Goal: Task Accomplishment & Management: Manage account settings

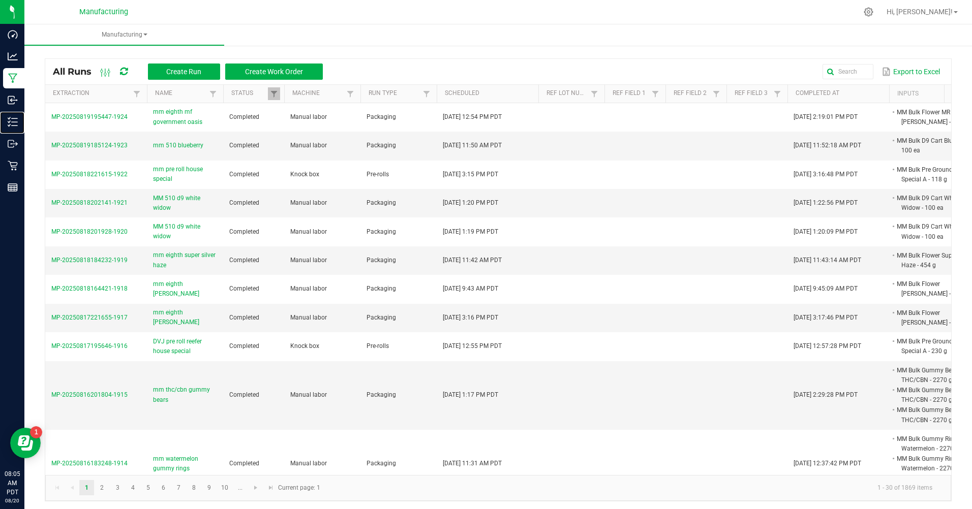
click at [0, 0] on p "Inventory" at bounding box center [0, 0] width 0 height 0
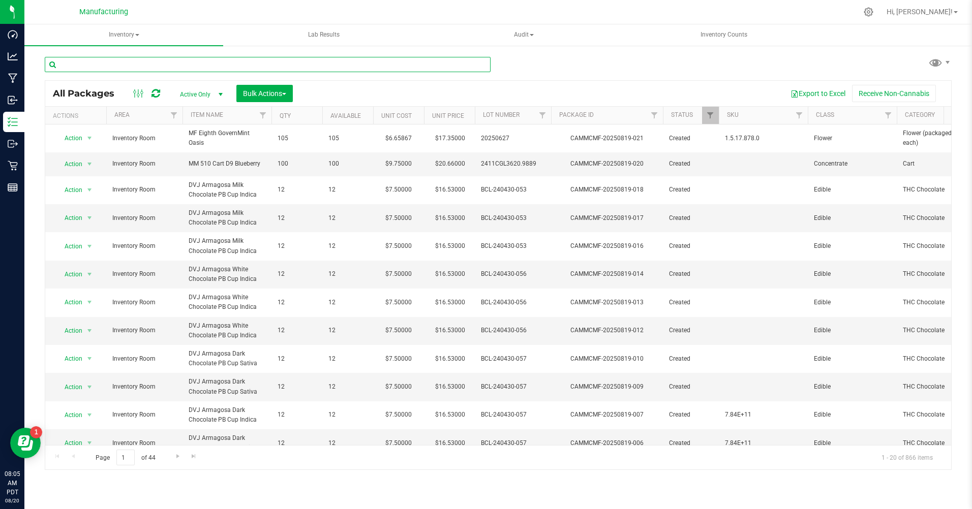
click at [89, 68] on input "text" at bounding box center [268, 64] width 446 height 15
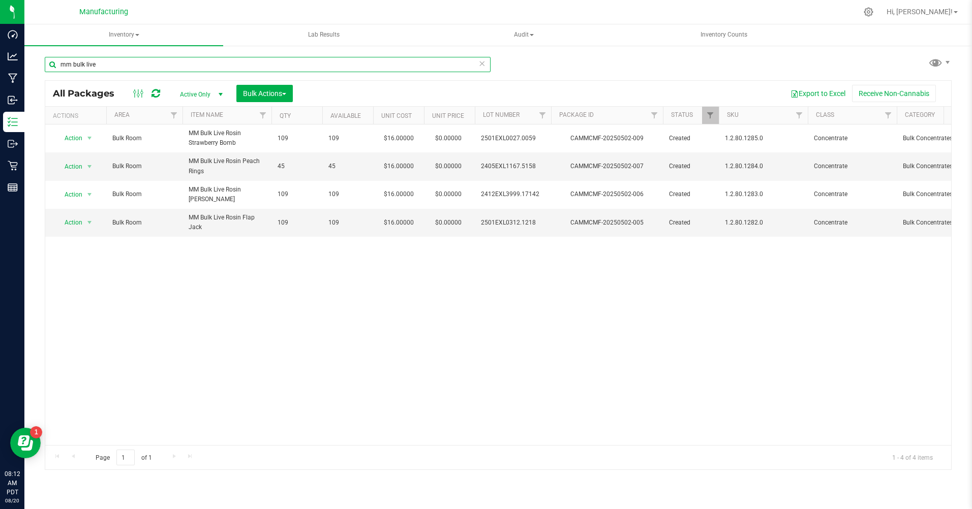
type input "mm bulk live"
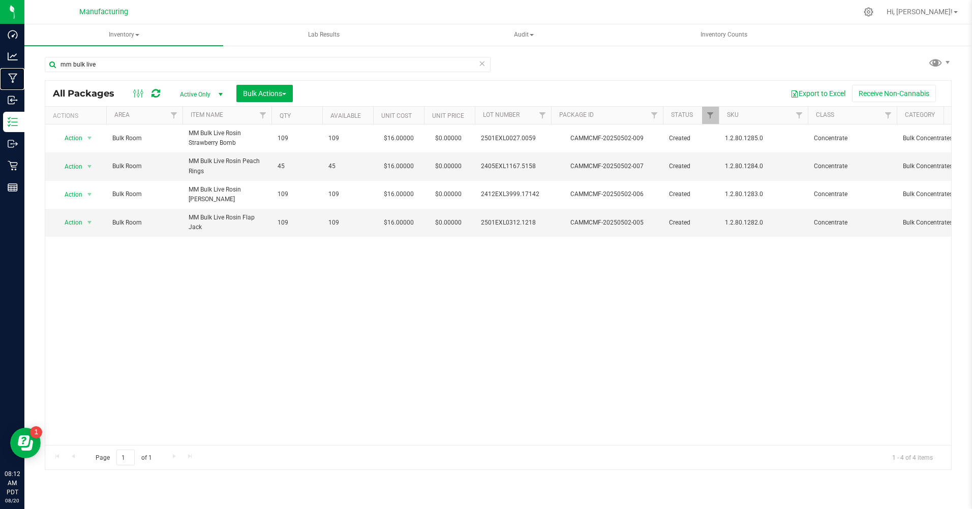
click at [0, 0] on p "Manufacturing" at bounding box center [0, 0] width 0 height 0
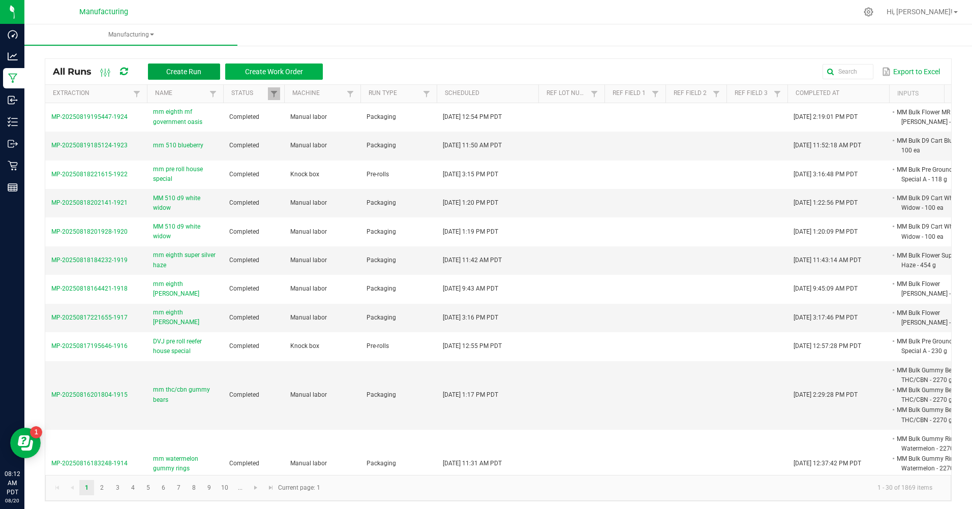
click at [192, 74] on span "Create Run" at bounding box center [183, 72] width 35 height 8
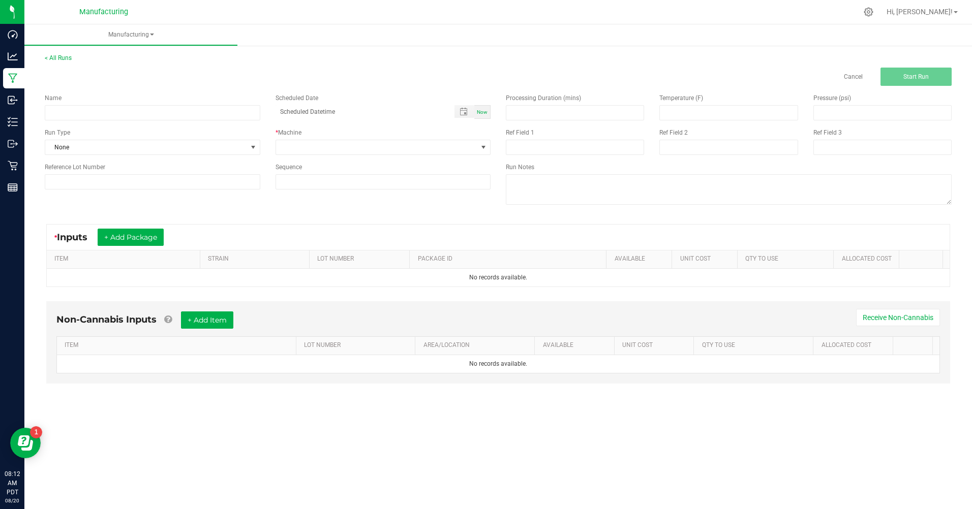
click at [162, 101] on div "Name" at bounding box center [152, 97] width 215 height 9
click at [164, 115] on input at bounding box center [152, 112] width 215 height 15
type input "MM 510 D9 Grape Gas"
click at [486, 111] on span "Now" at bounding box center [482, 112] width 11 height 6
type input "08/20/2025 8:12 AM"
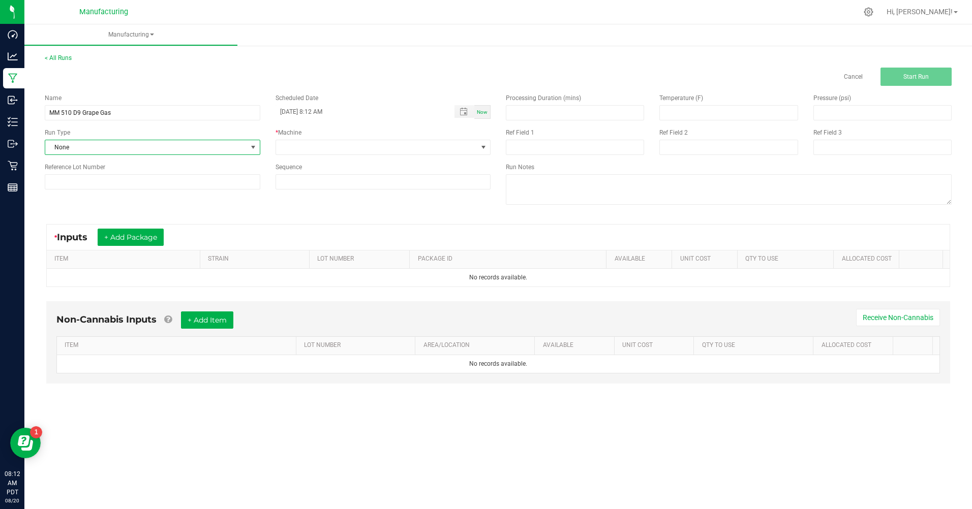
click at [132, 150] on span "None" at bounding box center [146, 147] width 202 height 14
click at [105, 234] on li "Packaging" at bounding box center [152, 235] width 214 height 15
click at [288, 149] on span at bounding box center [377, 147] width 202 height 14
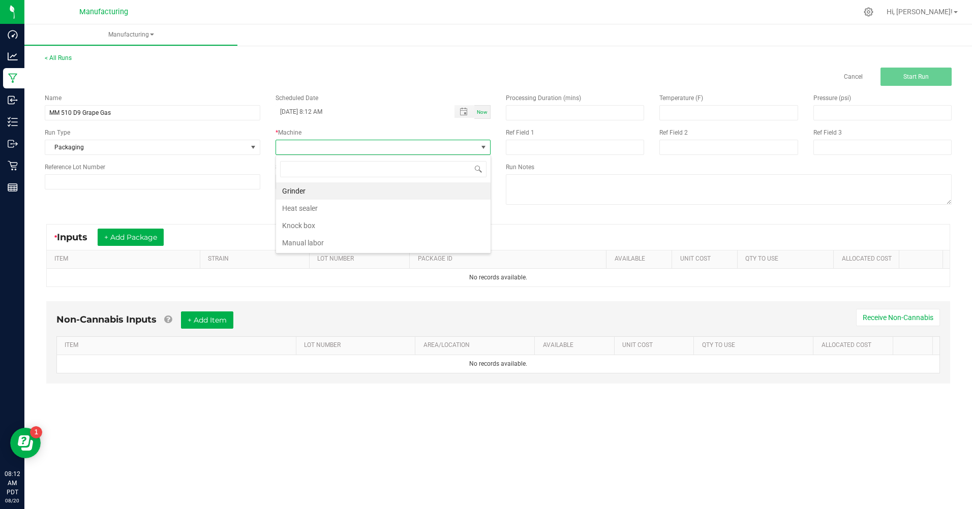
click at [296, 248] on li "Manual labor" at bounding box center [383, 242] width 214 height 17
click at [156, 242] on button "+ Add Package" at bounding box center [131, 237] width 66 height 17
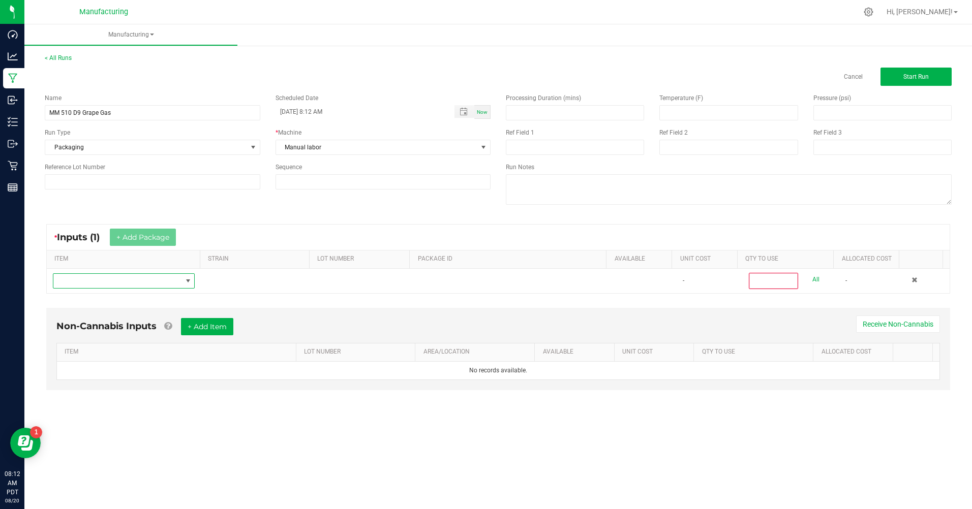
click at [167, 281] on span "NO DATA FOUND" at bounding box center [117, 281] width 128 height 14
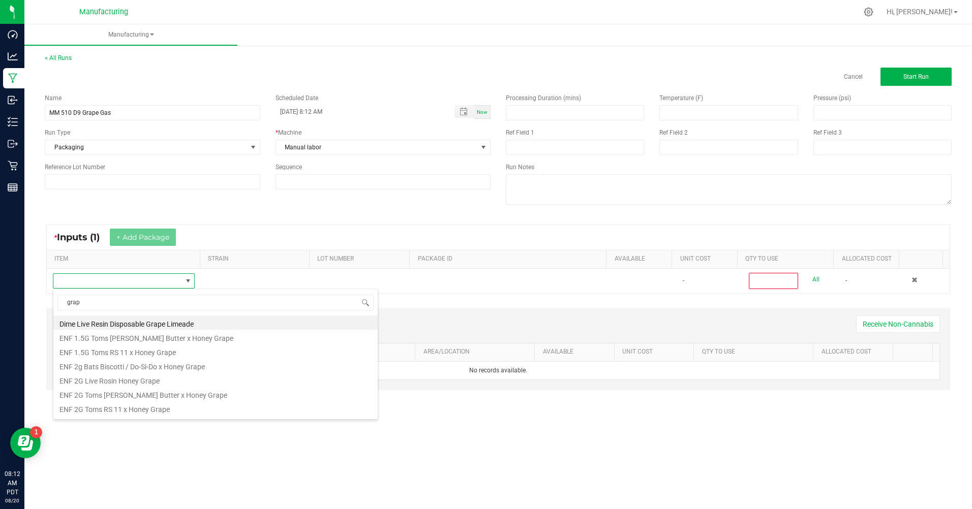
scroll to position [51, 0]
type input "grape g"
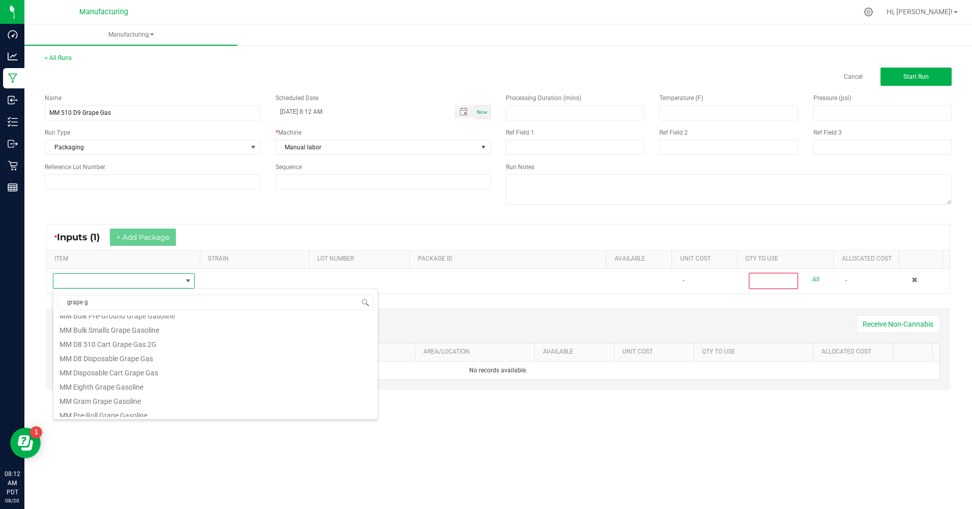
scroll to position [0, 0]
click at [115, 335] on li "MM Bulk D9 Cart Grape Gas" at bounding box center [215, 337] width 324 height 14
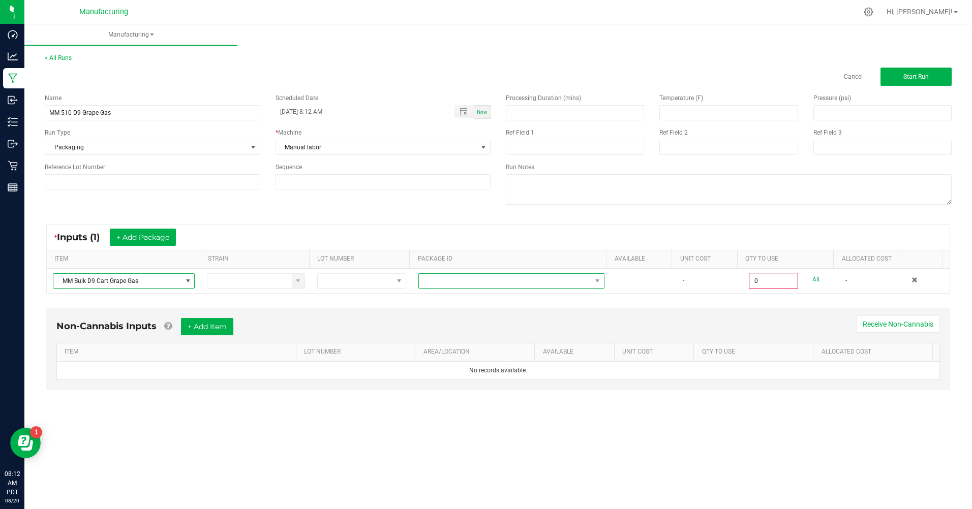
click at [457, 279] on span at bounding box center [505, 281] width 172 height 14
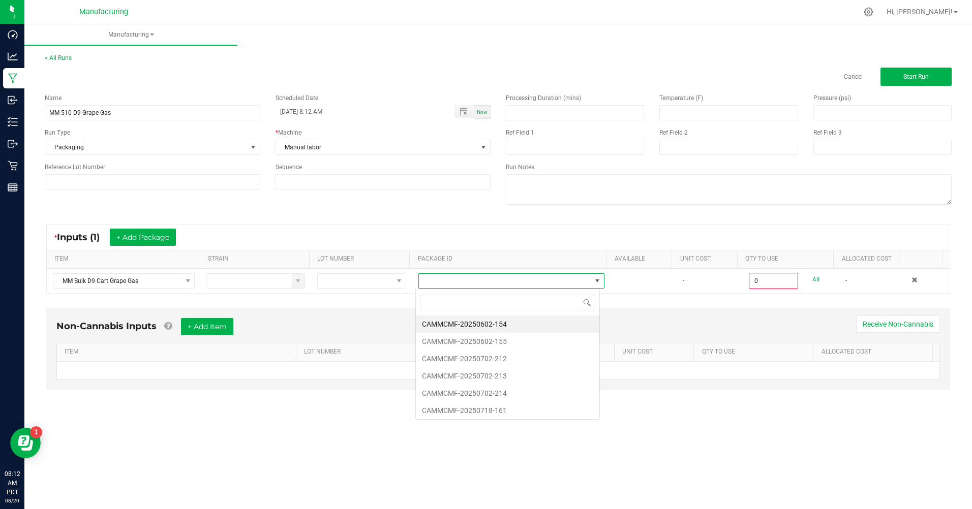
scroll to position [15, 184]
click at [511, 340] on li "CAMMCMF-20250602-155" at bounding box center [507, 341] width 183 height 17
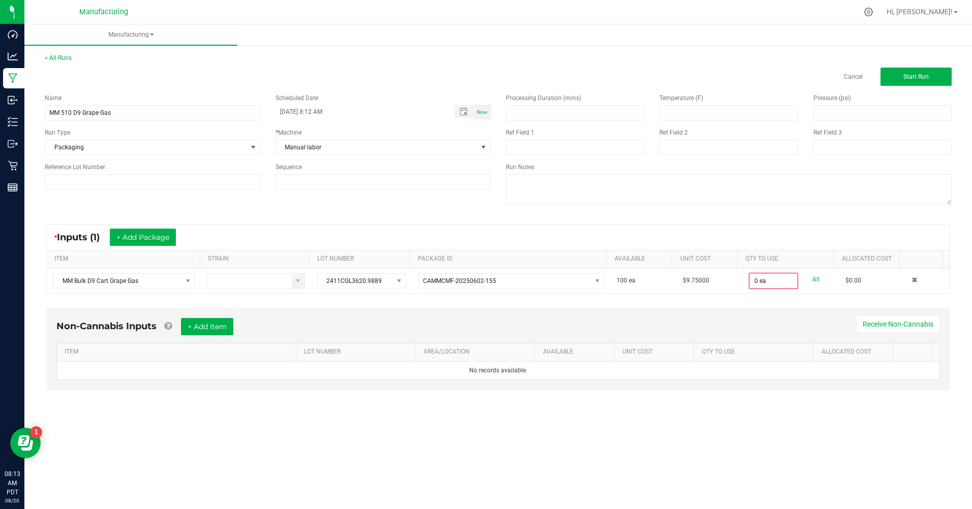
click at [812, 279] on link "All" at bounding box center [815, 280] width 7 height 14
type input "100 ea"
click at [914, 75] on span "Start Run" at bounding box center [915, 76] width 25 height 7
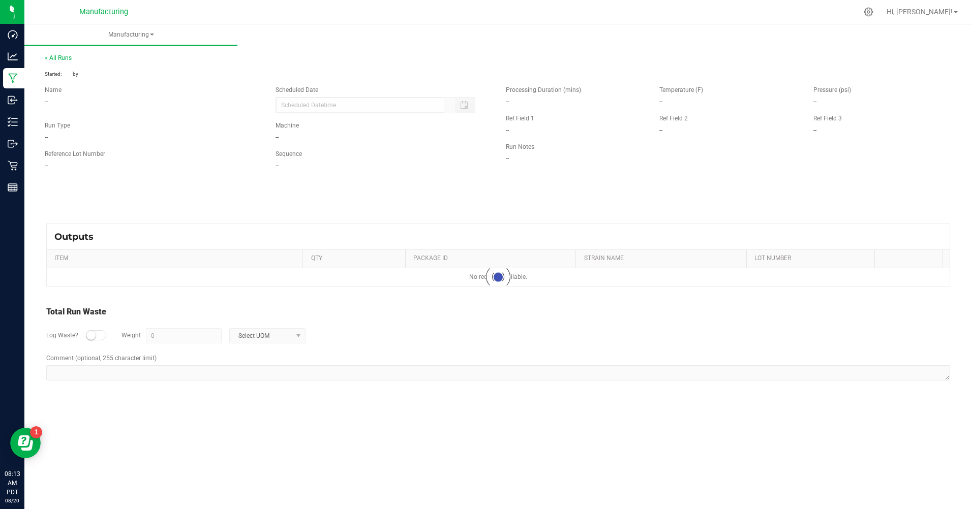
type input "08/20/2025 8:12 AM"
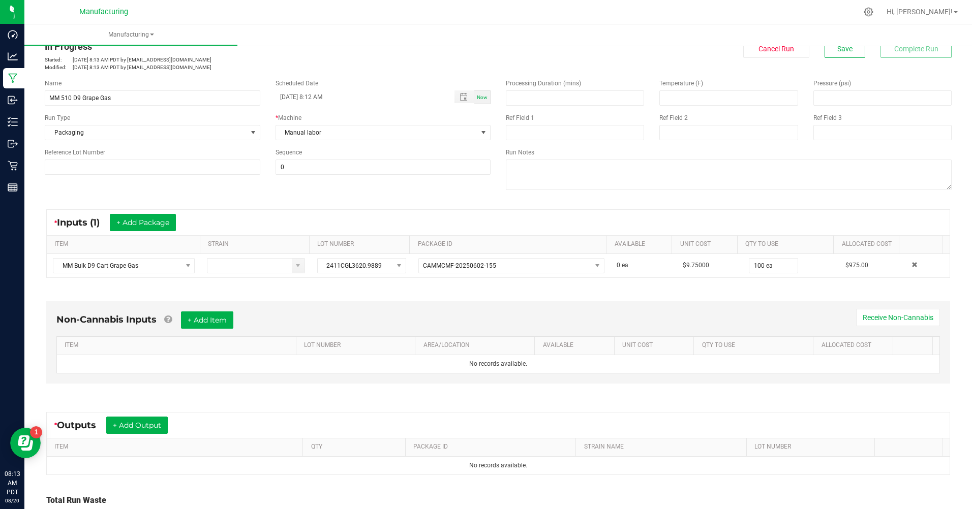
scroll to position [110, 0]
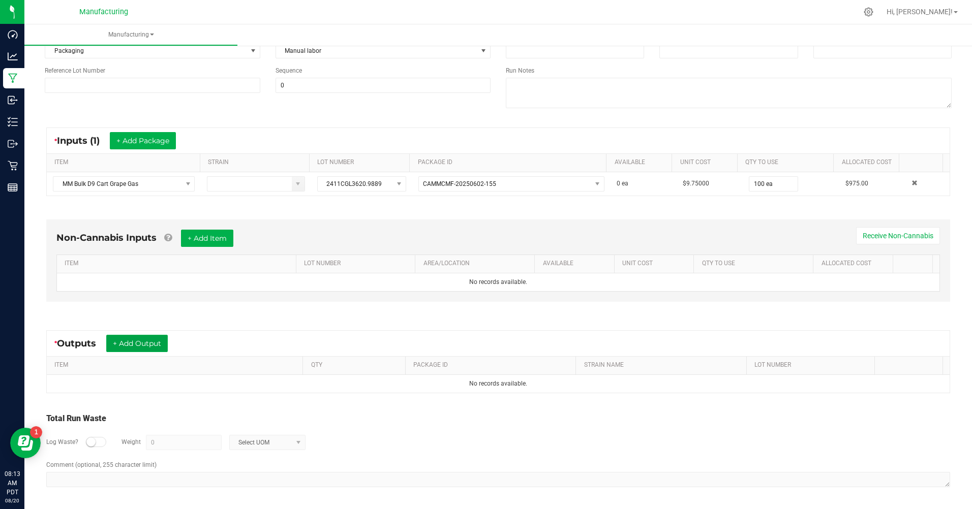
click at [132, 343] on button "+ Add Output" at bounding box center [136, 343] width 61 height 17
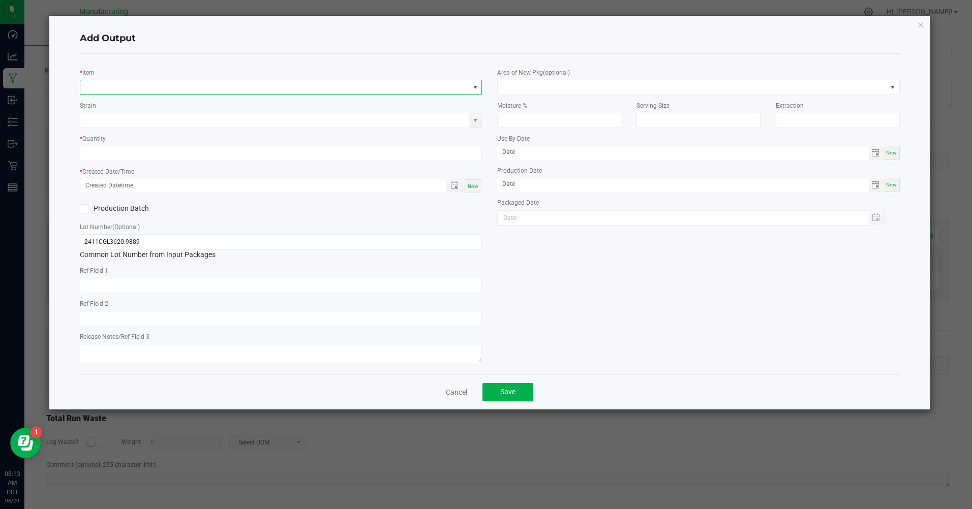
click at [131, 86] on span "NO DATA FOUND" at bounding box center [274, 87] width 388 height 14
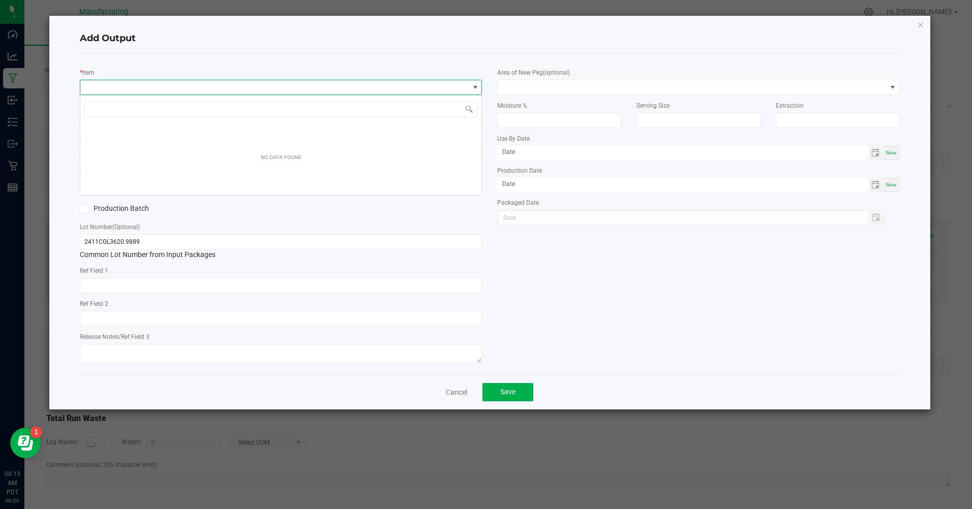
scroll to position [15, 402]
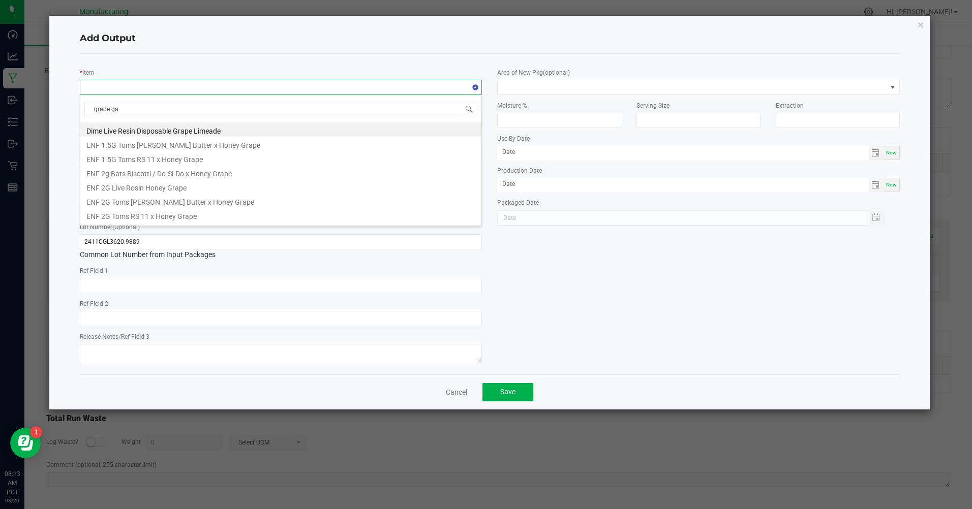
type input "grape gas"
click at [151, 133] on li "MM 510 Cart D9 Grape Gas" at bounding box center [280, 129] width 401 height 14
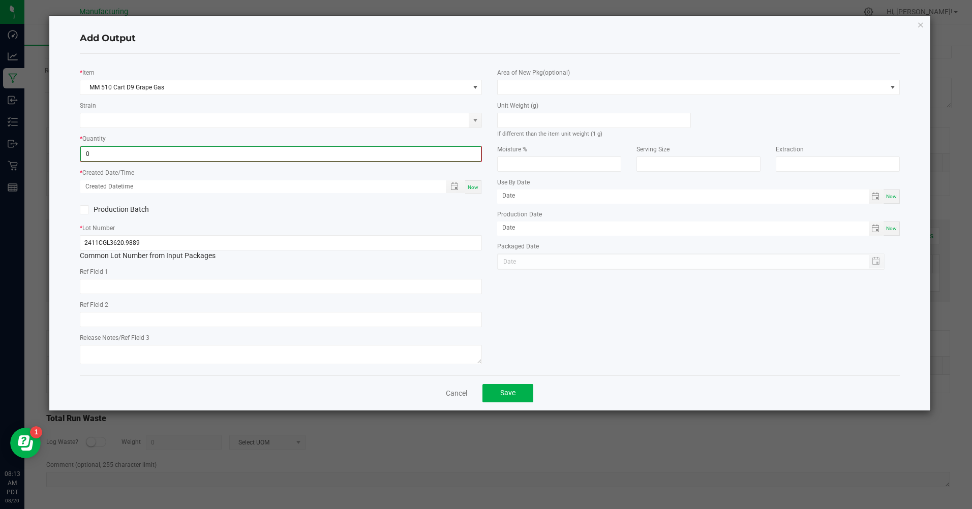
click at [103, 159] on input "0" at bounding box center [281, 154] width 400 height 14
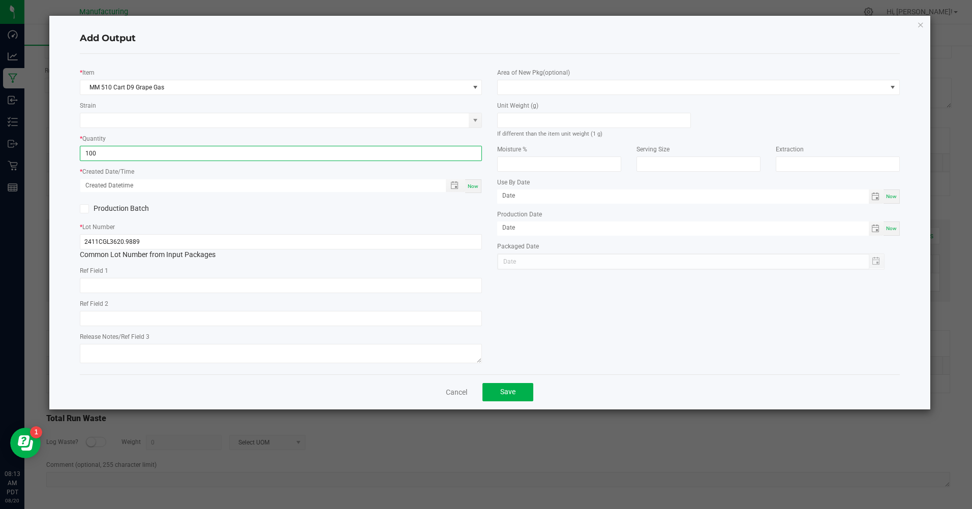
type input "100 ea"
click at [467, 184] on div "Now" at bounding box center [473, 186] width 16 height 14
type input "08/20/2025 8:13 AM"
type input "[DATE]"
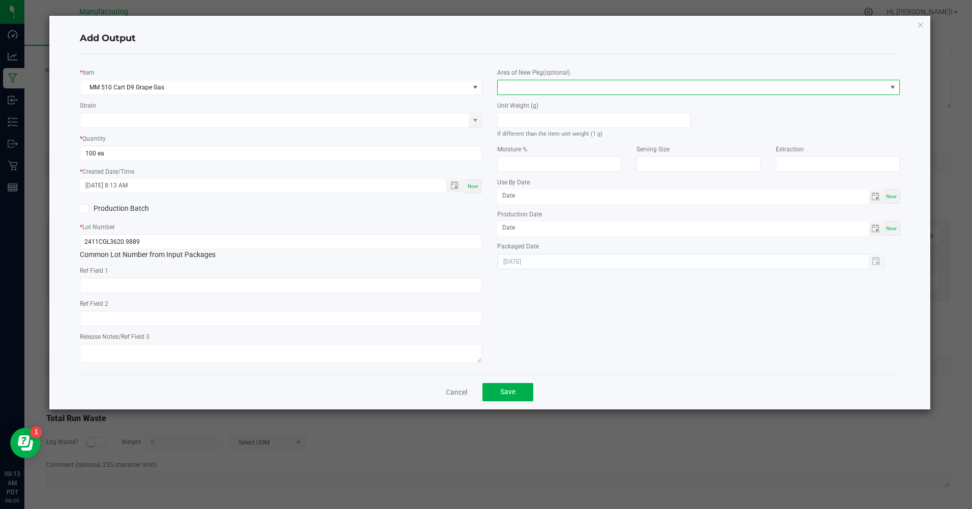
click at [559, 91] on span at bounding box center [691, 87] width 388 height 14
click at [542, 214] on li "Inventory Room" at bounding box center [698, 217] width 401 height 17
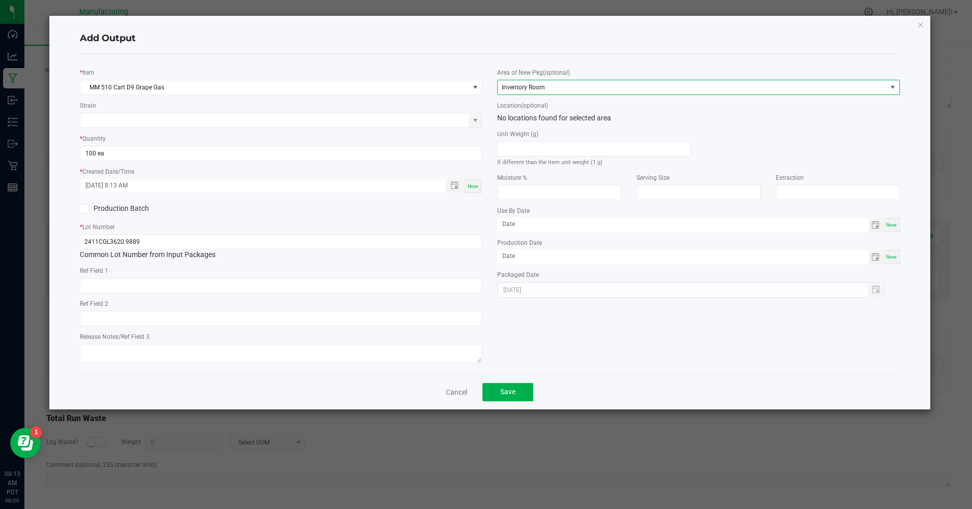
click at [478, 193] on div "Now" at bounding box center [473, 186] width 16 height 14
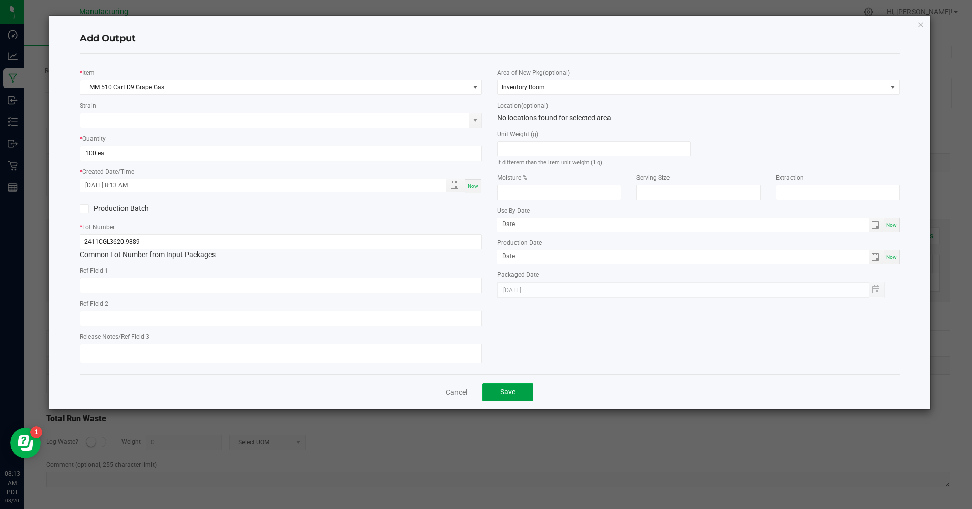
click at [512, 396] on span "Save" at bounding box center [507, 392] width 15 height 8
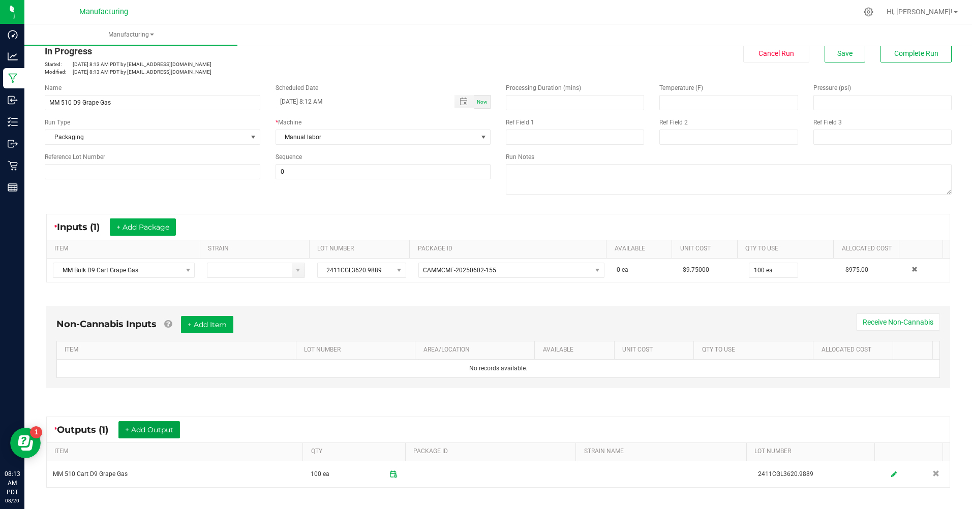
scroll to position [0, 0]
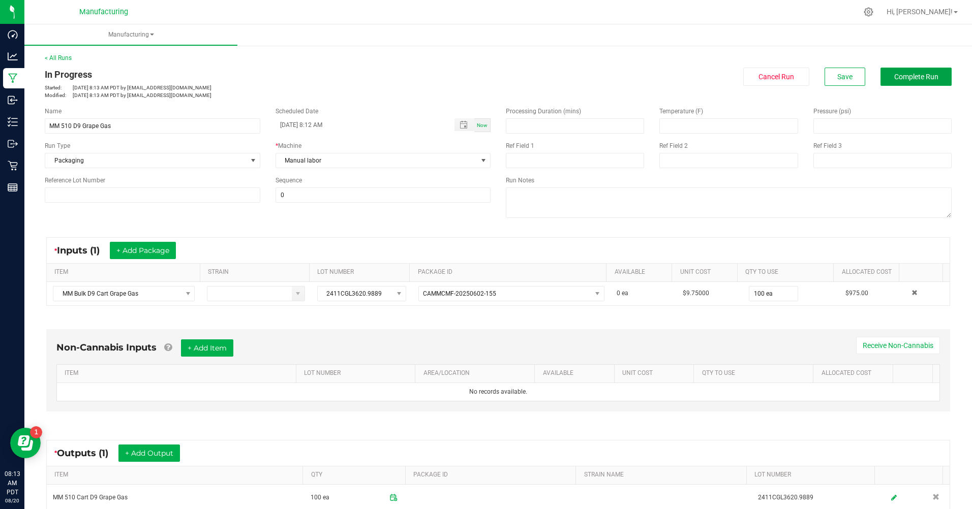
click at [895, 75] on span "Complete Run" at bounding box center [916, 77] width 44 height 8
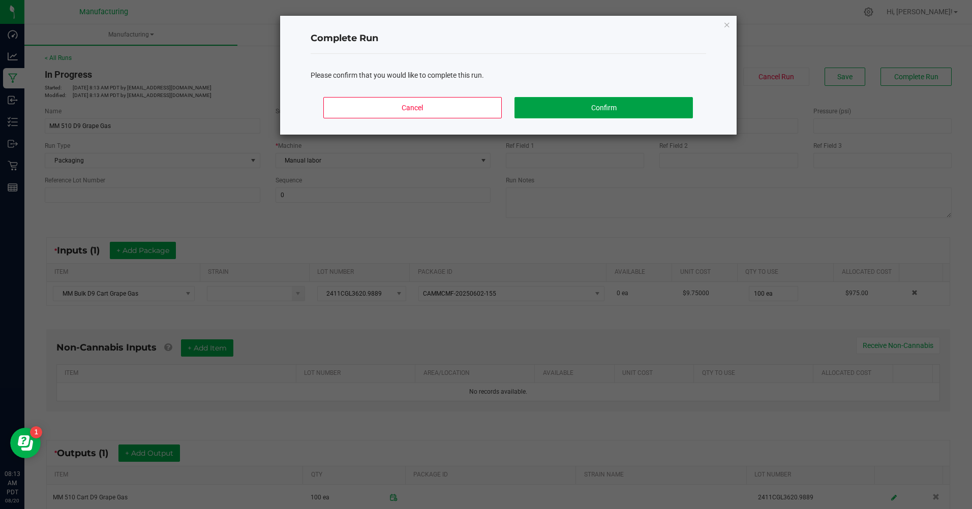
click at [633, 113] on button "Confirm" at bounding box center [603, 107] width 178 height 21
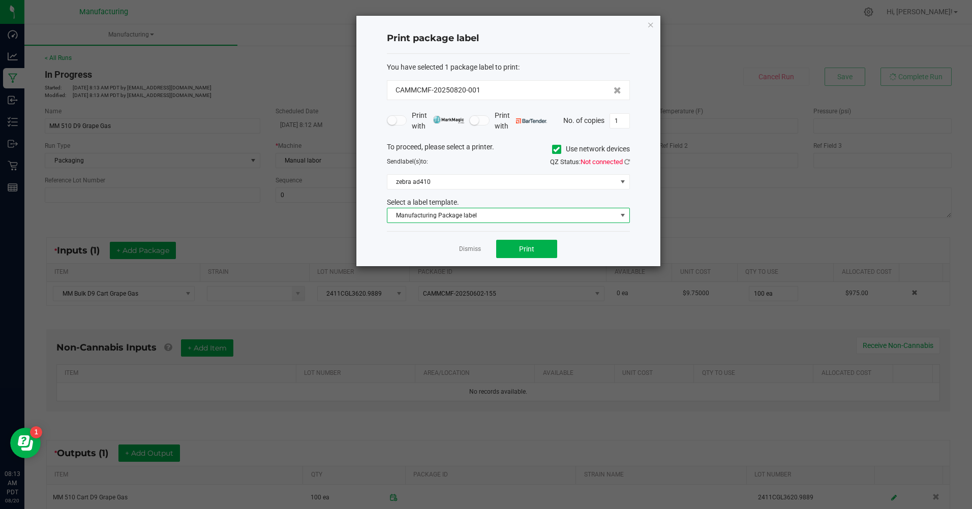
click at [523, 220] on span "Manufacturing Package label" at bounding box center [501, 215] width 229 height 14
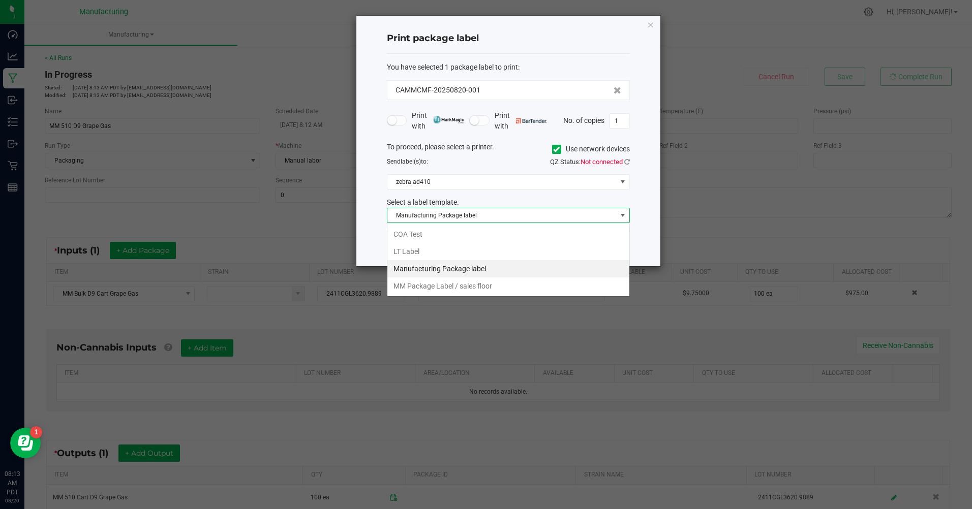
scroll to position [15, 243]
click at [455, 285] on li "MM Package Label / sales floor" at bounding box center [508, 285] width 242 height 17
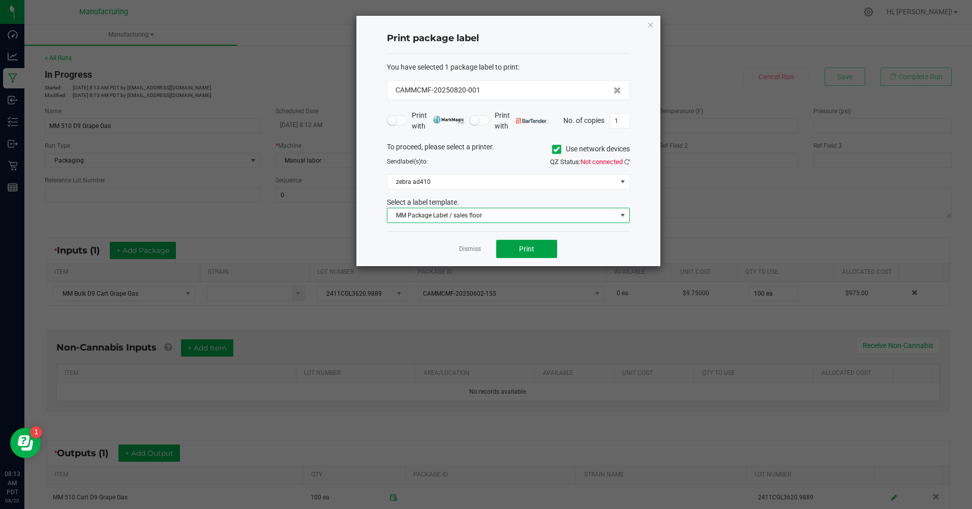
click at [527, 249] on span "Print" at bounding box center [526, 249] width 15 height 8
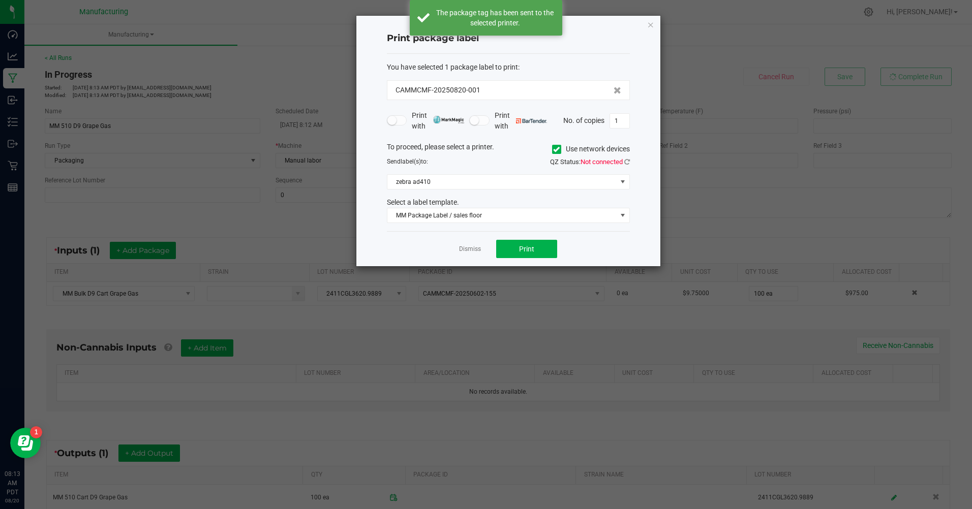
click at [554, 149] on icon at bounding box center [556, 149] width 7 height 0
click at [0, 0] on input "Use network devices" at bounding box center [0, 0] width 0 height 0
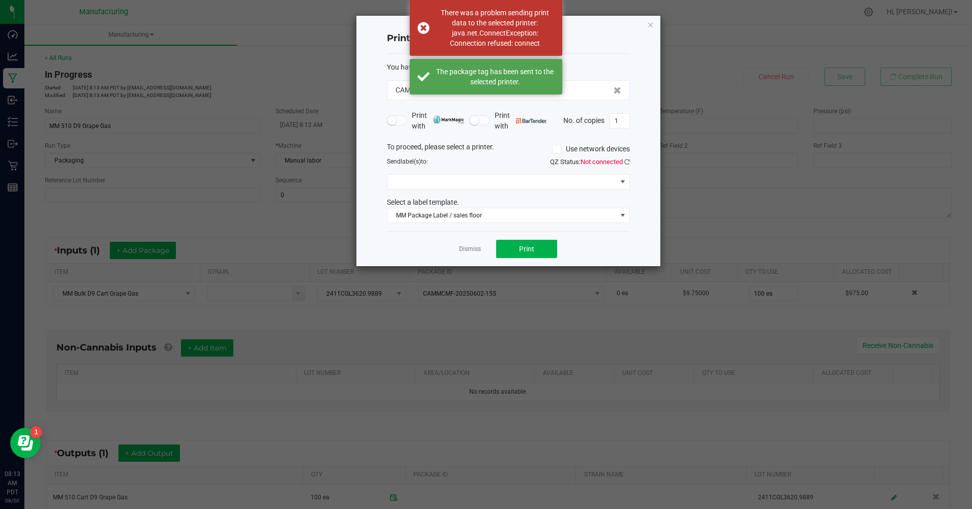
click at [526, 194] on div "To proceed, please select a printer. Use network devices Send label(s) to: QZ S…" at bounding box center [508, 183] width 243 height 82
click at [526, 184] on span at bounding box center [501, 182] width 229 height 14
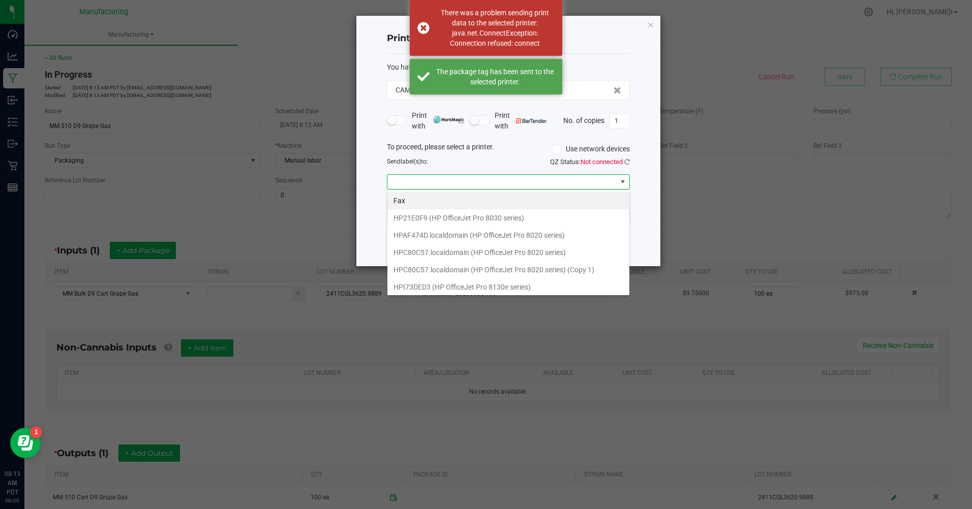
scroll to position [88, 0]
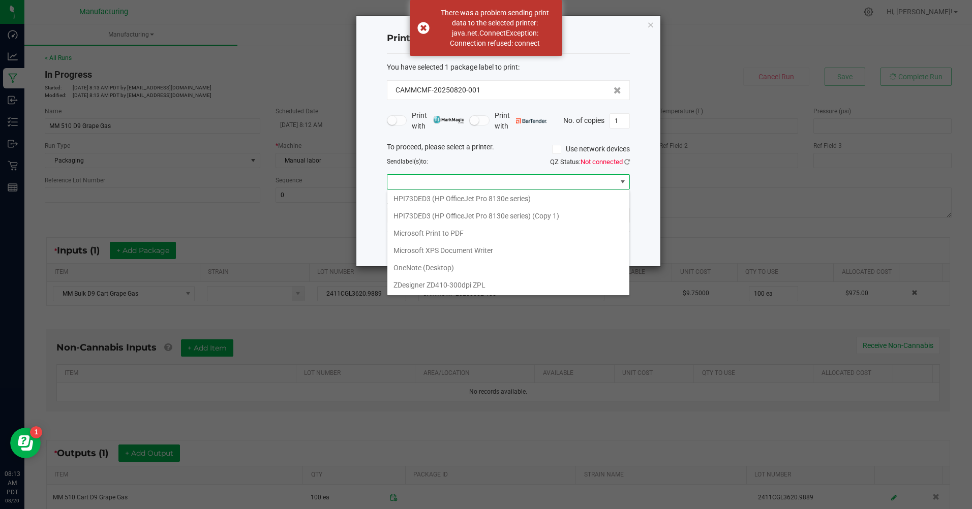
click at [473, 290] on ZPL "ZDesigner ZD410-300dpi ZPL" at bounding box center [508, 284] width 242 height 17
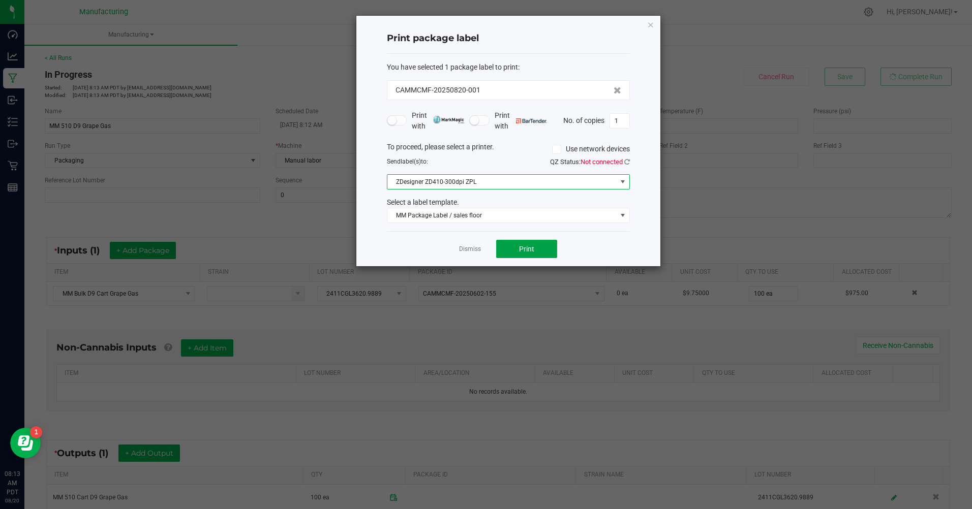
click at [529, 250] on span "Print" at bounding box center [526, 249] width 15 height 8
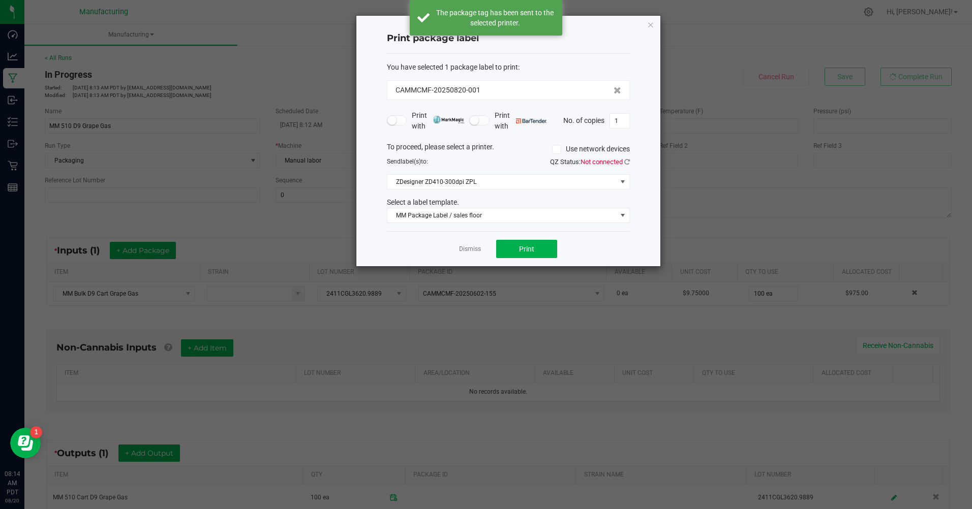
click at [621, 121] on input "1" at bounding box center [619, 121] width 19 height 14
type input "99"
click at [534, 252] on span "Print" at bounding box center [526, 249] width 15 height 8
click at [653, 24] on icon "button" at bounding box center [650, 24] width 7 height 12
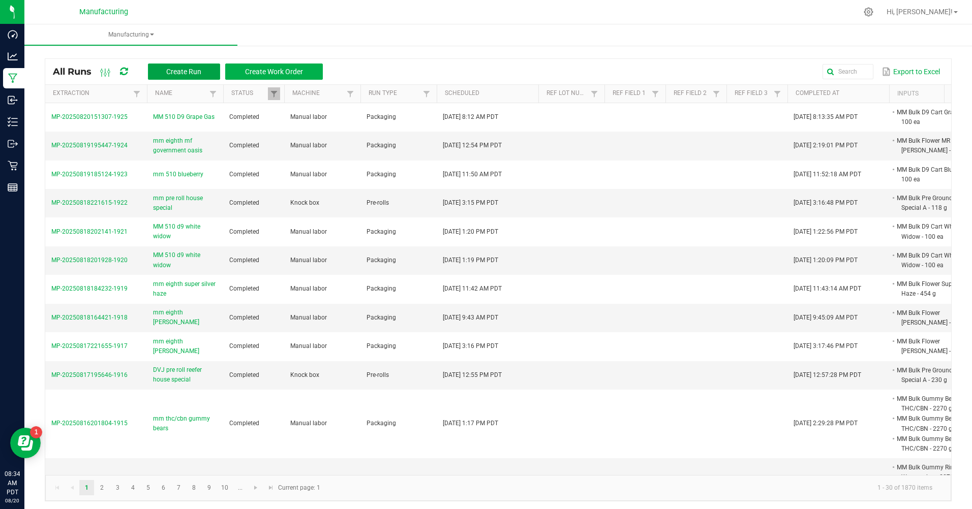
click at [183, 71] on span "Create Run" at bounding box center [183, 72] width 35 height 8
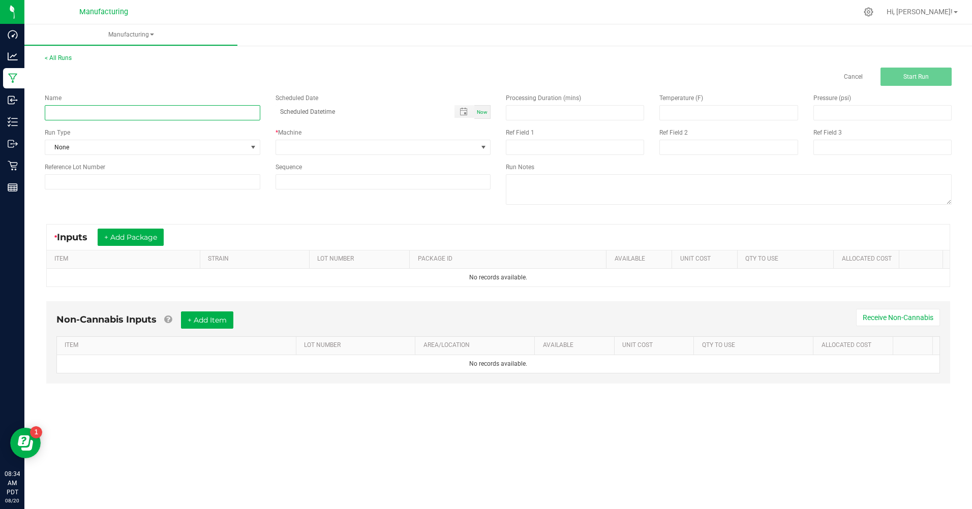
click at [98, 116] on input at bounding box center [152, 112] width 215 height 15
type input "mm gram rosin strawberry bomb"
click at [147, 145] on span "None" at bounding box center [146, 147] width 202 height 14
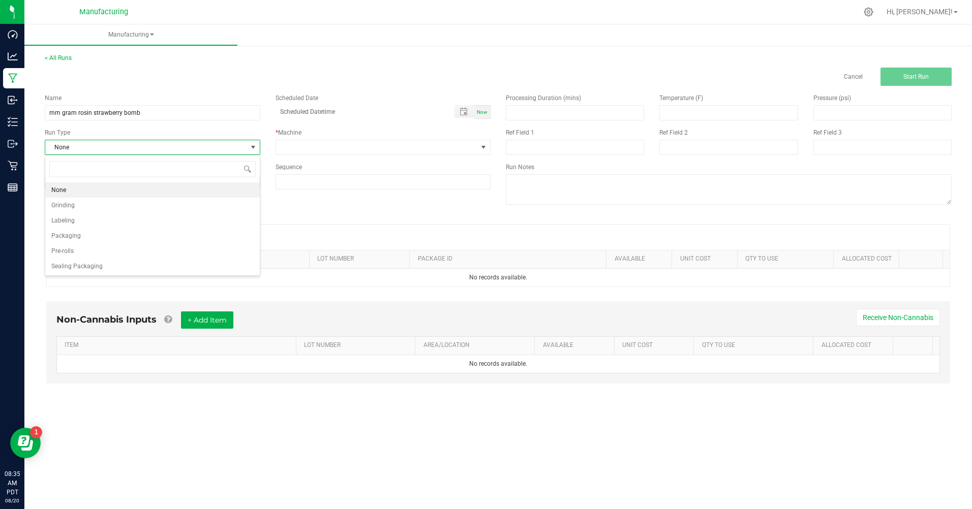
scroll to position [15, 215]
click at [82, 235] on li "Packaging" at bounding box center [152, 235] width 214 height 15
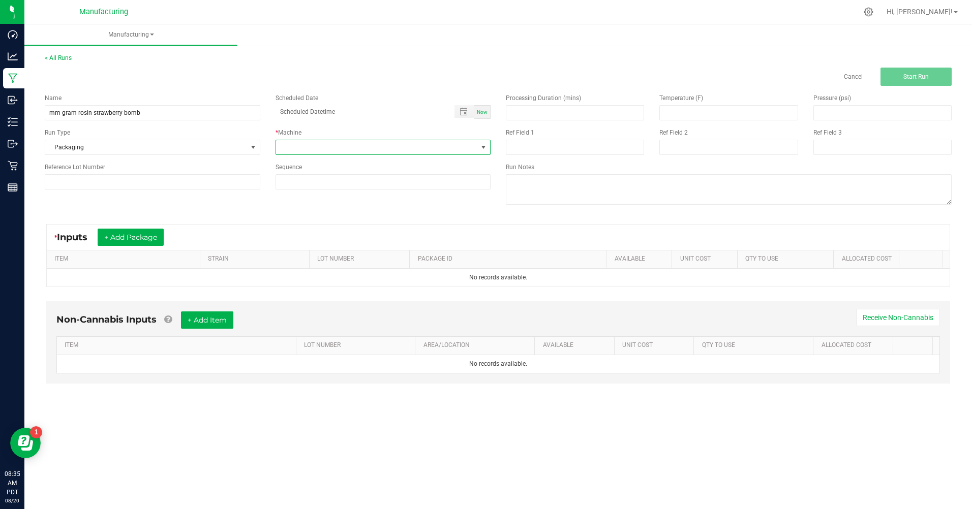
click at [316, 143] on span at bounding box center [377, 147] width 202 height 14
click at [310, 241] on li "Manual labor" at bounding box center [383, 242] width 214 height 17
click at [487, 108] on div "Now" at bounding box center [482, 112] width 16 height 14
type input "08/20/2025 8:35 AM"
click at [154, 236] on button "+ Add Package" at bounding box center [131, 237] width 66 height 17
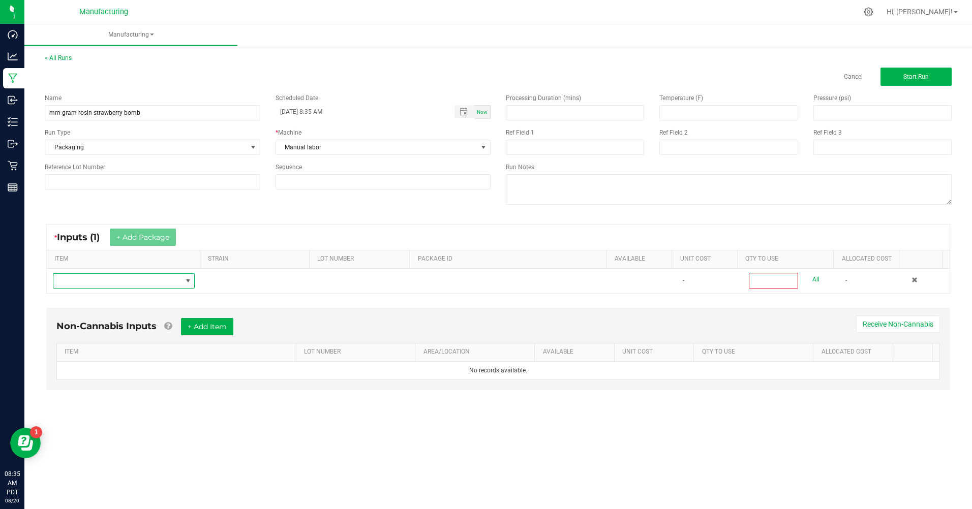
click at [95, 282] on span "NO DATA FOUND" at bounding box center [117, 281] width 128 height 14
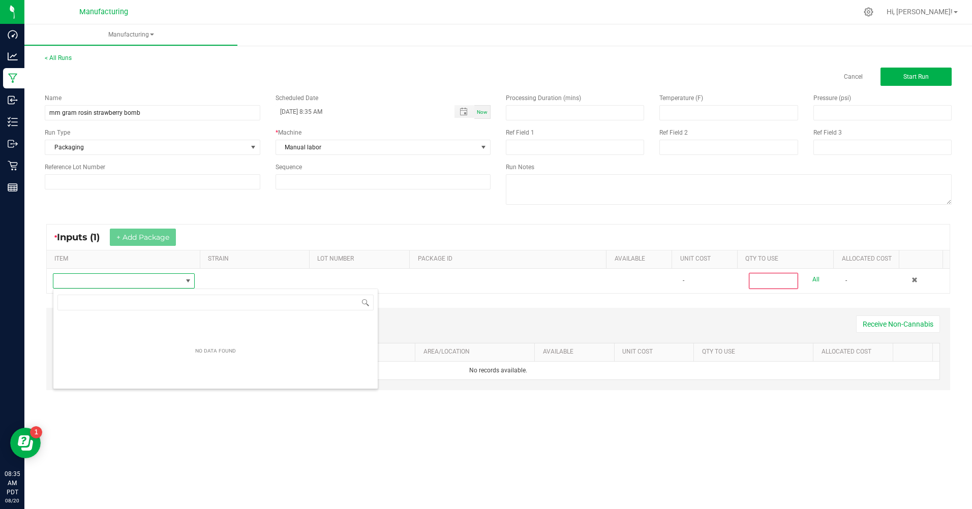
scroll to position [15, 141]
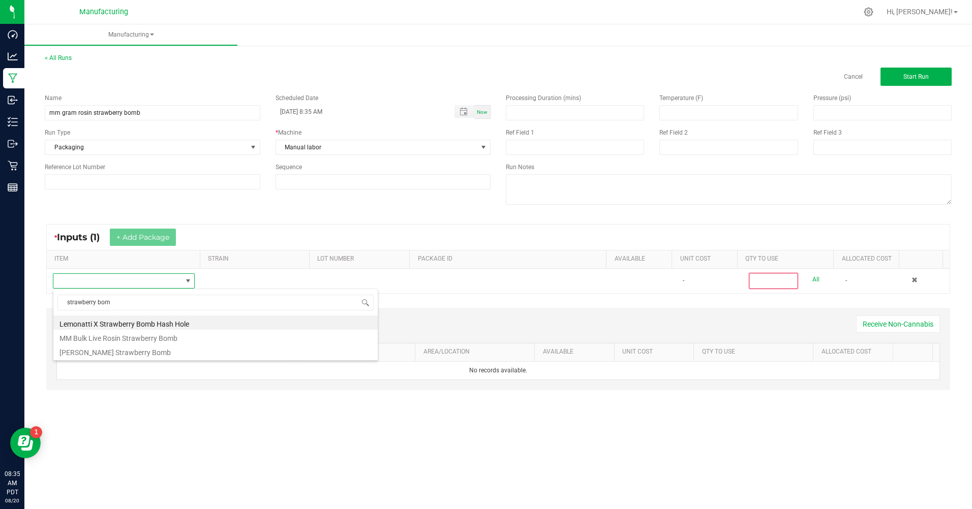
type input "strawberry bomb"
click at [98, 340] on li "MM Bulk Live Rosin Strawberry Bomb" at bounding box center [215, 337] width 324 height 14
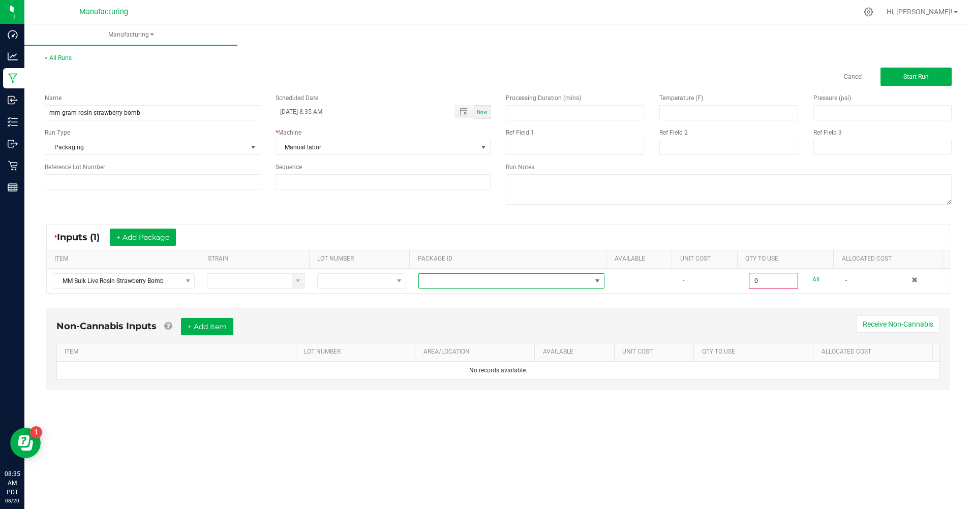
click at [451, 283] on span at bounding box center [505, 281] width 172 height 14
click at [439, 327] on li "CAMMCMF-20250502-009" at bounding box center [507, 324] width 183 height 17
click at [750, 281] on input "0" at bounding box center [772, 281] width 47 height 14
type input "28.0000 g"
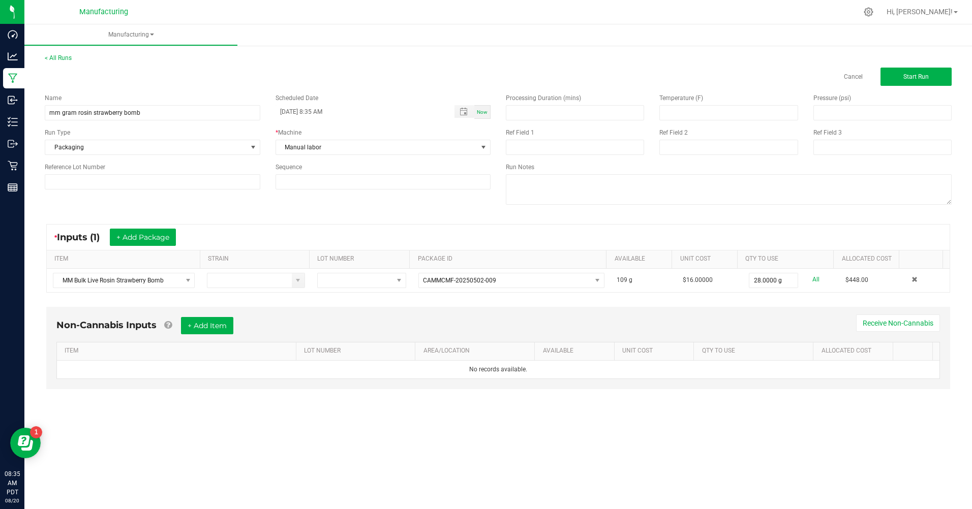
click at [777, 295] on div "* Inputs (1) + Add Package ITEM STRAIN LOT NUMBER PACKAGE ID AVAILABLE Unit Cos…" at bounding box center [498, 258] width 922 height 87
click at [906, 78] on span "Start Run" at bounding box center [915, 76] width 25 height 7
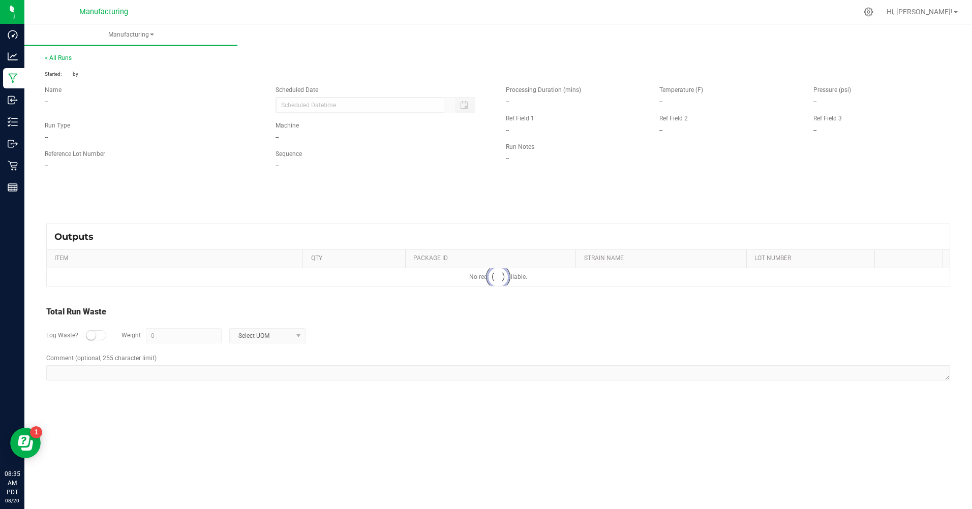
type input "08/20/2025 8:35 AM"
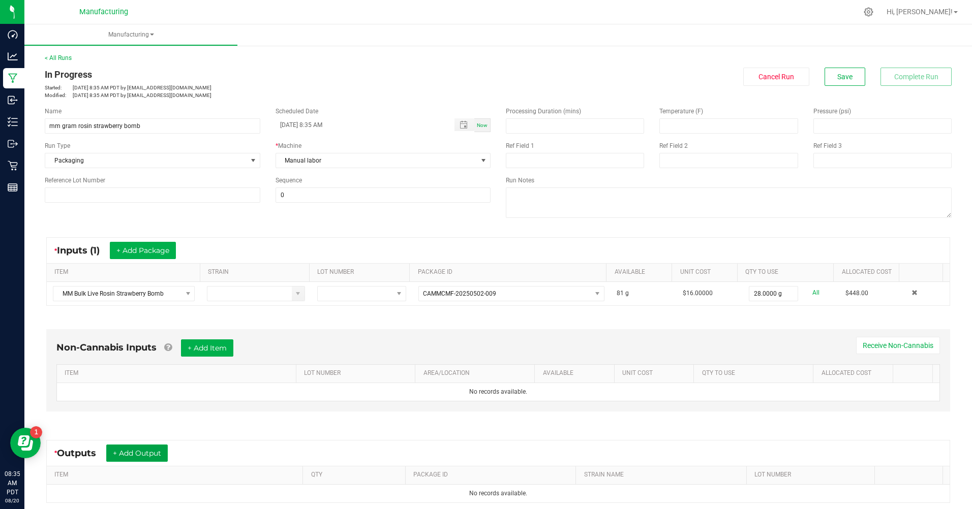
click at [141, 450] on button "+ Add Output" at bounding box center [136, 453] width 61 height 17
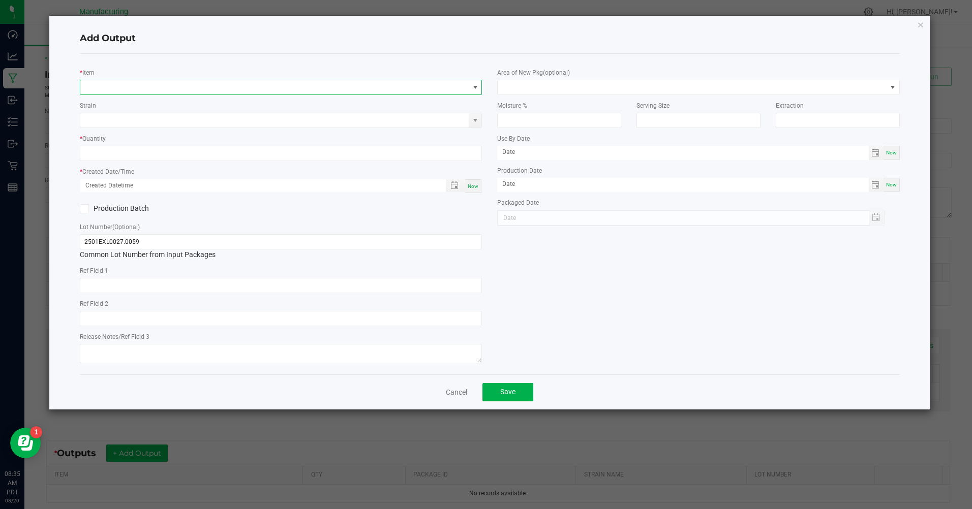
click at [112, 84] on span "NO DATA FOUND" at bounding box center [274, 87] width 388 height 14
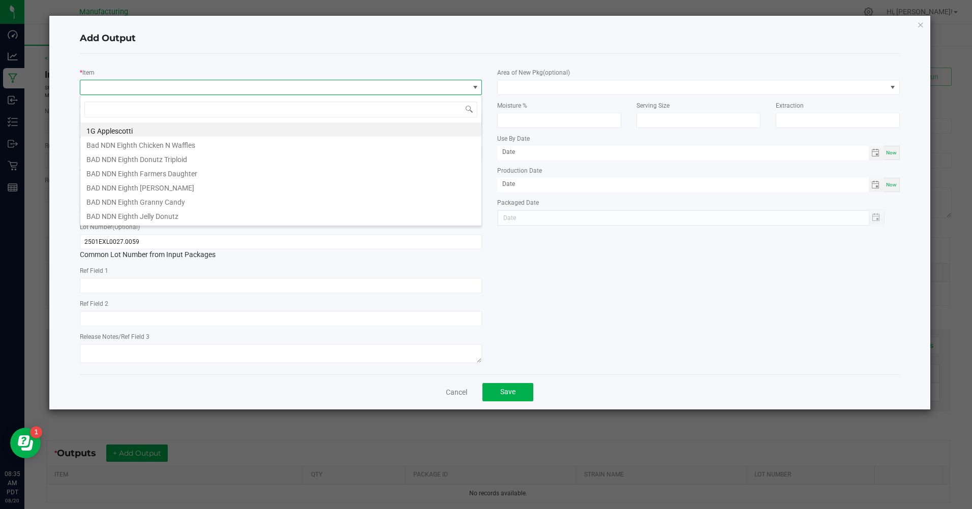
scroll to position [15, 402]
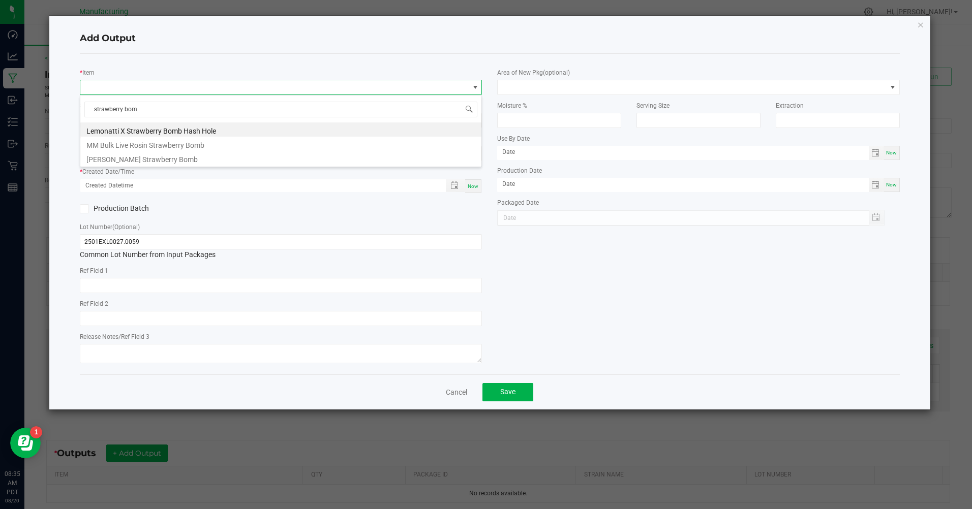
type input "strawberry bomb"
click at [116, 158] on li "MM Rosin Strawberry Bomb" at bounding box center [280, 158] width 401 height 14
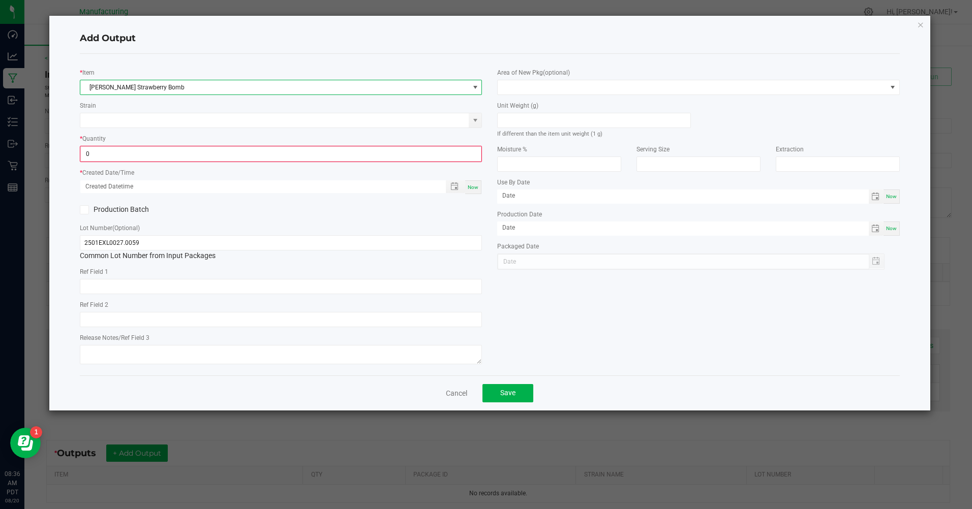
click at [85, 156] on input "0" at bounding box center [281, 154] width 400 height 14
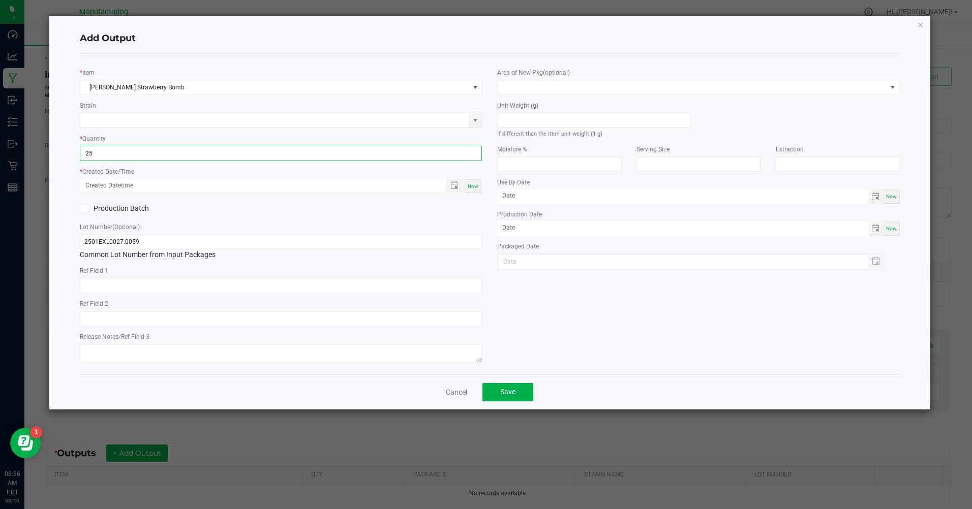
type input "25 ea"
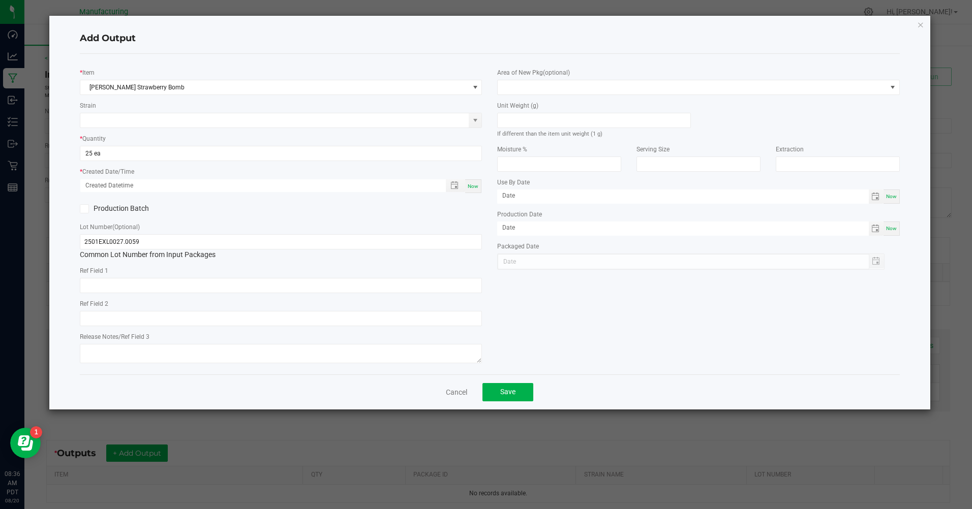
click at [468, 185] on span "Now" at bounding box center [472, 186] width 11 height 6
type input "08/20/2025 8:36 AM"
type input "[DATE]"
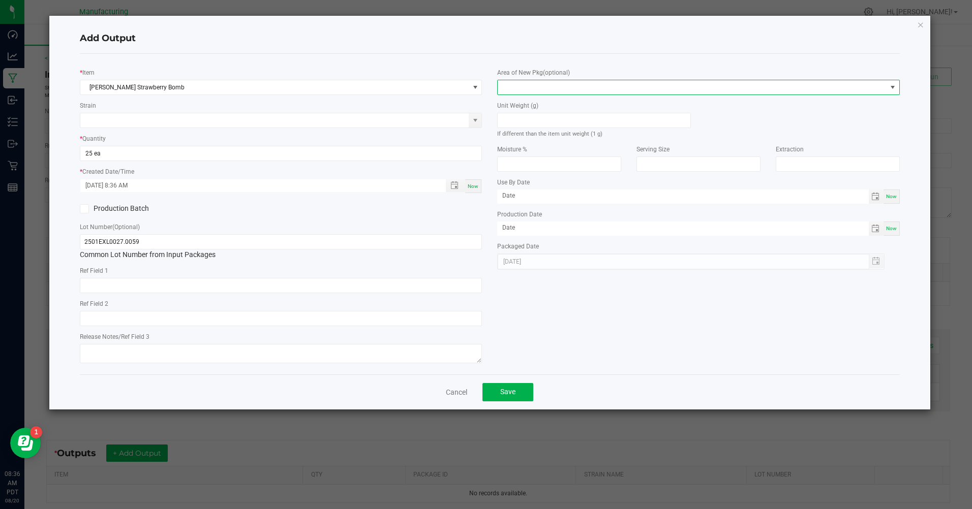
click at [533, 89] on span at bounding box center [691, 87] width 388 height 14
click at [529, 219] on li "Inventory Room" at bounding box center [698, 217] width 401 height 17
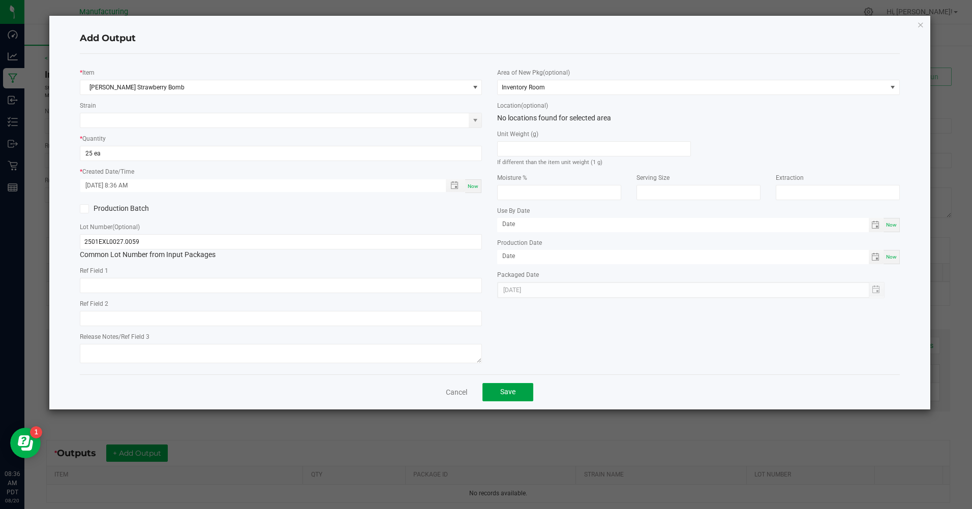
click at [506, 392] on span "Save" at bounding box center [507, 392] width 15 height 8
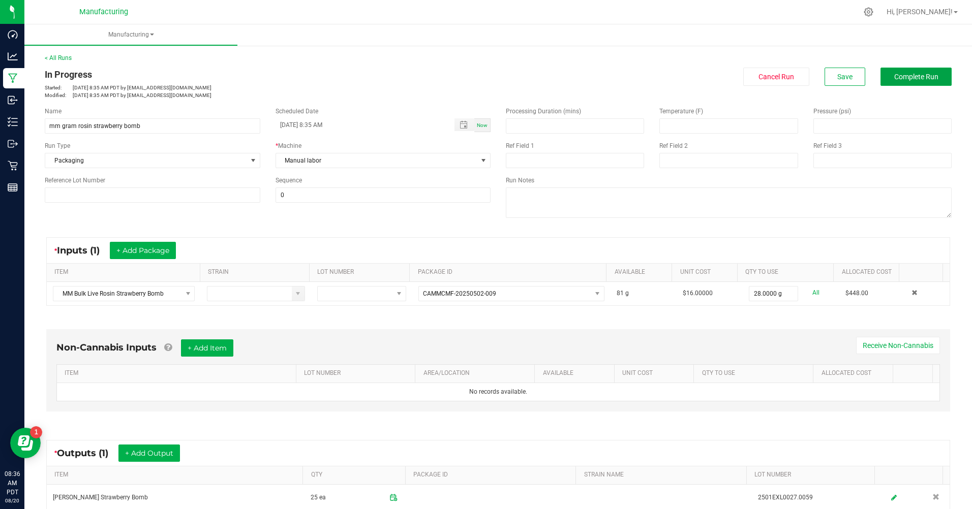
click at [899, 75] on span "Complete Run" at bounding box center [916, 77] width 44 height 8
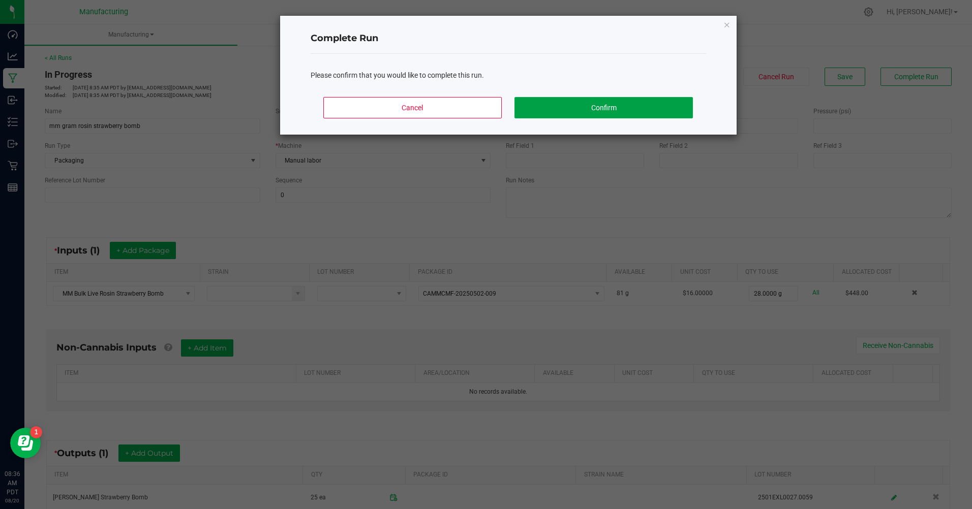
click at [654, 105] on button "Confirm" at bounding box center [603, 107] width 178 height 21
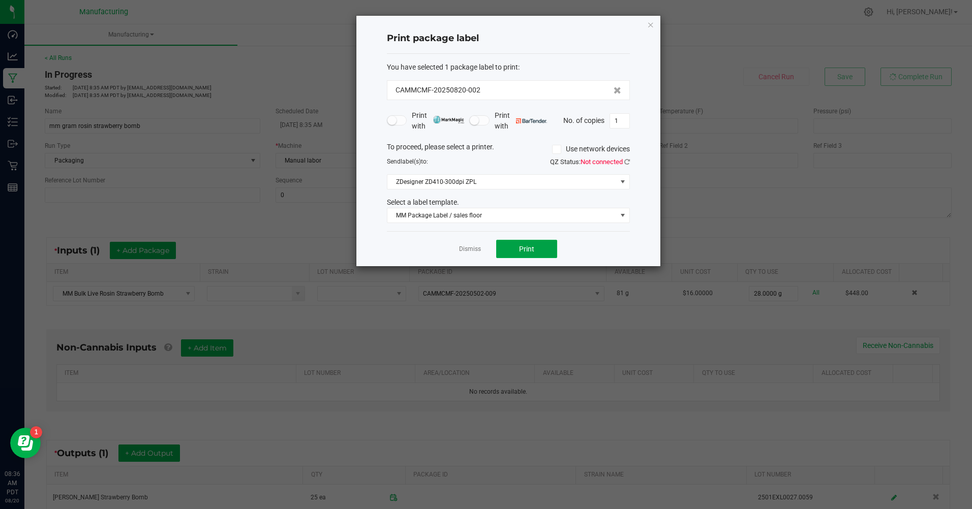
click at [521, 248] on span "Print" at bounding box center [526, 249] width 15 height 8
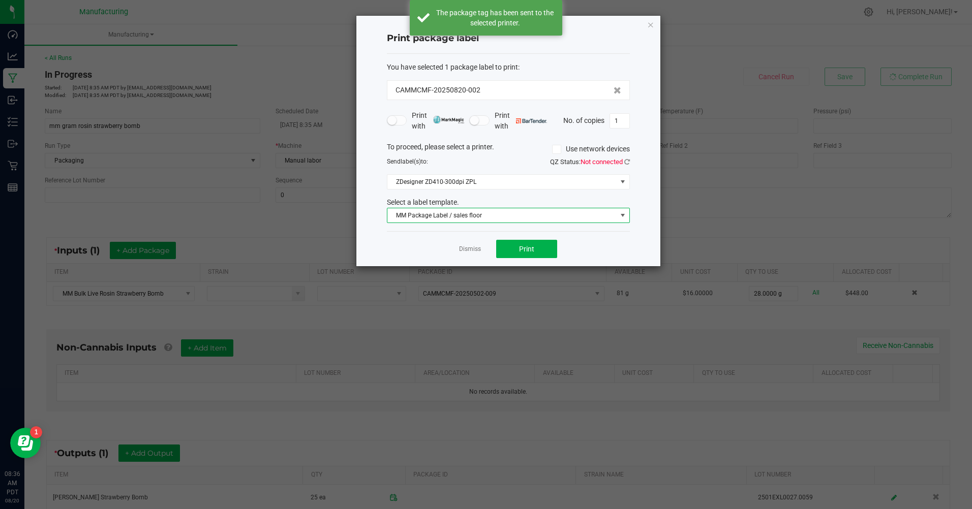
click at [451, 211] on span "MM Package Label / sales floor" at bounding box center [501, 215] width 229 height 14
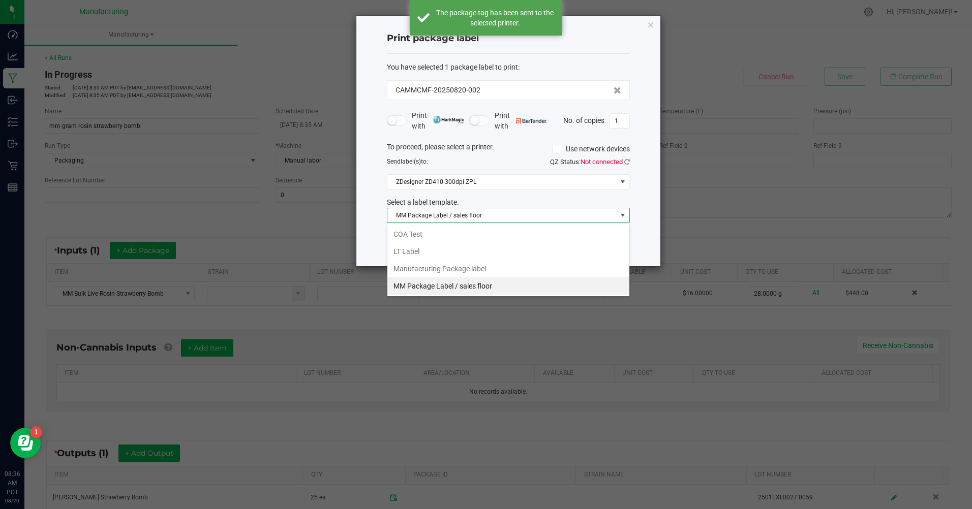
scroll to position [15, 243]
click at [464, 267] on li "Manufacturing Package label" at bounding box center [508, 268] width 242 height 17
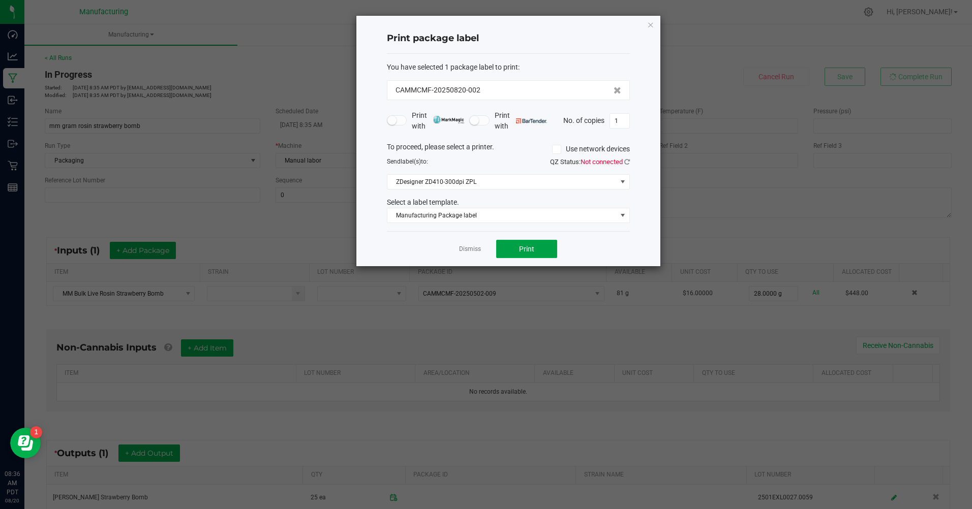
click at [534, 256] on button "Print" at bounding box center [526, 249] width 61 height 18
click at [651, 24] on icon "button" at bounding box center [650, 24] width 7 height 12
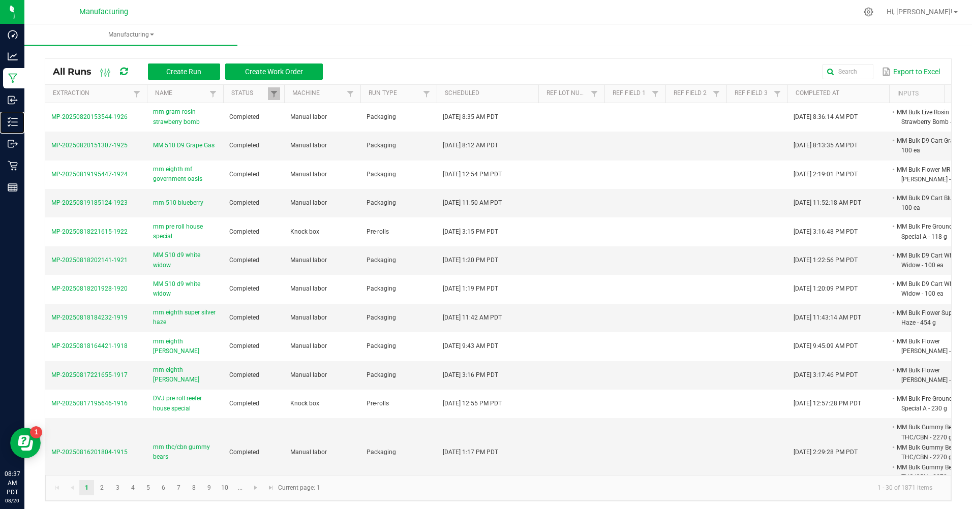
click at [0, 0] on p "Inventory" at bounding box center [0, 0] width 0 height 0
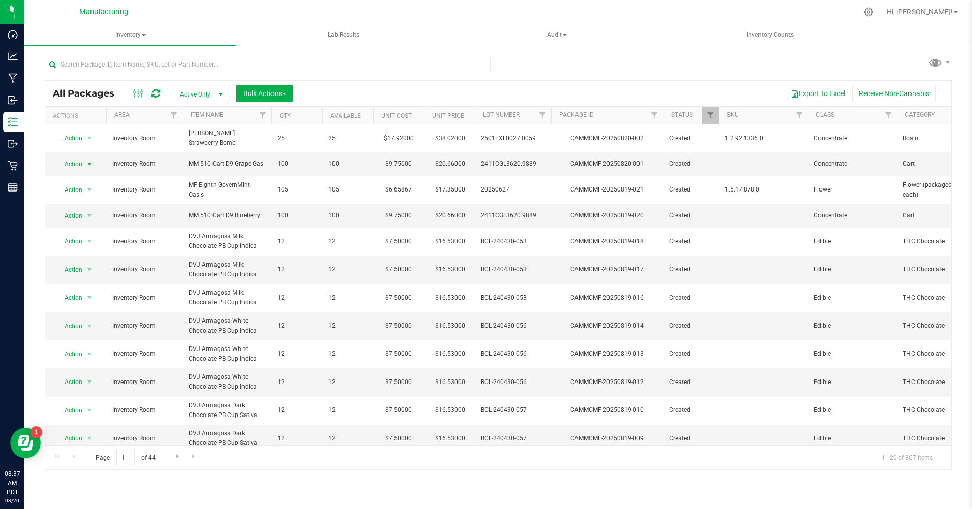
click at [69, 159] on span "Action" at bounding box center [68, 164] width 27 height 14
click at [82, 265] on li "Print package label" at bounding box center [88, 267] width 65 height 15
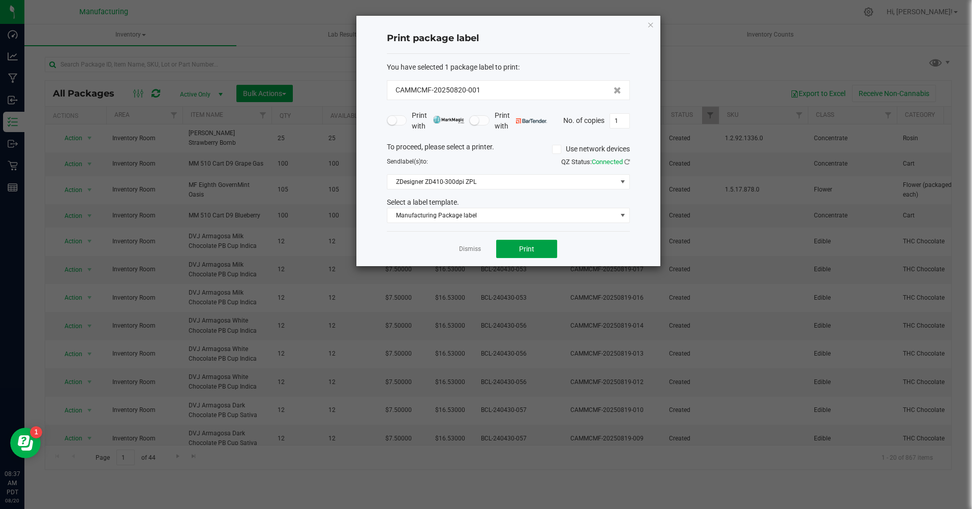
click at [530, 247] on button "Print" at bounding box center [526, 249] width 61 height 18
click at [652, 27] on icon "button" at bounding box center [650, 24] width 7 height 12
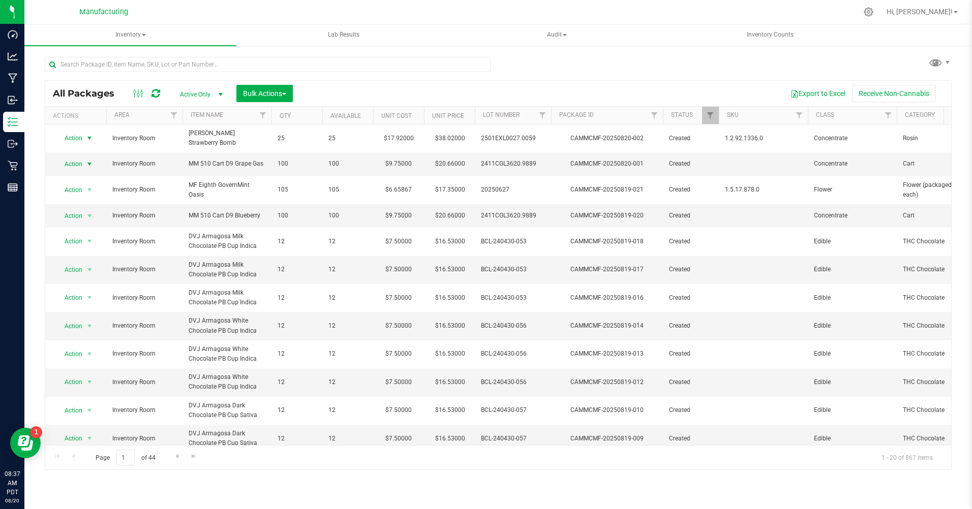
click at [76, 137] on span "Action" at bounding box center [68, 138] width 27 height 14
click at [76, 245] on li "Print package label" at bounding box center [88, 243] width 65 height 15
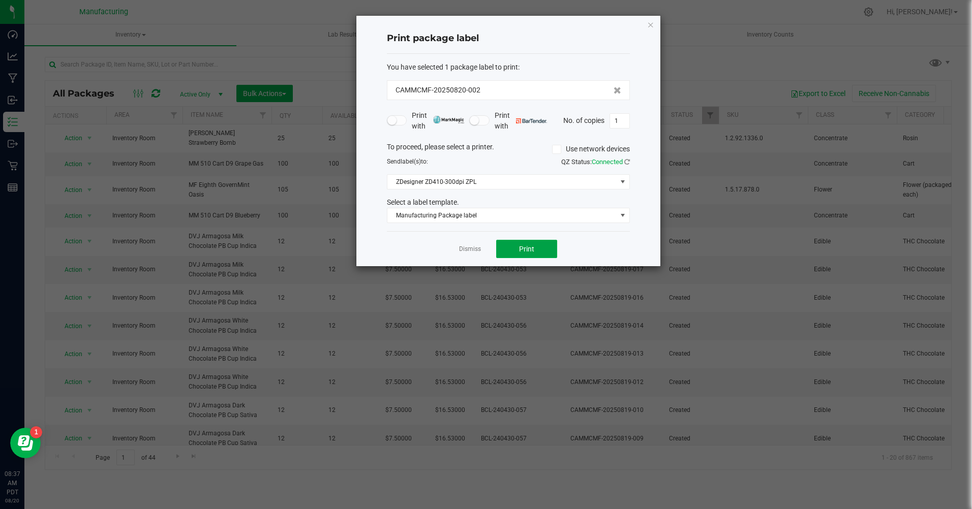
click at [533, 247] on span "Print" at bounding box center [526, 249] width 15 height 8
click at [481, 220] on span "Manufacturing Package label" at bounding box center [501, 215] width 229 height 14
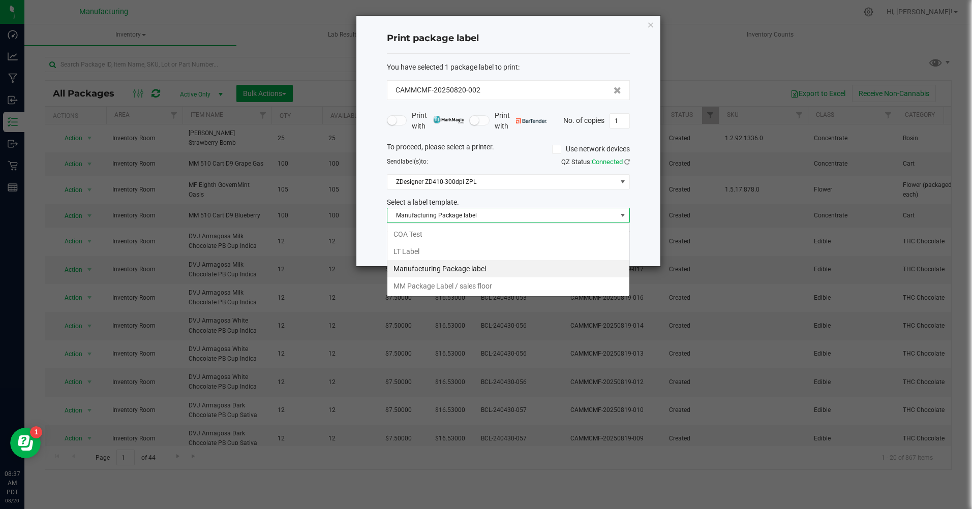
scroll to position [15, 243]
click at [474, 288] on li "MM Package Label / sales floor" at bounding box center [508, 285] width 242 height 17
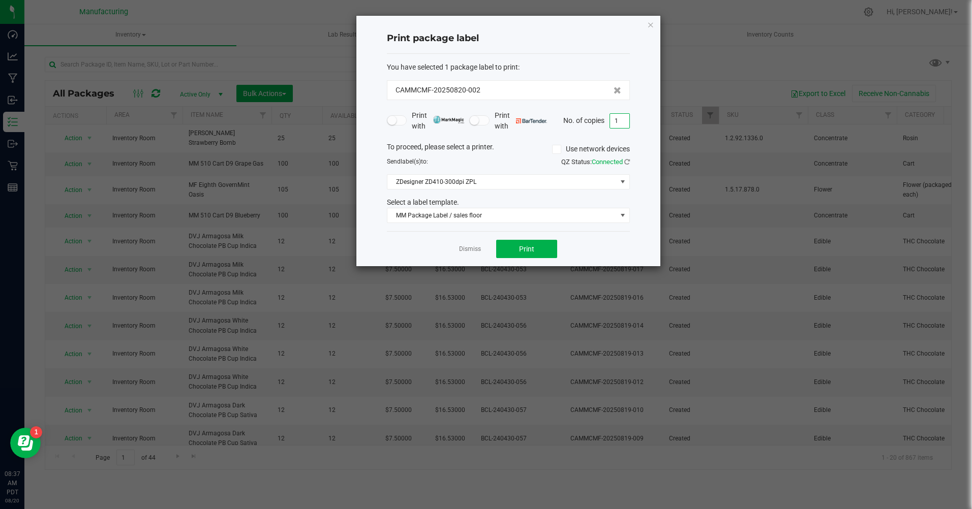
click at [616, 122] on input "1" at bounding box center [619, 121] width 19 height 14
type input "25"
click at [526, 253] on span "Print" at bounding box center [526, 249] width 15 height 8
click at [651, 26] on icon "button" at bounding box center [650, 24] width 7 height 12
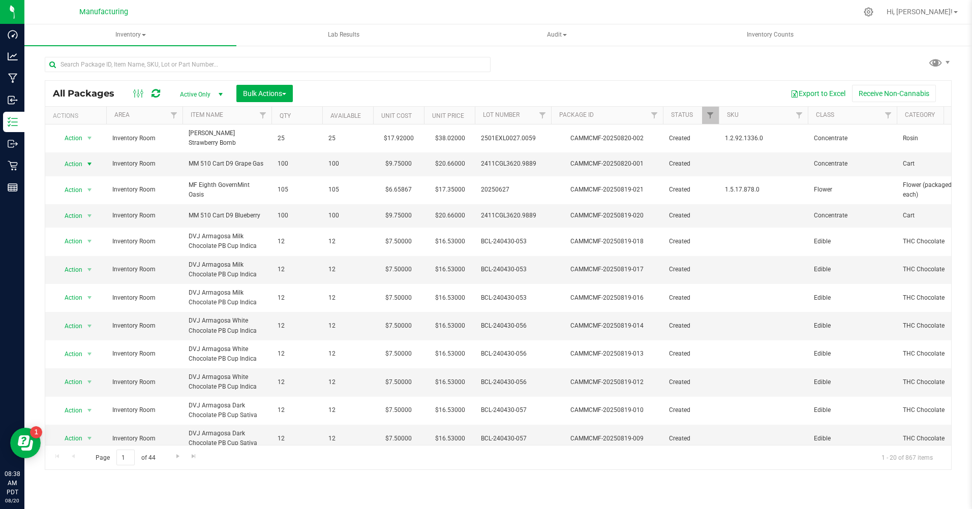
click at [73, 159] on span "Action" at bounding box center [68, 164] width 27 height 14
click at [104, 265] on li "Print package label" at bounding box center [88, 267] width 65 height 15
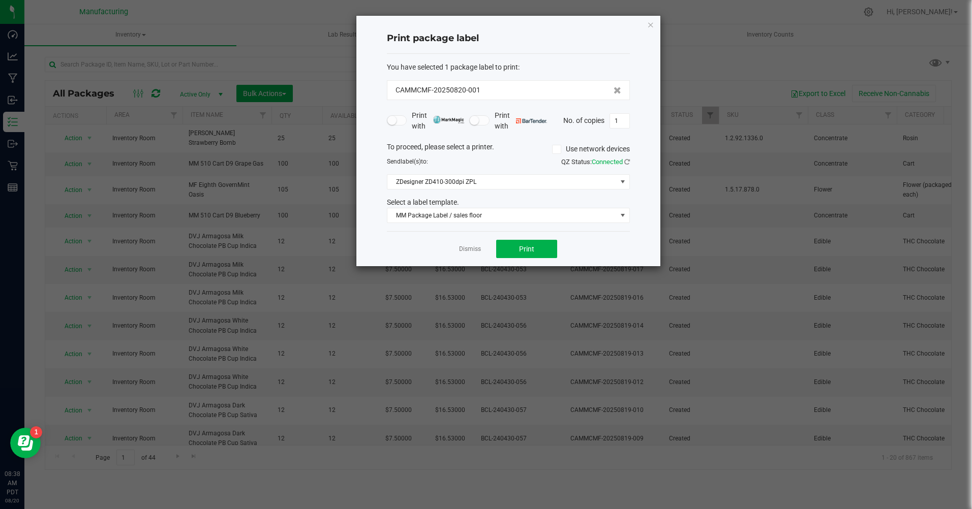
click at [647, 23] on icon "button" at bounding box center [650, 24] width 7 height 12
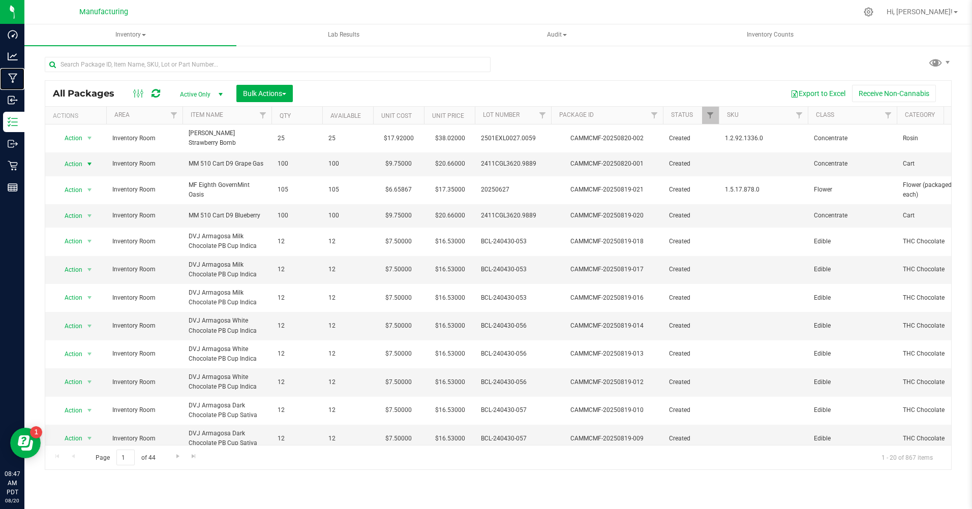
click at [0, 0] on p "Manufacturing" at bounding box center [0, 0] width 0 height 0
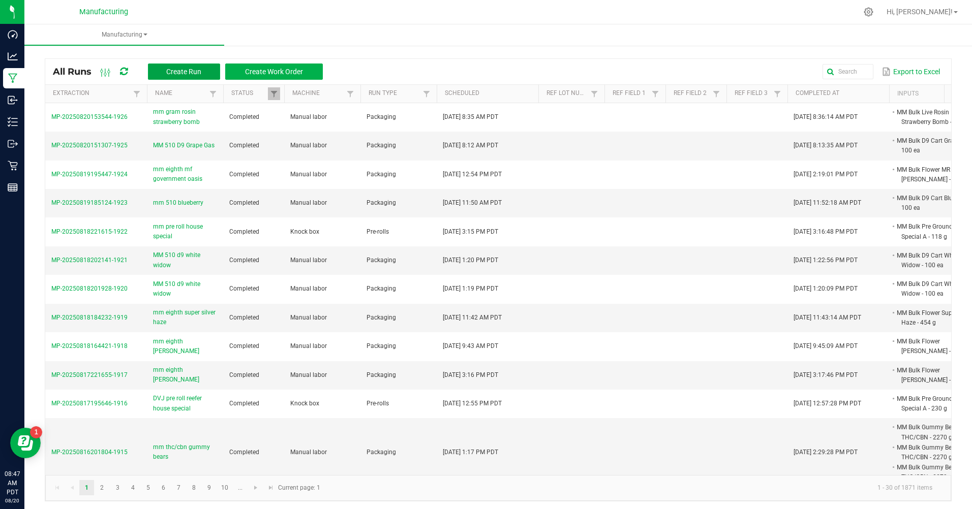
click at [183, 68] on span "Create Run" at bounding box center [183, 72] width 35 height 8
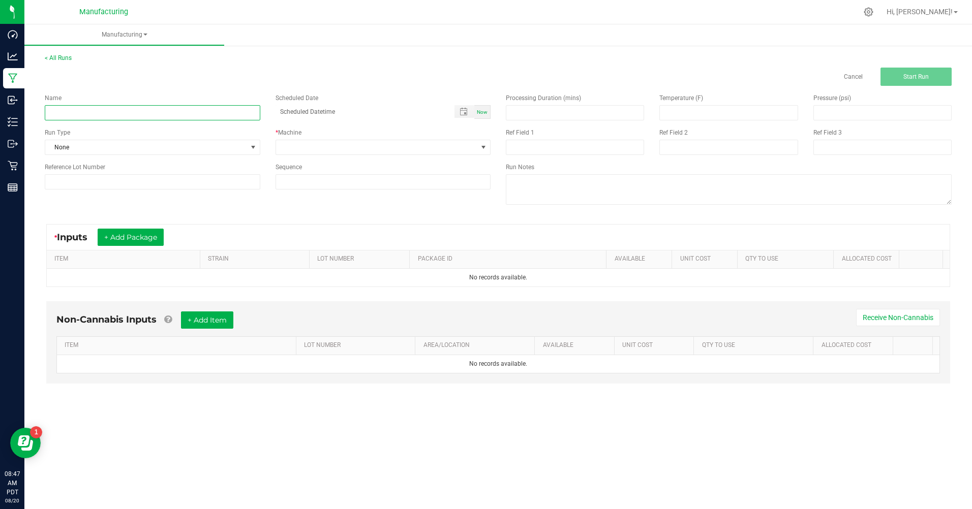
click at [175, 119] on input at bounding box center [152, 112] width 215 height 15
type input "MM 510 D9 Orange Sherbert"
click at [484, 106] on div "Now" at bounding box center [482, 112] width 16 height 14
type input "08/20/2025 8:47 AM"
click at [238, 153] on span "None" at bounding box center [146, 147] width 202 height 14
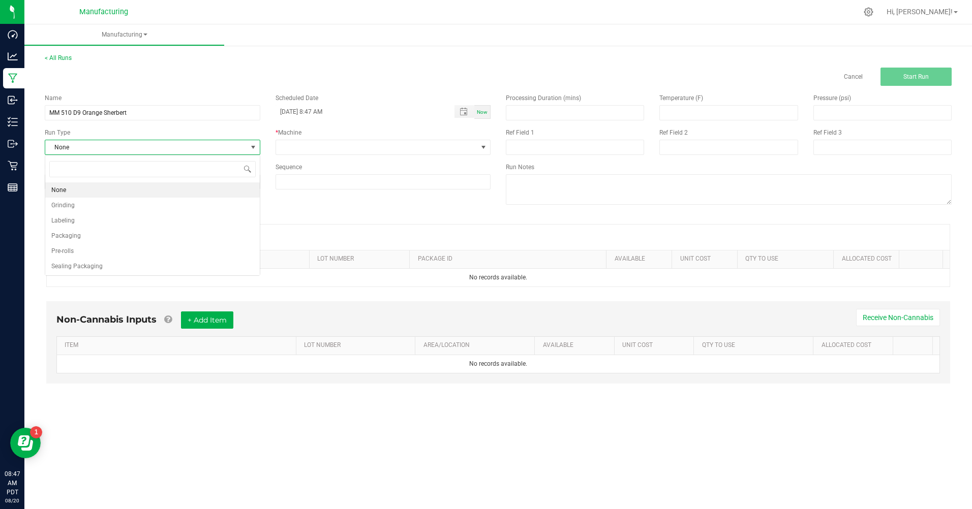
scroll to position [15, 215]
click at [86, 238] on li "Packaging" at bounding box center [152, 235] width 214 height 15
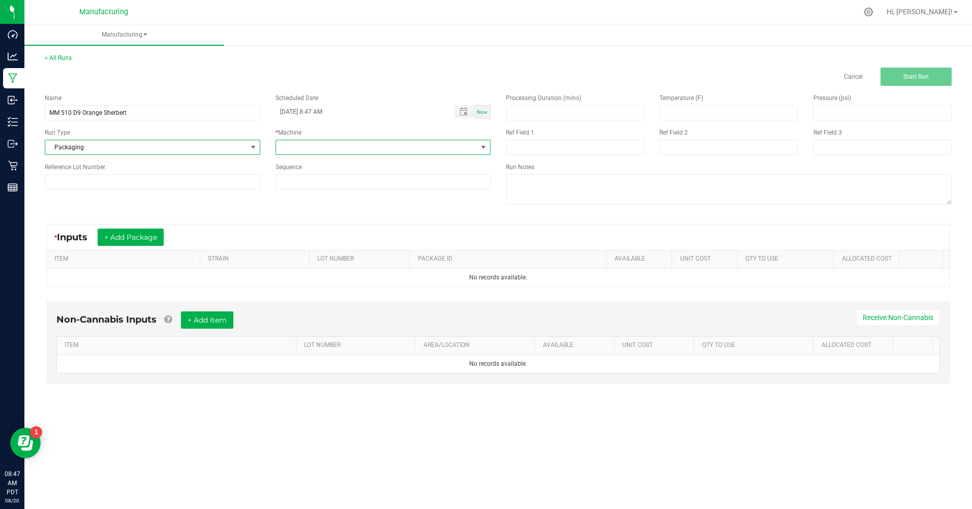
click at [308, 143] on span at bounding box center [377, 147] width 202 height 14
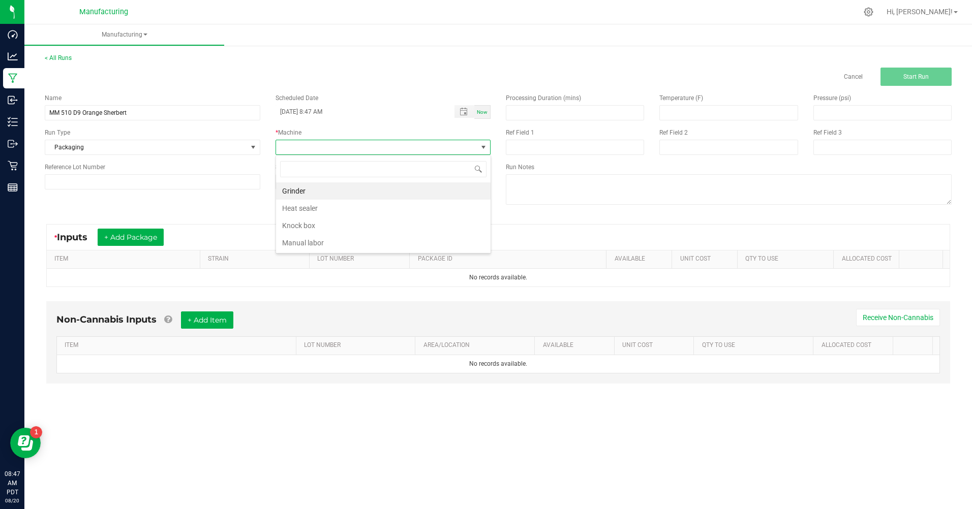
click at [313, 239] on li "Manual labor" at bounding box center [383, 242] width 214 height 17
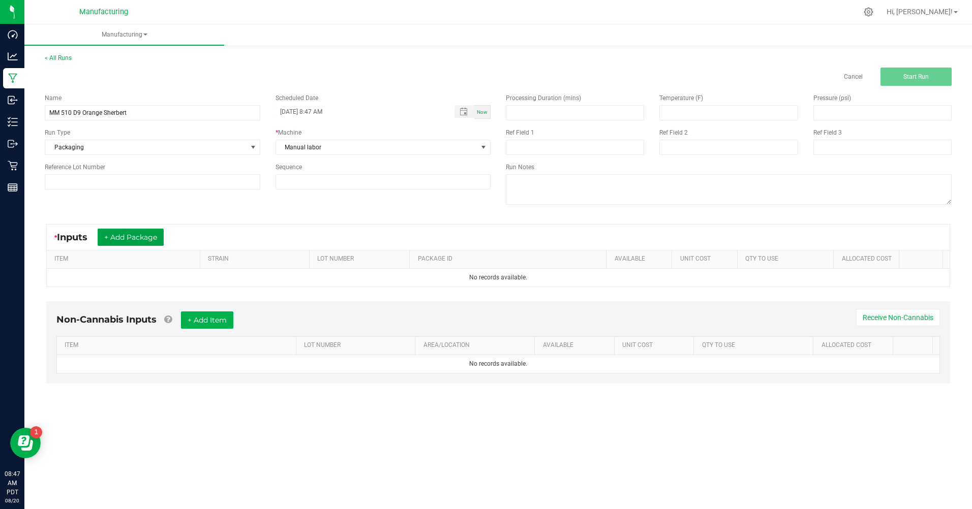
click at [149, 230] on button "+ Add Package" at bounding box center [131, 237] width 66 height 17
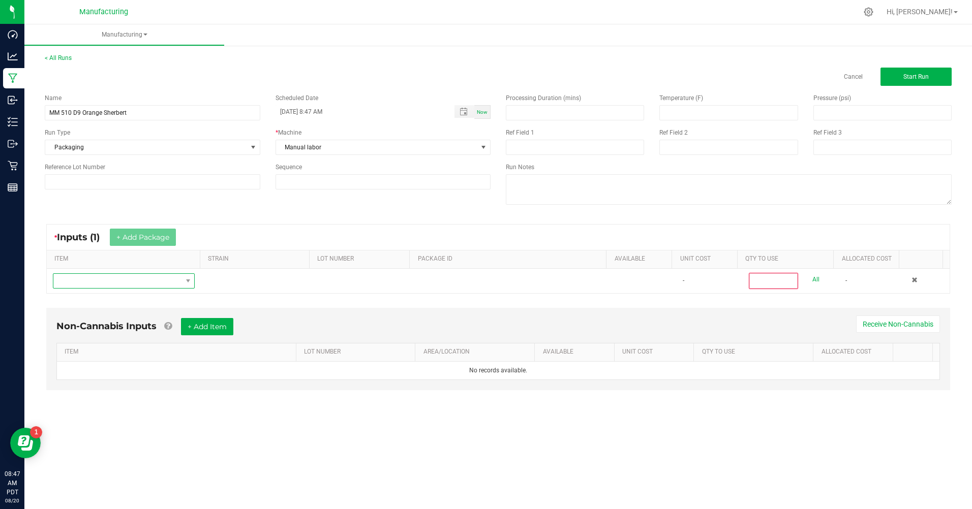
click at [145, 284] on span "NO DATA FOUND" at bounding box center [117, 281] width 128 height 14
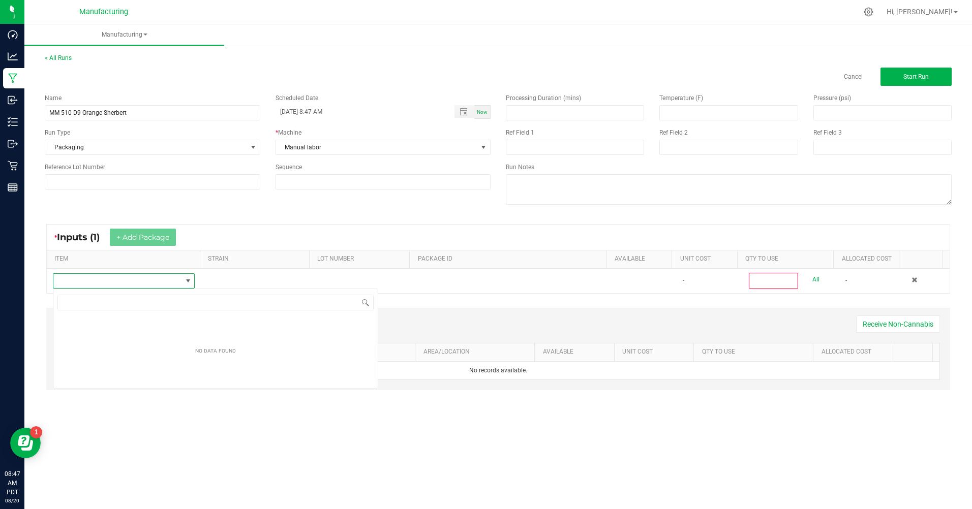
scroll to position [15, 141]
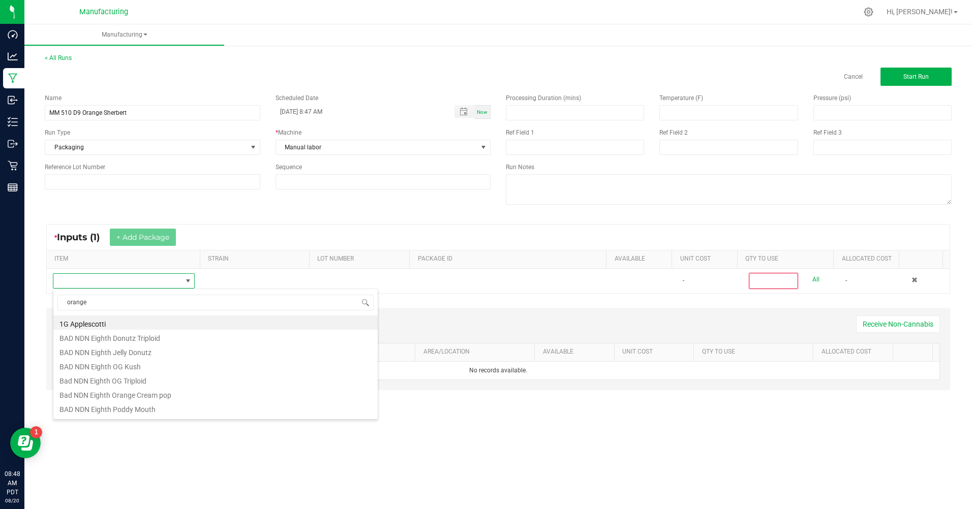
type input "orange s"
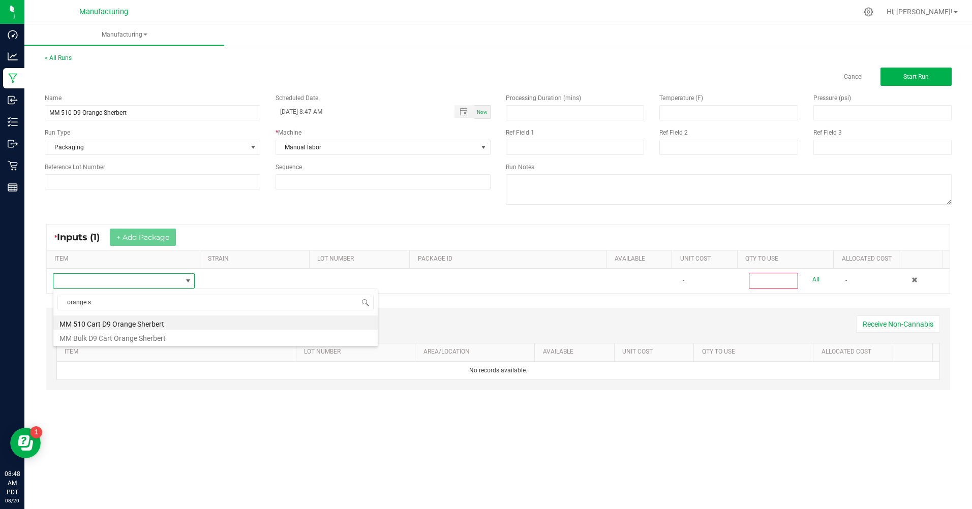
click at [154, 325] on li "MM 510 Cart D9 Orange Sherbert" at bounding box center [215, 323] width 324 height 14
type input "0"
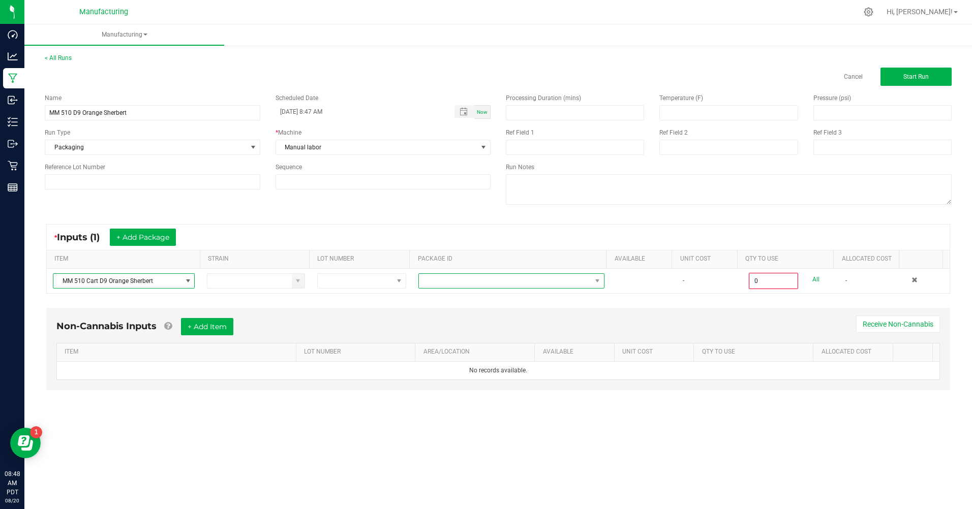
click at [459, 276] on span at bounding box center [505, 281] width 172 height 14
click at [159, 279] on span "MM 510 Cart D9 Orange Sherbert" at bounding box center [117, 281] width 128 height 14
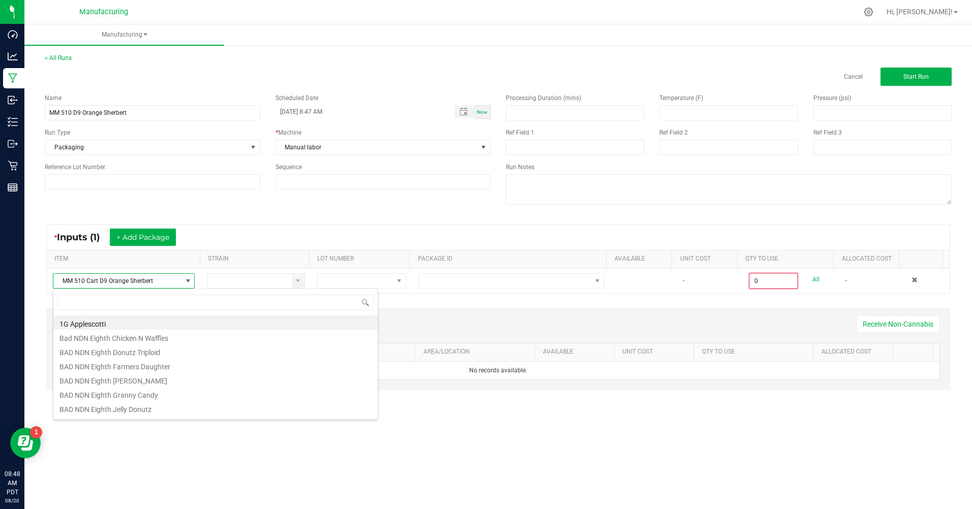
scroll to position [15, 141]
click at [189, 276] on span at bounding box center [187, 281] width 13 height 14
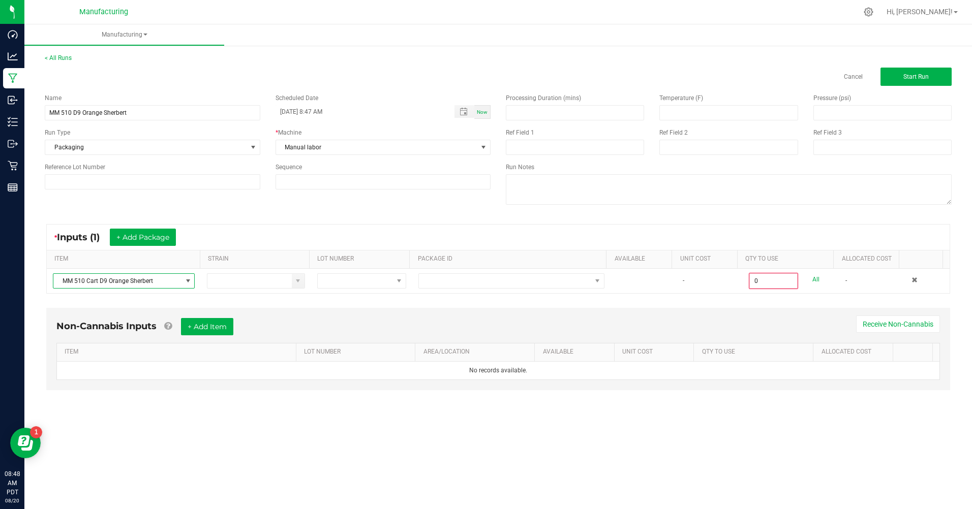
click at [186, 281] on span at bounding box center [188, 281] width 8 height 8
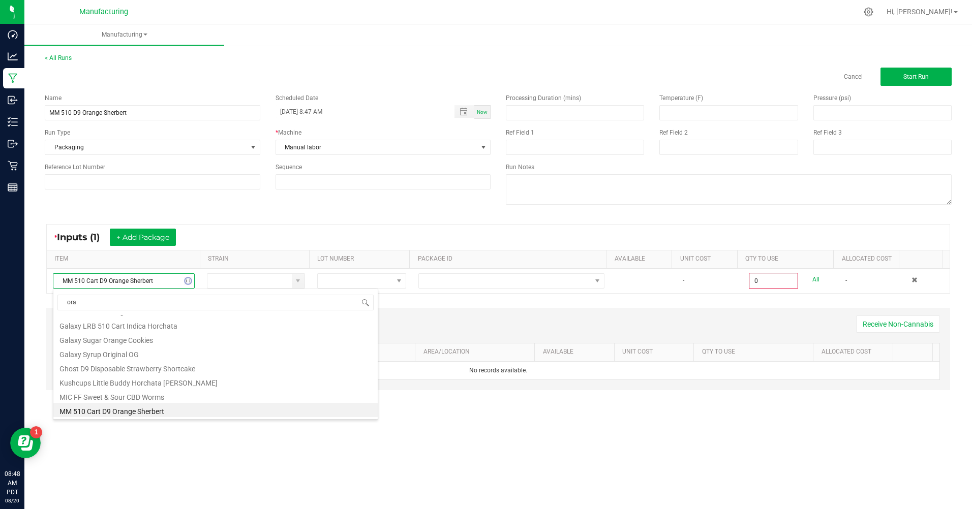
scroll to position [0, 0]
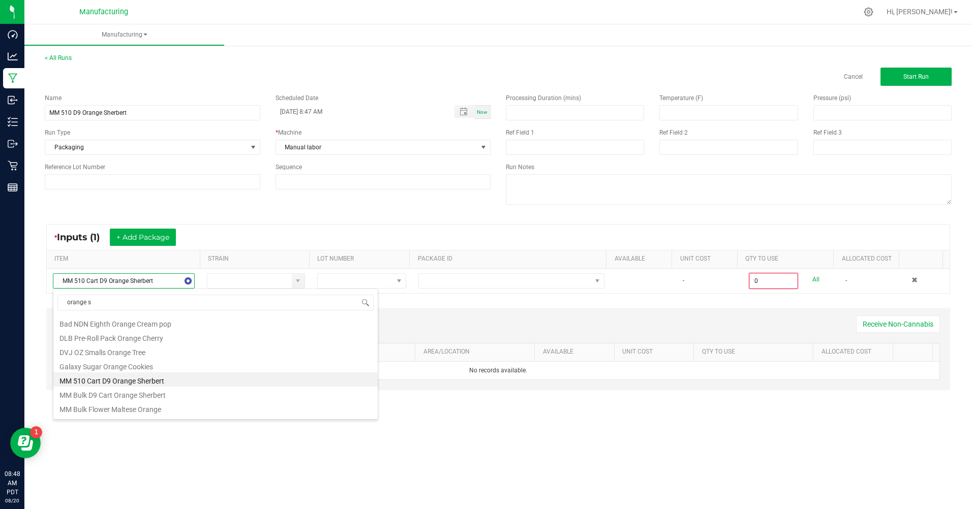
type input "orange sh"
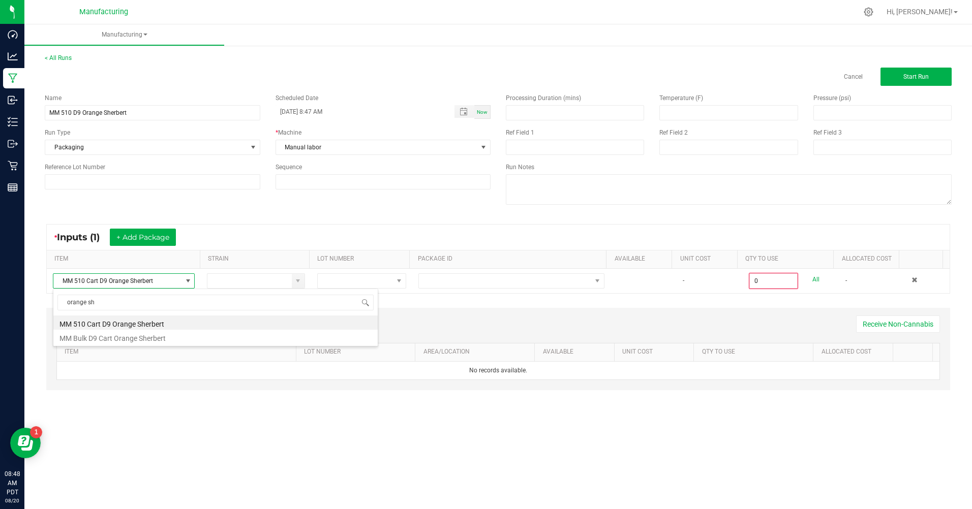
click at [148, 335] on li "MM Bulk D9 Cart Orange Sherbert" at bounding box center [215, 337] width 324 height 14
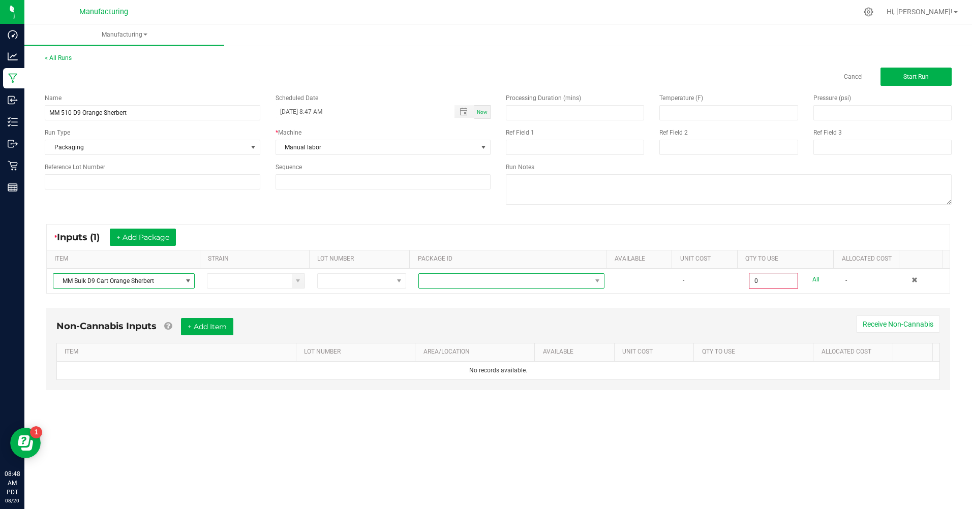
click at [492, 278] on span at bounding box center [505, 281] width 172 height 14
click at [479, 321] on li "CAMMCMF-20250417-392" at bounding box center [507, 324] width 183 height 17
click at [812, 278] on link "All" at bounding box center [815, 280] width 7 height 14
type input "100 ea"
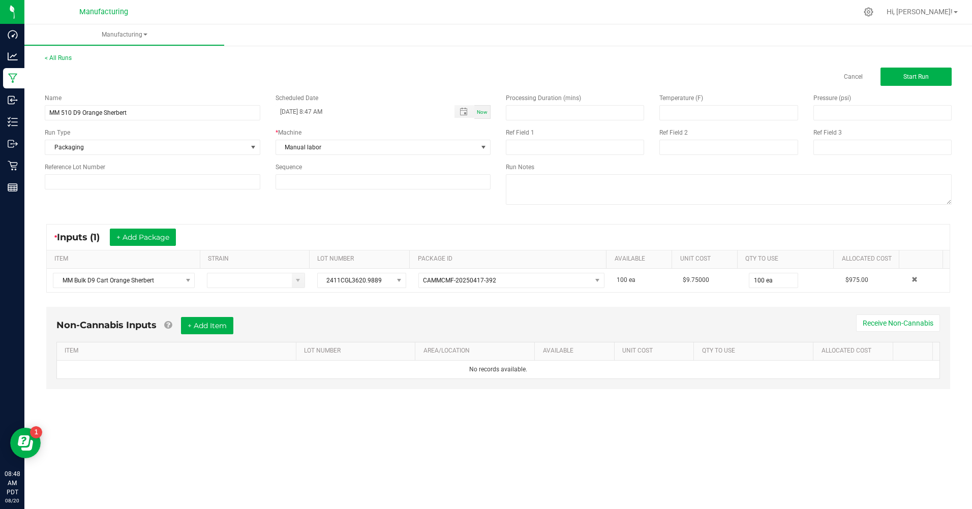
click at [900, 87] on div "Processing Duration (mins) Temperature (F) Pressure (psi) Ref Field 1 Ref Field…" at bounding box center [728, 150] width 461 height 129
click at [903, 82] on button "Start Run" at bounding box center [915, 77] width 71 height 18
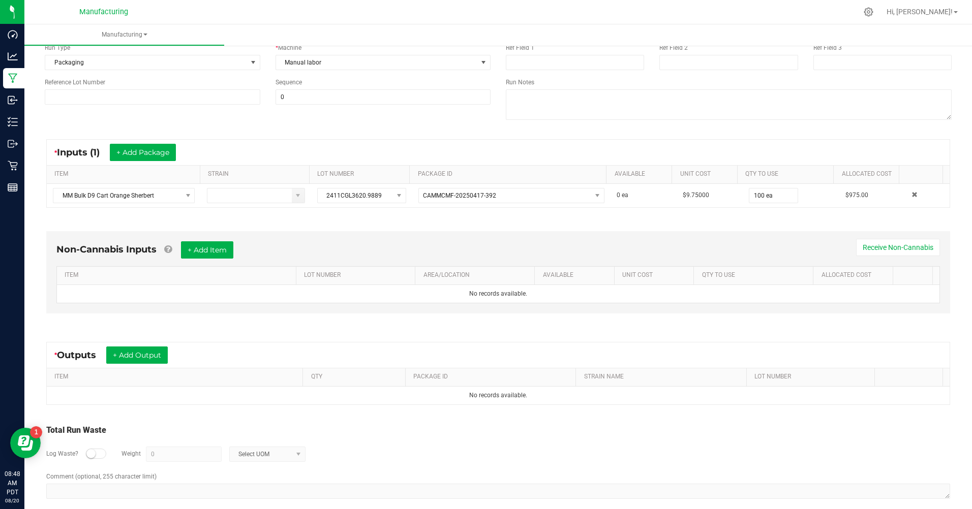
scroll to position [110, 0]
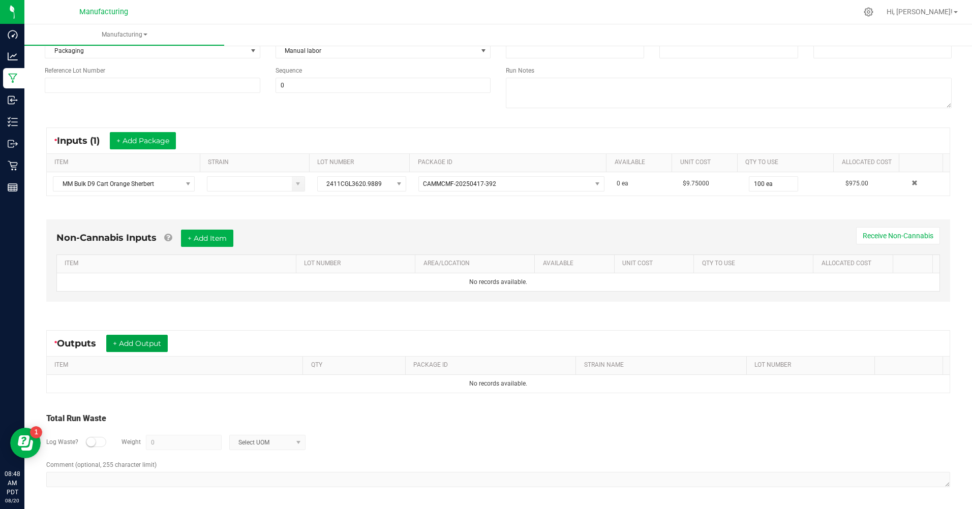
click at [146, 342] on button "+ Add Output" at bounding box center [136, 343] width 61 height 17
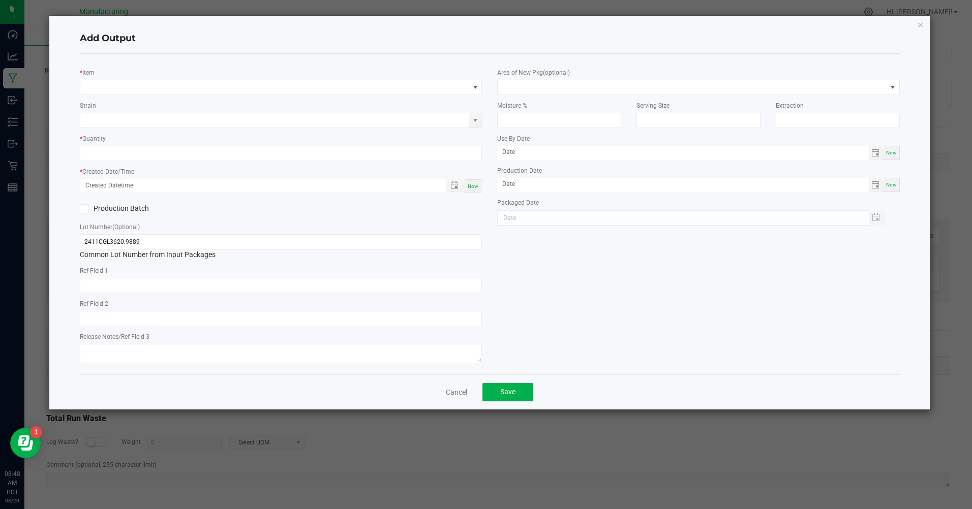
click at [121, 77] on div "* Item" at bounding box center [281, 81] width 402 height 28
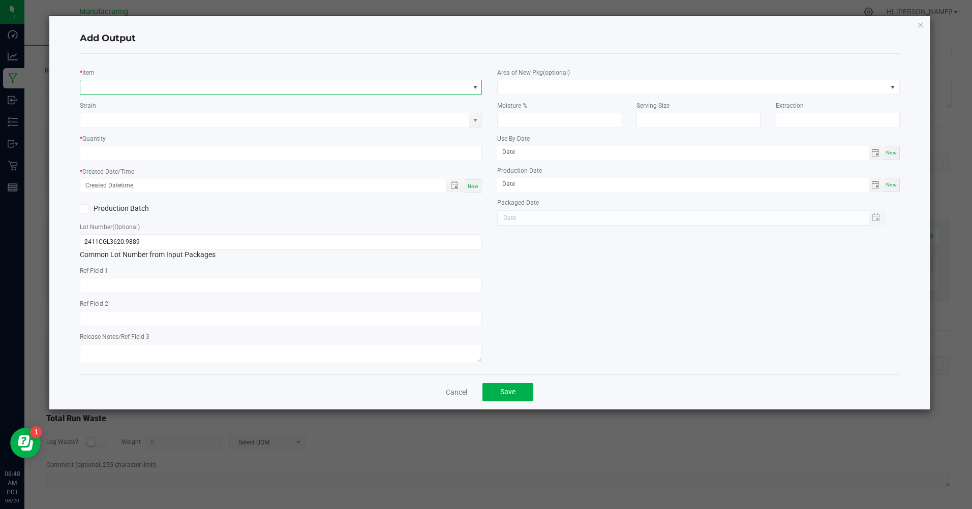
click at [127, 85] on span "NO DATA FOUND" at bounding box center [274, 87] width 388 height 14
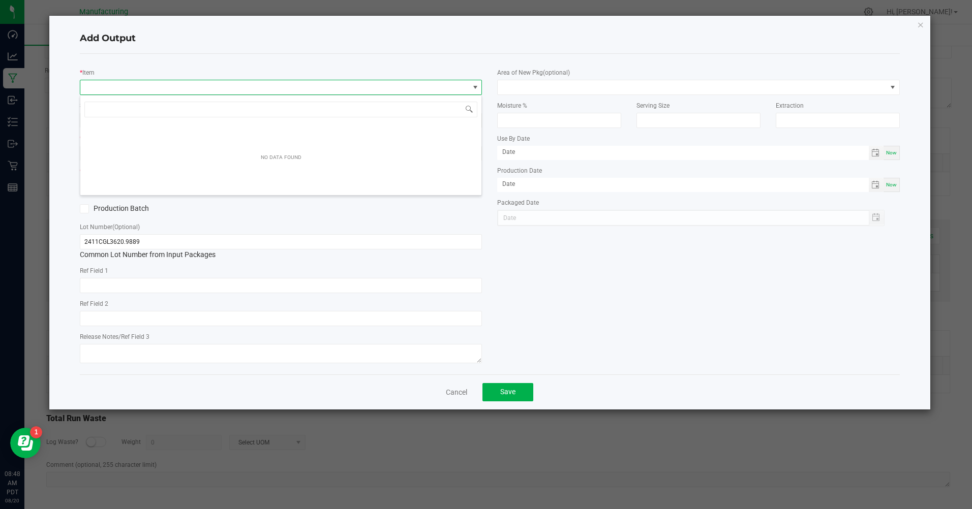
scroll to position [15, 402]
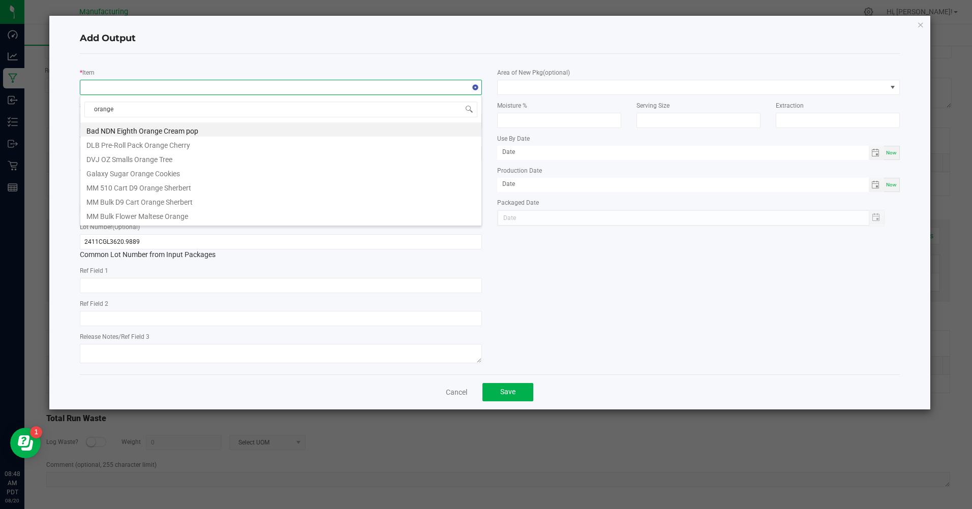
type input "orange s"
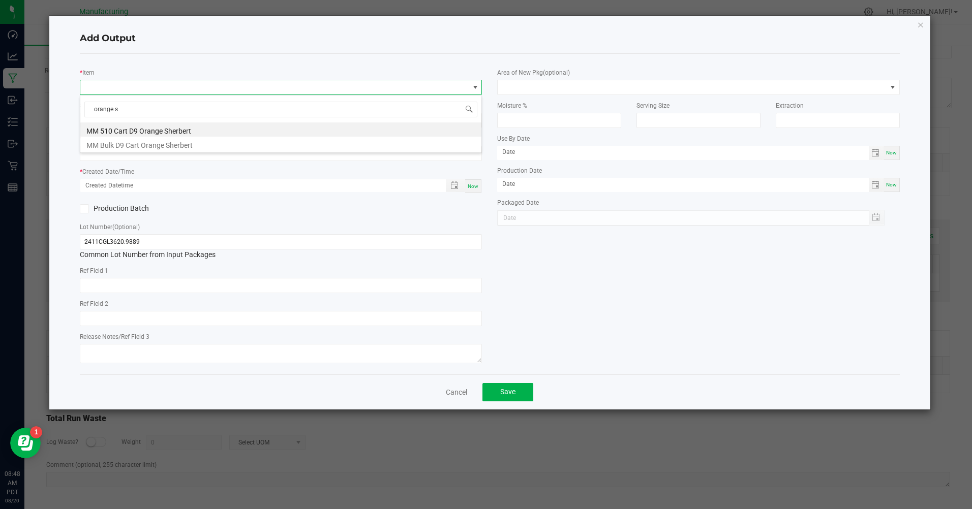
click at [148, 124] on li "MM 510 Cart D9 Orange Sherbert" at bounding box center [280, 129] width 401 height 14
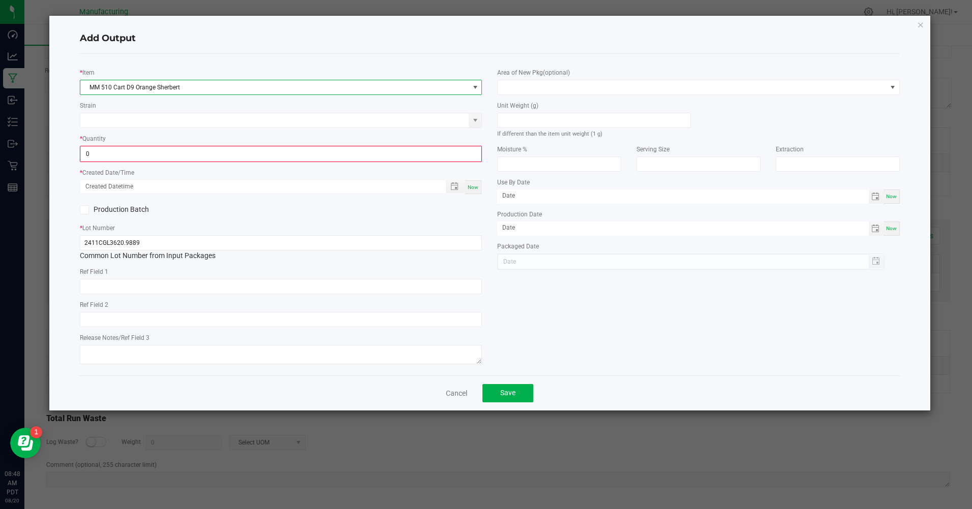
click at [126, 155] on input "0" at bounding box center [281, 154] width 400 height 14
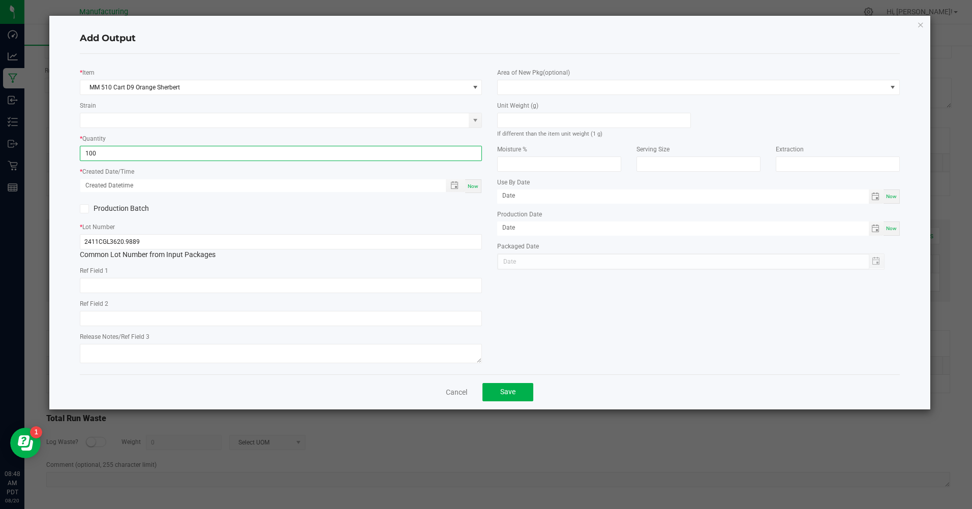
type input "100 ea"
click at [476, 192] on div "Now" at bounding box center [473, 186] width 16 height 14
type input "08/20/2025 8:48 AM"
type input "[DATE]"
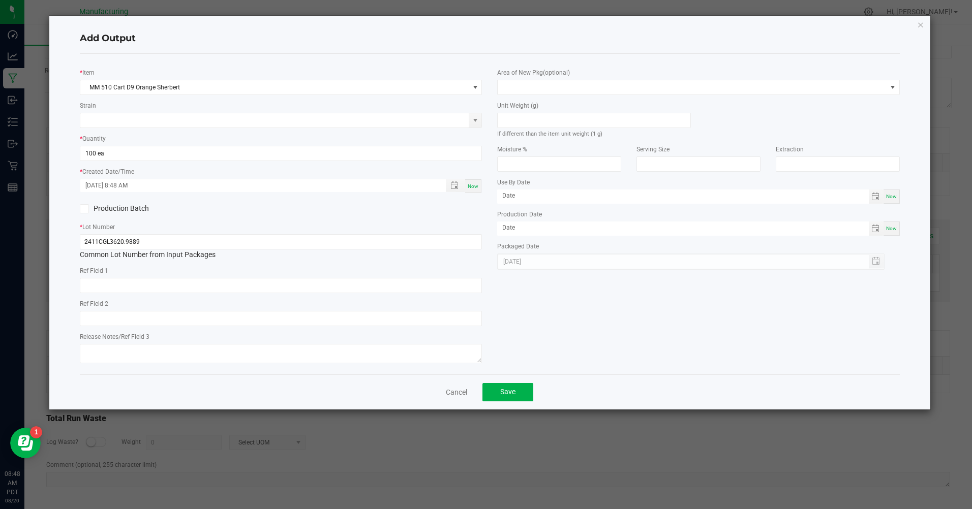
click at [538, 78] on div "Area of New Pkg (optional)" at bounding box center [698, 81] width 402 height 28
click at [540, 78] on div "Area of New Pkg (optional)" at bounding box center [698, 81] width 402 height 28
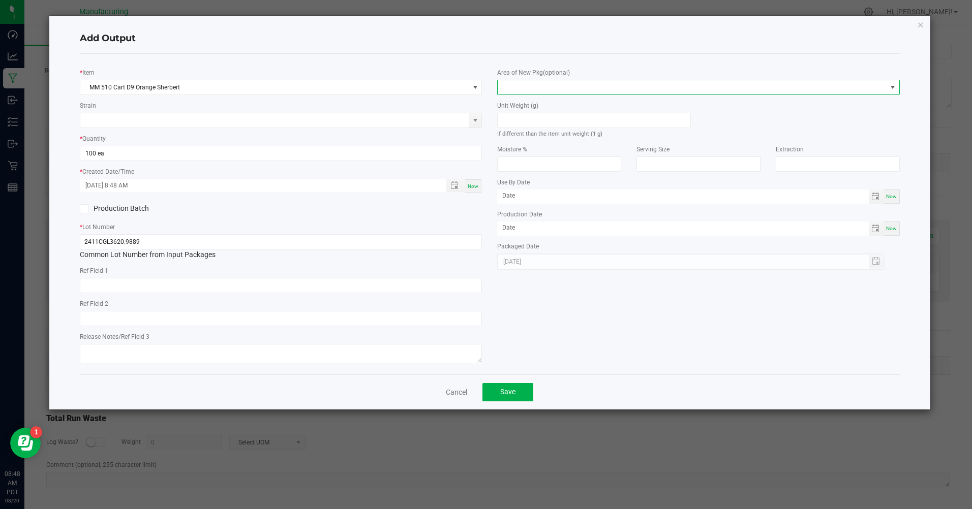
click at [543, 85] on span at bounding box center [691, 87] width 388 height 14
click at [540, 215] on li "Inventory Room" at bounding box center [698, 217] width 401 height 17
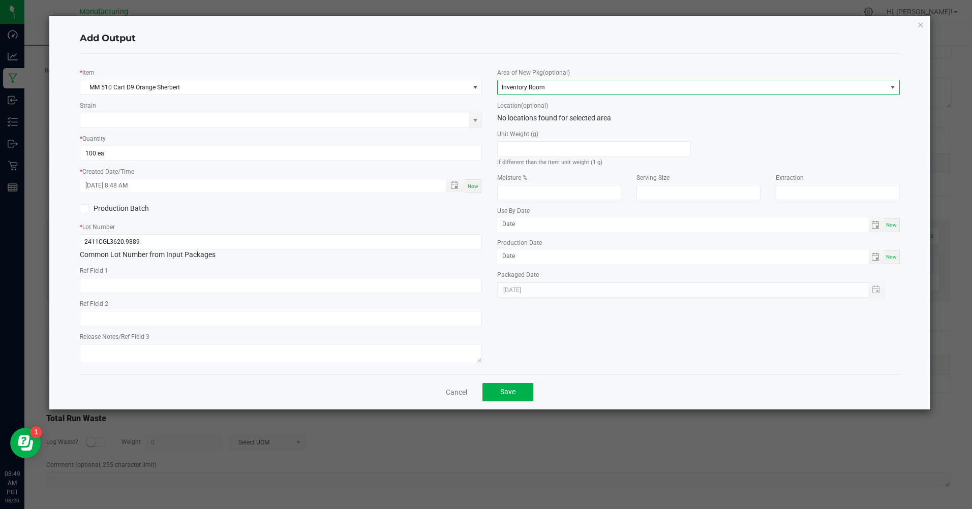
click at [477, 189] on span "Now" at bounding box center [472, 186] width 11 height 6
type input "08/20/2025 8:49 AM"
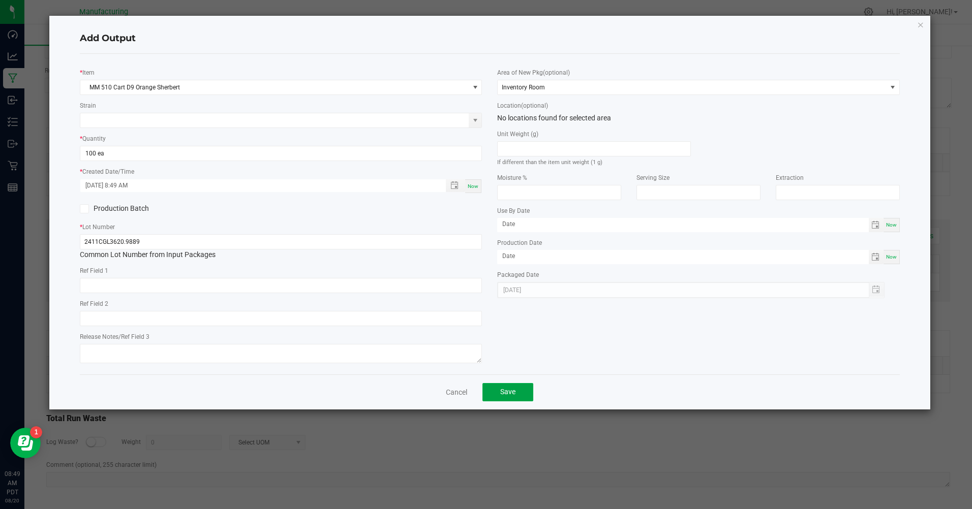
click at [520, 393] on button "Save" at bounding box center [507, 392] width 51 height 18
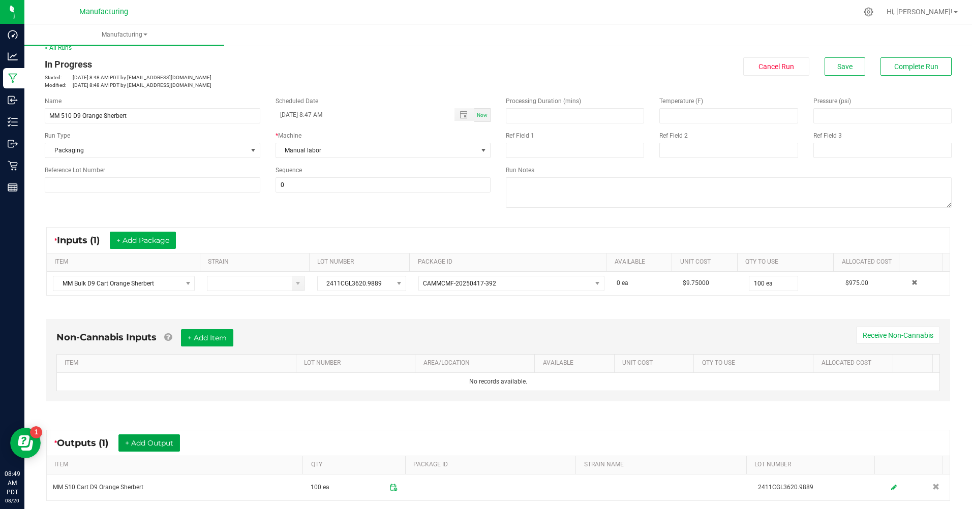
scroll to position [0, 0]
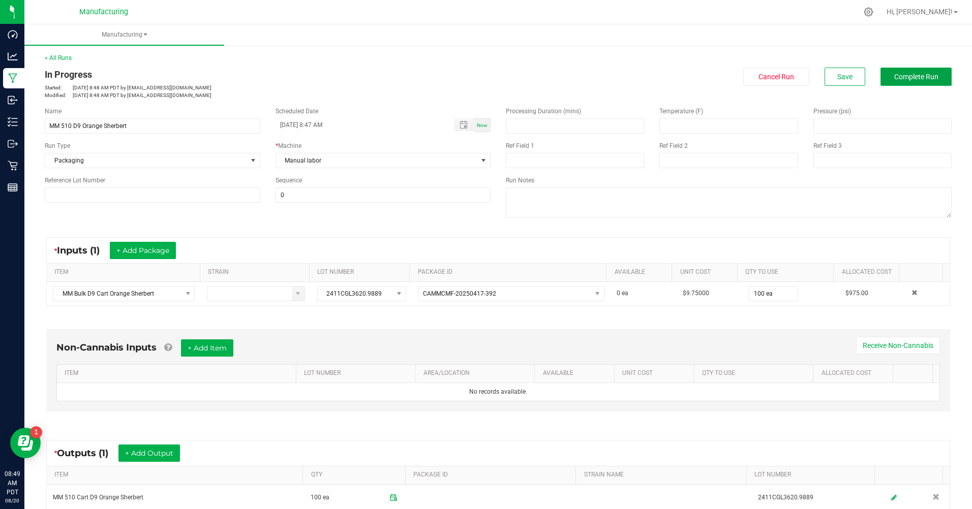
click at [896, 75] on span "Complete Run" at bounding box center [916, 77] width 44 height 8
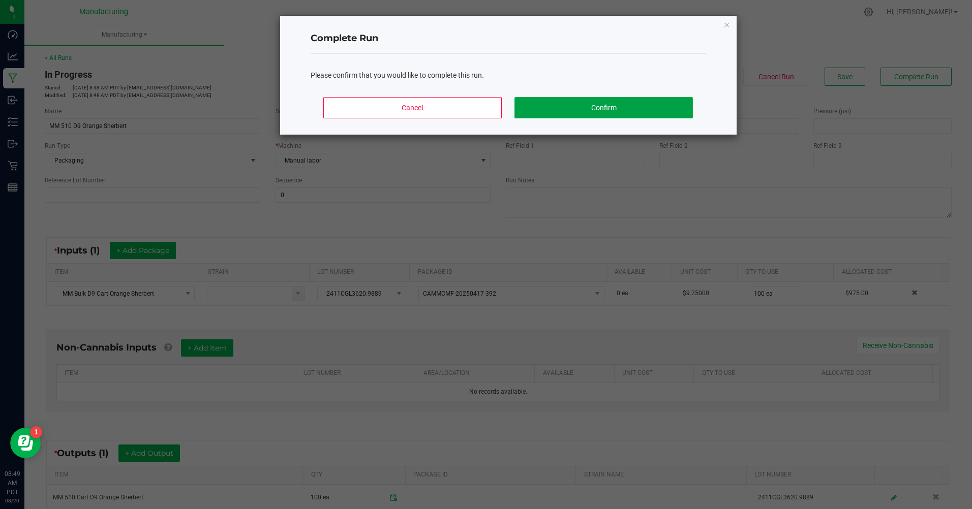
click at [660, 102] on button "Confirm" at bounding box center [603, 107] width 178 height 21
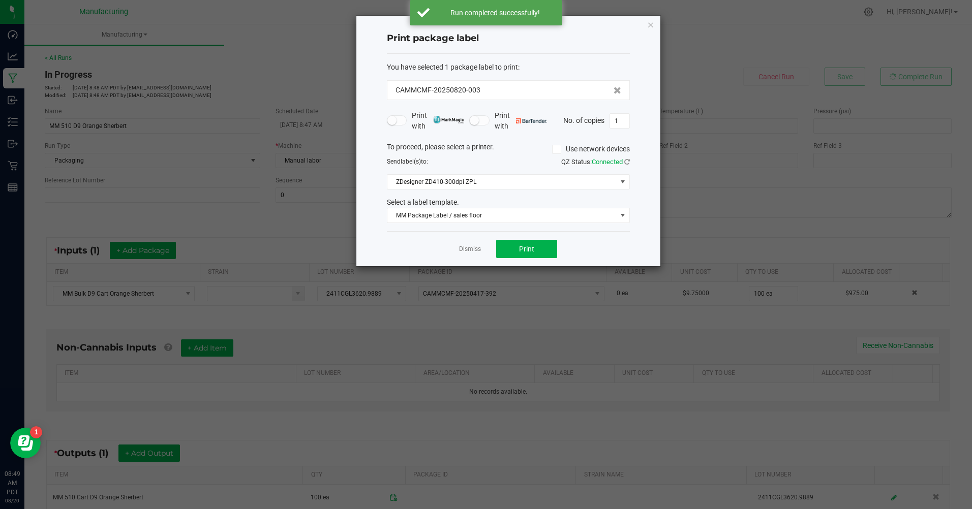
click at [622, 121] on input "1" at bounding box center [619, 121] width 19 height 14
type input "100"
click at [534, 246] on button "Print" at bounding box center [526, 249] width 61 height 18
click at [649, 26] on icon "button" at bounding box center [650, 24] width 7 height 12
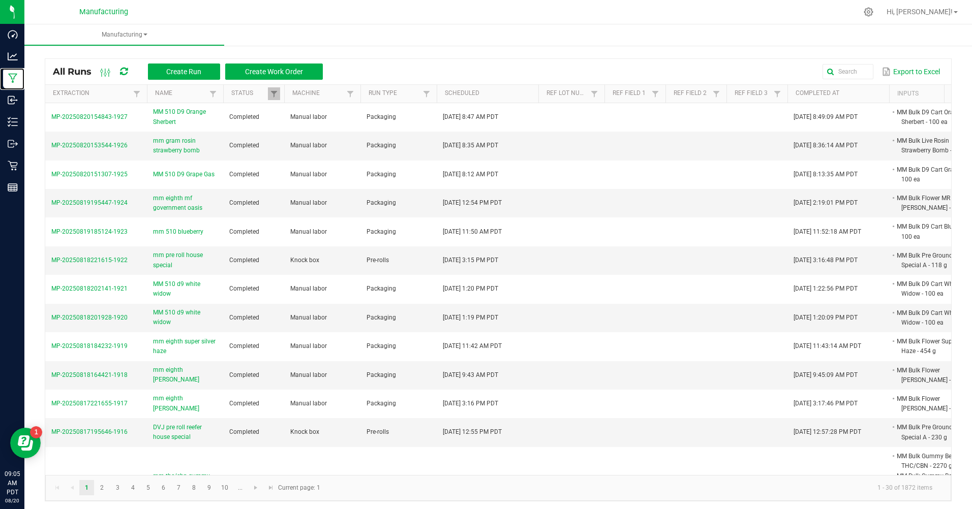
click at [0, 0] on p "Manufacturing" at bounding box center [0, 0] width 0 height 0
click at [171, 67] on button "Create Run" at bounding box center [184, 72] width 72 height 16
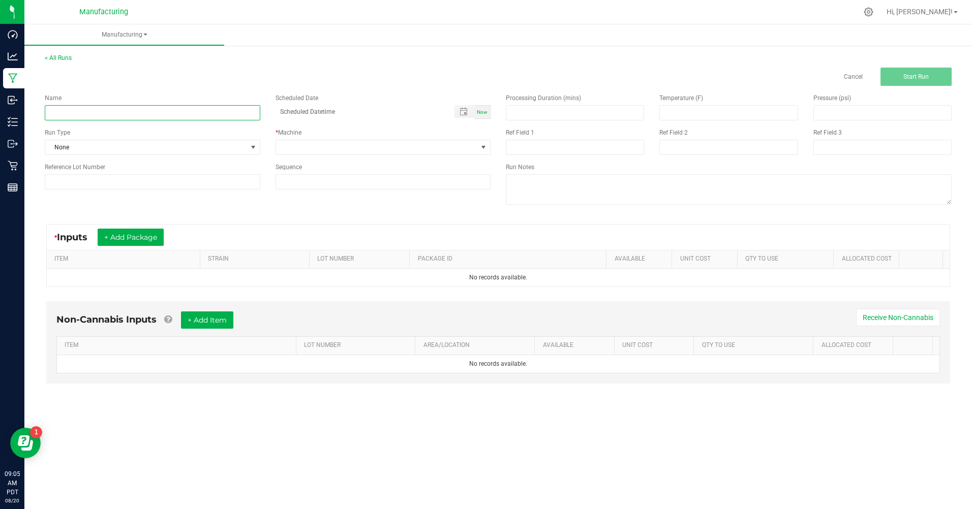
click at [84, 114] on input at bounding box center [152, 112] width 215 height 15
type input "mm gram rosin gush [PERSON_NAME]"
click at [96, 143] on span "None" at bounding box center [146, 147] width 202 height 14
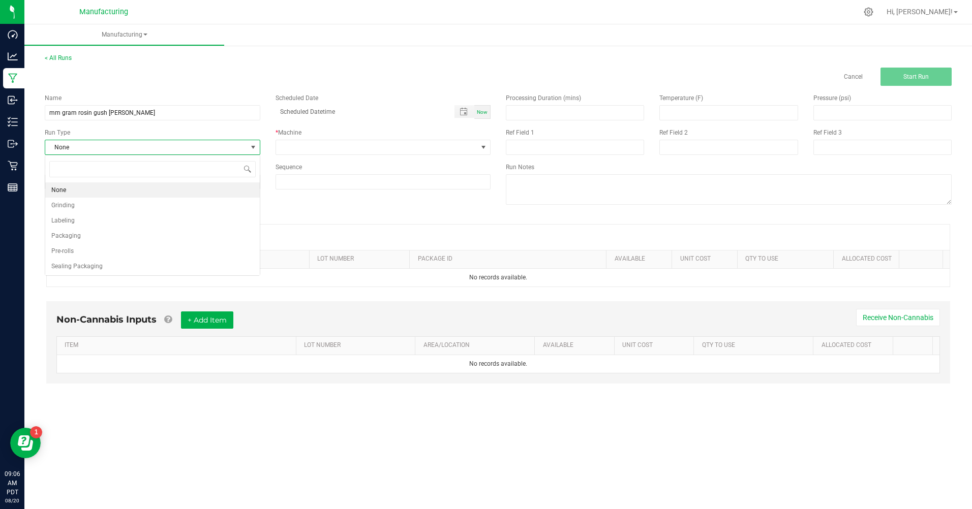
scroll to position [15, 215]
click at [72, 234] on span "Packaging" at bounding box center [65, 236] width 29 height 10
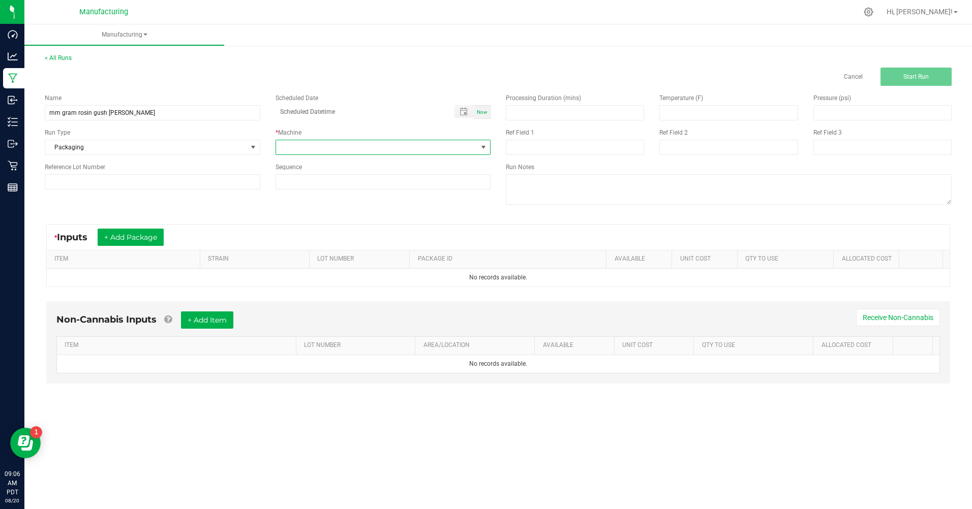
click at [346, 150] on span at bounding box center [377, 147] width 202 height 14
click at [308, 242] on li "Manual labor" at bounding box center [383, 242] width 214 height 17
click at [483, 110] on span "Now" at bounding box center [482, 112] width 11 height 6
type input "08/20/2025 9:06 AM"
click at [118, 235] on button "+ Add Package" at bounding box center [131, 237] width 66 height 17
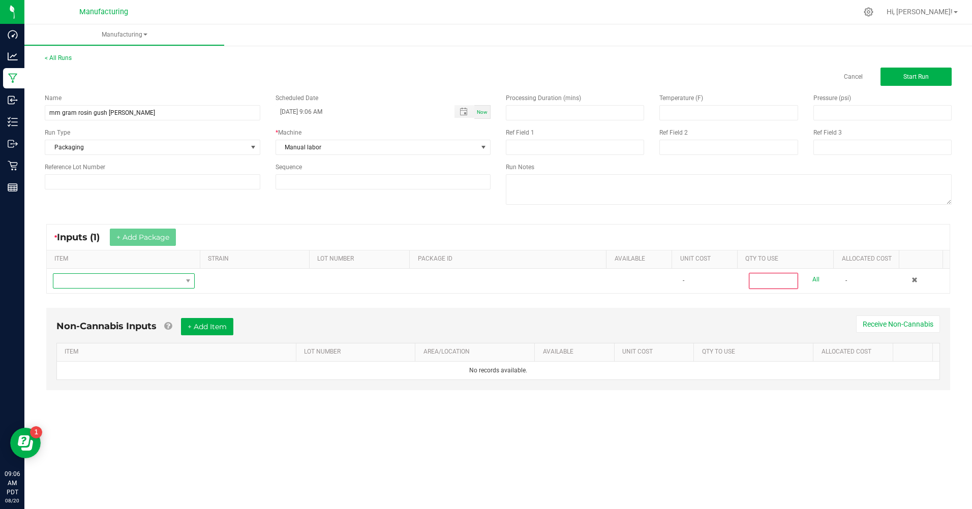
click at [113, 279] on span "NO DATA FOUND" at bounding box center [117, 281] width 128 height 14
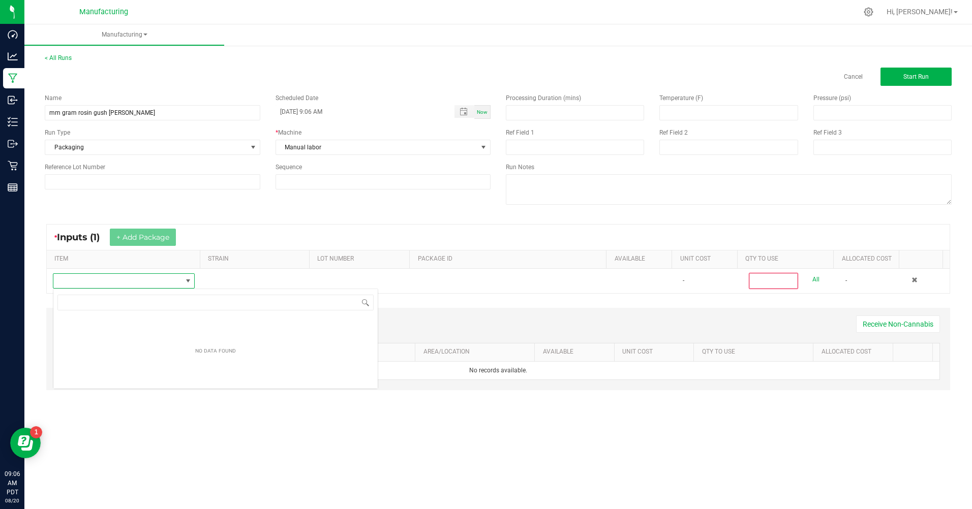
scroll to position [15, 141]
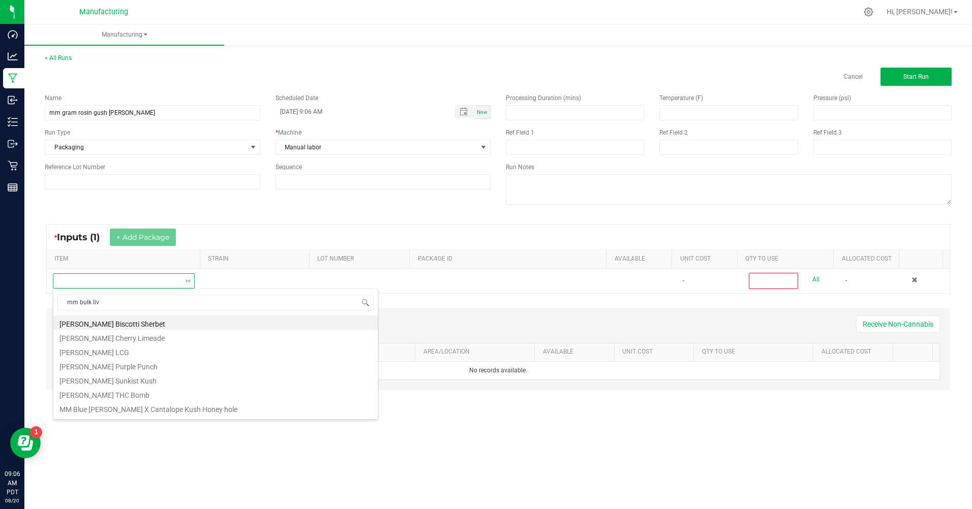
type input "mm bulk live"
click at [118, 336] on li "MM Bulk Live Rosin Gush Mintz" at bounding box center [215, 337] width 324 height 14
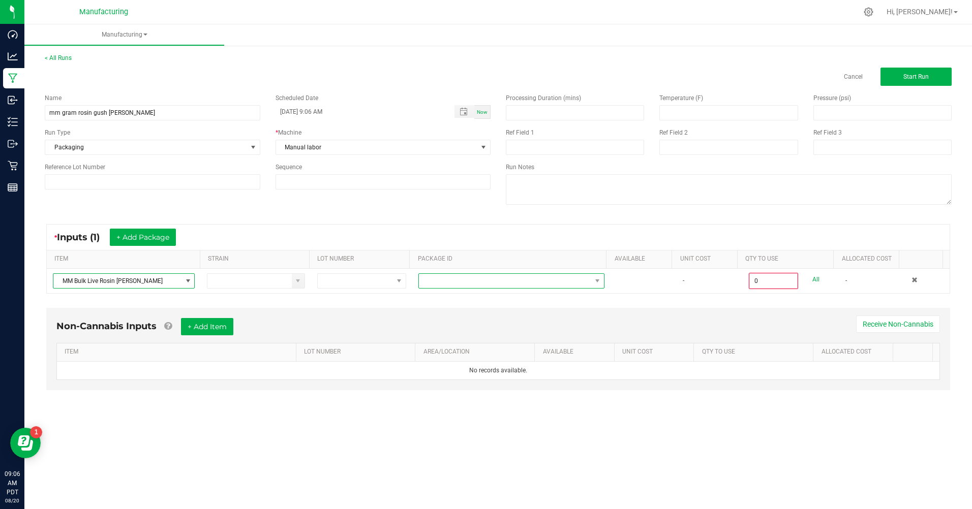
click at [443, 277] on span at bounding box center [505, 281] width 172 height 14
click at [458, 324] on li "CAMMCMF-20250502-006" at bounding box center [507, 324] width 183 height 17
click at [756, 281] on input "0" at bounding box center [772, 281] width 47 height 14
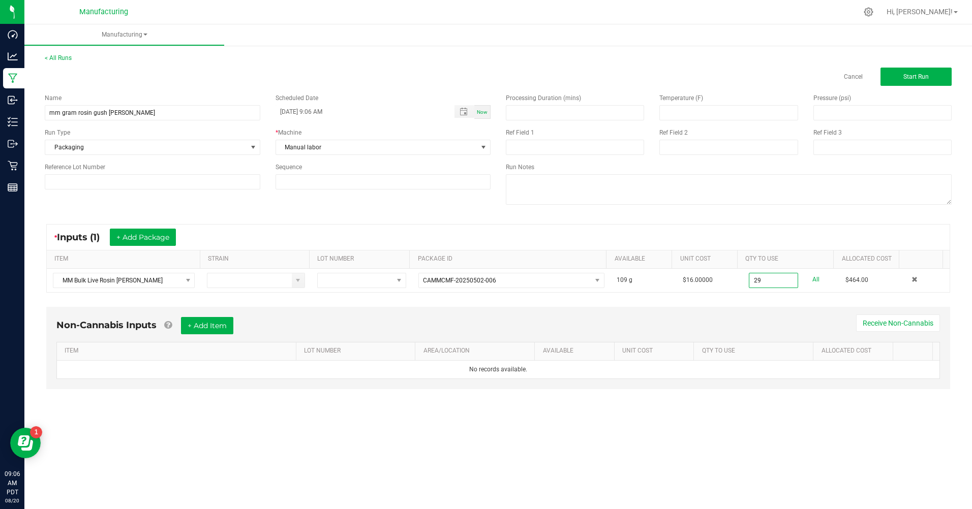
type input "29.0000 g"
click at [753, 298] on div "* Inputs (1) + Add Package ITEM STRAIN LOT NUMBER PACKAGE ID AVAILABLE Unit Cos…" at bounding box center [498, 258] width 922 height 87
click at [906, 78] on span "Start Run" at bounding box center [915, 76] width 25 height 7
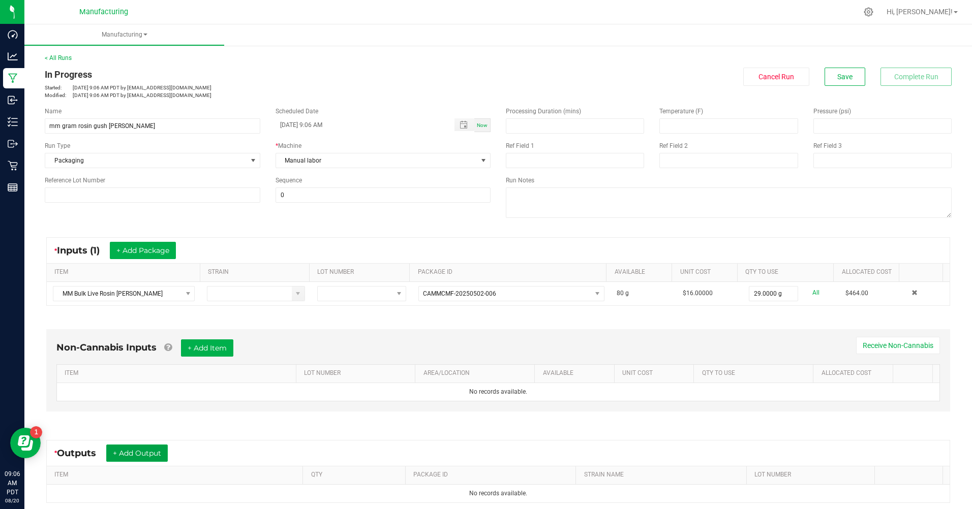
click at [145, 456] on button "+ Add Output" at bounding box center [136, 453] width 61 height 17
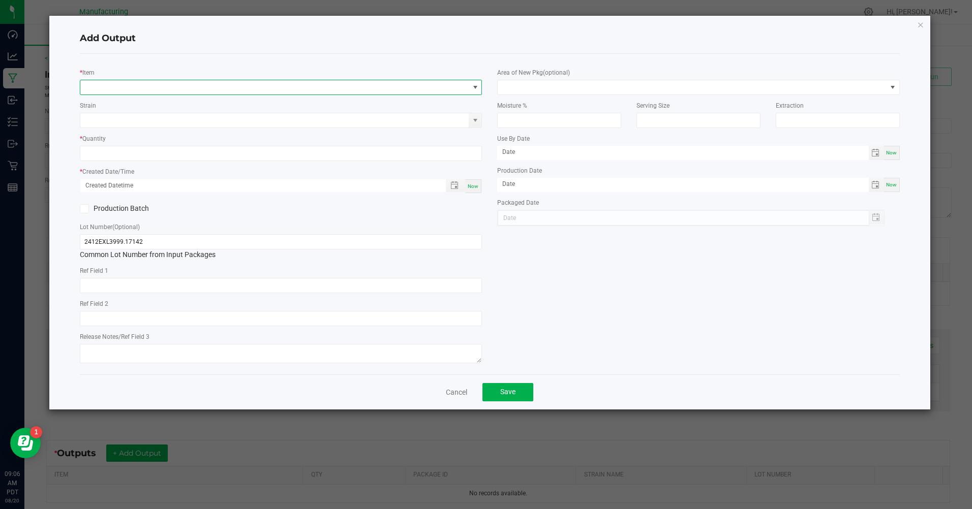
click at [117, 87] on span "NO DATA FOUND" at bounding box center [274, 87] width 388 height 14
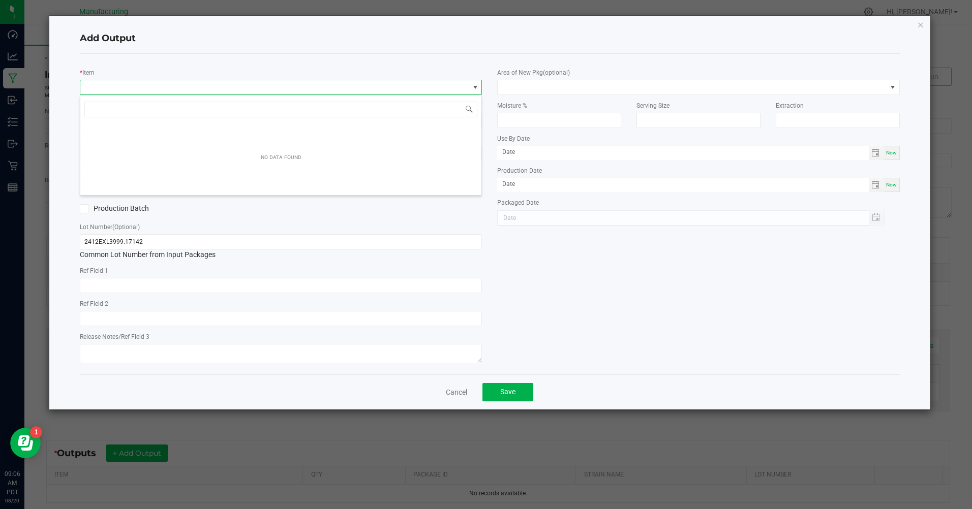
scroll to position [15, 402]
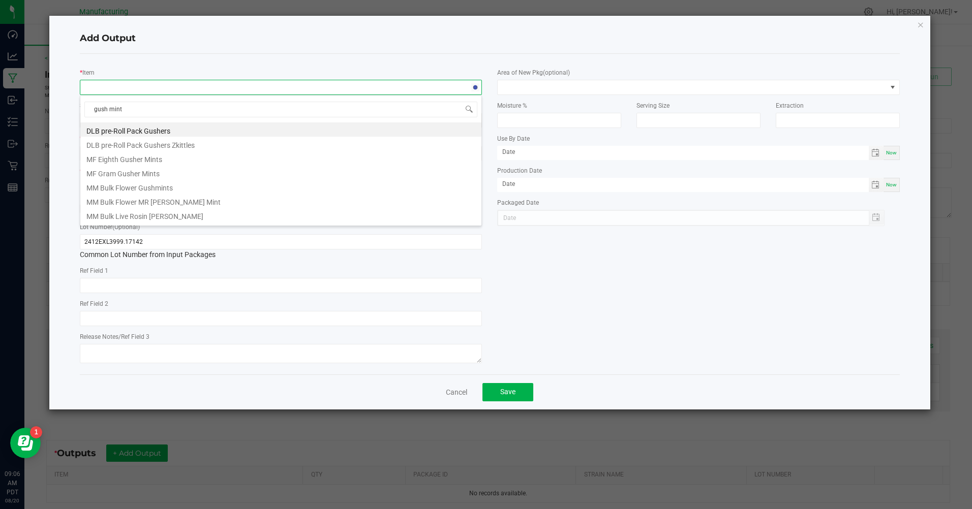
type input "gush mintz"
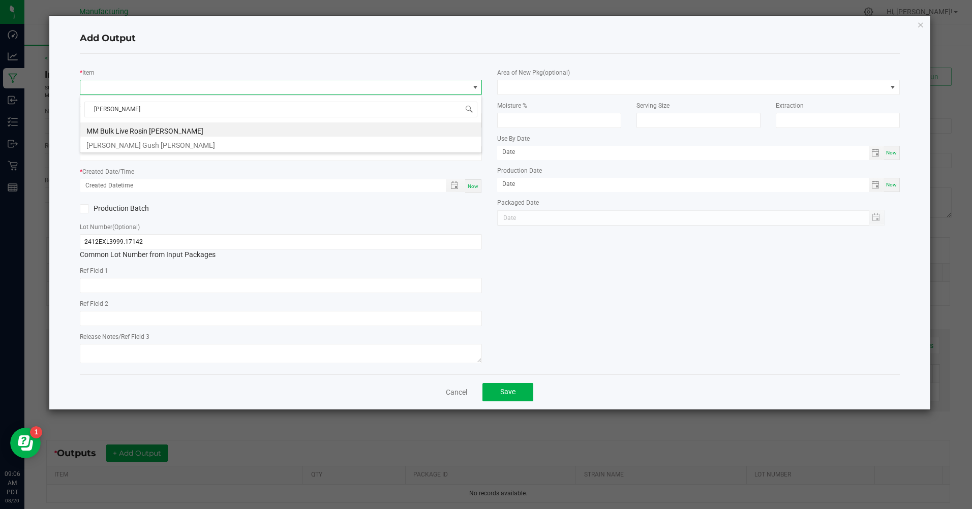
click at [106, 145] on li "MM Rosin Gush Mintz" at bounding box center [280, 144] width 401 height 14
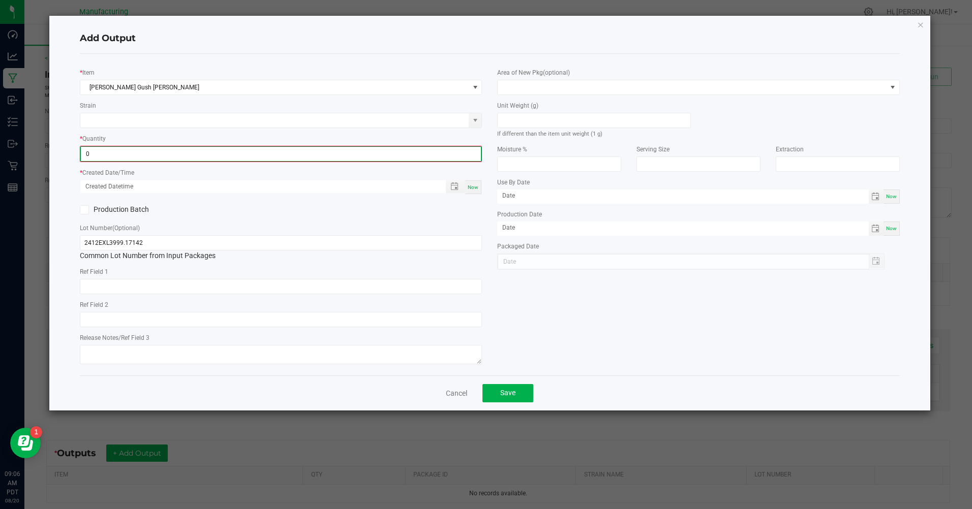
click at [100, 154] on input "0" at bounding box center [281, 154] width 400 height 14
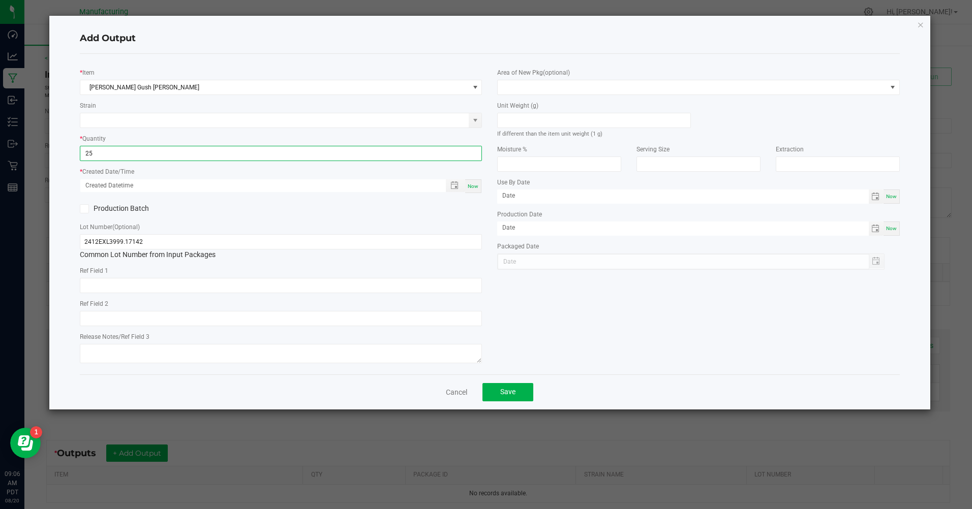
type input "25 ea"
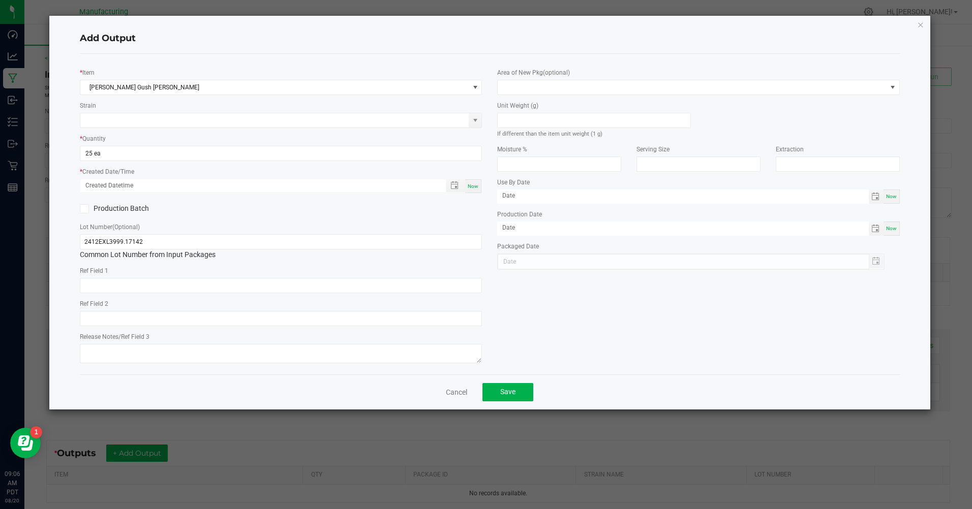
click at [468, 187] on span "Now" at bounding box center [472, 186] width 11 height 6
type input "08/20/2025 9:06 AM"
type input "[DATE]"
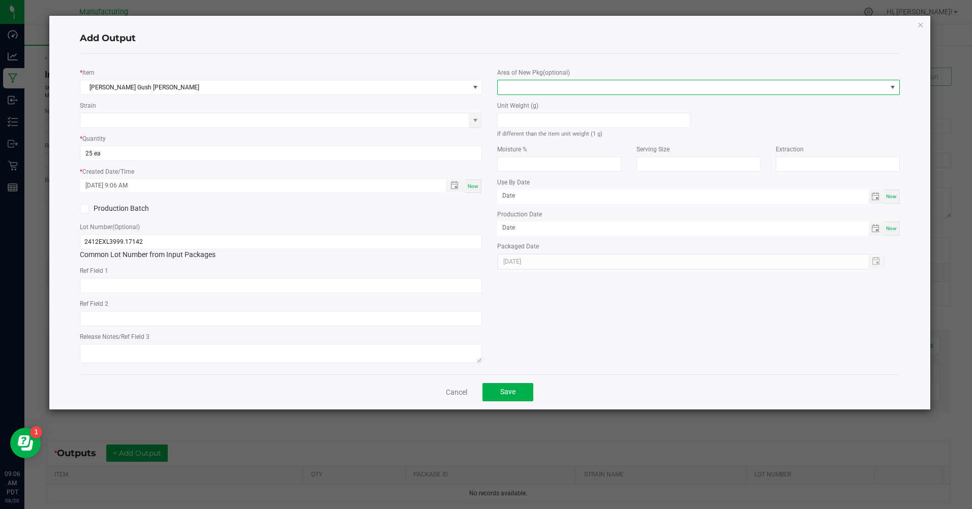
click at [555, 88] on span at bounding box center [691, 87] width 388 height 14
click at [545, 217] on li "Inventory Room" at bounding box center [698, 217] width 401 height 17
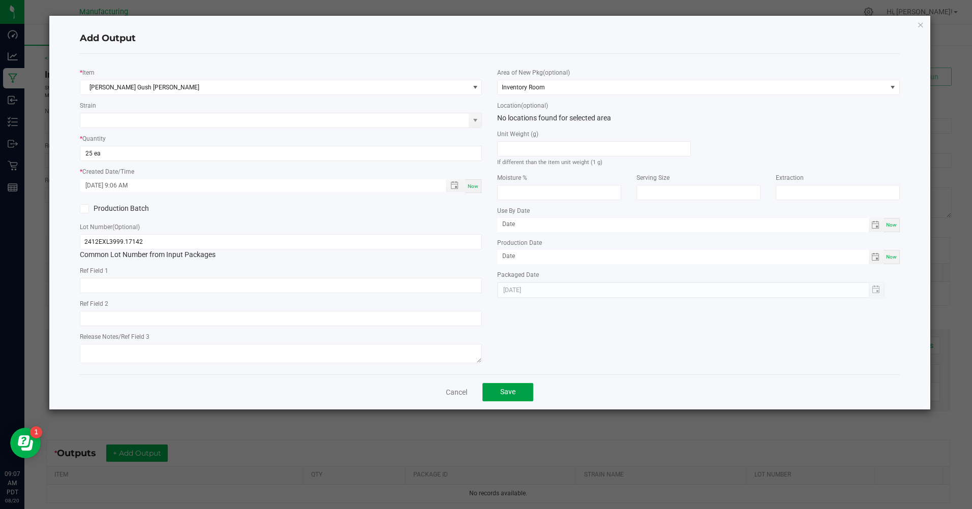
click at [518, 398] on button "Save" at bounding box center [507, 392] width 51 height 18
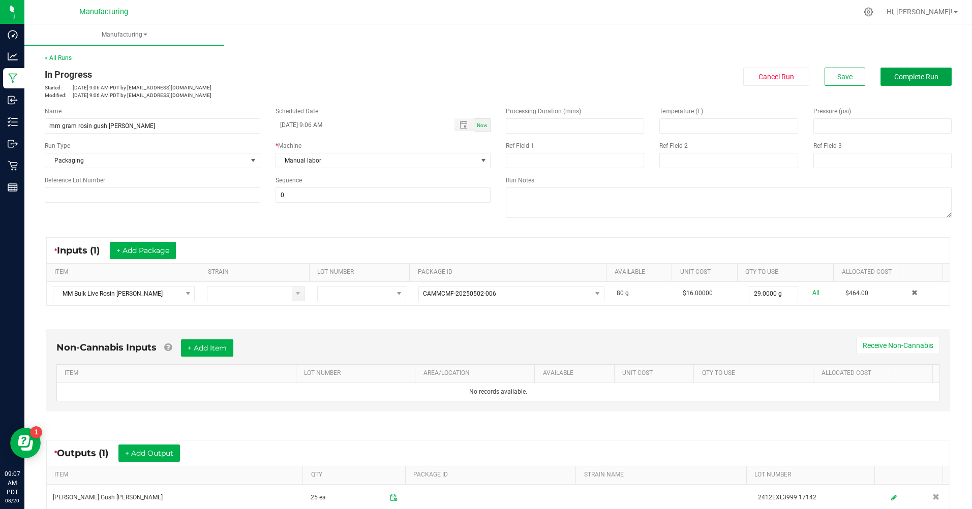
click at [902, 81] on button "Complete Run" at bounding box center [915, 77] width 71 height 18
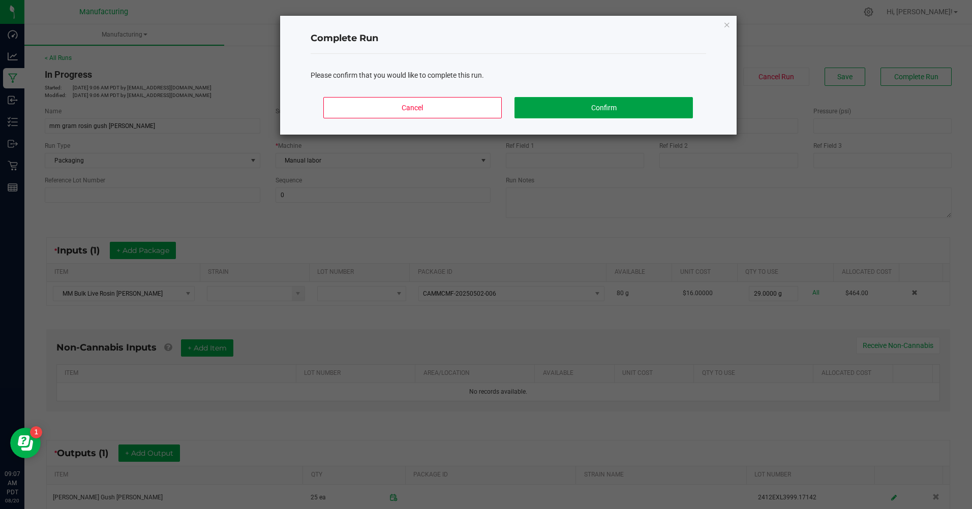
click at [606, 109] on button "Confirm" at bounding box center [603, 107] width 178 height 21
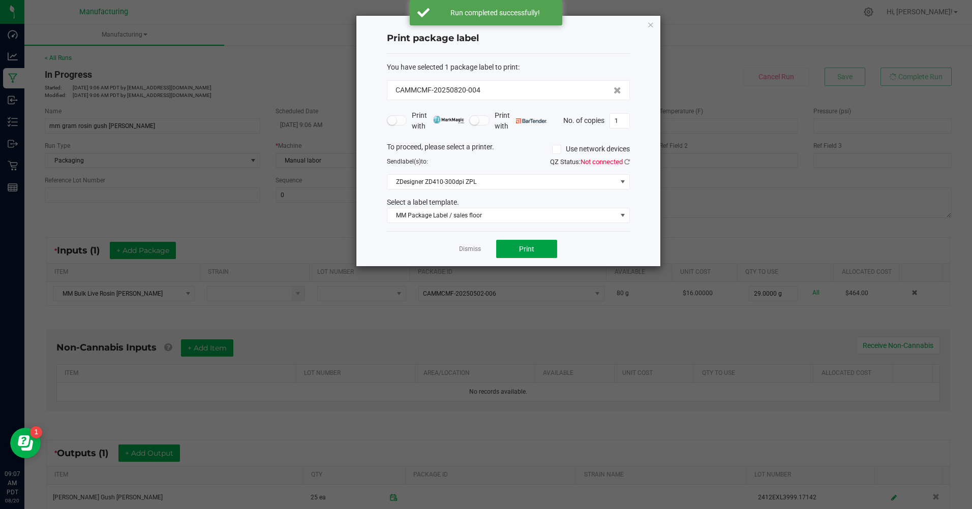
click at [508, 247] on button "Print" at bounding box center [526, 249] width 61 height 18
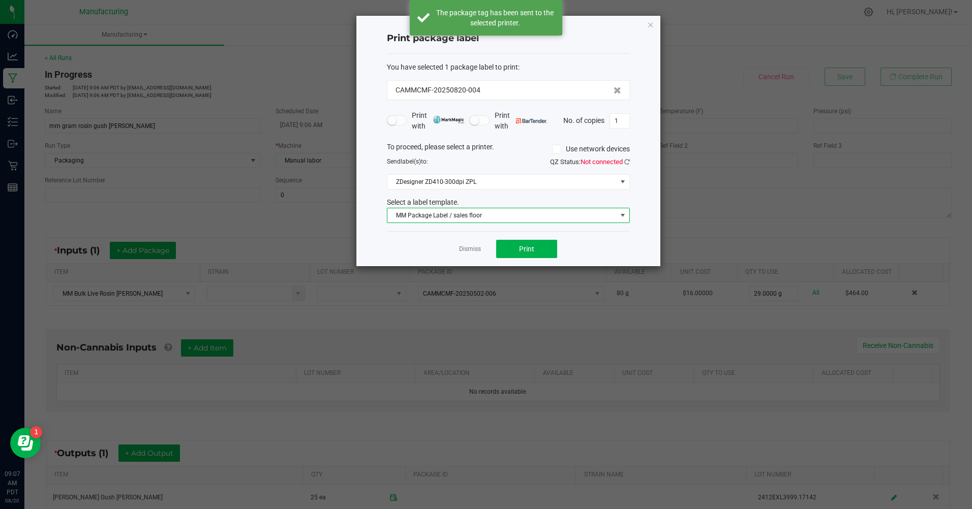
click at [484, 216] on span "MM Package Label / sales floor" at bounding box center [501, 215] width 229 height 14
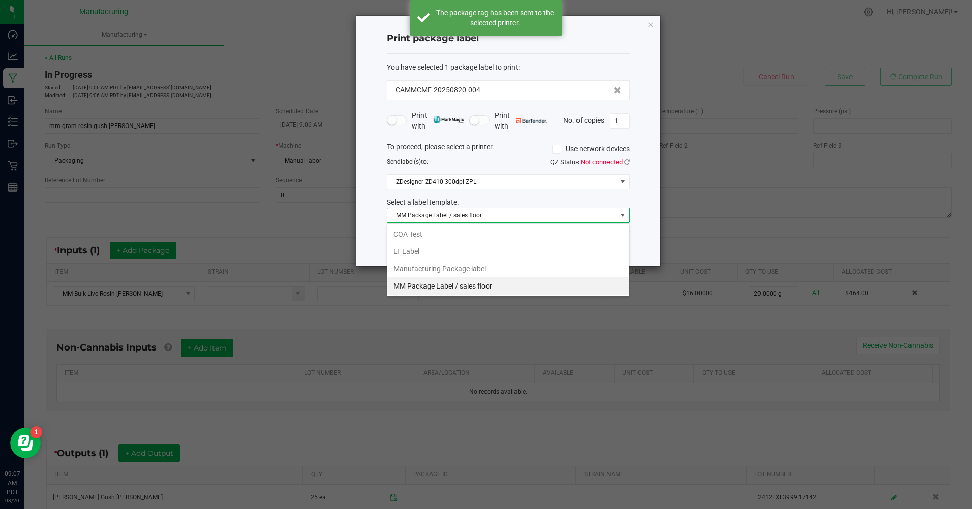
scroll to position [15, 243]
click at [478, 270] on li "Manufacturing Package label" at bounding box center [508, 268] width 242 height 17
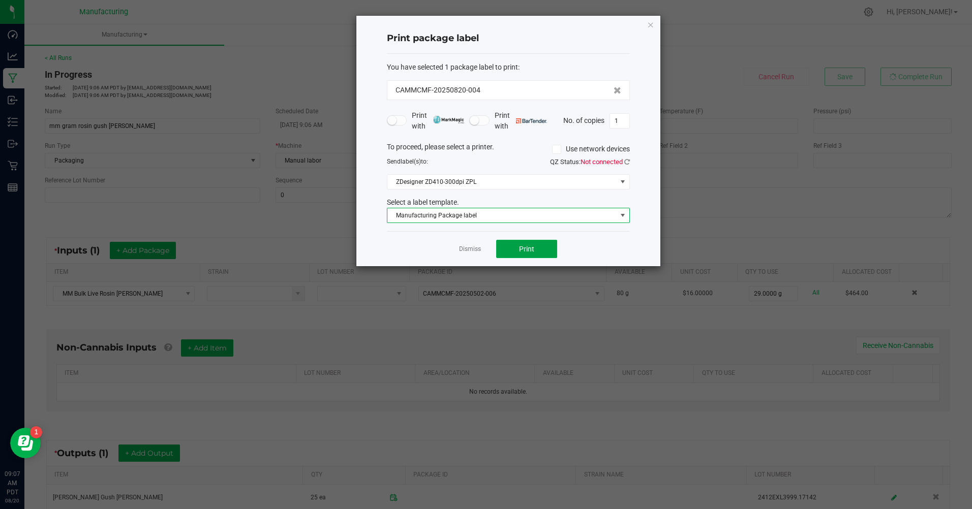
click at [536, 248] on button "Print" at bounding box center [526, 249] width 61 height 18
click at [516, 254] on button "Print" at bounding box center [526, 249] width 61 height 18
click at [468, 218] on span "Manufacturing Package label" at bounding box center [501, 215] width 229 height 14
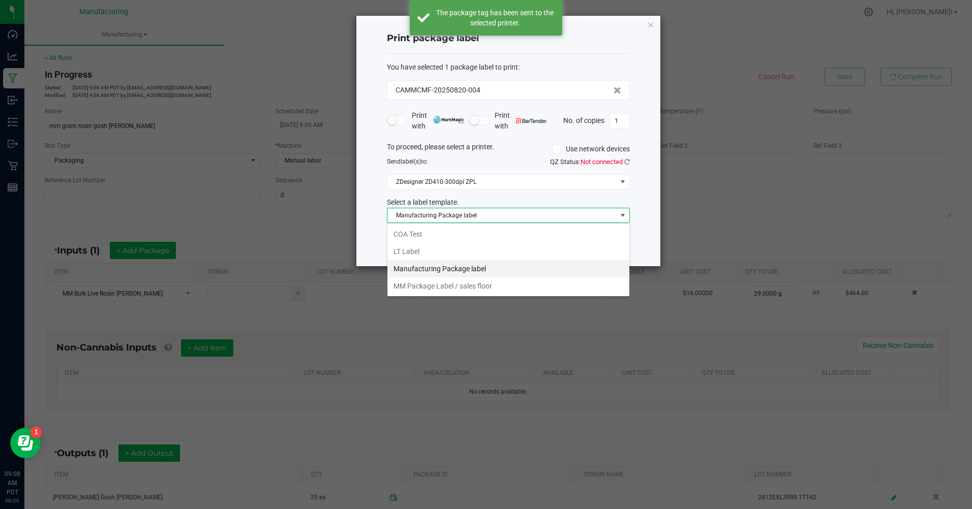
click at [469, 289] on li "MM Package Label / sales floor" at bounding box center [508, 285] width 242 height 17
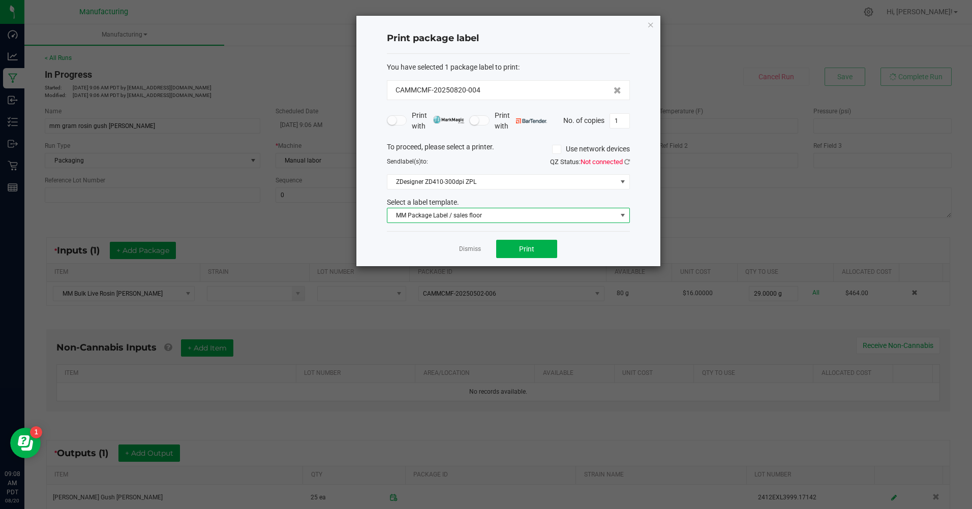
click at [620, 118] on input "1" at bounding box center [619, 121] width 19 height 14
type input "25"
click at [515, 249] on button "Print" at bounding box center [526, 249] width 61 height 18
click at [471, 251] on link "Dismiss" at bounding box center [470, 249] width 22 height 9
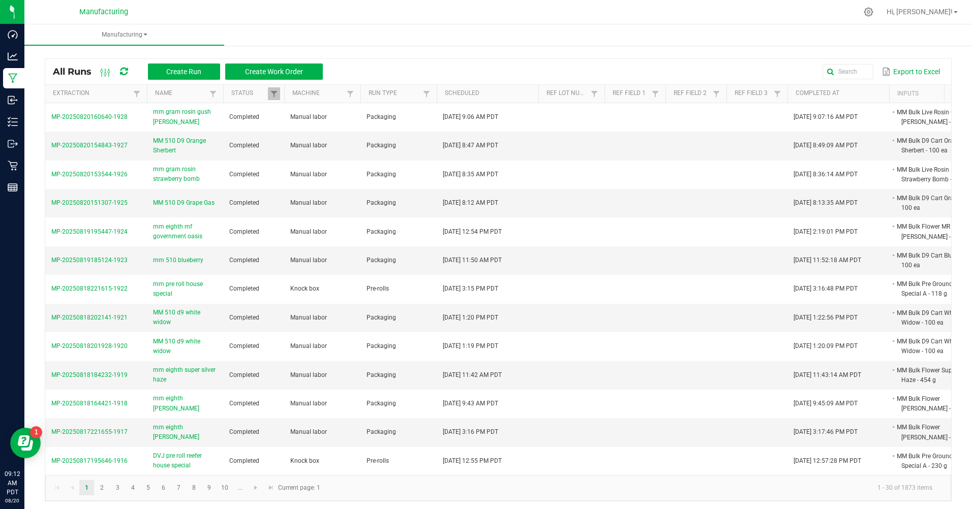
click at [873, 10] on icon at bounding box center [868, 12] width 10 height 10
click at [873, 16] on icon at bounding box center [868, 12] width 10 height 10
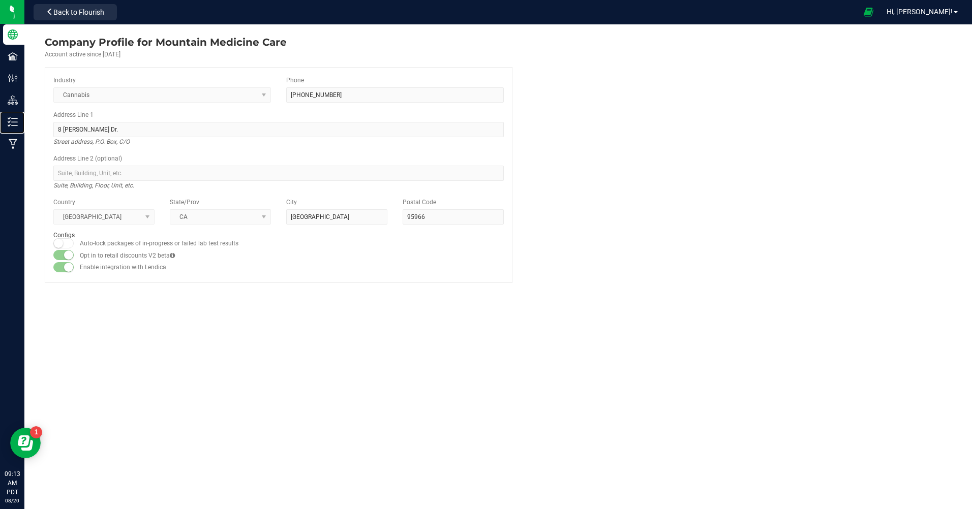
click at [0, 0] on p "Inventory" at bounding box center [0, 0] width 0 height 0
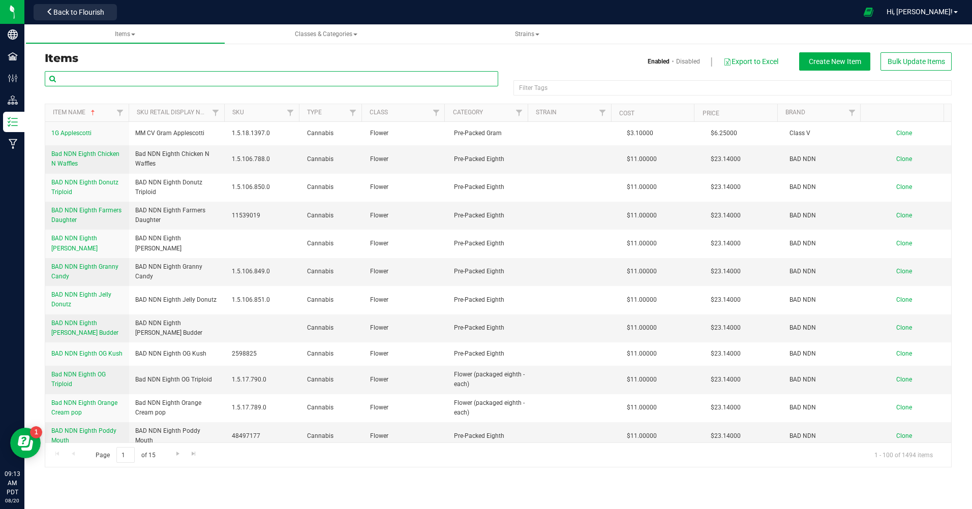
click at [156, 75] on input "text" at bounding box center [271, 78] width 453 height 15
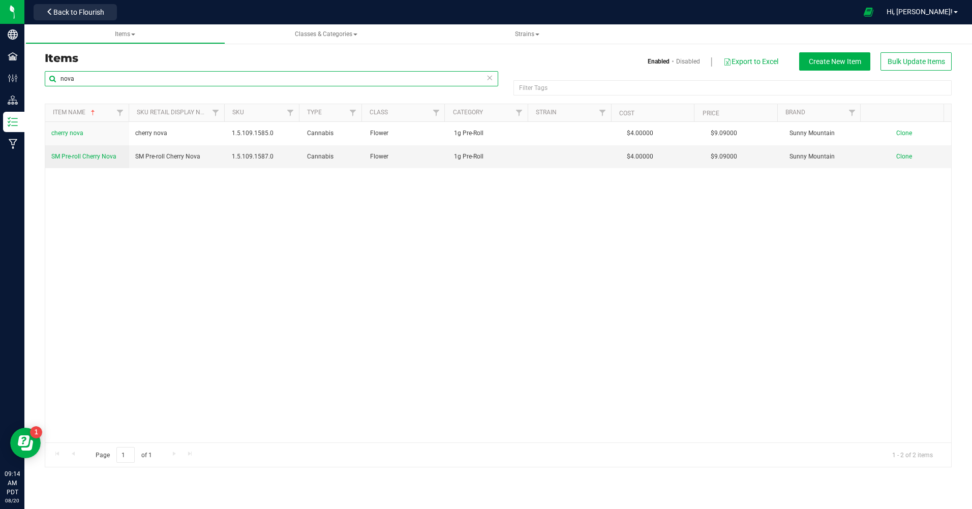
type input "nova"
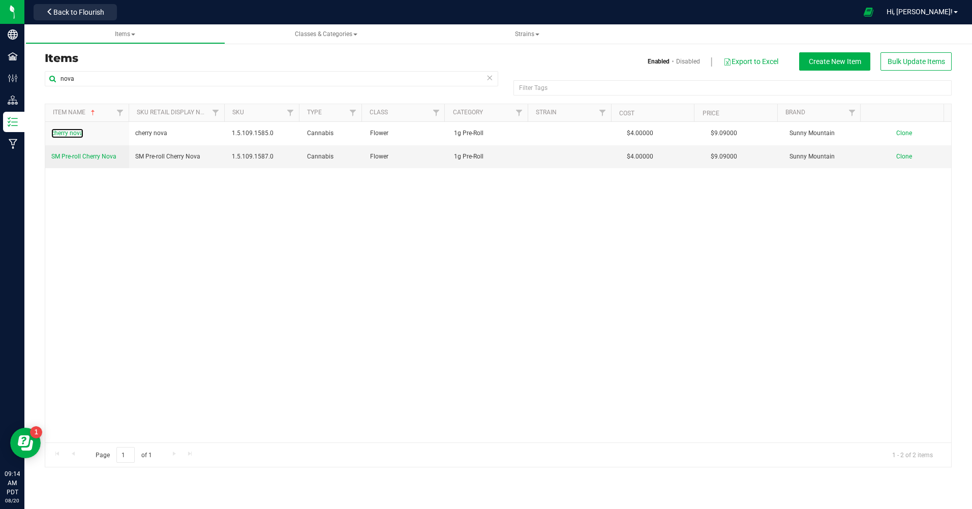
click at [73, 133] on span "cherry nova" at bounding box center [67, 133] width 32 height 7
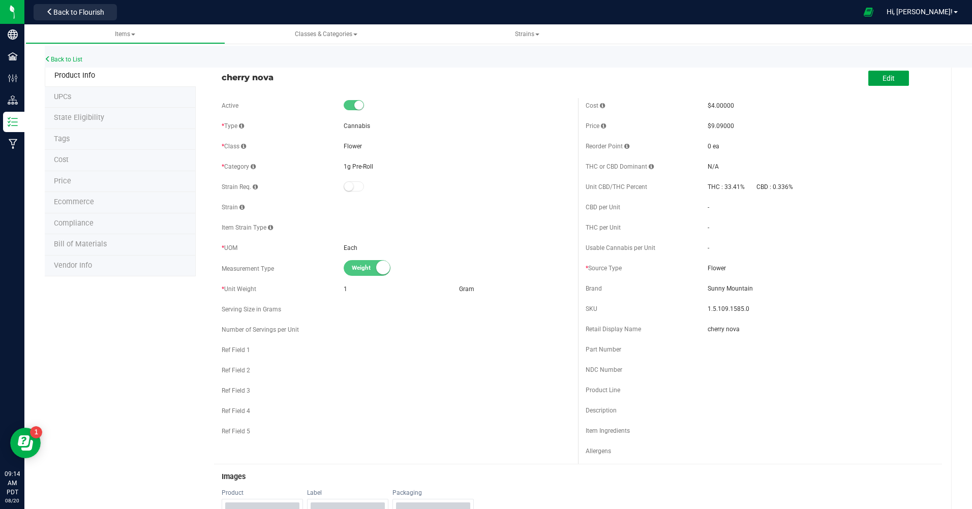
click at [884, 77] on span "Edit" at bounding box center [888, 78] width 12 height 8
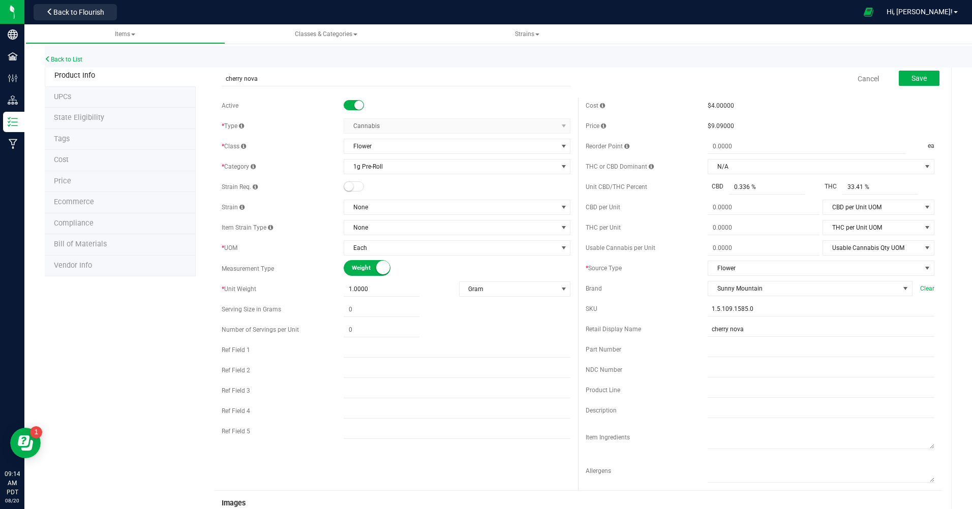
click at [345, 103] on span at bounding box center [353, 105] width 20 height 10
click at [903, 72] on button "Save" at bounding box center [918, 78] width 41 height 15
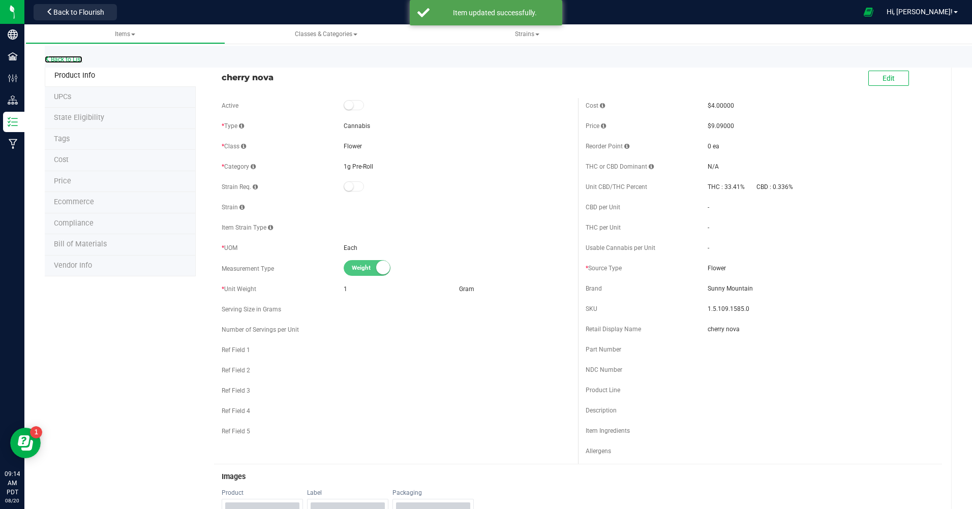
click at [69, 60] on link "Back to List" at bounding box center [64, 59] width 38 height 7
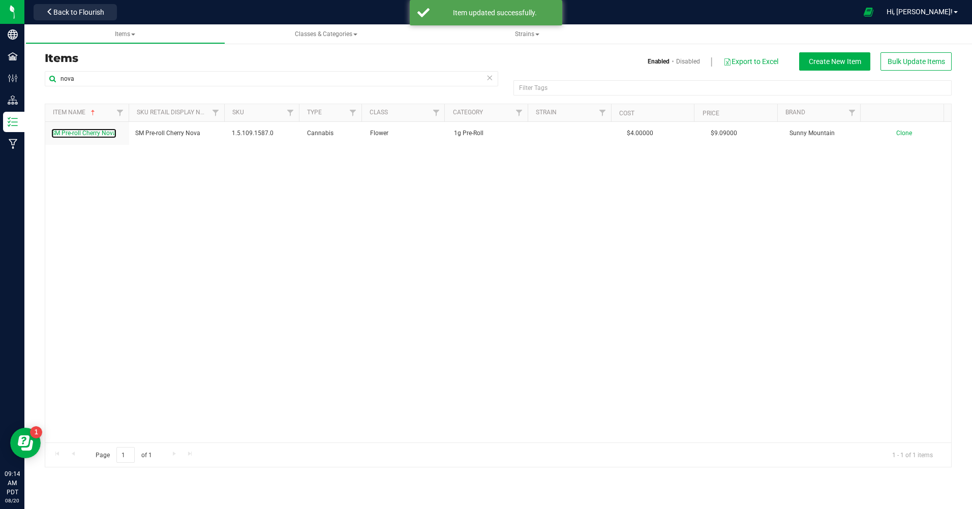
click at [89, 136] on span "SM Pre-roll Cherry Nova" at bounding box center [83, 133] width 65 height 7
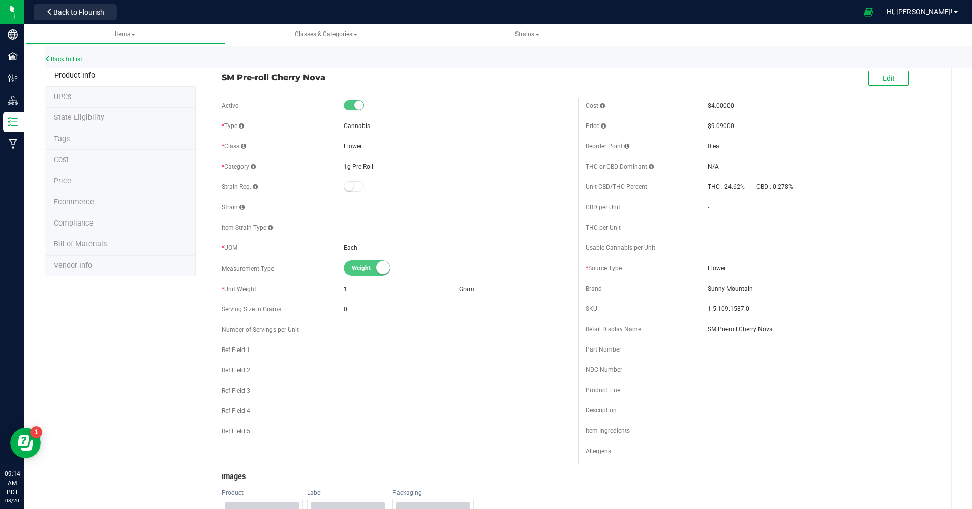
click at [62, 154] on li "Cost" at bounding box center [120, 160] width 151 height 21
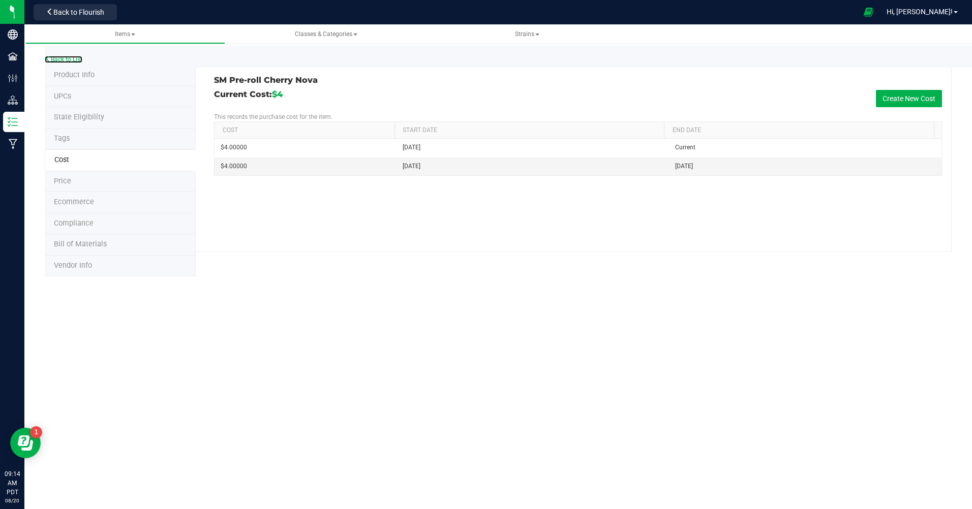
click at [51, 61] on link "Back to List" at bounding box center [64, 59] width 38 height 7
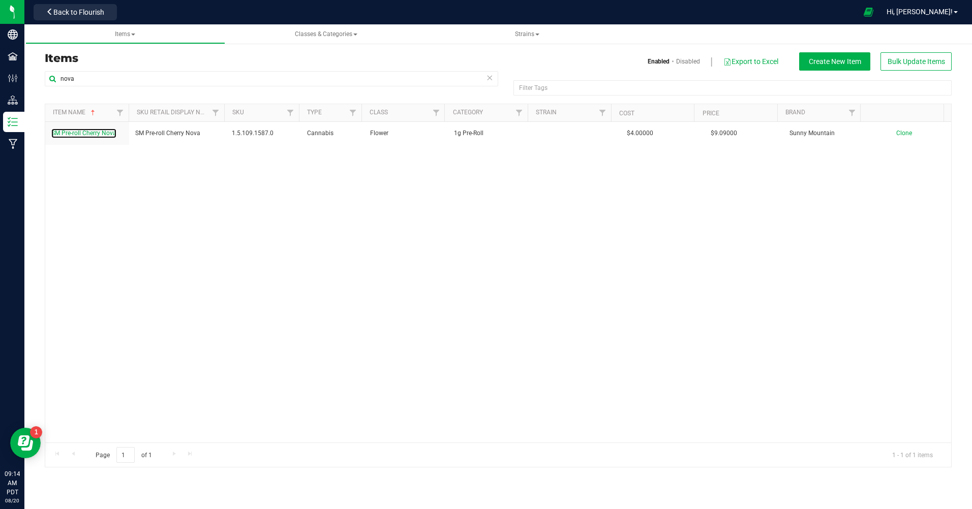
click at [97, 133] on span "SM Pre-roll Cherry Nova" at bounding box center [83, 133] width 65 height 7
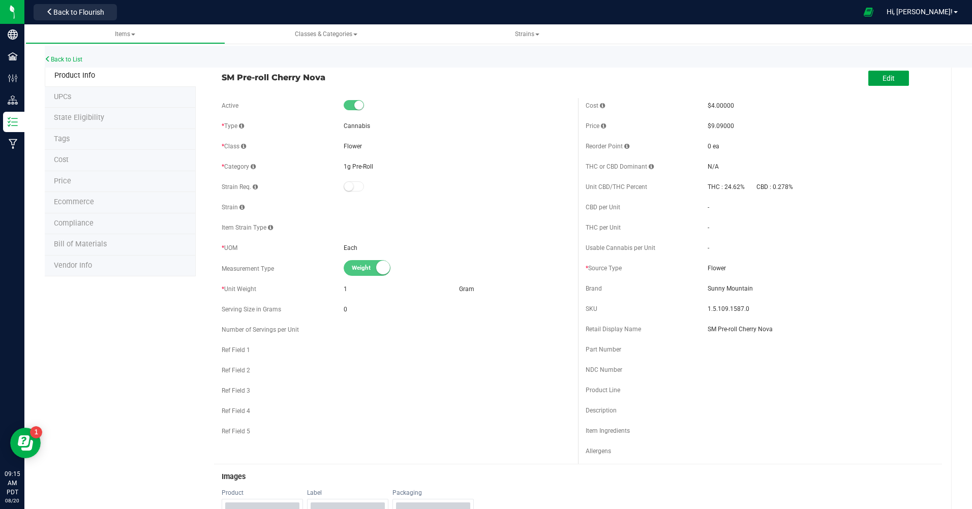
click at [882, 79] on span "Edit" at bounding box center [888, 78] width 12 height 8
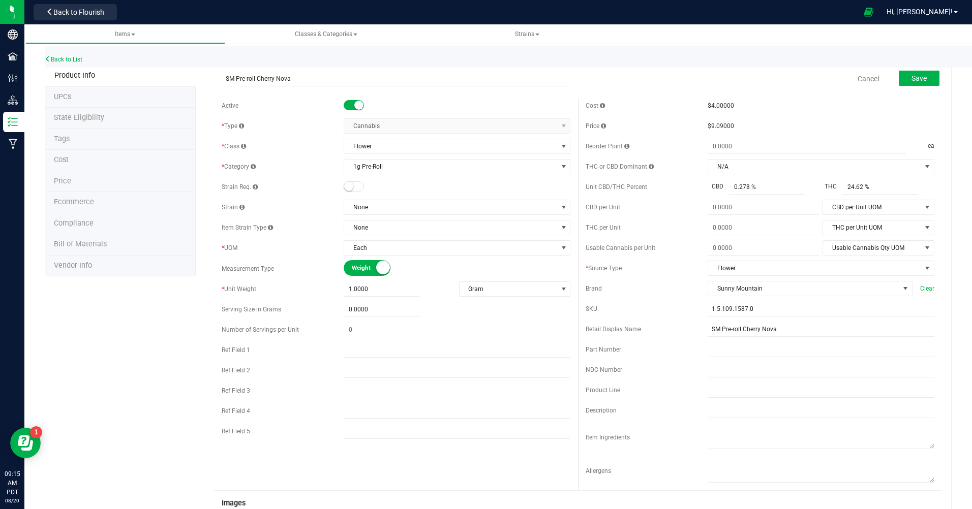
click at [65, 159] on span "Cost" at bounding box center [61, 159] width 15 height 9
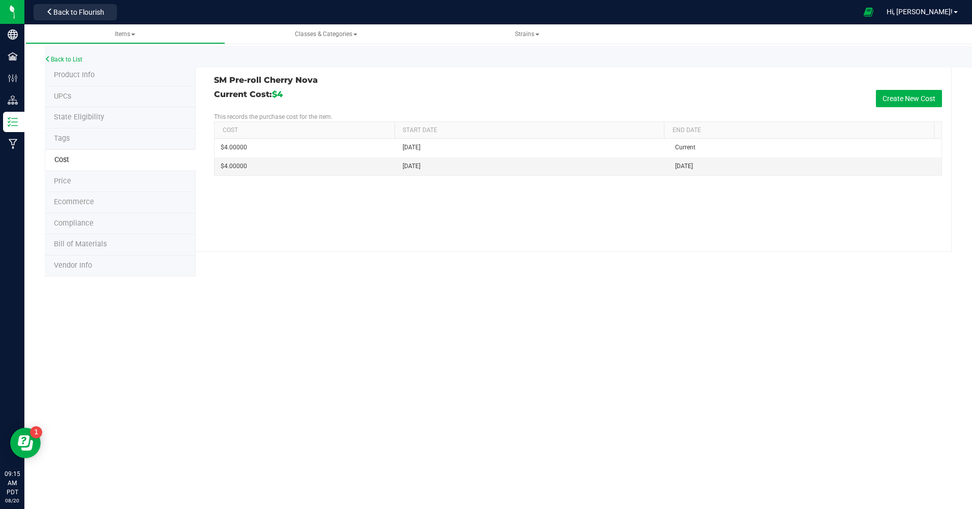
click at [93, 176] on li "Price" at bounding box center [120, 181] width 151 height 21
click at [65, 56] on link "Back to List" at bounding box center [64, 59] width 38 height 7
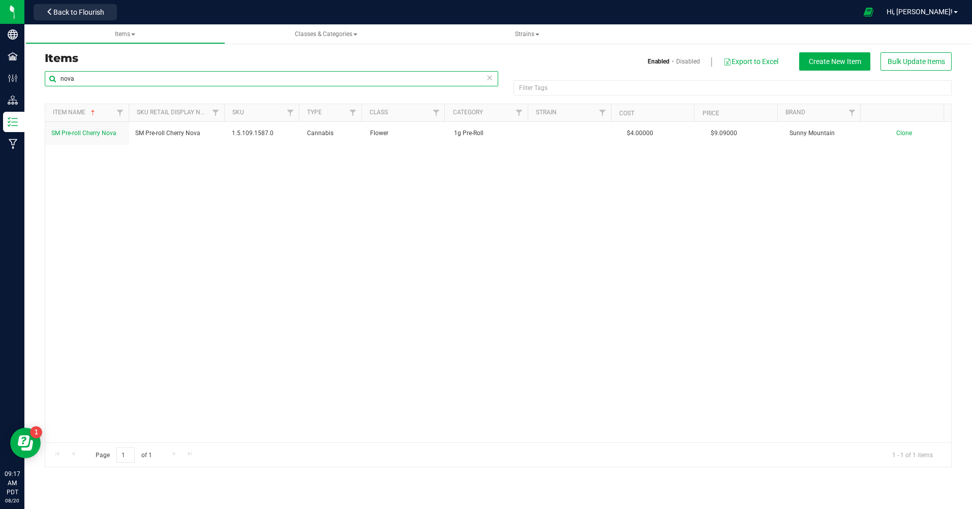
click at [99, 81] on input "nova" at bounding box center [271, 78] width 453 height 15
type input "n"
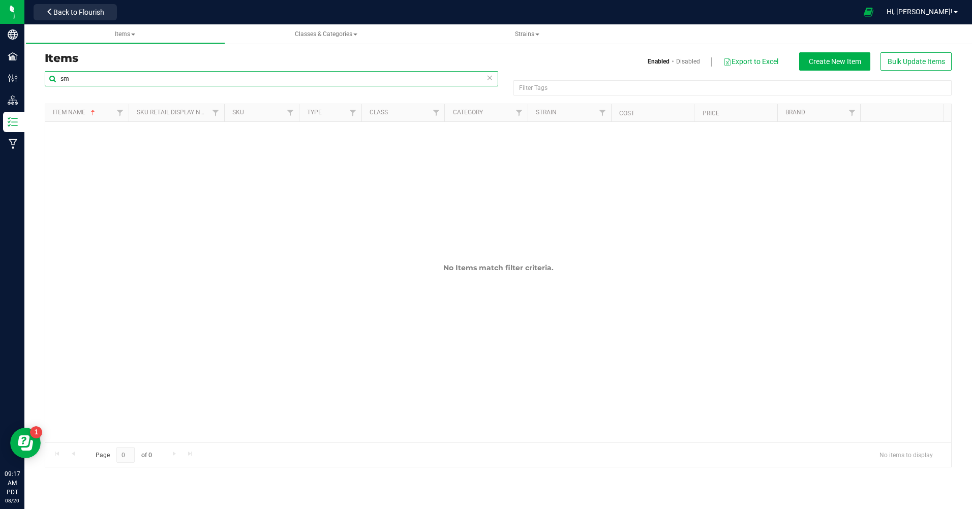
type input "s"
type input "S"
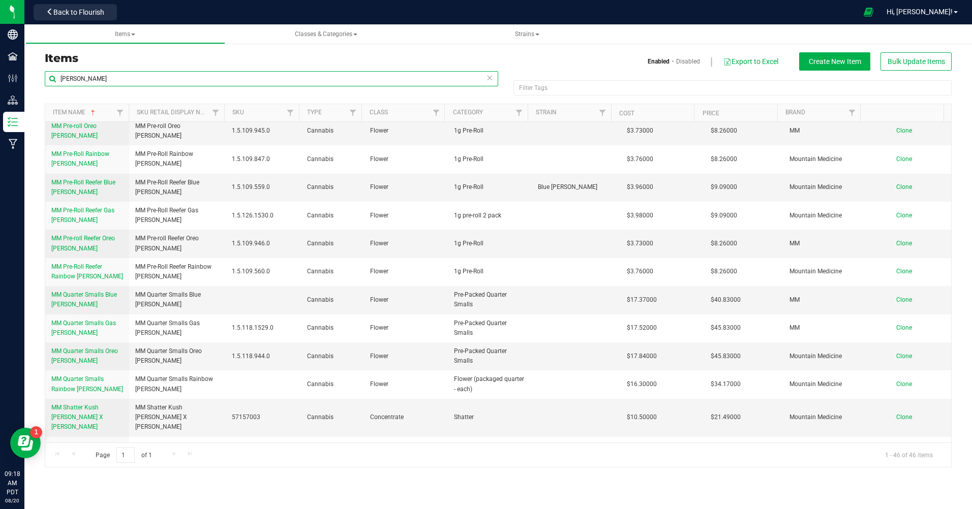
scroll to position [941, 0]
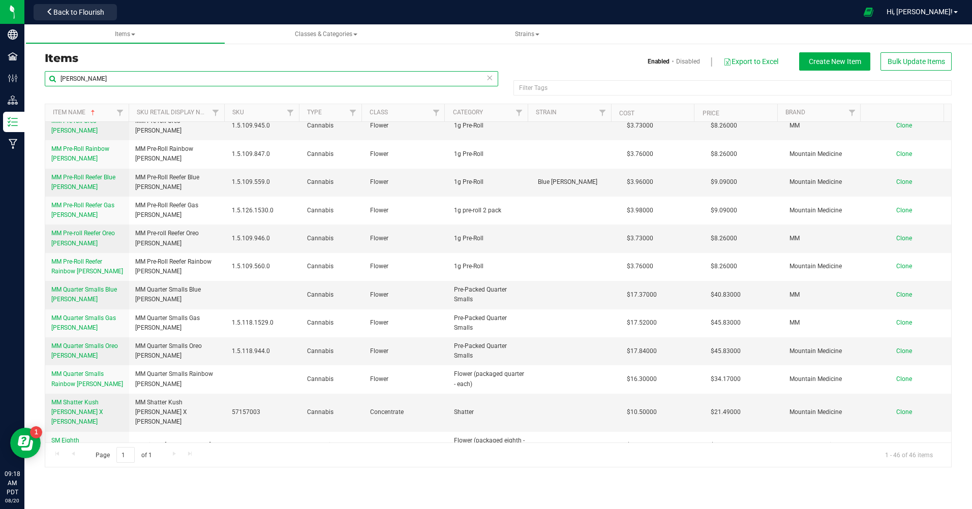
type input "runtz"
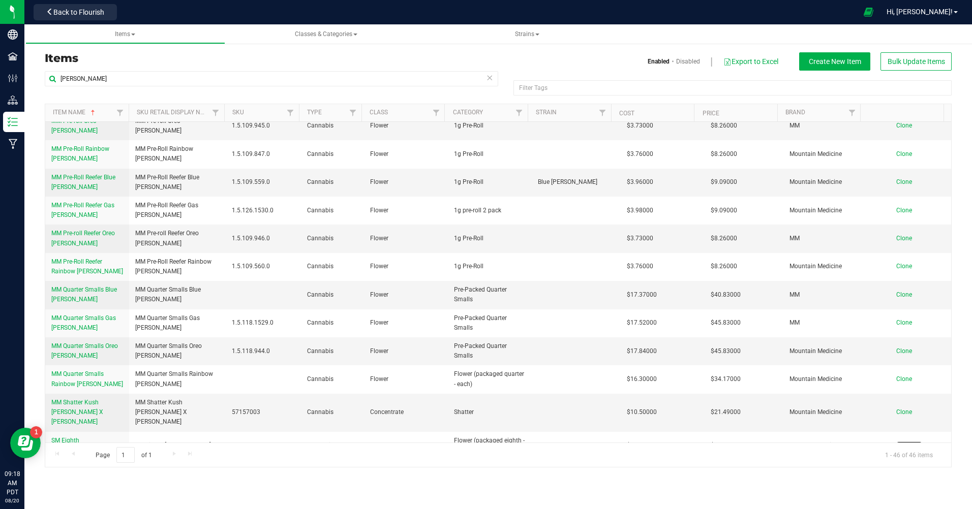
click at [900, 442] on span "Clone" at bounding box center [904, 445] width 16 height 7
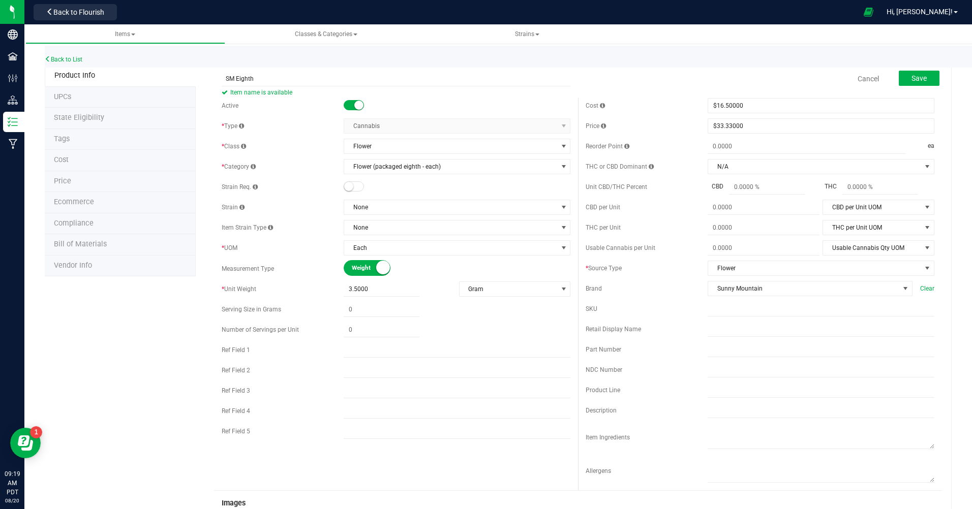
type input "SM eighth cherry nova"
click at [747, 106] on span "$16.50000 16.5" at bounding box center [820, 105] width 227 height 15
click at [744, 109] on input "16.5" at bounding box center [821, 106] width 226 height 14
type input "1"
type input "15"
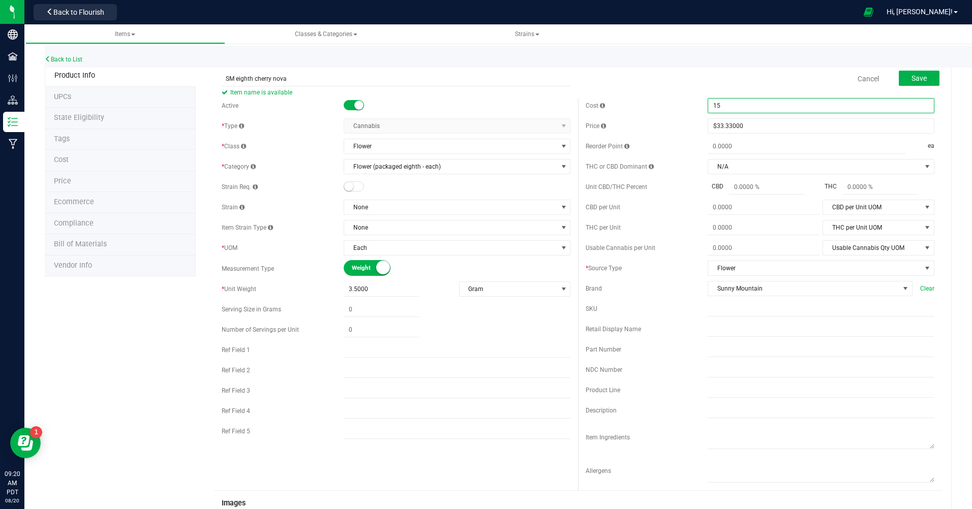
type input "$15.00000"
click at [669, 96] on form "SM eighth cherry nova Item name is available Cancel Save Active * Type Cannabis…" at bounding box center [578, 451] width 728 height 771
click at [923, 167] on span "select" at bounding box center [927, 167] width 8 height 8
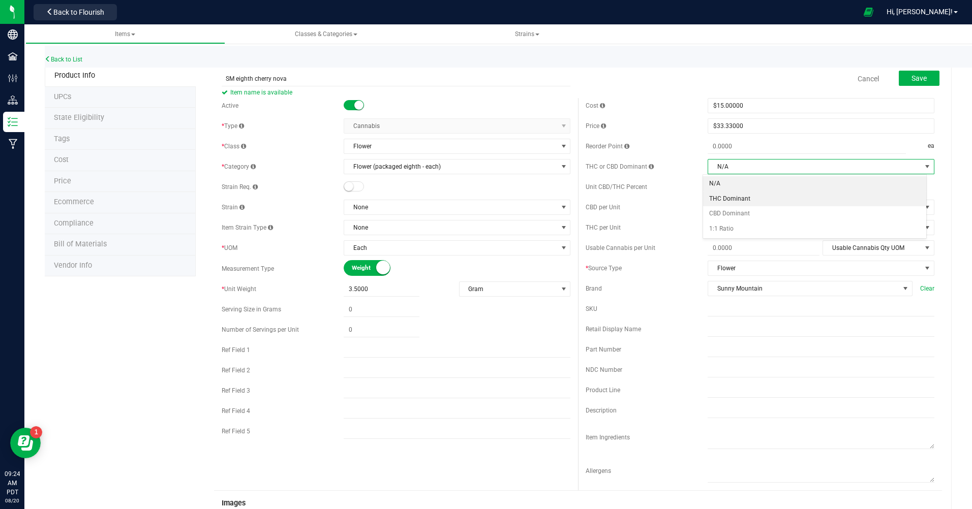
click at [715, 197] on li "THC Dominant" at bounding box center [815, 199] width 224 height 15
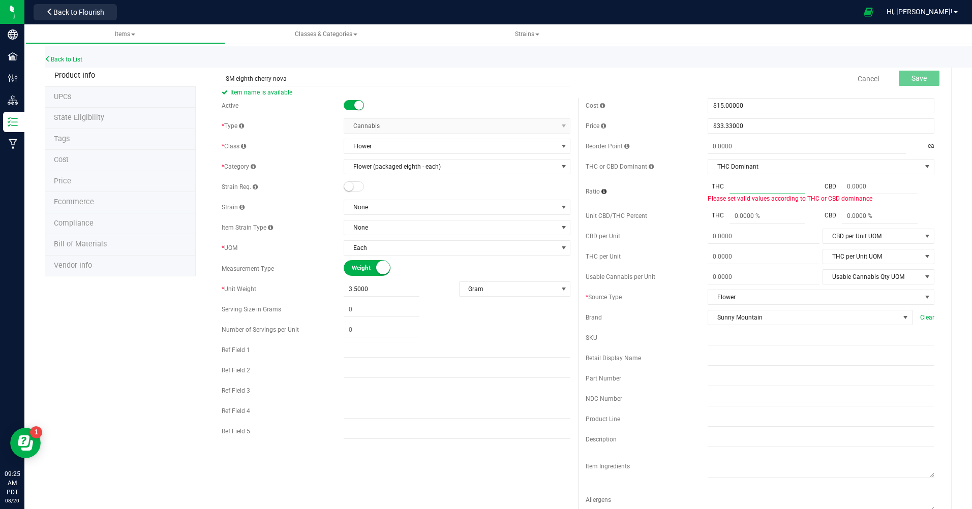
drag, startPoint x: 732, startPoint y: 182, endPoint x: 730, endPoint y: 190, distance: 7.9
click at [730, 190] on span at bounding box center [767, 186] width 76 height 15
paste input "0.2119"
type input "0.2119"
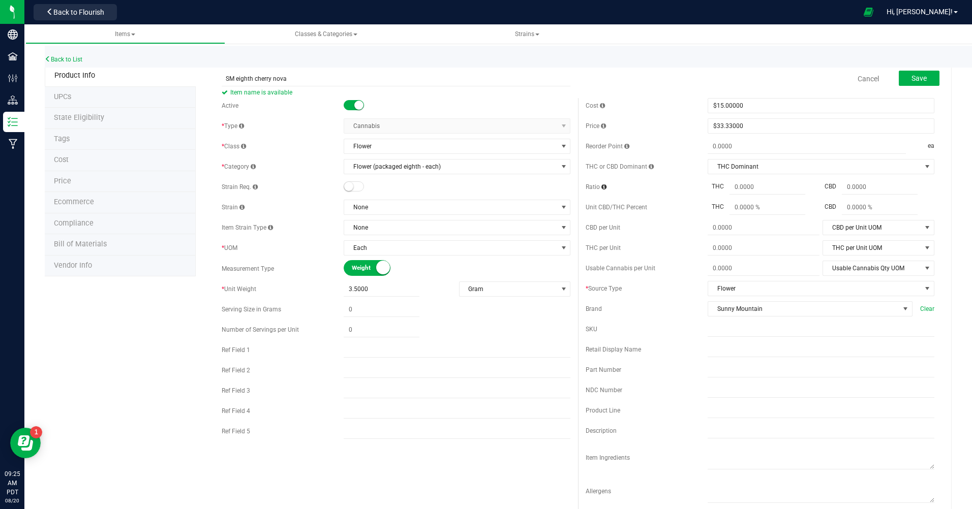
type input "0.2119"
click at [730, 186] on span "0.2119 0.2119" at bounding box center [767, 187] width 76 height 15
click at [756, 187] on input "0.2119" at bounding box center [767, 187] width 76 height 14
type input "0"
type input "21.19"
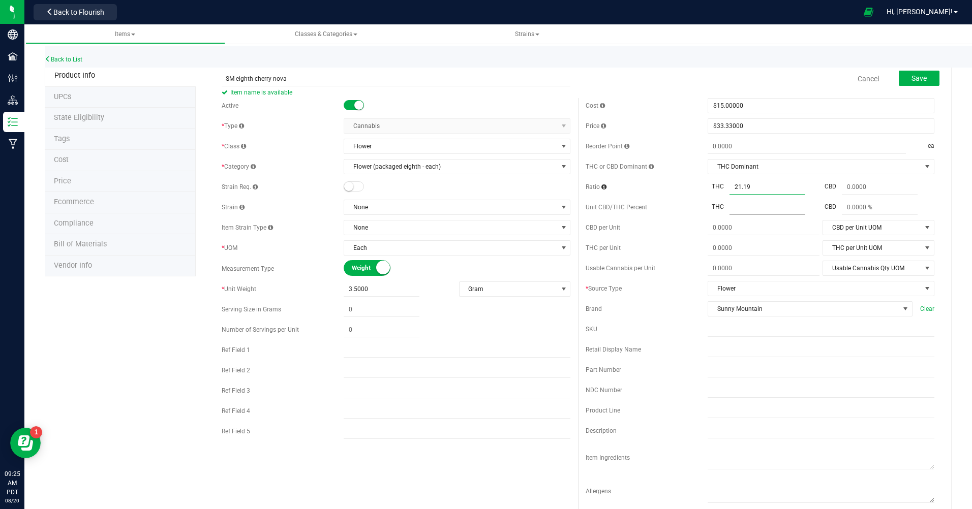
type input "21.1900"
click at [744, 207] on span at bounding box center [767, 207] width 76 height 15
click at [738, 186] on span "21.1900 21.19" at bounding box center [767, 187] width 76 height 15
click at [756, 185] on input "21.19" at bounding box center [767, 187] width 76 height 14
type input "2"
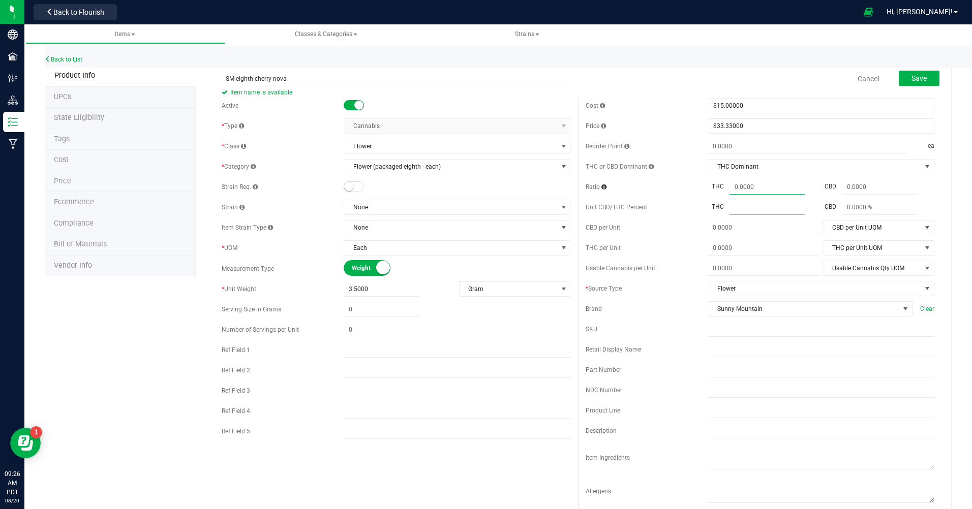
type input "0.0000"
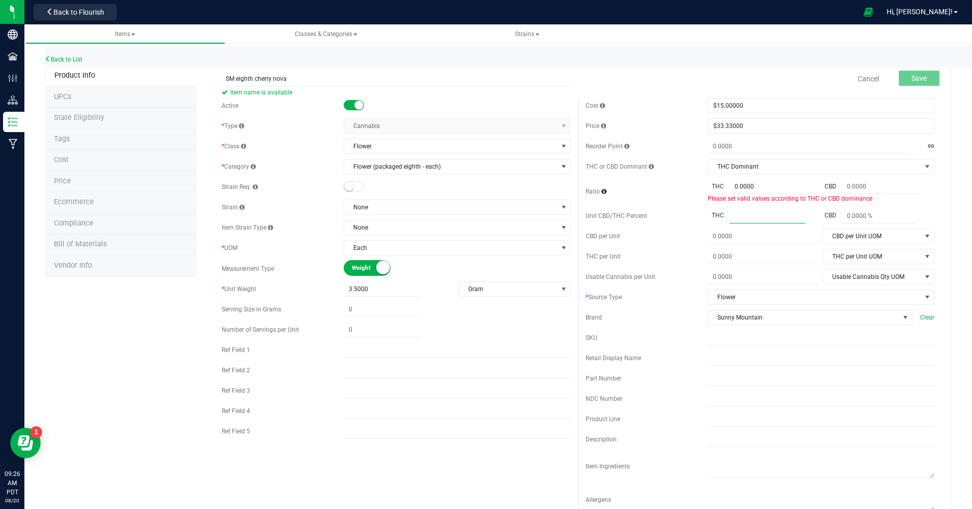
click at [726, 207] on div "Cost $15.00000 15 Price $33.33000 33.33 Reorder Point ea THC or CBD Dominant N/…" at bounding box center [760, 308] width 364 height 421
type input "21.19"
type input "21.19 %"
click at [849, 213] on span at bounding box center [879, 216] width 76 height 15
type input ".068"
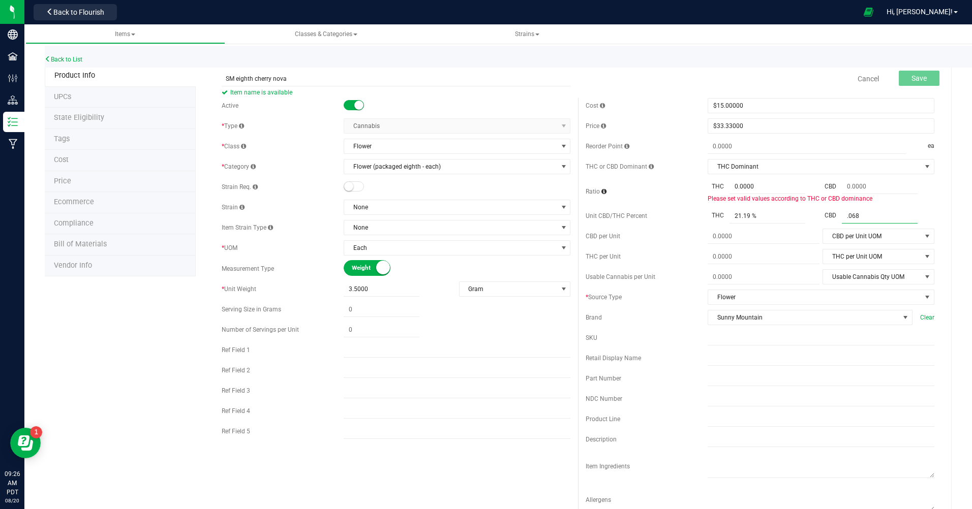
type input "0.068 %"
click at [662, 323] on div "Brand Sunny Mountain Clear" at bounding box center [759, 317] width 349 height 15
click at [601, 192] on span at bounding box center [603, 192] width 5 height 6
click at [640, 184] on div "Ratio THC 0.0000 0 CBD Please set valid values according to THC or CBD dominance" at bounding box center [759, 191] width 349 height 24
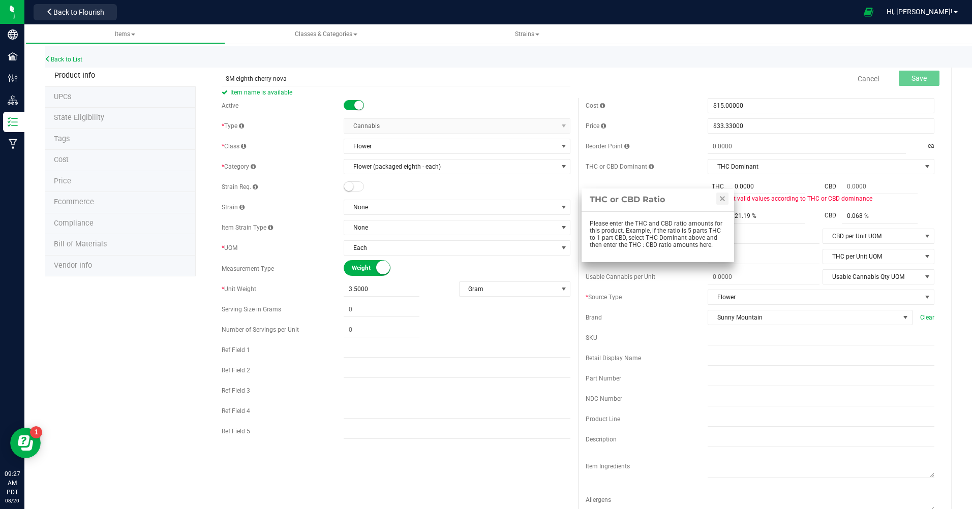
click at [667, 165] on div "THC or CBD Dominant" at bounding box center [646, 166] width 122 height 9
click at [918, 207] on div "Cost $15.00000 15 Price $33.33000 33.33 Reorder Point ea THC or CBD Dominant N/…" at bounding box center [760, 308] width 364 height 421
click at [724, 198] on link "Close" at bounding box center [722, 199] width 12 height 12
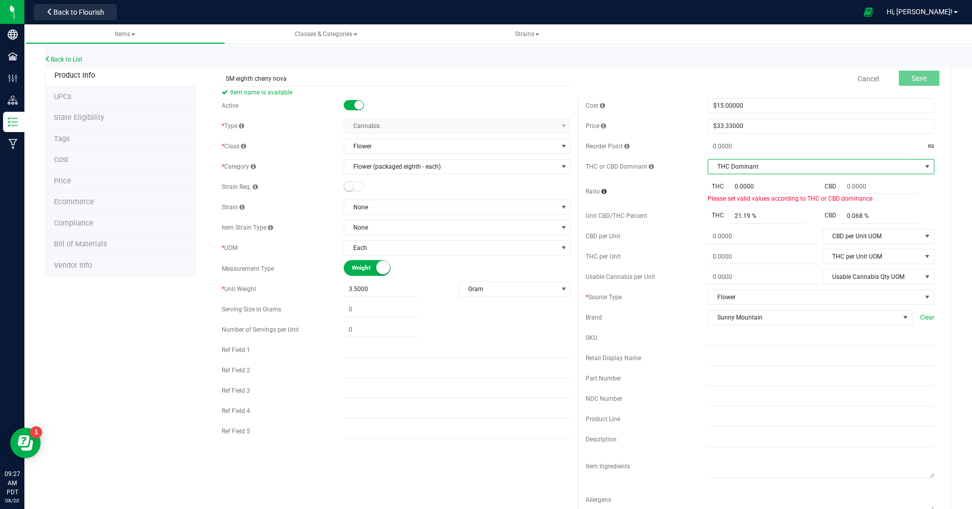
click at [923, 166] on span "select" at bounding box center [927, 167] width 8 height 8
click at [704, 184] on li "N/A" at bounding box center [815, 183] width 224 height 15
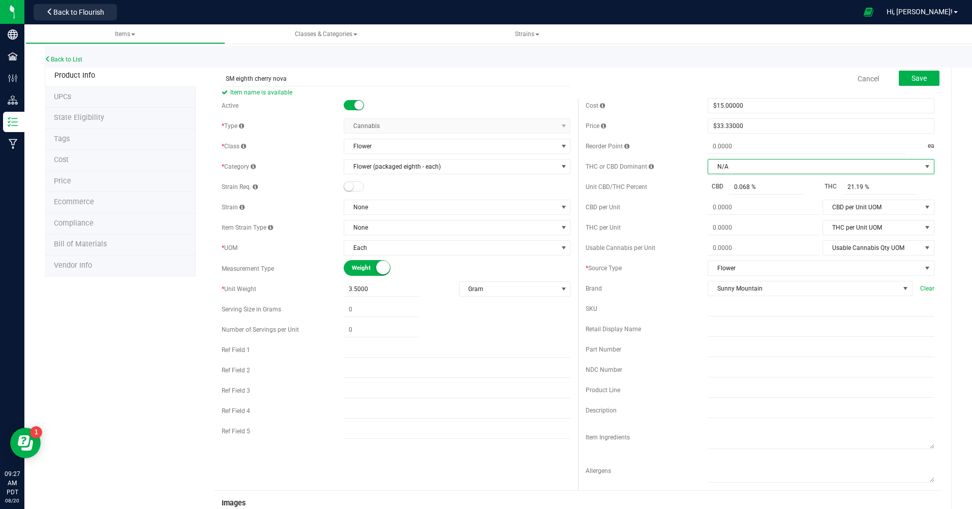
click at [857, 165] on span "N/A" at bounding box center [814, 167] width 213 height 14
click at [681, 149] on div "Reorder Point" at bounding box center [646, 146] width 122 height 9
click at [926, 76] on button "Save" at bounding box center [918, 78] width 41 height 15
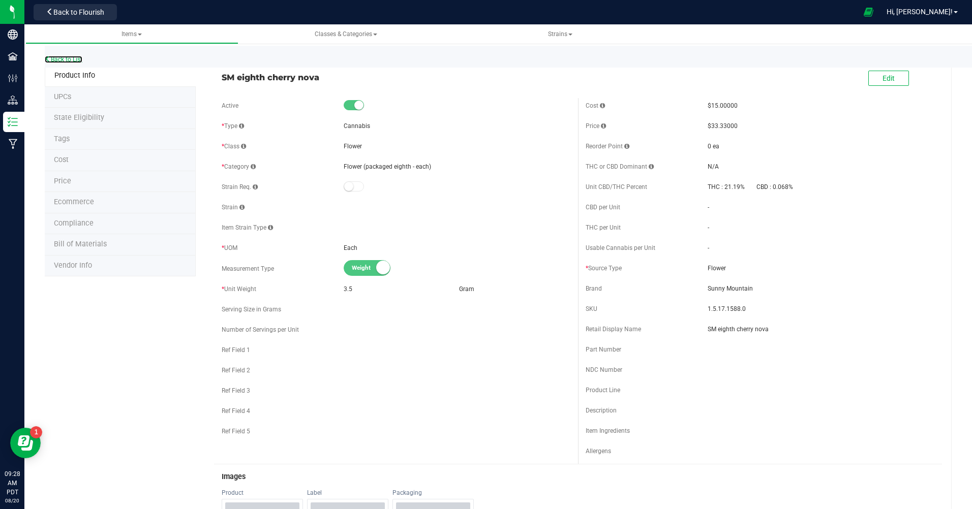
click at [74, 56] on link "Back to List" at bounding box center [64, 59] width 38 height 7
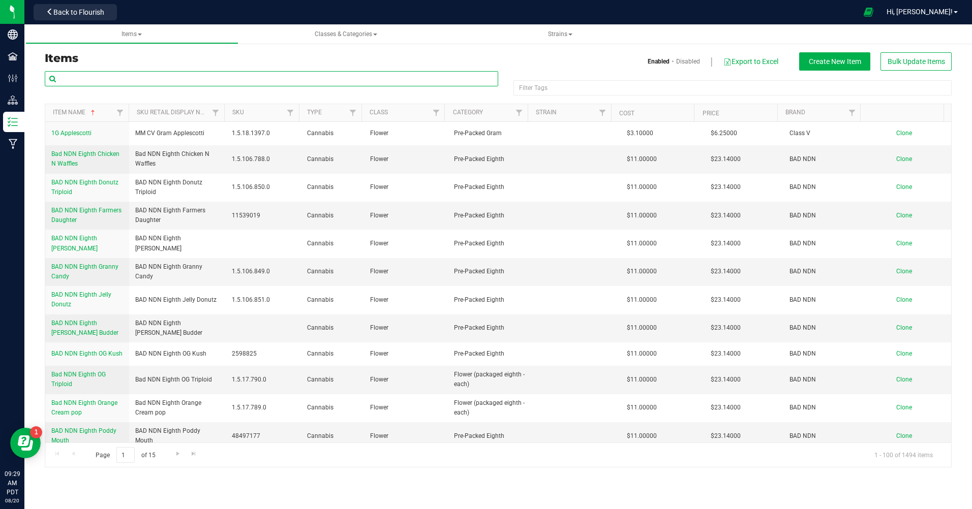
click at [80, 74] on input "text" at bounding box center [271, 78] width 453 height 15
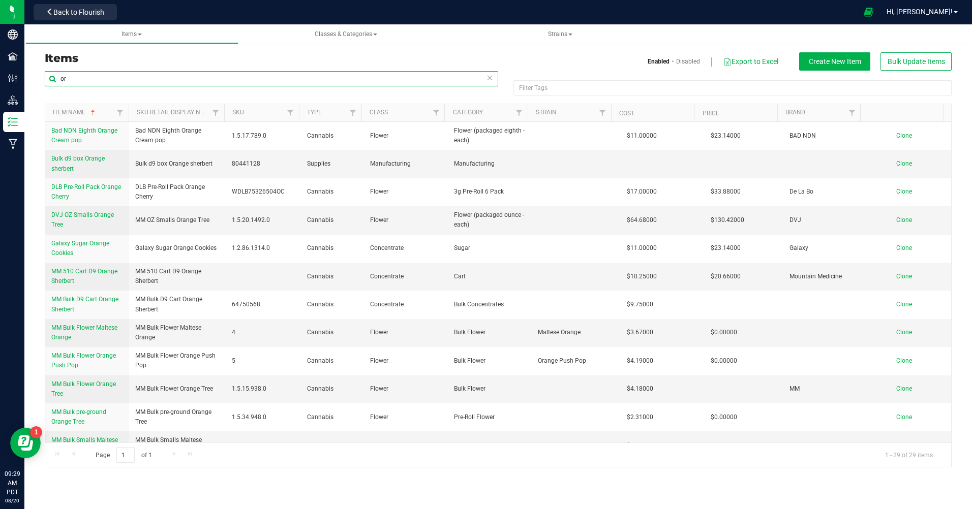
type input "o"
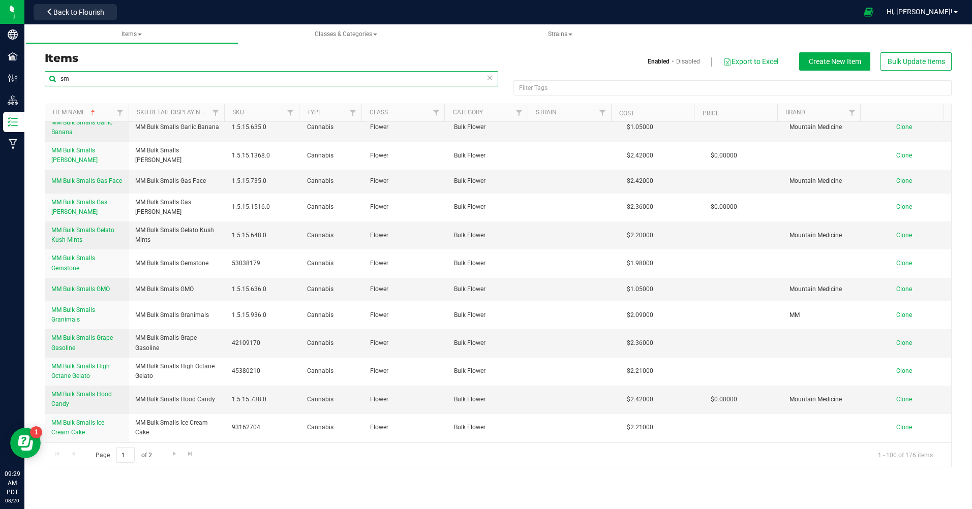
scroll to position [1728, 0]
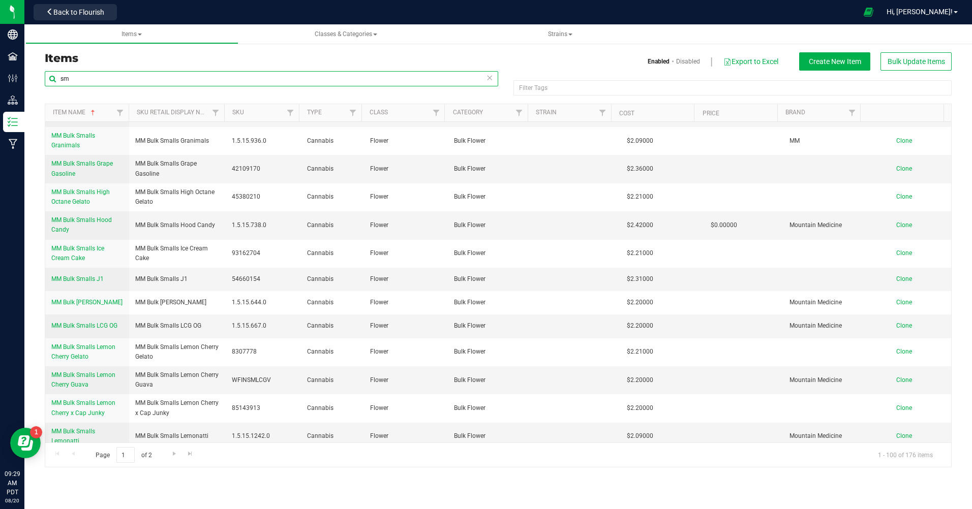
type input "s"
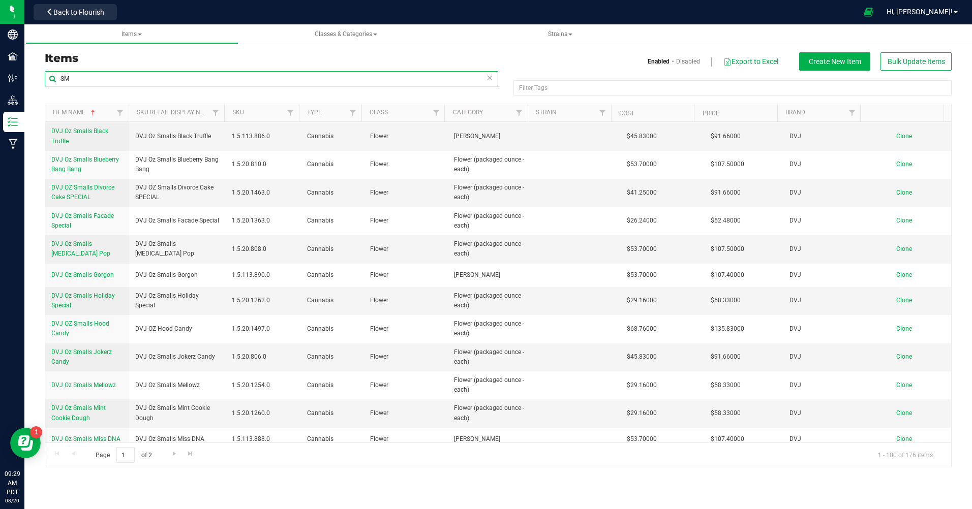
scroll to position [254, 0]
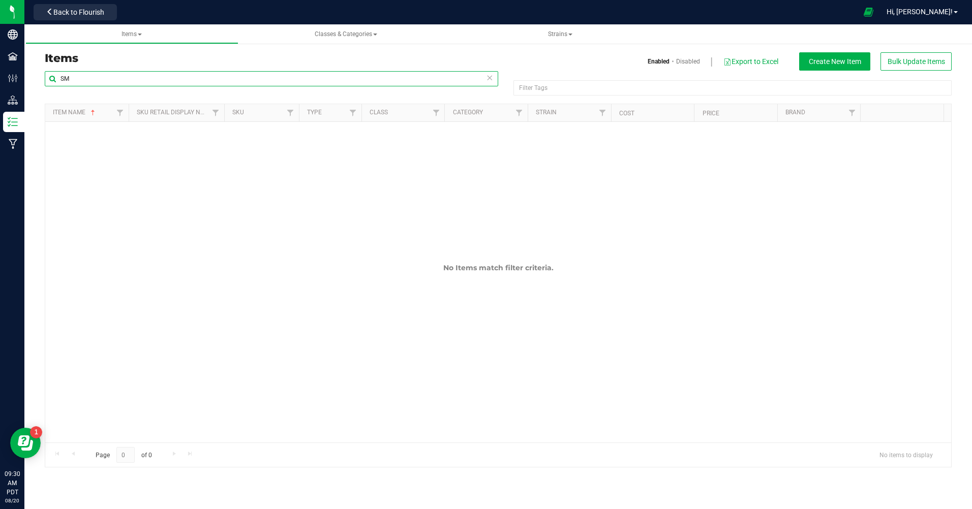
type input "S"
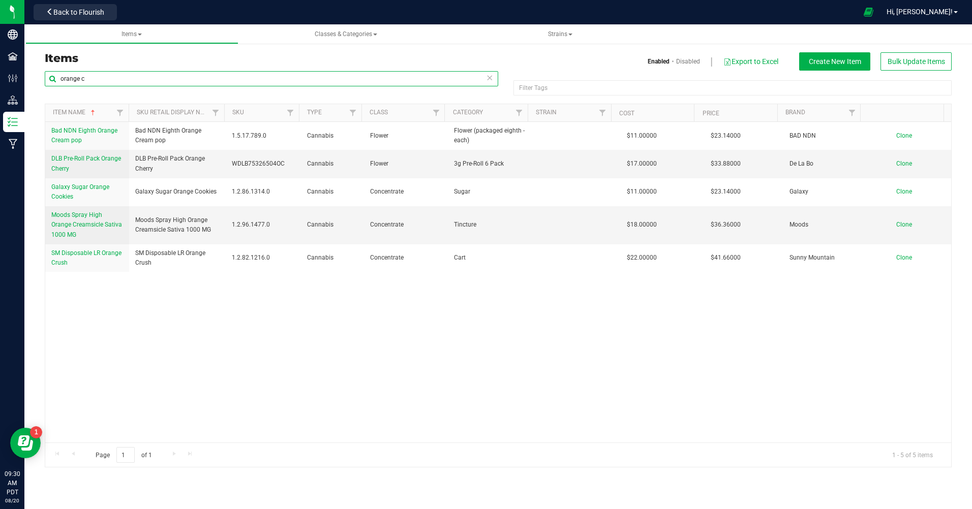
type input "orange c"
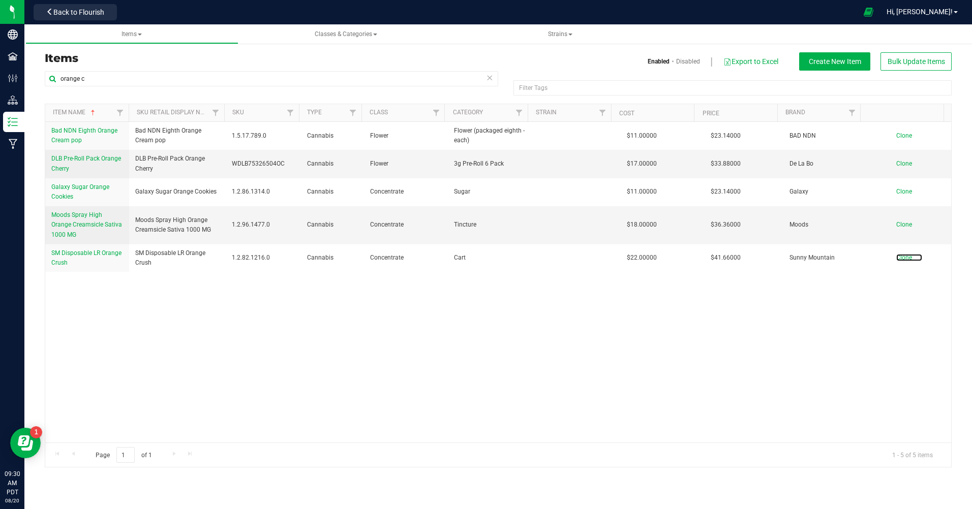
click at [899, 258] on span "Clone" at bounding box center [904, 257] width 16 height 7
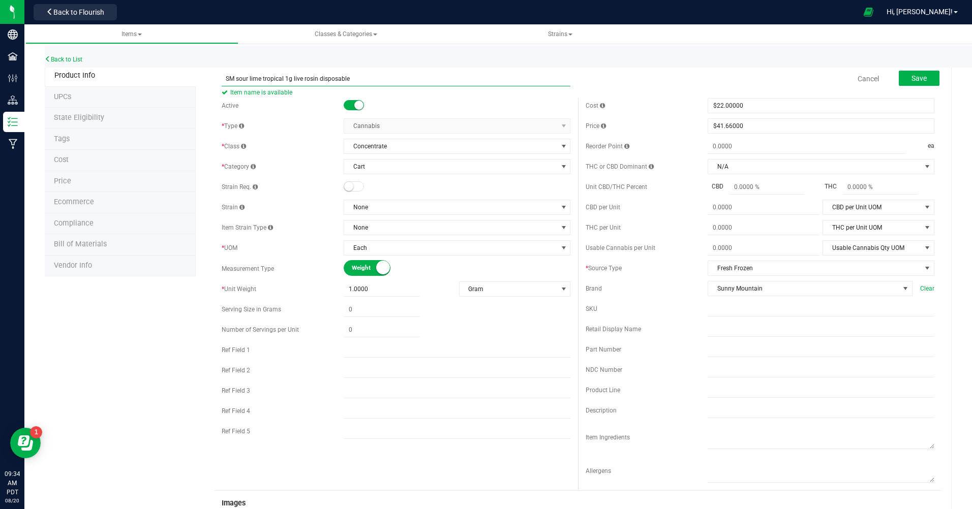
type input "SM sour lime tropical 1g live rosin disposable"
drag, startPoint x: 636, startPoint y: 114, endPoint x: 592, endPoint y: 107, distance: 43.9
click at [626, 122] on div "Cost $22.00000 22 Price $41.66000 41.66 Reorder Point ea THC or CBD Dominant N/A" at bounding box center [760, 294] width 364 height 392
click at [720, 227] on span at bounding box center [762, 228] width 111 height 15
type input "66.29"
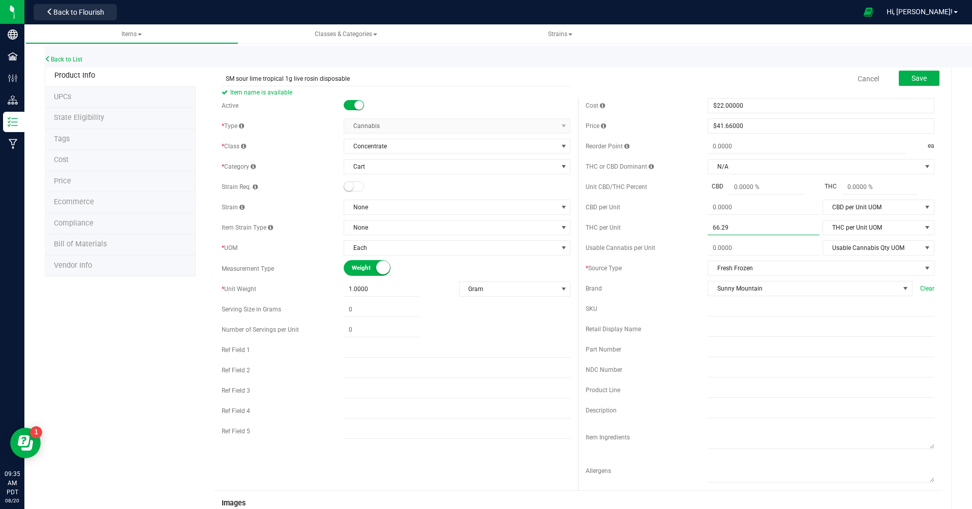
type input "66.2900"
drag, startPoint x: 661, startPoint y: 290, endPoint x: 656, endPoint y: 285, distance: 6.8
click at [659, 289] on div "Brand" at bounding box center [646, 288] width 122 height 9
click at [911, 80] on span "Save" at bounding box center [918, 78] width 15 height 8
click at [923, 224] on span "select" at bounding box center [927, 228] width 8 height 8
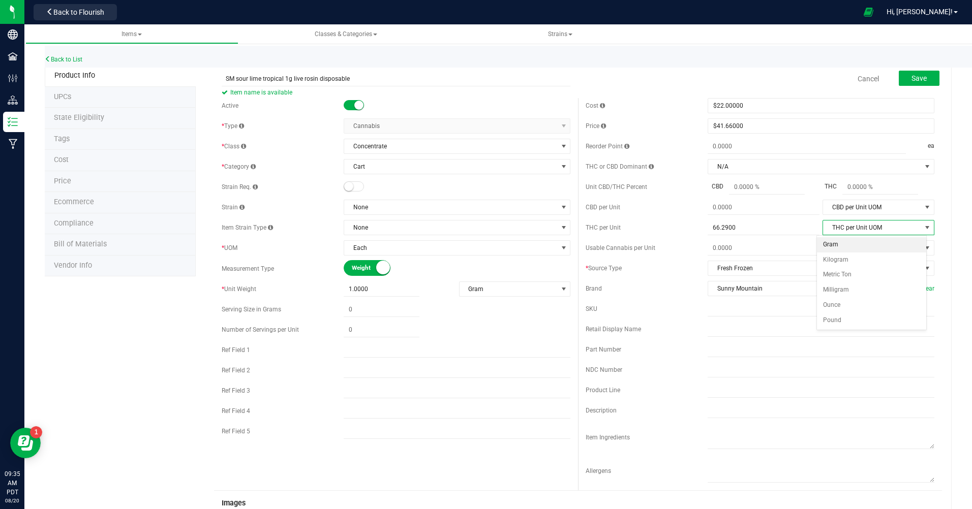
click at [829, 244] on li "Gram" at bounding box center [872, 244] width 110 height 15
click at [649, 288] on div "Brand" at bounding box center [646, 288] width 122 height 9
click at [921, 264] on span "select" at bounding box center [927, 268] width 13 height 14
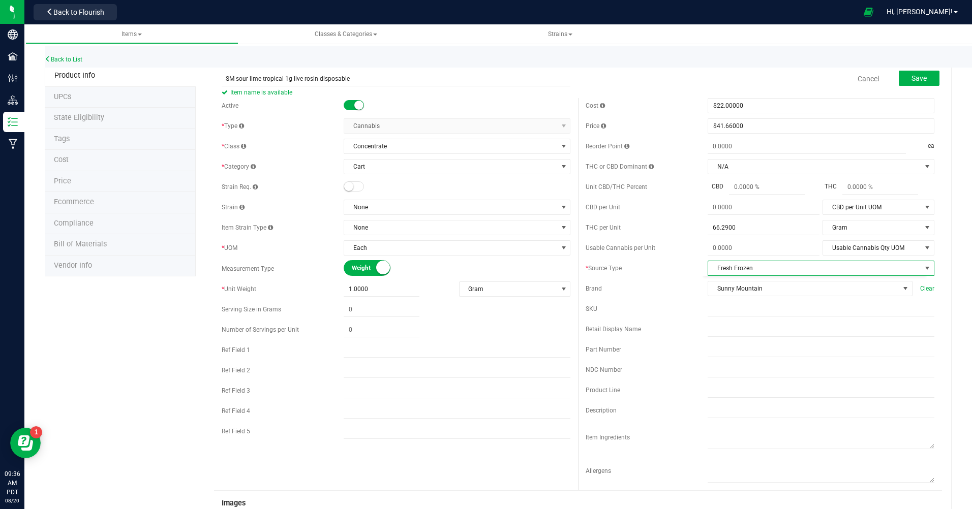
click at [651, 297] on div "Cost $22.00000 22 Price $41.66000 41.66 Reorder Point ea THC or CBD Dominant N/A" at bounding box center [760, 294] width 364 height 392
click at [925, 79] on button "Save" at bounding box center [918, 78] width 41 height 15
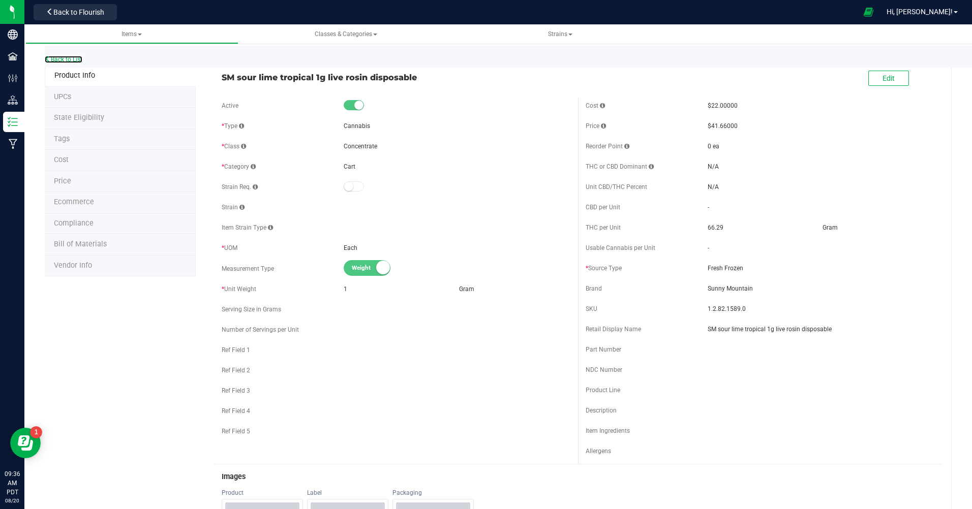
click at [76, 61] on link "Back to List" at bounding box center [64, 59] width 38 height 7
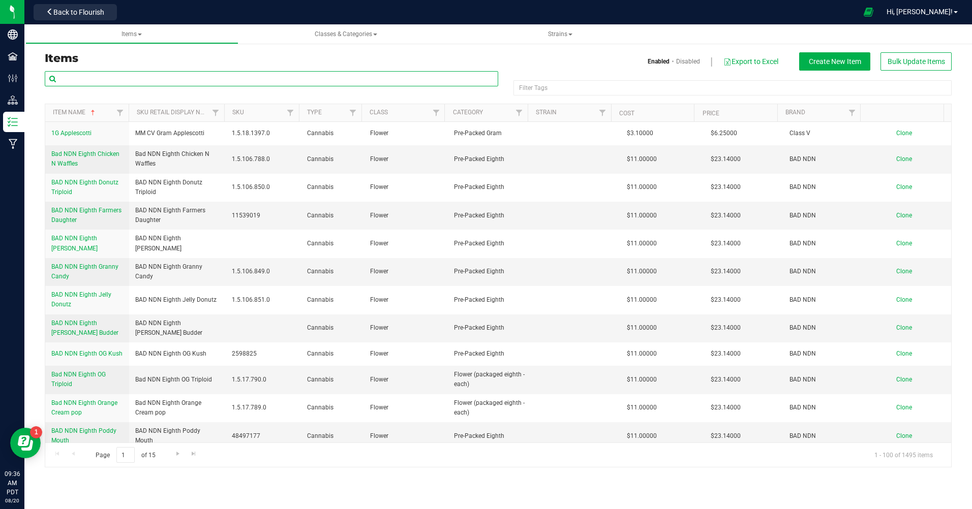
click at [87, 80] on input "text" at bounding box center [271, 78] width 453 height 15
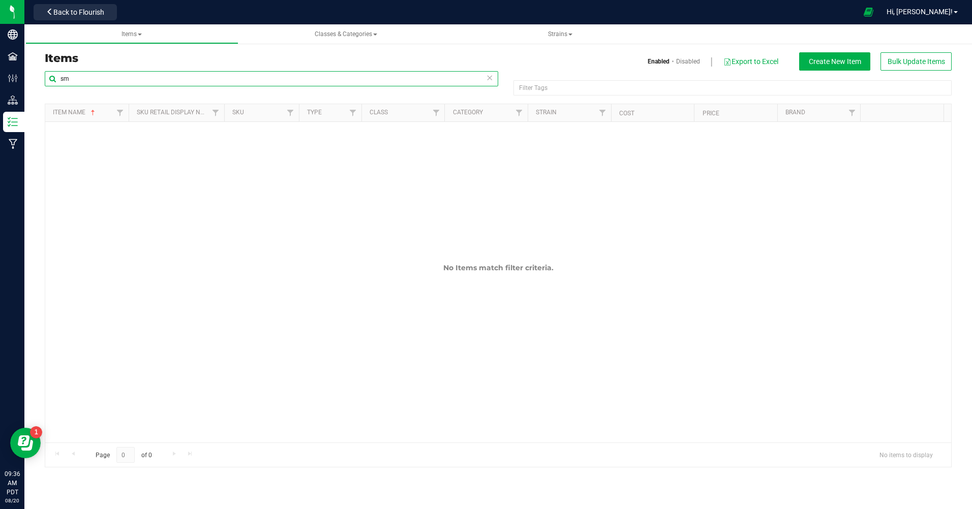
type input "s"
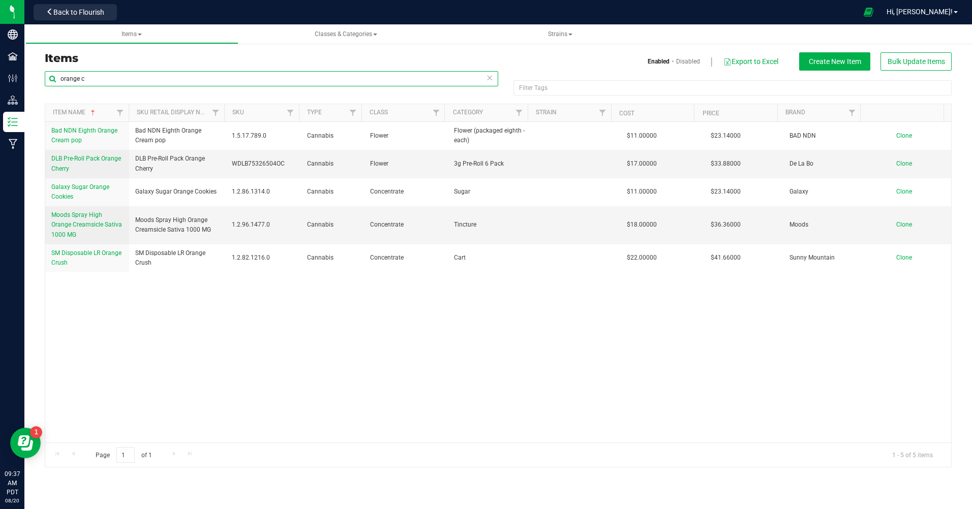
type input "orange c"
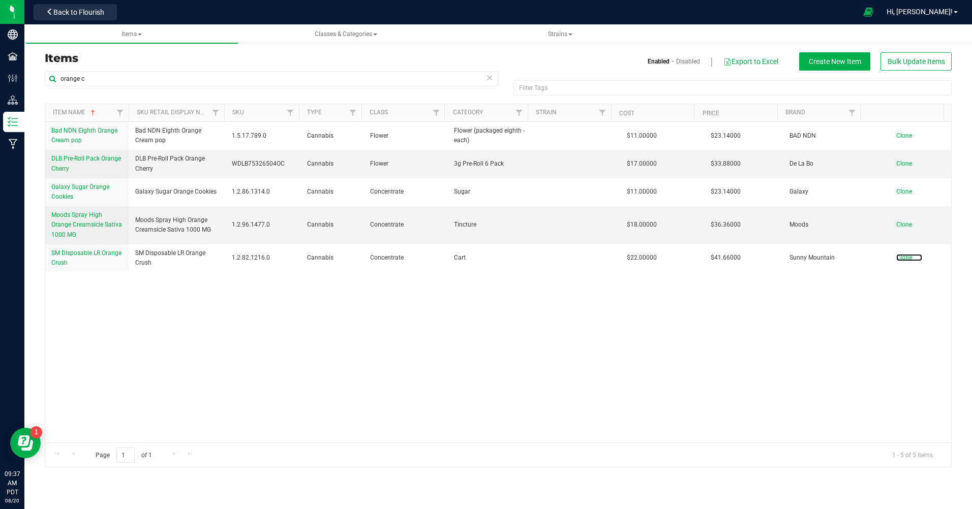
click at [897, 260] on span "Clone" at bounding box center [904, 257] width 16 height 7
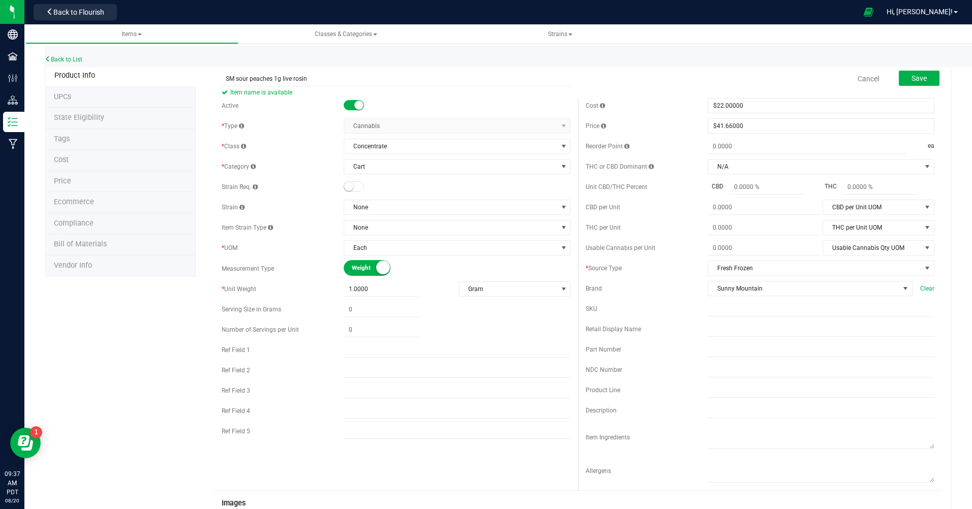
type input "SM sour peaches 1g live rosin"
drag, startPoint x: 509, startPoint y: 323, endPoint x: 487, endPoint y: 304, distance: 28.1
click at [508, 323] on div at bounding box center [456, 330] width 227 height 15
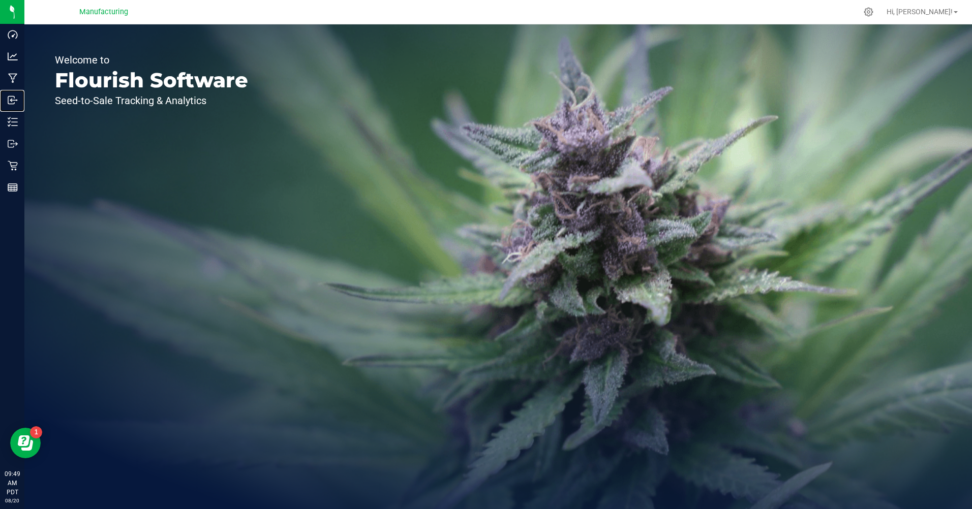
click at [0, 0] on p "Inbound" at bounding box center [0, 0] width 0 height 0
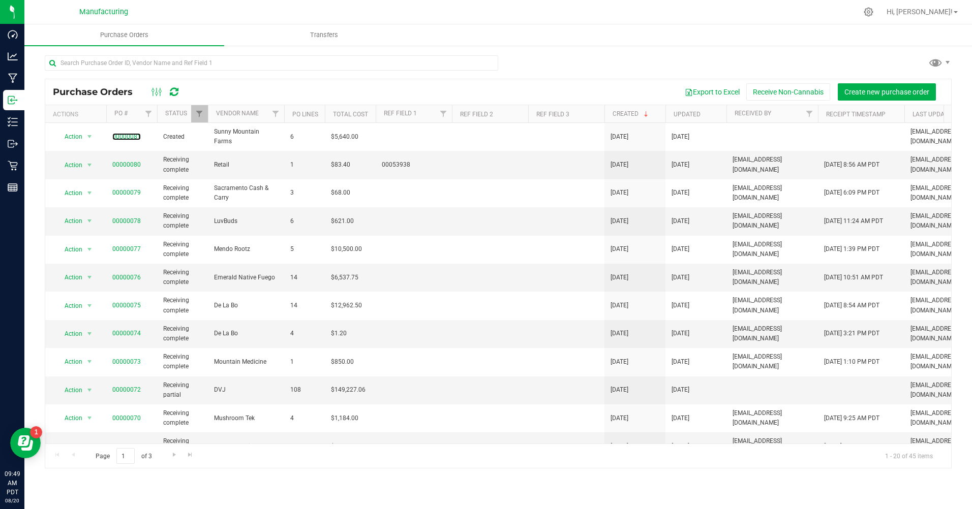
click at [119, 133] on link "00000081" at bounding box center [126, 136] width 28 height 7
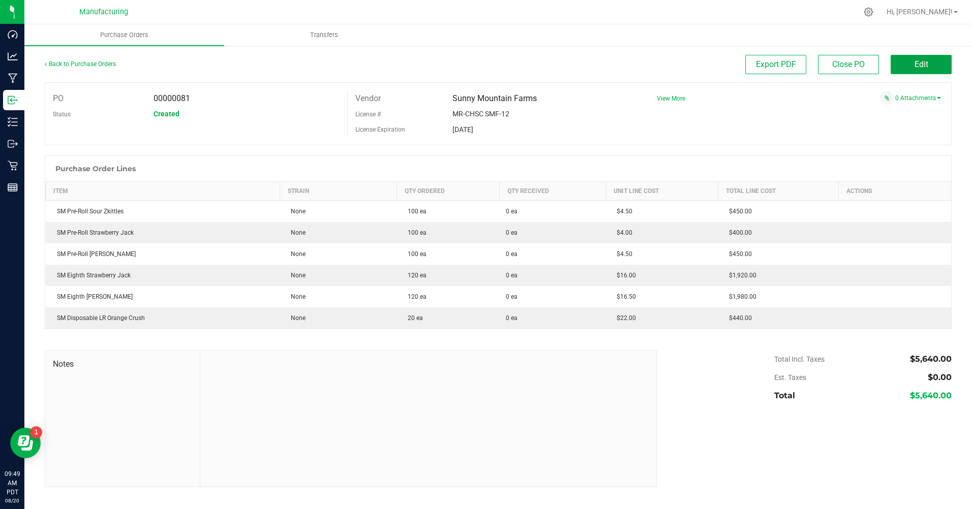
click at [919, 67] on span "Edit" at bounding box center [921, 64] width 14 height 10
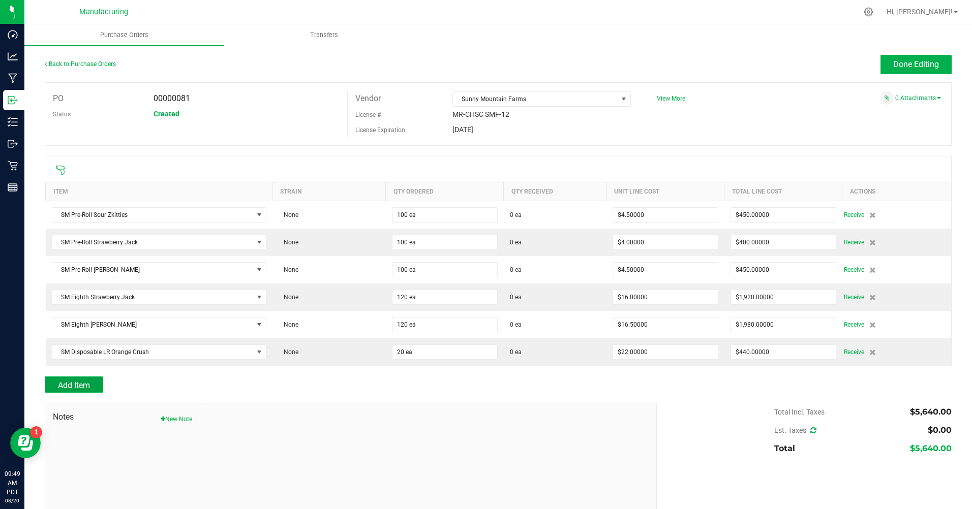
click at [70, 391] on button "Add Item" at bounding box center [74, 385] width 58 height 16
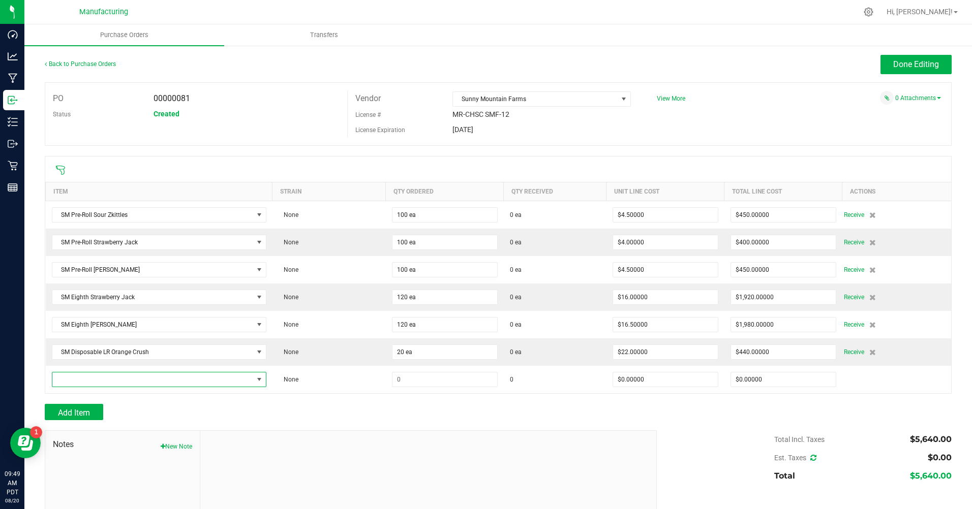
click at [80, 373] on span "NO DATA FOUND" at bounding box center [152, 379] width 201 height 14
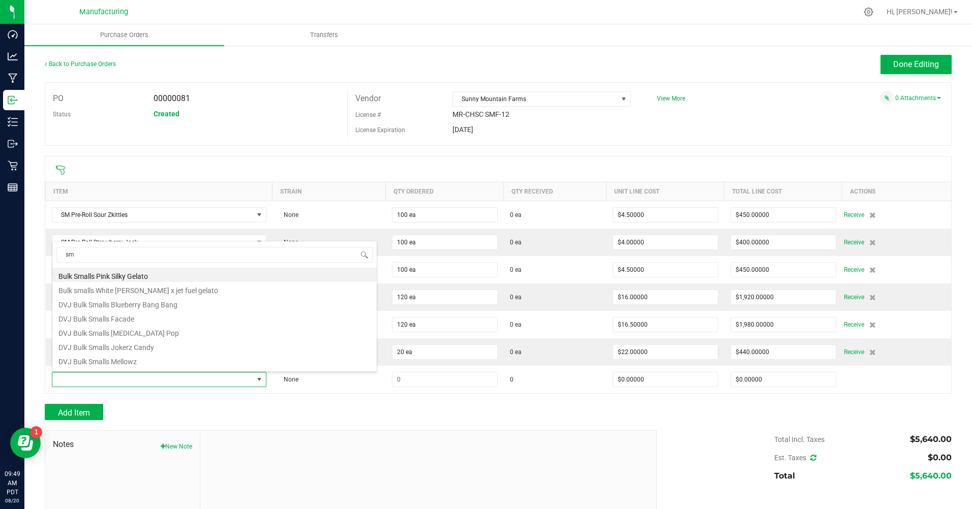
type input "sm"
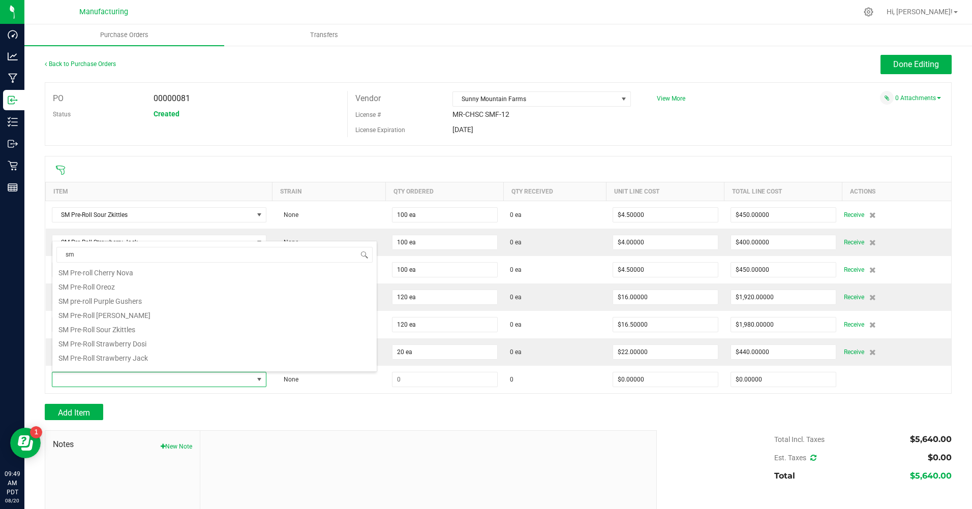
scroll to position [126, 0]
click at [0, 0] on p "Inventory" at bounding box center [0, 0] width 0 height 0
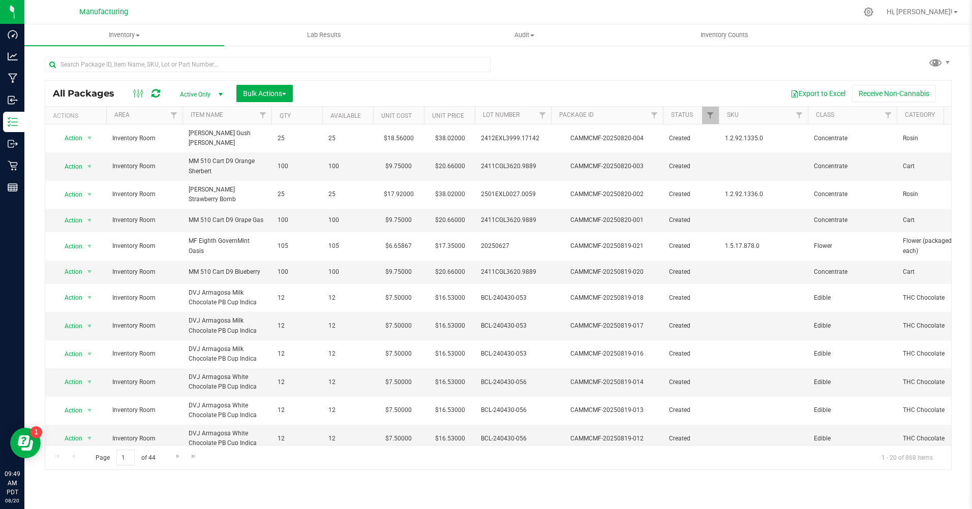
click at [873, 12] on icon at bounding box center [868, 12] width 10 height 10
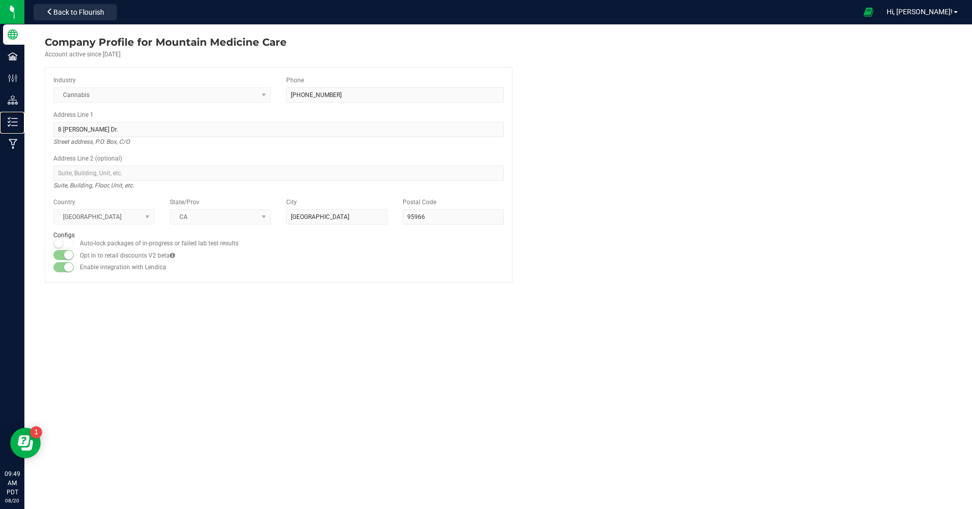
click at [0, 0] on p "Inventory" at bounding box center [0, 0] width 0 height 0
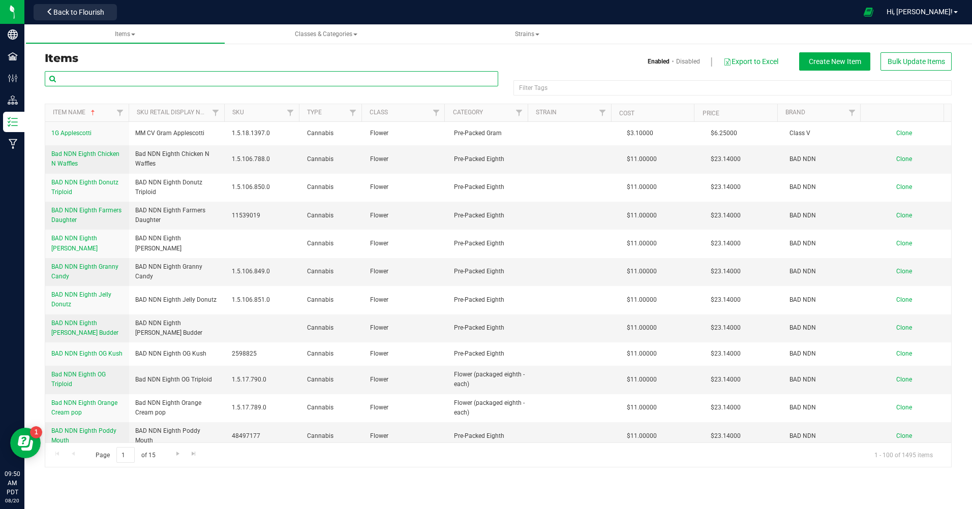
click at [119, 82] on input "text" at bounding box center [271, 78] width 453 height 15
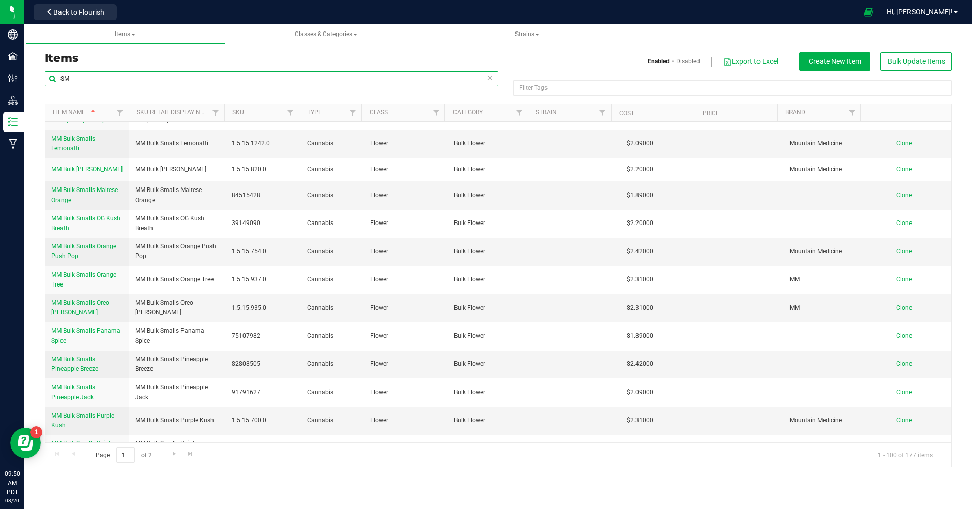
scroll to position [2032, 0]
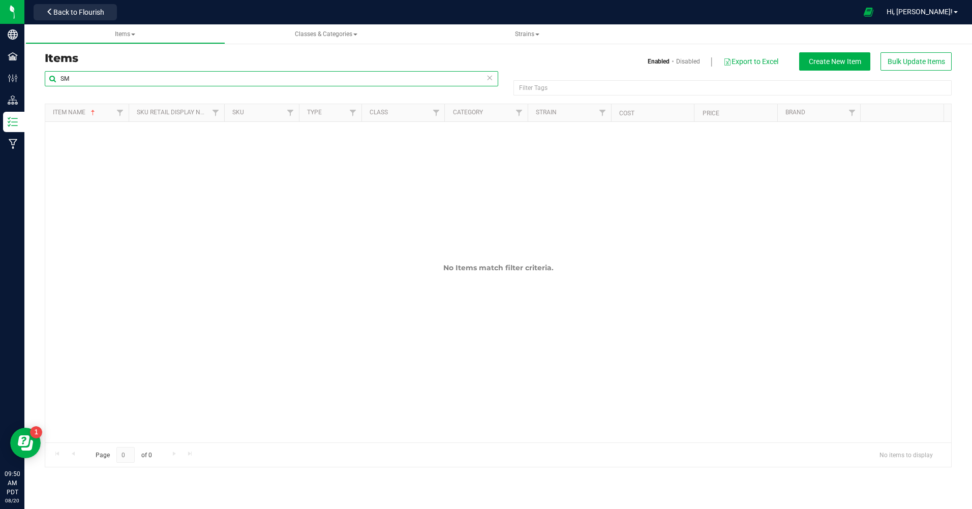
type input "S"
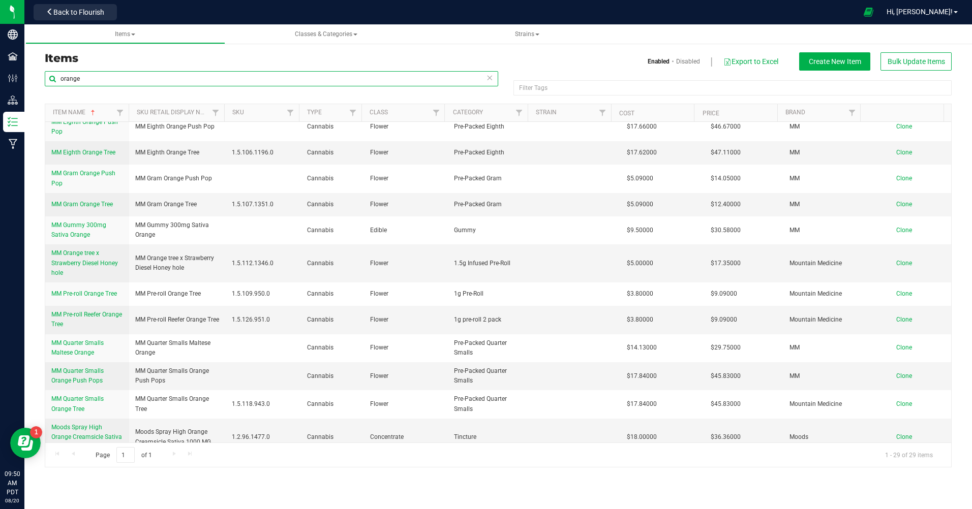
scroll to position [506, 0]
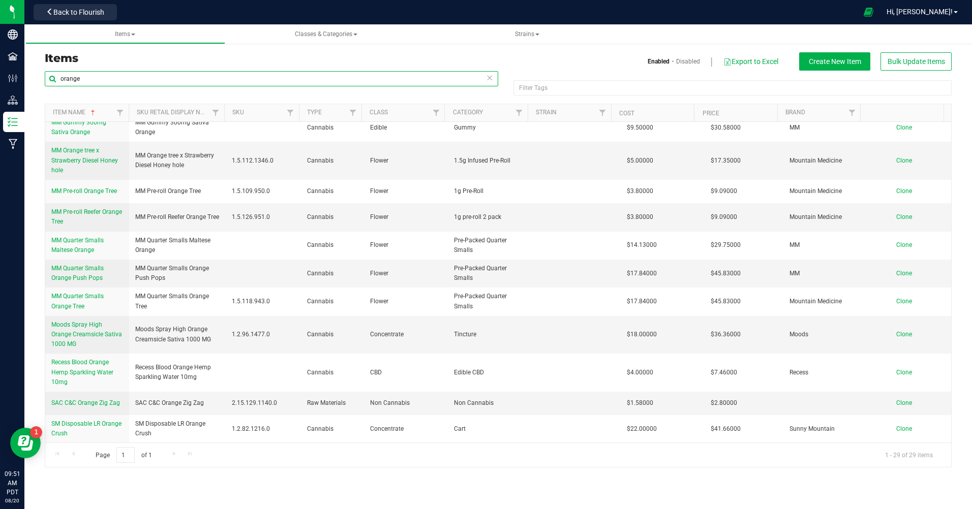
type input "orange"
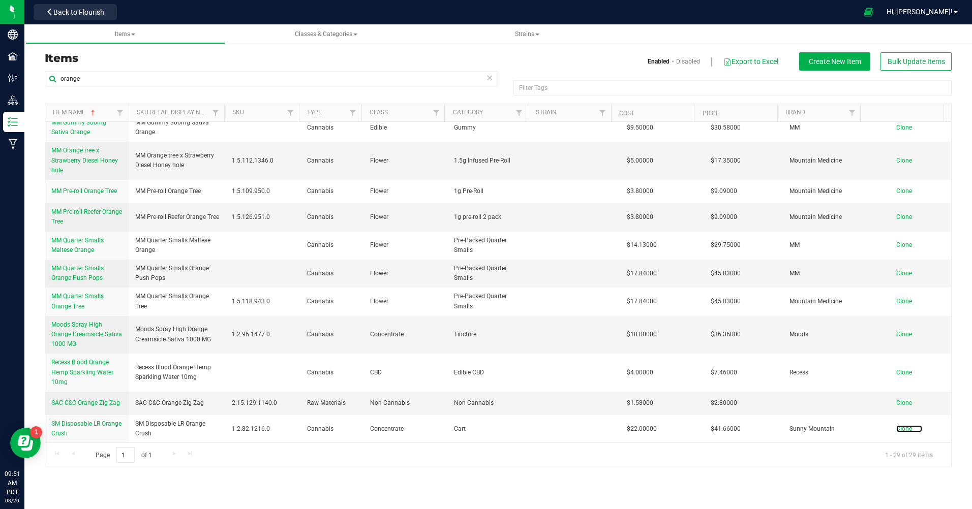
click at [896, 430] on span "Clone" at bounding box center [904, 428] width 16 height 7
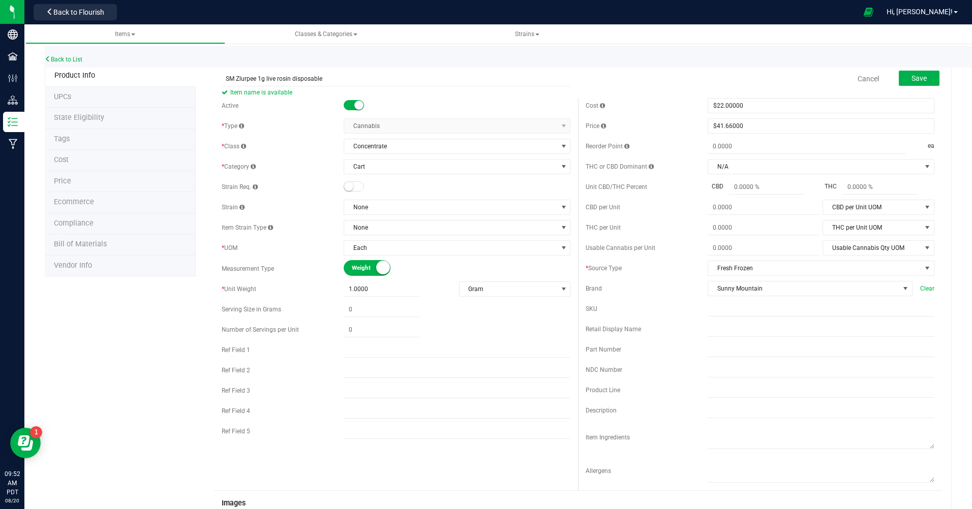
type input "SM Zlurpee 1g live rosin disposable"
drag, startPoint x: 660, startPoint y: 302, endPoint x: 655, endPoint y: 296, distance: 8.0
click at [658, 301] on div "SKU" at bounding box center [759, 308] width 349 height 15
click at [719, 225] on span at bounding box center [762, 228] width 111 height 15
type input "69.63"
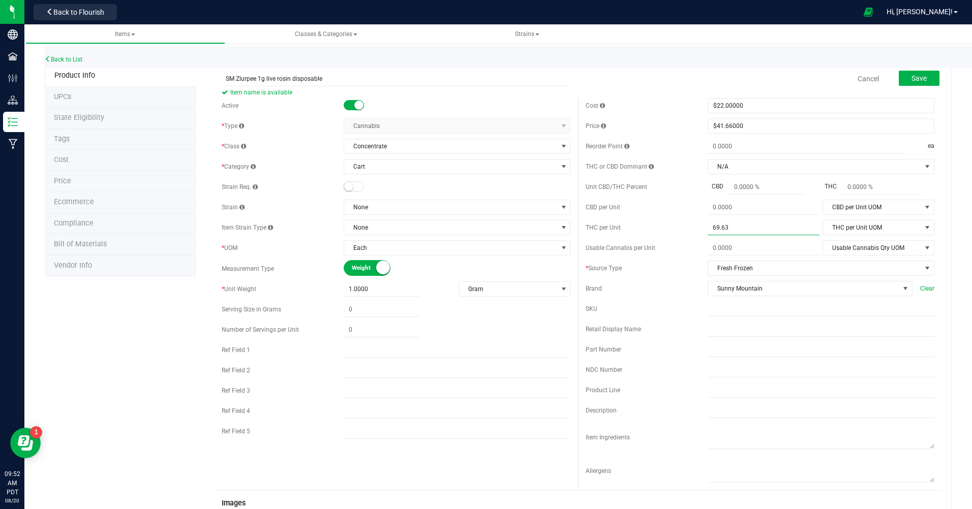
type input "69.6300"
click at [622, 306] on div "SKU" at bounding box center [646, 308] width 122 height 9
click at [736, 226] on span "69.6300 69.63" at bounding box center [762, 228] width 111 height 15
type input "6"
click at [844, 188] on span at bounding box center [880, 187] width 76 height 15
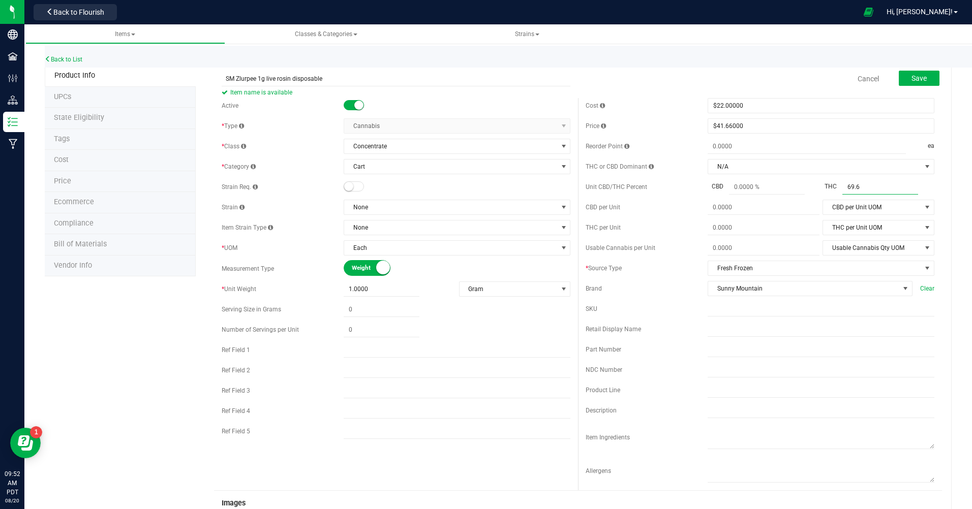
type input "69.63"
type input "69.63 %"
click at [661, 301] on div "Cost $22.00000 22 Price $41.66000 41.66 Reorder Point ea THC or CBD Dominant N/A" at bounding box center [760, 294] width 364 height 392
drag, startPoint x: 919, startPoint y: 80, endPoint x: 914, endPoint y: 84, distance: 6.9
click at [914, 84] on button "Save" at bounding box center [918, 78] width 41 height 15
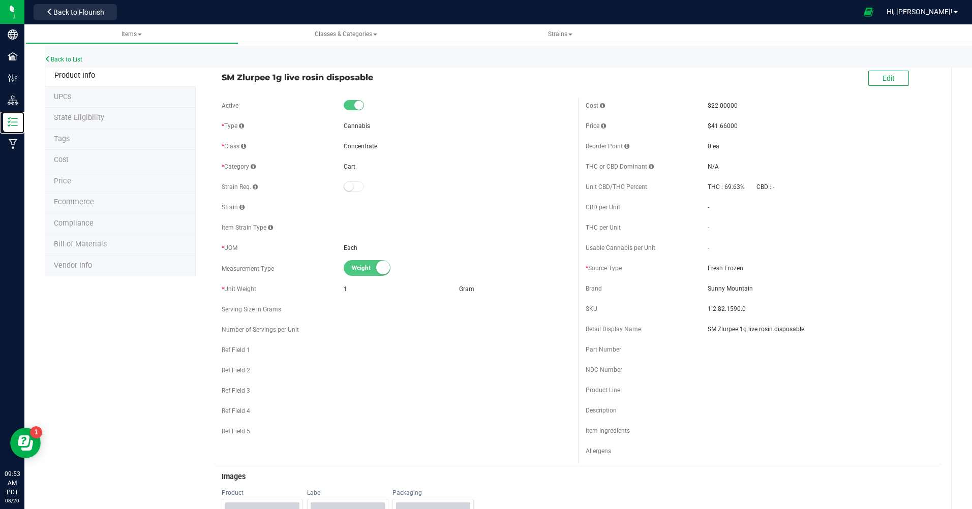
click at [0, 0] on p "Inventory" at bounding box center [0, 0] width 0 height 0
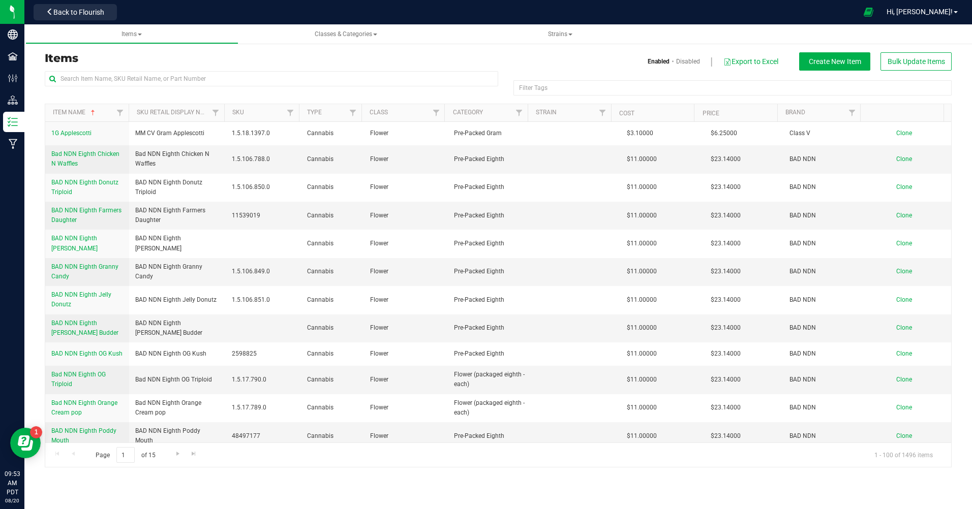
click at [934, 14] on span "Hi, [PERSON_NAME]!" at bounding box center [919, 12] width 66 height 8
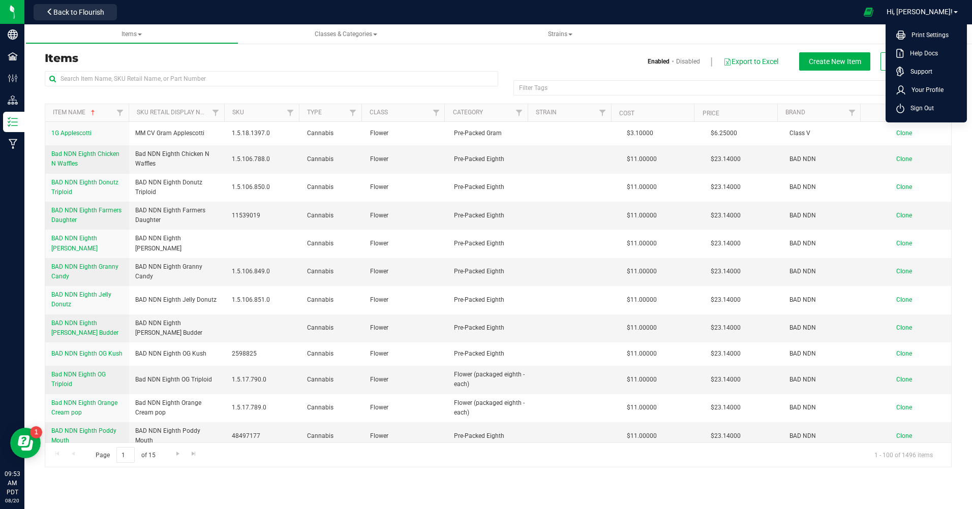
click at [907, 112] on span "Sign Out" at bounding box center [918, 108] width 29 height 10
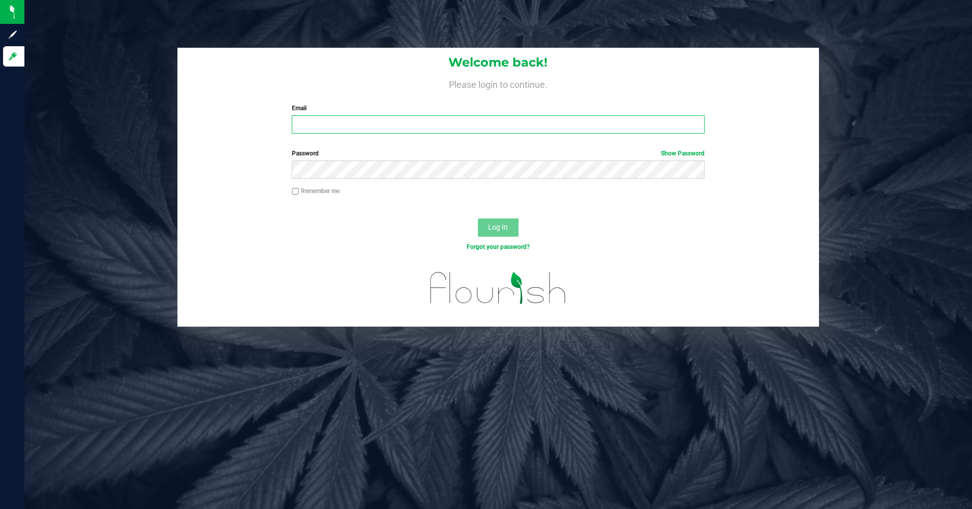
type input "mdouglass@mountainmedicine.care"
click at [483, 233] on button "Log In" at bounding box center [498, 227] width 41 height 18
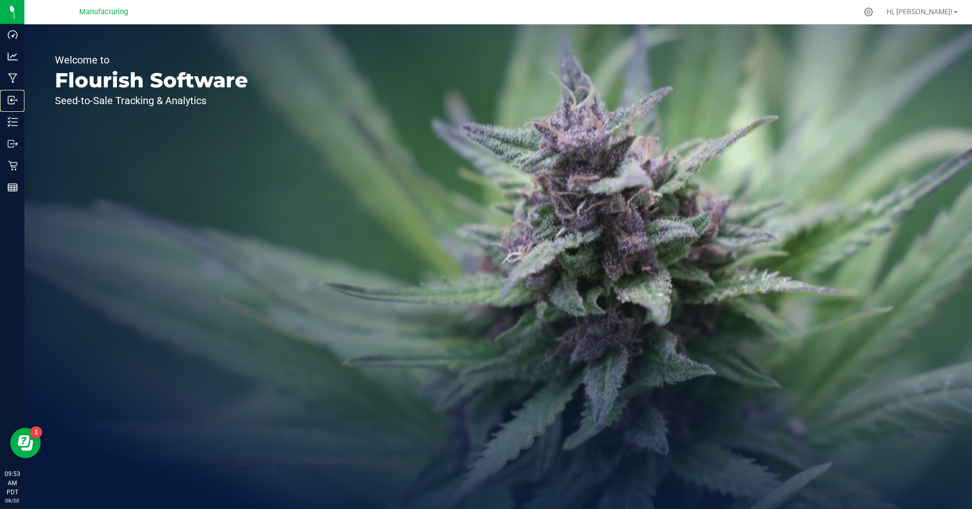
click at [0, 0] on p "Inbound" at bounding box center [0, 0] width 0 height 0
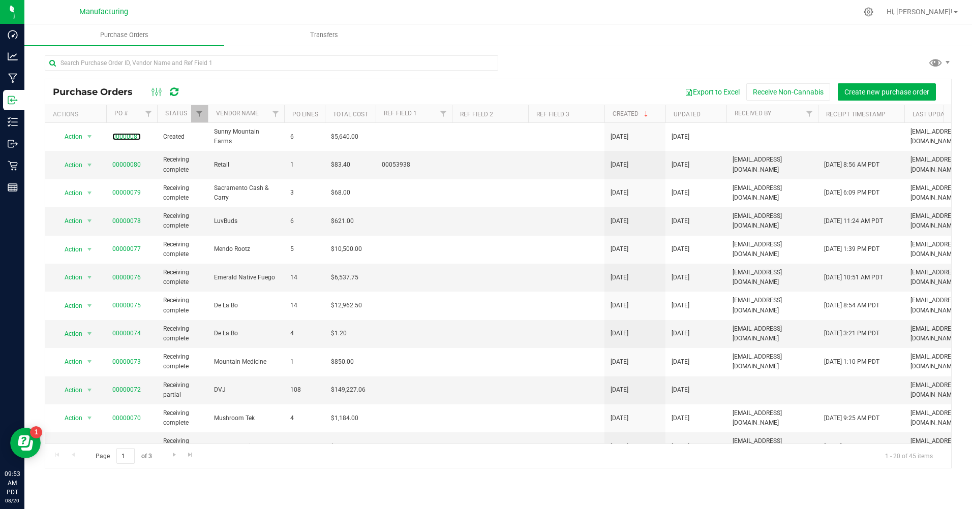
click at [122, 136] on link "00000081" at bounding box center [126, 136] width 28 height 7
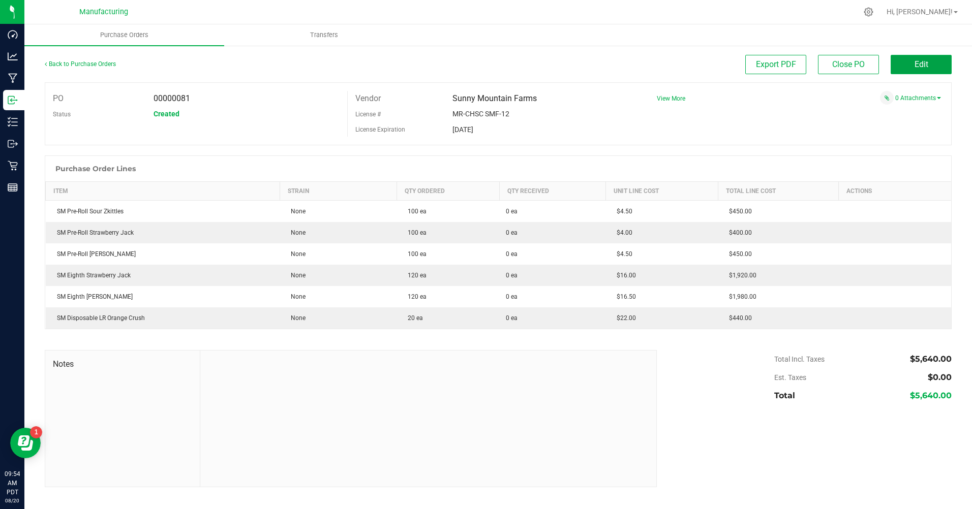
click at [922, 66] on span "Edit" at bounding box center [921, 64] width 14 height 10
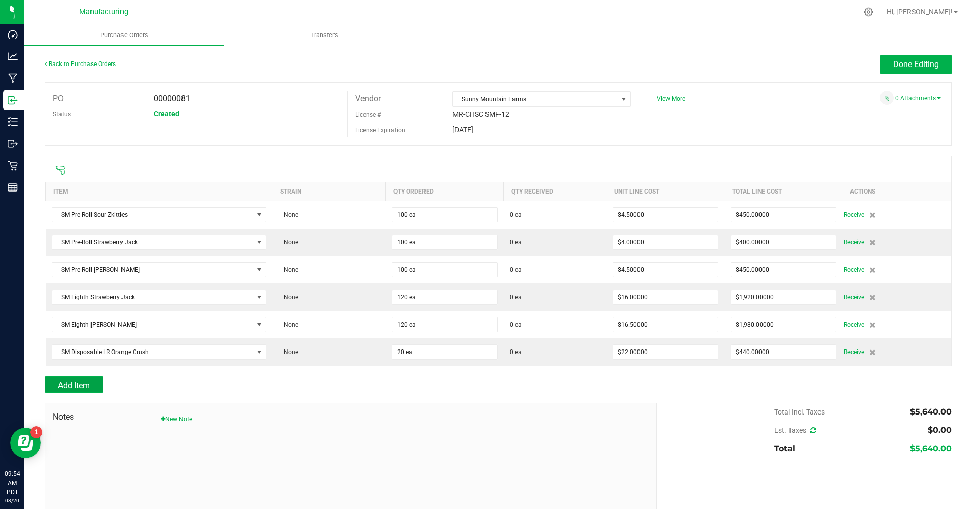
click at [98, 390] on button "Add Item" at bounding box center [74, 385] width 58 height 16
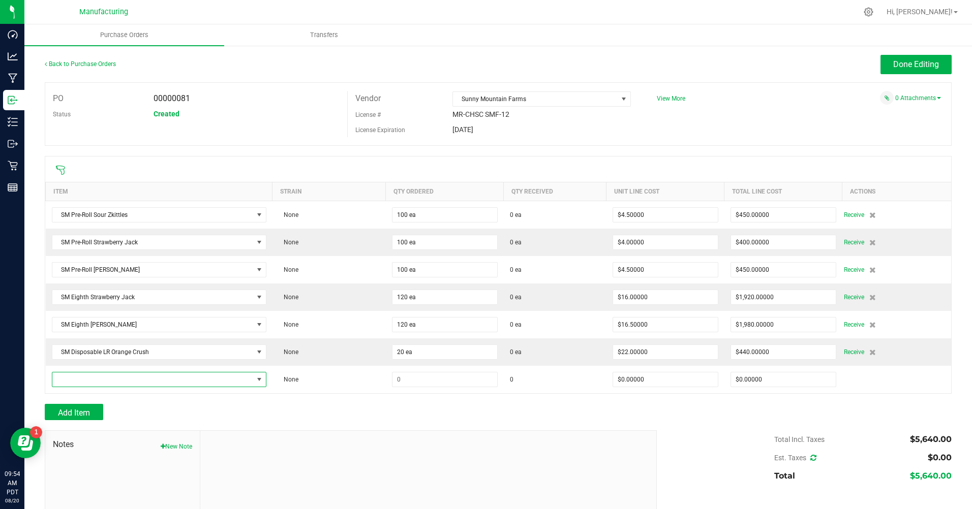
click at [99, 379] on span "NO DATA FOUND" at bounding box center [152, 379] width 201 height 14
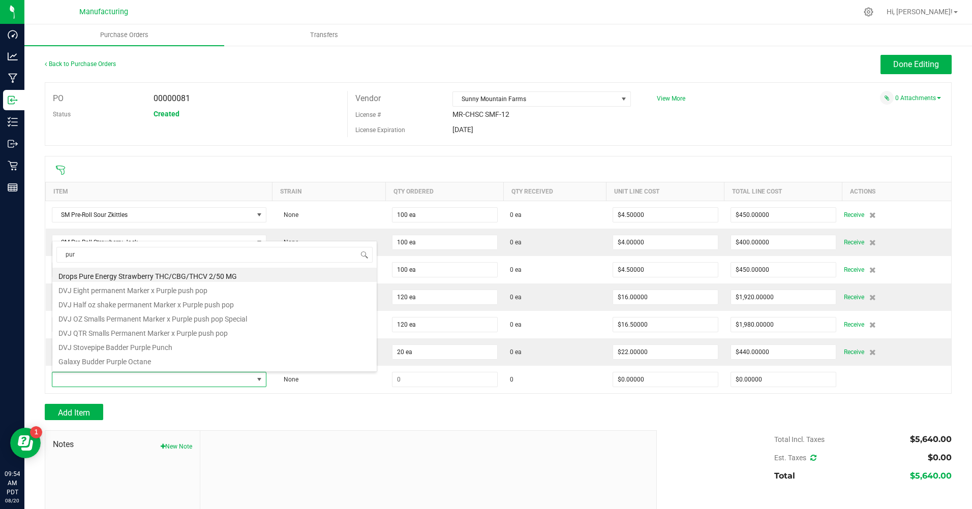
type input "purp"
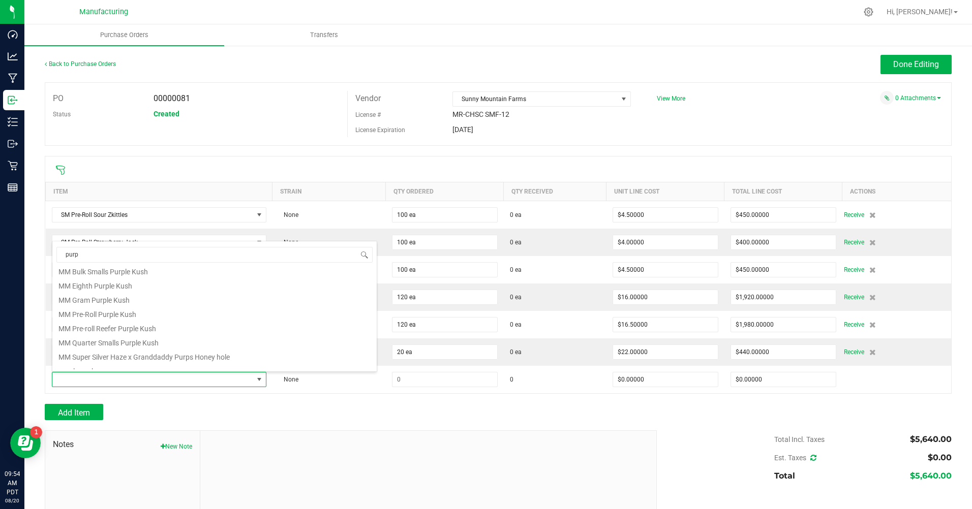
scroll to position [197, 0]
click at [111, 348] on li "SM pre-roll Purple Gushers" at bounding box center [214, 348] width 324 height 14
type input "$4.00000"
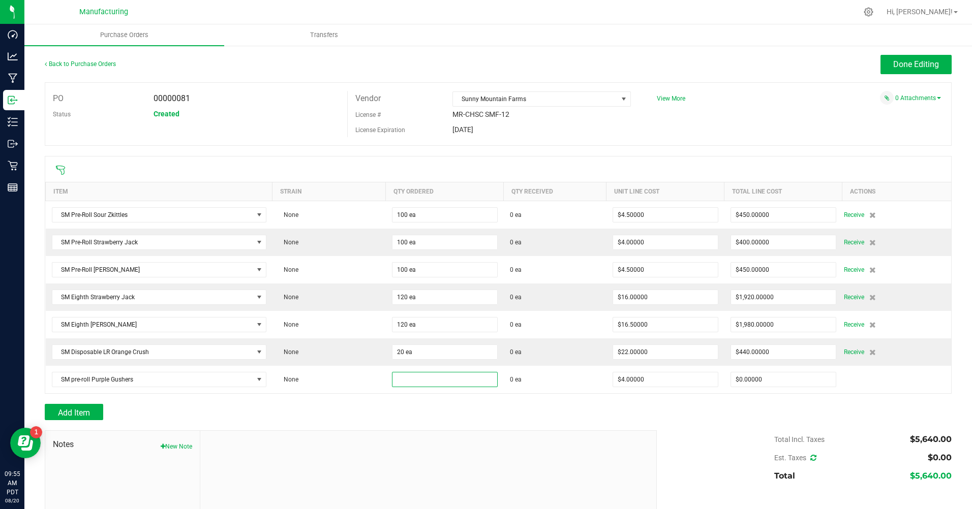
click at [419, 378] on input at bounding box center [444, 379] width 105 height 14
type input "100 ea"
click at [348, 414] on div "Add Item" at bounding box center [347, 412] width 604 height 16
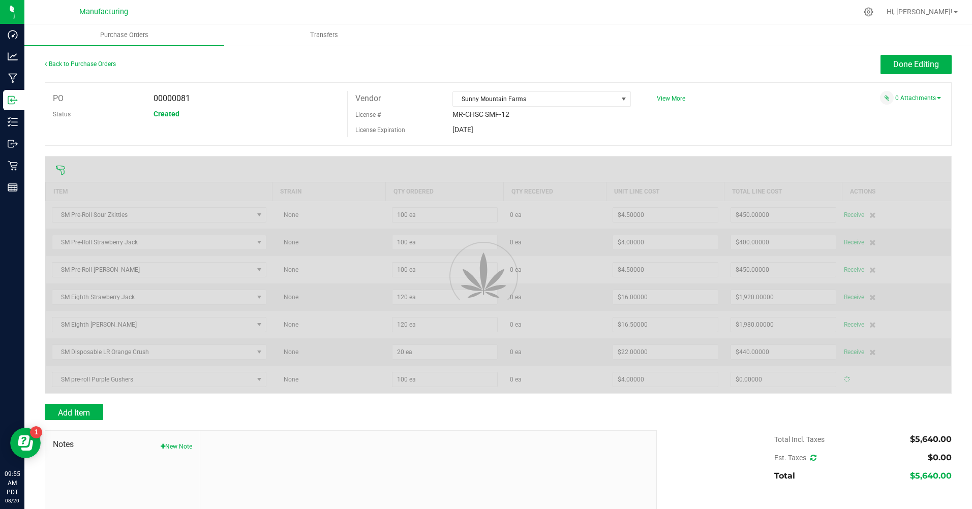
type input "$400.00000"
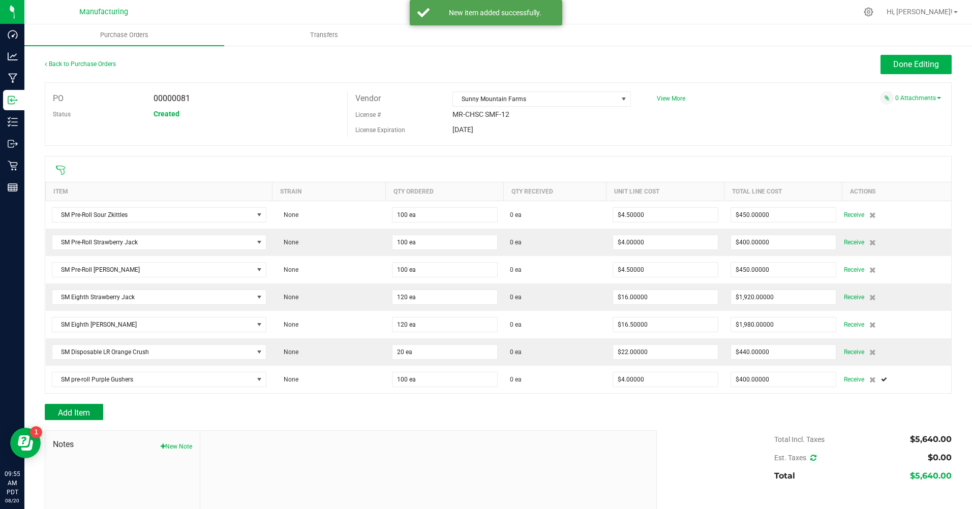
click at [62, 410] on span "Add Item" at bounding box center [74, 413] width 32 height 10
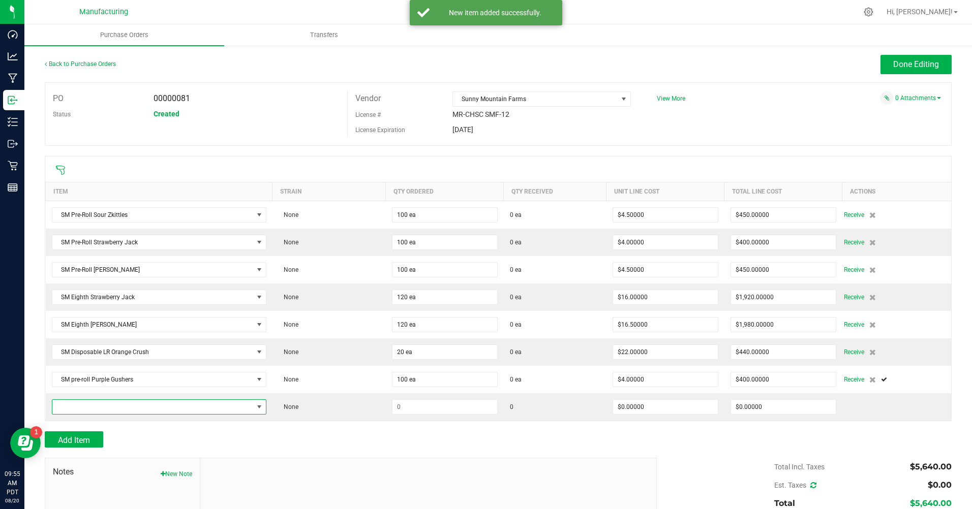
click at [63, 408] on span "NO DATA FOUND" at bounding box center [152, 407] width 201 height 14
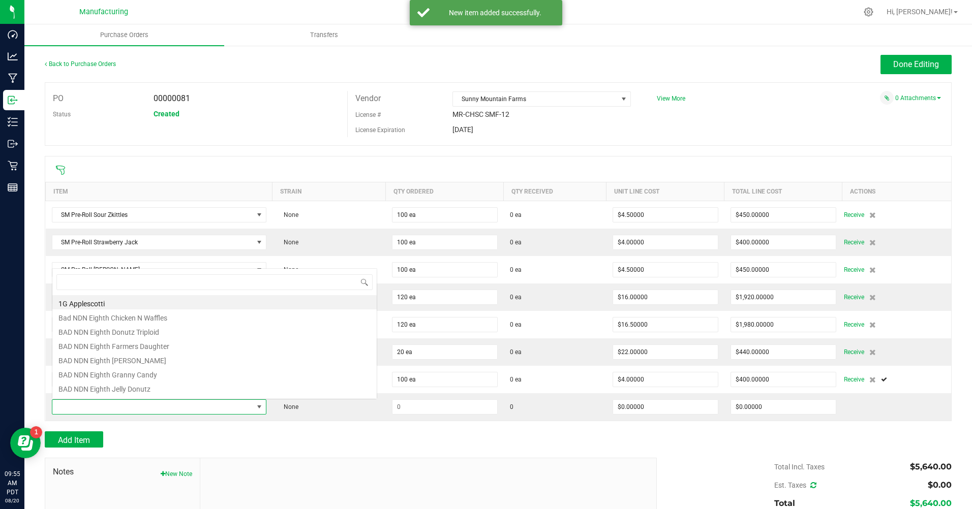
scroll to position [15, 211]
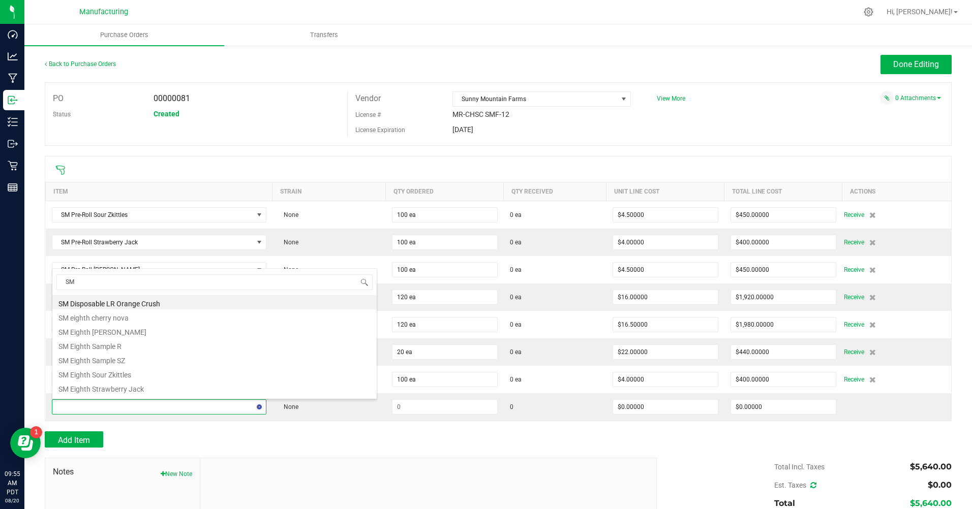
type input "S"
type input "cherry n"
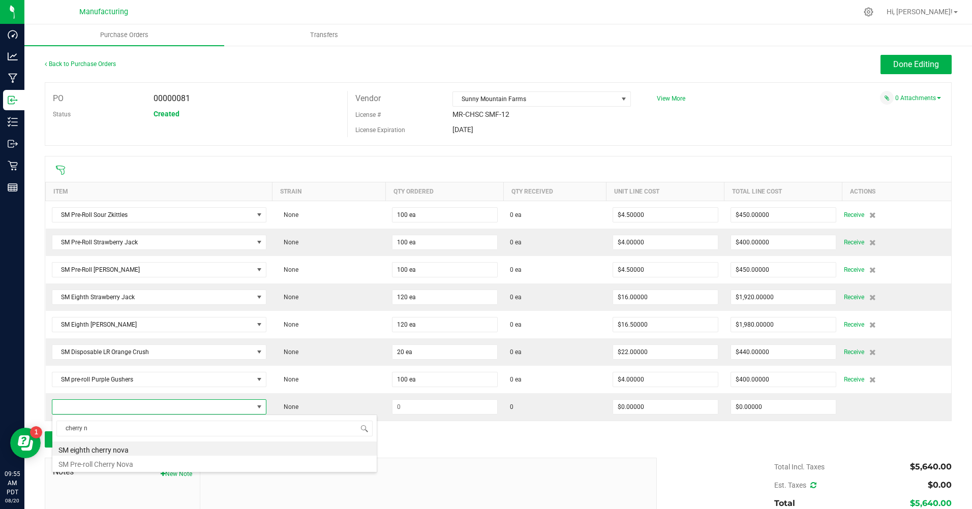
click at [84, 461] on li "SM Pre-roll Cherry Nova" at bounding box center [214, 463] width 324 height 14
type input "$4.00000"
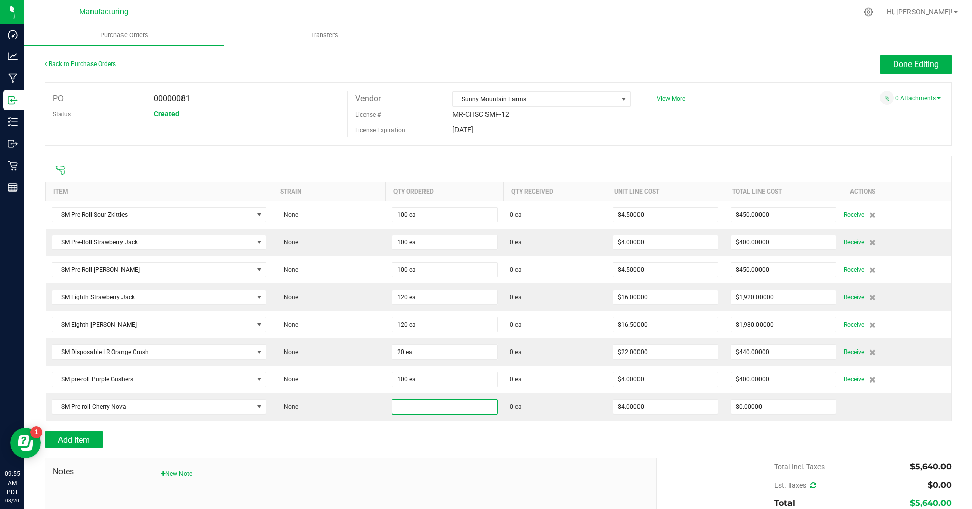
click at [420, 407] on input at bounding box center [444, 407] width 105 height 14
type input "100 ea"
click at [435, 443] on div "Add Item" at bounding box center [347, 439] width 604 height 16
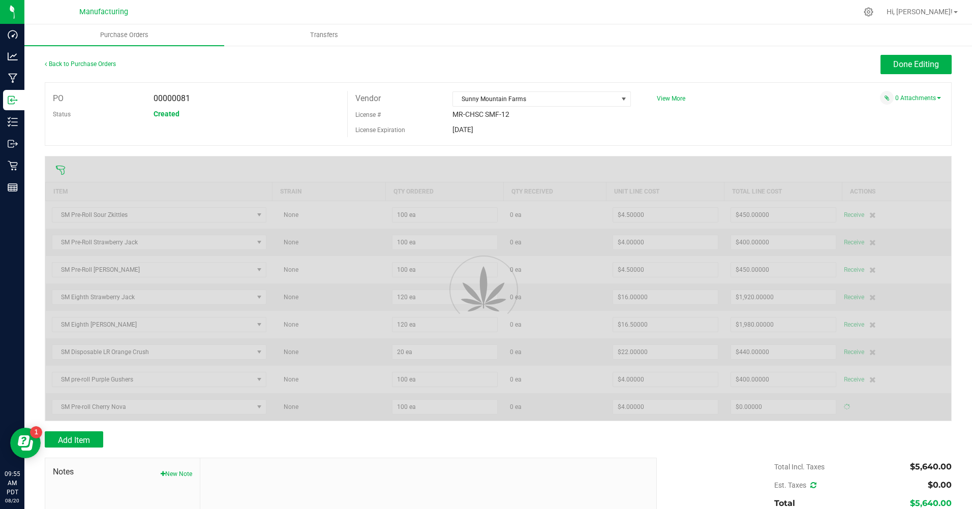
type input "$400.00000"
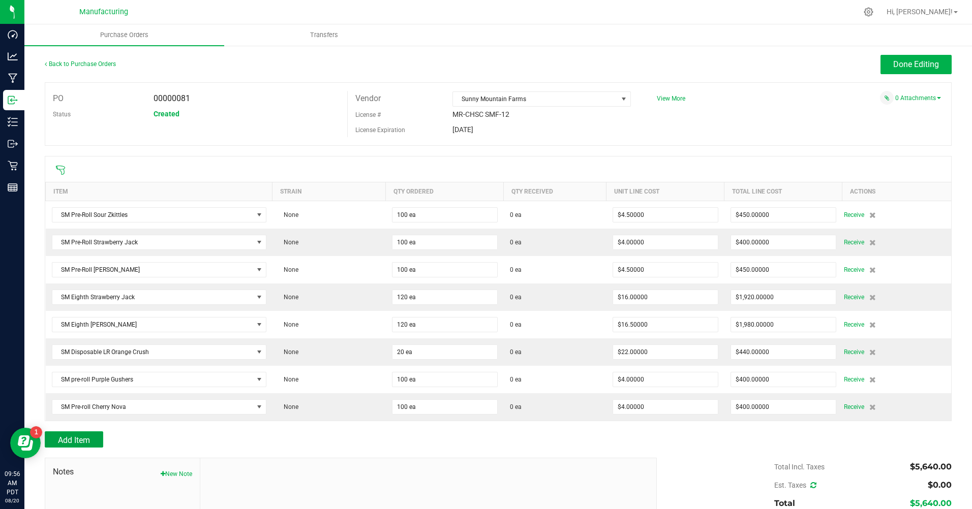
click at [84, 441] on span "Add Item" at bounding box center [74, 440] width 32 height 10
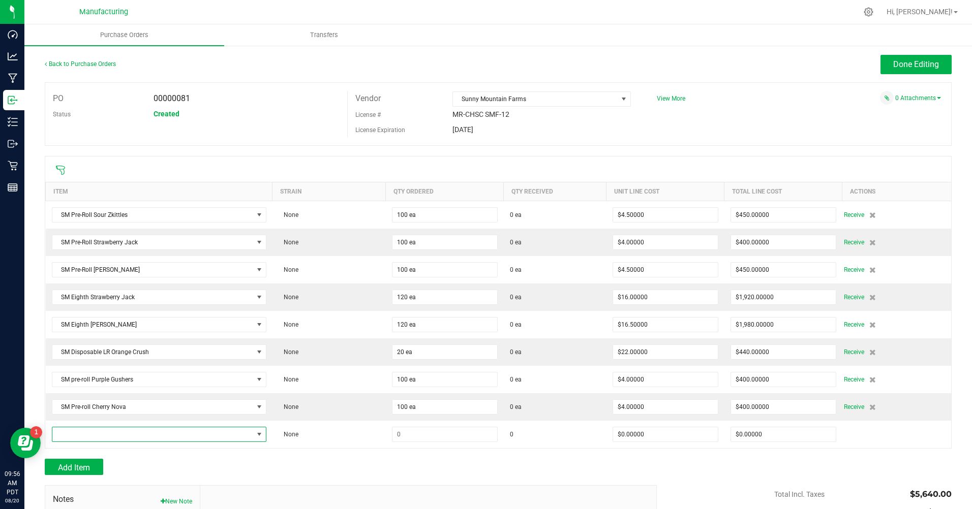
click at [87, 436] on span "NO DATA FOUND" at bounding box center [152, 434] width 201 height 14
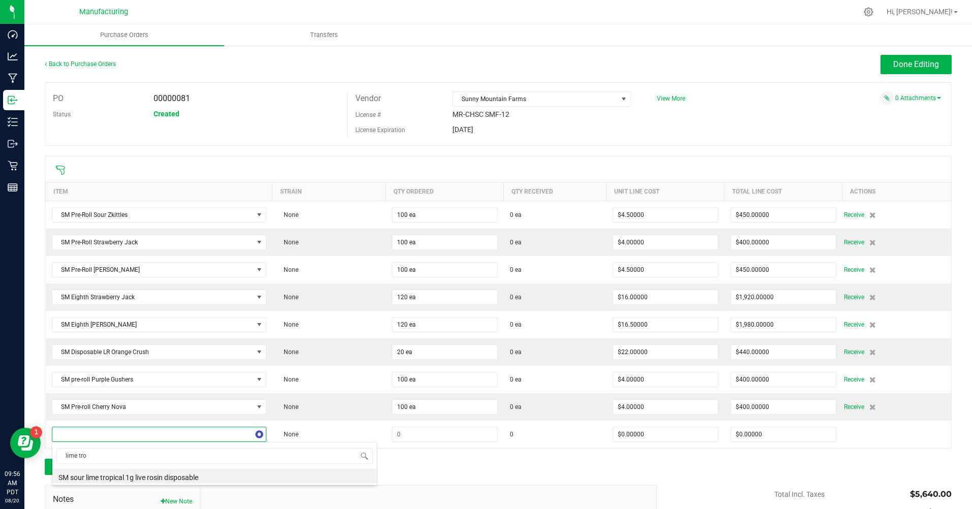
type input "lime trop"
click at [118, 479] on li "SM sour lime tropical 1g live rosin disposable" at bounding box center [214, 476] width 324 height 14
type input "$22.00000"
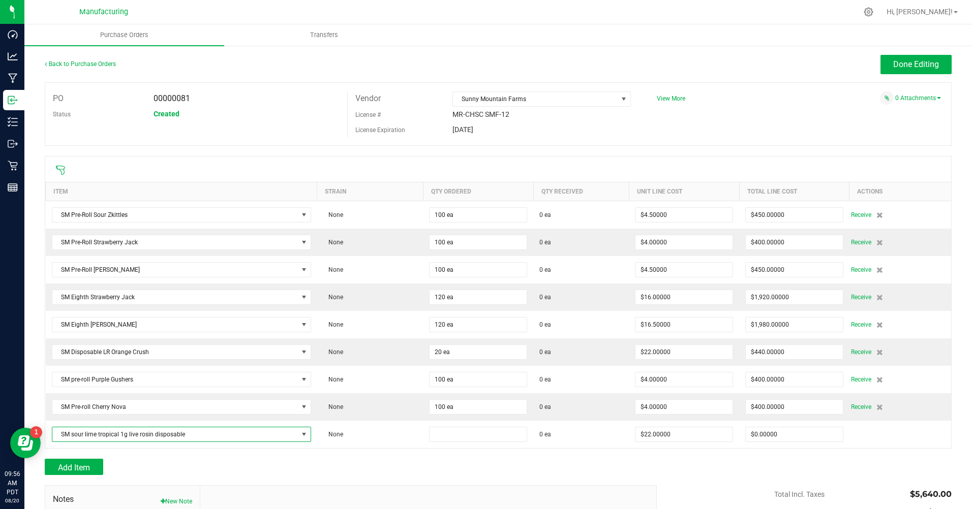
click at [453, 434] on input at bounding box center [477, 434] width 97 height 14
type input "20 ea"
click at [379, 472] on div "Add Item" at bounding box center [347, 467] width 604 height 16
type input "$440.00000"
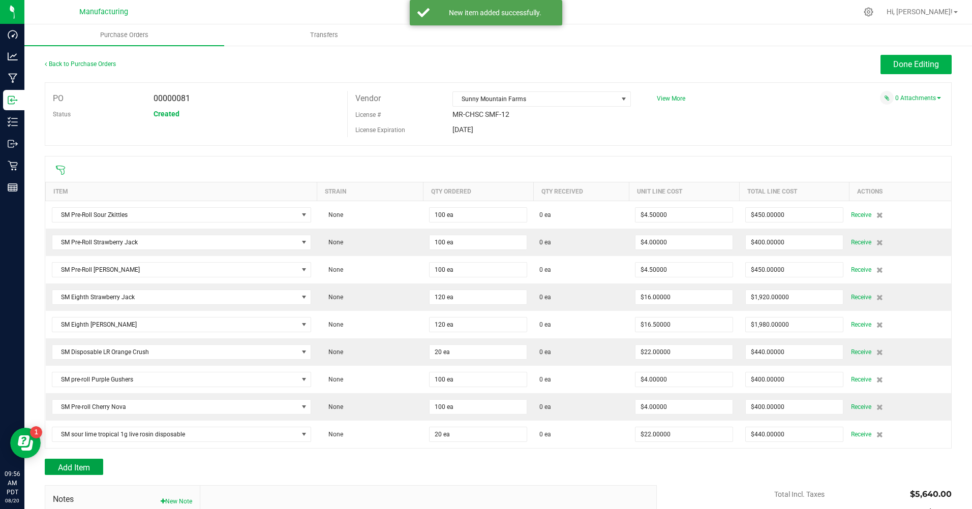
click at [85, 466] on span "Add Item" at bounding box center [74, 468] width 32 height 10
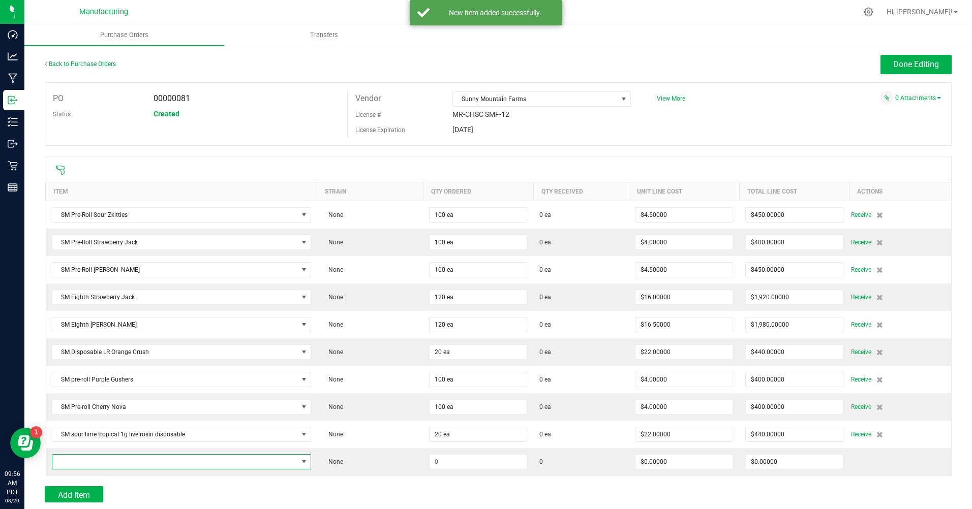
click at [85, 466] on span "NO DATA FOUND" at bounding box center [174, 462] width 245 height 14
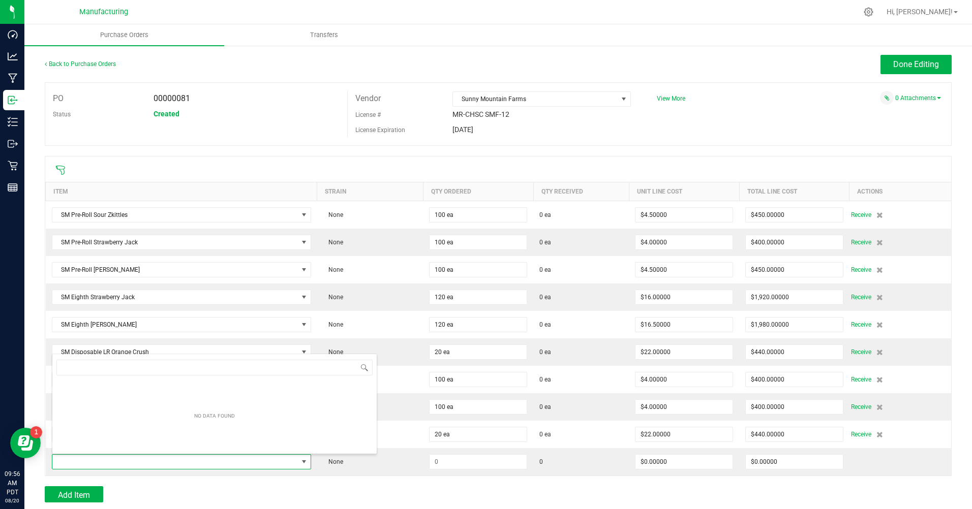
scroll to position [15, 254]
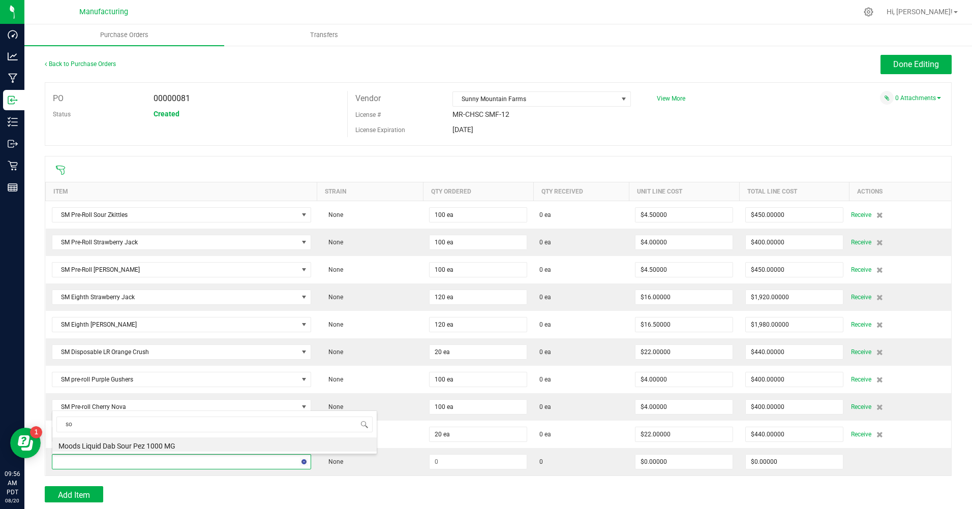
type input "s"
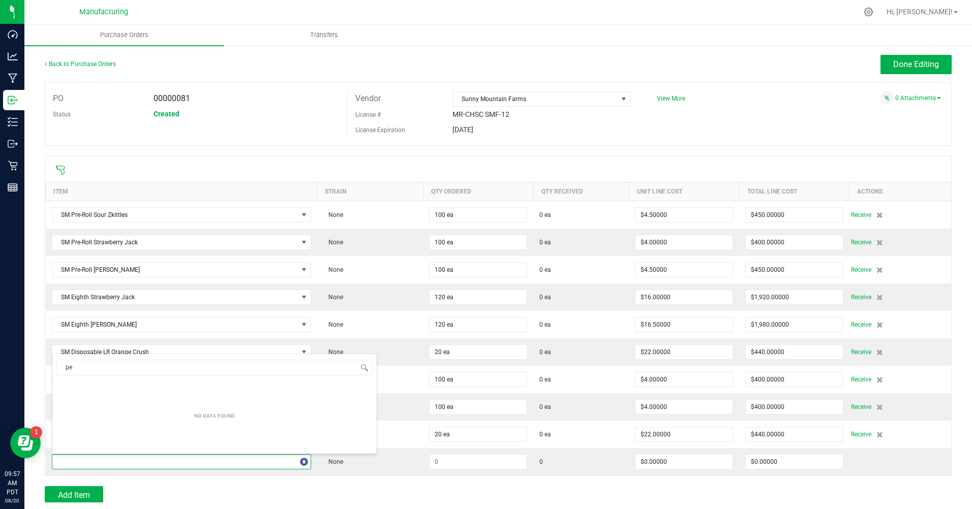
type input "p"
type input "s"
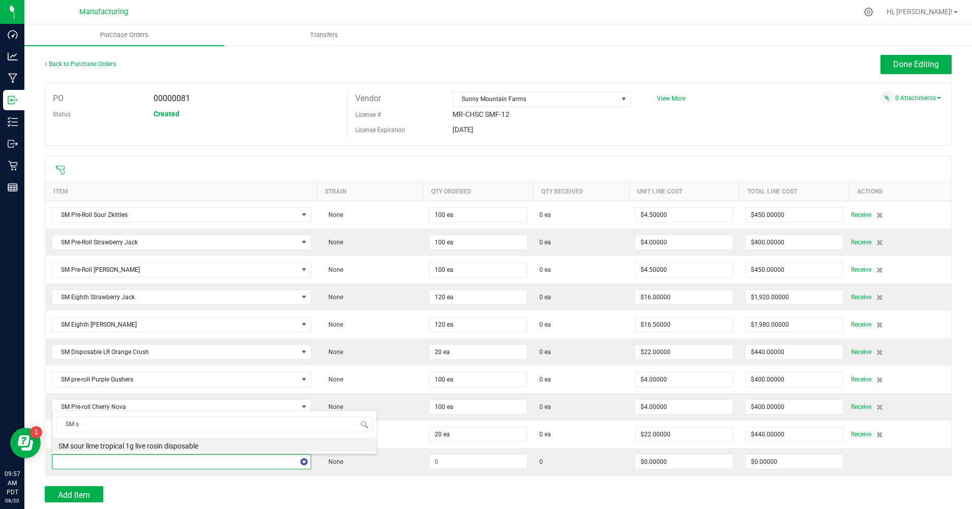
type input "SM"
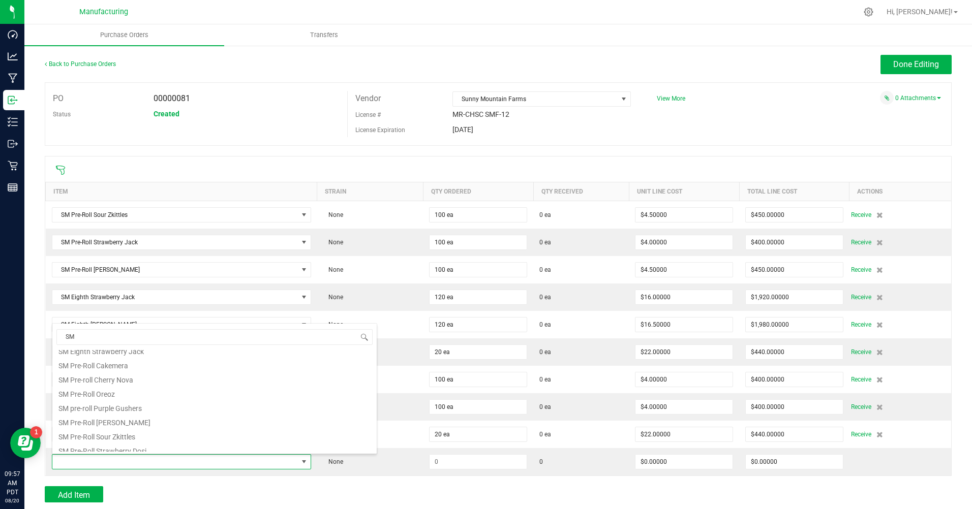
scroll to position [140, 0]
drag, startPoint x: 743, startPoint y: 115, endPoint x: 739, endPoint y: 117, distance: 5.2
click at [741, 116] on div "PO 00000081 Status Created Vendor Sunny Mountain Farms License # MR-CHSC SMF-12…" at bounding box center [498, 114] width 906 height 64
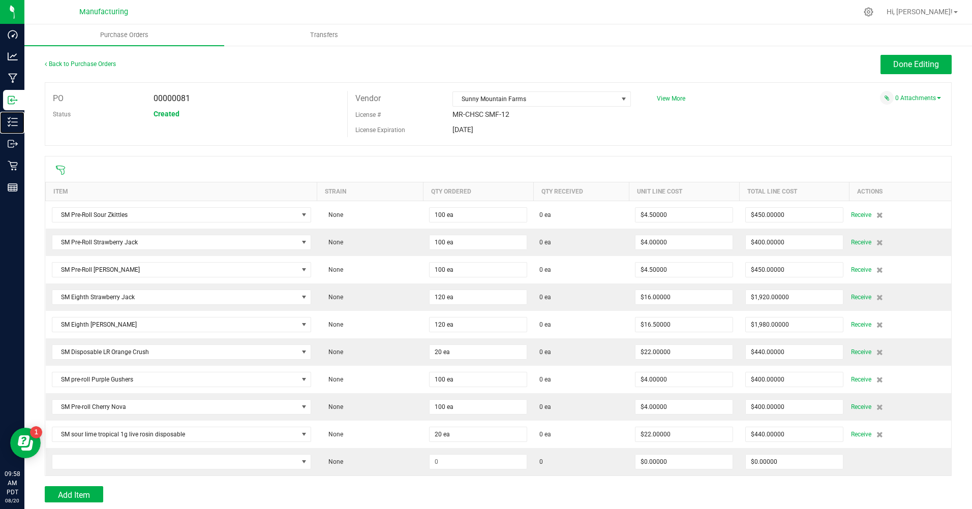
click at [0, 0] on p "Inventory" at bounding box center [0, 0] width 0 height 0
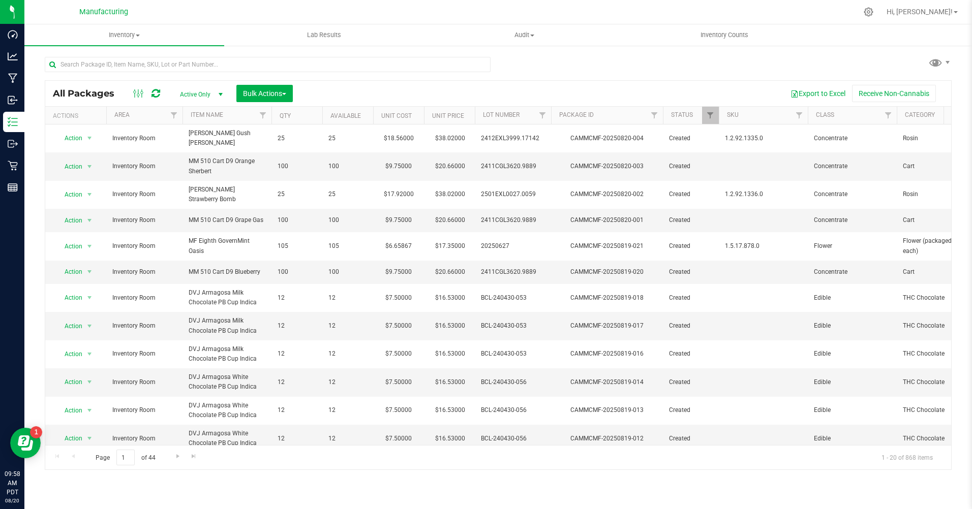
click at [880, 13] on div at bounding box center [868, 12] width 23 height 20
click at [873, 14] on icon at bounding box center [868, 12] width 10 height 10
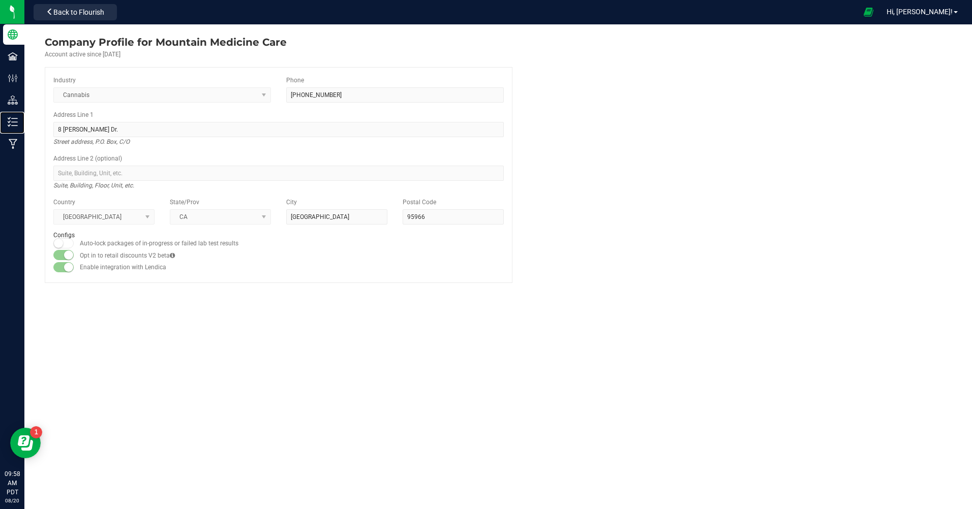
click at [0, 0] on p "Inventory" at bounding box center [0, 0] width 0 height 0
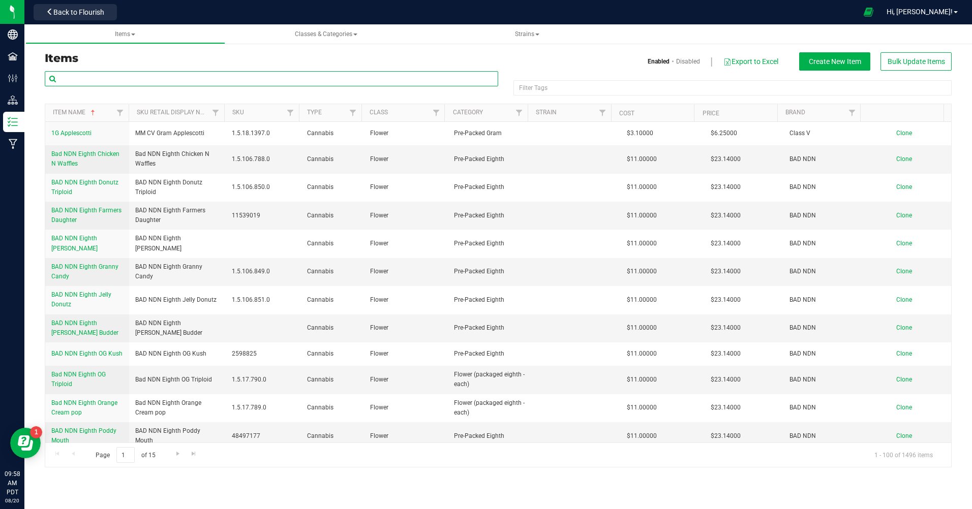
click at [105, 81] on input "text" at bounding box center [271, 78] width 453 height 15
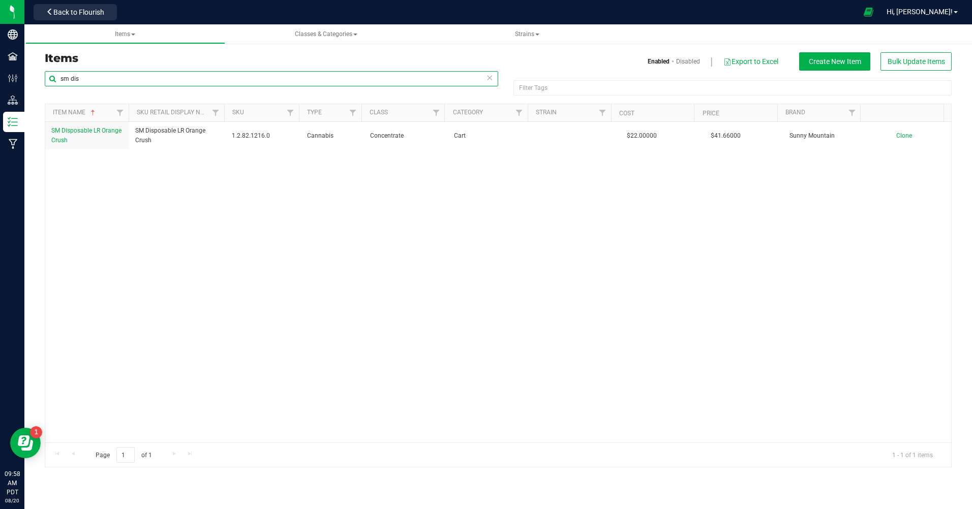
type input "sm dis"
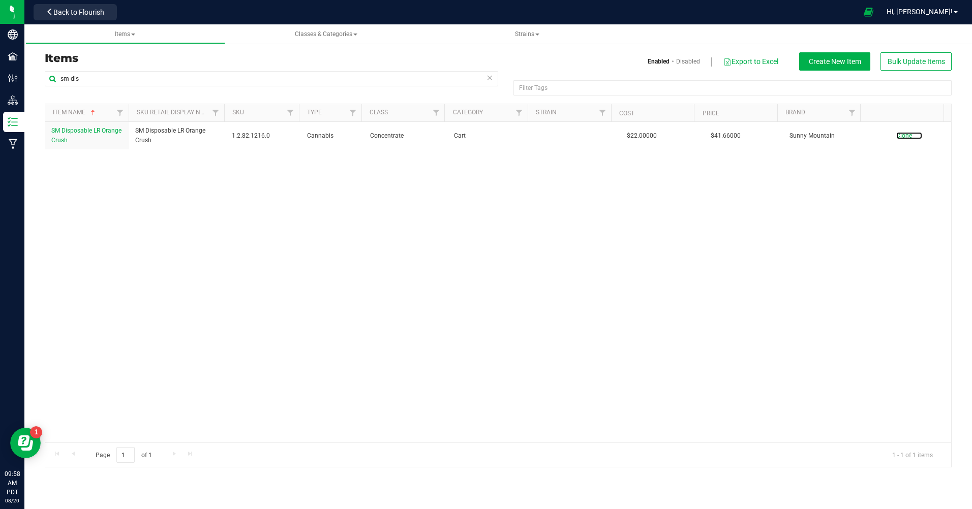
click at [896, 135] on span "Clone" at bounding box center [904, 135] width 16 height 7
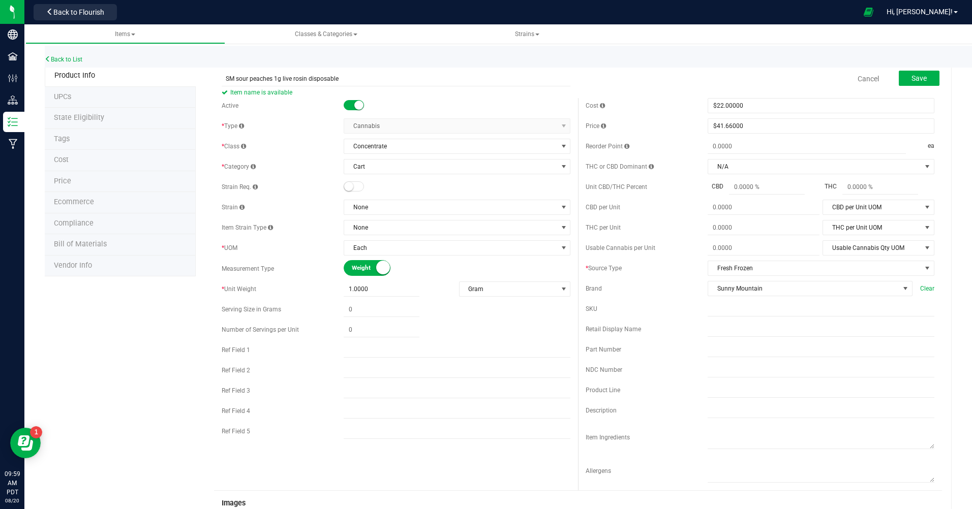
type input "SM sour peaches 1g live rosin disposable"
click at [284, 238] on div "Active * Type Cannabis Select type Cannabis Non-Inventory Raw Materials Supplie…" at bounding box center [396, 271] width 364 height 346
click at [863, 189] on span at bounding box center [880, 187] width 76 height 15
type input "68.72"
type input "68.72 %"
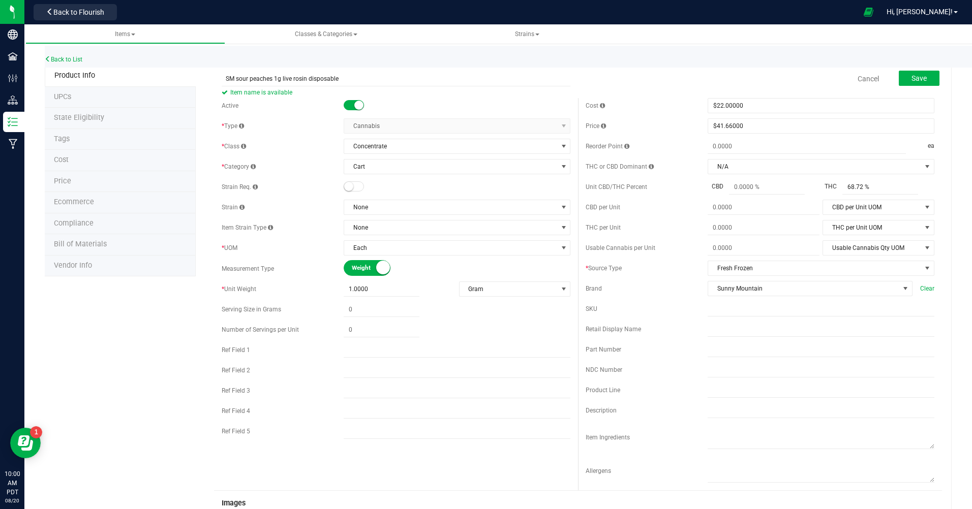
click at [666, 303] on div "SKU" at bounding box center [759, 308] width 349 height 15
click at [911, 80] on span "Save" at bounding box center [918, 78] width 15 height 8
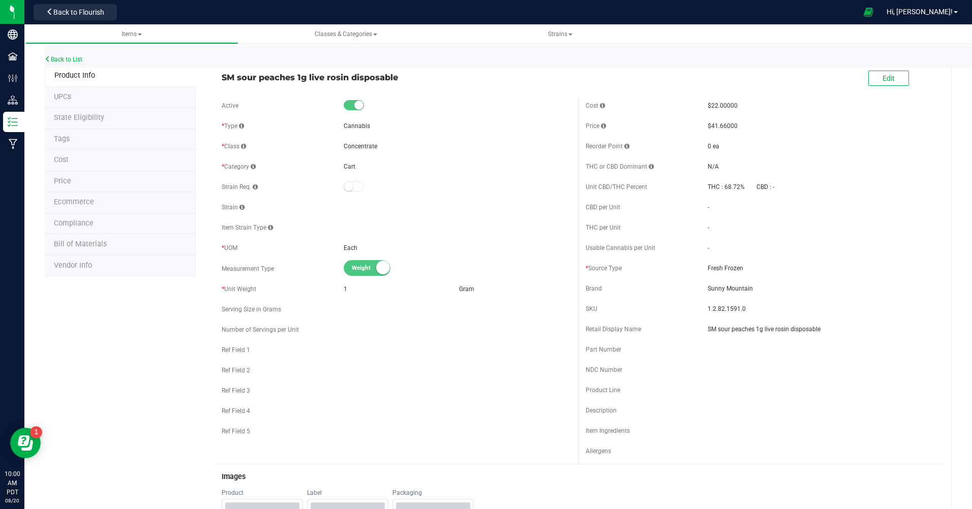
click at [944, 15] on span "Hi, [PERSON_NAME]!" at bounding box center [919, 12] width 66 height 8
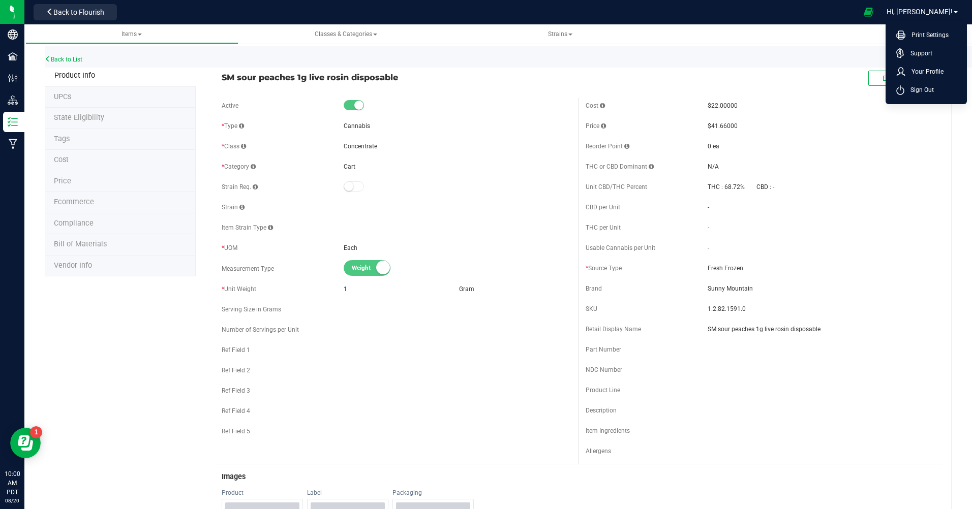
click at [933, 93] on li "Sign Out" at bounding box center [926, 90] width 76 height 18
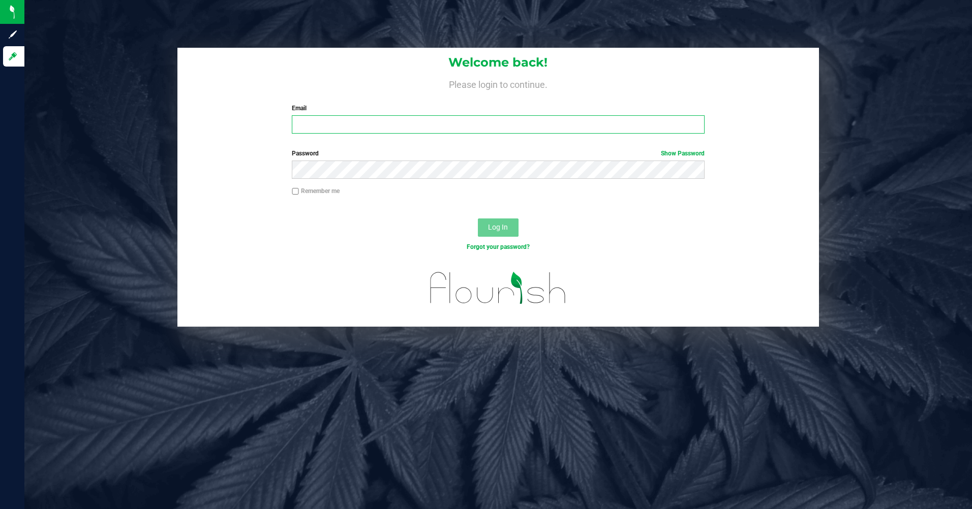
type input "mdouglass@mountainmedicine.care"
click at [499, 229] on span "Log In" at bounding box center [498, 227] width 20 height 8
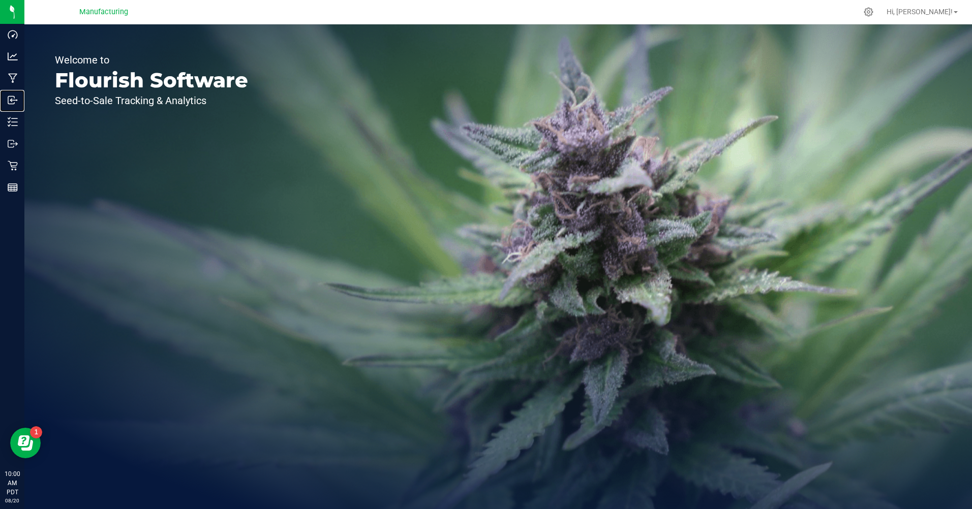
click at [0, 0] on p "Inbound" at bounding box center [0, 0] width 0 height 0
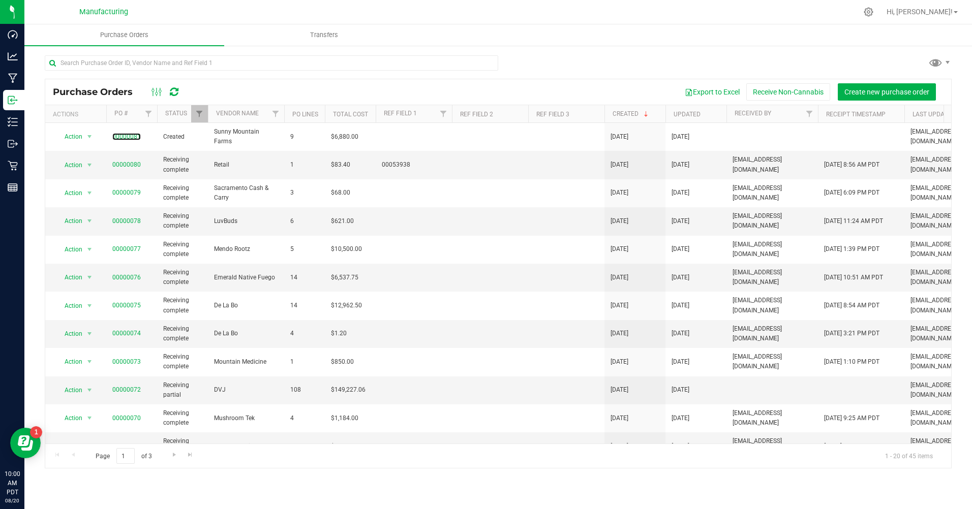
click at [122, 133] on link "00000081" at bounding box center [126, 136] width 28 height 7
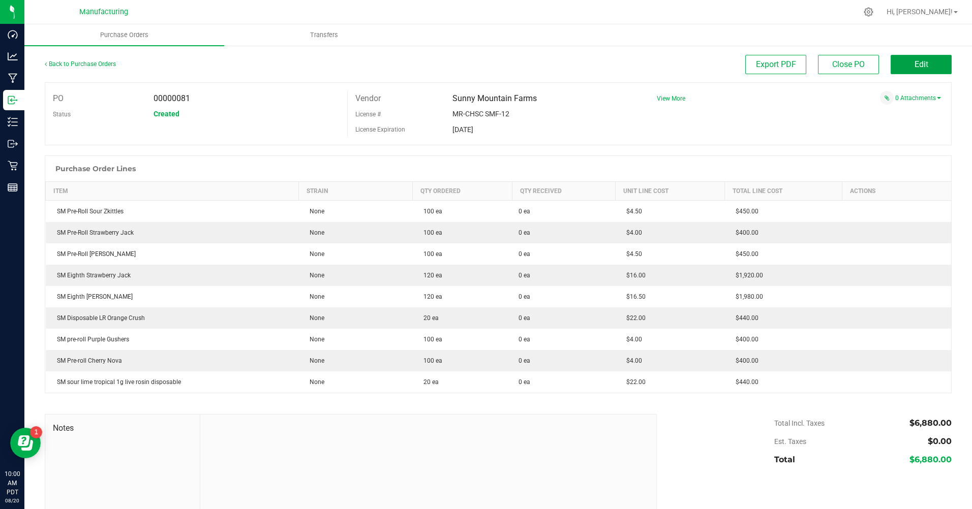
click at [914, 60] on span "Edit" at bounding box center [921, 64] width 14 height 10
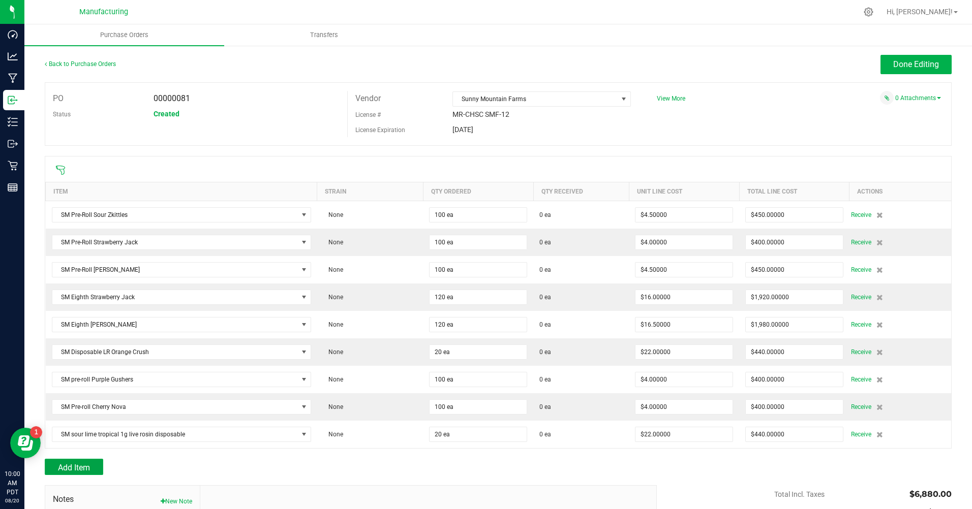
click at [92, 474] on button "Add Item" at bounding box center [74, 467] width 58 height 16
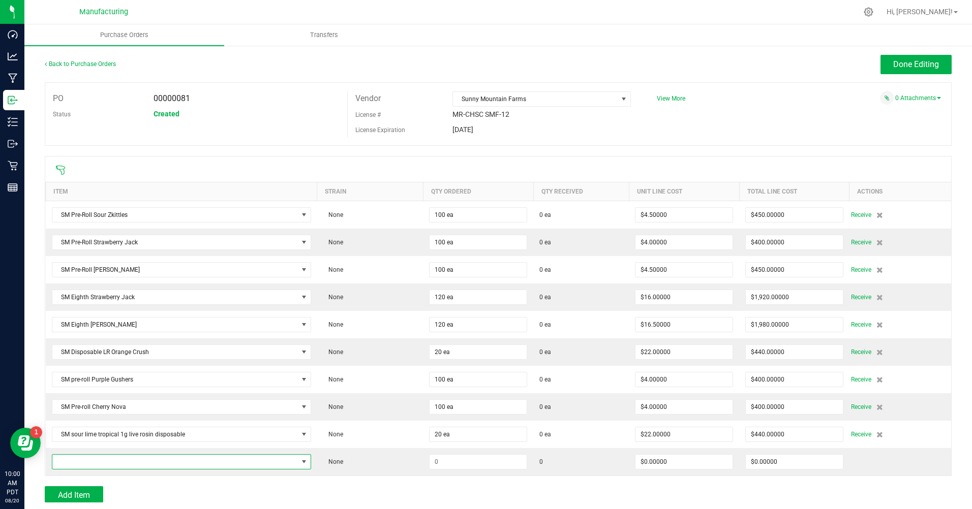
click at [116, 463] on span "NO DATA FOUND" at bounding box center [174, 462] width 245 height 14
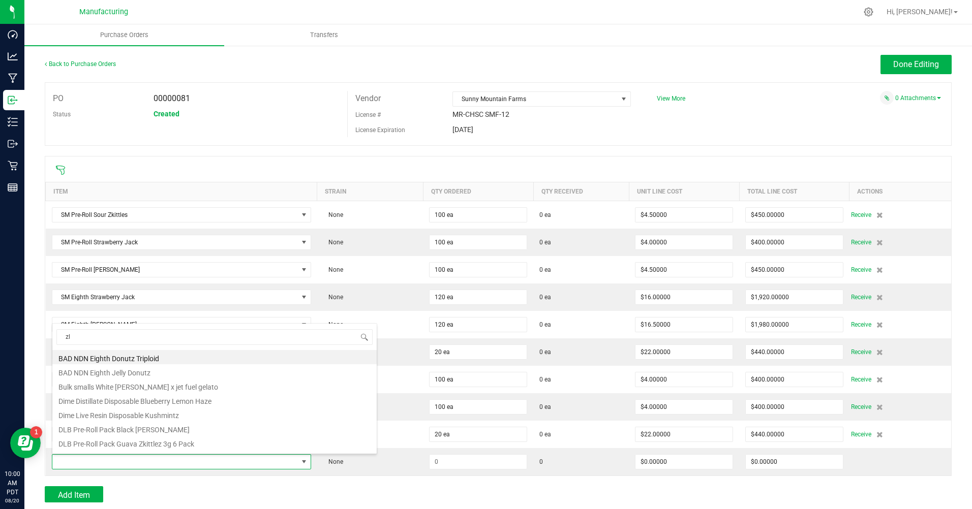
type input "zlu"
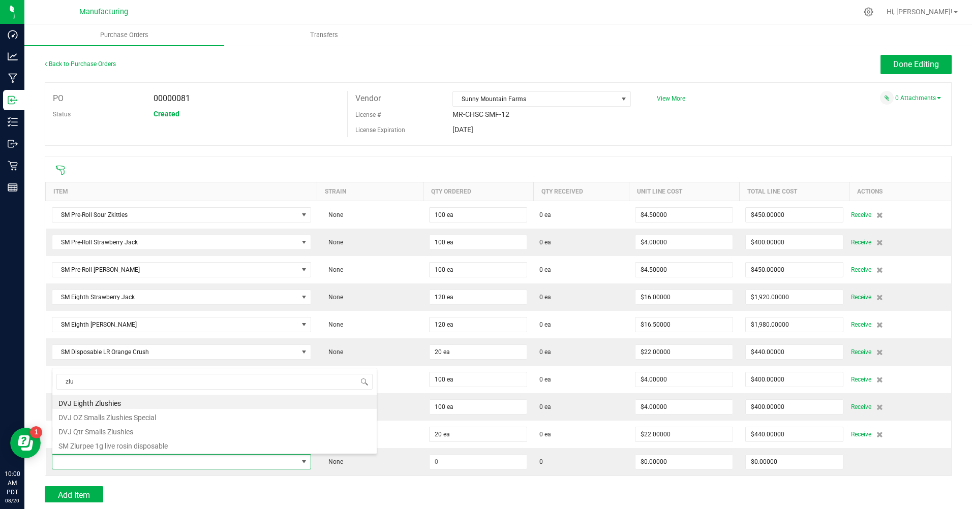
click at [148, 450] on li "SM Zlurpee 1g live rosin disposable" at bounding box center [214, 444] width 324 height 14
type input "$22.00000"
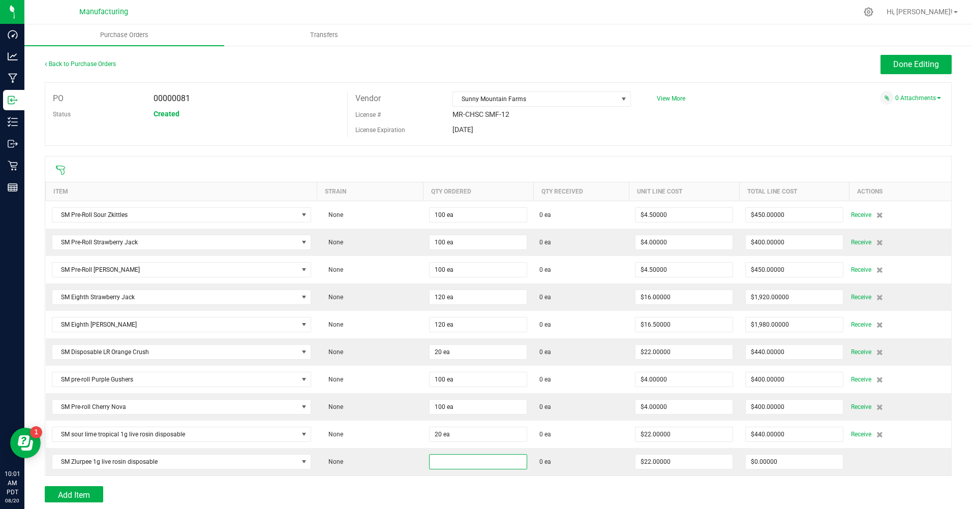
click at [447, 463] on input at bounding box center [477, 462] width 97 height 14
type input "20 ea"
click at [437, 496] on div "Add Item" at bounding box center [347, 494] width 604 height 16
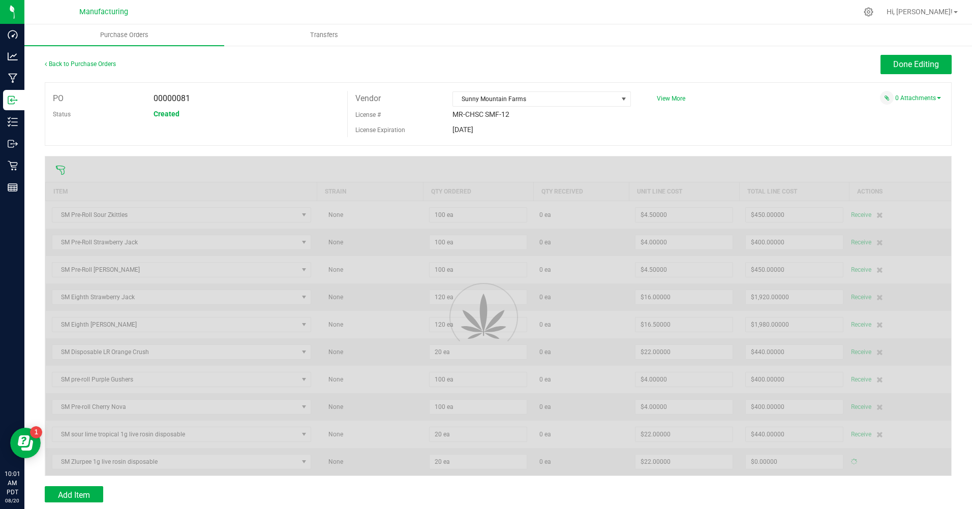
type input "$440.00000"
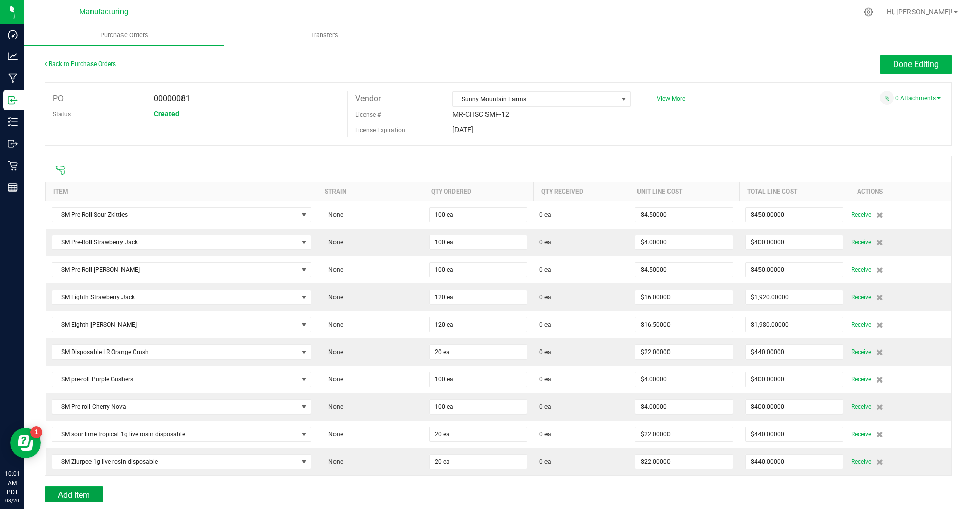
click at [85, 490] on span "Add Item" at bounding box center [74, 495] width 32 height 10
click at [85, 490] on span "NO DATA FOUND" at bounding box center [174, 489] width 245 height 14
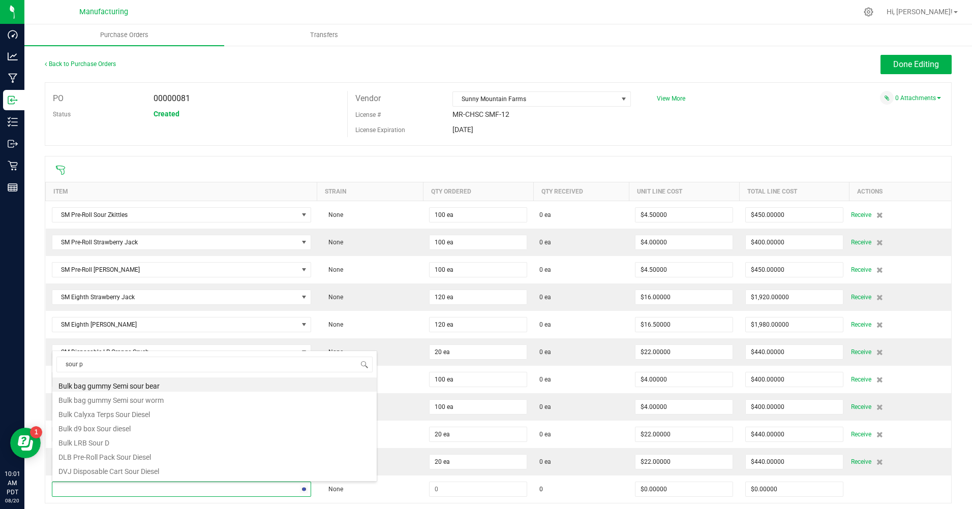
type input "sour pe"
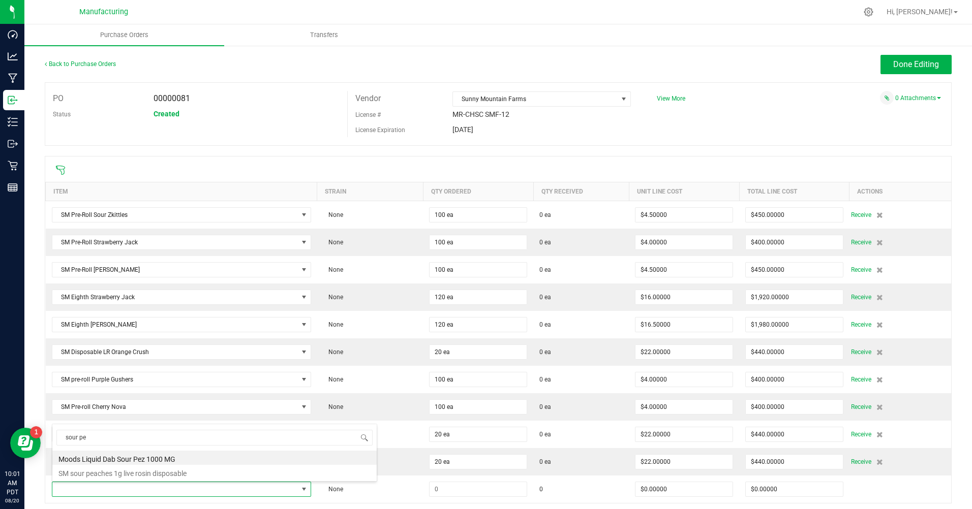
click at [106, 475] on li "SM sour peaches 1g live rosin disposable" at bounding box center [214, 472] width 324 height 14
type input "$22.00000"
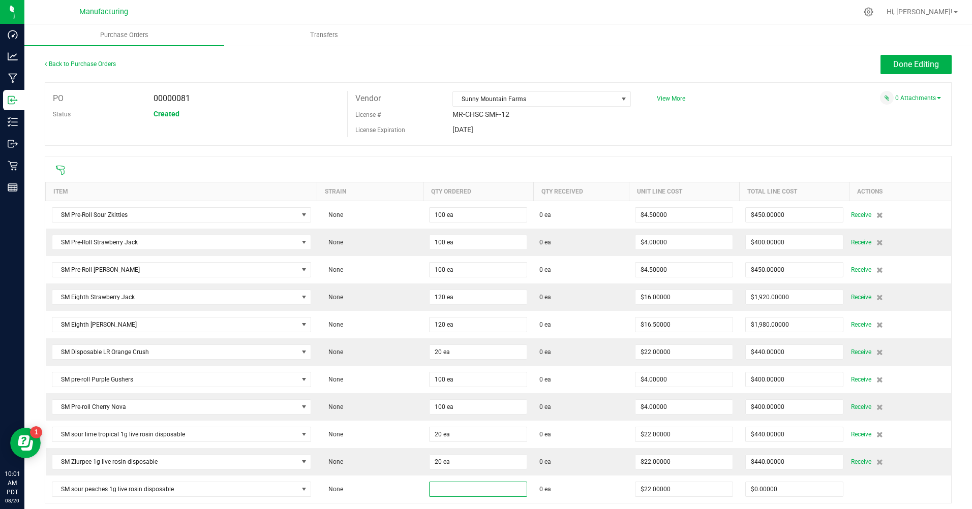
click at [439, 490] on input at bounding box center [477, 489] width 97 height 14
type input "20 ea"
click at [595, 126] on div "Dec 31, 2025" at bounding box center [542, 129] width 194 height 9
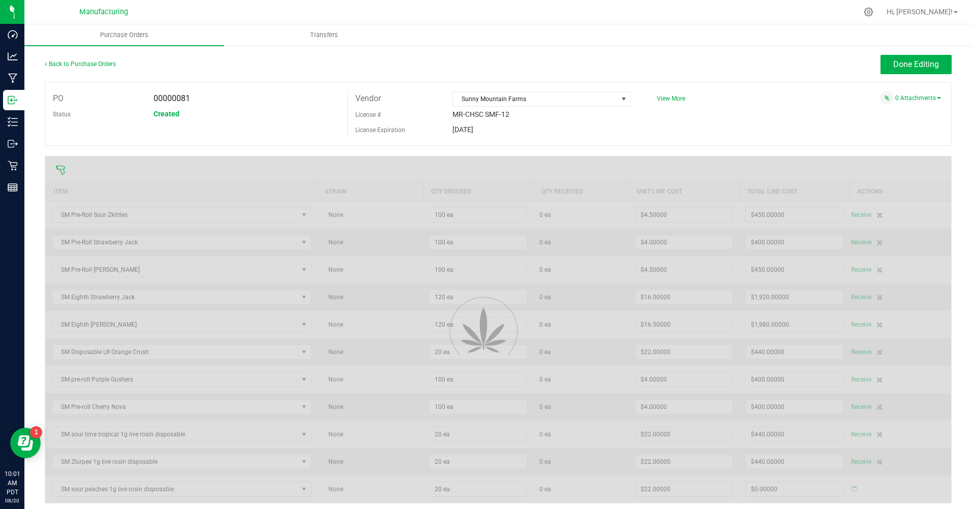
type input "$440.00000"
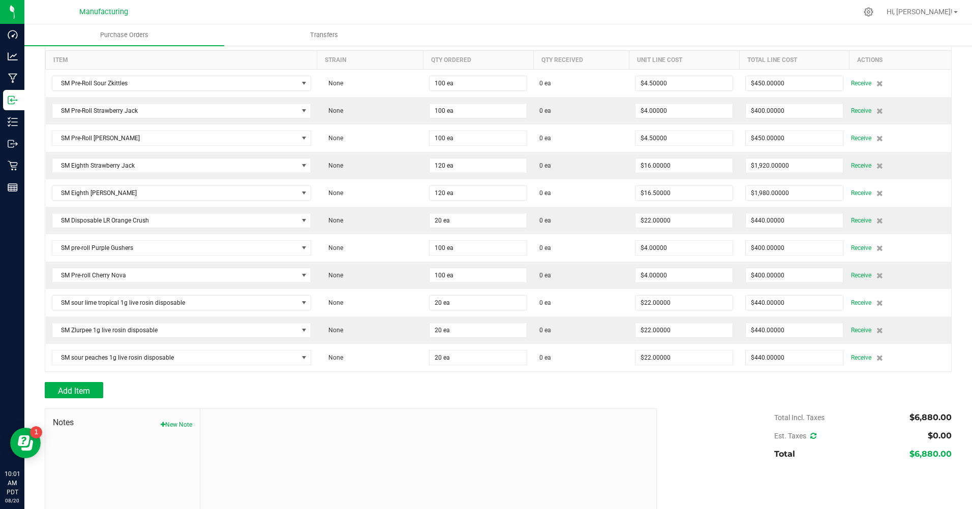
scroll to position [178, 0]
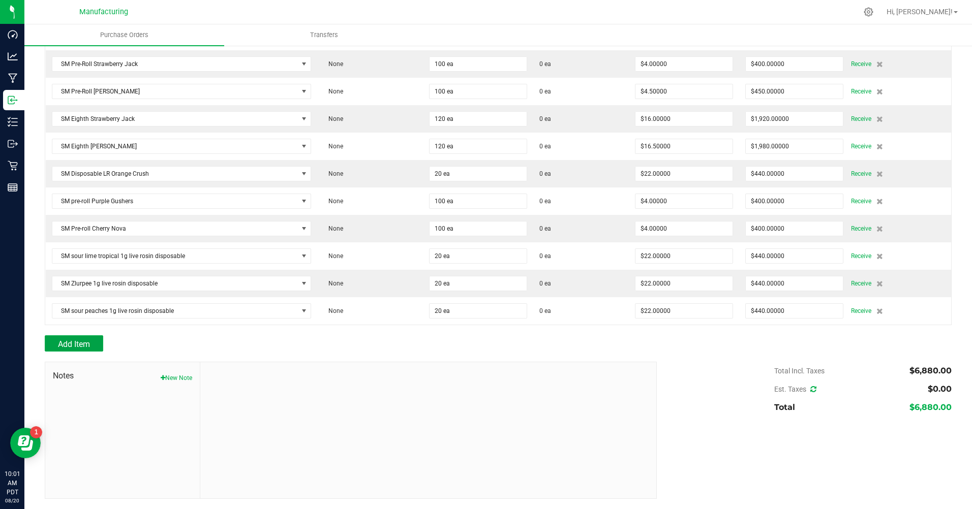
click at [87, 344] on span "Add Item" at bounding box center [74, 344] width 32 height 10
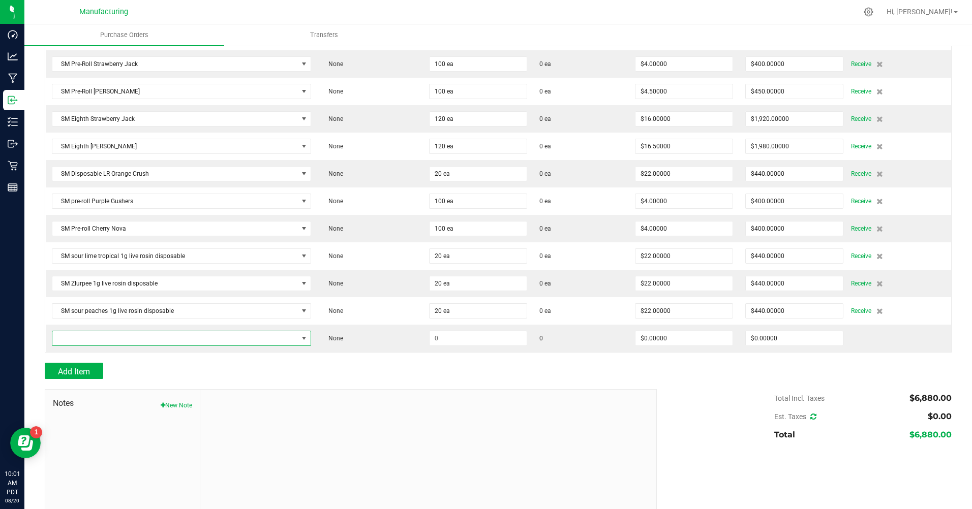
click at [213, 343] on span "NO DATA FOUND" at bounding box center [174, 338] width 245 height 14
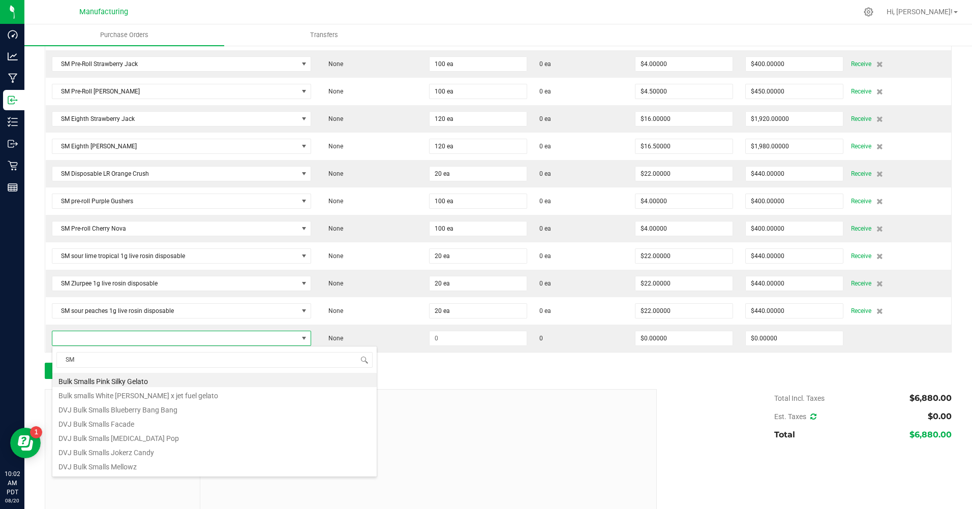
type input "SM"
click at [566, 450] on div at bounding box center [428, 458] width 456 height 136
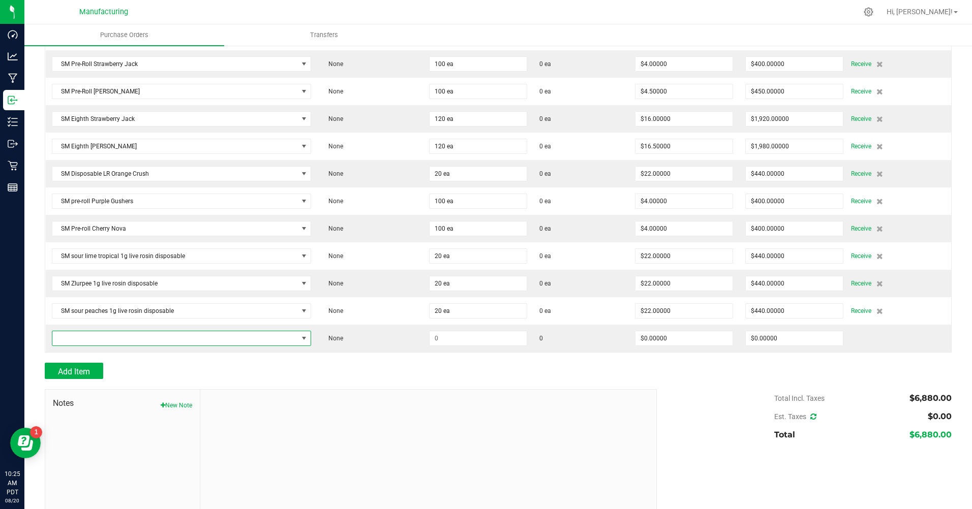
click at [153, 340] on span "NO DATA FOUND" at bounding box center [174, 338] width 245 height 14
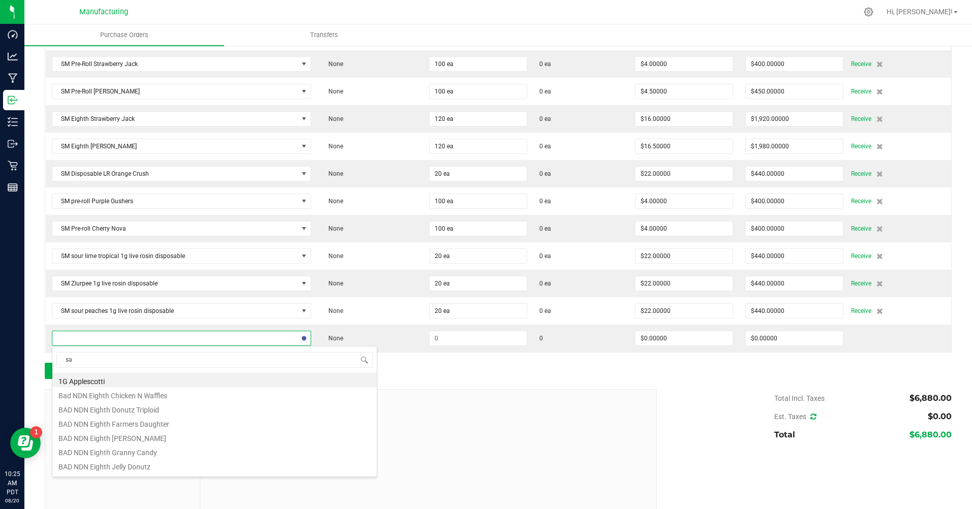
type input "sam"
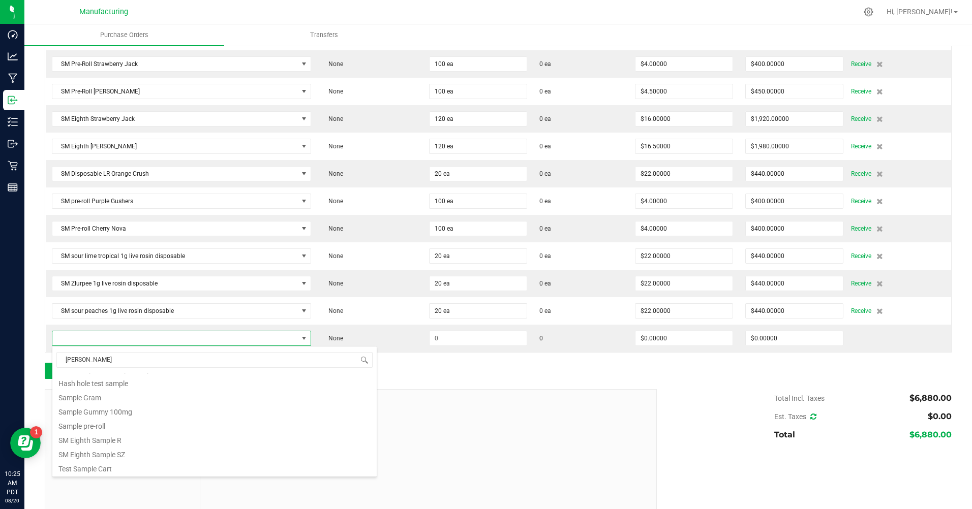
click at [116, 439] on li "SM Eighth Sample R" at bounding box center [214, 439] width 324 height 14
type input "$0.10000"
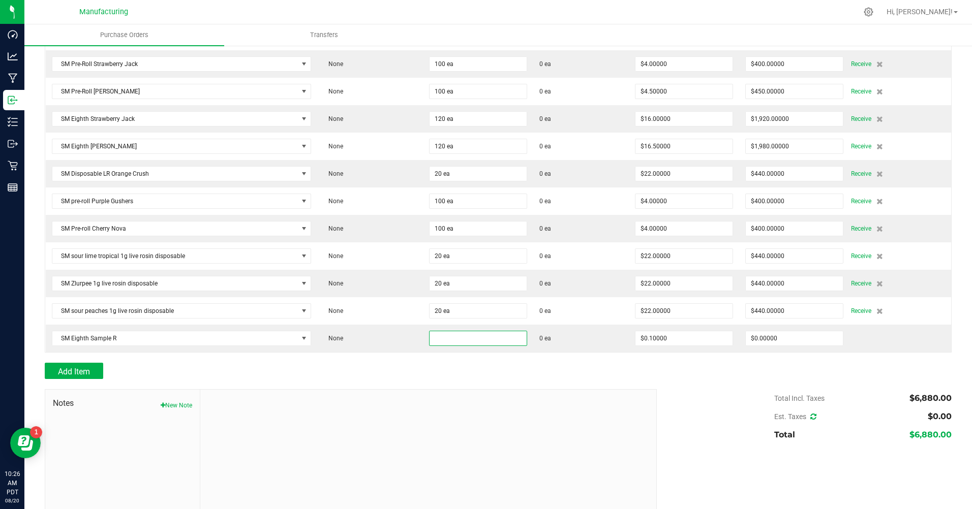
click at [447, 341] on input at bounding box center [477, 338] width 97 height 14
type input "15 ea"
click at [458, 380] on div at bounding box center [498, 384] width 906 height 10
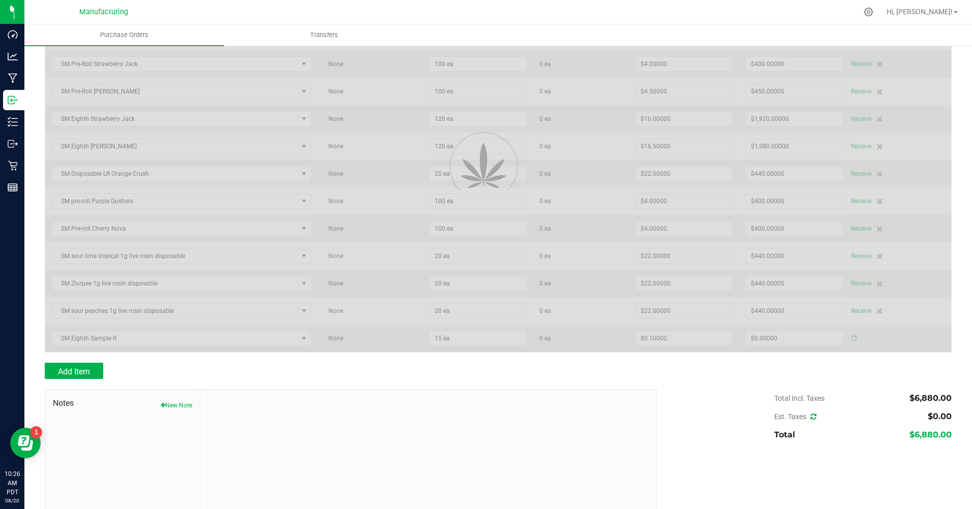
type input "$1.50000"
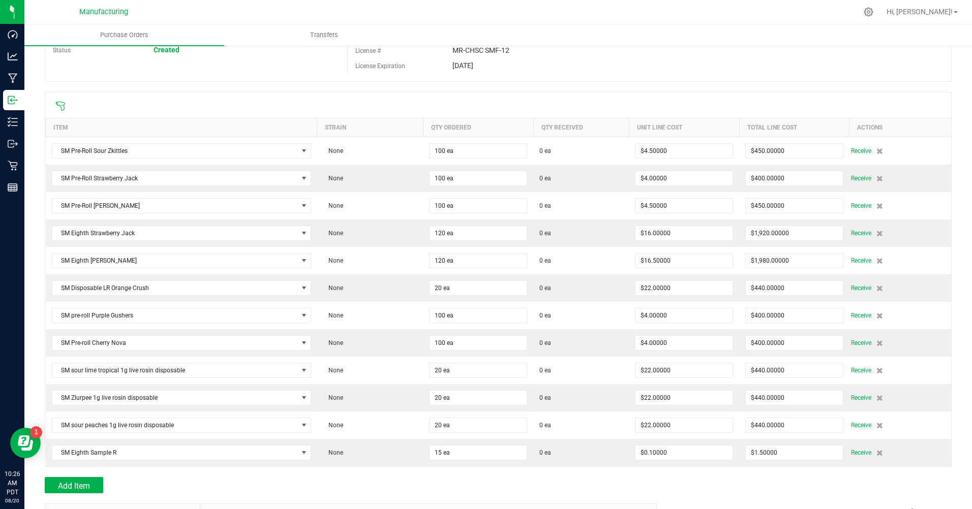
scroll to position [0, 0]
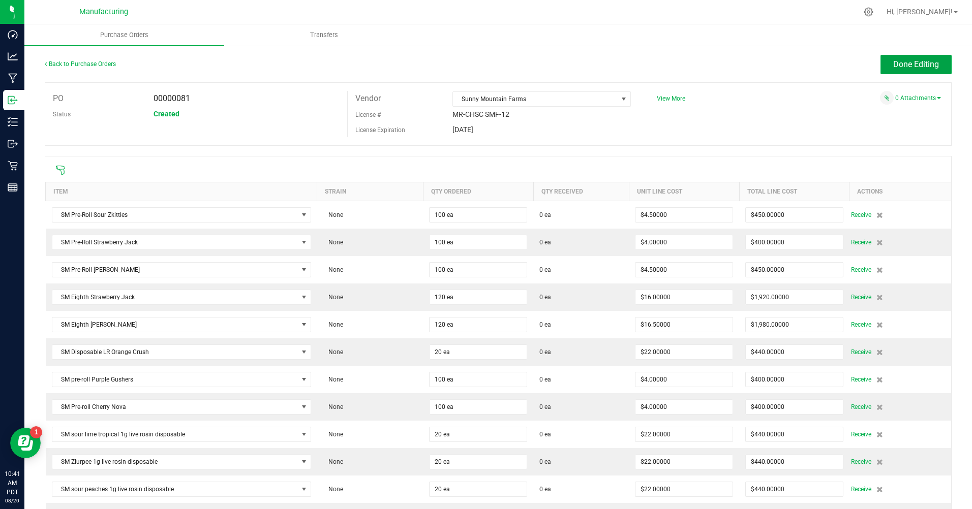
click at [908, 72] on button "Done Editing" at bounding box center [915, 64] width 71 height 19
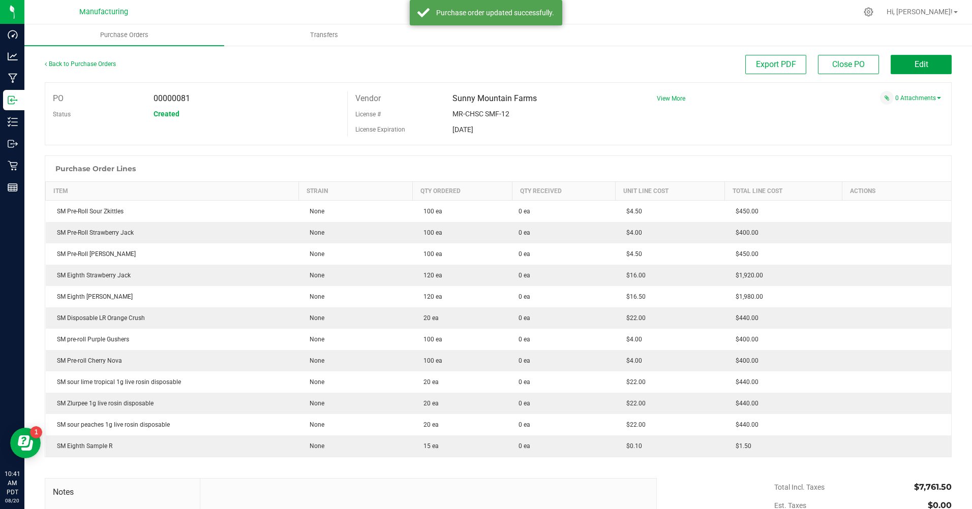
click at [908, 71] on button "Edit" at bounding box center [920, 64] width 61 height 19
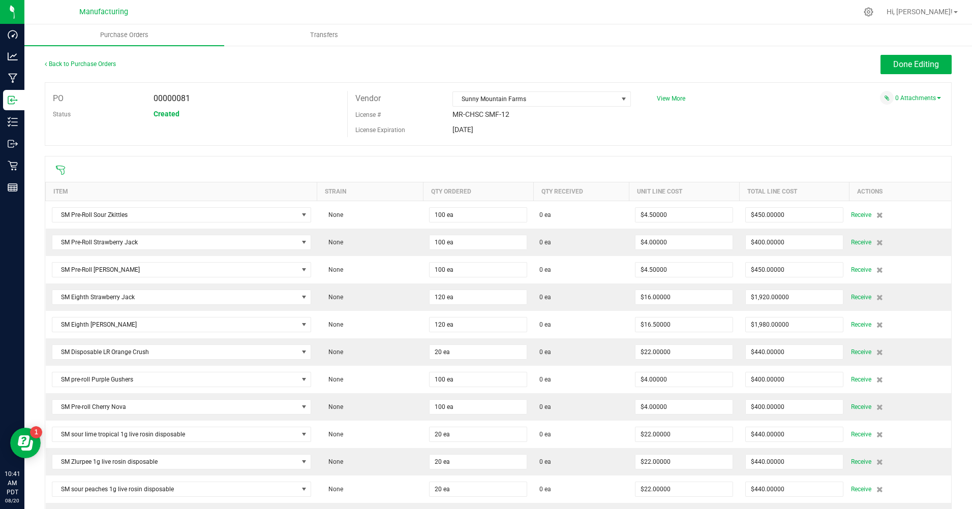
click at [851, 217] on span "Receive" at bounding box center [861, 215] width 20 height 12
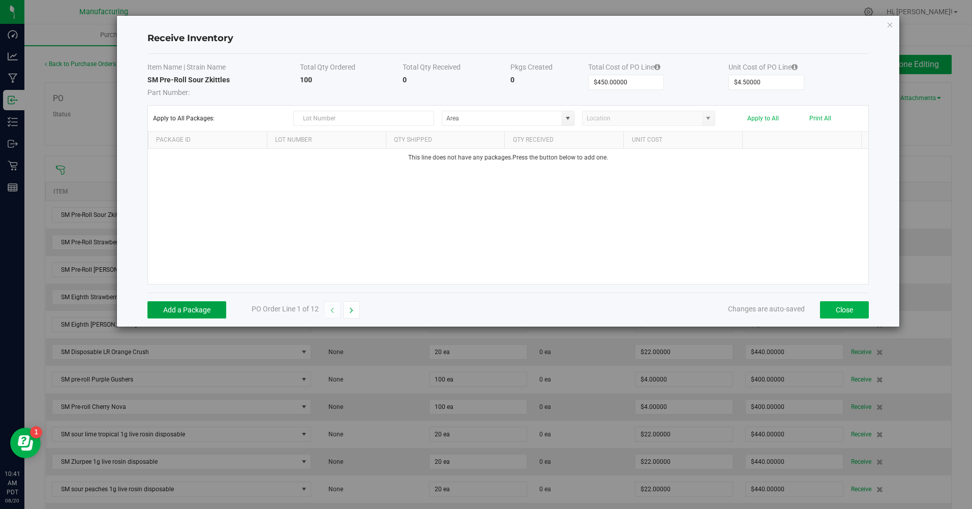
click at [195, 317] on button "Add a Package" at bounding box center [186, 309] width 79 height 17
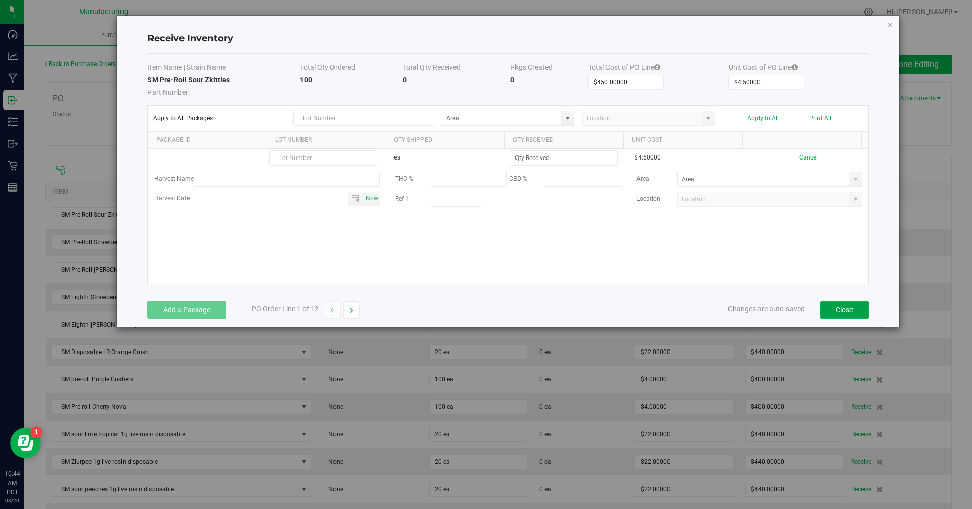
click at [856, 310] on button "Close" at bounding box center [844, 309] width 49 height 17
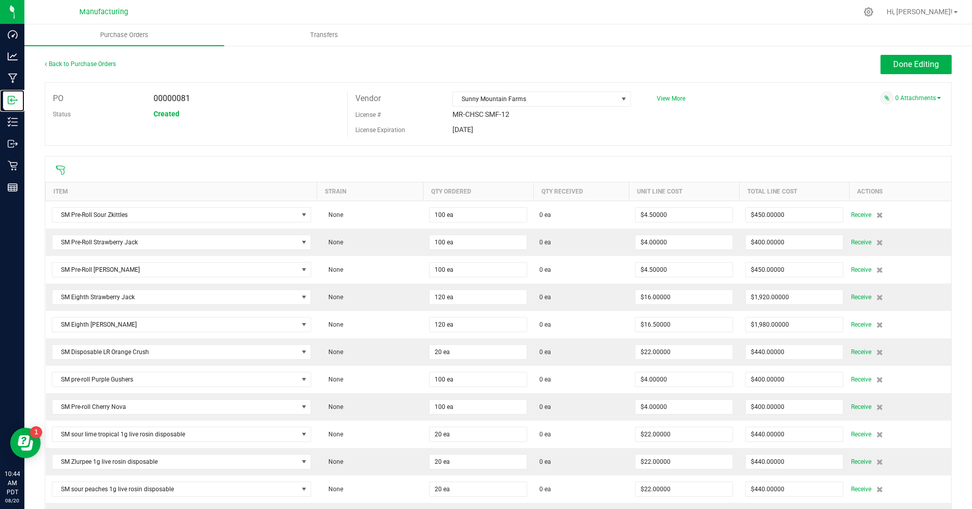
click at [0, 0] on p "Inbound" at bounding box center [0, 0] width 0 height 0
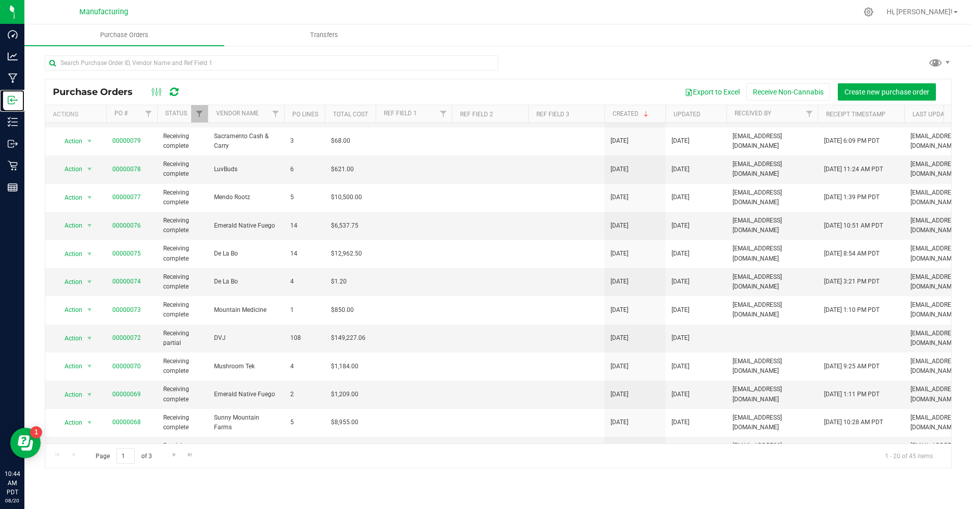
scroll to position [102, 0]
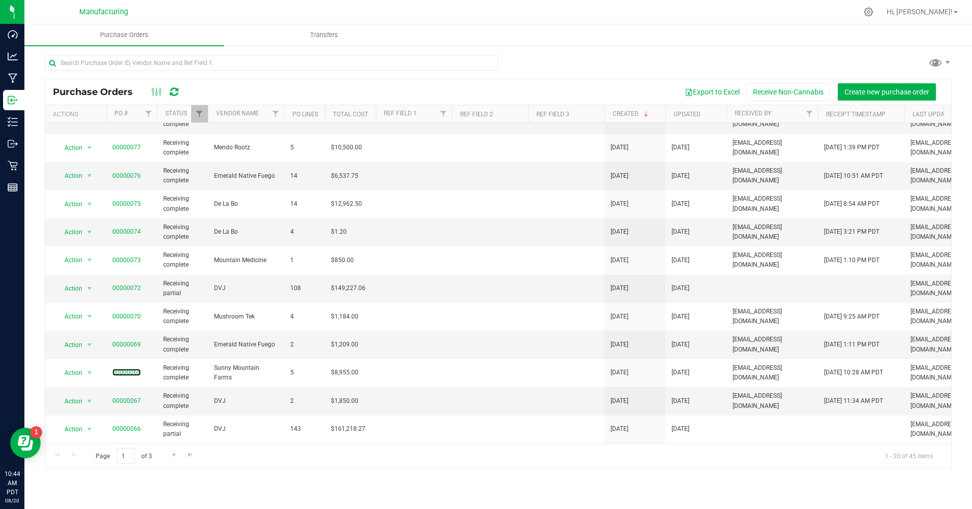
click at [122, 369] on link "00000068" at bounding box center [126, 372] width 28 height 7
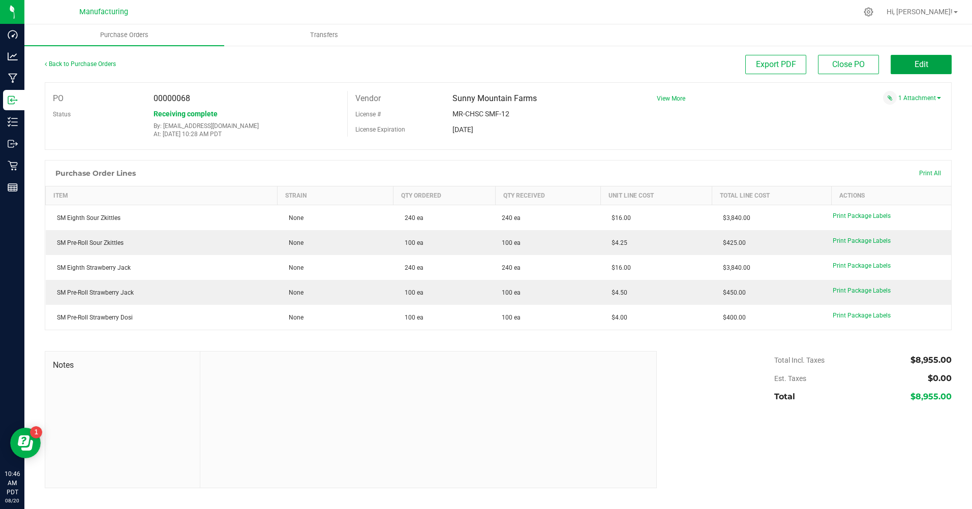
click at [935, 67] on button "Edit" at bounding box center [920, 64] width 61 height 19
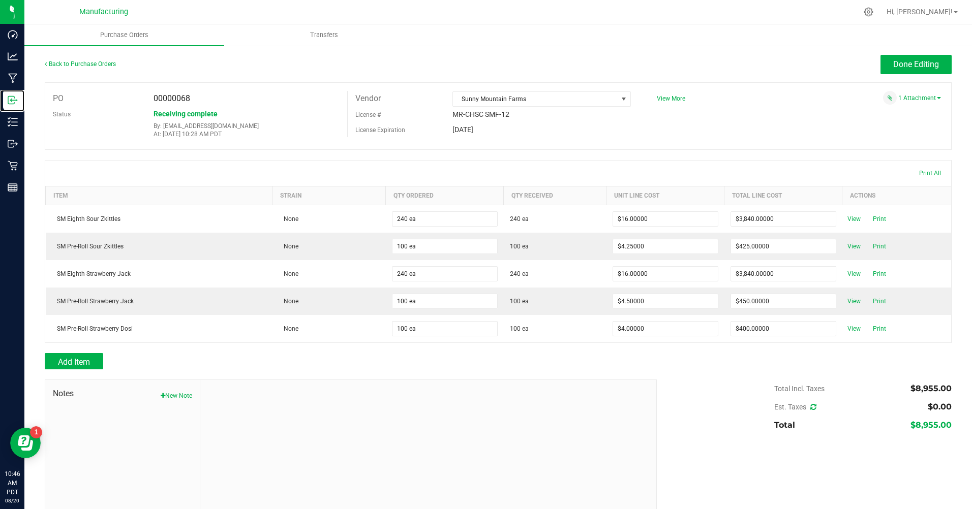
click at [7, 104] on div "Inbound" at bounding box center [13, 100] width 21 height 20
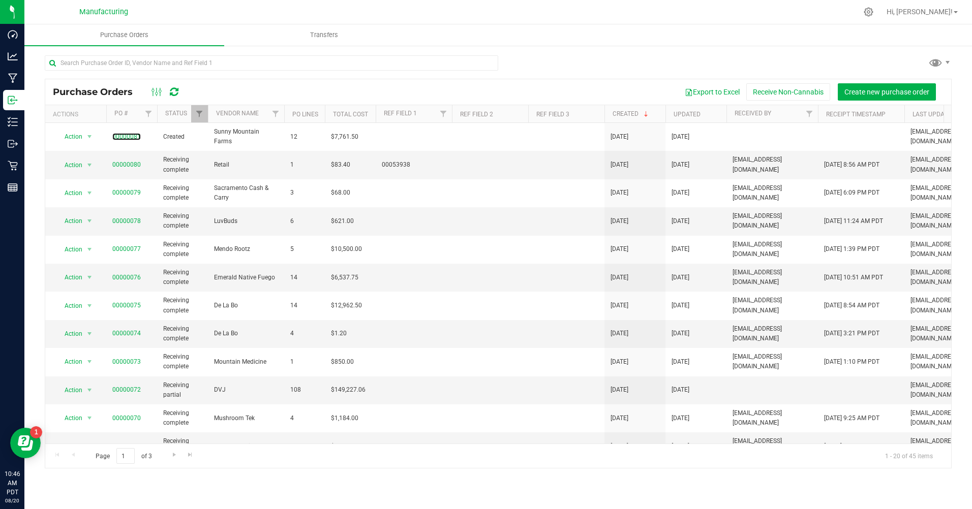
click at [120, 133] on link "00000081" at bounding box center [126, 136] width 28 height 7
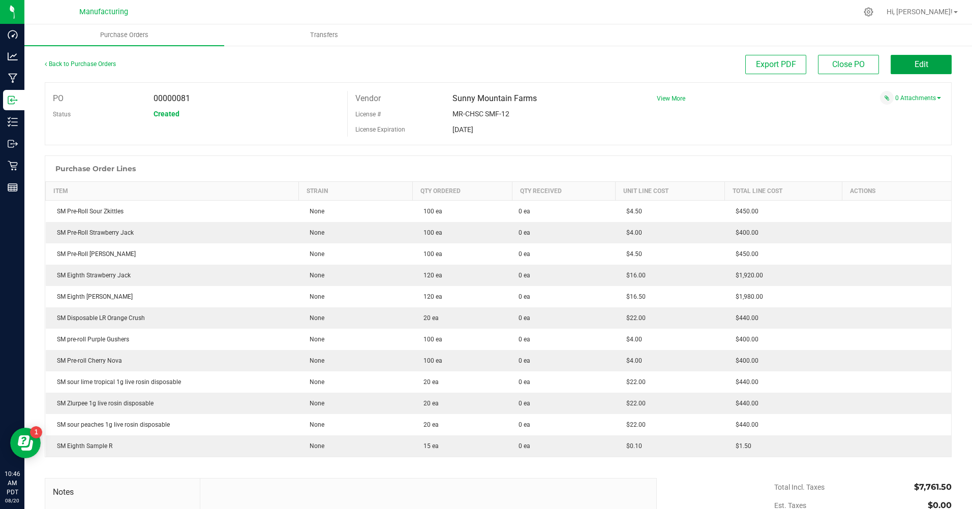
click at [931, 56] on button "Edit" at bounding box center [920, 64] width 61 height 19
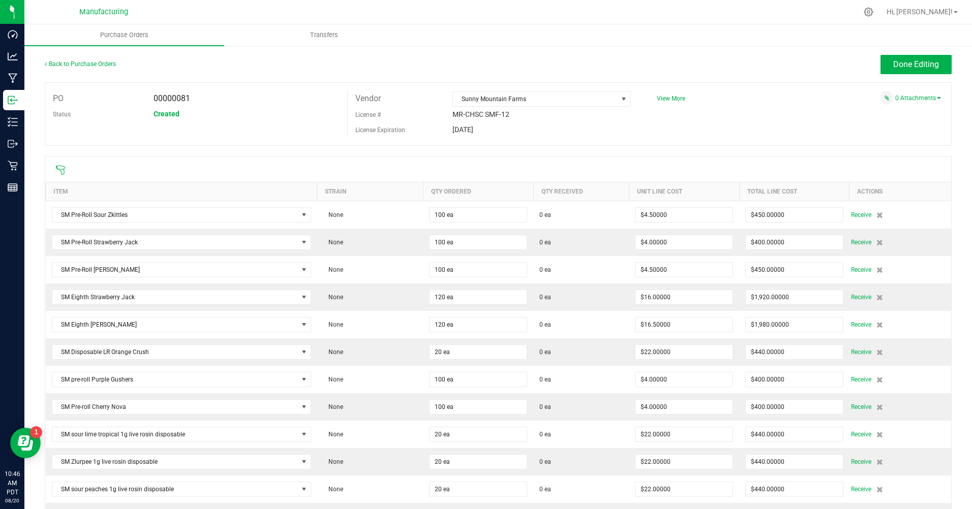
click at [851, 212] on span "Receive" at bounding box center [861, 215] width 20 height 12
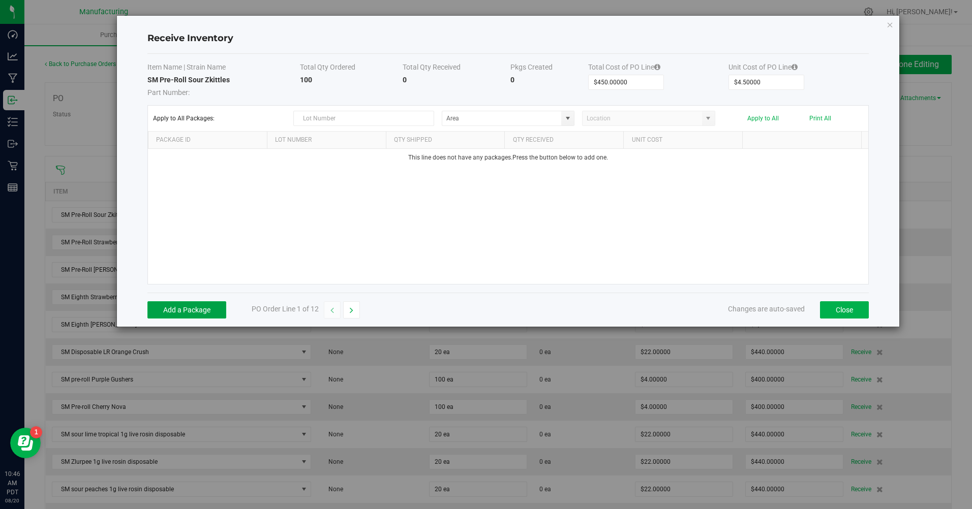
click at [204, 307] on button "Add a Package" at bounding box center [186, 309] width 79 height 17
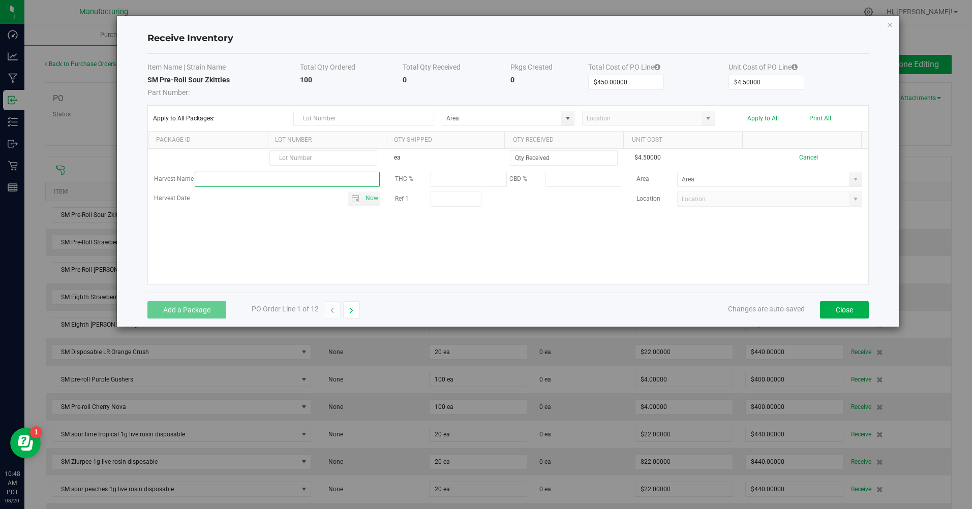
click at [234, 172] on input "text" at bounding box center [287, 179] width 185 height 15
click at [334, 155] on input "text" at bounding box center [323, 157] width 108 height 15
type input "20250820"
click at [551, 160] on input at bounding box center [563, 158] width 107 height 14
type input "100 ea"
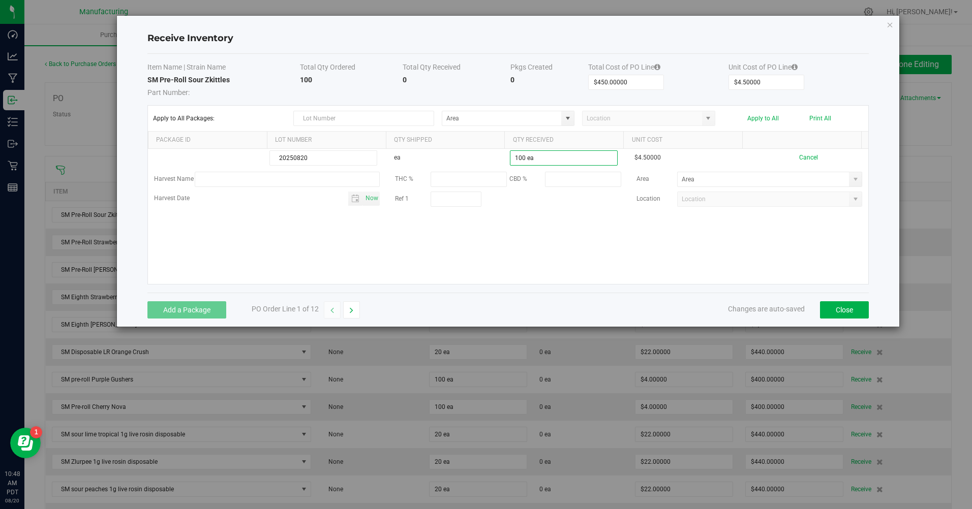
click at [555, 227] on kendo-grid-list "20250820 ea 100 ea $4.50000 Cancel Harvest Name THC % CBD % Area Harvest Date N…" at bounding box center [508, 216] width 721 height 135
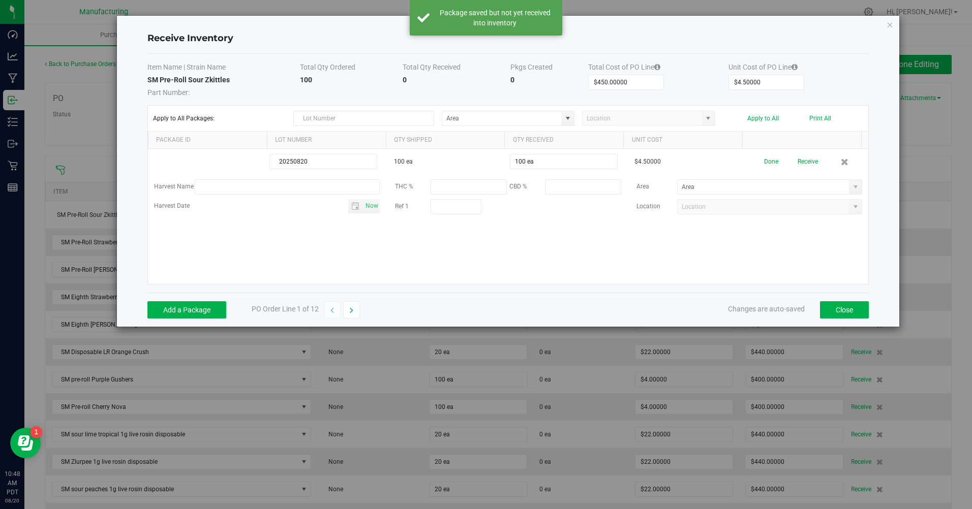
click at [851, 188] on span at bounding box center [855, 187] width 8 height 8
click at [688, 294] on span "Inventory Room" at bounding box center [699, 292] width 43 height 15
type input "Inventory Room"
click at [764, 166] on button "Done" at bounding box center [771, 162] width 14 height 18
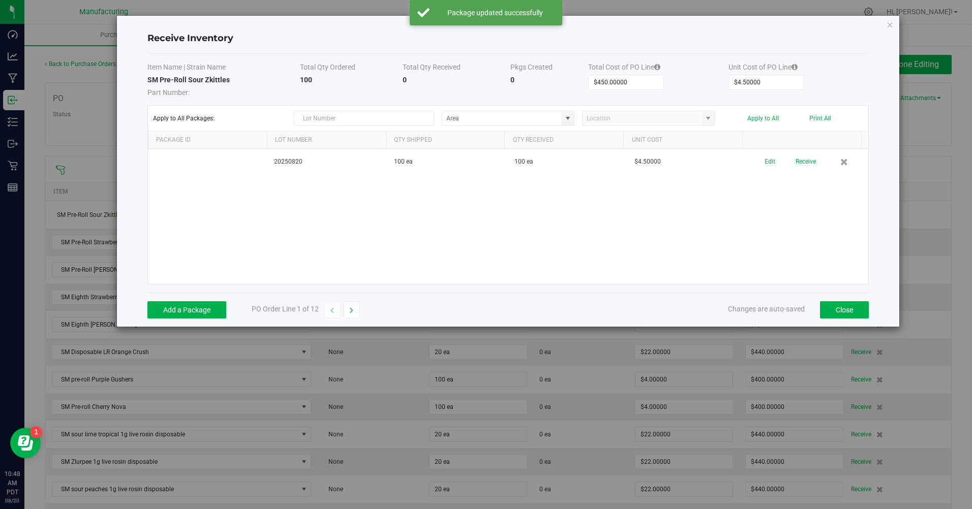
click at [806, 161] on button "Receive" at bounding box center [805, 162] width 20 height 18
click at [831, 161] on button "Print" at bounding box center [834, 158] width 13 height 10
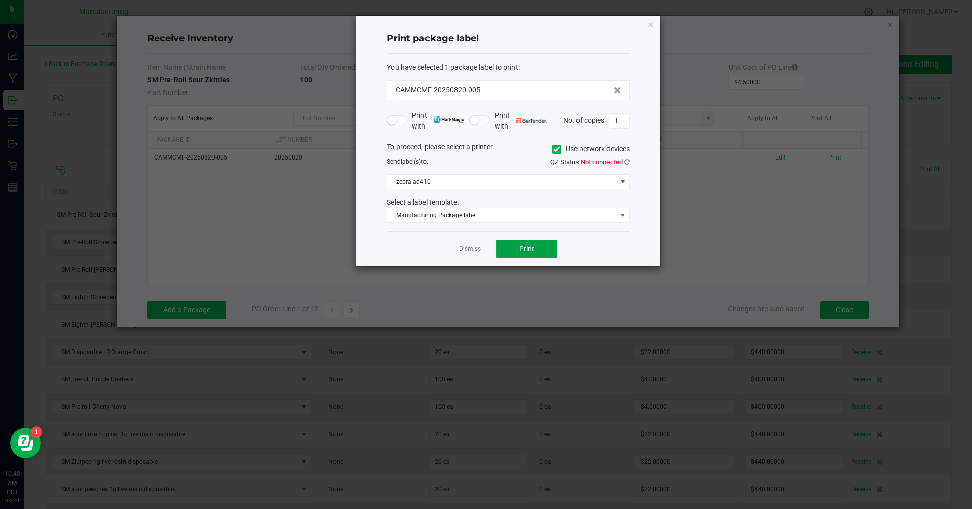
click at [544, 251] on button "Print" at bounding box center [526, 249] width 61 height 18
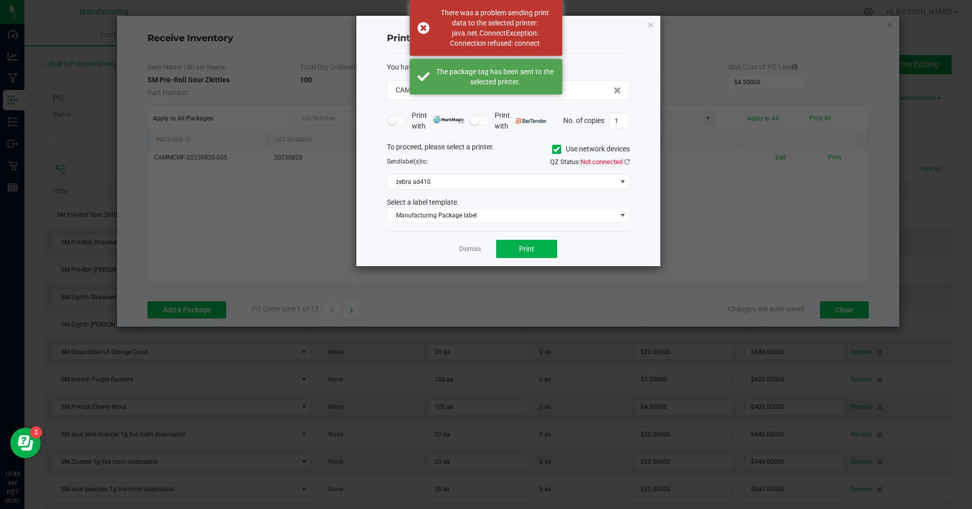
click at [554, 149] on icon at bounding box center [556, 149] width 7 height 0
click at [0, 0] on input "Use network devices" at bounding box center [0, 0] width 0 height 0
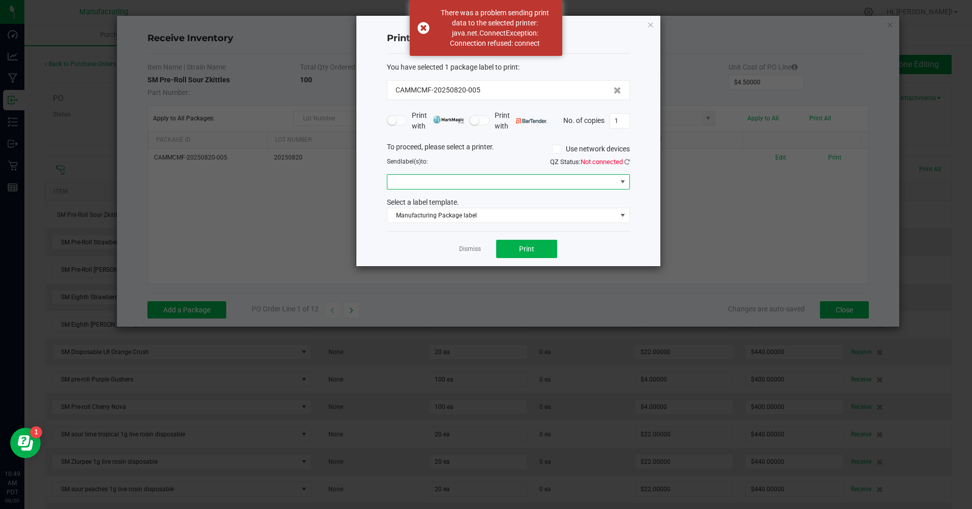
click at [627, 181] on span at bounding box center [622, 182] width 13 height 14
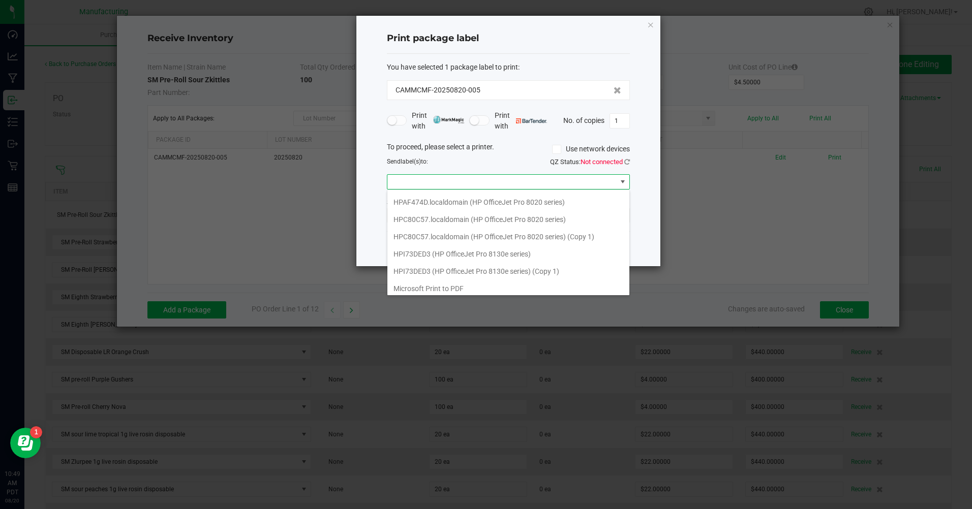
scroll to position [88, 0]
click at [475, 278] on ZPL "ZDesigner ZD410-300dpi ZPL" at bounding box center [508, 284] width 242 height 17
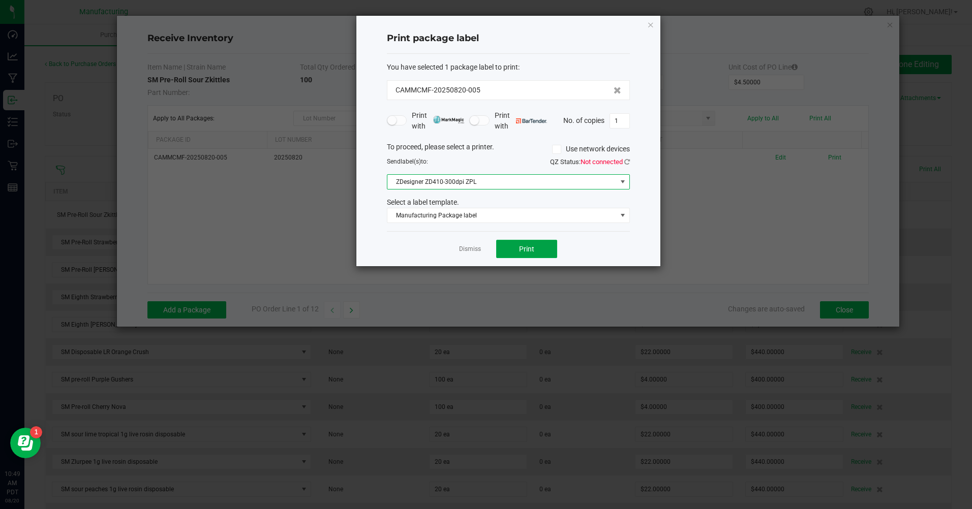
click at [536, 246] on button "Print" at bounding box center [526, 249] width 61 height 18
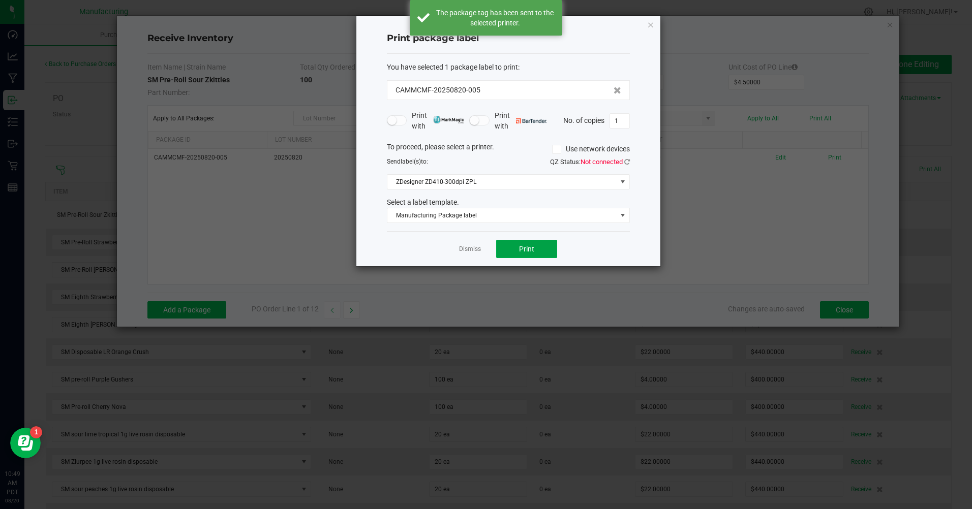
click at [536, 246] on button "Print" at bounding box center [526, 249] width 61 height 18
click at [462, 246] on link "Dismiss" at bounding box center [470, 249] width 22 height 9
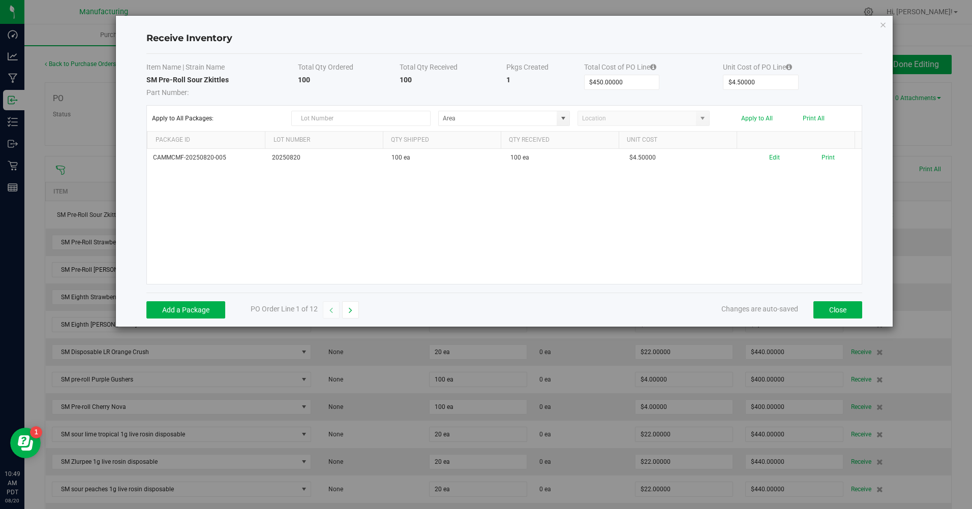
click at [343, 307] on button "button" at bounding box center [350, 309] width 17 height 17
type input "$400.00000"
type input "$4.00000"
click at [215, 308] on button "Add a Package" at bounding box center [185, 309] width 79 height 17
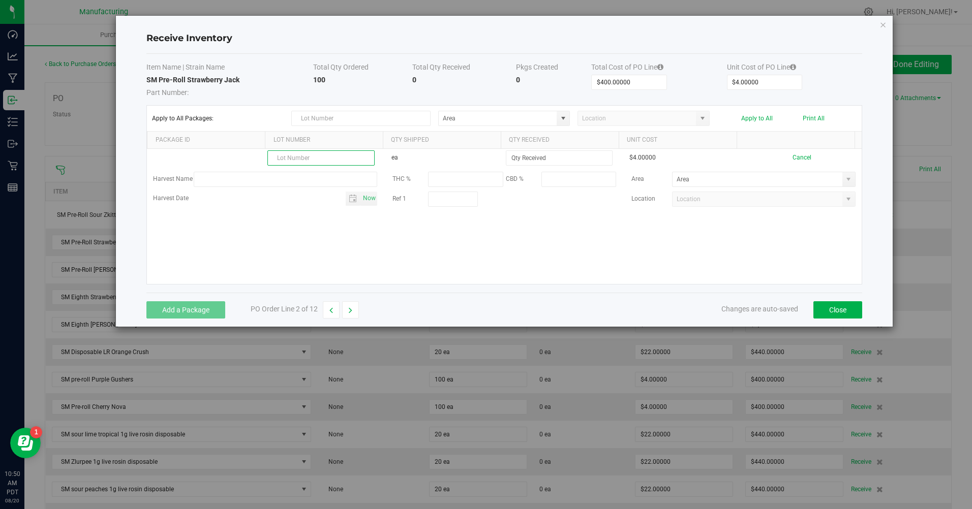
click at [309, 155] on input "text" at bounding box center [320, 157] width 107 height 15
type input "20250820"
click at [520, 159] on input at bounding box center [559, 158] width 106 height 14
type input "0"
click at [842, 179] on span at bounding box center [848, 179] width 13 height 14
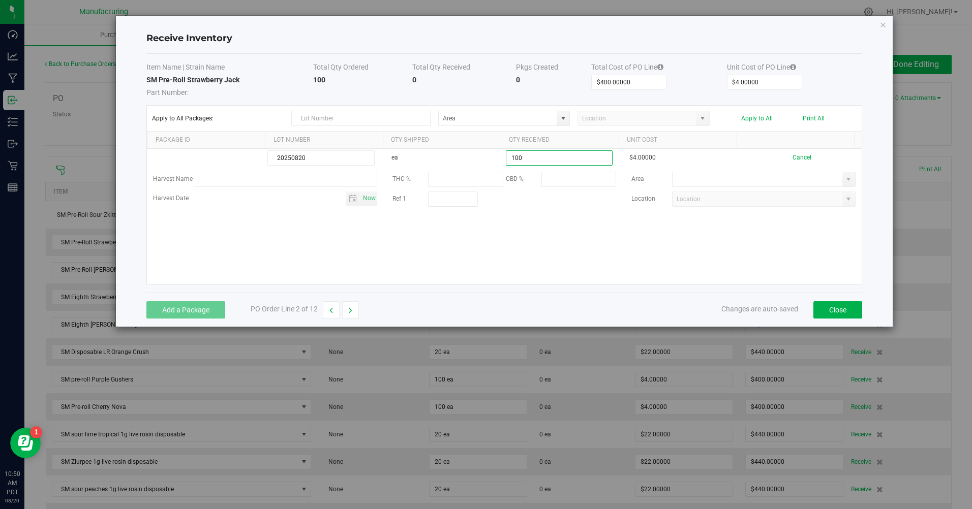
type input "100 ea"
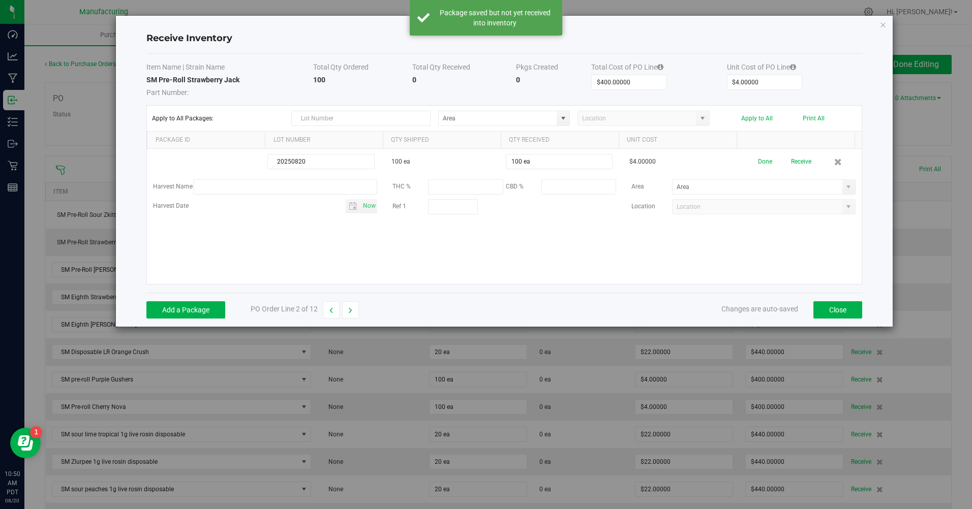
click at [844, 184] on span at bounding box center [848, 187] width 8 height 8
click at [681, 289] on span "Inventory Room" at bounding box center [694, 292] width 43 height 15
type input "Inventory Room"
click at [761, 162] on button "Done" at bounding box center [765, 162] width 14 height 18
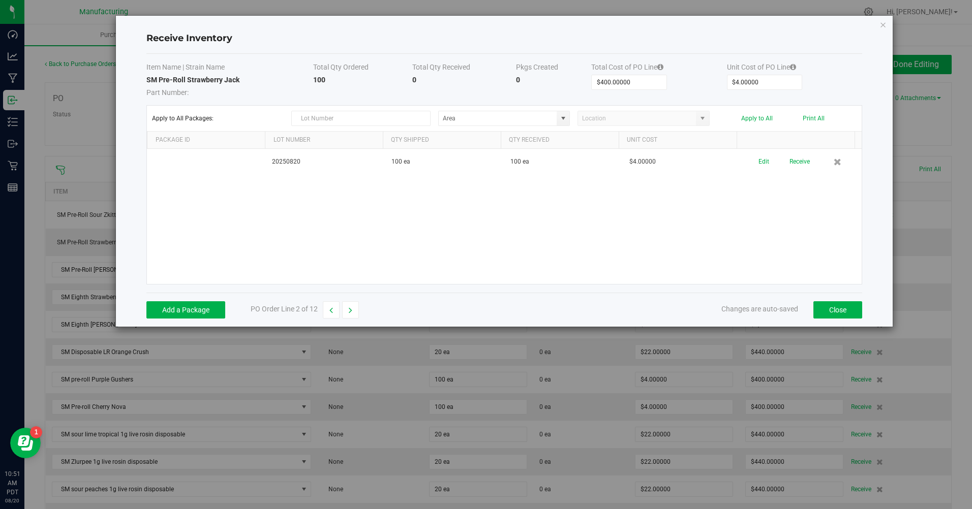
click at [794, 166] on button "Receive" at bounding box center [799, 162] width 20 height 18
click at [821, 159] on button "Print" at bounding box center [827, 158] width 13 height 10
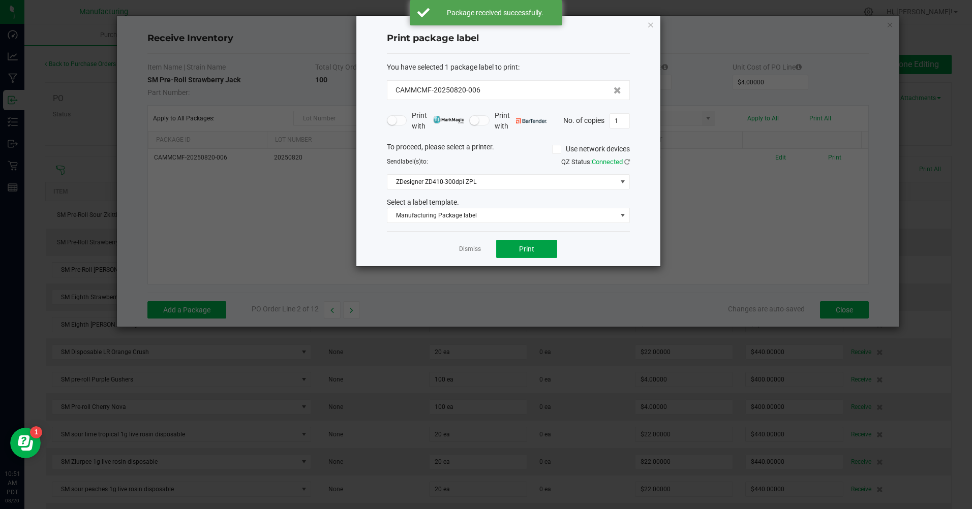
click at [543, 247] on button "Print" at bounding box center [526, 249] width 61 height 18
click at [469, 247] on link "Dismiss" at bounding box center [470, 249] width 22 height 9
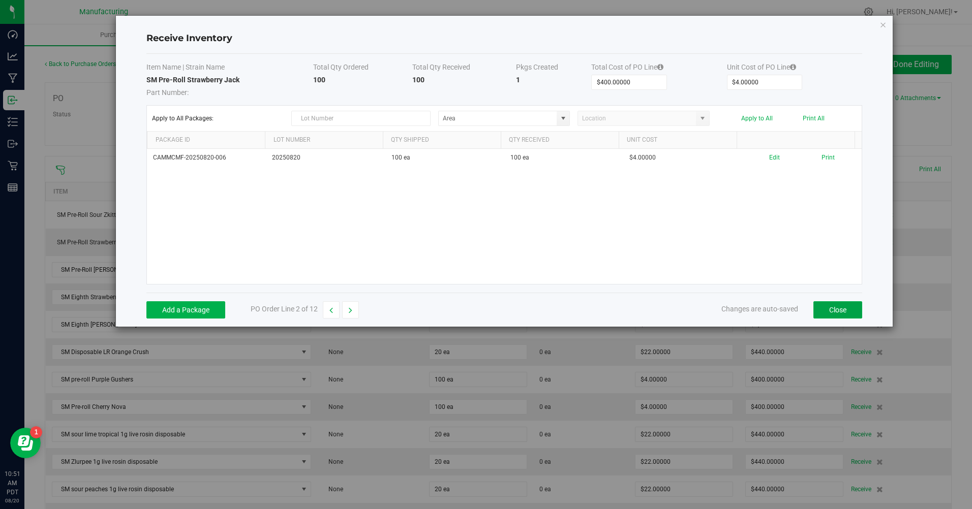
click at [845, 304] on button "Close" at bounding box center [837, 309] width 49 height 17
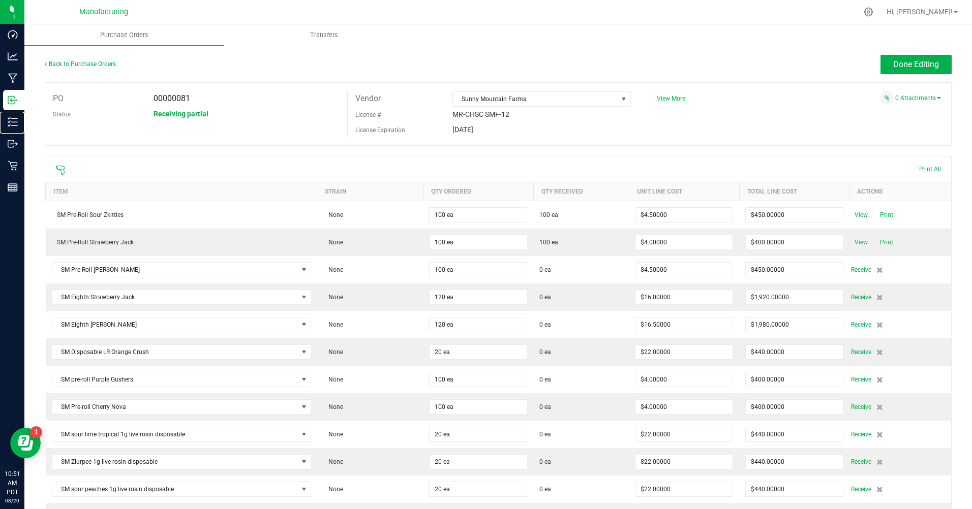
click at [0, 0] on p "Inventory" at bounding box center [0, 0] width 0 height 0
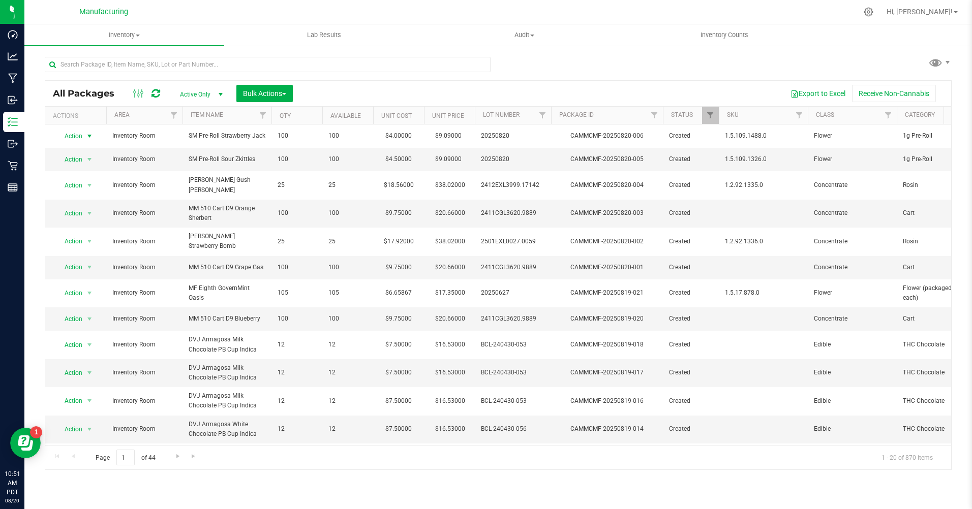
click at [85, 135] on span "select" at bounding box center [89, 136] width 13 height 14
click at [71, 155] on li "Adjust qty" at bounding box center [88, 152] width 65 height 15
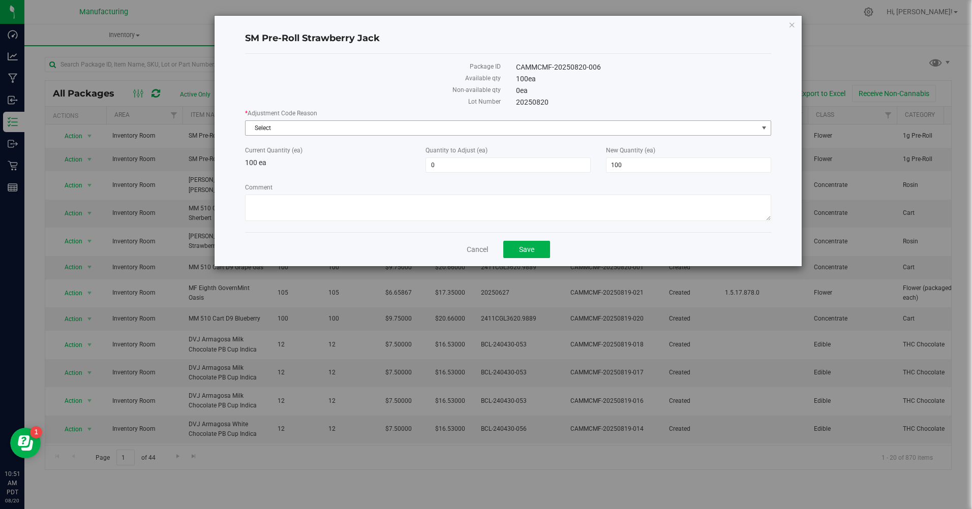
click at [291, 132] on span "Select" at bounding box center [501, 128] width 512 height 14
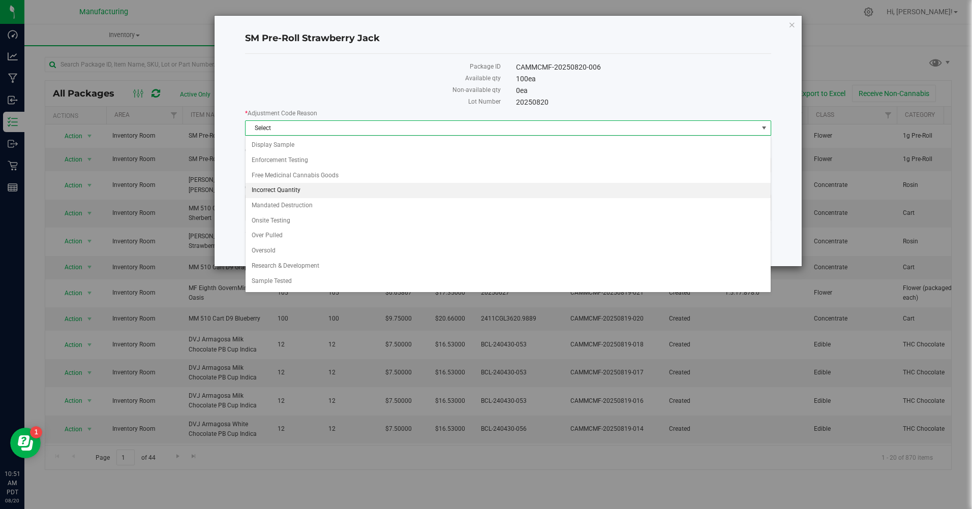
click at [284, 187] on li "Incorrect Quantity" at bounding box center [507, 190] width 524 height 15
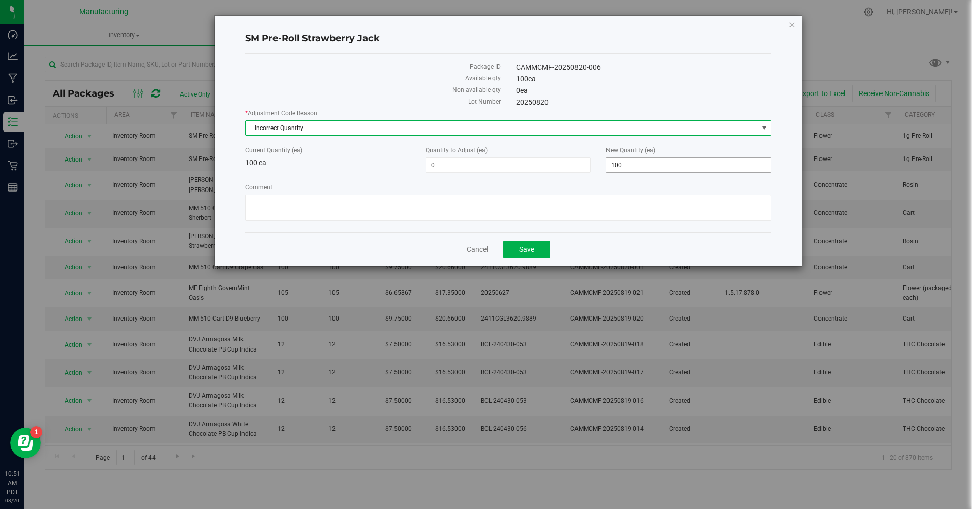
click at [638, 170] on span "100 100" at bounding box center [688, 165] width 165 height 15
type input "1"
type input "99"
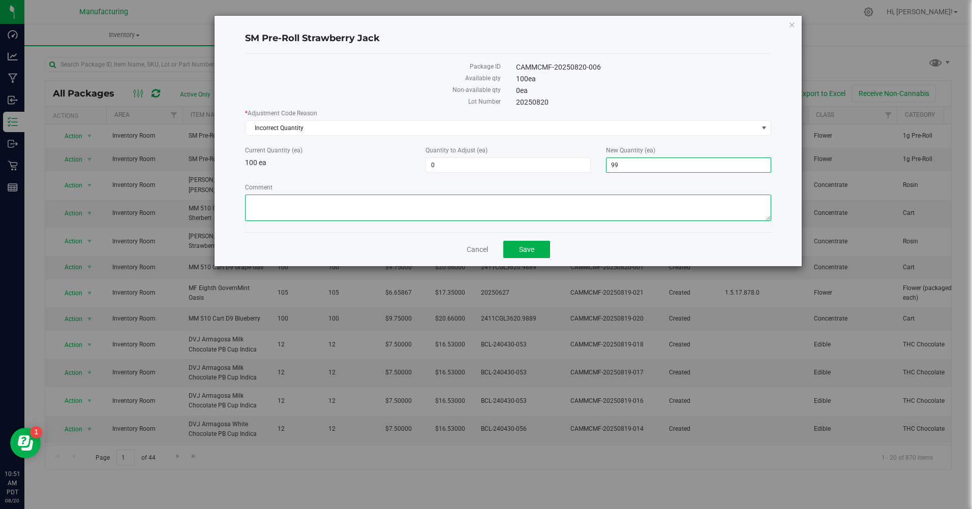
type input "-1"
type input "99"
click at [373, 216] on textarea "Comment" at bounding box center [507, 208] width 525 height 26
type textarea "missing one"
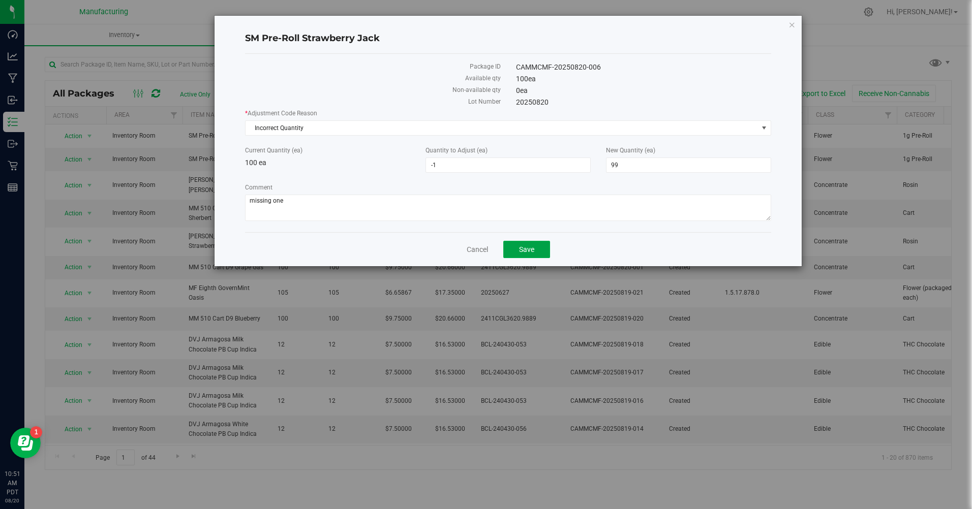
click at [541, 255] on button "Save" at bounding box center [526, 249] width 47 height 17
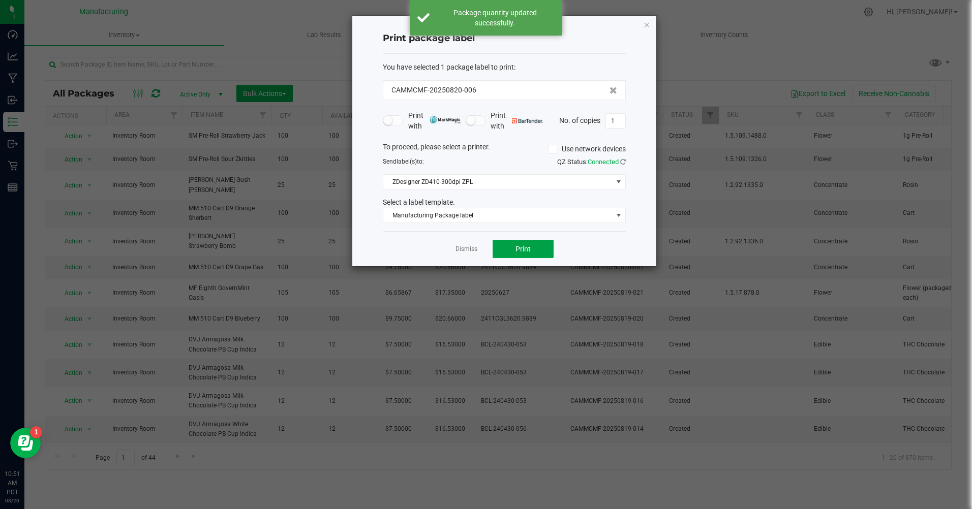
click at [539, 255] on button "Print" at bounding box center [522, 249] width 61 height 18
click at [460, 247] on link "Dismiss" at bounding box center [466, 249] width 22 height 9
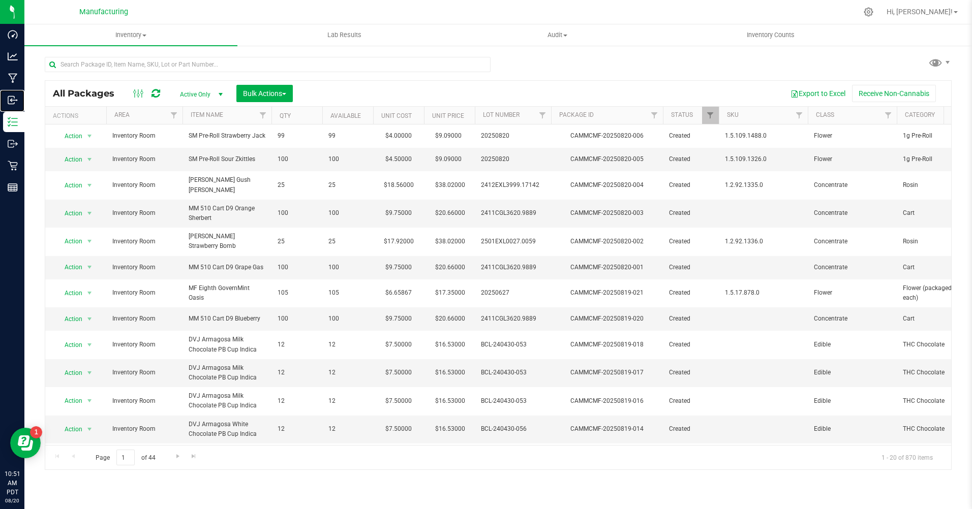
click at [0, 0] on p "Inbound" at bounding box center [0, 0] width 0 height 0
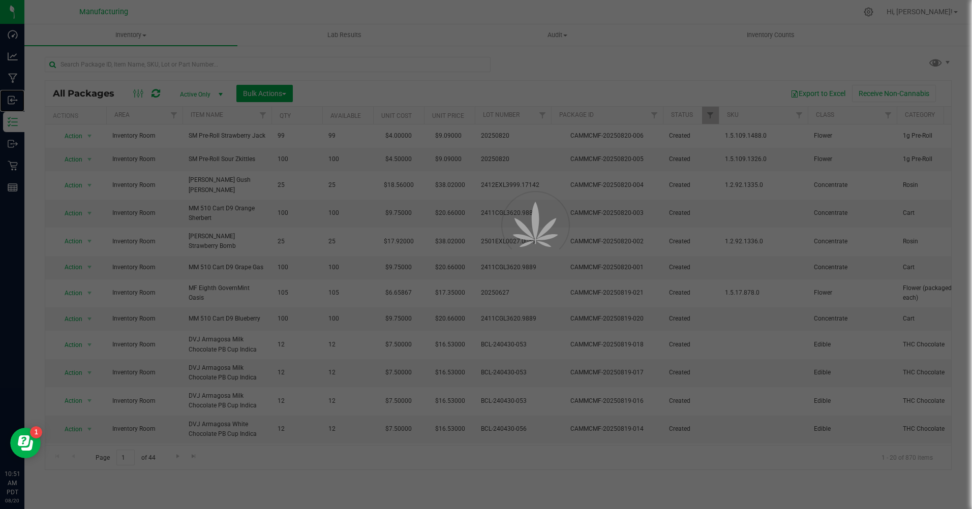
click at [0, 0] on p "Inbound" at bounding box center [0, 0] width 0 height 0
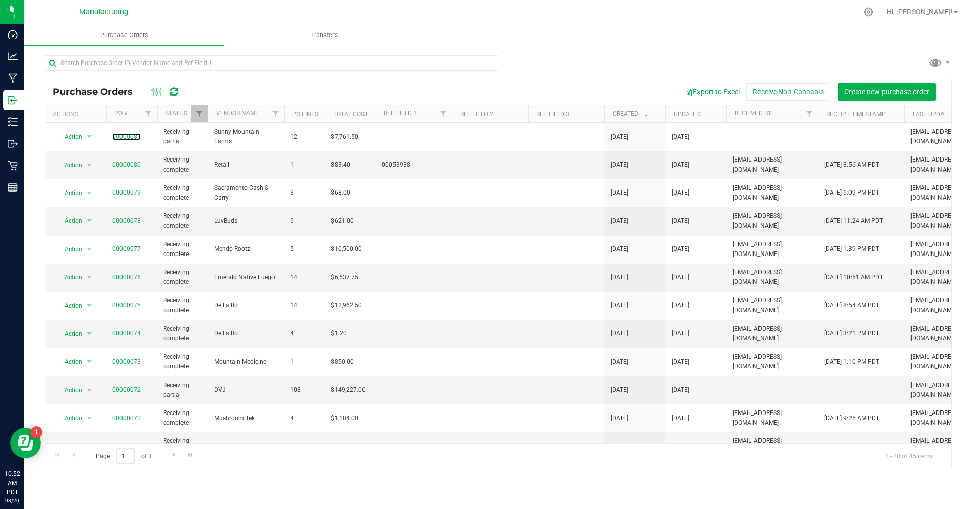
click at [115, 134] on link "00000081" at bounding box center [126, 136] width 28 height 7
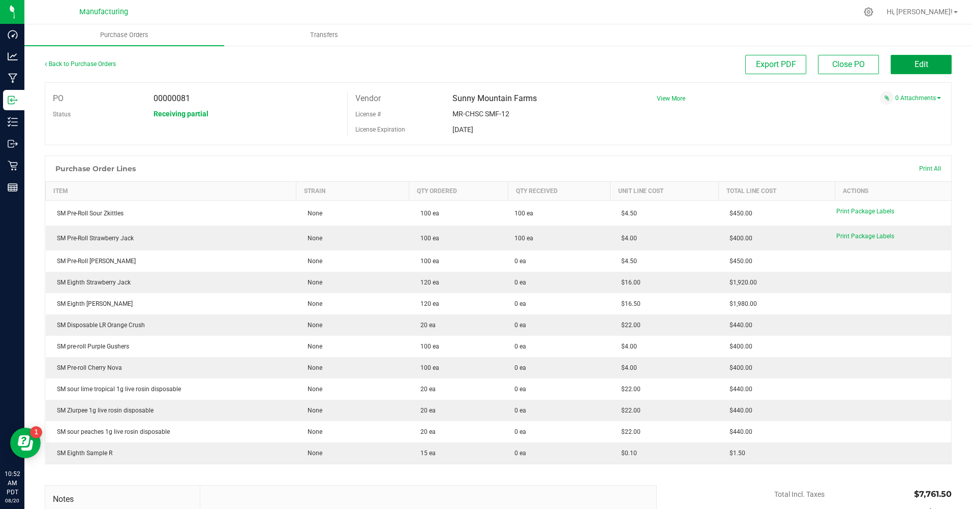
click at [905, 67] on button "Edit" at bounding box center [920, 64] width 61 height 19
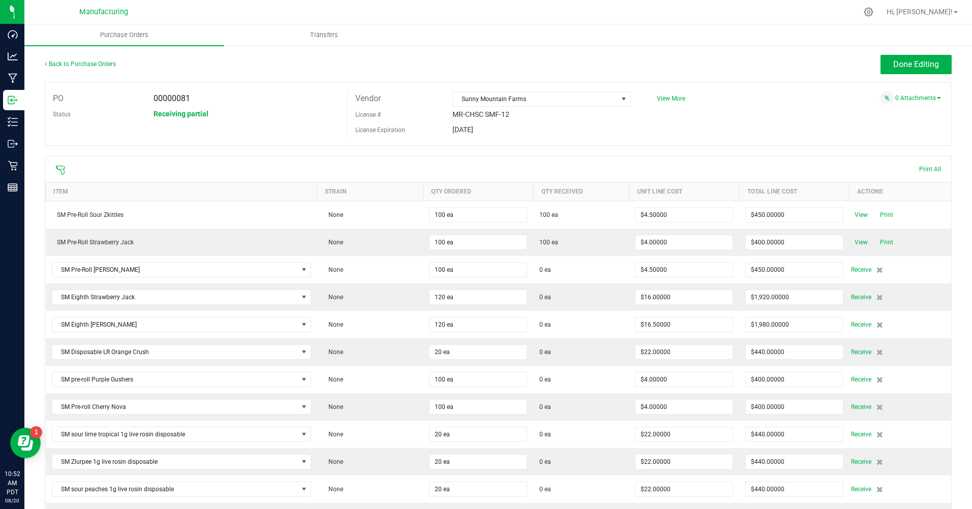
click at [852, 270] on span "Receive" at bounding box center [861, 270] width 20 height 12
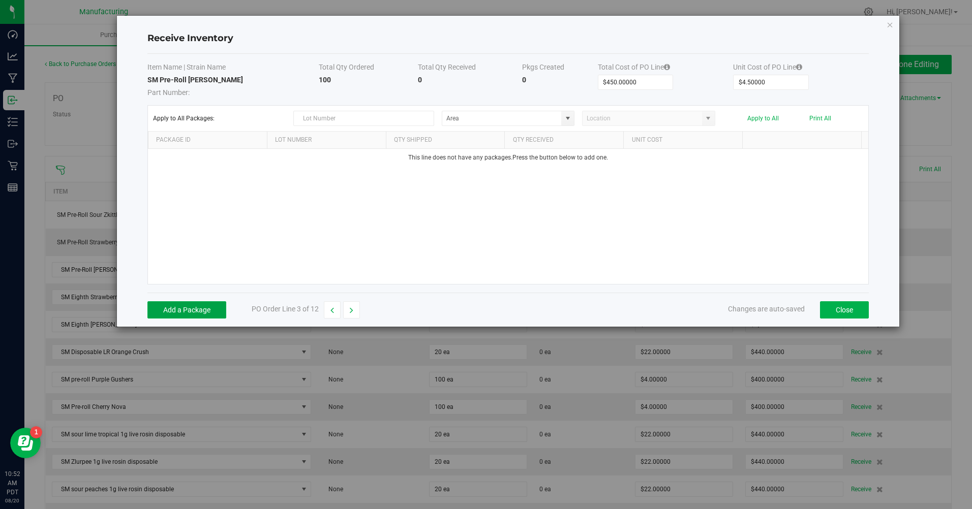
click at [170, 314] on button "Add a Package" at bounding box center [186, 309] width 79 height 17
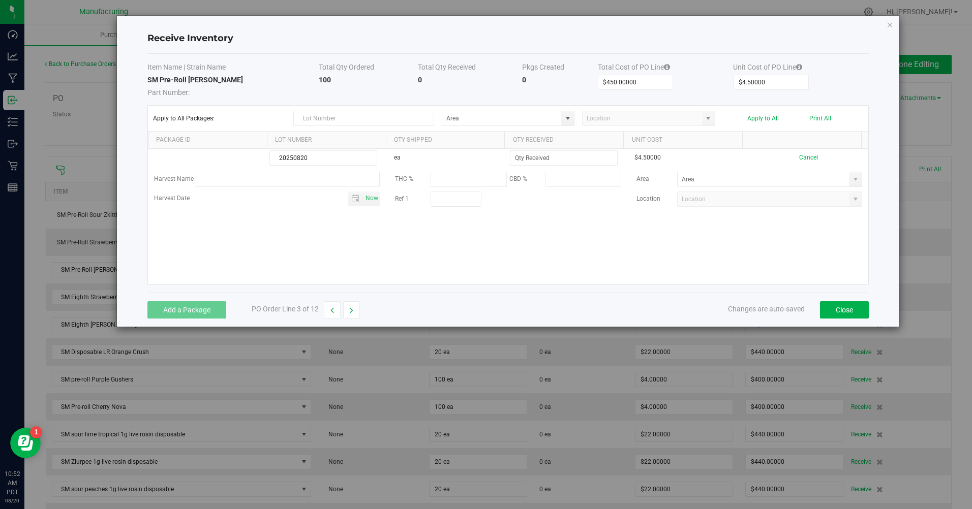
click at [322, 156] on input "20250820" at bounding box center [323, 157] width 108 height 15
drag, startPoint x: 275, startPoint y: 159, endPoint x: 305, endPoint y: 165, distance: 31.0
click at [305, 165] on input "20250820" at bounding box center [323, 157] width 108 height 15
type input "20250820"
click at [519, 158] on input at bounding box center [563, 158] width 107 height 14
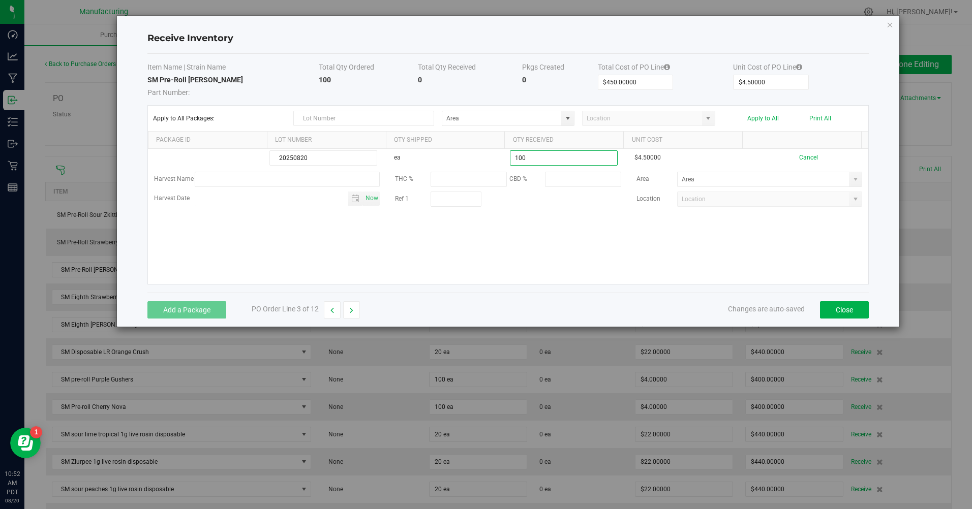
type input "100 ea"
click at [548, 242] on kendo-grid-list "20250820 ea 100 ea $4.50000 Cancel Harvest Name THC % CBD % Area Harvest Date N…" at bounding box center [508, 216] width 721 height 135
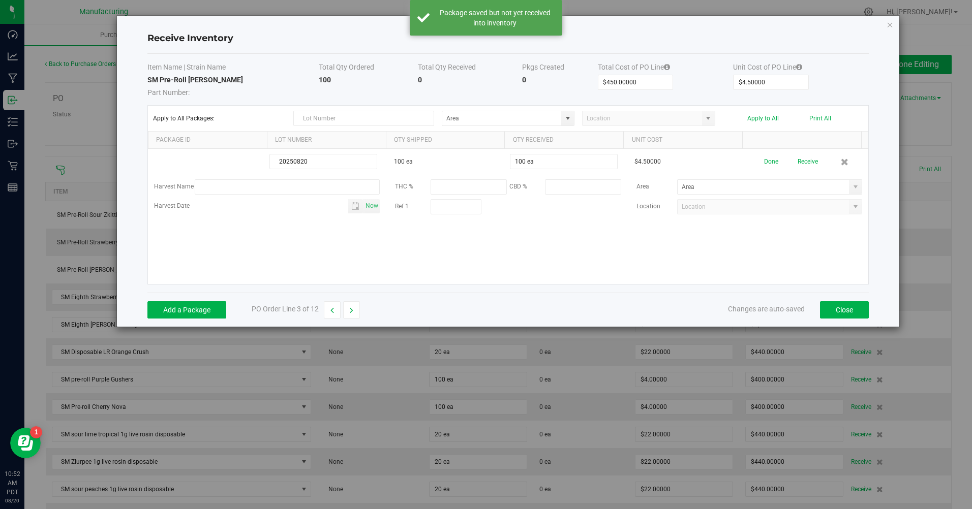
click at [851, 186] on span at bounding box center [855, 187] width 8 height 8
click at [693, 289] on span "Inventory Room" at bounding box center [699, 292] width 43 height 15
type input "Inventory Room"
click at [764, 162] on button "Done" at bounding box center [771, 162] width 14 height 18
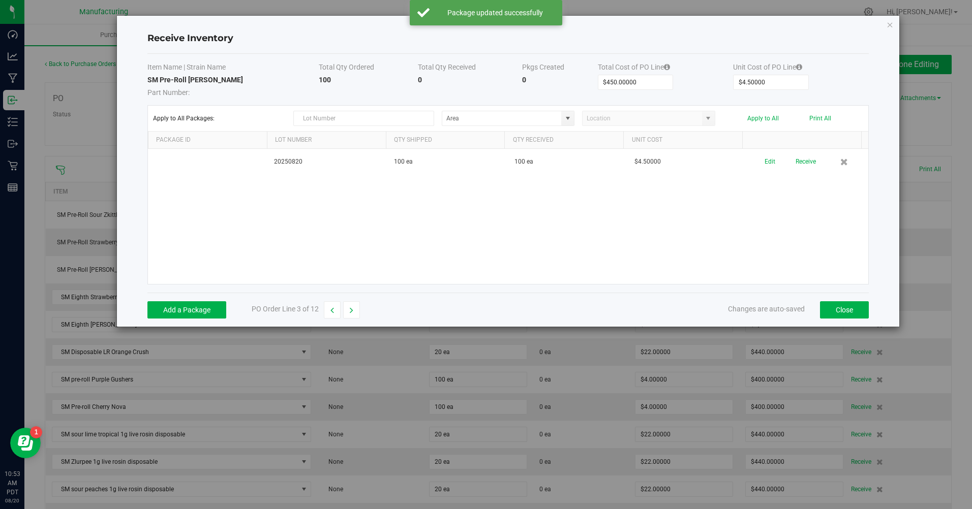
click at [801, 162] on button "Receive" at bounding box center [805, 162] width 20 height 18
click at [828, 159] on button "Print" at bounding box center [834, 158] width 13 height 10
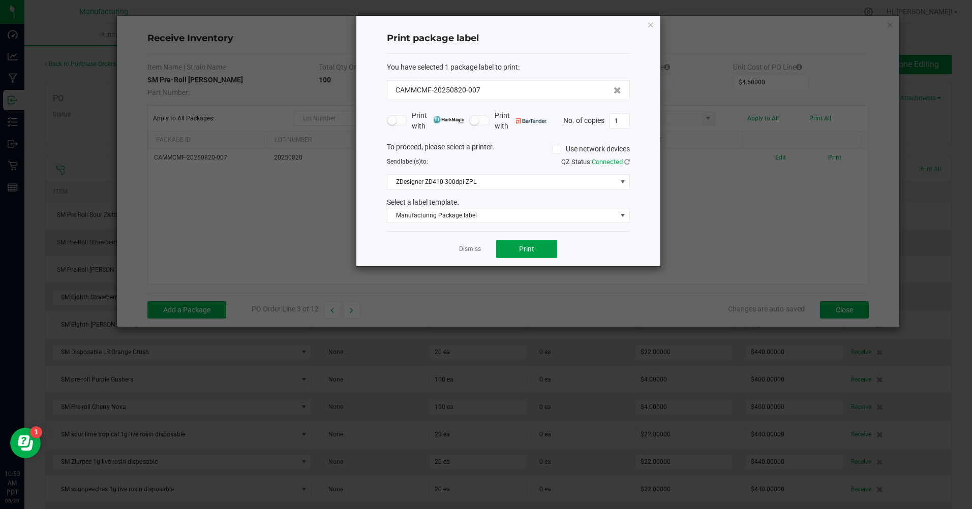
click at [540, 256] on button "Print" at bounding box center [526, 249] width 61 height 18
click at [475, 252] on link "Dismiss" at bounding box center [470, 249] width 22 height 9
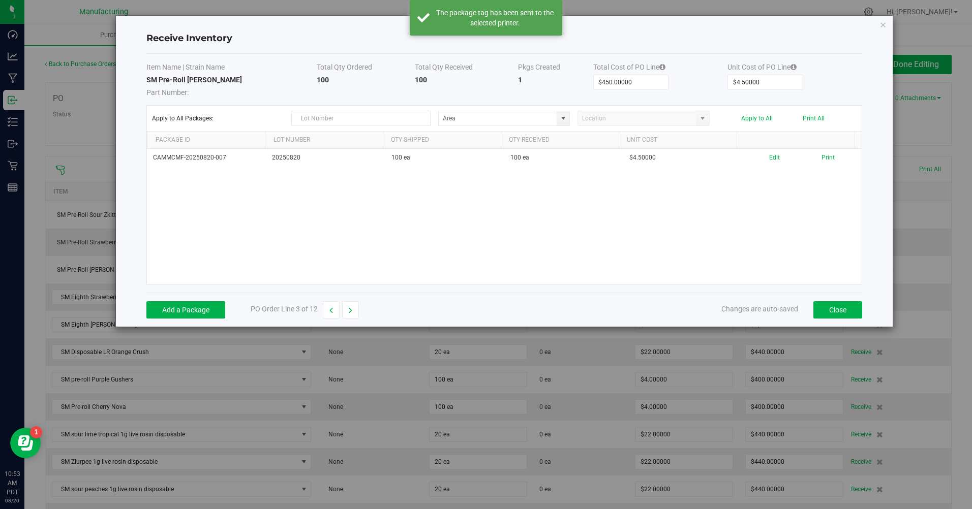
click at [345, 311] on button "button" at bounding box center [350, 309] width 17 height 17
type input "$1,920.00000"
type input "$16.00000"
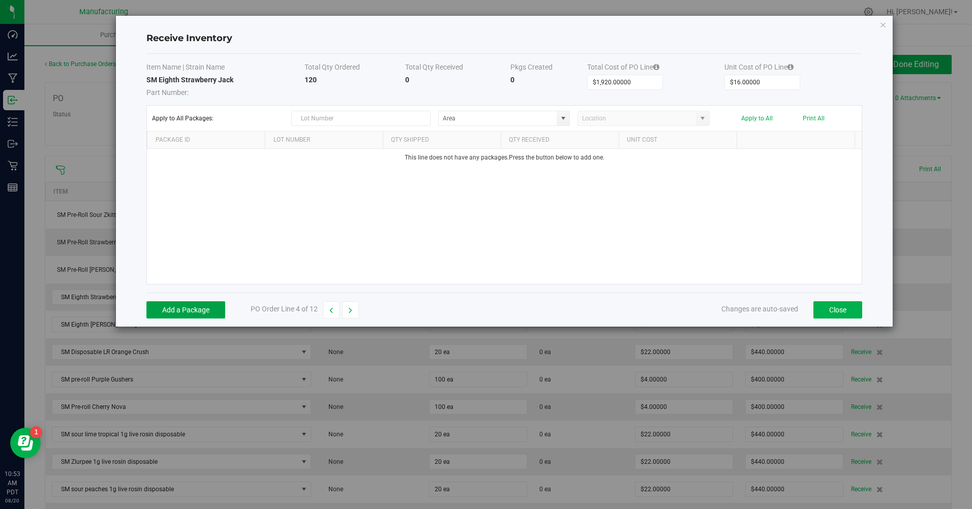
click at [202, 314] on button "Add a Package" at bounding box center [185, 309] width 79 height 17
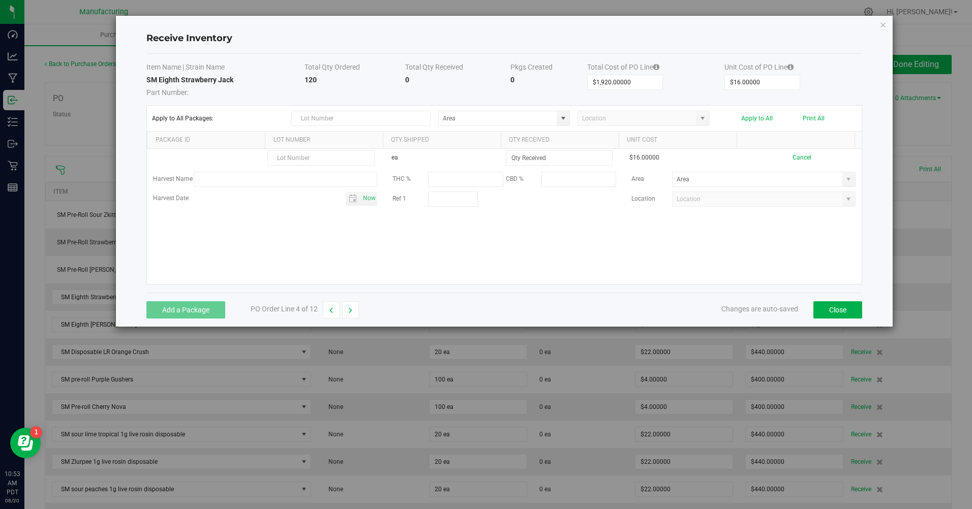
click at [346, 162] on input "text" at bounding box center [320, 157] width 107 height 15
type input "20250820"
click at [524, 162] on input at bounding box center [559, 158] width 106 height 14
type input "120 ea"
click at [494, 237] on kendo-grid-list "20250820 ea 120 ea $16.00000 Cancel Harvest Name THC % CBD % Area Harvest Date …" at bounding box center [504, 216] width 714 height 135
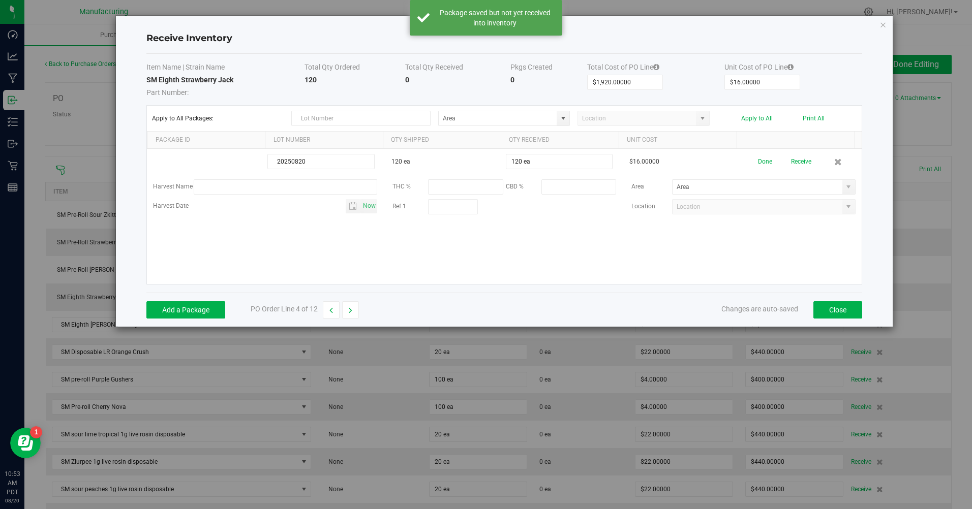
click at [844, 190] on span at bounding box center [848, 187] width 8 height 8
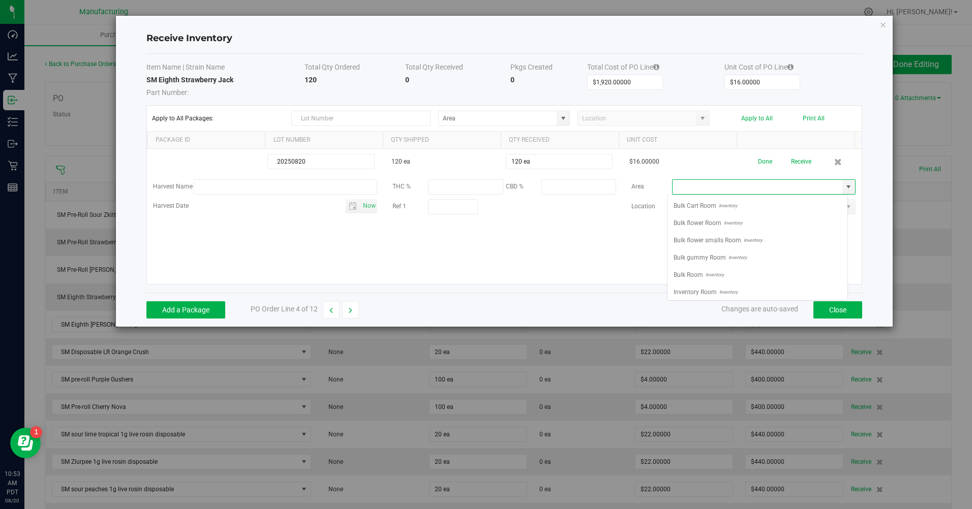
scroll to position [15, 180]
click at [687, 289] on span "Inventory Room" at bounding box center [694, 292] width 43 height 15
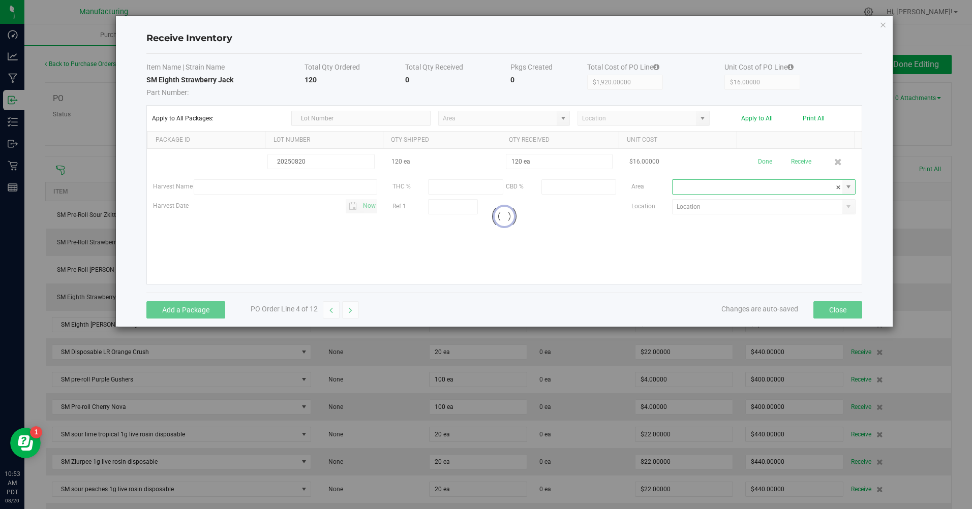
type input "Inventory Room"
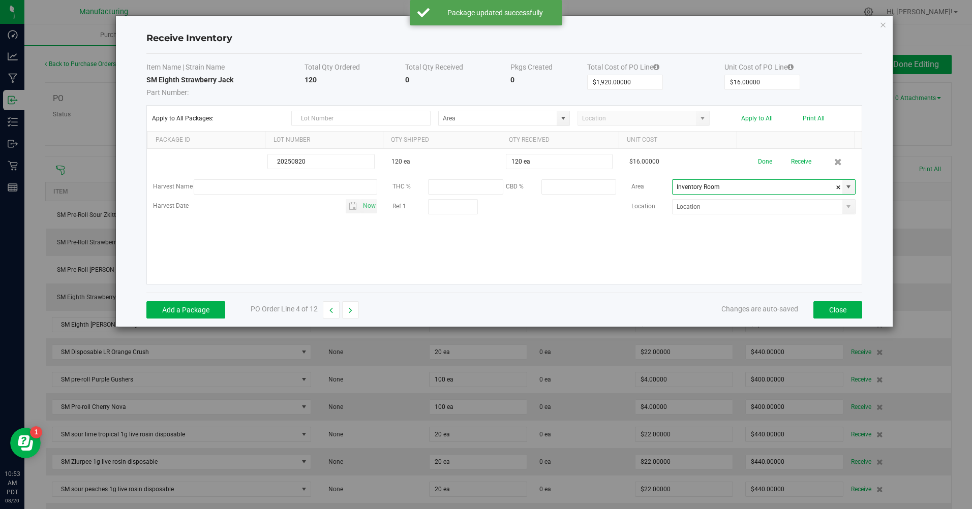
click at [759, 164] on button "Done" at bounding box center [765, 162] width 14 height 18
click at [798, 160] on button "Receive" at bounding box center [799, 162] width 20 height 18
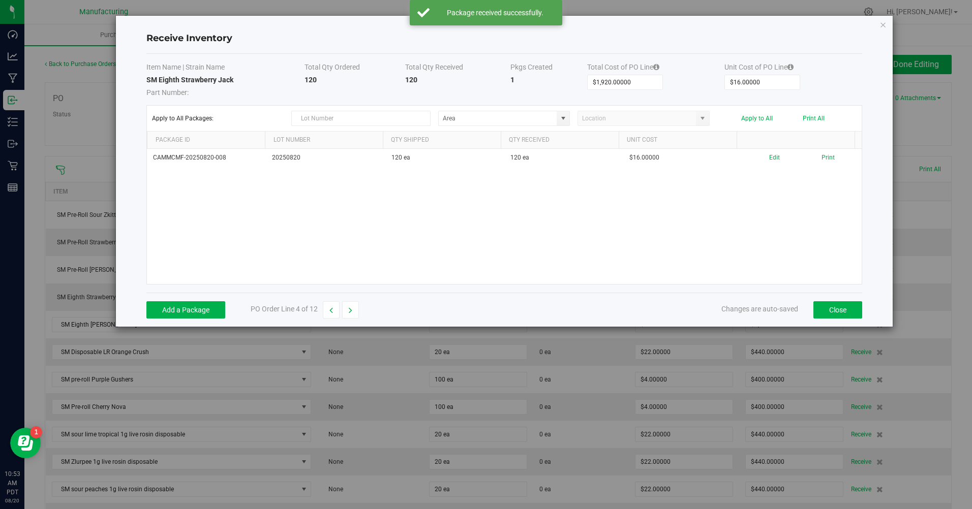
click at [822, 159] on button "Print" at bounding box center [827, 158] width 13 height 10
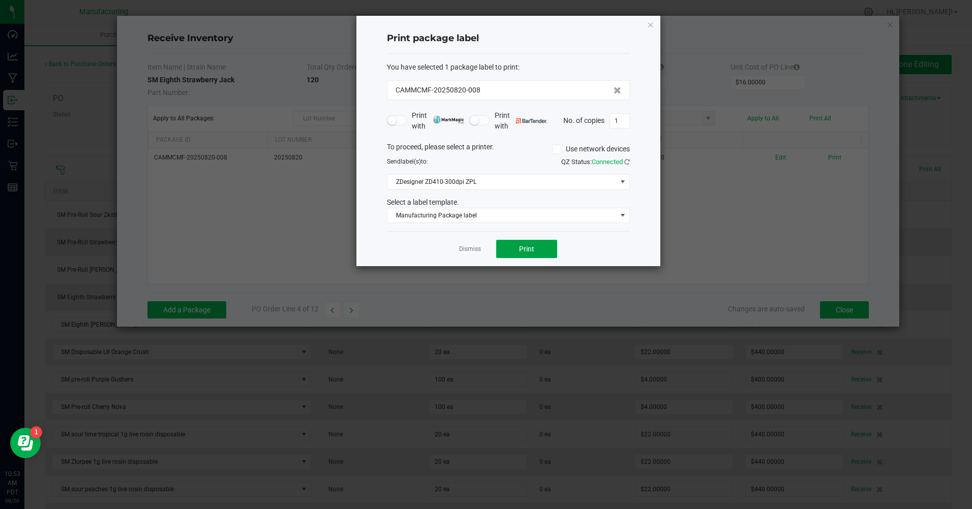
click at [541, 245] on button "Print" at bounding box center [526, 249] width 61 height 18
click at [471, 251] on link "Dismiss" at bounding box center [470, 249] width 22 height 9
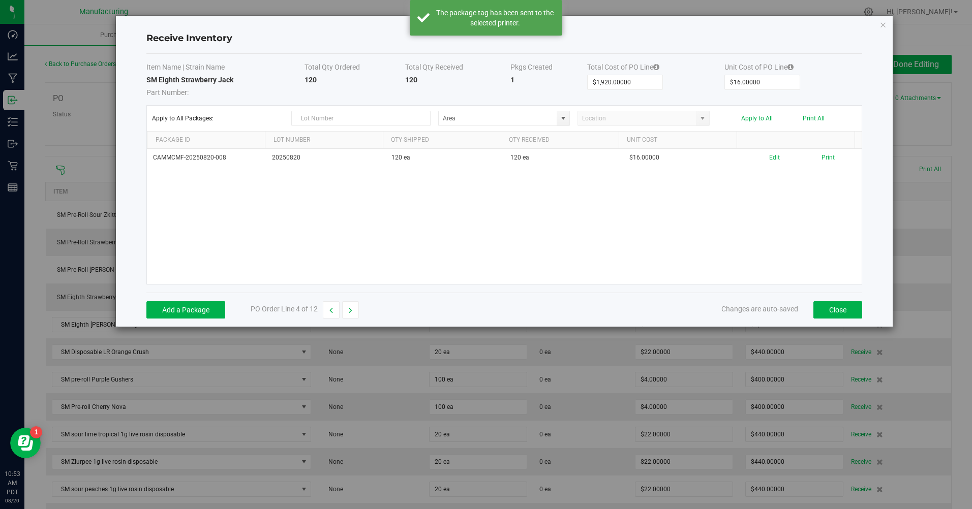
click at [357, 307] on button "button" at bounding box center [350, 309] width 17 height 17
type input "$1,980.00000"
type input "$16.50000"
click at [185, 307] on button "Add a Package" at bounding box center [185, 309] width 79 height 17
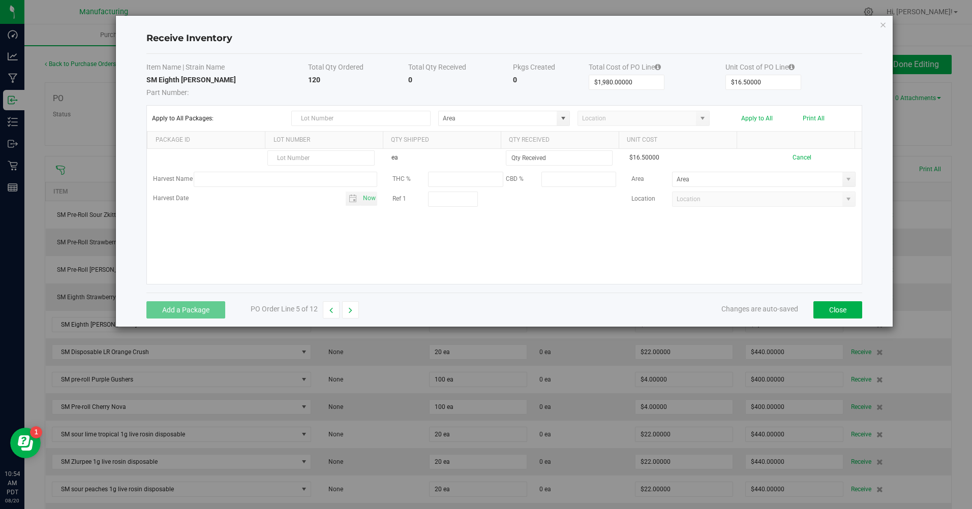
click at [882, 23] on icon "Close modal" at bounding box center [882, 24] width 7 height 12
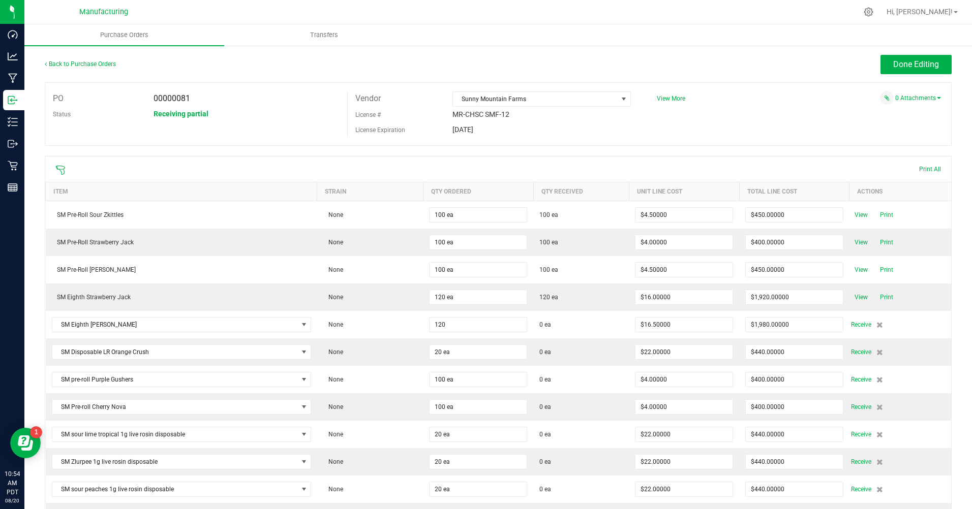
click at [463, 326] on input "120" at bounding box center [477, 325] width 97 height 14
type input "360 ea"
type input "$5,940.00000"
click at [589, 142] on div "PO 00000081 Status Receiving partial Vendor Sunny Mountain Farms License # MR-C…" at bounding box center [498, 114] width 906 height 64
click at [851, 324] on span "Receive" at bounding box center [861, 325] width 20 height 12
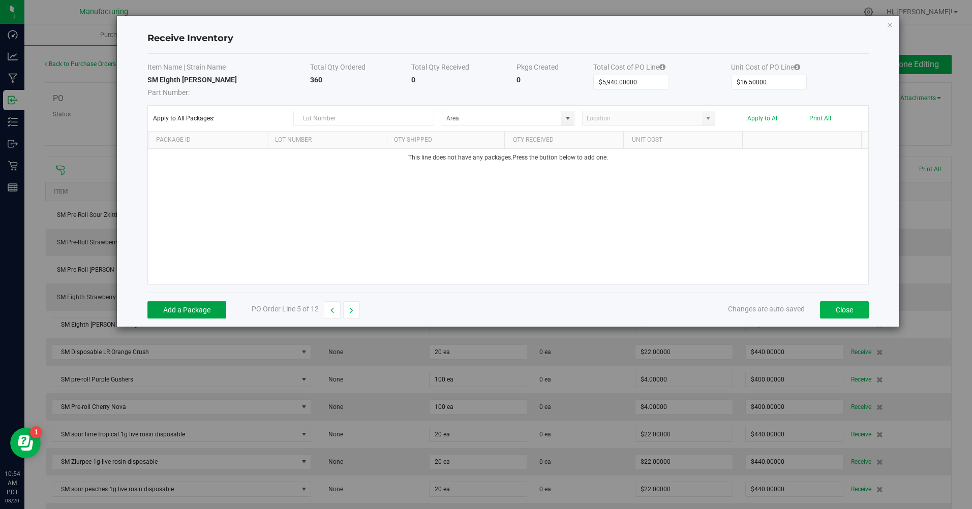
click at [208, 312] on button "Add a Package" at bounding box center [186, 309] width 79 height 17
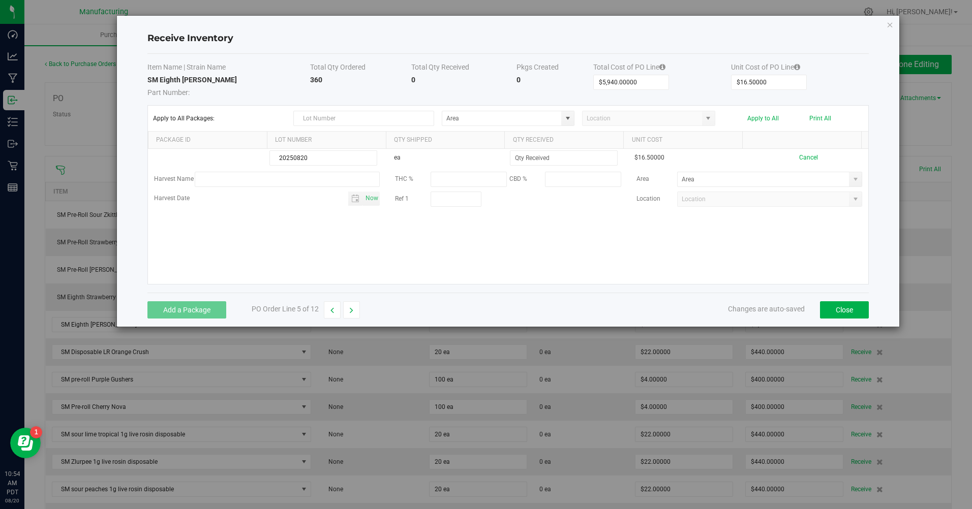
type input "20250820"
click at [529, 158] on input at bounding box center [563, 158] width 107 height 14
type input "120 ea"
click at [512, 249] on kendo-grid-list "20250820 ea 120 ea $16.50000 Cancel Harvest Name THC % CBD % Area Harvest Date …" at bounding box center [508, 216] width 721 height 135
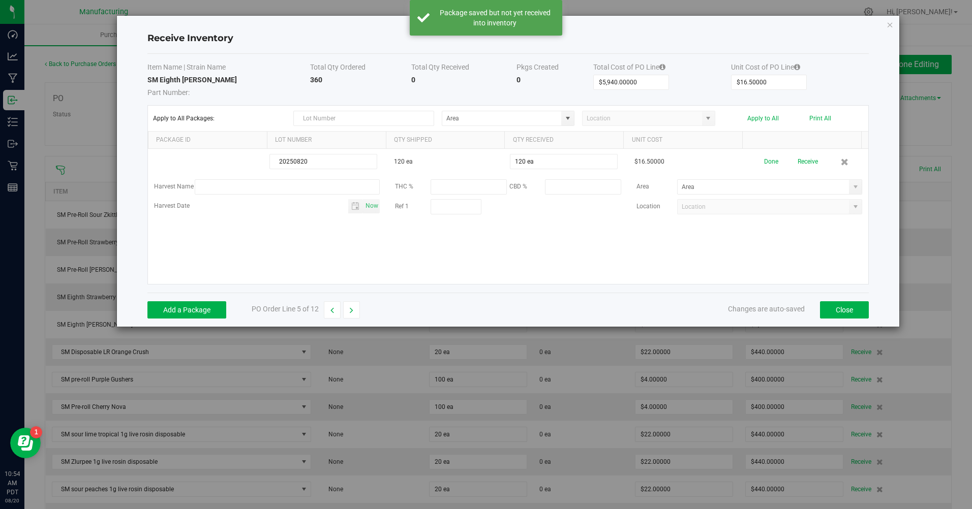
click at [851, 187] on span at bounding box center [855, 187] width 8 height 8
click at [703, 286] on span "Inventory Room" at bounding box center [699, 292] width 43 height 15
type input "Inventory Room"
click at [236, 293] on div "Add a Package PO Order Line 5 of 12 Changes are auto-saved Close" at bounding box center [508, 310] width 722 height 34
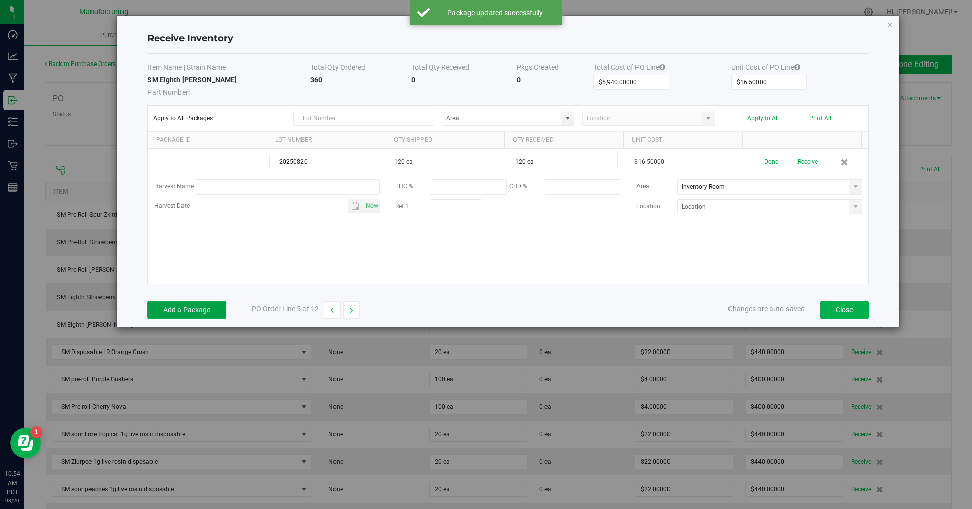
click at [184, 310] on button "Add a Package" at bounding box center [186, 309] width 79 height 17
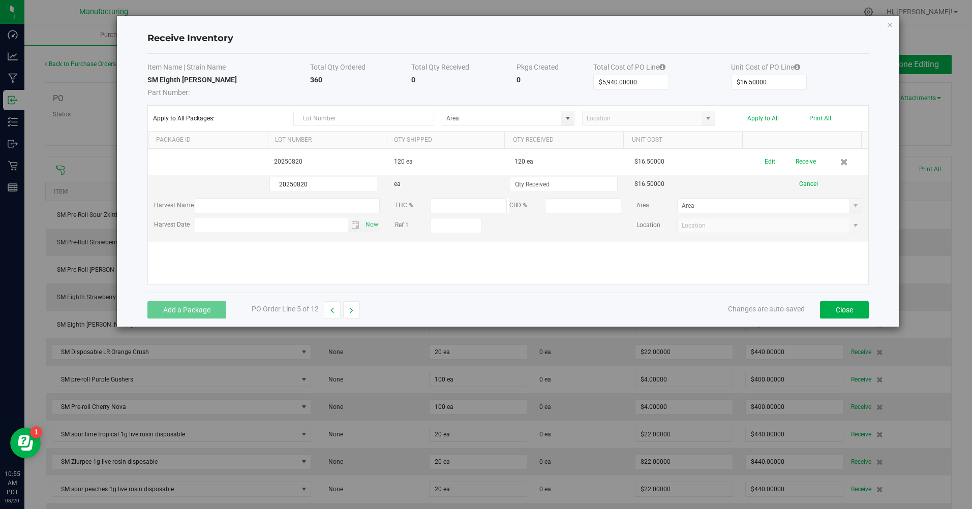
type input "20250820"
click at [513, 186] on input at bounding box center [563, 184] width 107 height 14
type input "120 ea"
click at [526, 266] on kendo-grid-list "20250820 120 ea 120 ea $16.50000 Edit Receive 20250820 ea 120 ea $16.50000 Canc…" at bounding box center [508, 216] width 721 height 135
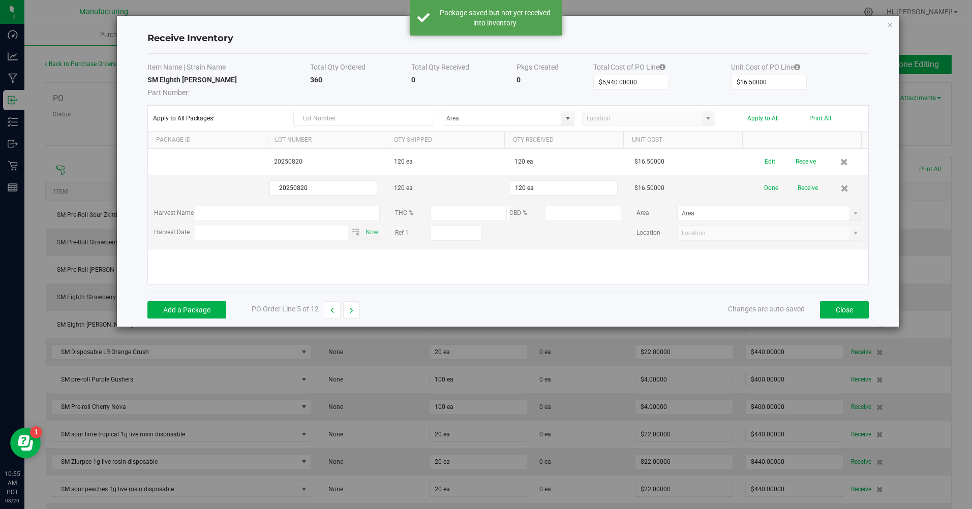
click at [851, 211] on span at bounding box center [855, 213] width 8 height 8
click at [703, 317] on span "Inventory Room" at bounding box center [699, 318] width 43 height 15
type input "Inventory Room"
click at [202, 299] on div "Add a Package PO Order Line 5 of 12 Changes are auto-saved Close" at bounding box center [508, 310] width 722 height 34
click at [210, 306] on button "Add a Package" at bounding box center [186, 309] width 79 height 17
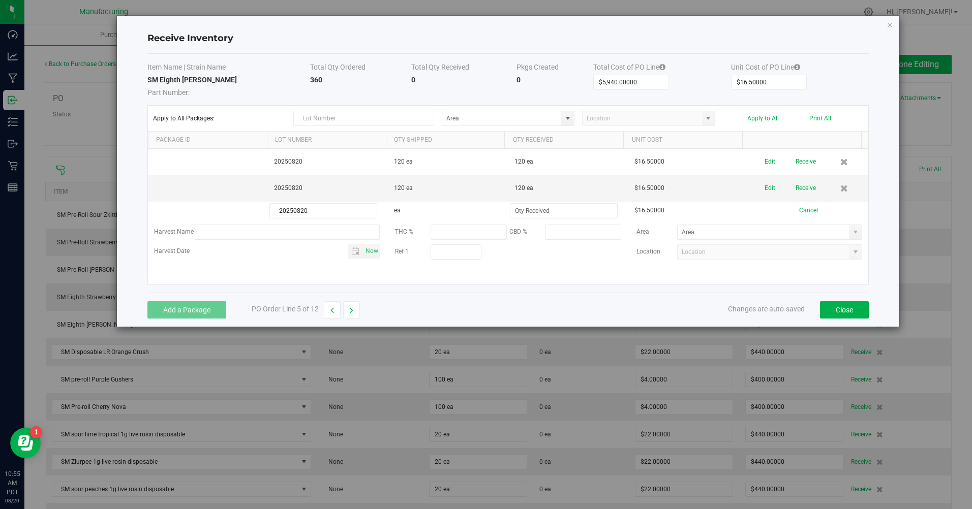
type input "20250820"
click at [526, 217] on input at bounding box center [563, 211] width 107 height 14
type input "120 ea"
click at [545, 290] on div "Item Name | Strain Name Total Qty Ordered Total Qty Received Pkgs Created Total…" at bounding box center [508, 173] width 722 height 239
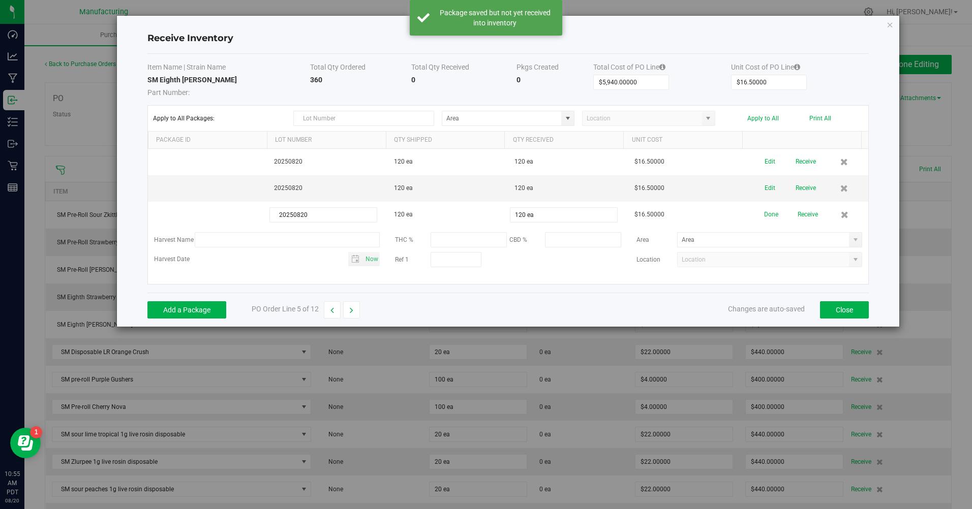
click at [851, 242] on span at bounding box center [855, 240] width 8 height 8
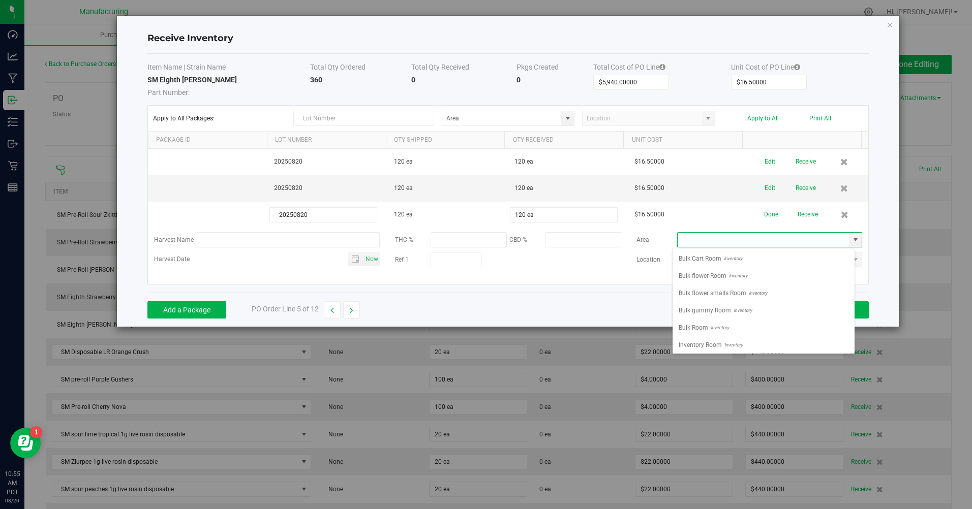
click at [688, 343] on span "Inventory Room" at bounding box center [699, 344] width 43 height 15
type input "Inventory Room"
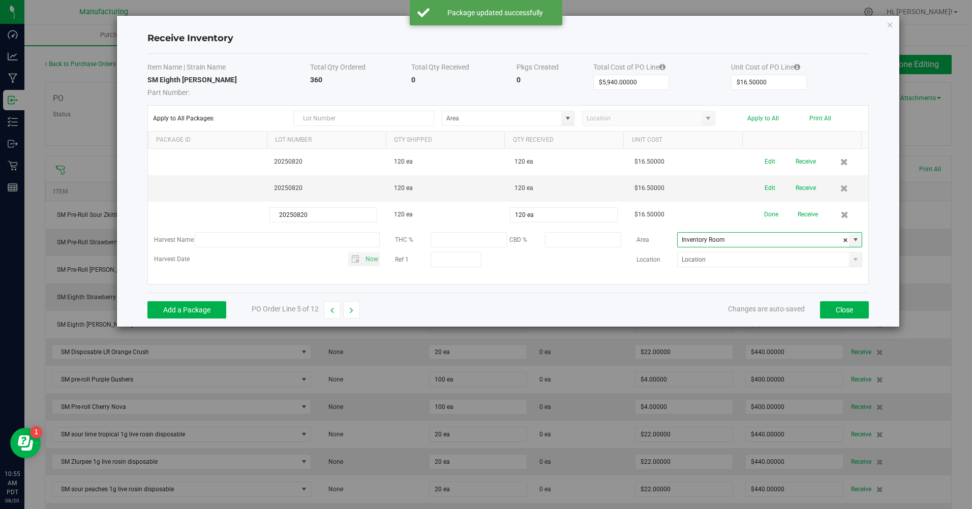
click at [638, 300] on div "Add a Package PO Order Line 5 of 12 Changes are auto-saved Close" at bounding box center [508, 310] width 722 height 34
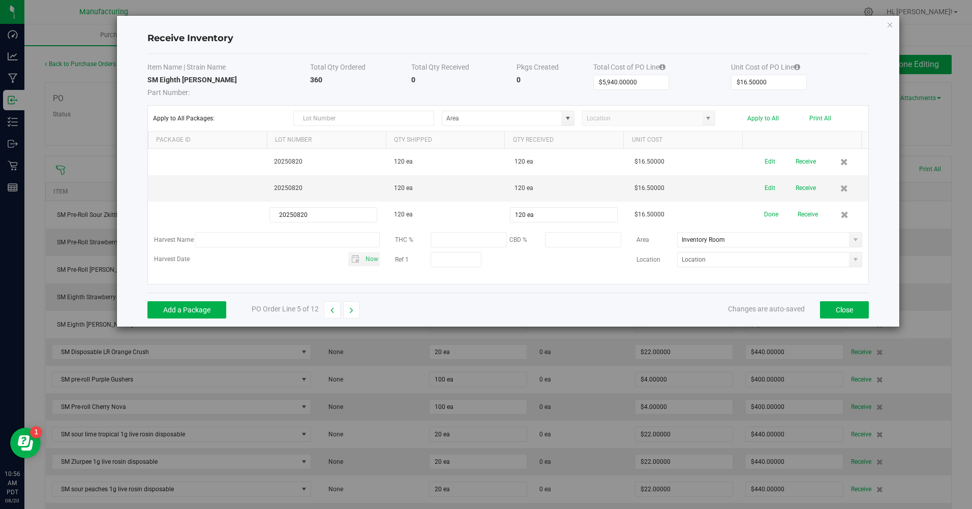
click at [653, 286] on div "Item Name | Strain Name Total Qty Ordered Total Qty Received Pkgs Created Total…" at bounding box center [508, 173] width 722 height 239
click at [769, 120] on button "Apply to All" at bounding box center [763, 118] width 32 height 7
click at [768, 119] on button "Apply to All" at bounding box center [763, 118] width 32 height 7
click at [765, 119] on button "Apply to All" at bounding box center [763, 118] width 32 height 7
click at [764, 219] on button "Done" at bounding box center [771, 215] width 14 height 18
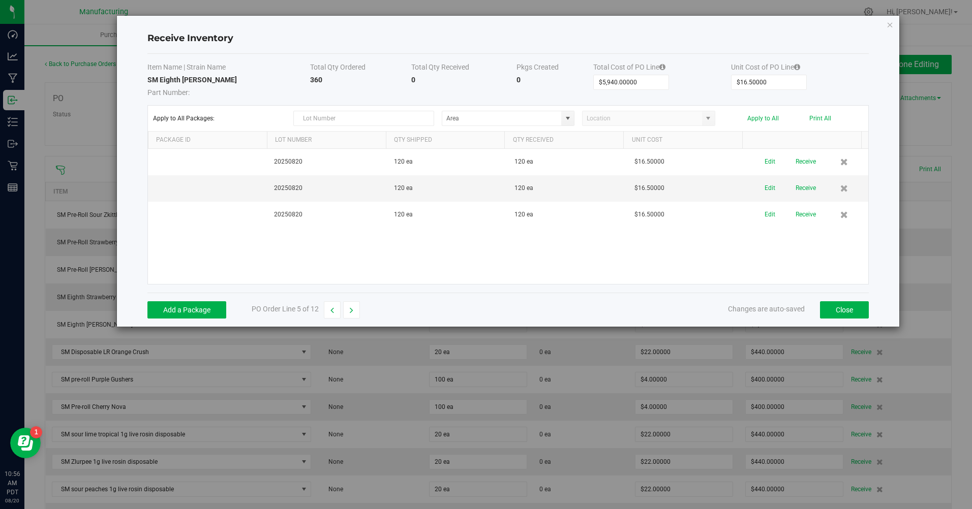
click at [803, 168] on button "Receive" at bounding box center [805, 162] width 20 height 18
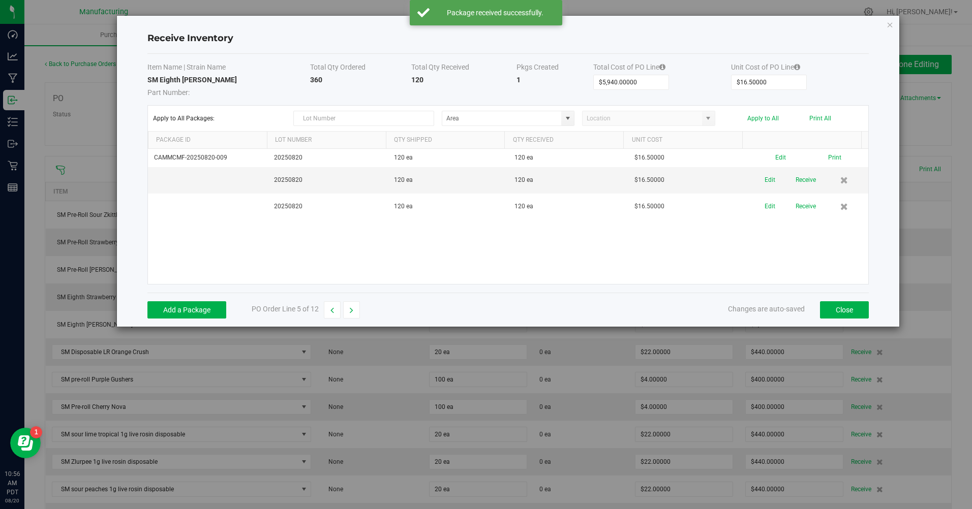
click at [790, 191] on td "Edit Receive" at bounding box center [808, 180] width 120 height 26
click at [798, 188] on button "Receive" at bounding box center [805, 180] width 20 height 18
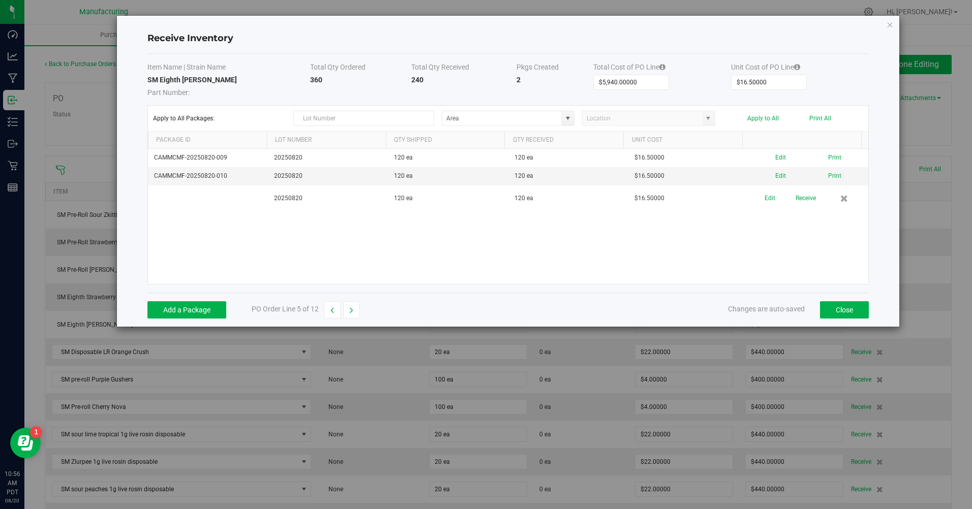
click at [806, 206] on button "Receive" at bounding box center [805, 199] width 20 height 18
click at [826, 120] on button "Print All" at bounding box center [820, 118] width 22 height 7
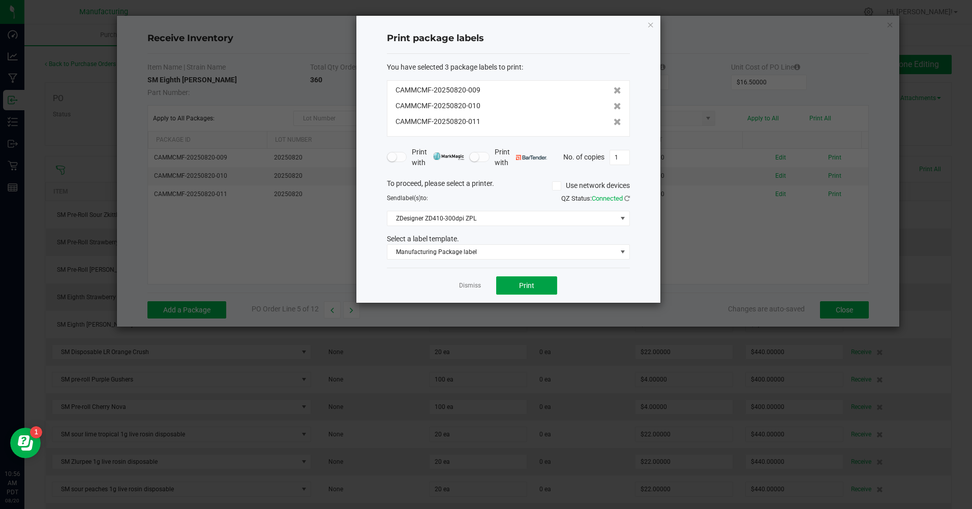
click at [544, 292] on button "Print" at bounding box center [526, 285] width 61 height 18
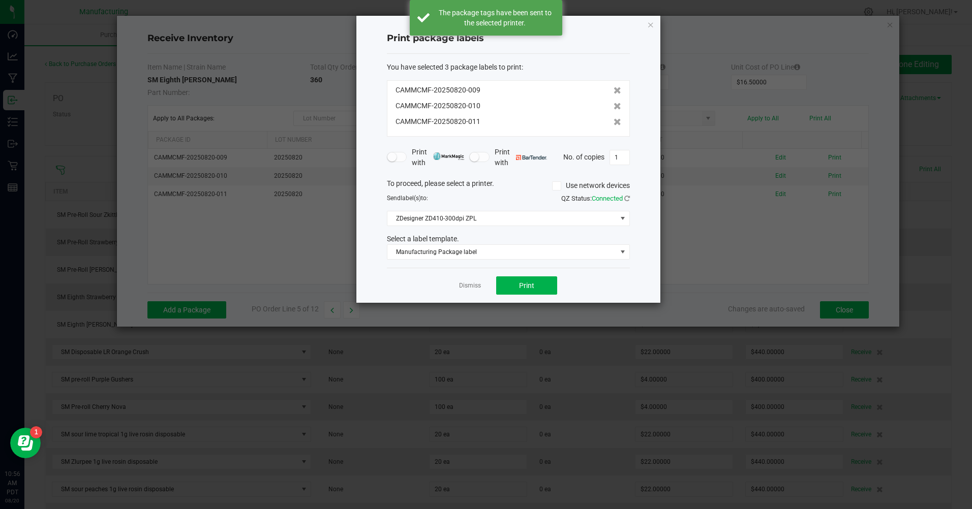
click at [468, 286] on link "Dismiss" at bounding box center [470, 285] width 22 height 9
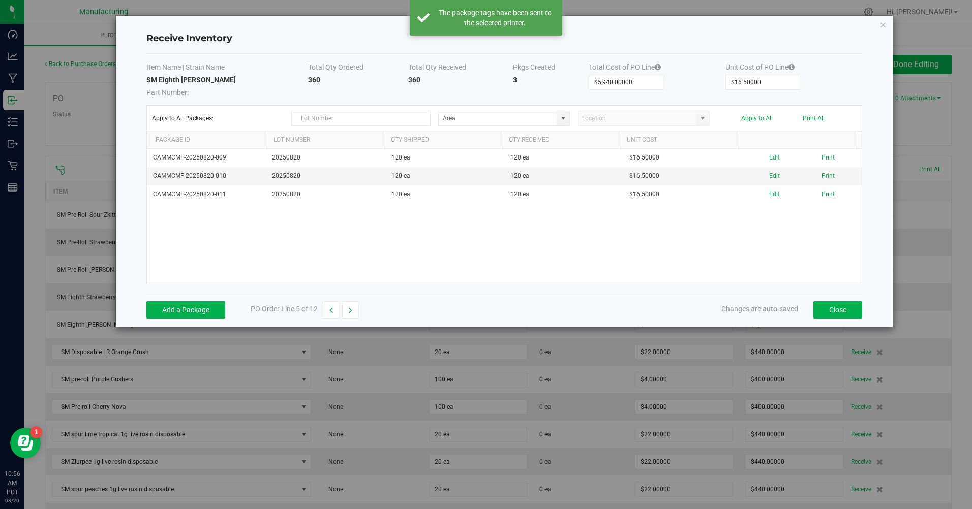
click at [358, 310] on button "button" at bounding box center [350, 309] width 17 height 17
type input "$440.00000"
type input "$22.00000"
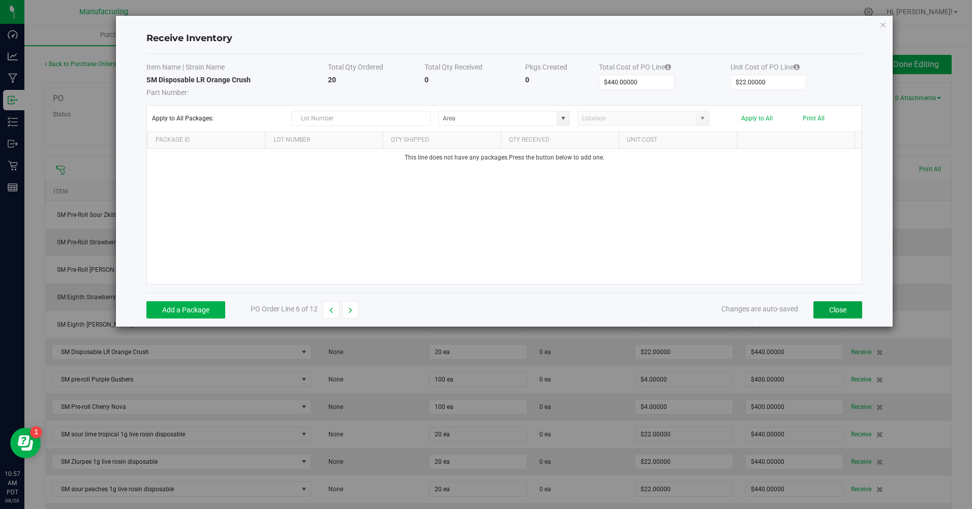
click at [824, 303] on button "Close" at bounding box center [837, 309] width 49 height 17
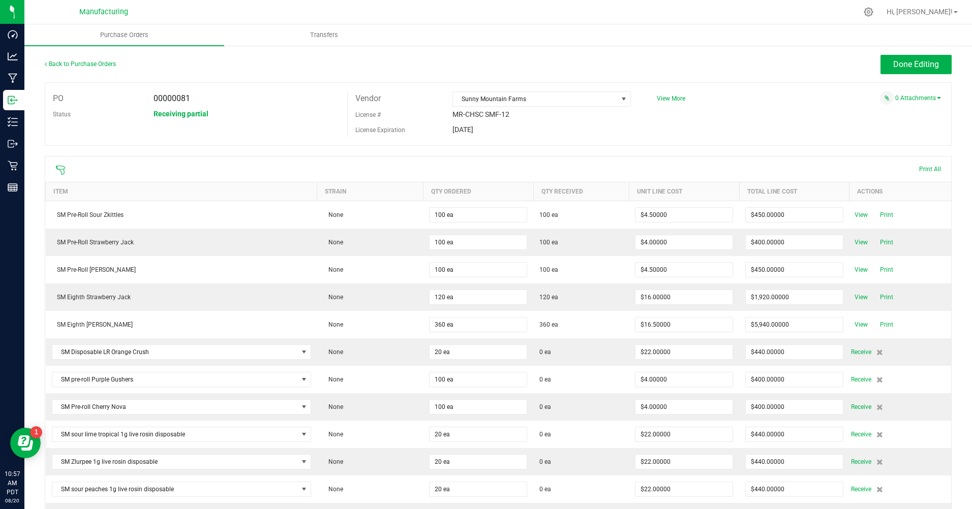
scroll to position [203, 0]
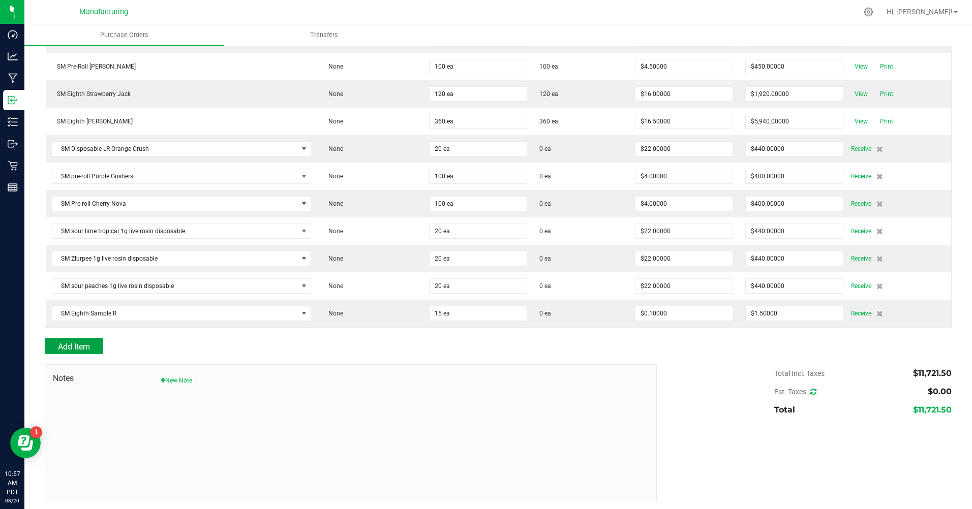
click at [93, 346] on button "Add Item" at bounding box center [74, 346] width 58 height 16
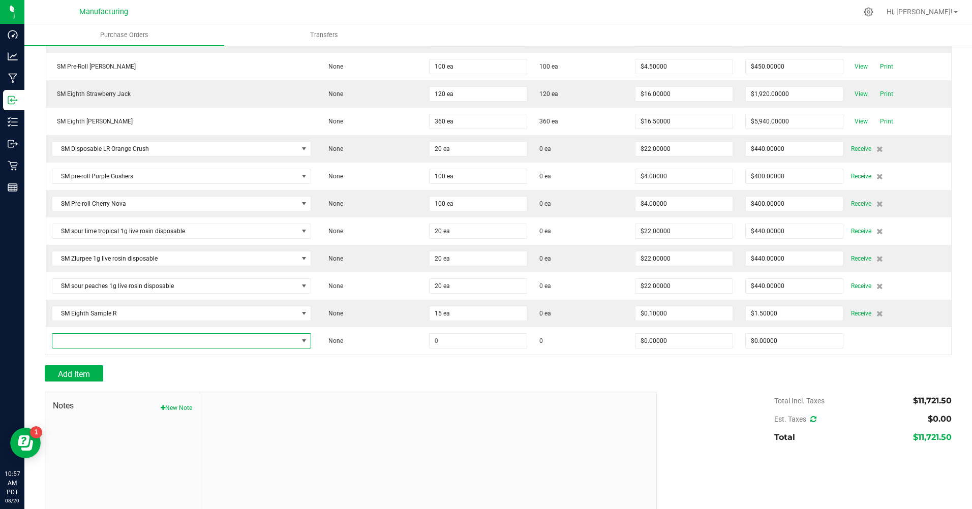
click at [93, 343] on span "NO DATA FOUND" at bounding box center [174, 341] width 245 height 14
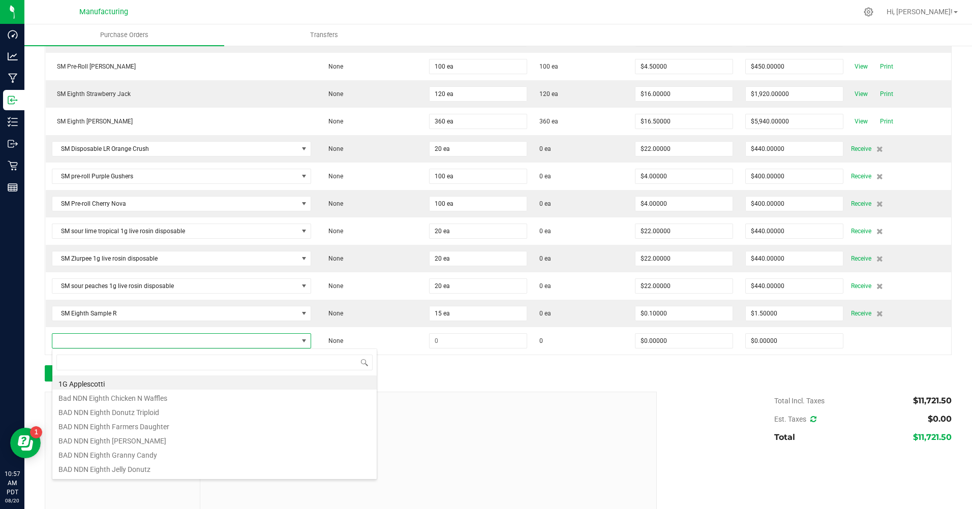
scroll to position [15, 254]
type input "cherry n"
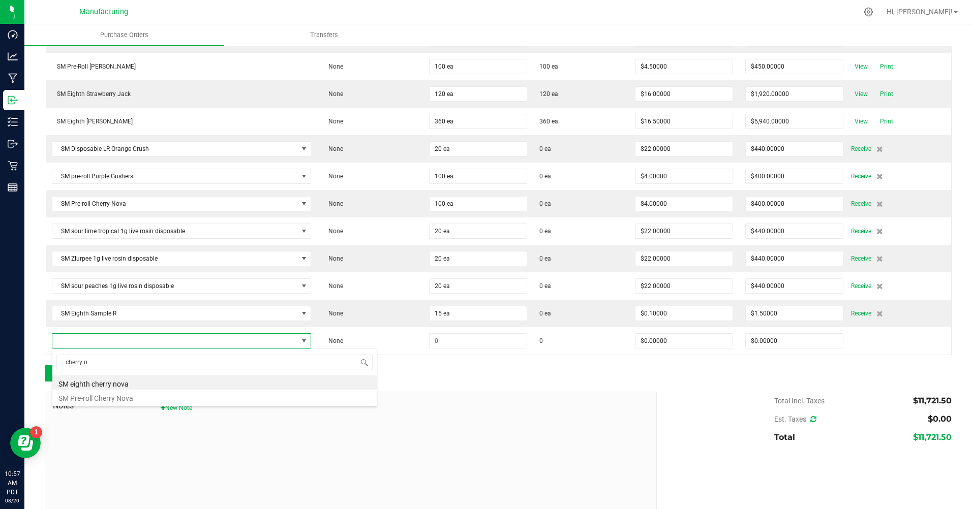
click at [125, 384] on li "SM eighth cherry nova" at bounding box center [214, 382] width 324 height 14
type input "$15.00000"
click at [440, 338] on input at bounding box center [477, 341] width 97 height 14
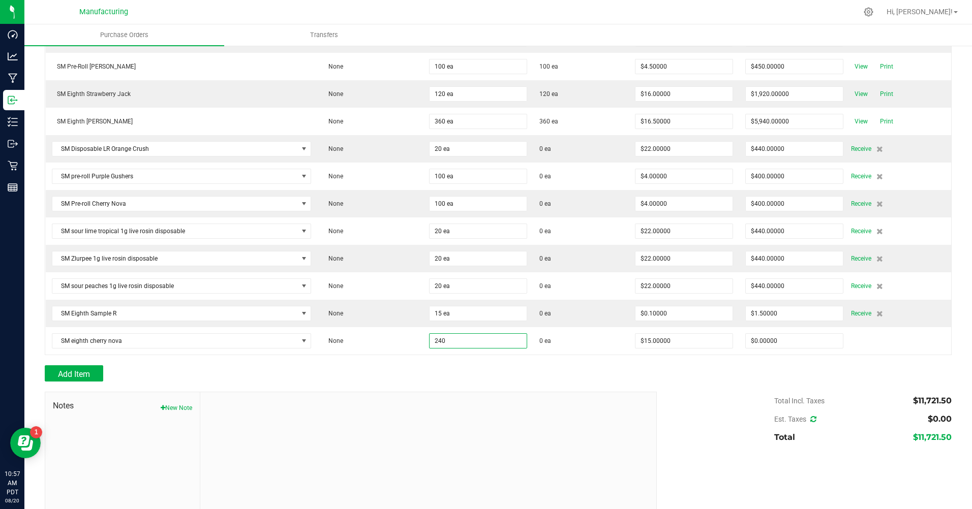
type input "240 ea"
click at [440, 369] on div "Add Item" at bounding box center [347, 373] width 604 height 16
type input "$3,600.00000"
click at [851, 151] on span "Receive" at bounding box center [861, 149] width 20 height 12
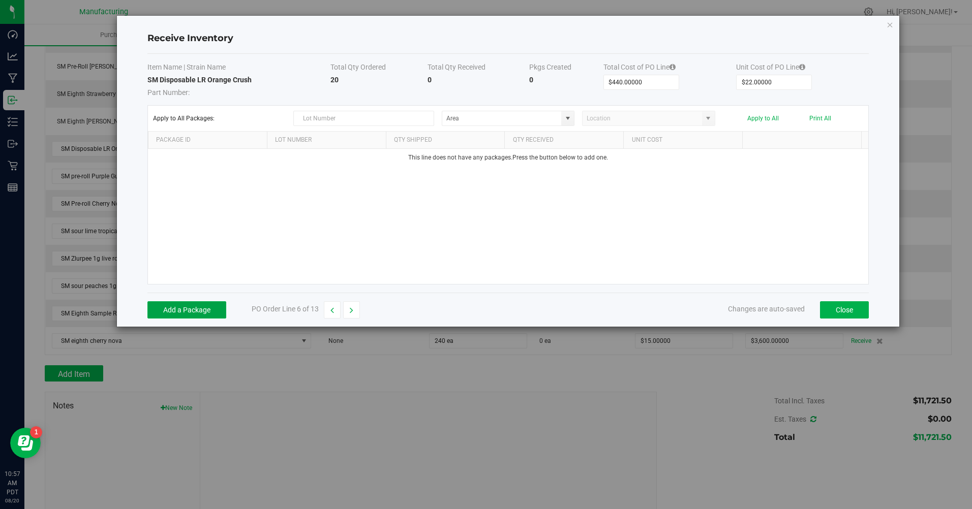
click at [171, 316] on button "Add a Package" at bounding box center [186, 309] width 79 height 17
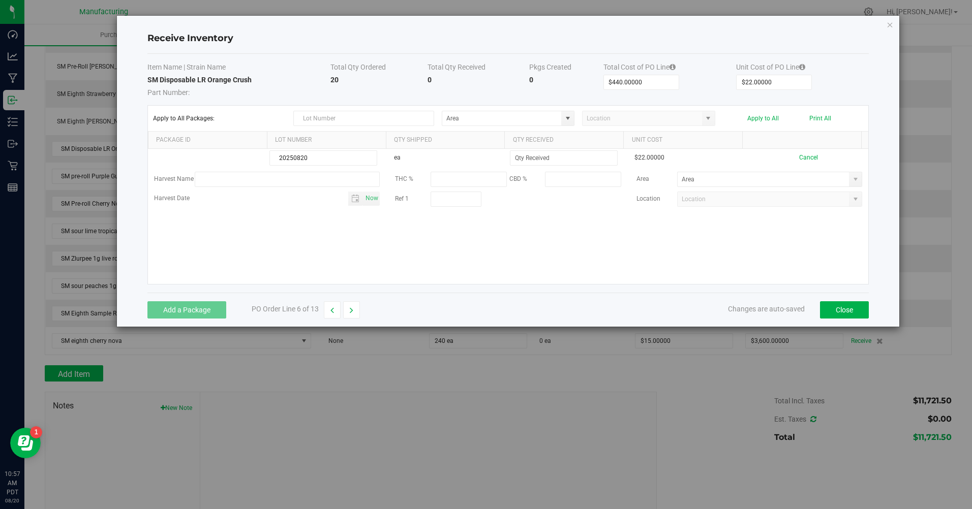
type input "20250820"
click at [528, 154] on input at bounding box center [563, 158] width 107 height 14
type input "20 ea"
click at [569, 267] on kendo-grid-list "20250820 ea 20 ea $22.00000 Cancel Harvest Name THC % CBD % Area Harvest Date N…" at bounding box center [508, 216] width 721 height 135
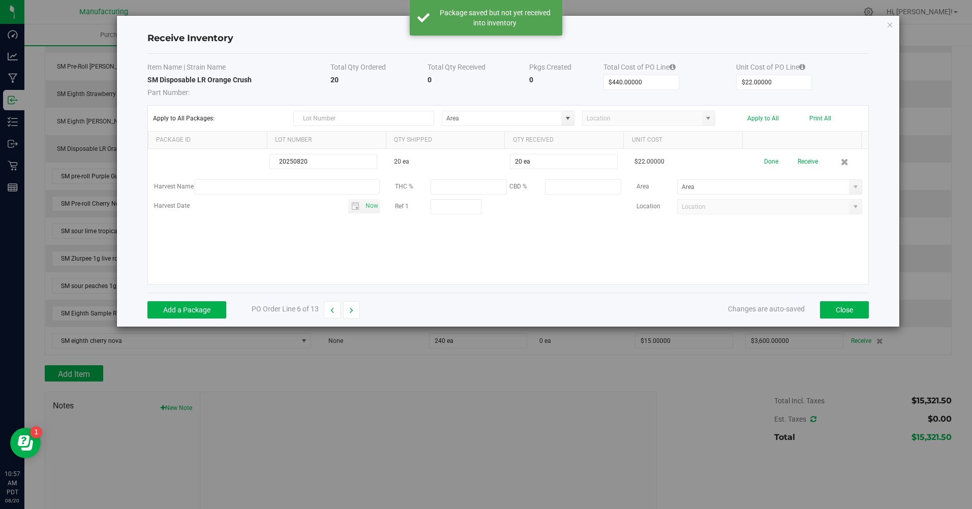
click at [853, 182] on span at bounding box center [855, 187] width 13 height 14
click at [713, 285] on span "Inventory Room" at bounding box center [699, 292] width 43 height 15
type input "Inventory Room"
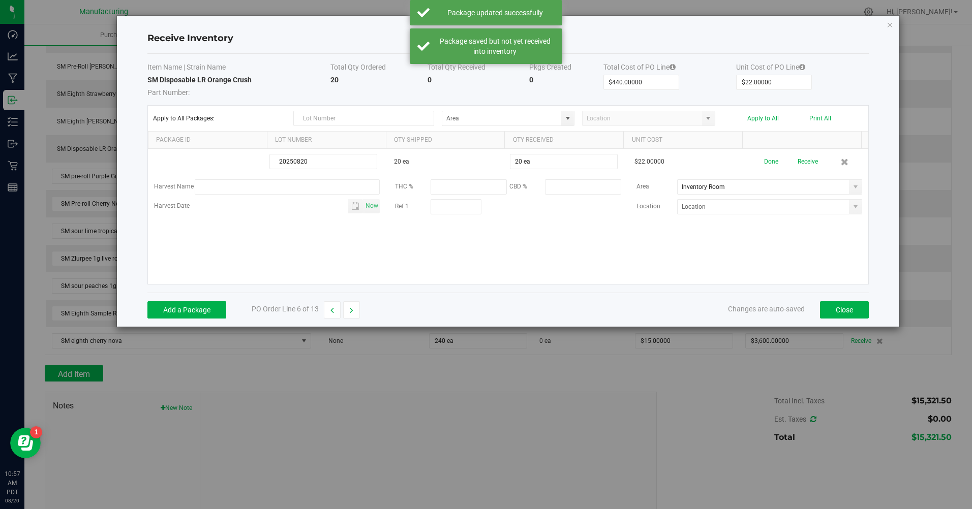
click at [764, 160] on button "Done" at bounding box center [771, 162] width 14 height 18
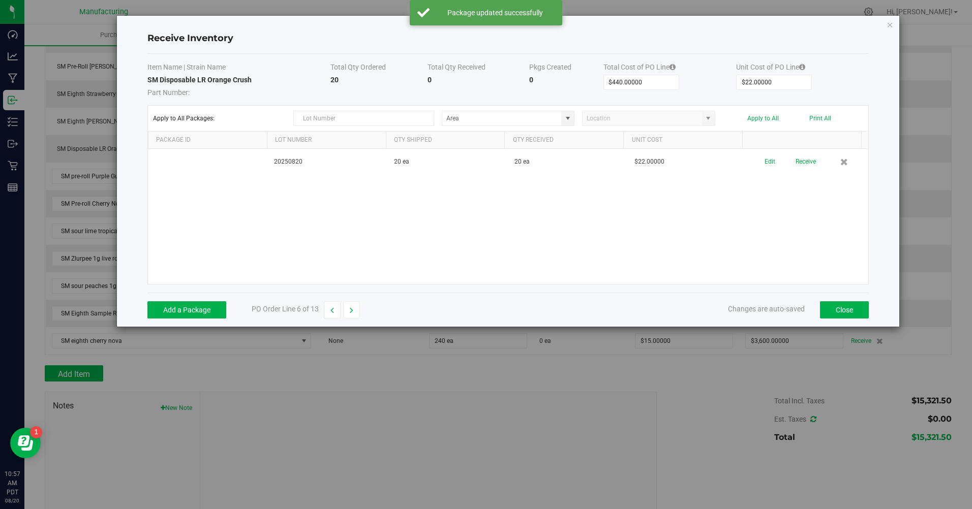
click at [796, 166] on button "Receive" at bounding box center [805, 162] width 20 height 18
click at [830, 158] on button "Print" at bounding box center [834, 158] width 13 height 10
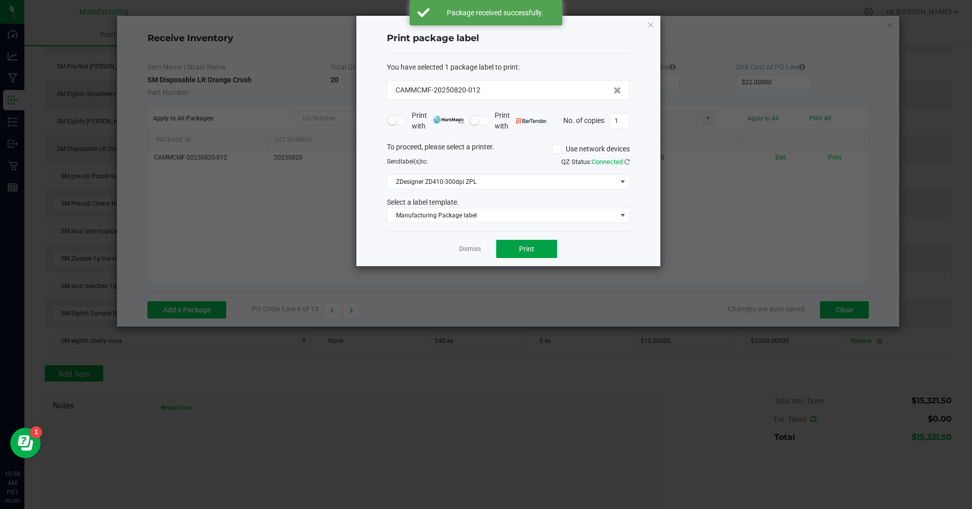
click at [531, 257] on button "Print" at bounding box center [526, 249] width 61 height 18
click at [467, 253] on link "Dismiss" at bounding box center [470, 249] width 22 height 9
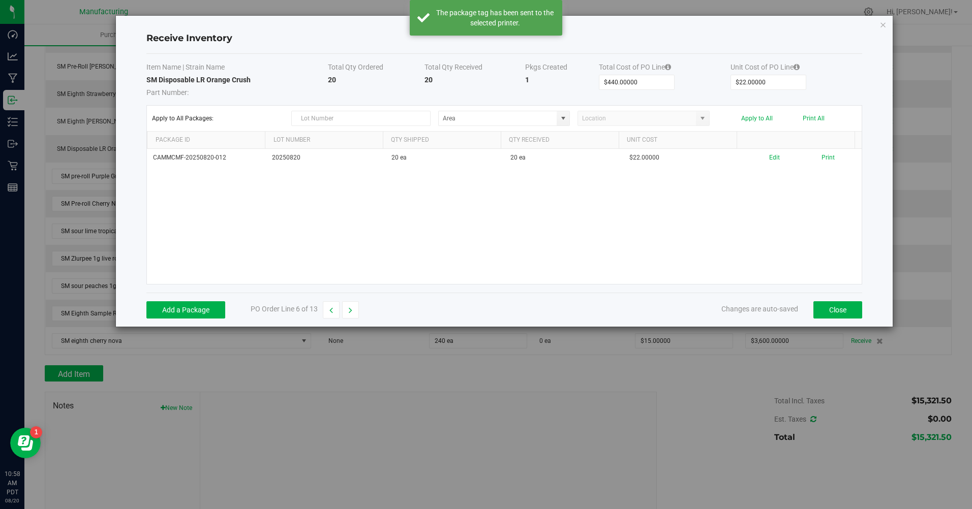
click at [349, 314] on icon "button" at bounding box center [351, 310] width 4 height 7
type input "$400.00000"
type input "$4.00000"
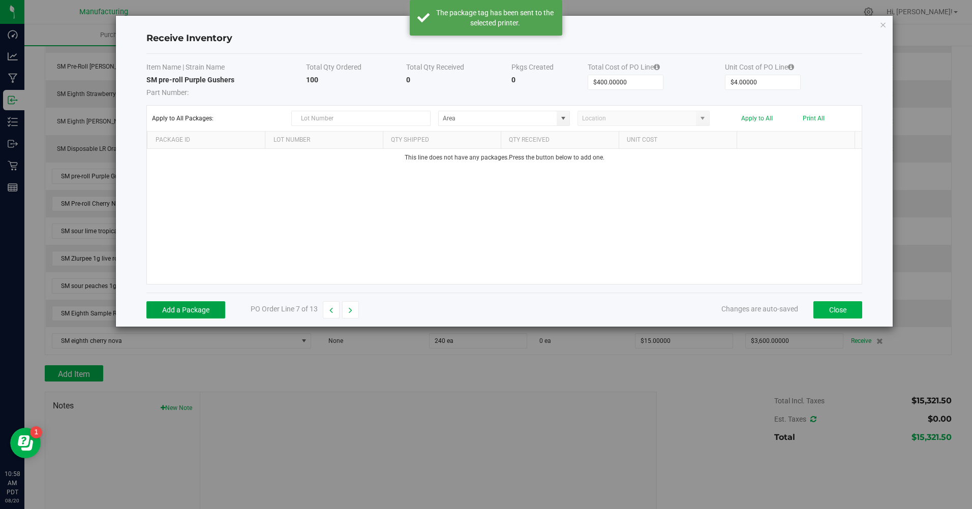
click at [207, 312] on button "Add a Package" at bounding box center [185, 309] width 79 height 17
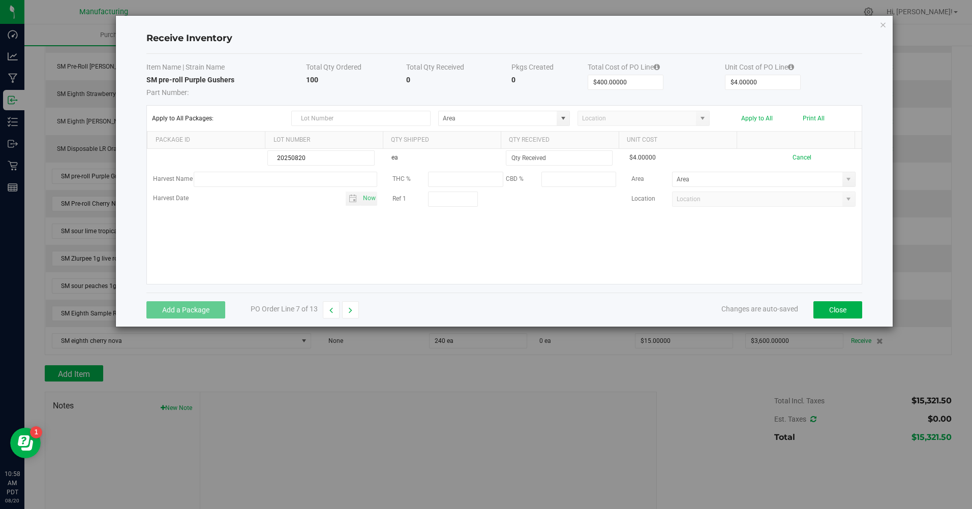
type input "20250820"
click at [512, 160] on input at bounding box center [559, 158] width 106 height 14
type input "100 ea"
click at [527, 265] on kendo-grid-list "20250820 ea 100 ea $4.00000 Cancel Harvest Name THC % CBD % Area Harvest Date N…" at bounding box center [504, 216] width 714 height 135
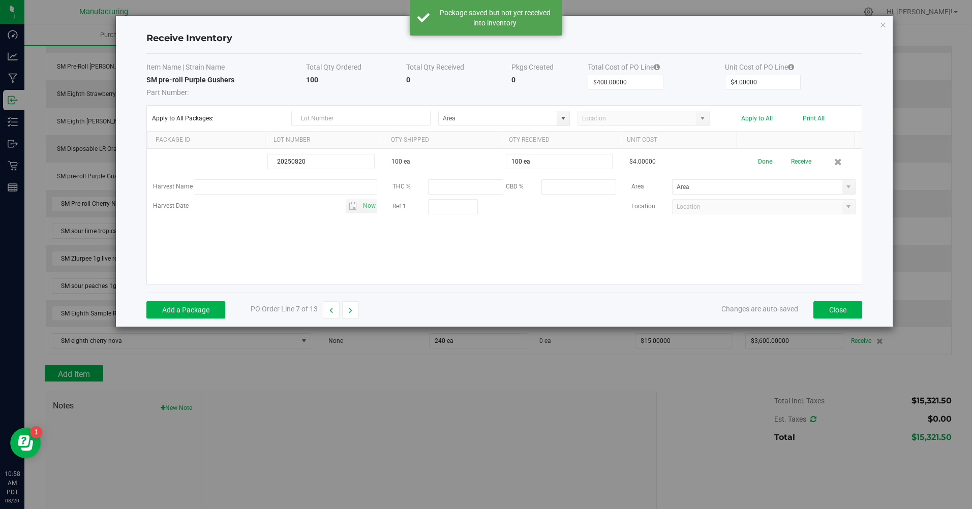
click at [844, 187] on span at bounding box center [848, 187] width 8 height 8
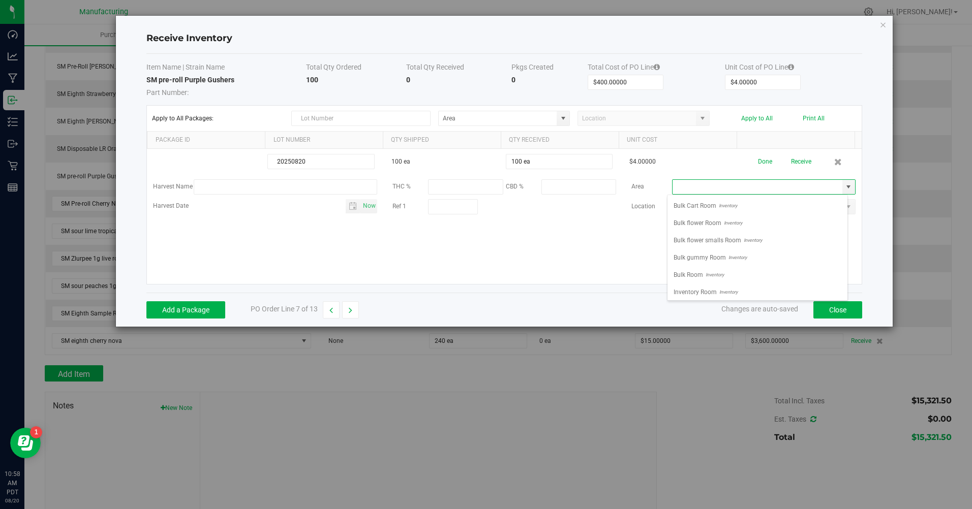
click at [716, 292] on span "Inventory" at bounding box center [726, 292] width 21 height 15
type input "Inventory Room"
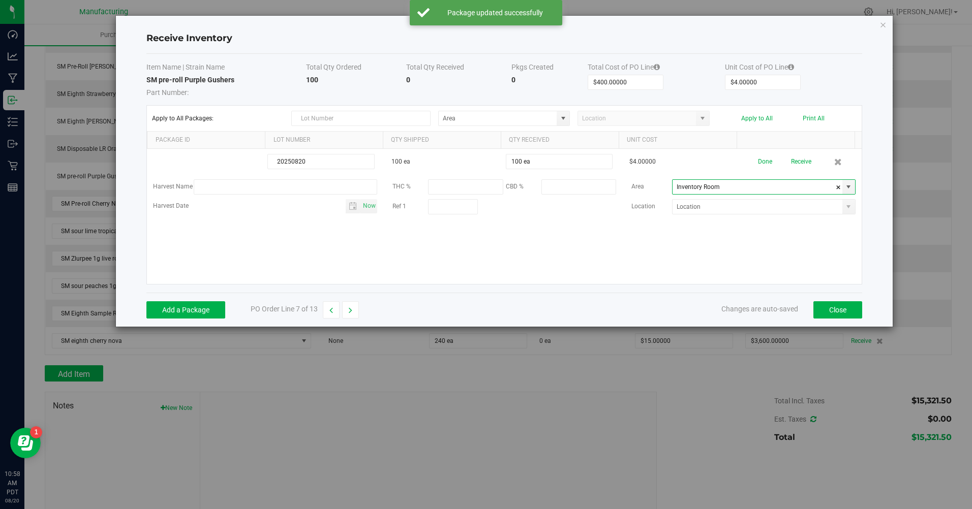
click at [491, 252] on div "20250820 100 ea 100 ea $4.00000 Done Receive Harvest Name THC % CBD % Area Inve…" at bounding box center [504, 216] width 714 height 135
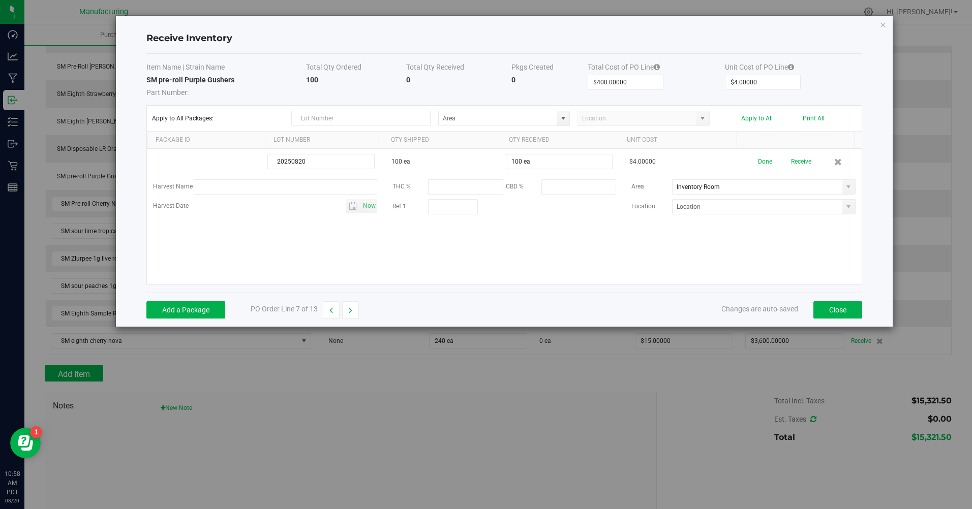
click at [758, 162] on button "Done" at bounding box center [765, 162] width 14 height 18
click at [789, 162] on button "Receive" at bounding box center [799, 162] width 20 height 18
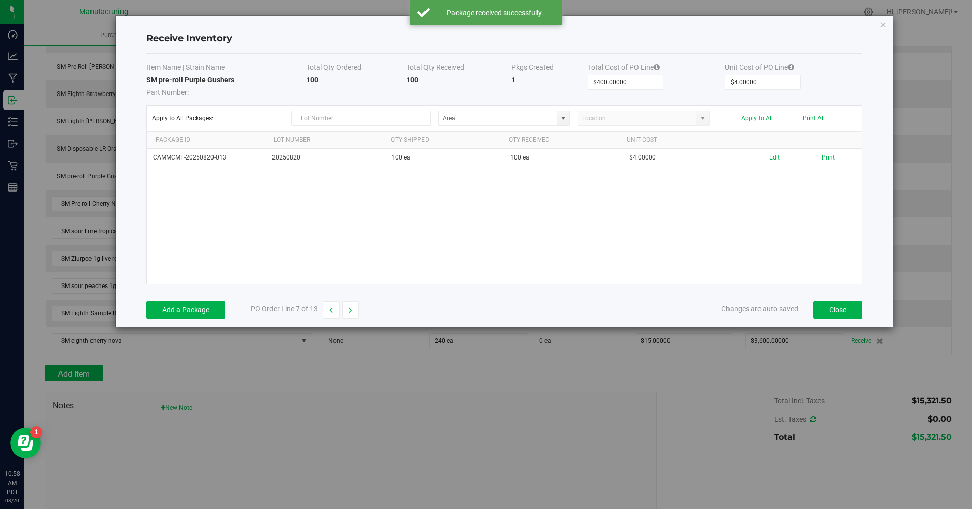
click at [820, 118] on button "Print All" at bounding box center [813, 118] width 22 height 7
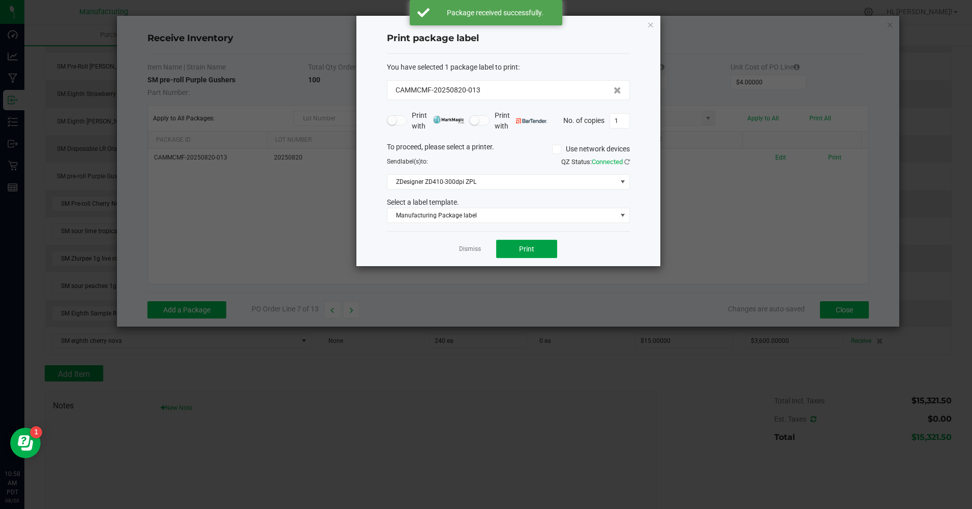
click at [543, 255] on button "Print" at bounding box center [526, 249] width 61 height 18
click at [467, 249] on link "Dismiss" at bounding box center [470, 249] width 22 height 9
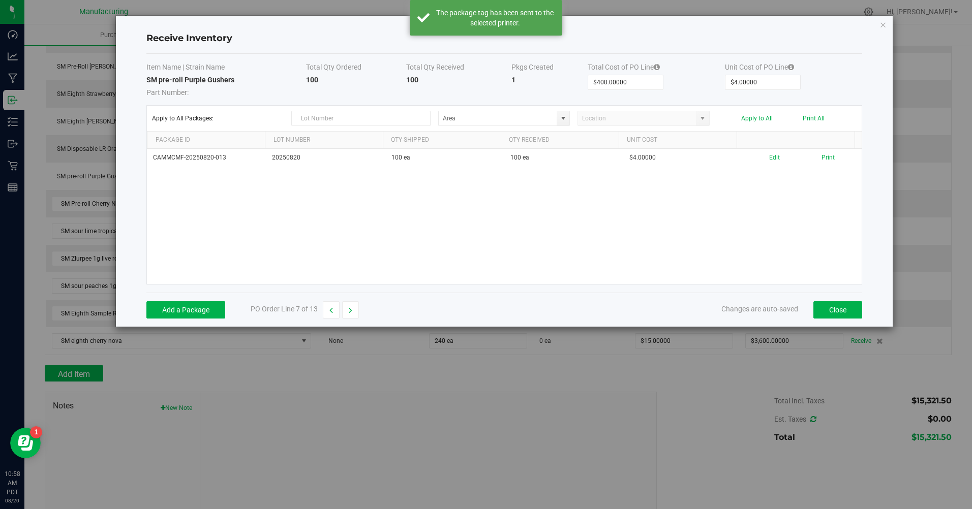
click at [346, 314] on button "button" at bounding box center [350, 309] width 17 height 17
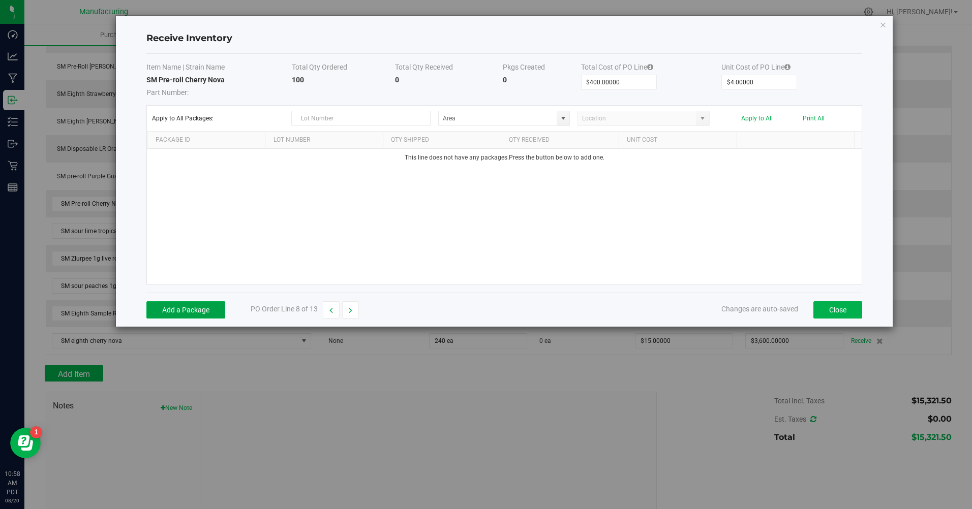
click at [168, 308] on button "Add a Package" at bounding box center [185, 309] width 79 height 17
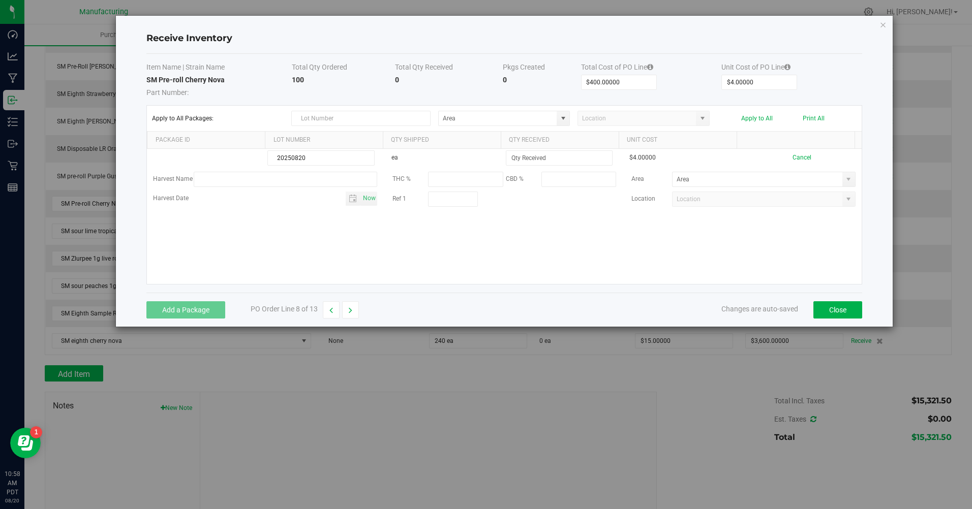
type input "20250820"
click at [530, 156] on input at bounding box center [559, 158] width 106 height 14
type input "100 ea"
click at [563, 247] on kendo-grid-list "20250820 ea 100 ea $4.00000 Cancel Harvest Name THC % CBD % Area Harvest Date N…" at bounding box center [504, 216] width 714 height 135
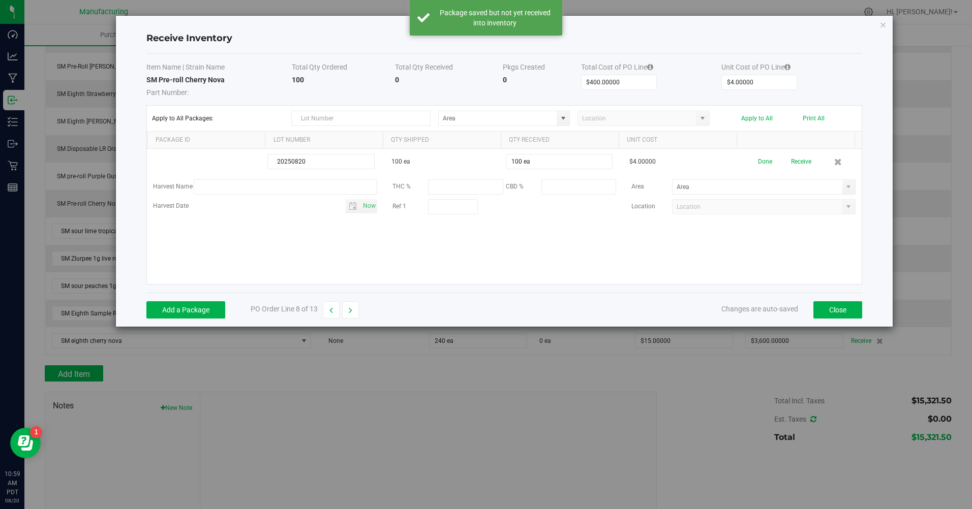
click at [844, 184] on span at bounding box center [848, 187] width 8 height 8
click at [722, 291] on span "Inventory" at bounding box center [726, 292] width 21 height 15
type input "Inventory Room"
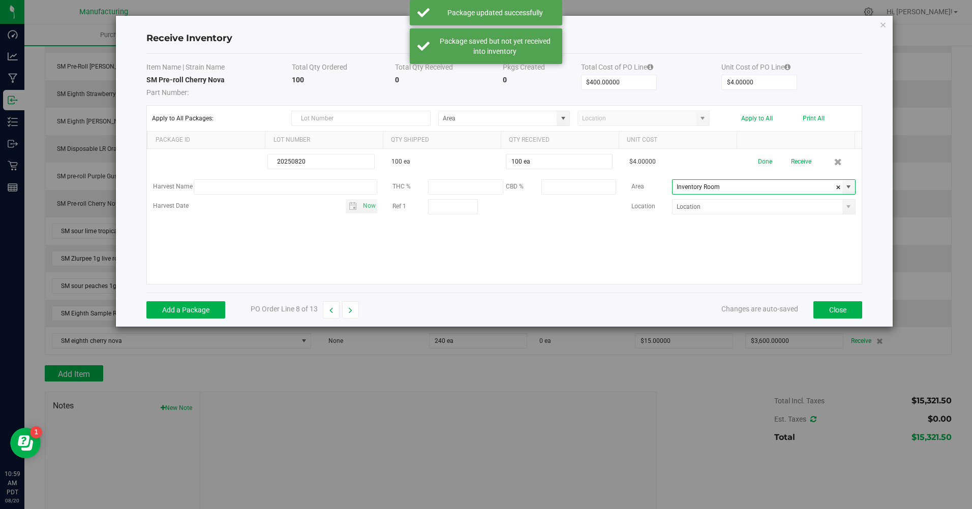
click at [758, 163] on button "Done" at bounding box center [765, 162] width 14 height 18
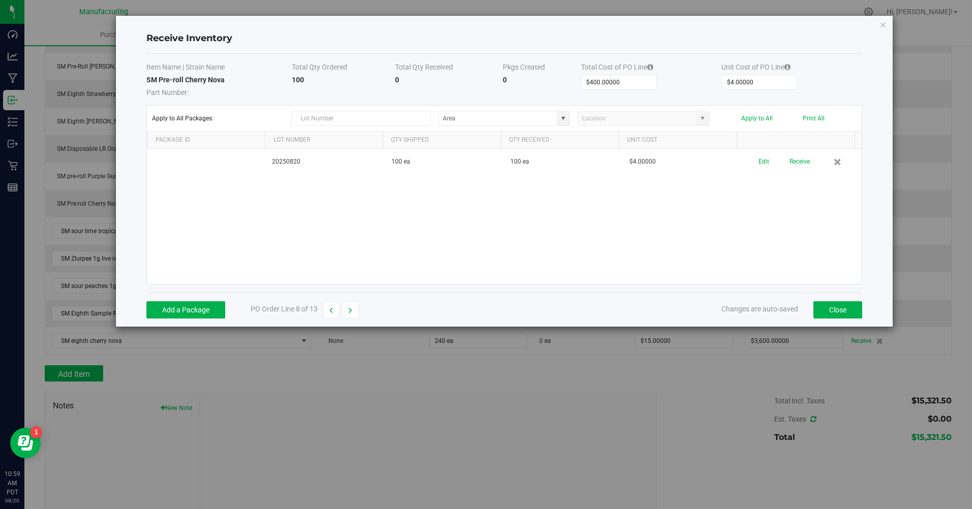
click at [797, 162] on button "Receive" at bounding box center [799, 162] width 20 height 18
click at [821, 160] on button "Print" at bounding box center [827, 158] width 13 height 10
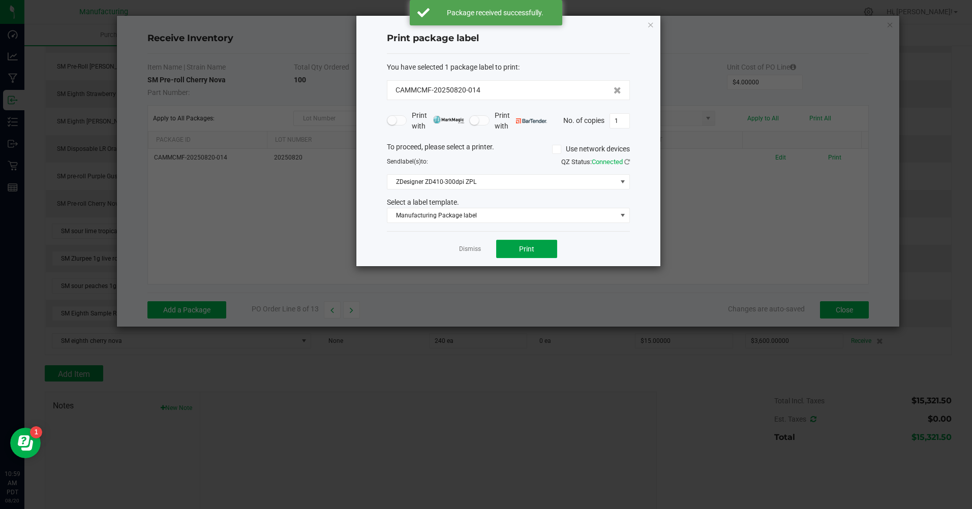
click at [542, 249] on button "Print" at bounding box center [526, 249] width 61 height 18
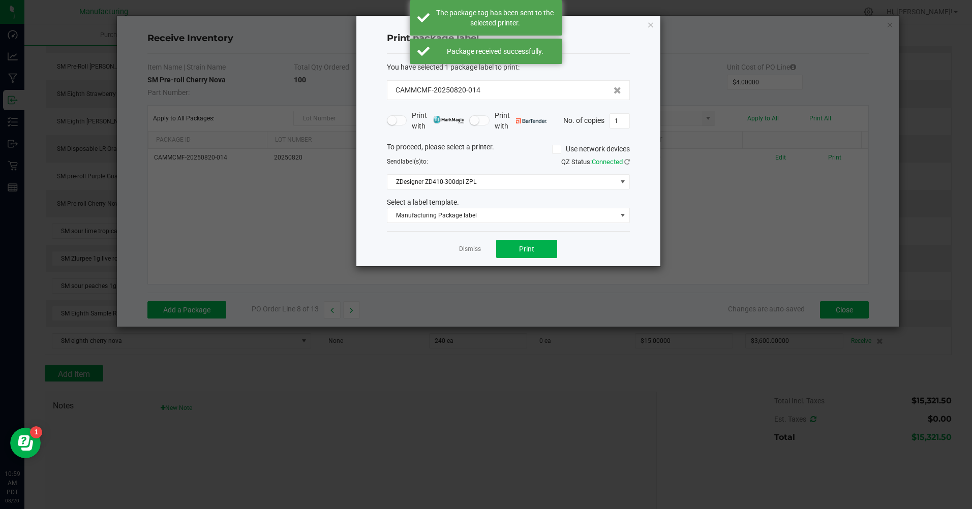
click at [463, 250] on link "Dismiss" at bounding box center [470, 249] width 22 height 9
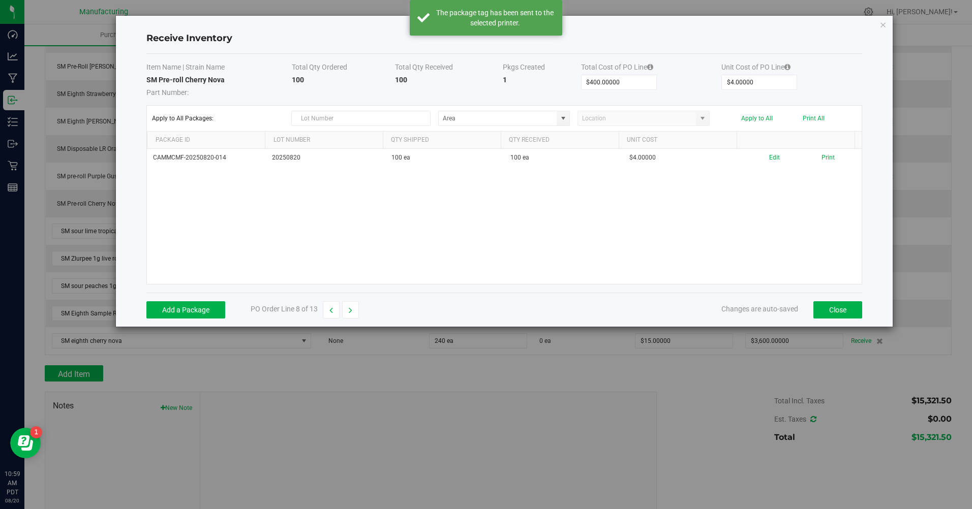
click at [349, 314] on icon "button" at bounding box center [351, 310] width 4 height 7
type input "$440.00000"
type input "$22.00000"
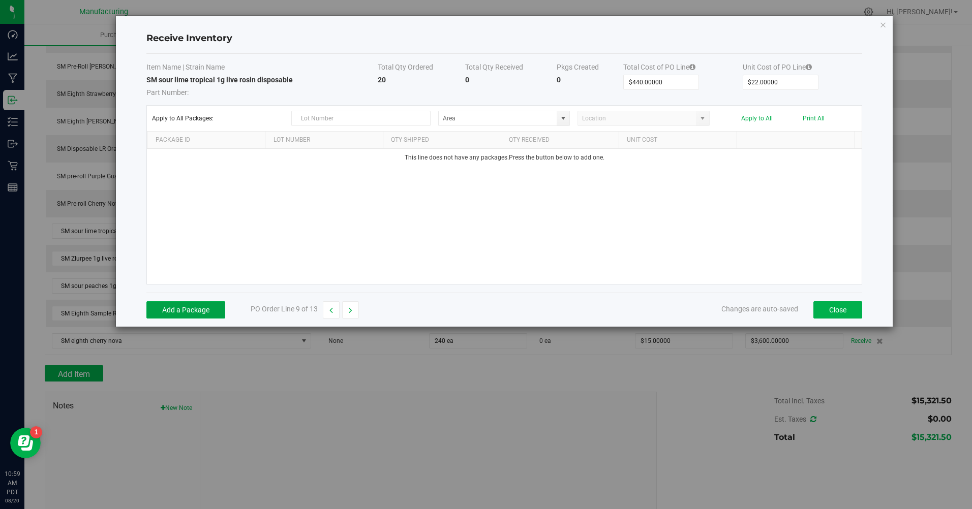
click at [195, 318] on button "Add a Package" at bounding box center [185, 309] width 79 height 17
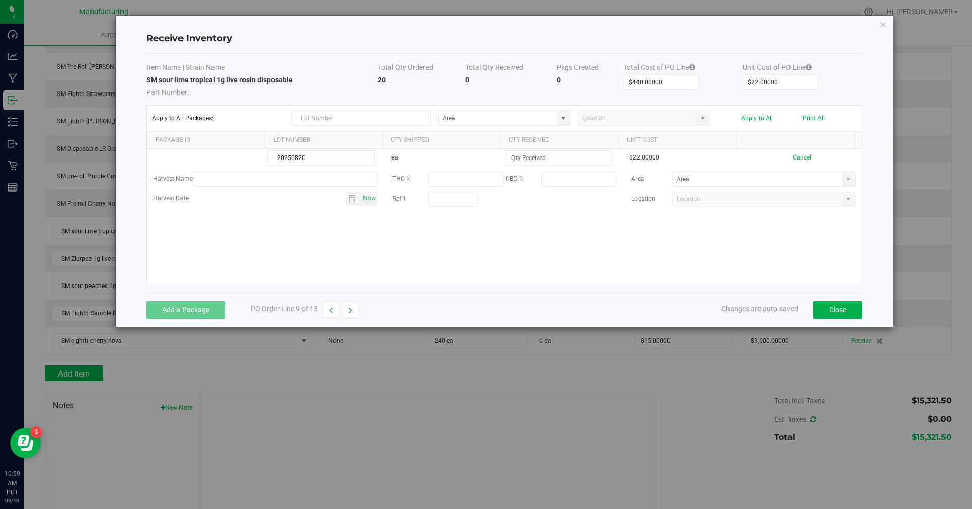
type input "20250820"
click at [507, 156] on input at bounding box center [559, 158] width 106 height 14
type input "20 ea"
click at [528, 251] on kendo-grid-list "20250820 ea 20 ea $22.00000 Cancel Harvest Name THC % CBD % Area Harvest Date N…" at bounding box center [504, 216] width 714 height 135
click at [715, 191] on input at bounding box center [757, 187] width 170 height 14
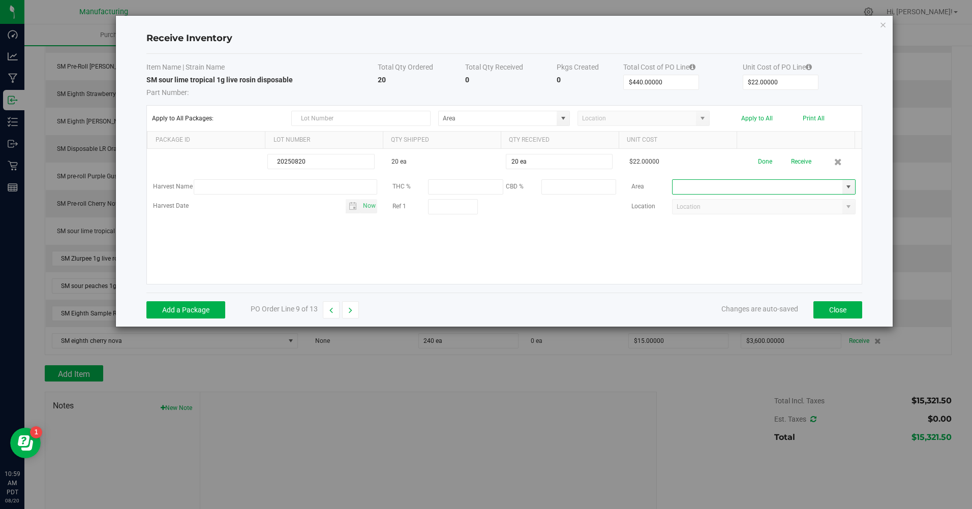
click at [844, 183] on span at bounding box center [848, 187] width 8 height 8
click at [696, 294] on span "Inventory Room" at bounding box center [694, 292] width 43 height 15
type input "Inventory Room"
click at [758, 162] on button "Done" at bounding box center [765, 162] width 14 height 18
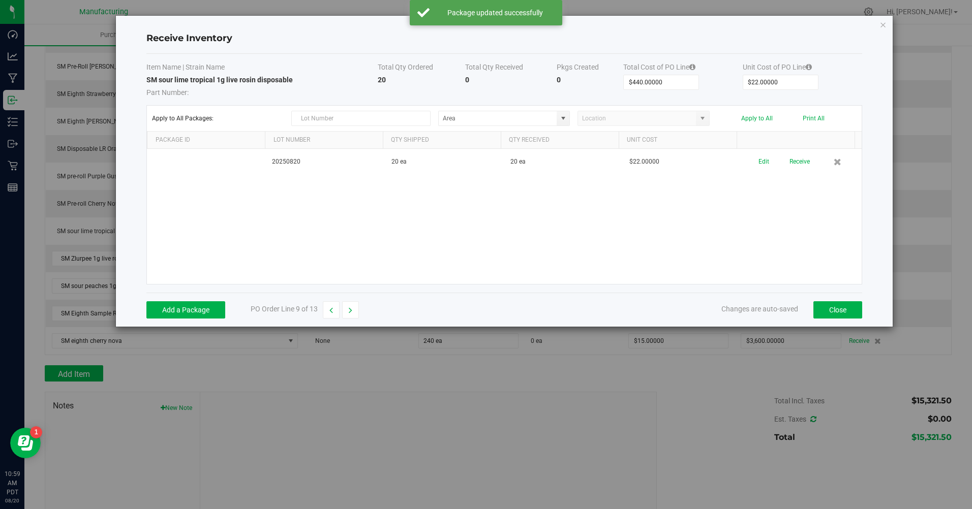
click at [794, 164] on button "Receive" at bounding box center [799, 162] width 20 height 18
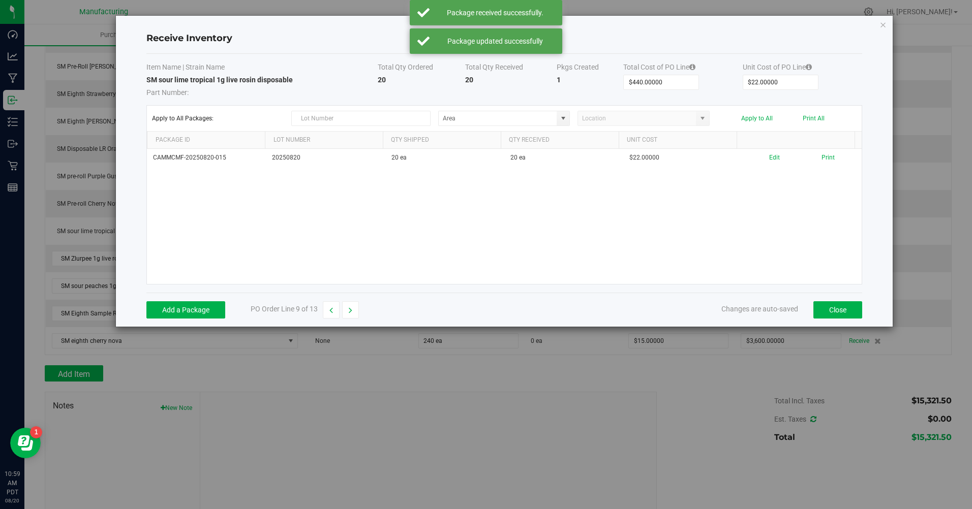
click at [821, 158] on button "Print" at bounding box center [827, 158] width 13 height 10
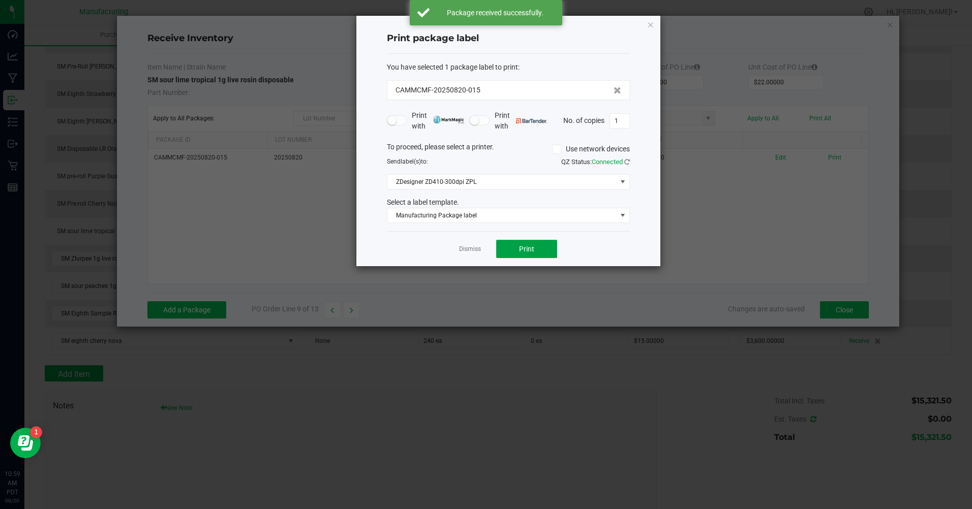
click at [545, 245] on button "Print" at bounding box center [526, 249] width 61 height 18
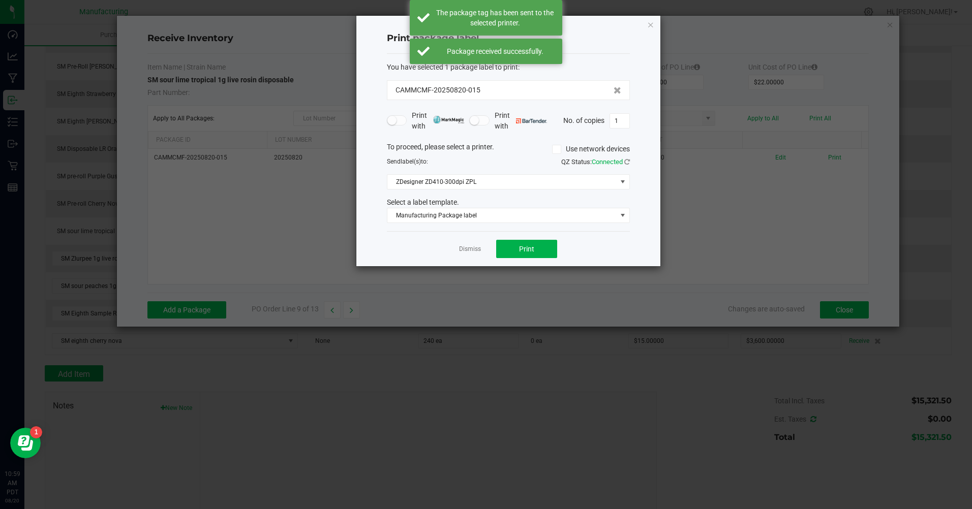
click at [466, 252] on link "Dismiss" at bounding box center [470, 249] width 22 height 9
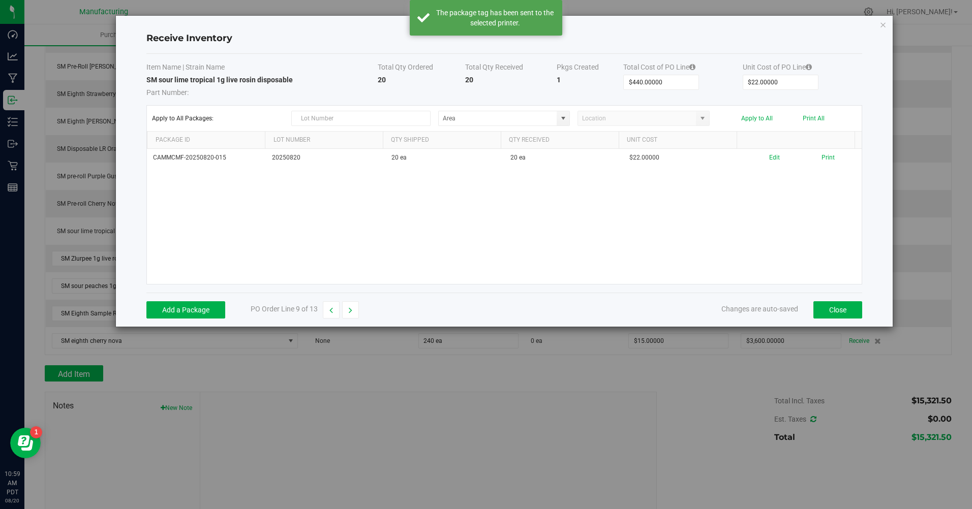
click at [355, 311] on button "button" at bounding box center [350, 309] width 17 height 17
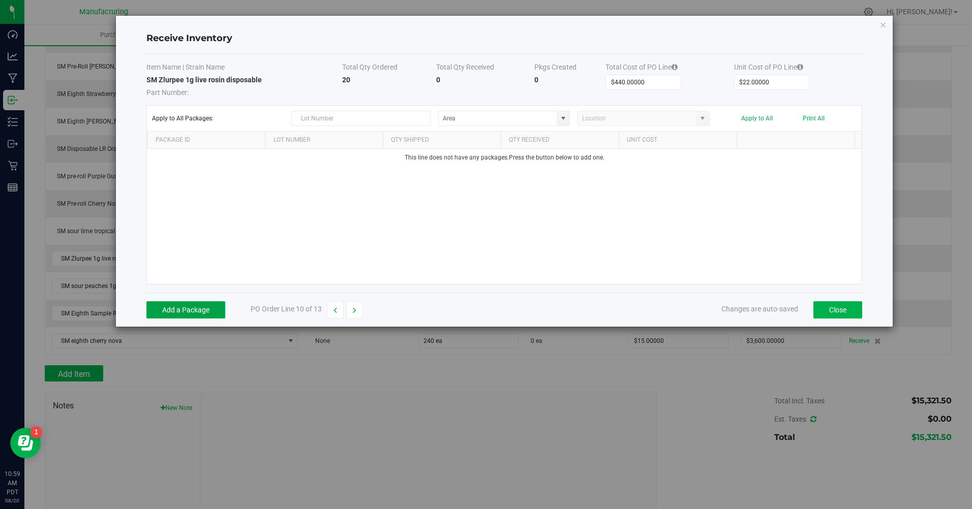
click at [211, 302] on button "Add a Package" at bounding box center [185, 309] width 79 height 17
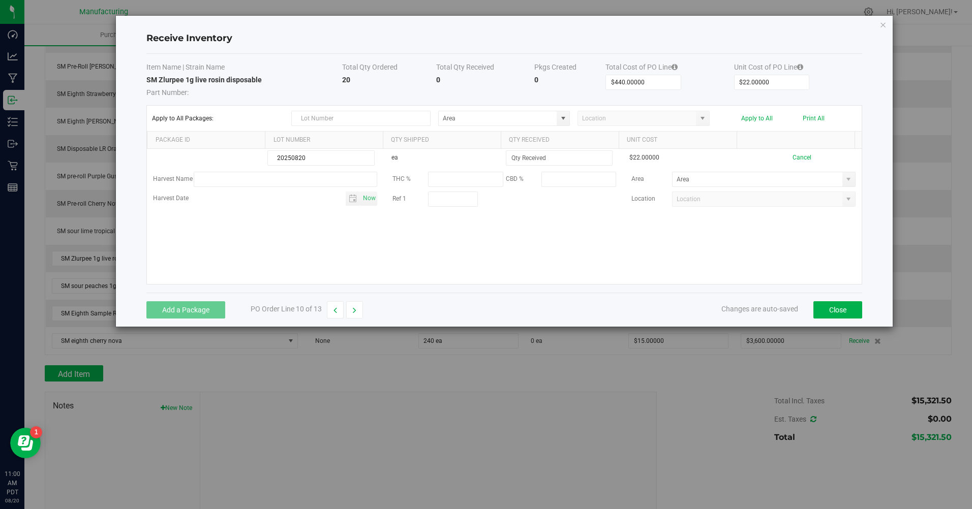
type input "20250820"
click at [514, 154] on input at bounding box center [559, 158] width 106 height 14
type input "20 ea"
click at [483, 235] on kendo-grid-list "20250820 ea 20 ea $22.00000 Cancel Harvest Name THC % CBD % Area Harvest Date N…" at bounding box center [504, 216] width 714 height 135
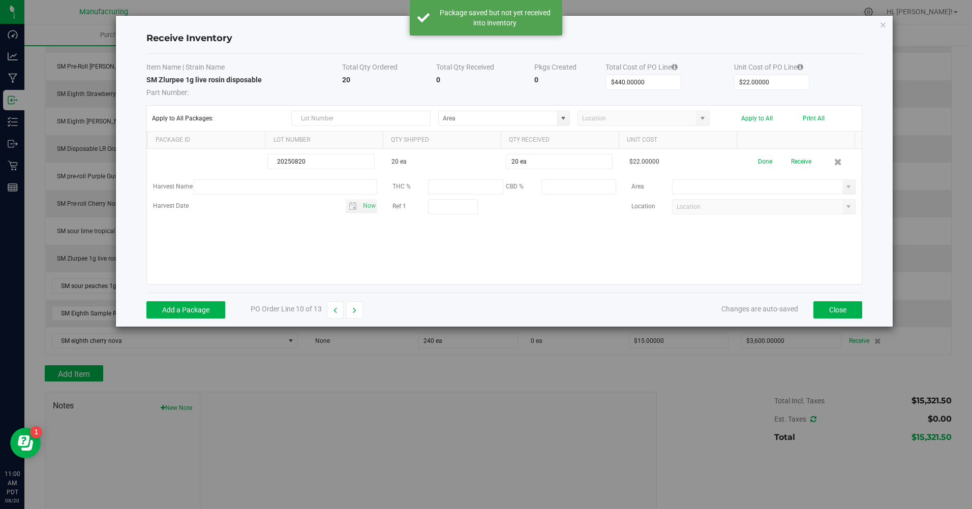
click at [693, 190] on input at bounding box center [757, 187] width 170 height 14
click at [842, 193] on span at bounding box center [848, 187] width 13 height 14
click at [702, 288] on span "Inventory Room" at bounding box center [694, 292] width 43 height 15
type input "Inventory Room"
click at [758, 160] on button "Done" at bounding box center [765, 162] width 14 height 18
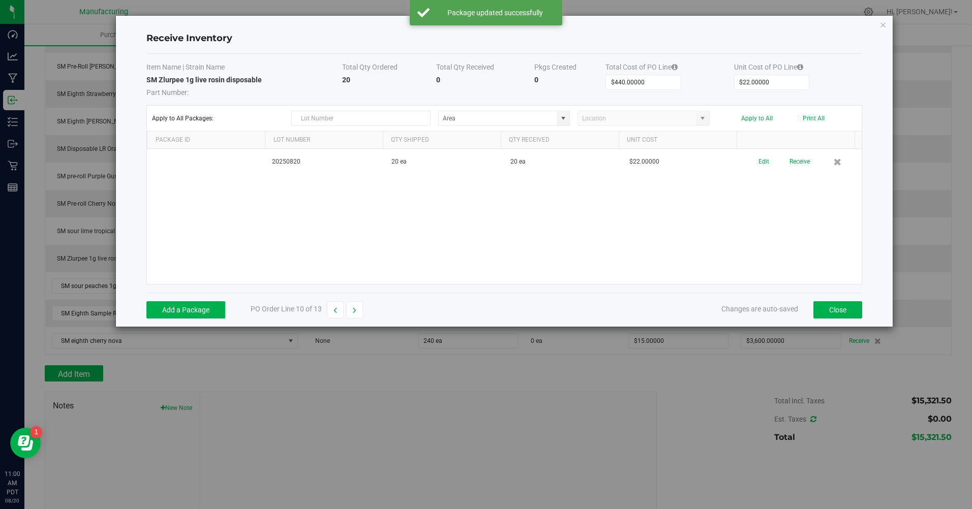
click at [789, 161] on button "Receive" at bounding box center [799, 162] width 20 height 18
click at [824, 159] on button "Print" at bounding box center [827, 158] width 13 height 10
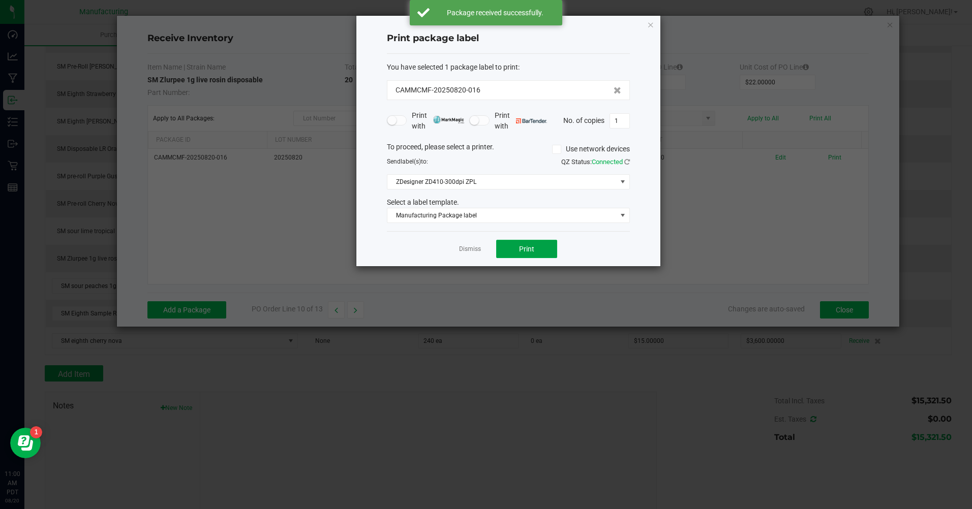
click at [535, 243] on button "Print" at bounding box center [526, 249] width 61 height 18
click at [471, 247] on link "Dismiss" at bounding box center [470, 249] width 22 height 9
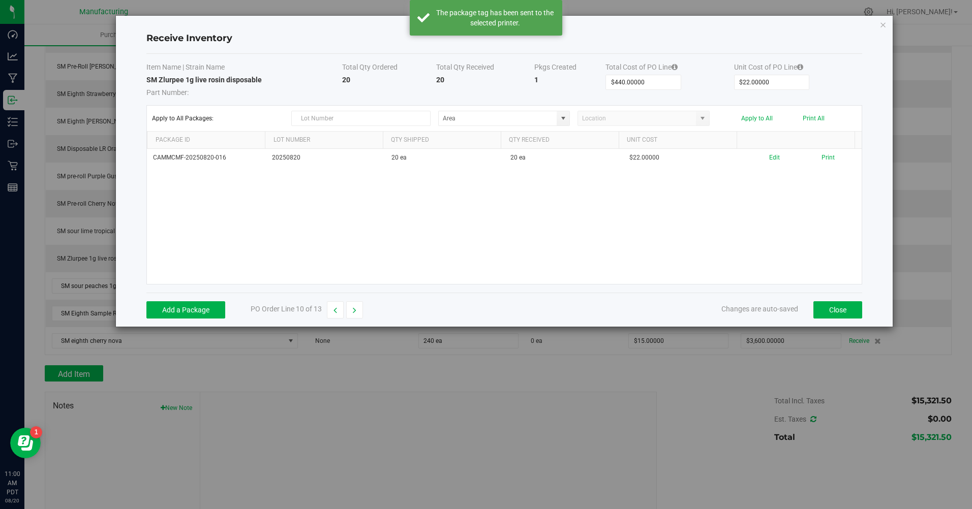
click at [356, 312] on icon "button" at bounding box center [355, 310] width 4 height 7
click at [219, 314] on button "Add a Package" at bounding box center [185, 309] width 79 height 17
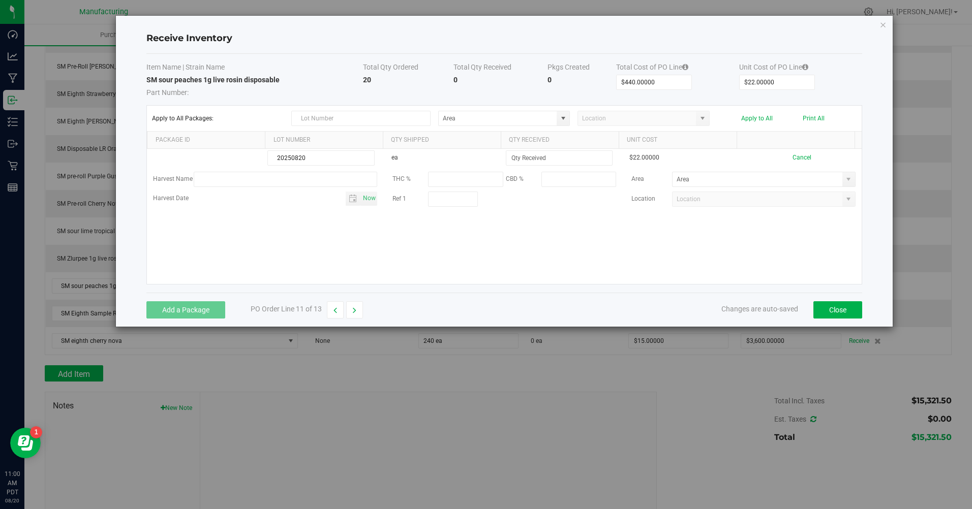
type input "20250820"
click at [551, 155] on input at bounding box center [559, 158] width 106 height 14
type input "20 ea"
click at [519, 248] on kendo-grid-list "20250820 ea 20 ea $22.00000 Cancel Harvest Name THC % CBD % Area Harvest Date N…" at bounding box center [504, 216] width 714 height 135
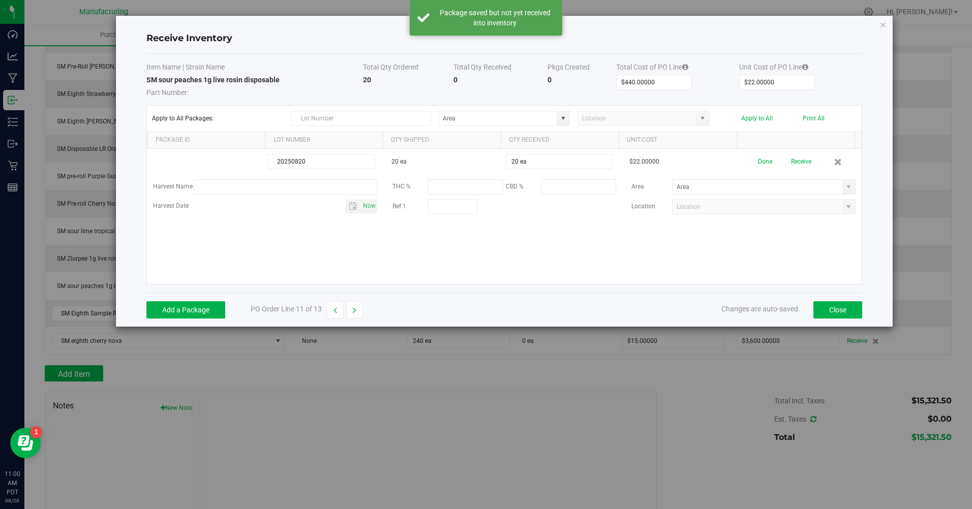
click at [844, 187] on span at bounding box center [848, 187] width 8 height 8
click at [671, 292] on li "Inventory Room Inventory" at bounding box center [757, 292] width 180 height 17
type input "Inventory Room"
click at [758, 166] on button "Done" at bounding box center [765, 162] width 14 height 18
click at [789, 162] on button "Receive" at bounding box center [799, 162] width 20 height 18
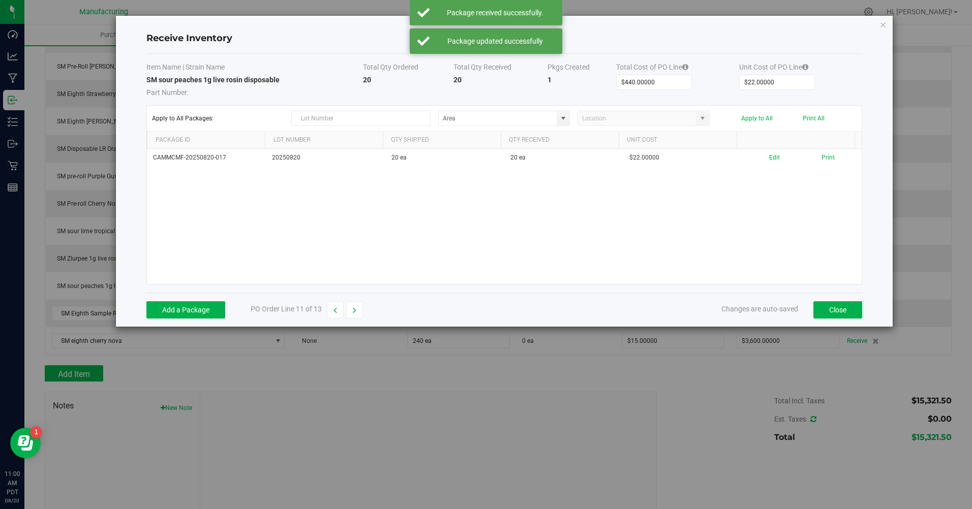
click at [821, 158] on button "Print" at bounding box center [827, 158] width 13 height 10
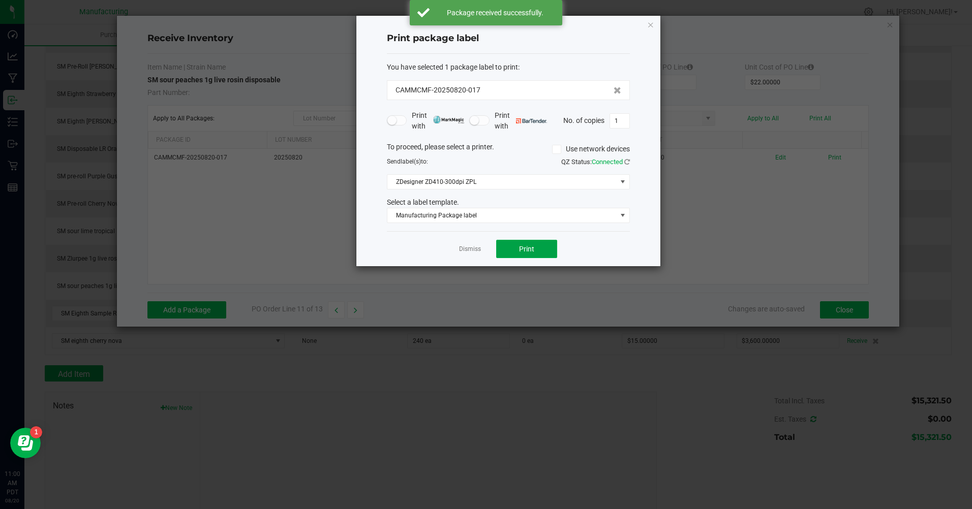
click at [524, 249] on span "Print" at bounding box center [526, 249] width 15 height 8
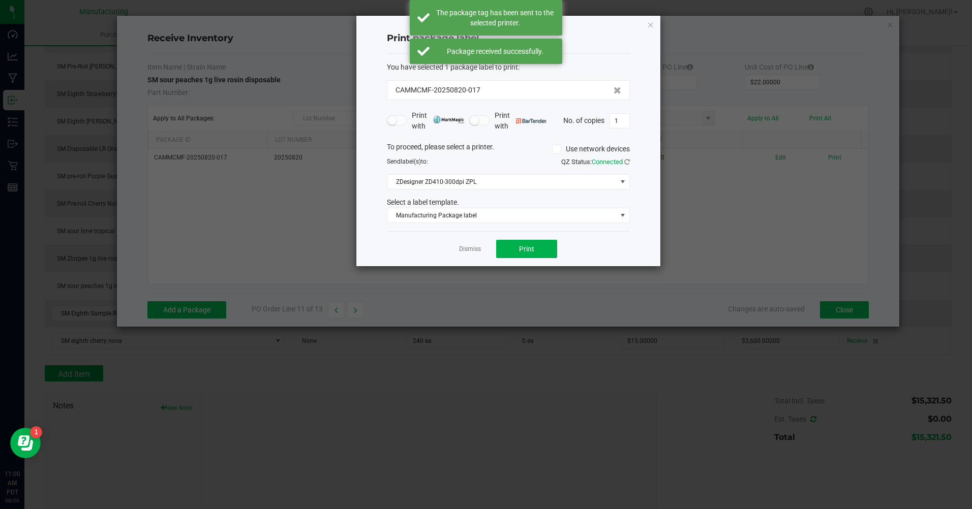
click at [475, 254] on link "Dismiss" at bounding box center [470, 249] width 22 height 9
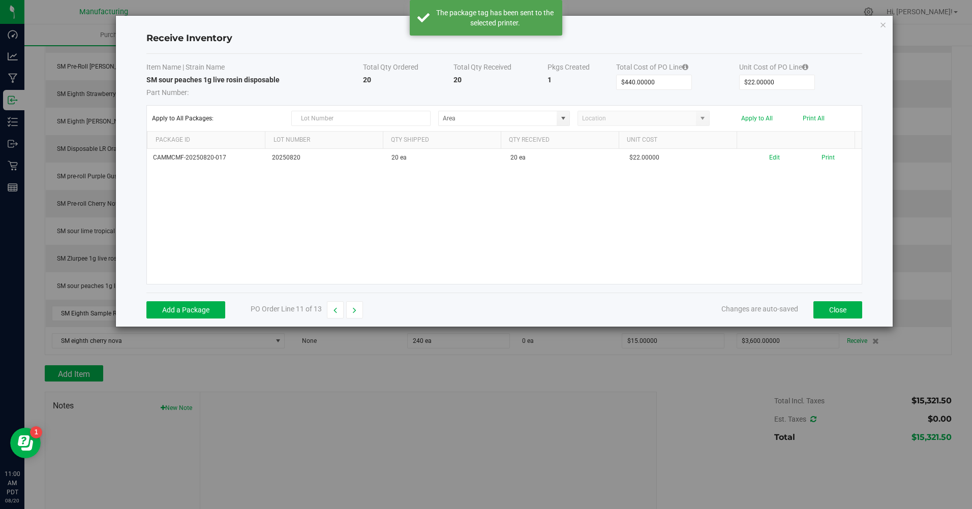
click at [353, 312] on icon "button" at bounding box center [355, 310] width 4 height 7
type input "$1.50000"
type input "$0.10000"
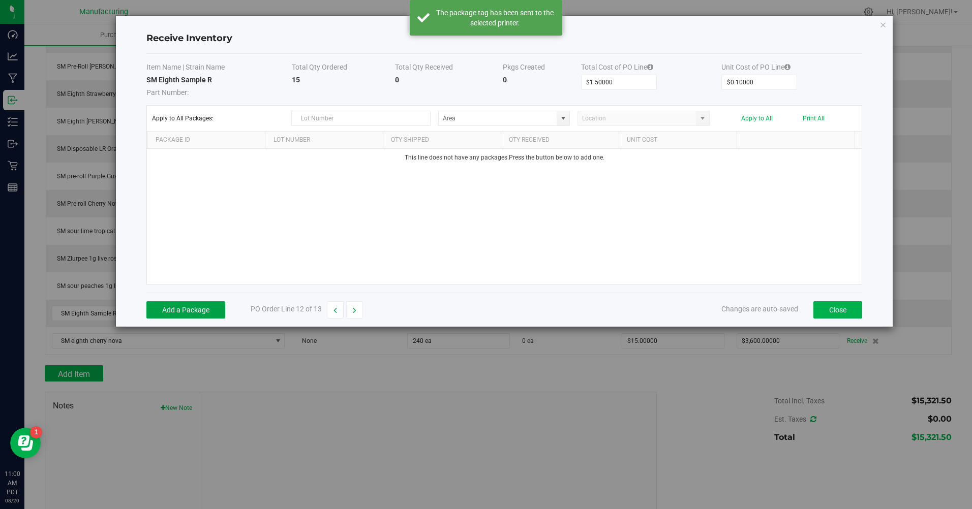
click at [198, 315] on button "Add a Package" at bounding box center [185, 309] width 79 height 17
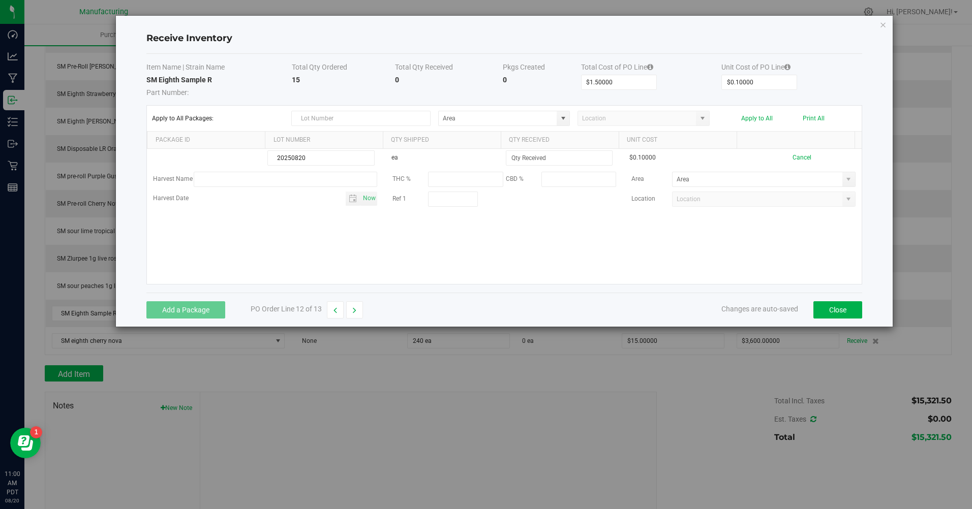
type input "20250820"
click at [535, 156] on input at bounding box center [559, 158] width 106 height 14
type input "15 ea"
click at [535, 234] on kendo-grid-list "20250820 ea 15 ea $0.10000 Cancel Harvest Name THC % CBD % Area Harvest Date No…" at bounding box center [504, 216] width 714 height 135
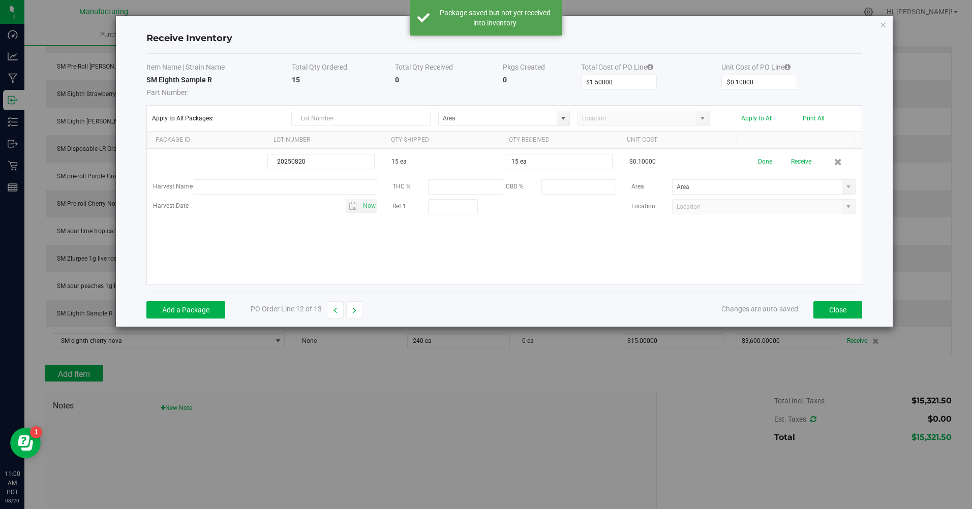
click at [847, 187] on span at bounding box center [848, 187] width 13 height 14
click at [691, 293] on span "Inventory Room" at bounding box center [694, 292] width 43 height 15
type input "Inventory Room"
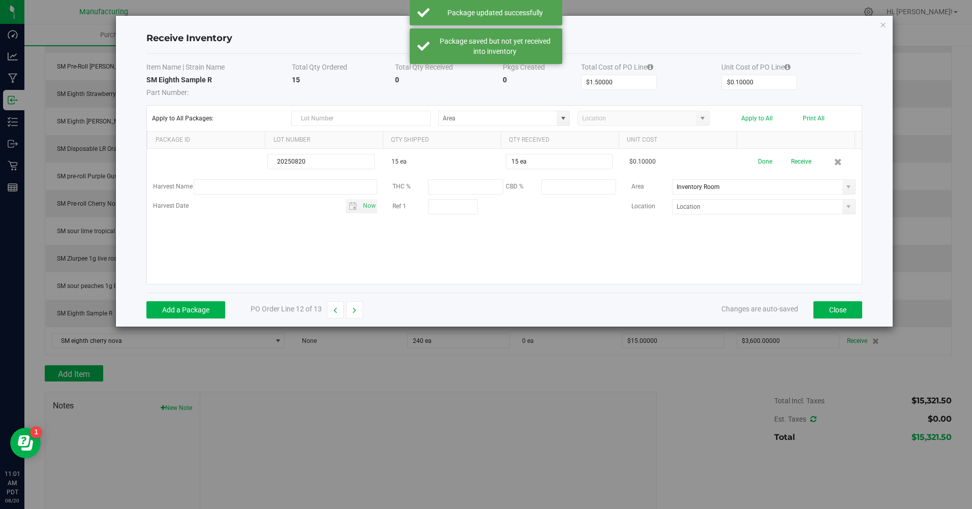
click at [758, 158] on button "Done" at bounding box center [765, 162] width 14 height 18
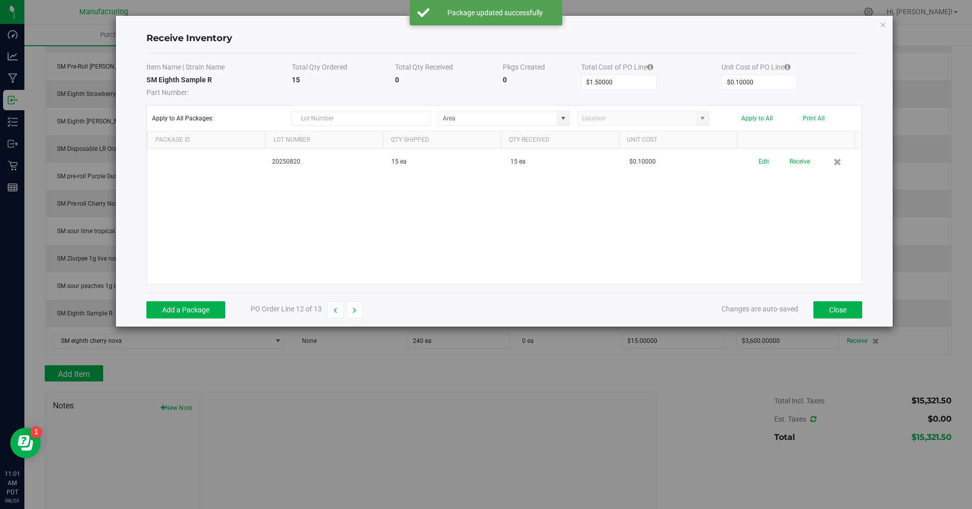
click at [789, 163] on button "Receive" at bounding box center [799, 162] width 20 height 18
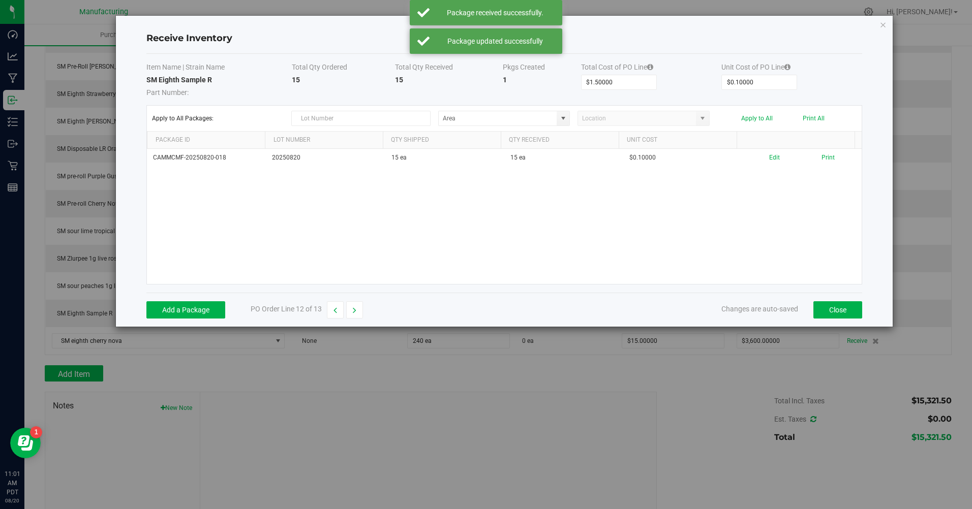
click at [826, 159] on button "Print" at bounding box center [827, 158] width 13 height 10
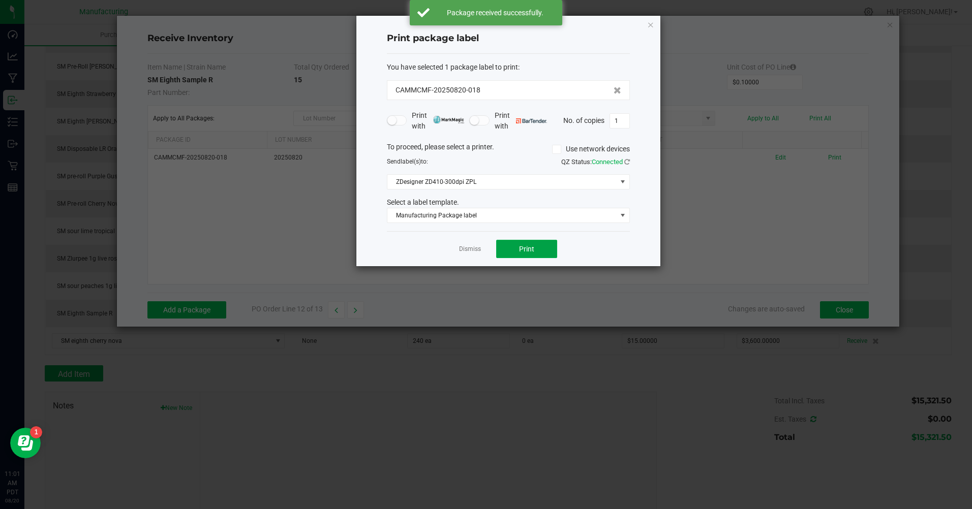
click at [517, 245] on button "Print" at bounding box center [526, 249] width 61 height 18
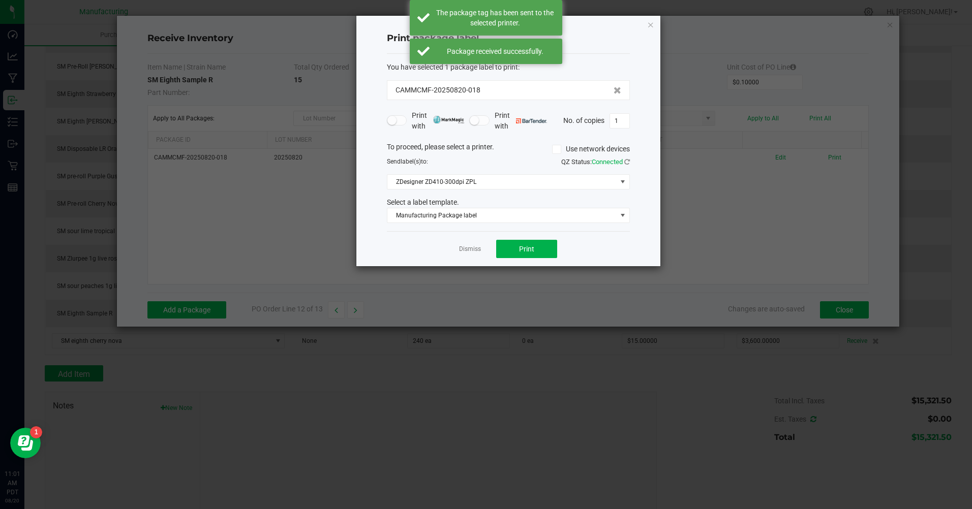
click at [467, 249] on link "Dismiss" at bounding box center [470, 249] width 22 height 9
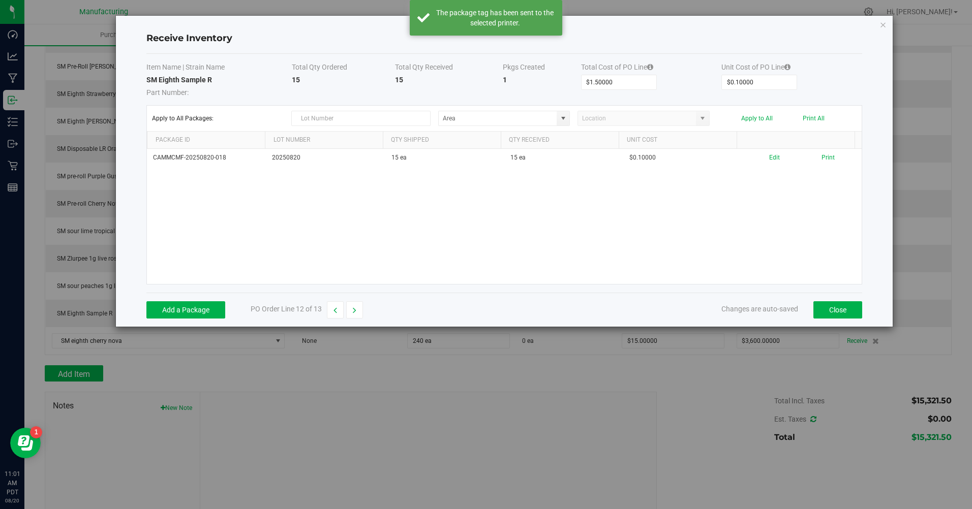
click at [356, 307] on icon "button" at bounding box center [355, 310] width 4 height 7
type input "$3,600.00000"
type input "$15.00000"
click at [210, 306] on button "Add a Package" at bounding box center [185, 309] width 79 height 17
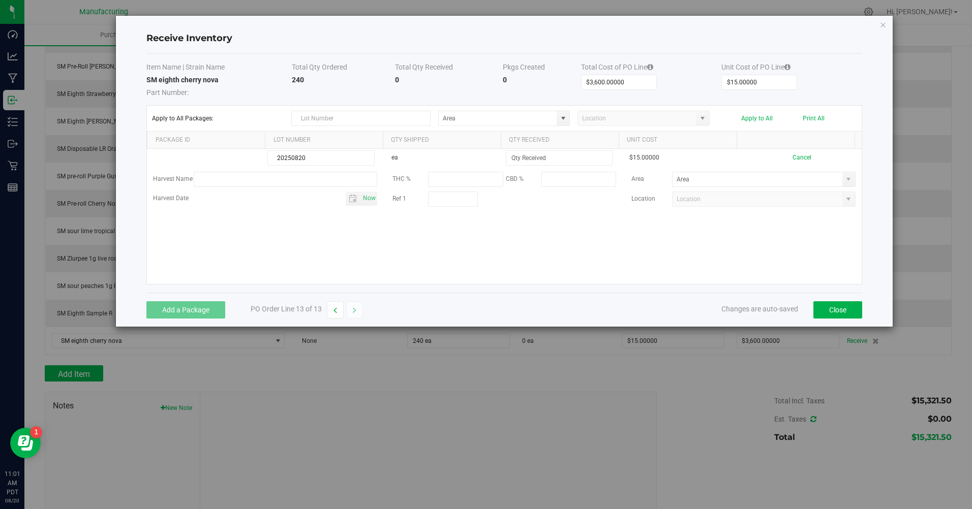
type input "20250820"
click at [512, 161] on input at bounding box center [559, 158] width 106 height 14
type input "120 ea"
click at [448, 269] on kendo-grid-list "20250820 ea 120 ea $15.00000 Cancel Harvest Name THC % CBD % Area Harvest Date …" at bounding box center [504, 216] width 714 height 135
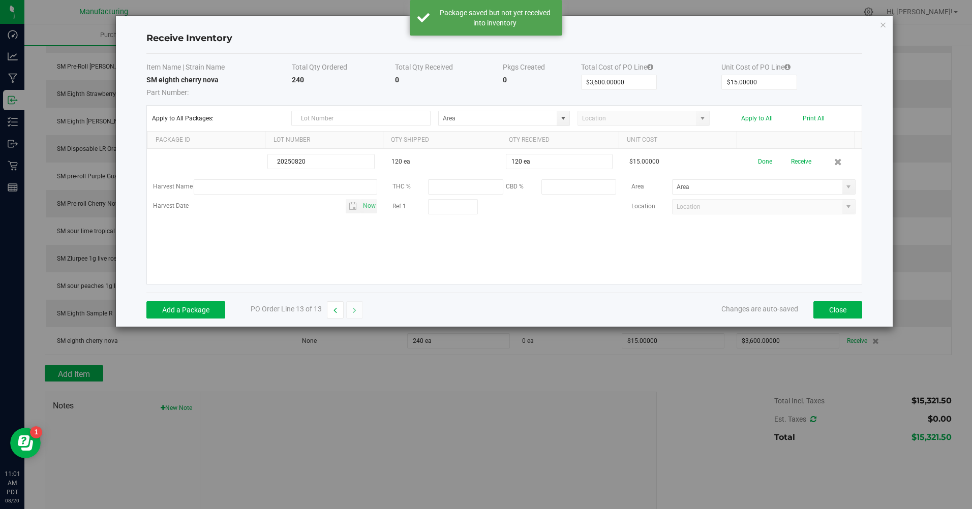
click at [844, 188] on span at bounding box center [848, 187] width 8 height 8
click at [703, 291] on span "Inventory Room" at bounding box center [694, 292] width 43 height 15
type input "Inventory Room"
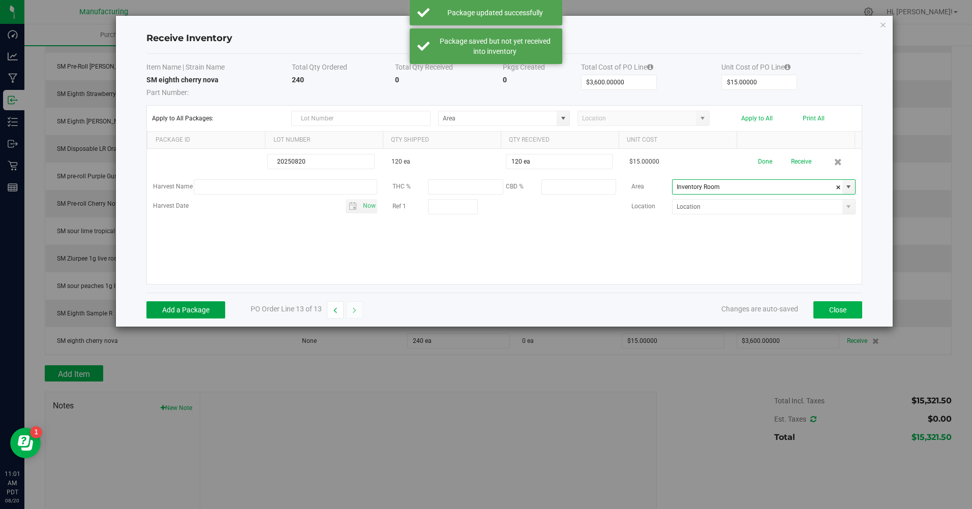
click at [189, 312] on button "Add a Package" at bounding box center [185, 309] width 79 height 17
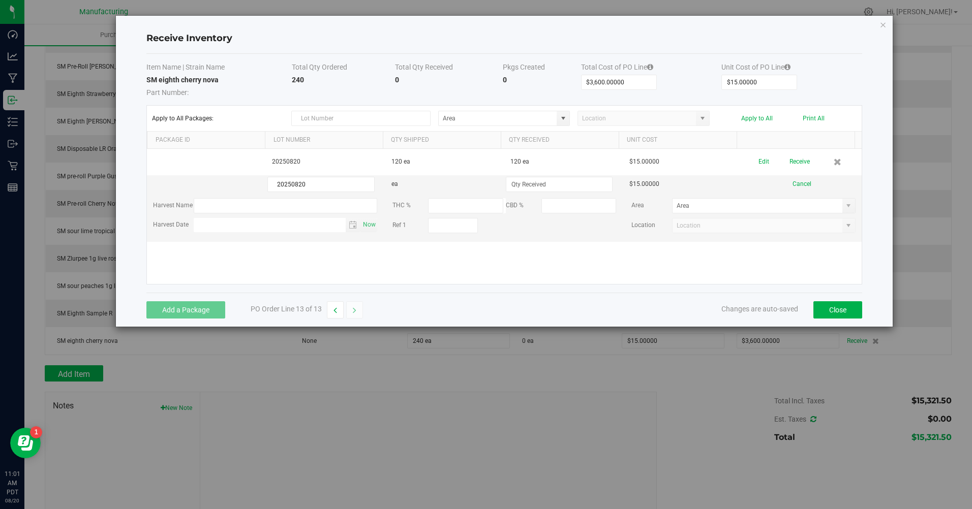
type input "20250820"
drag, startPoint x: 526, startPoint y: 180, endPoint x: 528, endPoint y: 187, distance: 8.0
click at [528, 187] on input at bounding box center [559, 184] width 106 height 14
type input "120 ea"
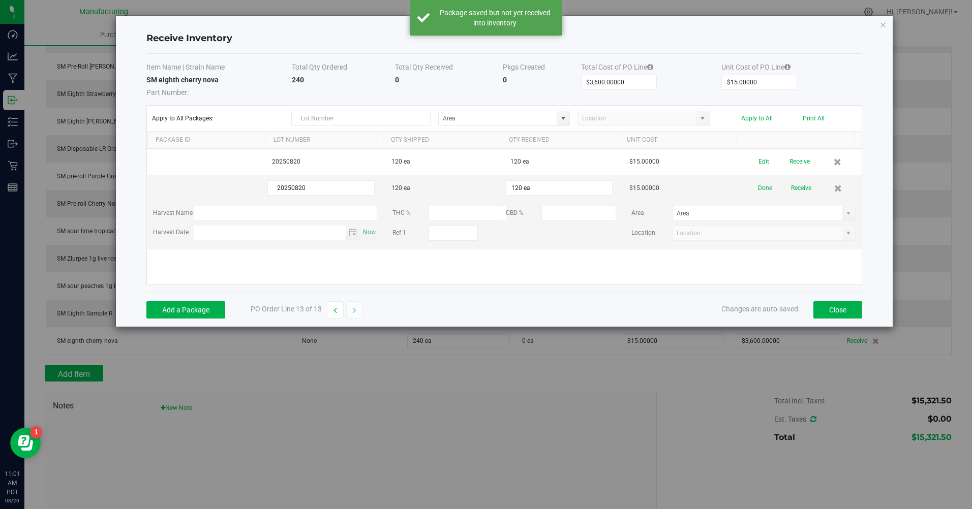
click at [844, 216] on span at bounding box center [848, 213] width 8 height 8
click at [677, 319] on span "Inventory Room" at bounding box center [694, 318] width 43 height 15
type input "Inventory Room"
click at [761, 188] on button "Done" at bounding box center [765, 188] width 14 height 18
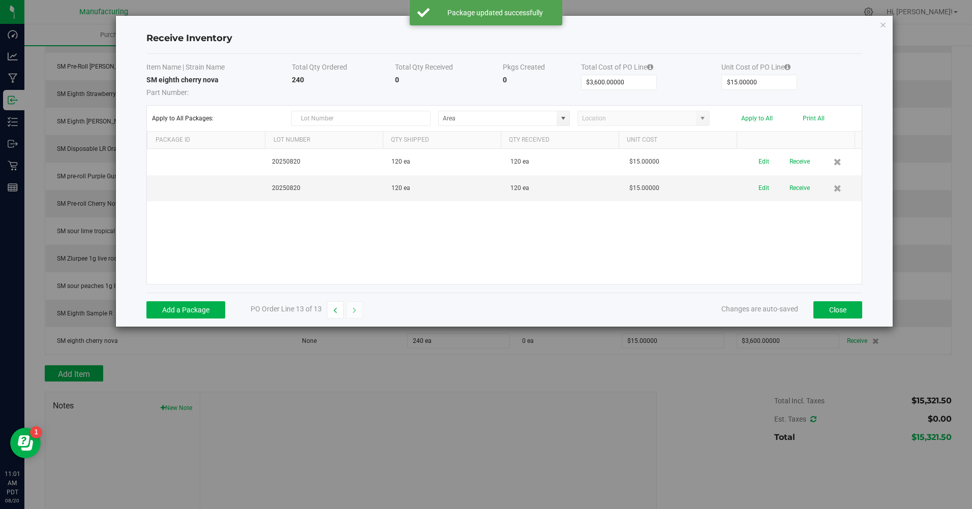
click at [789, 164] on button "Receive" at bounding box center [799, 162] width 20 height 18
click at [794, 186] on button "Receive" at bounding box center [799, 180] width 20 height 18
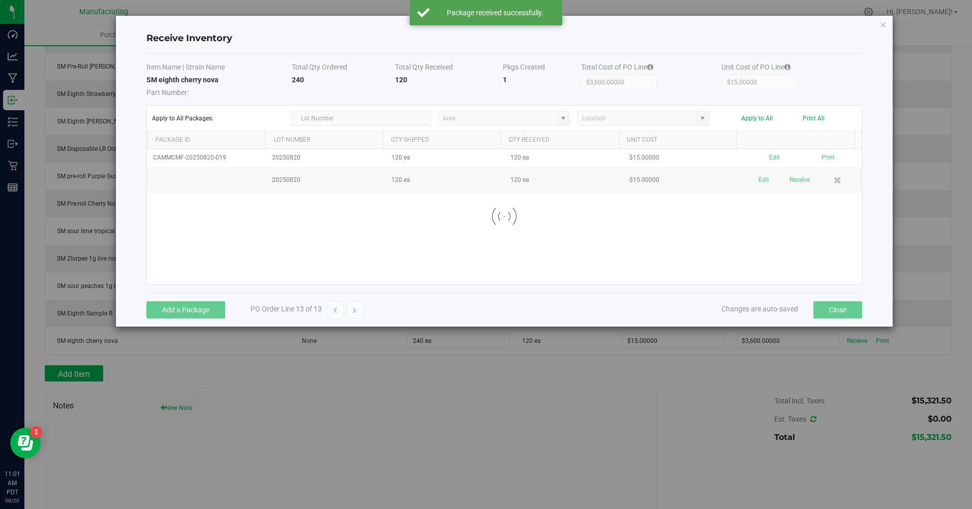
scroll to position [207, 0]
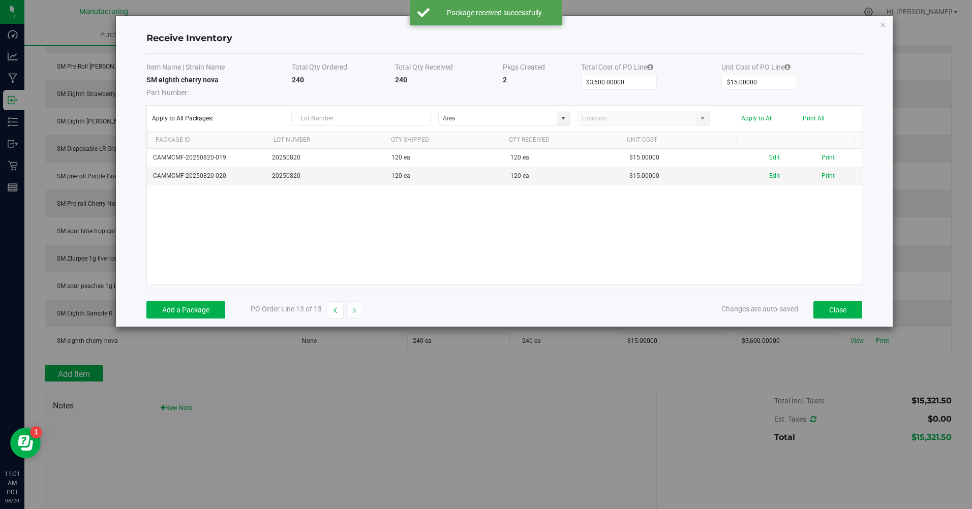
click at [805, 119] on button "Print All" at bounding box center [813, 118] width 22 height 7
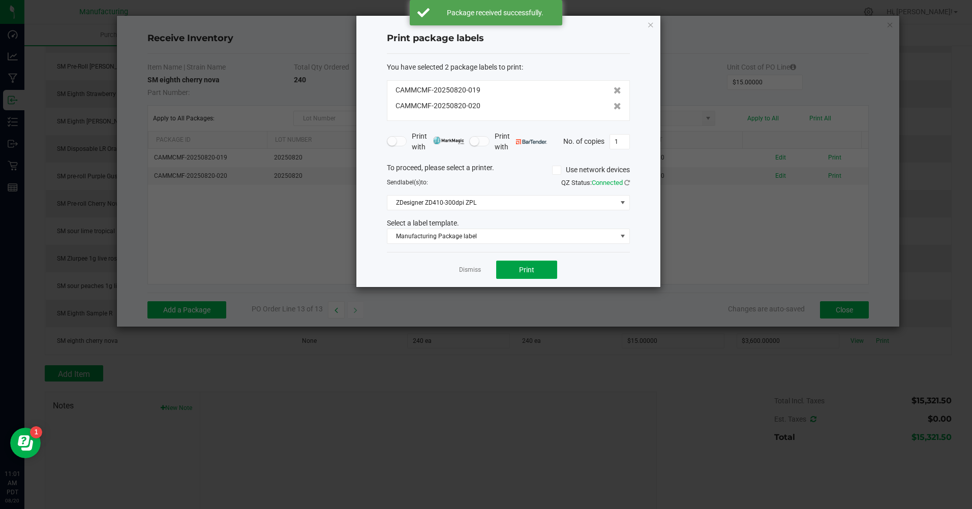
click at [528, 275] on button "Print" at bounding box center [526, 270] width 61 height 18
click at [462, 270] on link "Dismiss" at bounding box center [470, 270] width 22 height 9
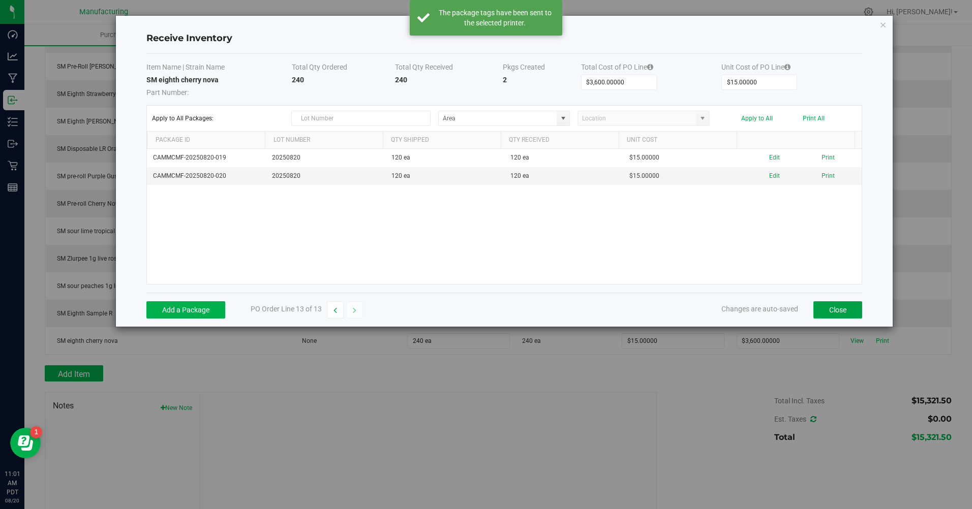
click at [840, 307] on button "Close" at bounding box center [837, 309] width 49 height 17
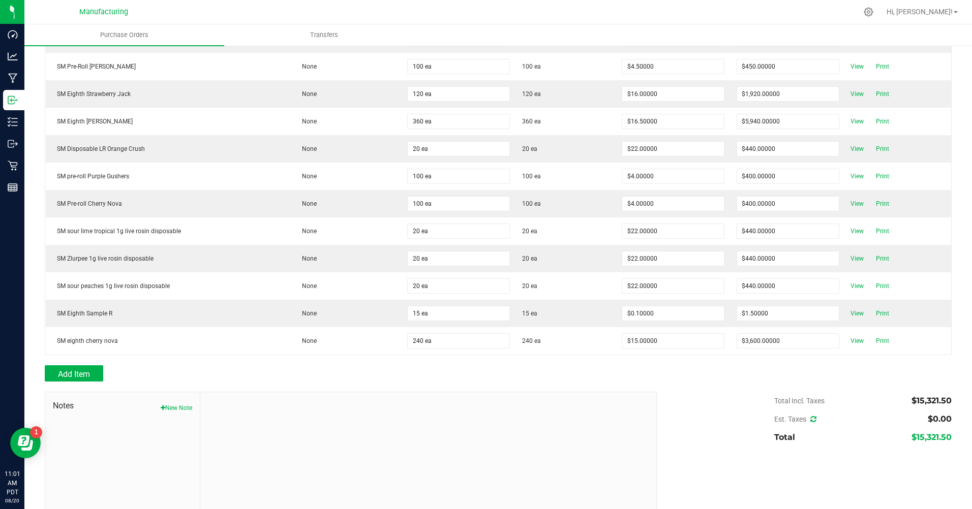
click at [513, 374] on div "Add Item" at bounding box center [347, 373] width 604 height 16
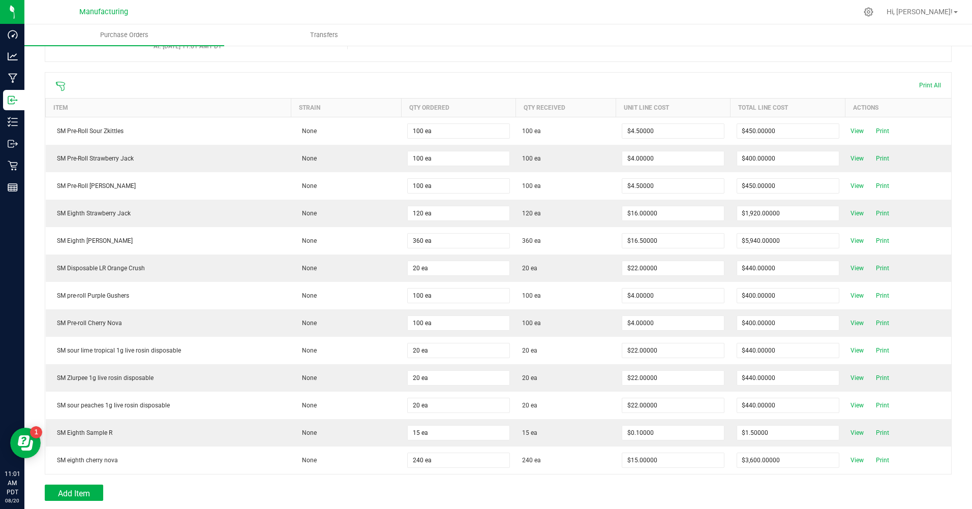
scroll to position [0, 0]
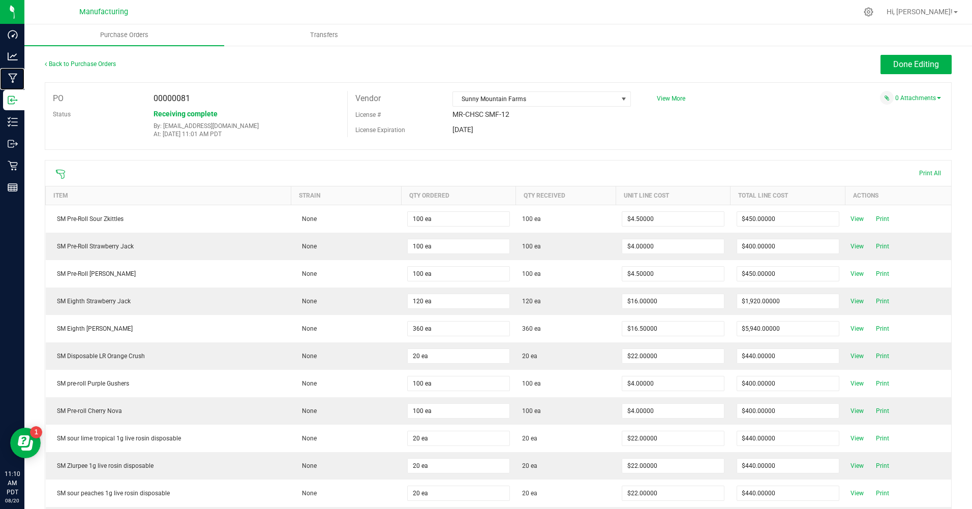
click at [16, 77] on icon at bounding box center [13, 78] width 10 height 10
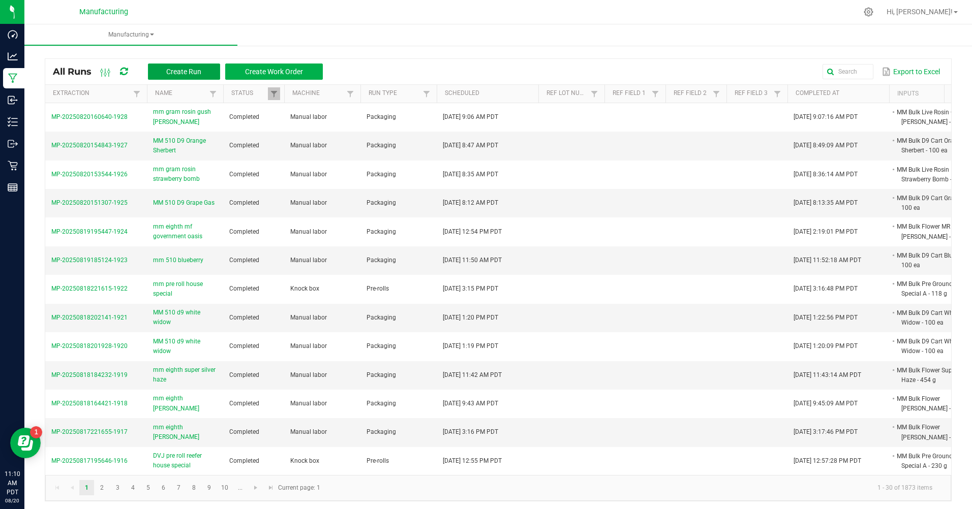
click at [177, 64] on button "Create Run" at bounding box center [184, 72] width 72 height 16
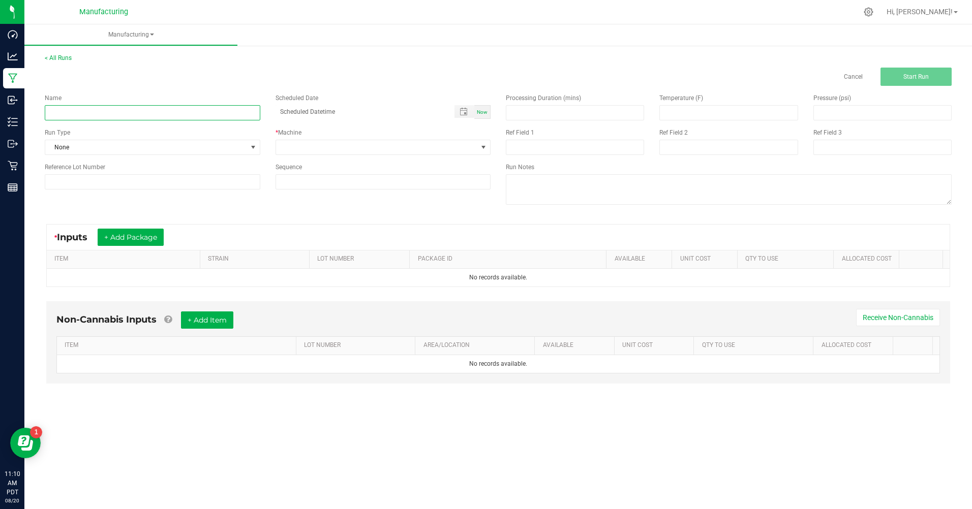
click at [120, 115] on input at bounding box center [152, 112] width 215 height 15
type input "MM 510 d9 white widow"
click at [238, 157] on div "Name MM 510 d9 white widow Scheduled Date Now Run Type None * Machine Reference…" at bounding box center [267, 141] width 461 height 111
click at [235, 145] on span "None" at bounding box center [146, 147] width 202 height 14
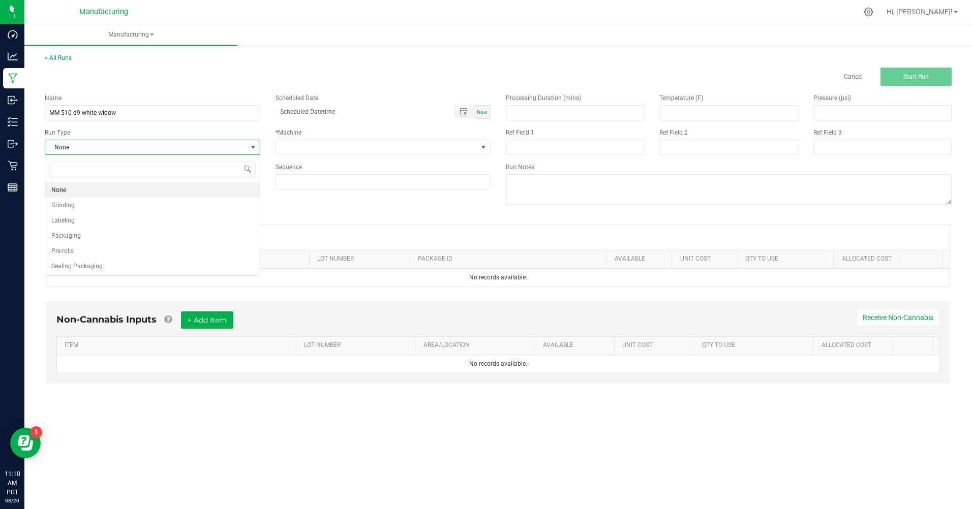
scroll to position [15, 215]
click at [121, 231] on li "Packaging" at bounding box center [152, 235] width 214 height 15
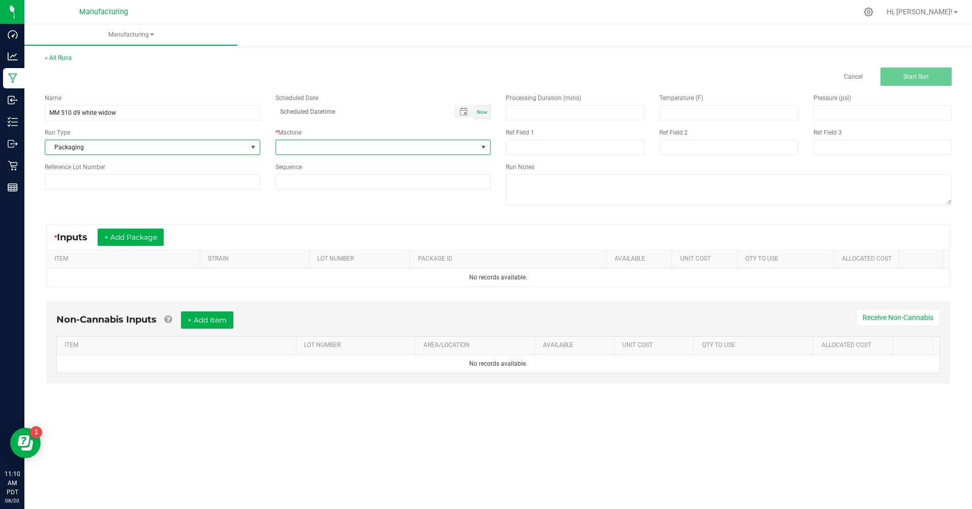
click at [289, 152] on span at bounding box center [377, 147] width 202 height 14
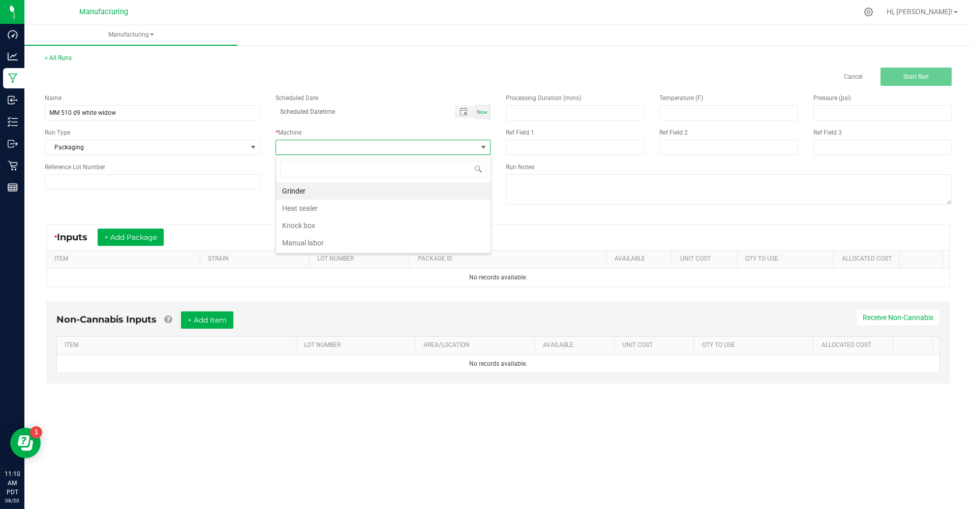
click at [293, 246] on li "Manual labor" at bounding box center [383, 242] width 214 height 17
click at [148, 237] on button "+ Add Package" at bounding box center [131, 237] width 66 height 17
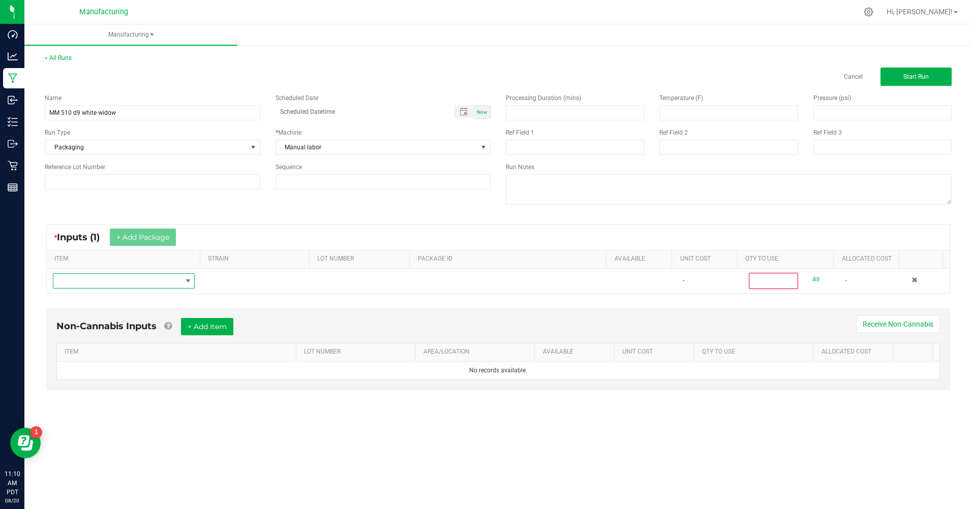
click at [120, 284] on span "NO DATA FOUND" at bounding box center [117, 281] width 128 height 14
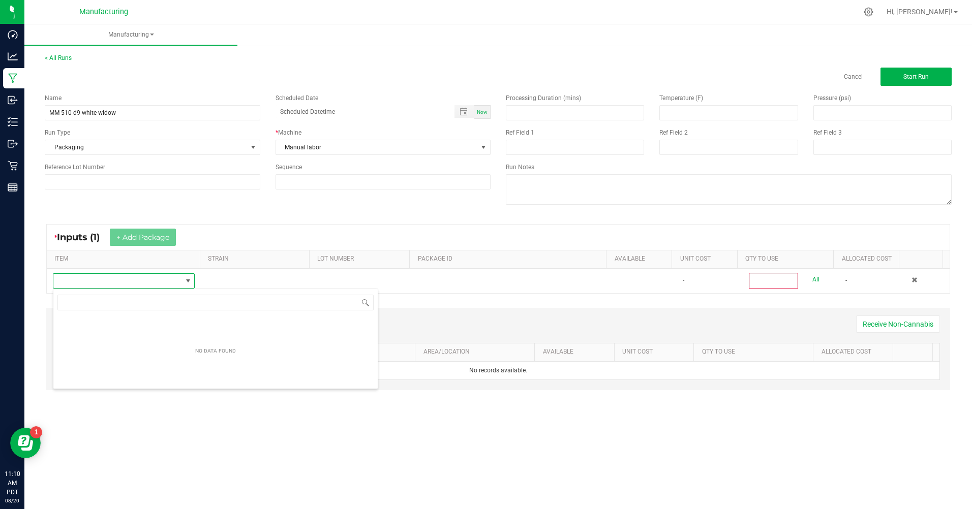
scroll to position [15, 141]
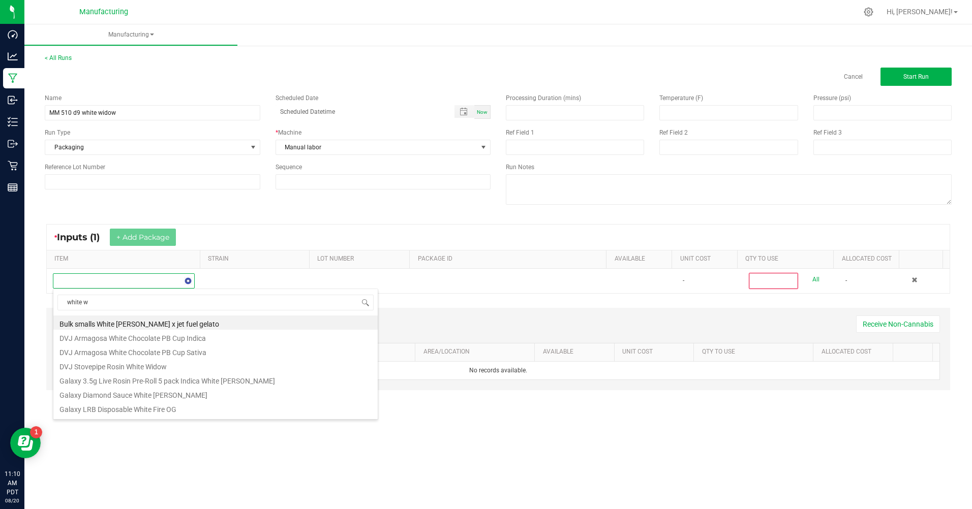
type input "white wi"
click at [142, 350] on li "MM Bulk D9 Cart White Widow" at bounding box center [215, 351] width 324 height 14
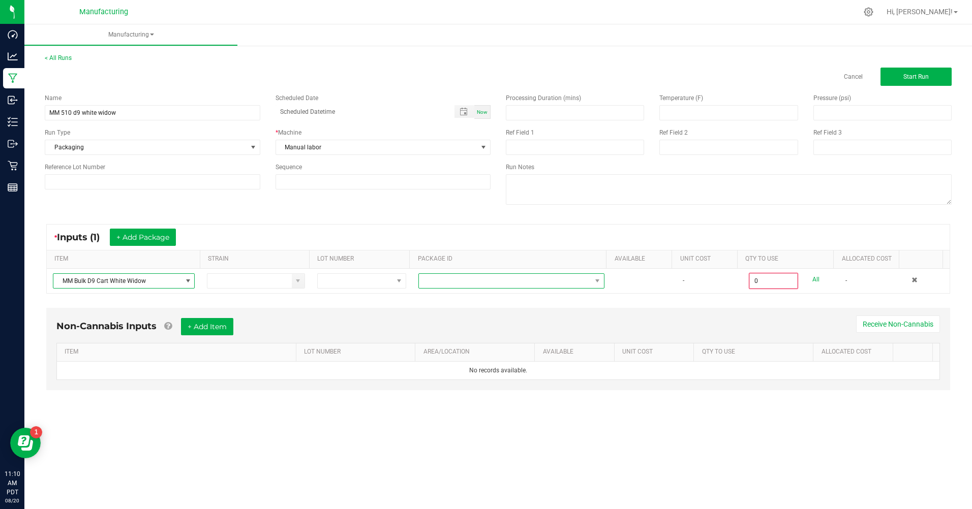
click at [575, 276] on span at bounding box center [505, 281] width 172 height 14
click at [506, 361] on li "CAMMCMF-20250718-190" at bounding box center [507, 358] width 183 height 17
click at [812, 281] on link "All" at bounding box center [815, 280] width 7 height 14
type input "100 ea"
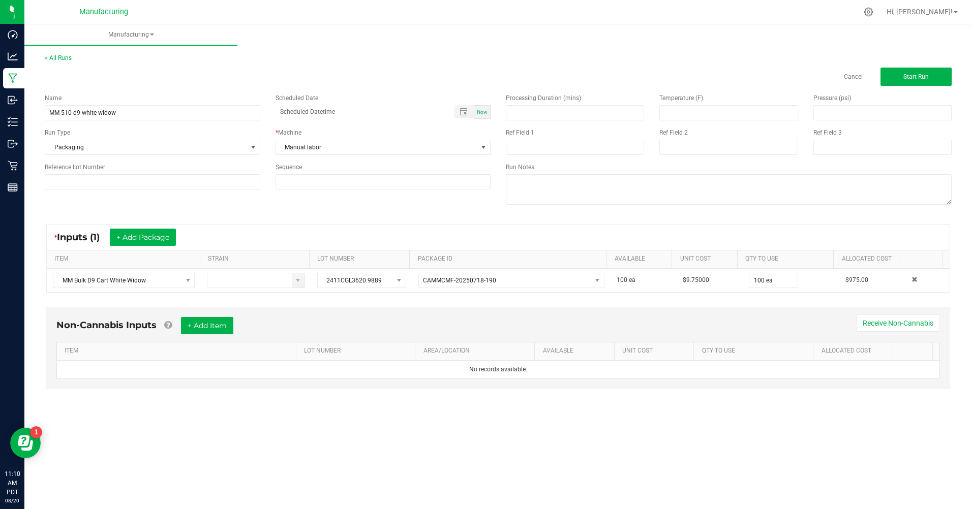
click at [484, 115] on div "Now" at bounding box center [482, 112] width 16 height 14
type input "08/20/2025 11:10 AM"
click at [895, 85] on button "Start Run" at bounding box center [915, 77] width 71 height 18
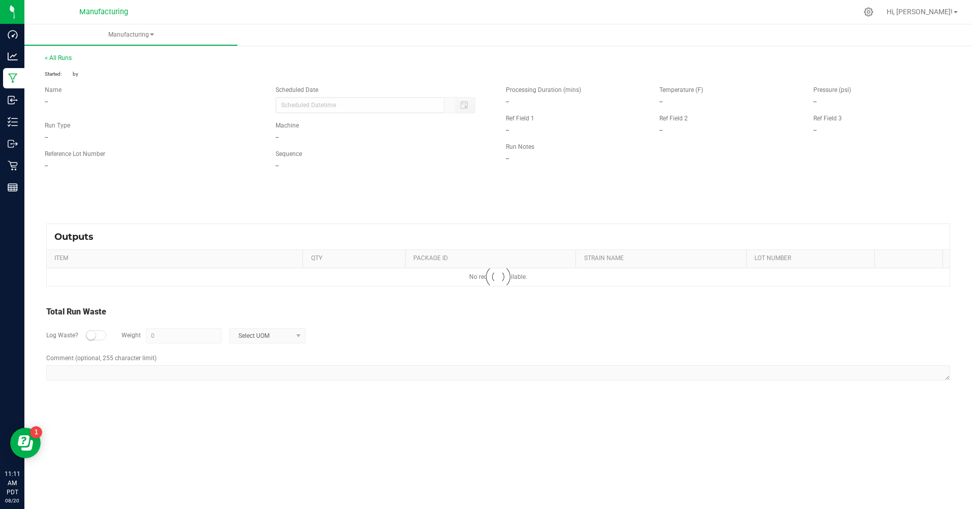
type input "08/20/2025 11:10 AM"
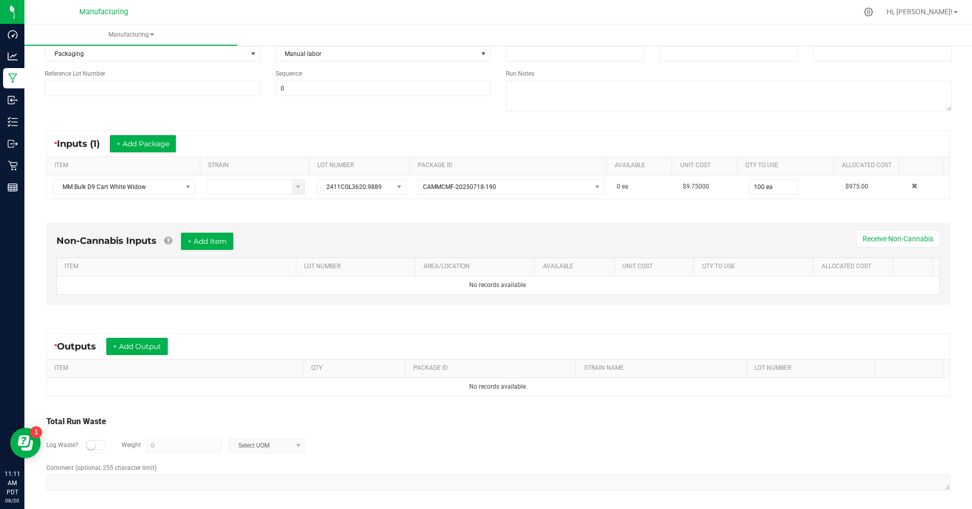
scroll to position [110, 0]
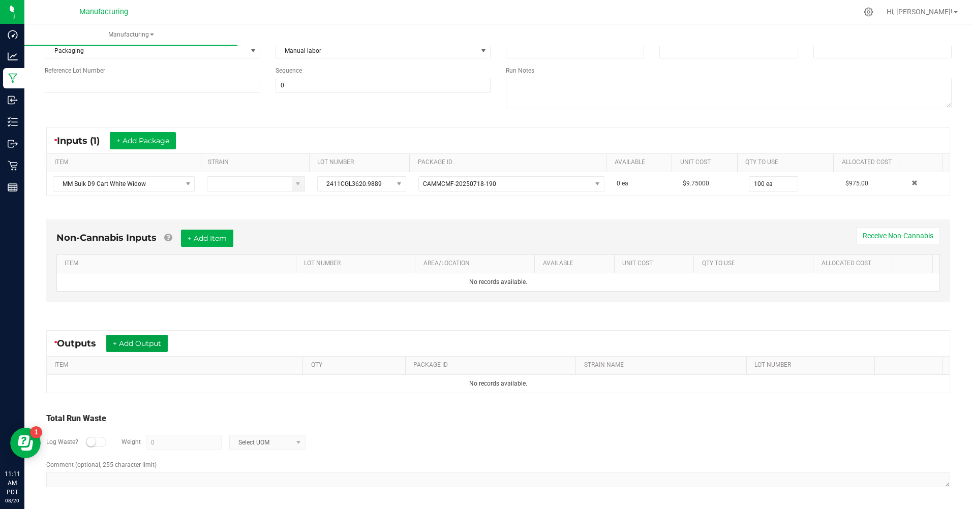
click at [119, 351] on button "+ Add Output" at bounding box center [136, 343] width 61 height 17
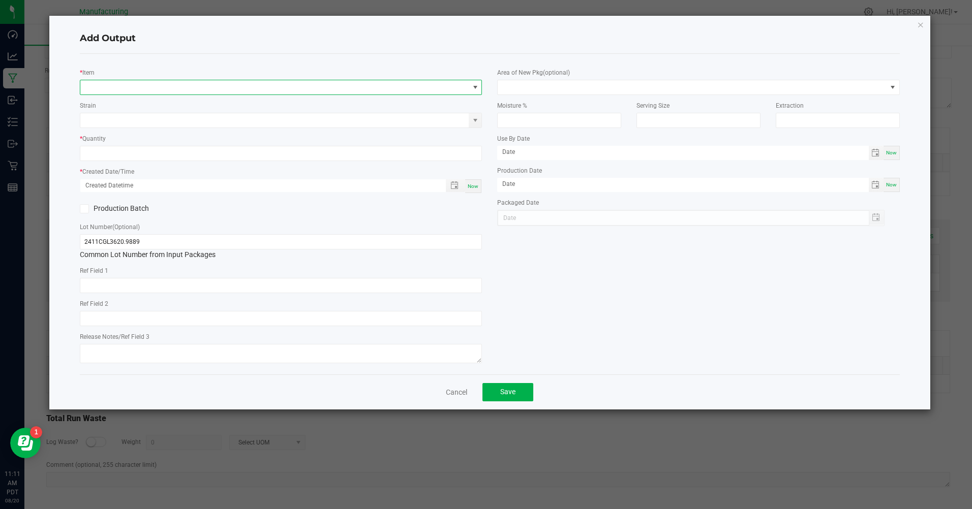
click at [150, 80] on span "NO DATA FOUND" at bounding box center [281, 87] width 402 height 15
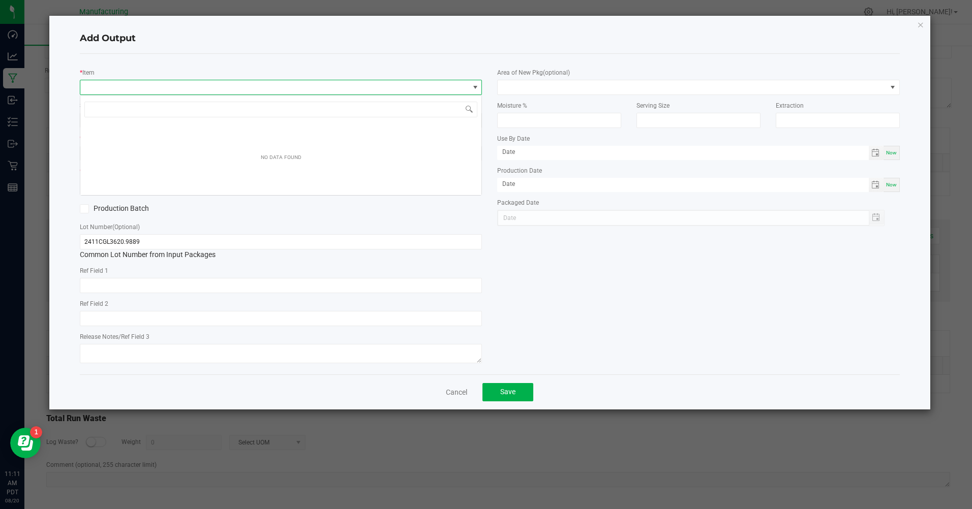
scroll to position [15, 402]
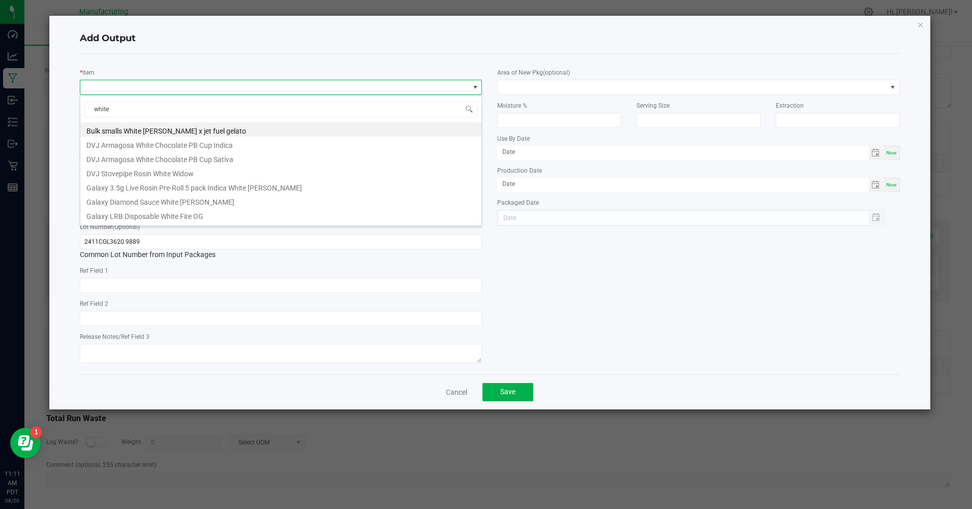
type input "white w"
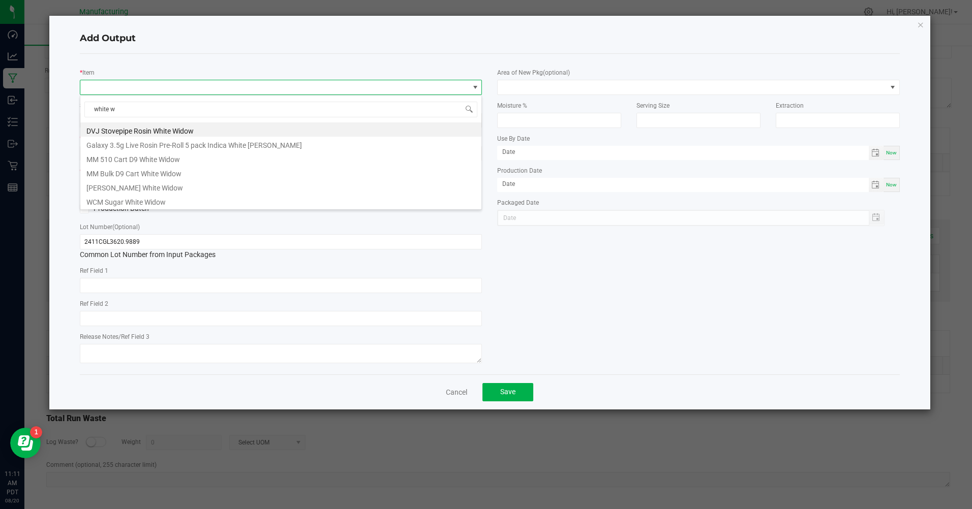
click at [192, 162] on li "MM 510 Cart D9 White Widow" at bounding box center [280, 158] width 401 height 14
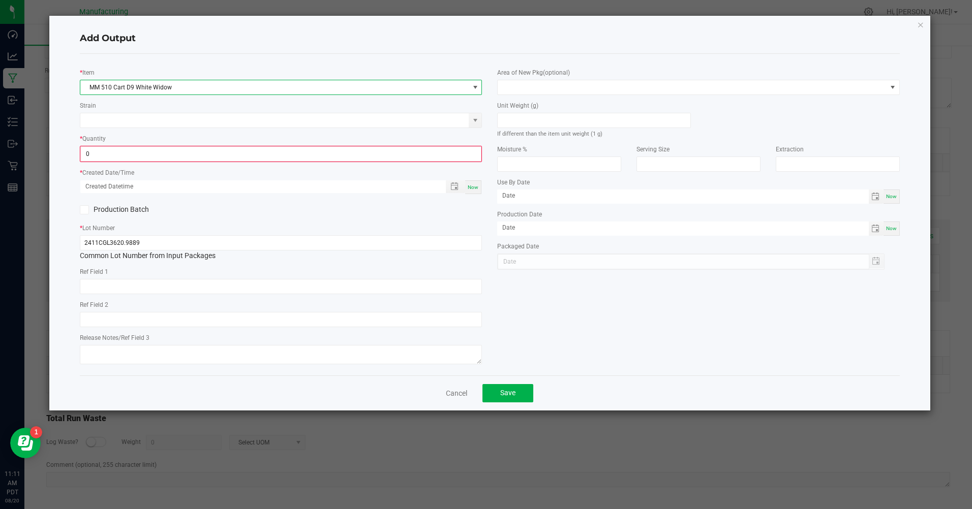
click at [183, 161] on input "0" at bounding box center [281, 154] width 400 height 14
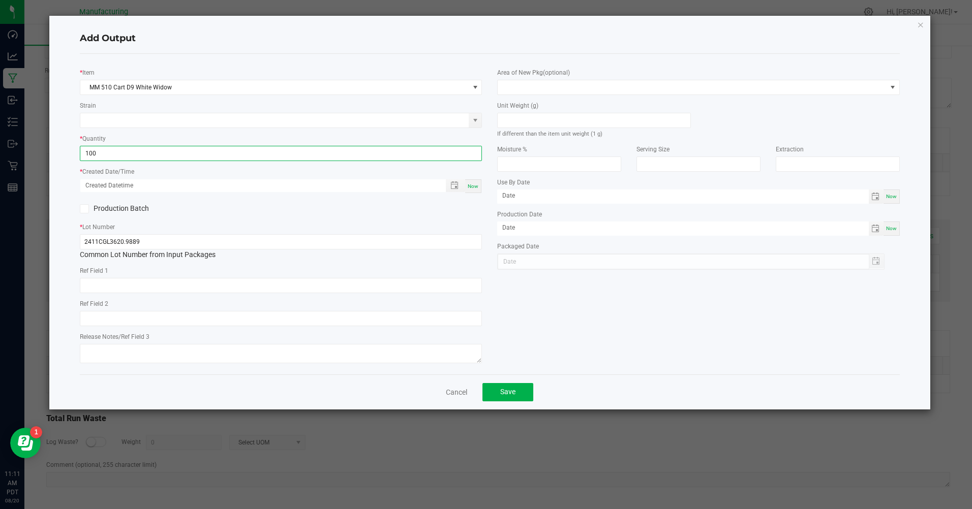
type input "100 ea"
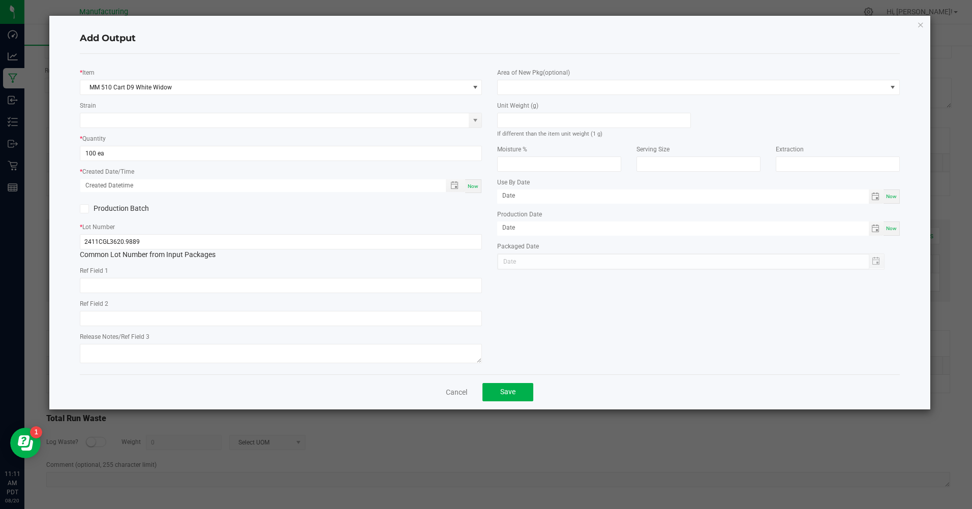
click at [473, 189] on span "Now" at bounding box center [472, 186] width 11 height 6
type input "08/20/2025 11:11 AM"
type input "[DATE]"
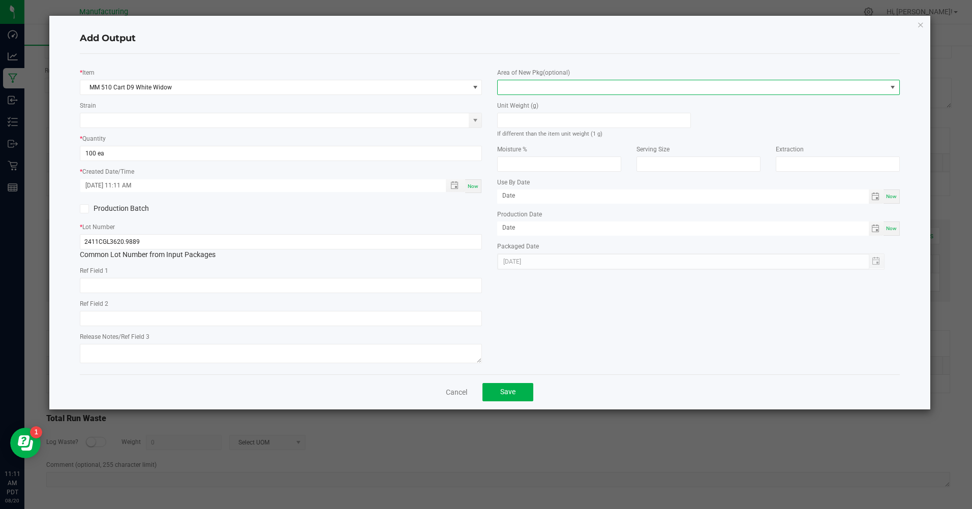
click at [536, 88] on span at bounding box center [691, 87] width 388 height 14
click at [523, 222] on li "Inventory Room" at bounding box center [698, 217] width 401 height 17
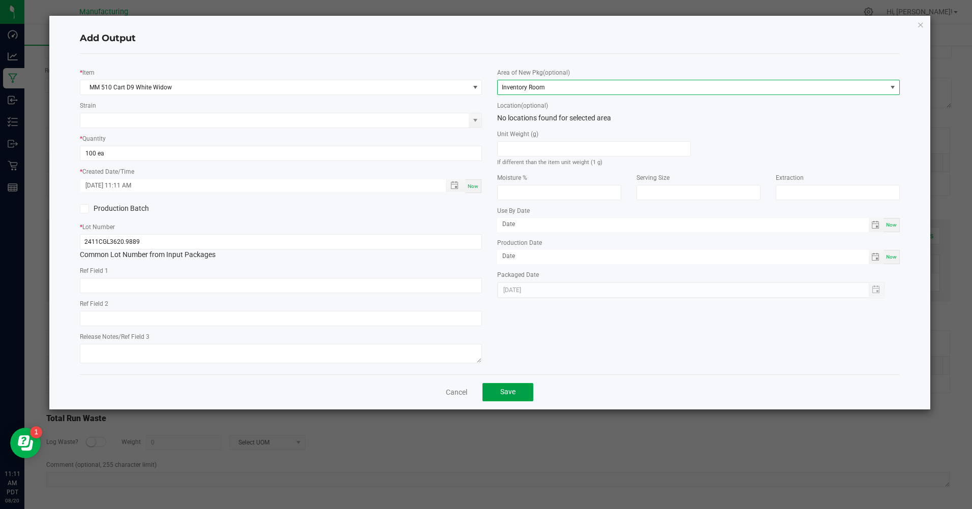
click at [525, 391] on button "Save" at bounding box center [507, 392] width 51 height 18
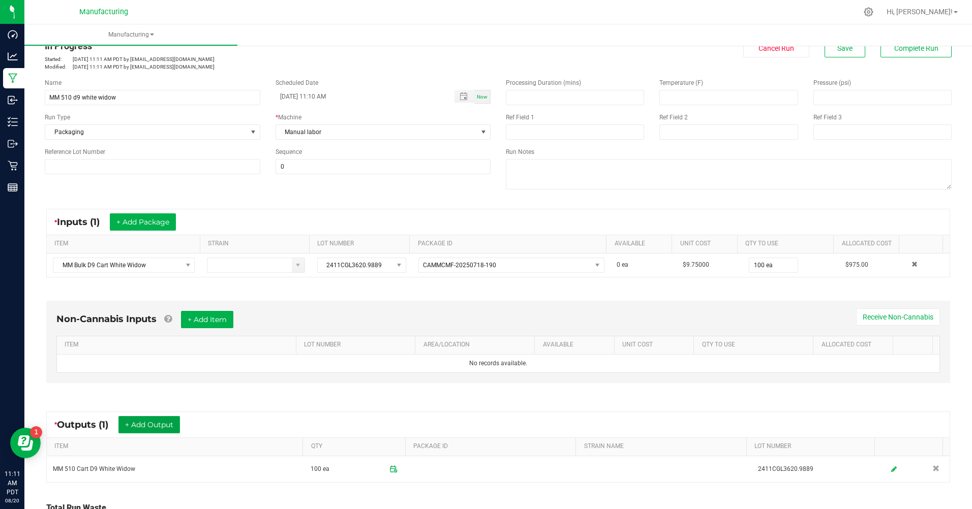
scroll to position [0, 0]
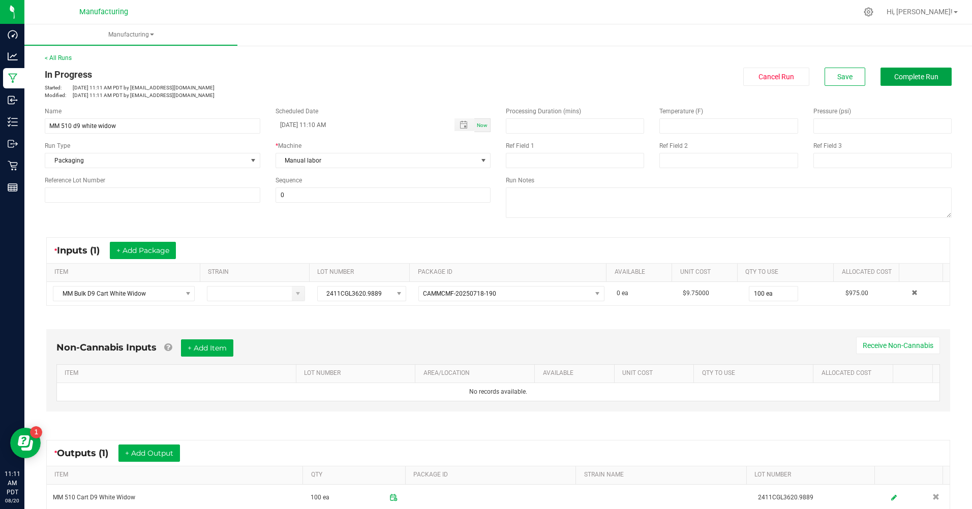
click at [890, 83] on button "Complete Run" at bounding box center [915, 77] width 71 height 18
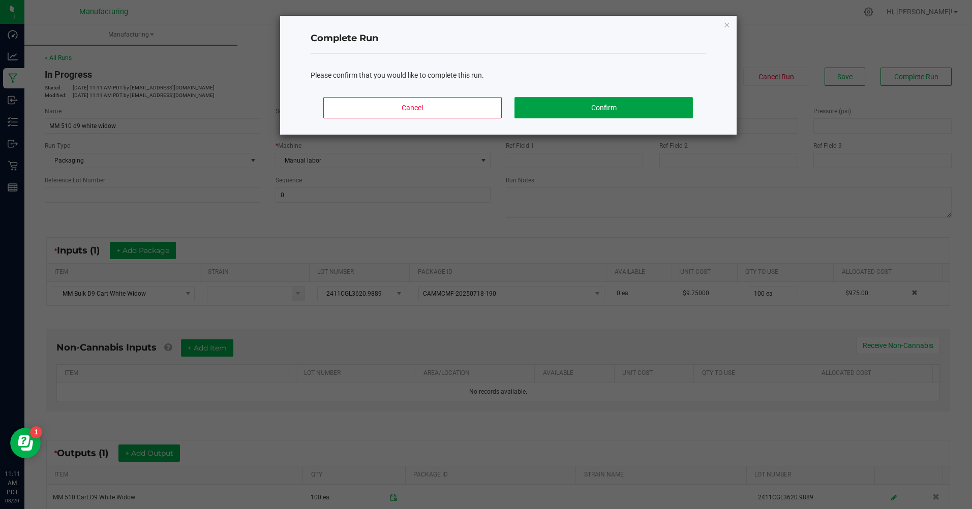
click at [644, 101] on button "Confirm" at bounding box center [603, 107] width 178 height 21
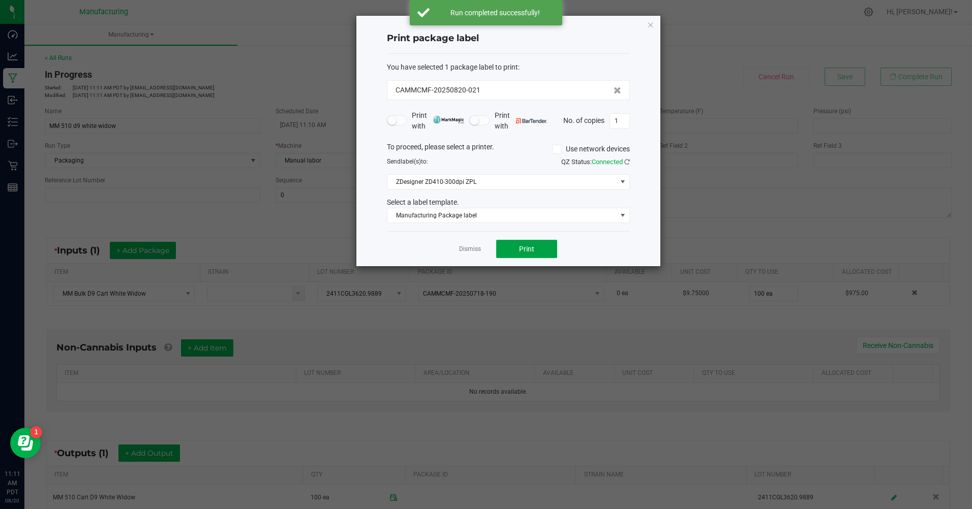
click at [528, 249] on span "Print" at bounding box center [526, 249] width 15 height 8
click at [469, 250] on link "Dismiss" at bounding box center [470, 249] width 22 height 9
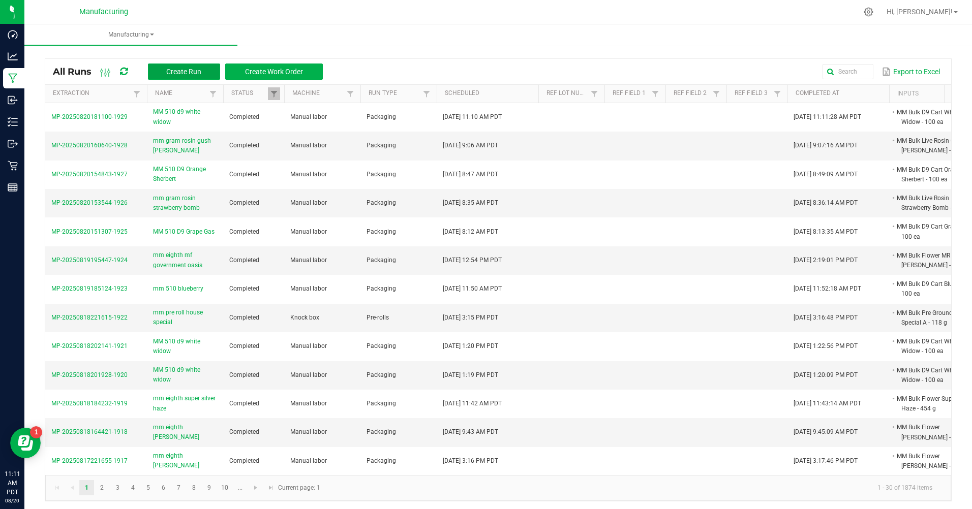
click at [178, 74] on span "Create Run" at bounding box center [183, 72] width 35 height 8
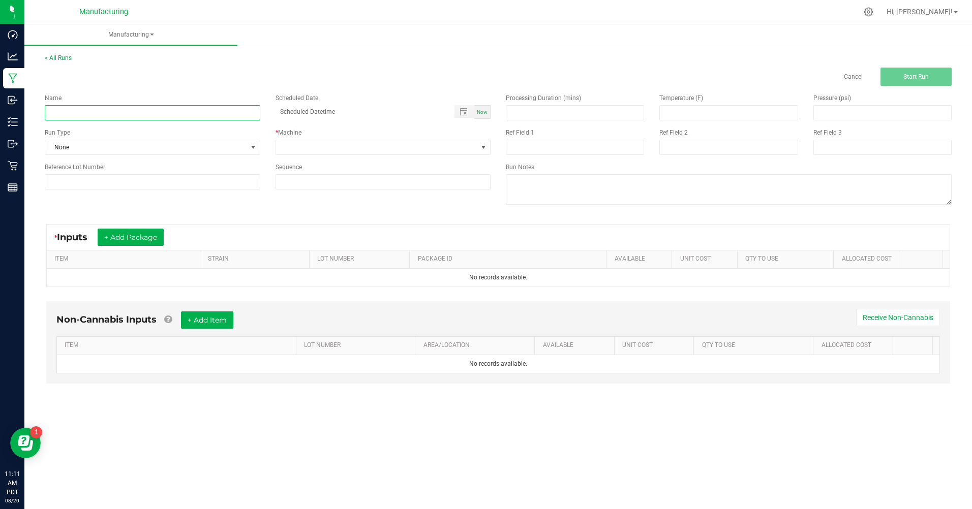
click at [157, 116] on input at bounding box center [152, 112] width 215 height 15
type input "mm 510 cart d9 bubblegum"
click at [103, 147] on span "None" at bounding box center [146, 147] width 202 height 14
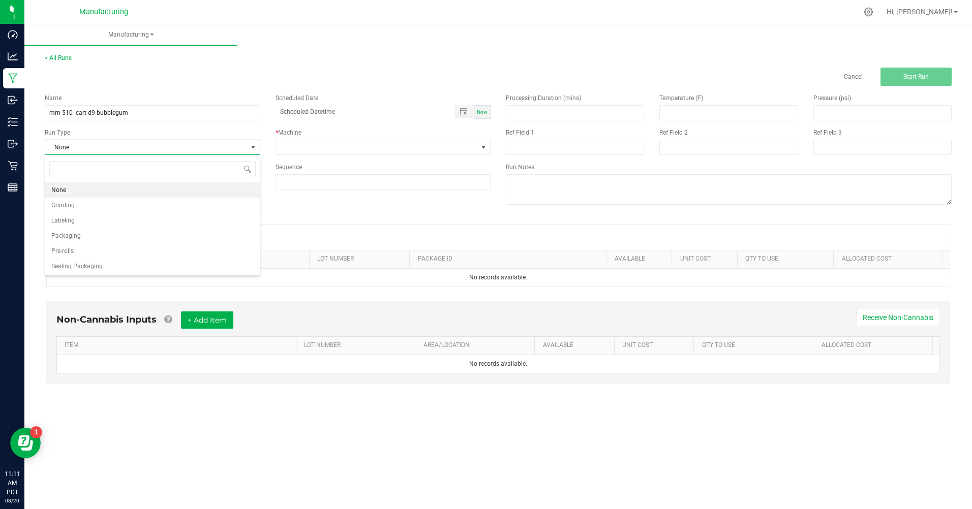
scroll to position [15, 215]
click at [99, 237] on li "Packaging" at bounding box center [152, 235] width 214 height 15
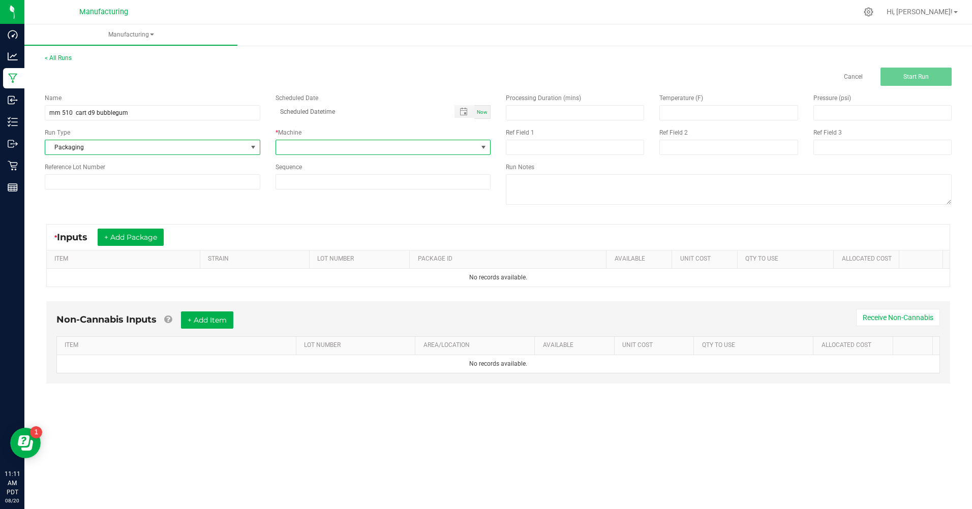
click at [321, 151] on span at bounding box center [377, 147] width 202 height 14
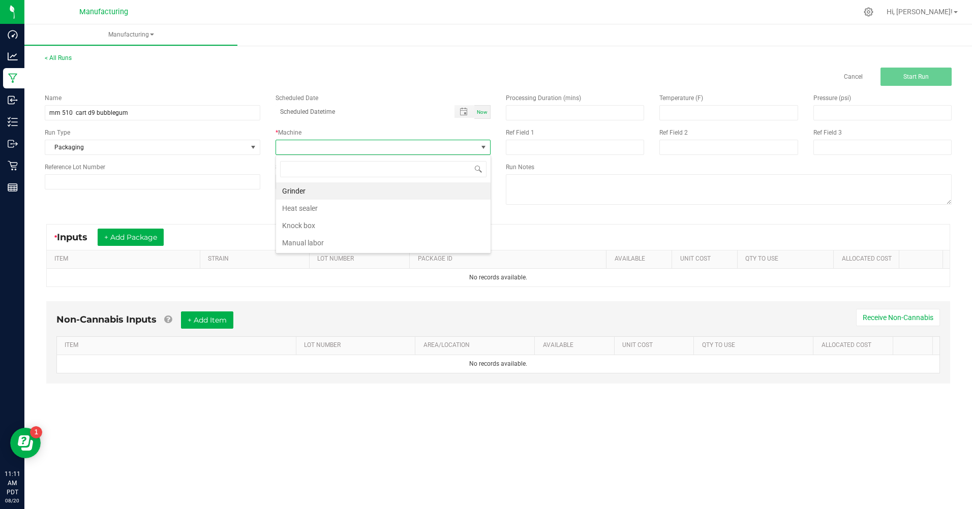
click at [303, 241] on li "Manual labor" at bounding box center [383, 242] width 214 height 17
click at [126, 243] on button "+ Add Package" at bounding box center [131, 237] width 66 height 17
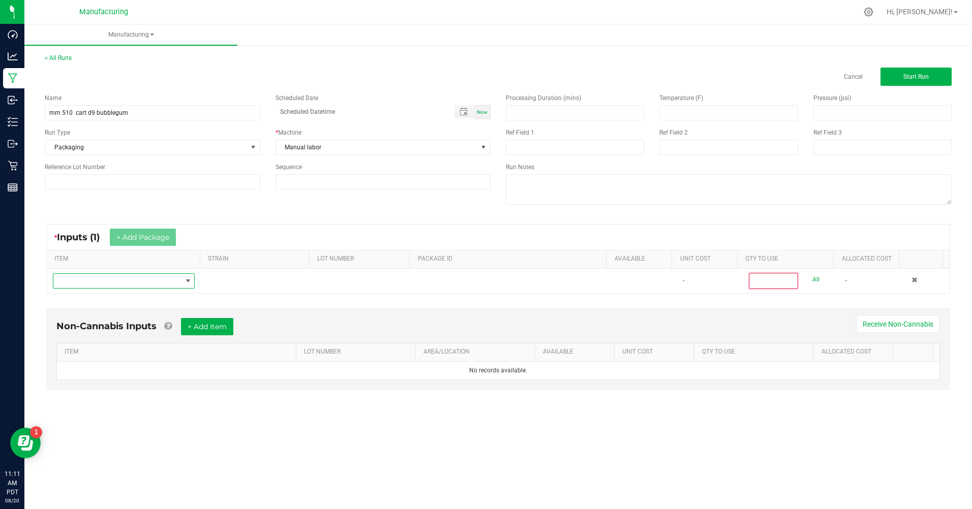
click at [126, 275] on span "NO DATA FOUND" at bounding box center [117, 281] width 128 height 14
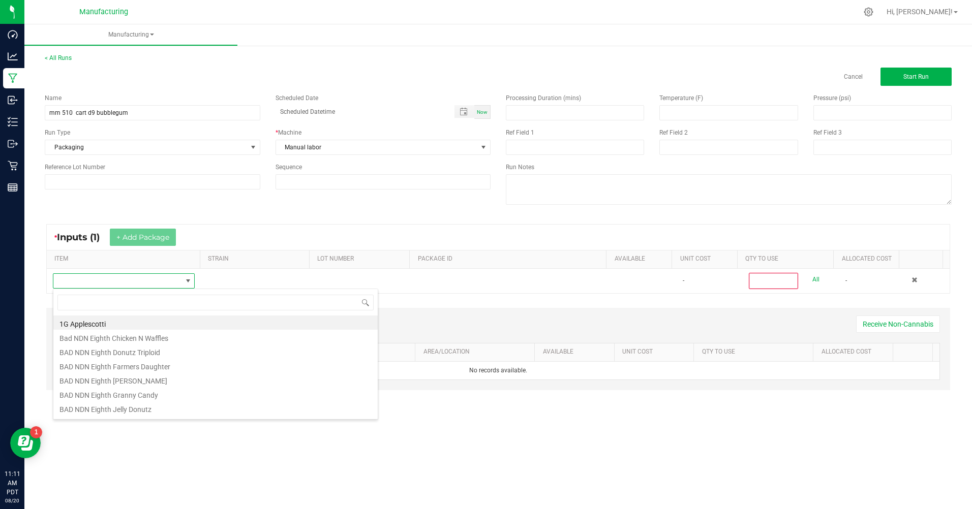
scroll to position [15, 141]
type input "bubb"
click at [117, 390] on li "MM Bulk D9 Cart Bubblegum" at bounding box center [215, 394] width 324 height 14
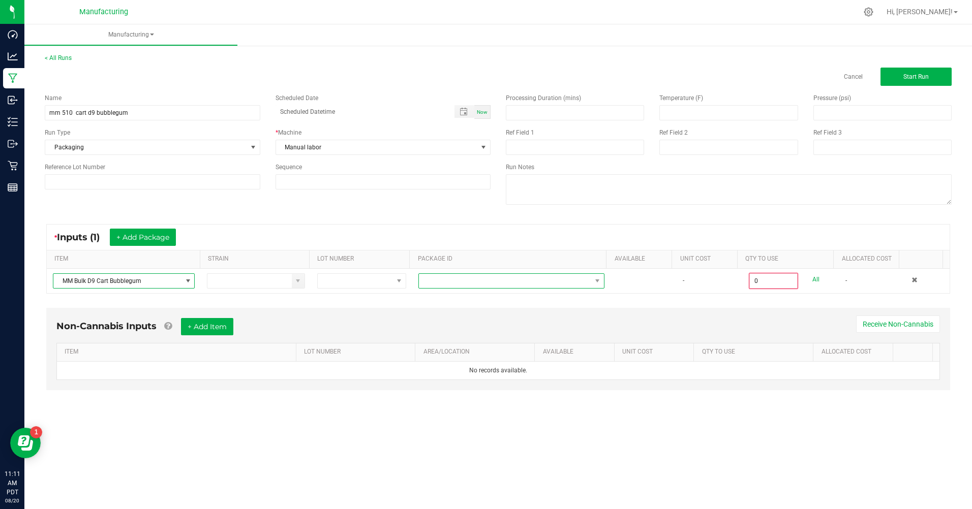
click at [529, 282] on span at bounding box center [505, 281] width 172 height 14
click at [507, 324] on li "CAMMCMF-20250602-137" at bounding box center [507, 324] width 183 height 17
click at [812, 276] on link "All" at bounding box center [815, 280] width 7 height 14
type input "100 ea"
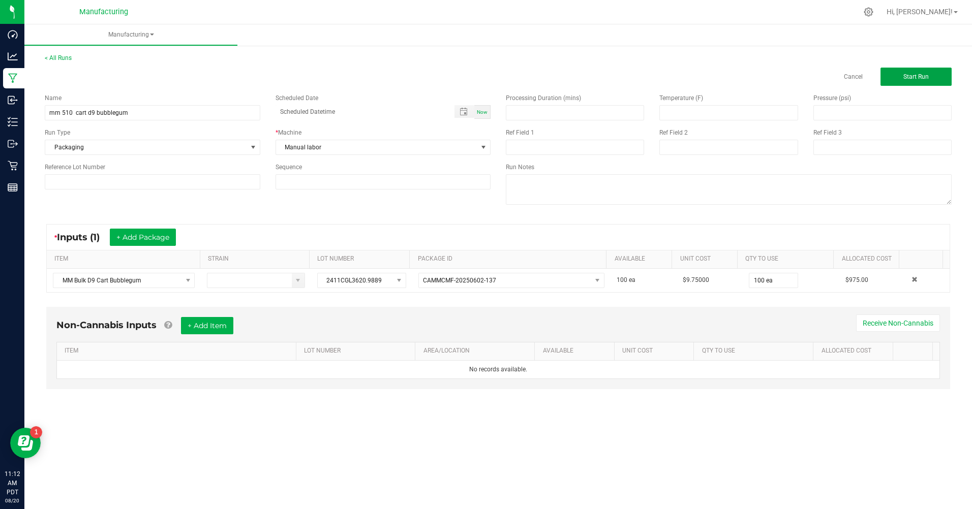
click at [895, 77] on button "Start Run" at bounding box center [915, 77] width 71 height 18
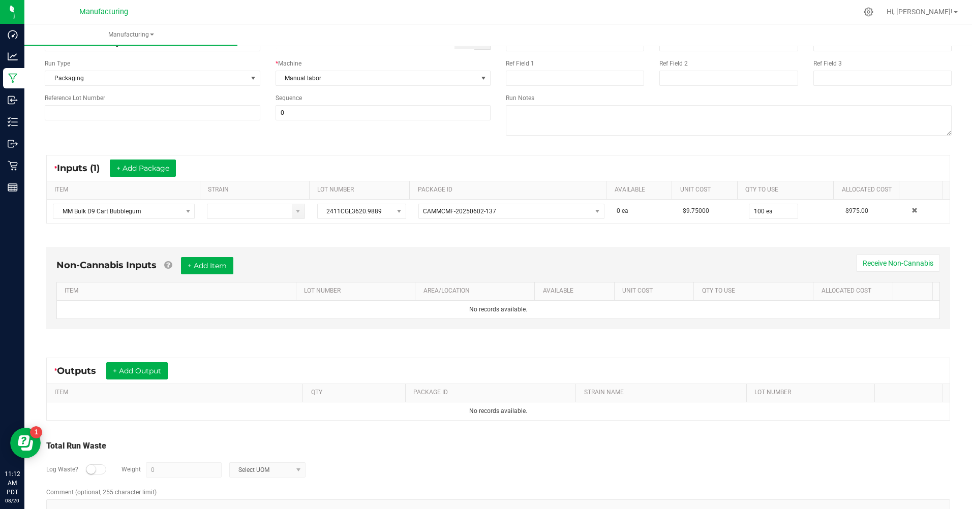
scroll to position [110, 0]
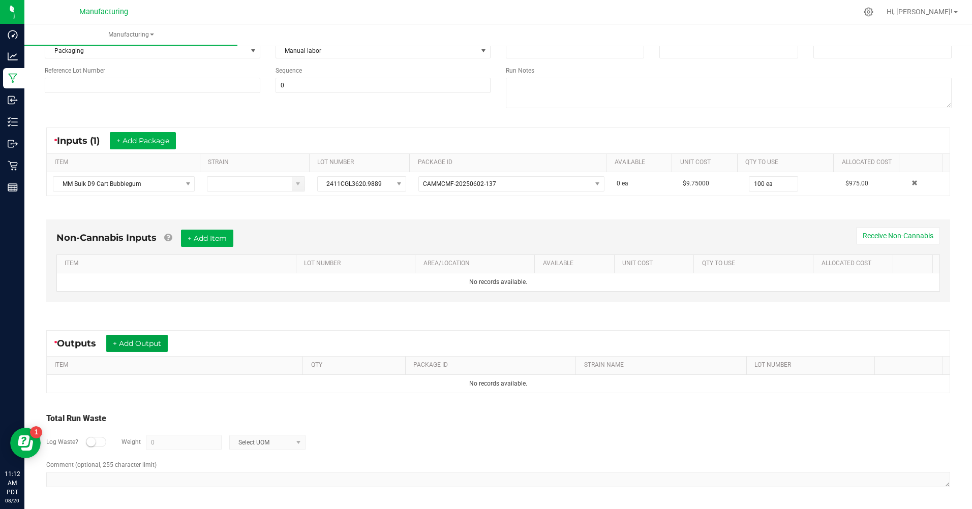
click at [152, 339] on button "+ Add Output" at bounding box center [136, 343] width 61 height 17
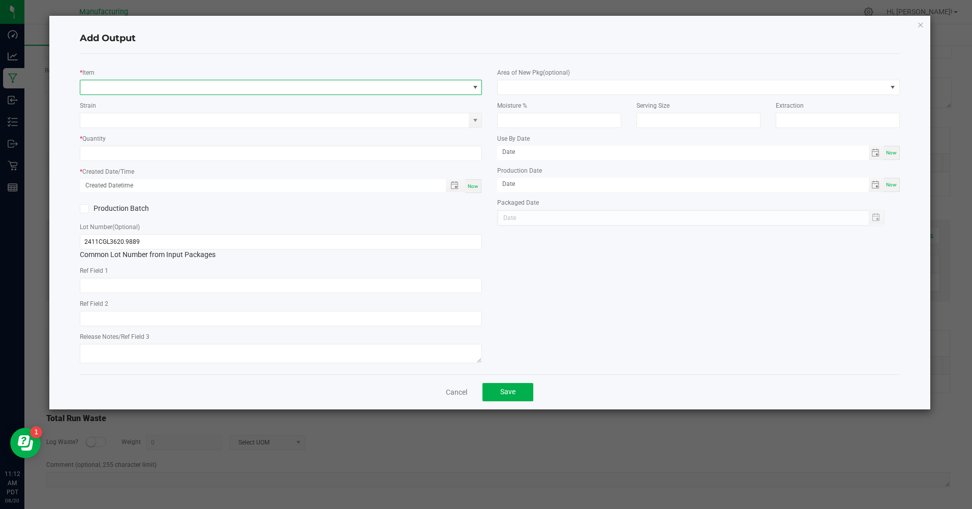
click at [163, 87] on span "NO DATA FOUND" at bounding box center [274, 87] width 388 height 14
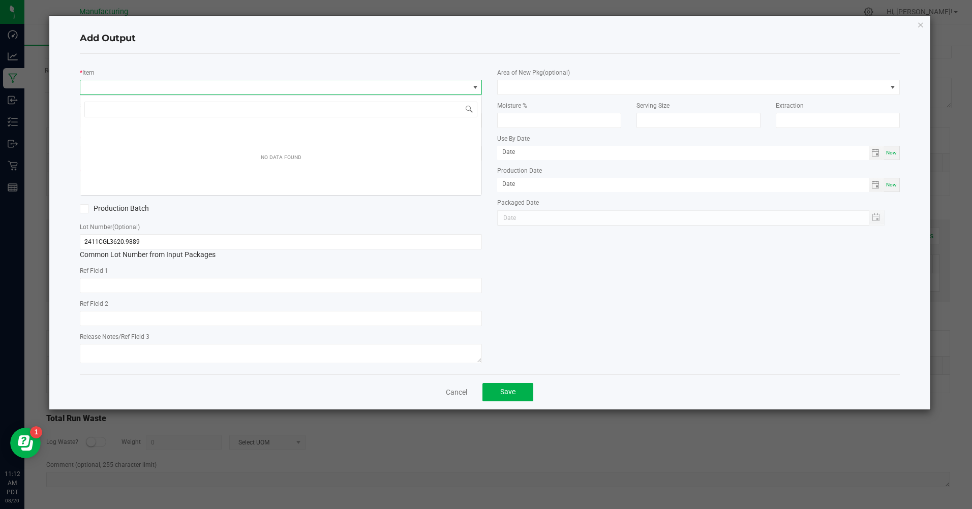
scroll to position [15, 402]
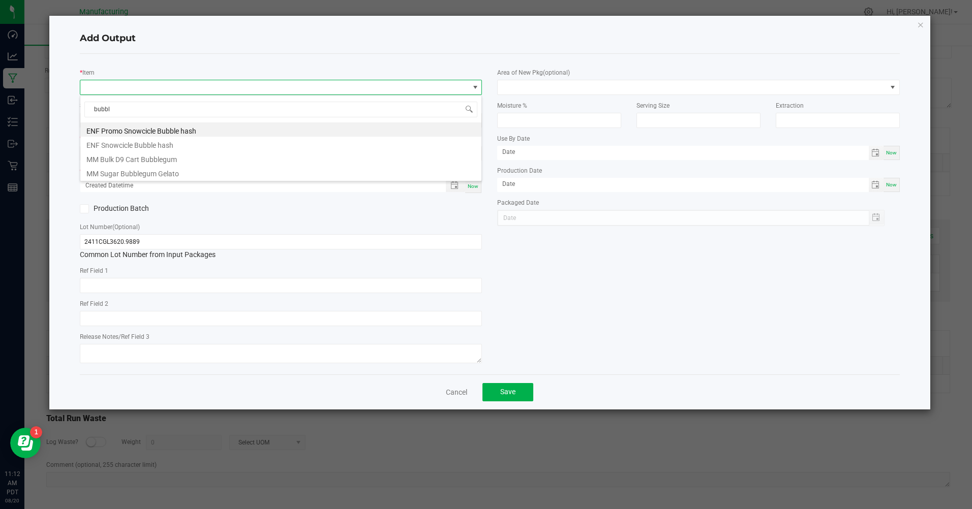
type input "bubb"
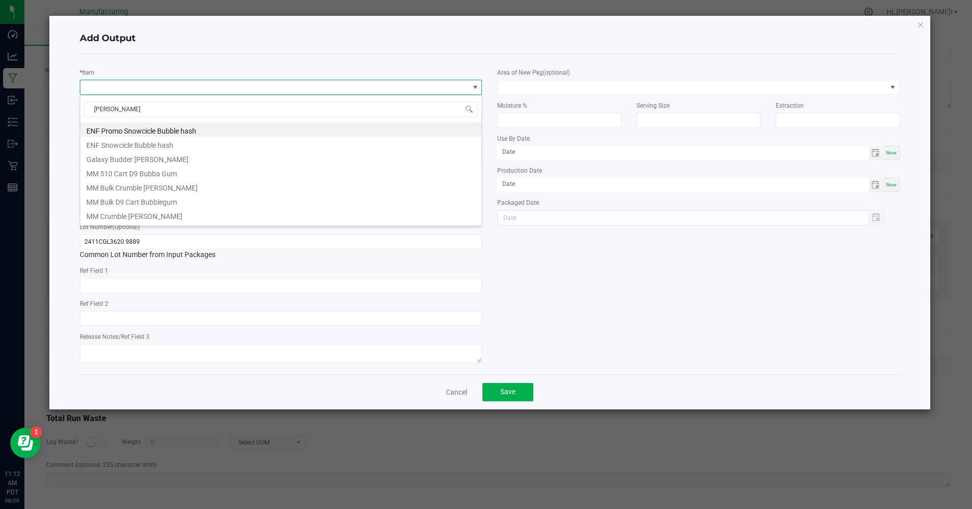
click at [144, 175] on li "MM 510 Cart D9 Bubba Gum" at bounding box center [280, 172] width 401 height 14
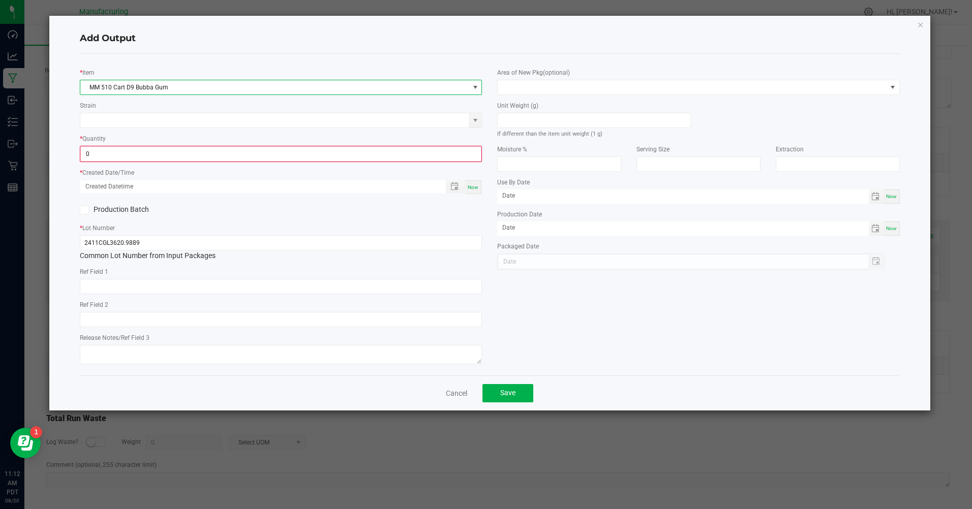
click at [125, 156] on input "0" at bounding box center [281, 154] width 400 height 14
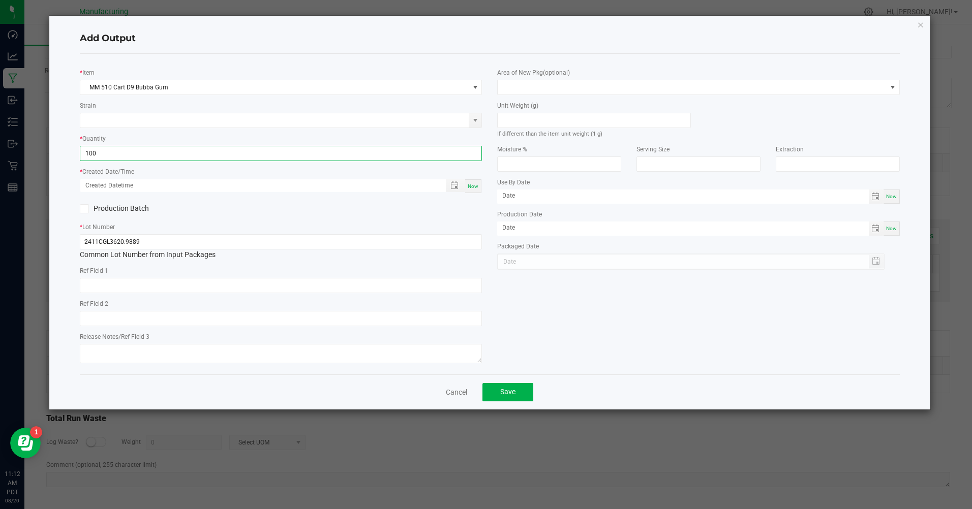
type input "100 ea"
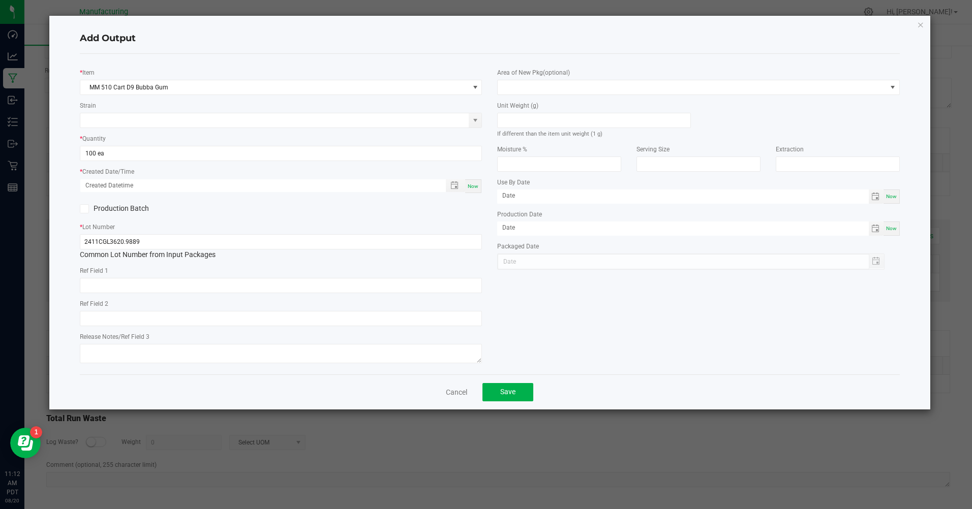
click at [479, 190] on div "Now" at bounding box center [473, 186] width 16 height 14
type input "08/20/2025 11:12 AM"
type input "[DATE]"
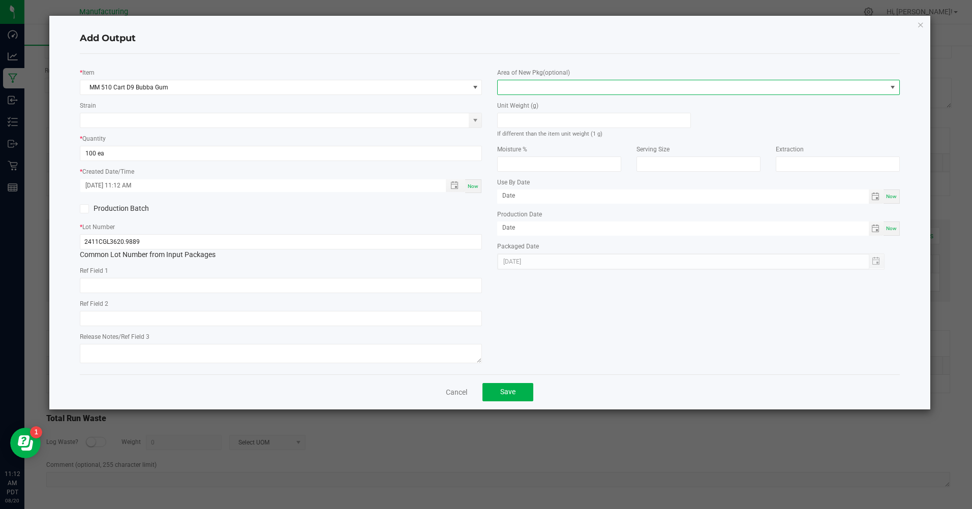
click at [557, 84] on span at bounding box center [691, 87] width 388 height 14
click at [544, 217] on li "Inventory Room" at bounding box center [698, 217] width 401 height 17
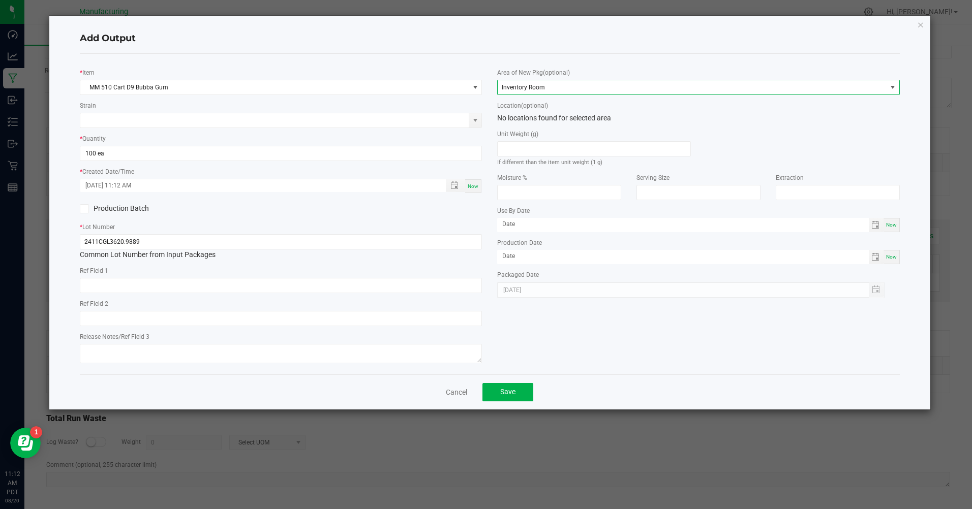
click at [474, 192] on div "Now" at bounding box center [473, 186] width 16 height 14
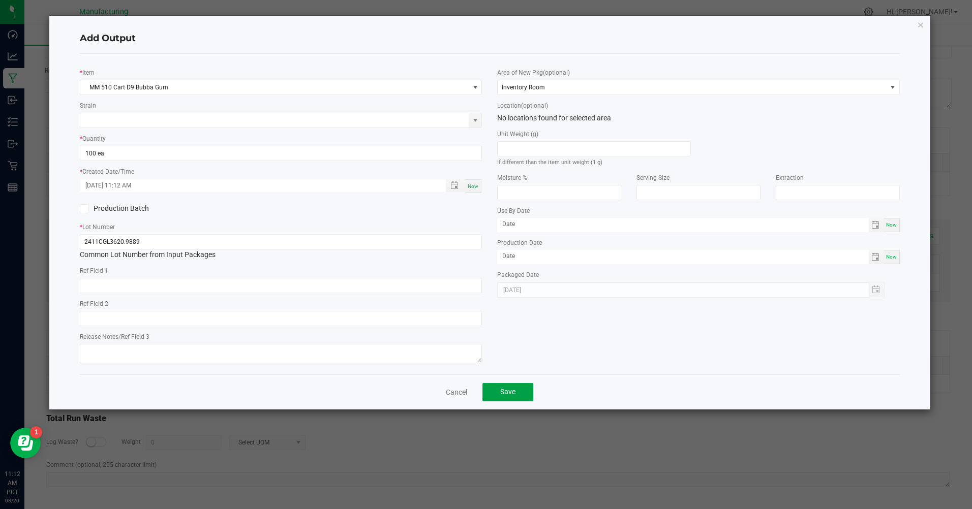
click at [508, 400] on button "Save" at bounding box center [507, 392] width 51 height 18
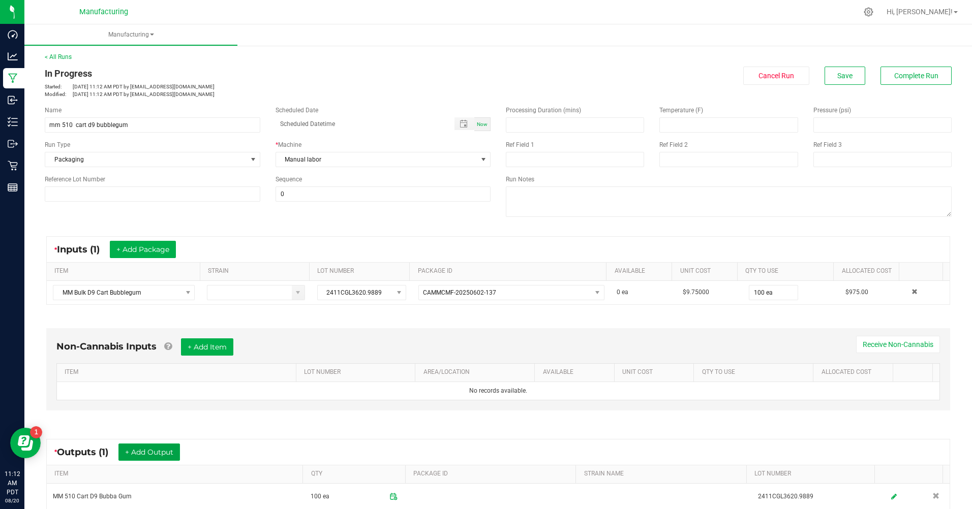
scroll to position [0, 0]
click at [885, 72] on button "Complete Run" at bounding box center [915, 77] width 71 height 18
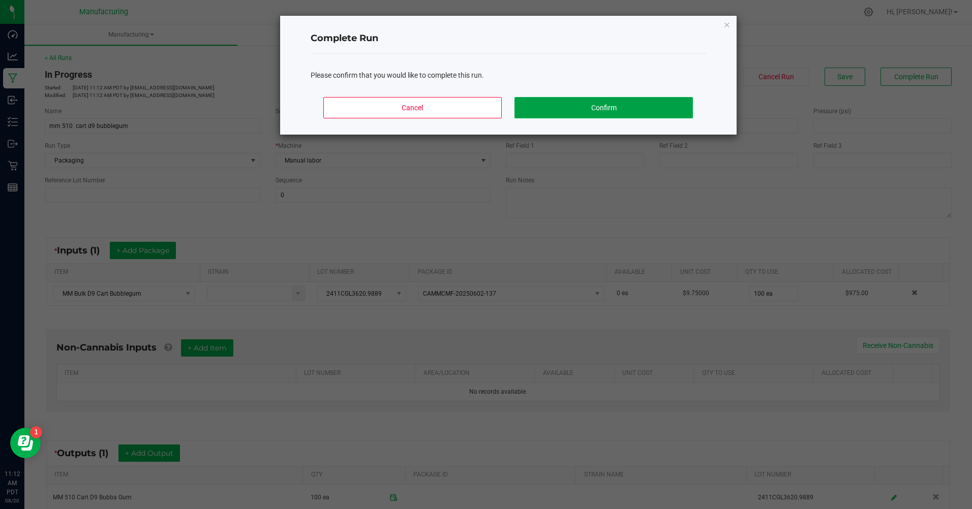
click at [640, 100] on button "Confirm" at bounding box center [603, 107] width 178 height 21
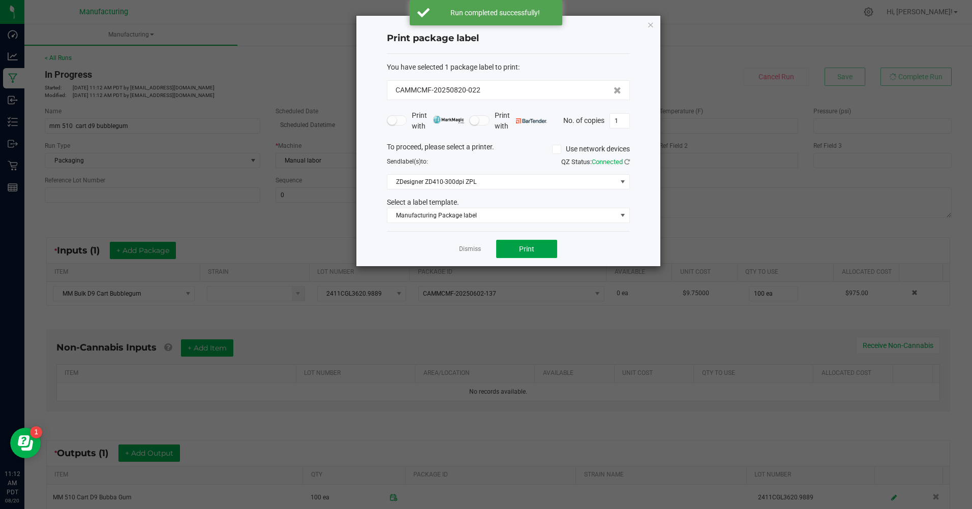
click at [531, 251] on span "Print" at bounding box center [526, 249] width 15 height 8
click at [469, 252] on link "Dismiss" at bounding box center [470, 249] width 22 height 9
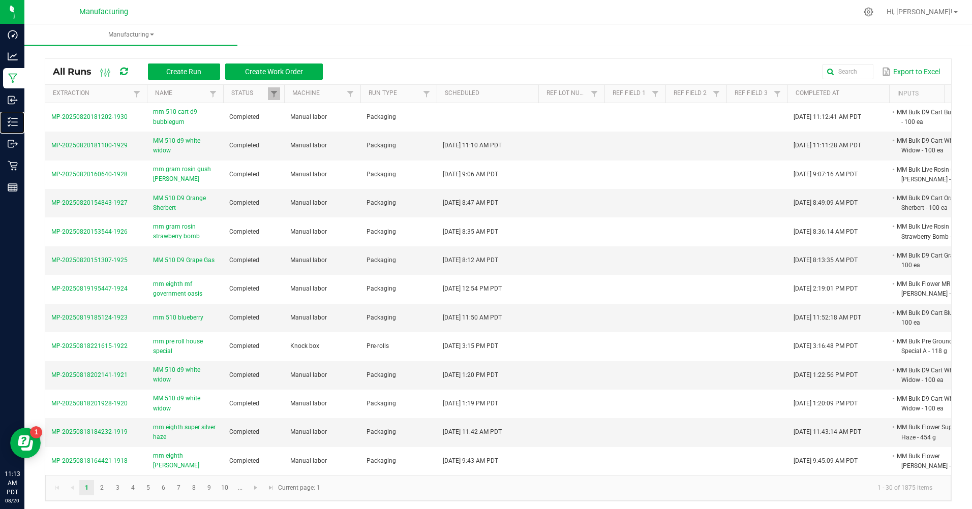
click at [0, 0] on p "Inventory" at bounding box center [0, 0] width 0 height 0
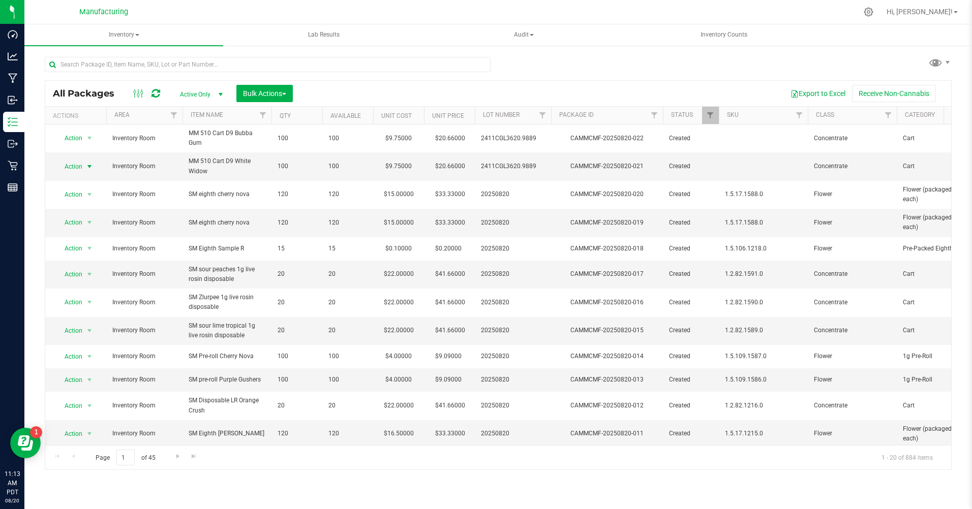
click at [90, 167] on span "select" at bounding box center [89, 167] width 8 height 8
drag, startPoint x: 91, startPoint y: 272, endPoint x: 88, endPoint y: 265, distance: 7.7
click at [91, 272] on li "Print package label" at bounding box center [88, 273] width 65 height 15
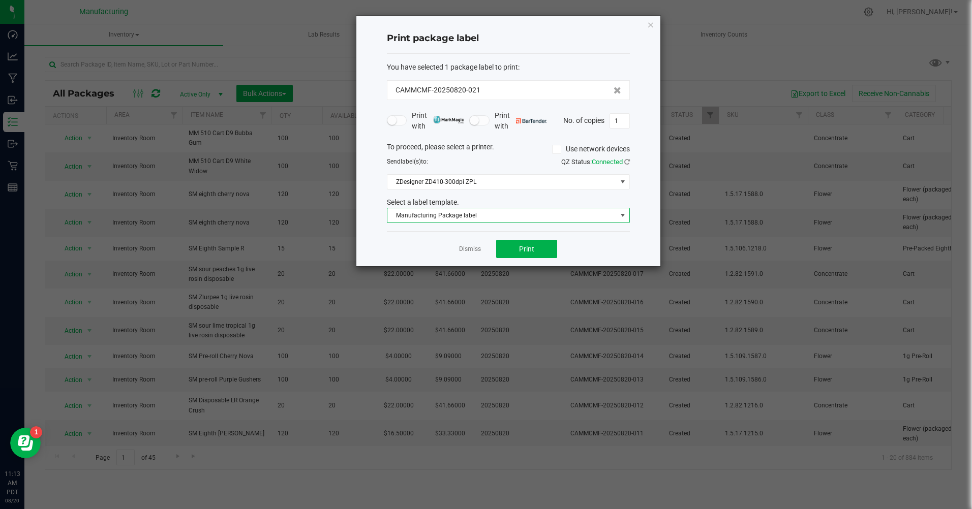
click at [546, 220] on span "Manufacturing Package label" at bounding box center [501, 215] width 229 height 14
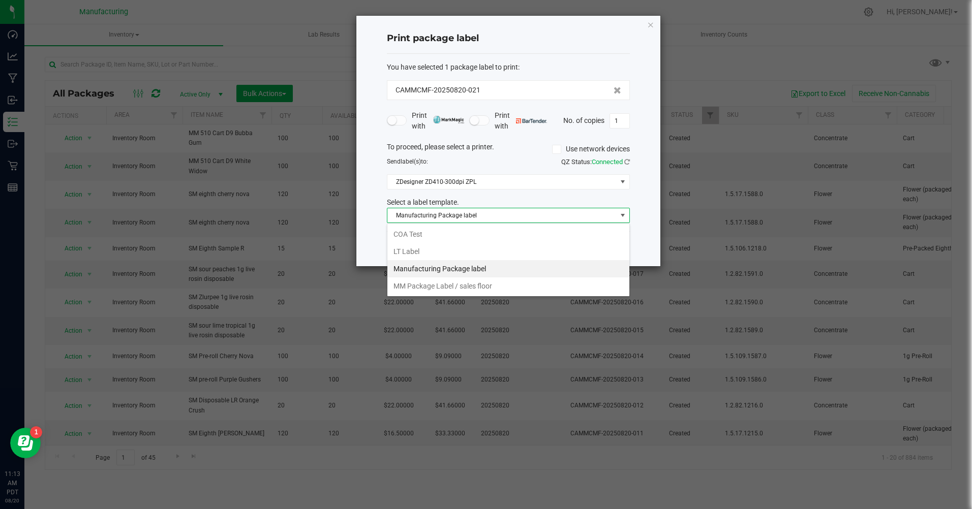
scroll to position [15, 243]
click at [433, 283] on li "MM Package Label / sales floor" at bounding box center [508, 285] width 242 height 17
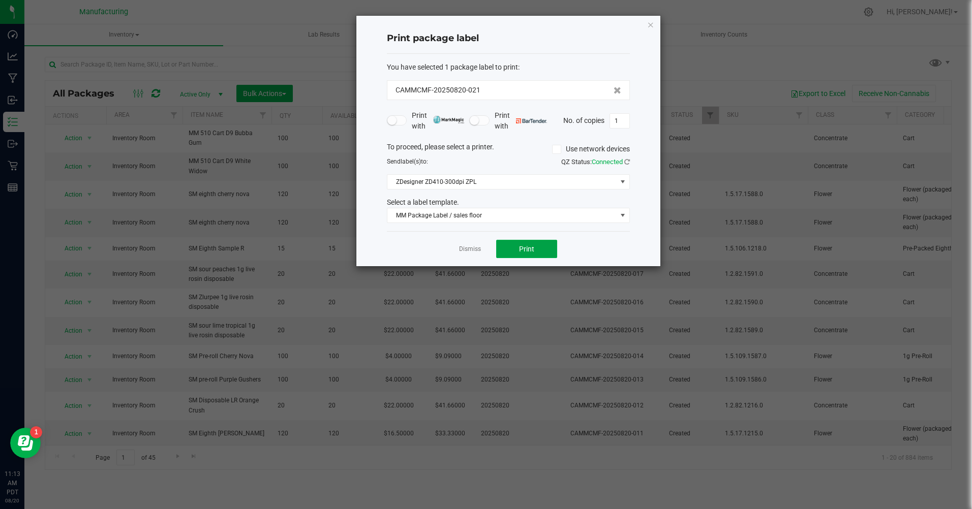
click at [507, 246] on button "Print" at bounding box center [526, 249] width 61 height 18
click at [621, 123] on input "1" at bounding box center [619, 121] width 19 height 14
type input "100"
click at [526, 250] on span "Print" at bounding box center [526, 249] width 15 height 8
click at [471, 246] on link "Dismiss" at bounding box center [470, 249] width 22 height 9
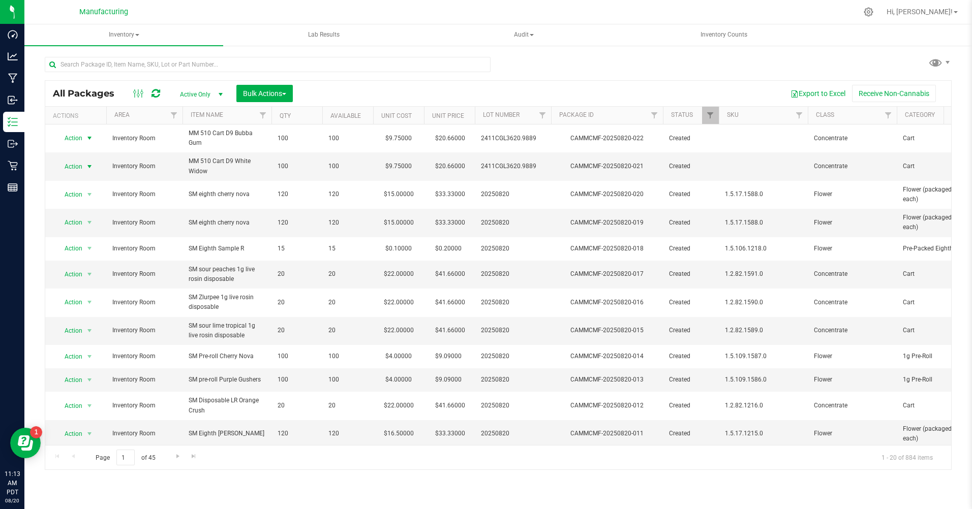
click at [91, 139] on span "select" at bounding box center [89, 138] width 8 height 8
click at [105, 245] on li "Print package label" at bounding box center [88, 245] width 65 height 15
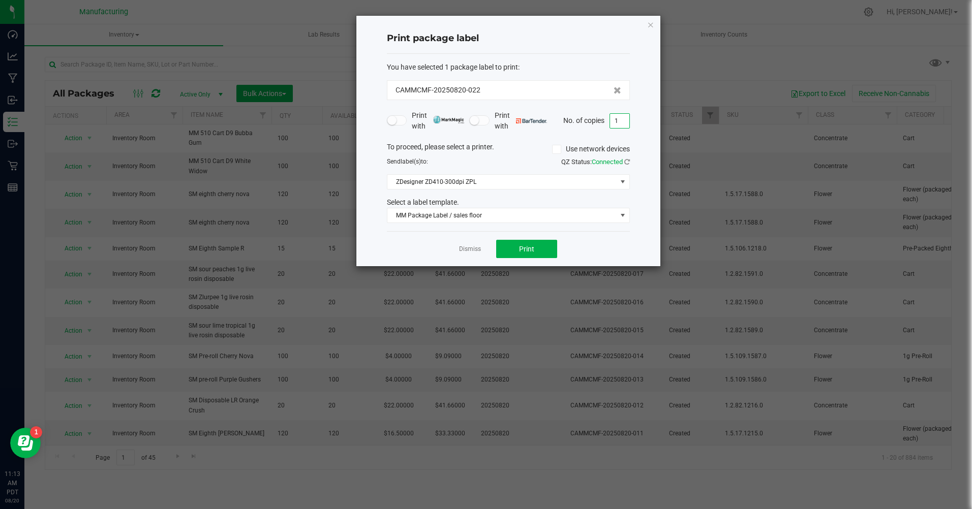
click at [617, 121] on input "1" at bounding box center [619, 121] width 19 height 14
type input "100"
click at [542, 249] on button "Print" at bounding box center [526, 249] width 61 height 18
click at [471, 254] on link "Dismiss" at bounding box center [470, 249] width 22 height 9
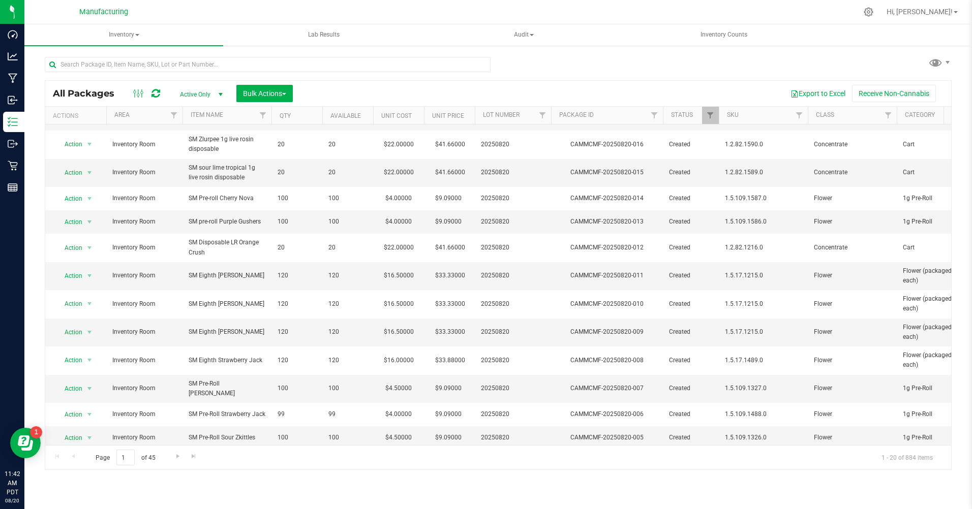
scroll to position [216, 0]
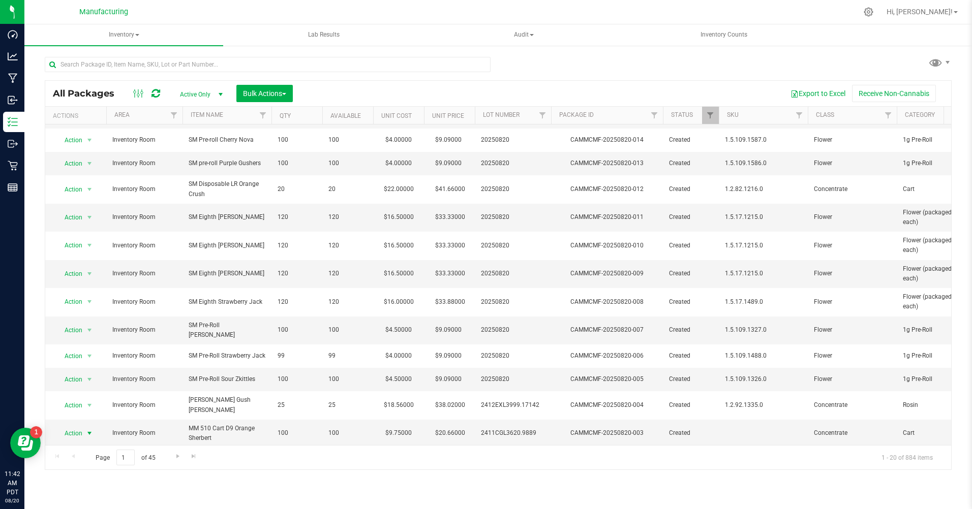
click at [86, 429] on span "select" at bounding box center [89, 433] width 8 height 8
click at [84, 348] on li "Print package label" at bounding box center [88, 346] width 65 height 15
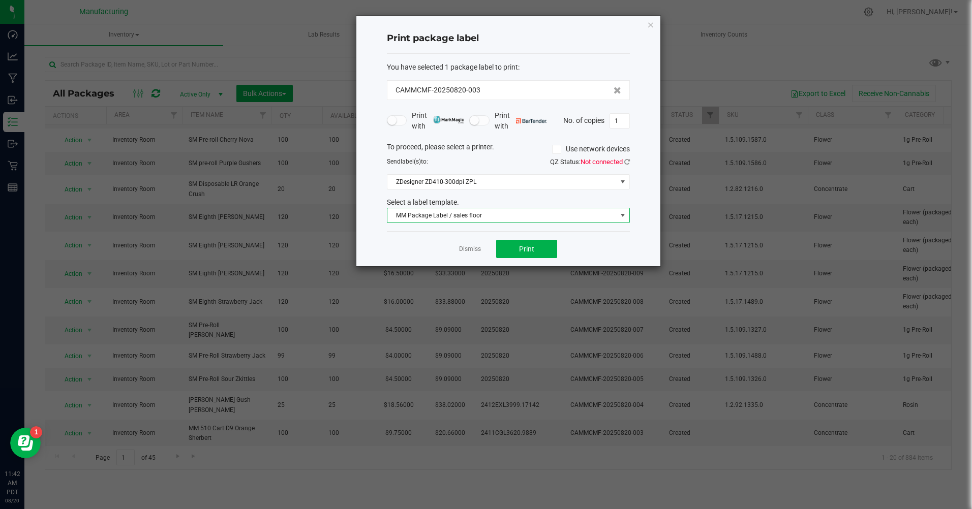
click at [515, 222] on span "MM Package Label / sales floor" at bounding box center [501, 215] width 229 height 14
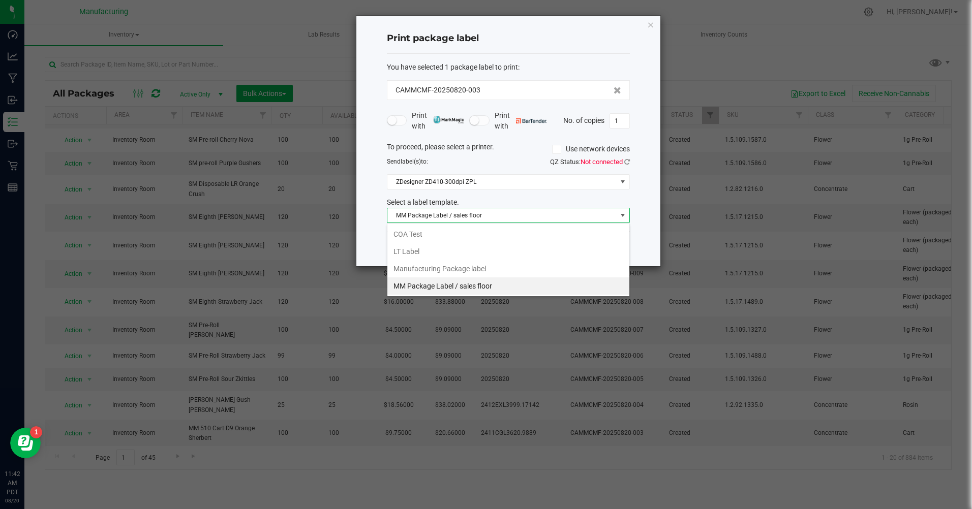
scroll to position [15, 243]
click at [473, 274] on li "Manufacturing Package label" at bounding box center [508, 268] width 242 height 17
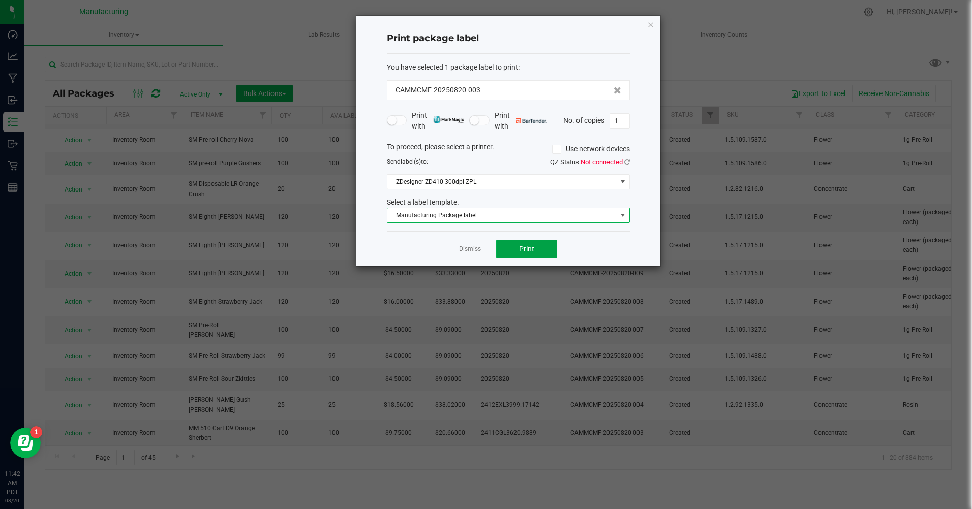
click at [513, 249] on button "Print" at bounding box center [526, 249] width 61 height 18
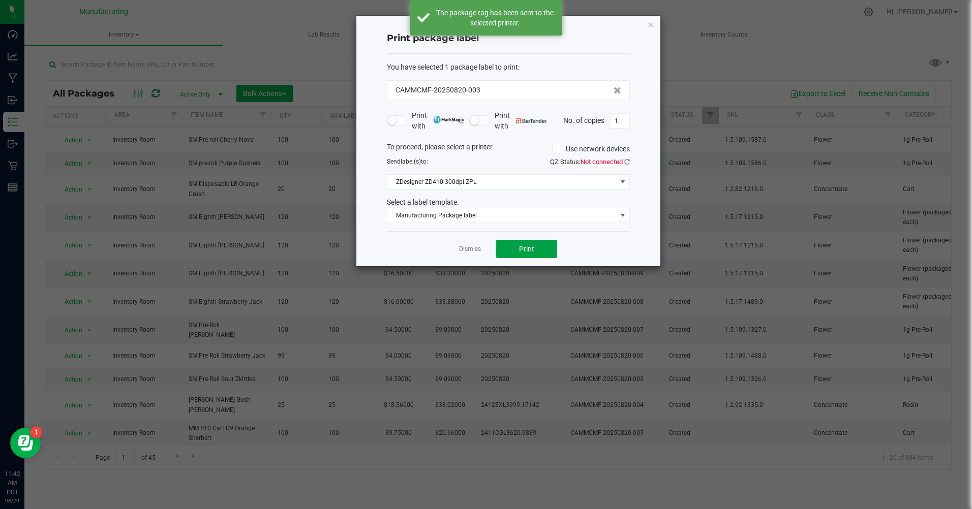
click at [532, 249] on span "Print" at bounding box center [526, 249] width 15 height 8
click at [649, 23] on icon "button" at bounding box center [650, 24] width 7 height 12
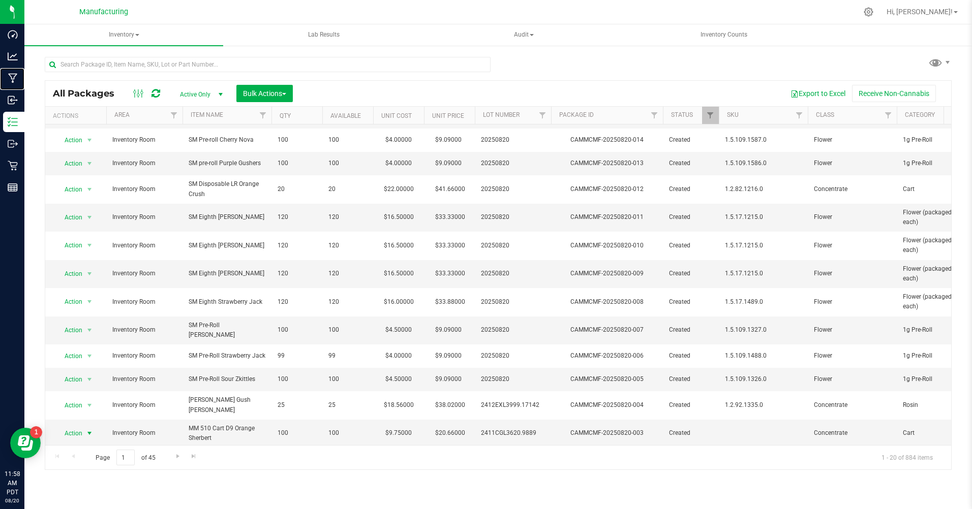
click at [0, 0] on p "Manufacturing" at bounding box center [0, 0] width 0 height 0
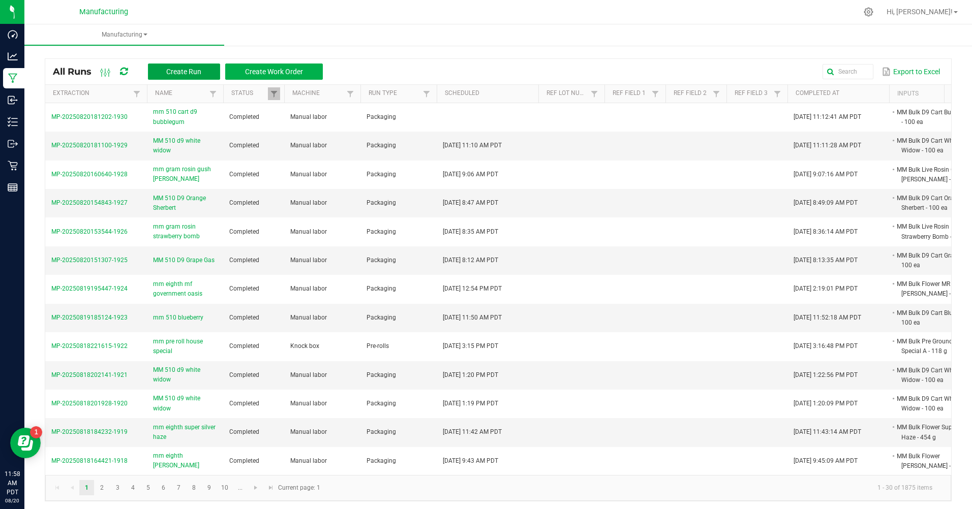
click at [186, 72] on span "Create Run" at bounding box center [183, 72] width 35 height 8
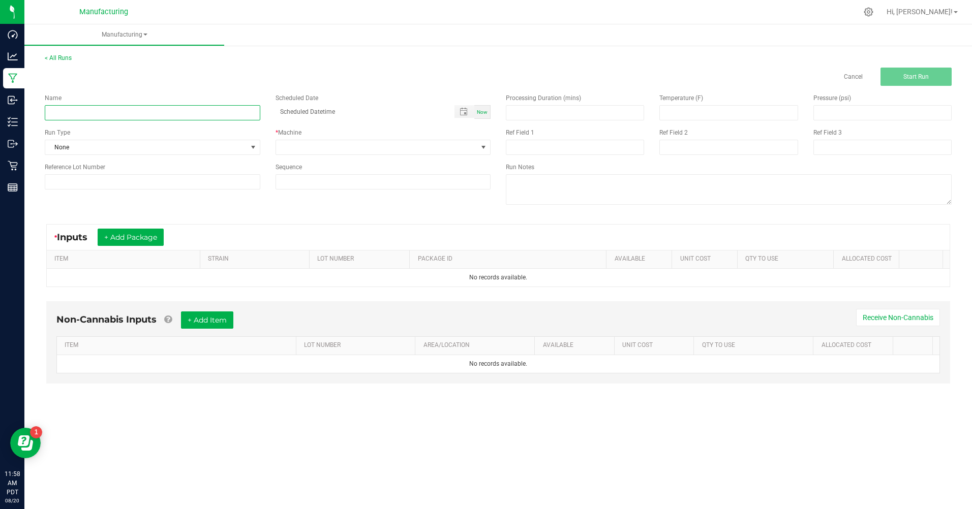
click at [86, 116] on input at bounding box center [152, 112] width 215 height 15
type input "MM eighth Gusher mint"
click at [146, 150] on span "None" at bounding box center [146, 147] width 202 height 14
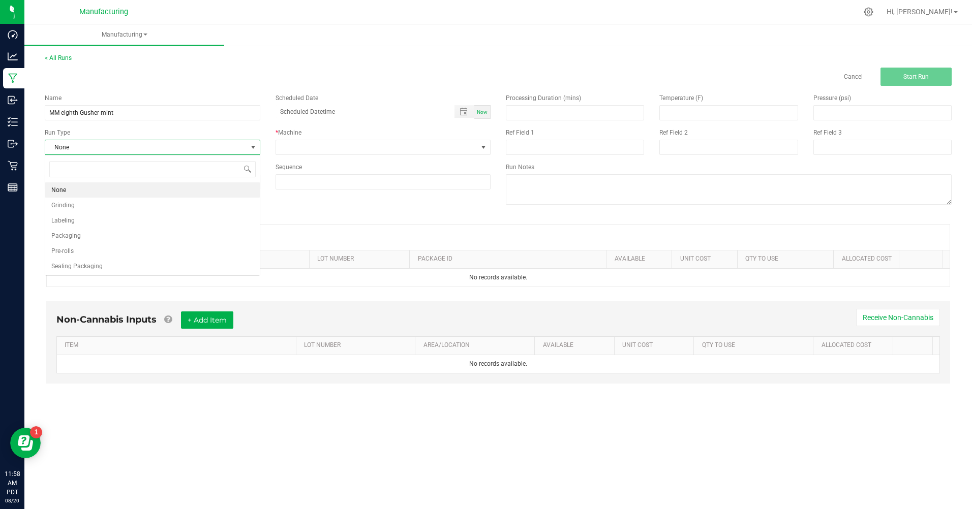
scroll to position [15, 215]
click at [93, 238] on li "Packaging" at bounding box center [152, 235] width 214 height 15
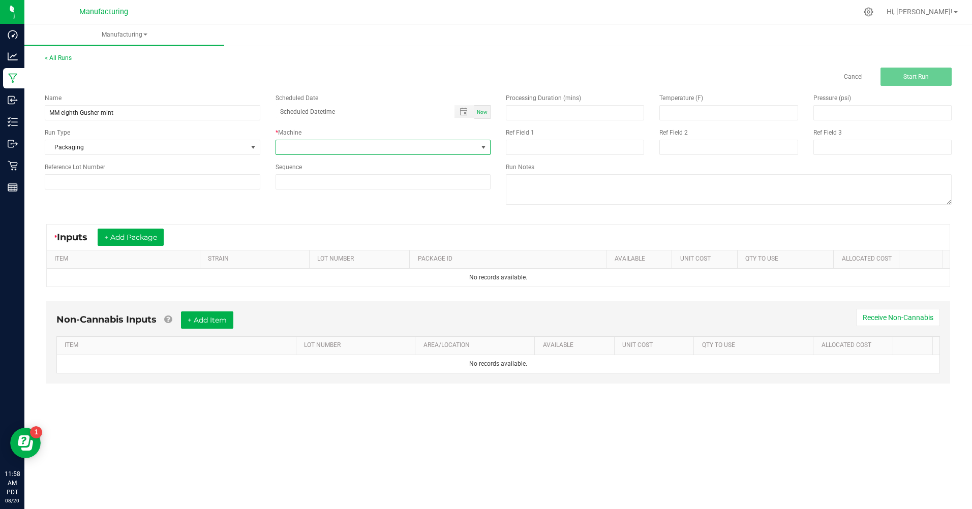
click at [347, 147] on span at bounding box center [377, 147] width 202 height 14
click at [287, 243] on li "Manual labor" at bounding box center [383, 242] width 214 height 17
click at [482, 112] on span "Now" at bounding box center [482, 112] width 11 height 6
type input "08/20/2025 11:59 AM"
click at [150, 237] on button "+ Add Package" at bounding box center [131, 237] width 66 height 17
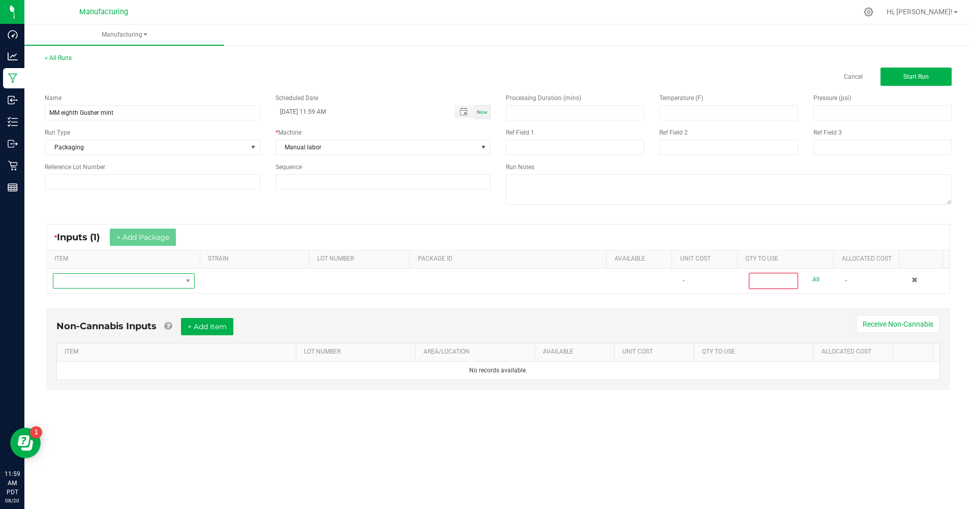
click at [93, 277] on span "NO DATA FOUND" at bounding box center [117, 281] width 128 height 14
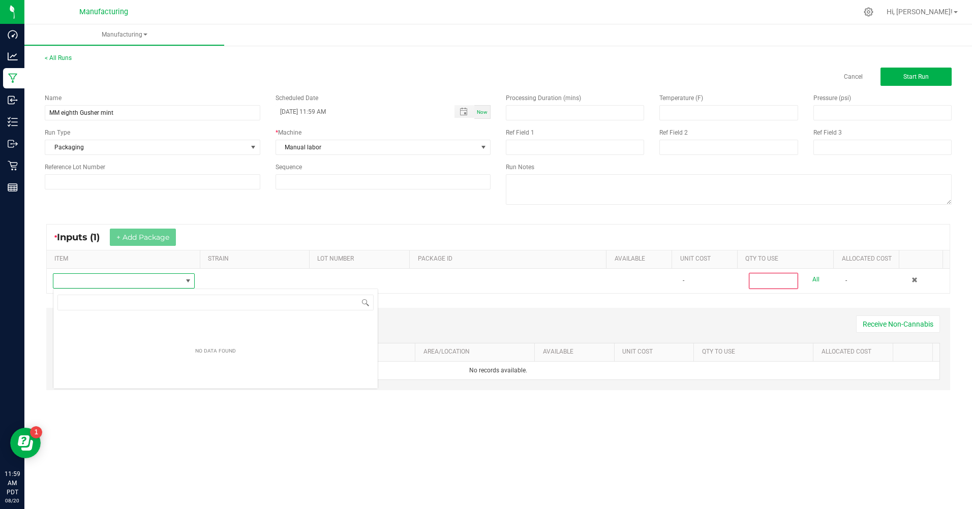
scroll to position [15, 141]
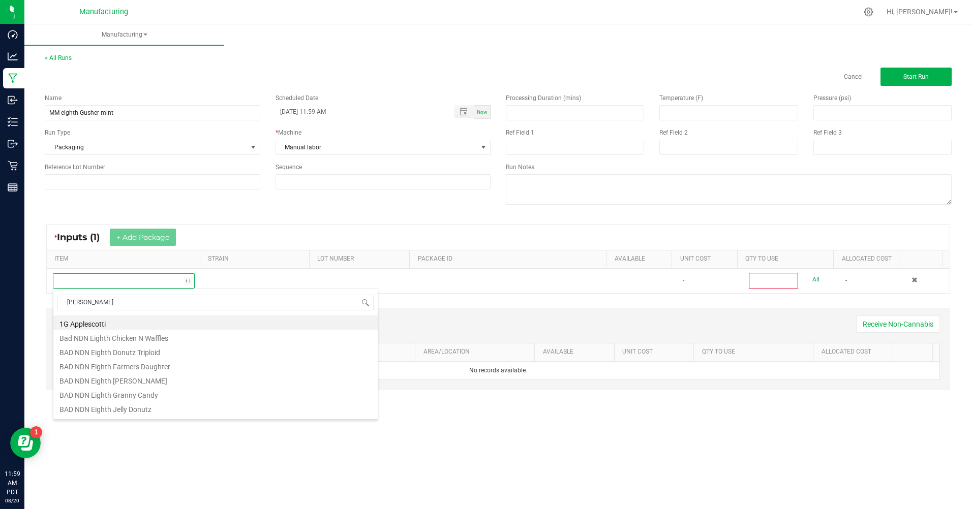
type input "gush"
click at [106, 383] on li "MM Bulk Flower Gushmints" at bounding box center [215, 379] width 324 height 14
type input "0"
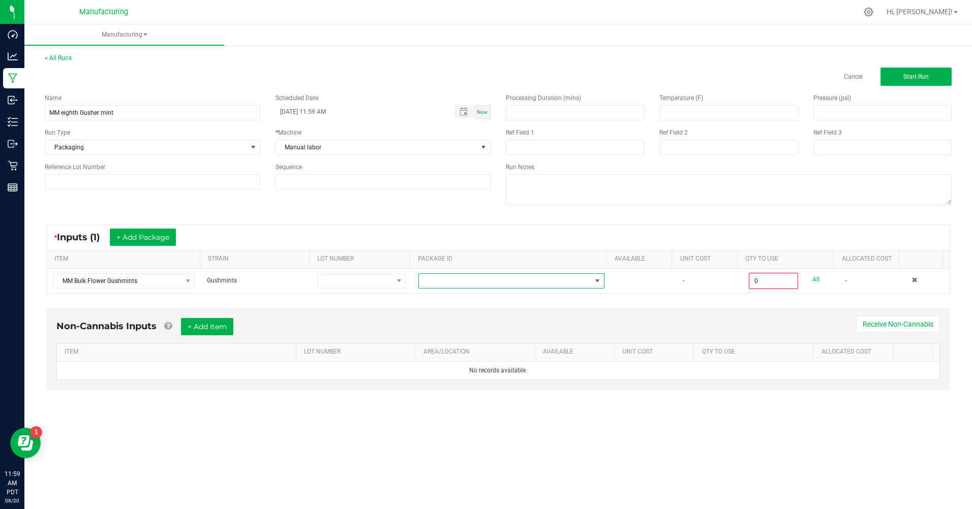
click at [483, 285] on span "NO DATA FOUND" at bounding box center [505, 281] width 172 height 14
click at [146, 281] on span "MM Bulk Flower Gushmints" at bounding box center [117, 281] width 128 height 14
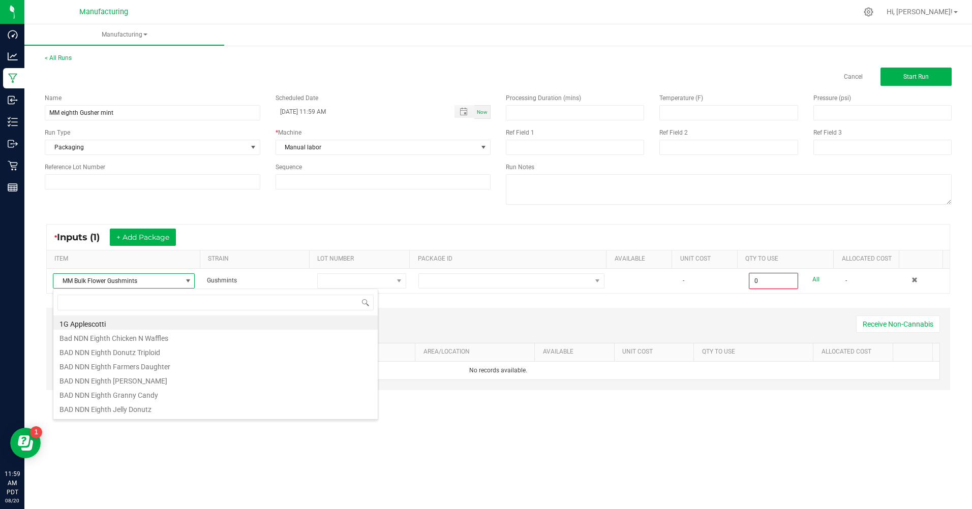
scroll to position [15, 141]
click at [124, 277] on span "MM Bulk Flower Gushmints" at bounding box center [117, 281] width 128 height 14
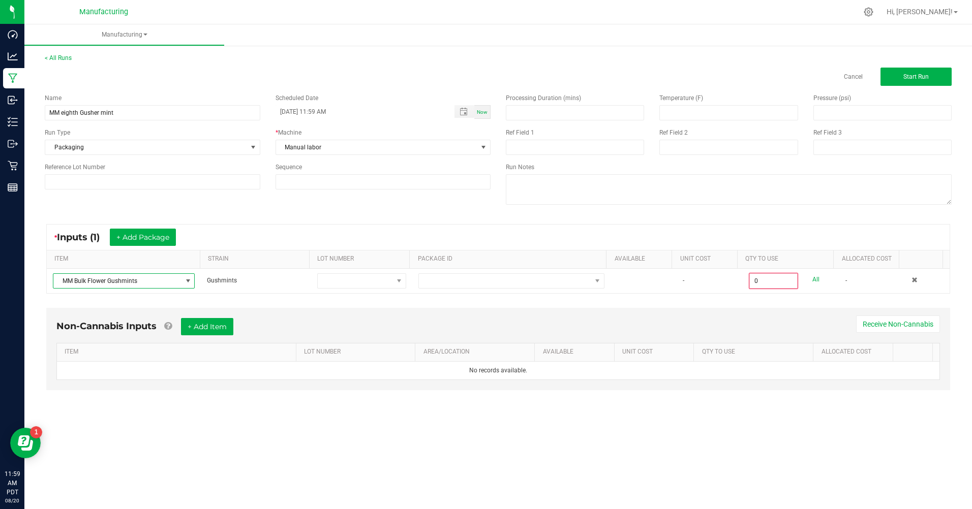
click at [142, 276] on span "MM Bulk Flower Gushmints" at bounding box center [117, 281] width 128 height 14
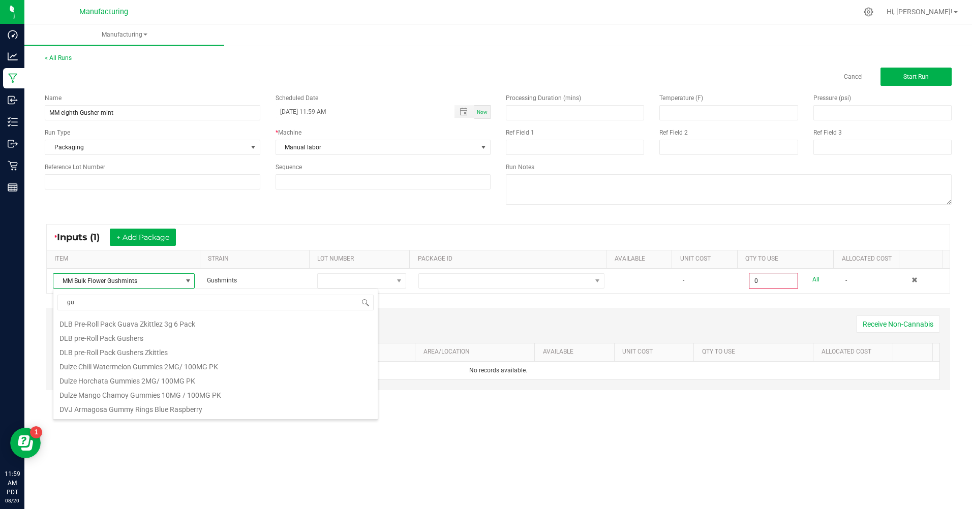
type input "g"
type input "mm bulk flower mr"
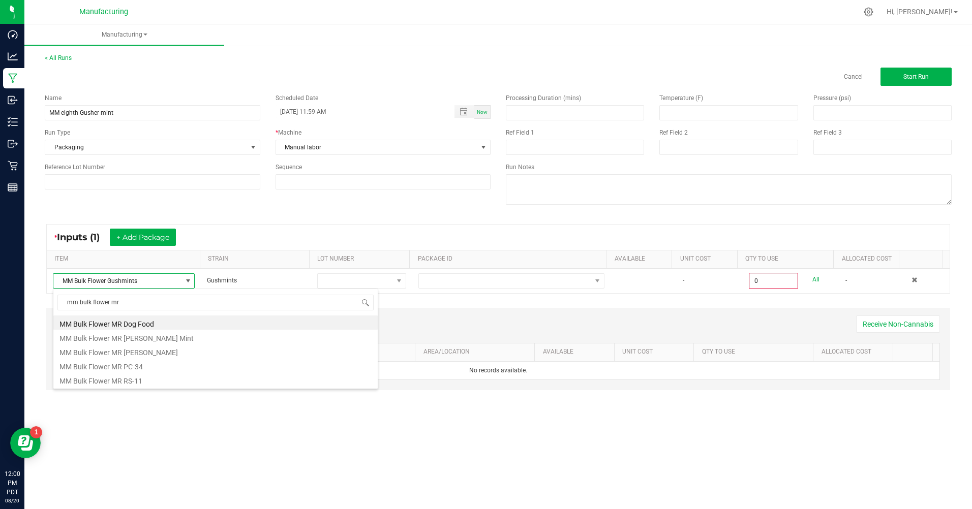
click at [121, 339] on li "MM Bulk Flower MR Gusher Mint" at bounding box center [215, 337] width 324 height 14
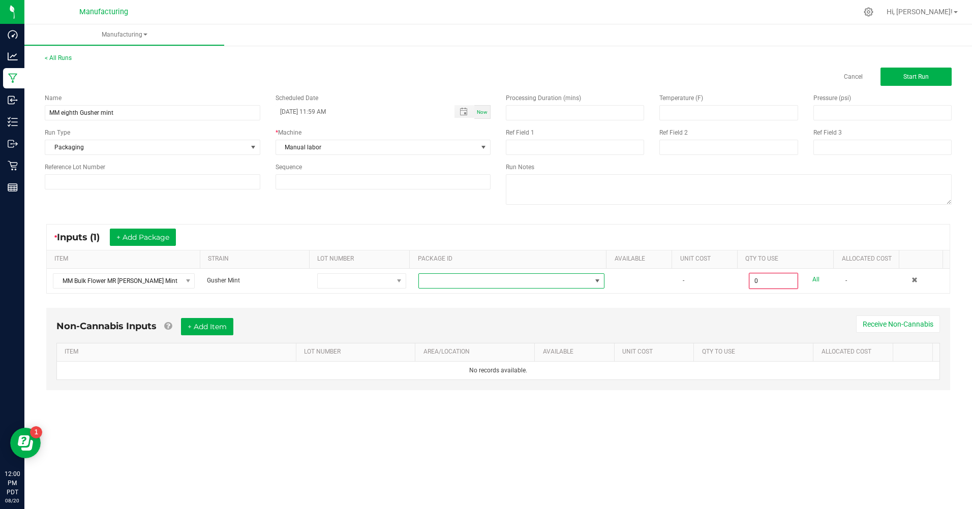
click at [450, 286] on span at bounding box center [505, 281] width 172 height 14
click at [458, 327] on li "CAMMCMF-20250725-023" at bounding box center [507, 324] width 183 height 17
click at [812, 280] on link "All" at bounding box center [815, 280] width 7 height 14
type input "454.0000 g"
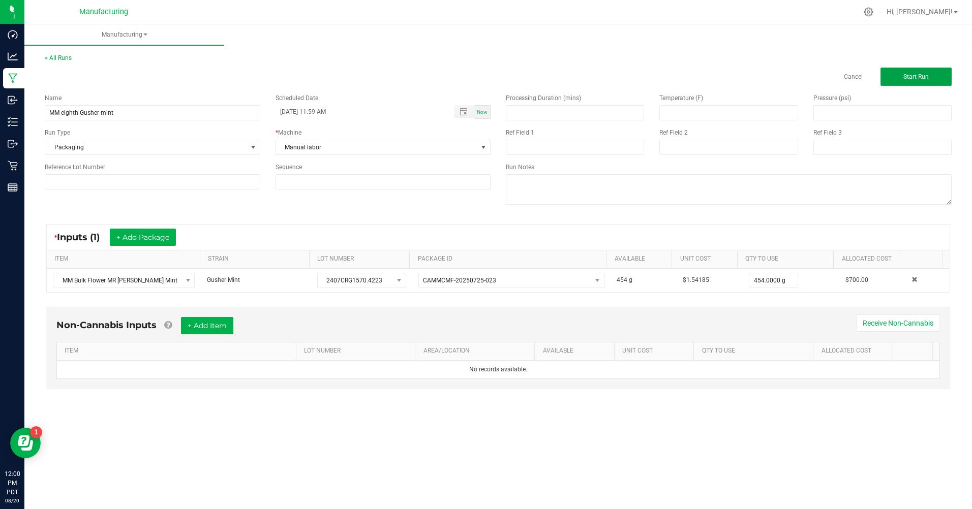
click at [910, 80] on span "Start Run" at bounding box center [915, 76] width 25 height 7
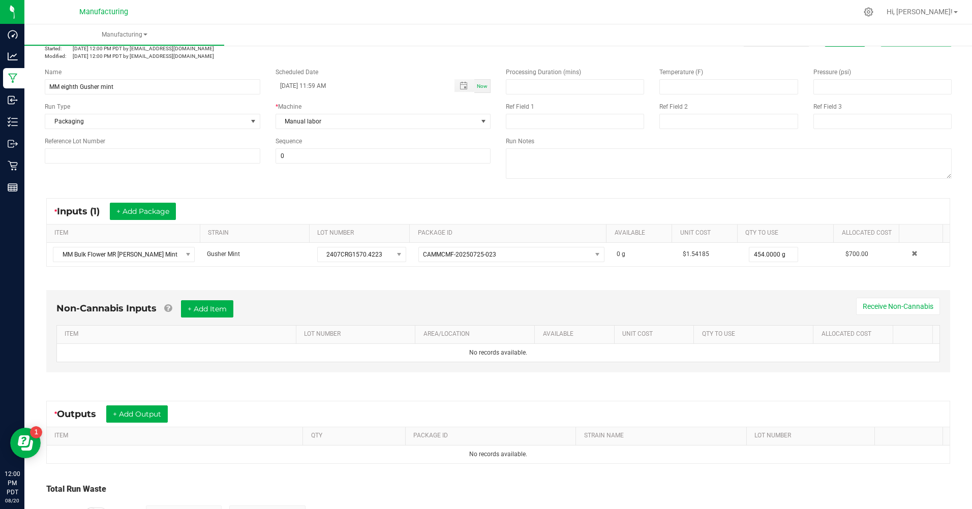
scroll to position [51, 0]
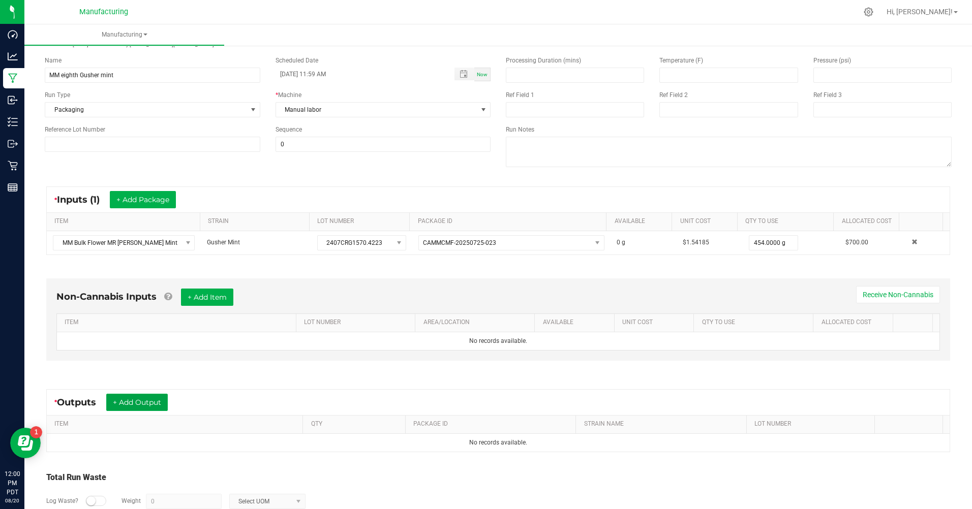
click at [131, 401] on button "+ Add Output" at bounding box center [136, 402] width 61 height 17
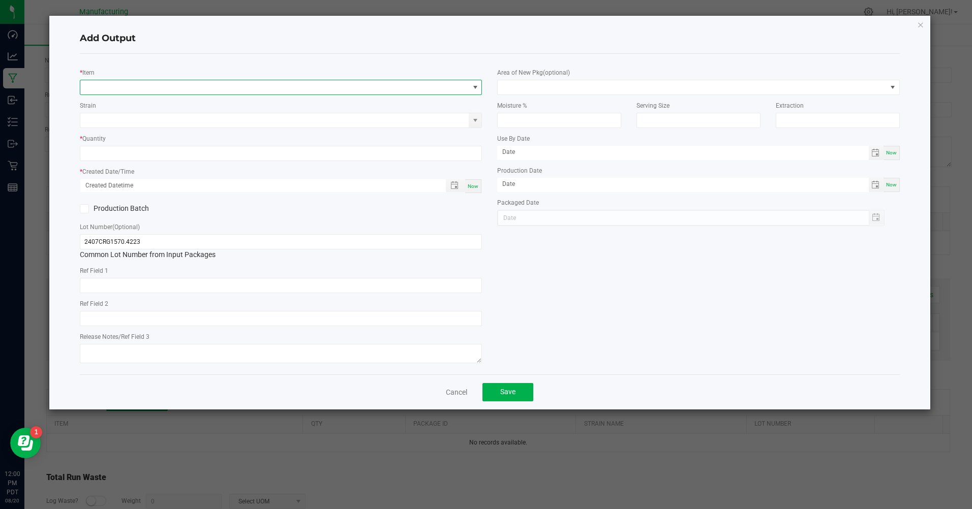
click at [124, 86] on span "NO DATA FOUND" at bounding box center [274, 87] width 388 height 14
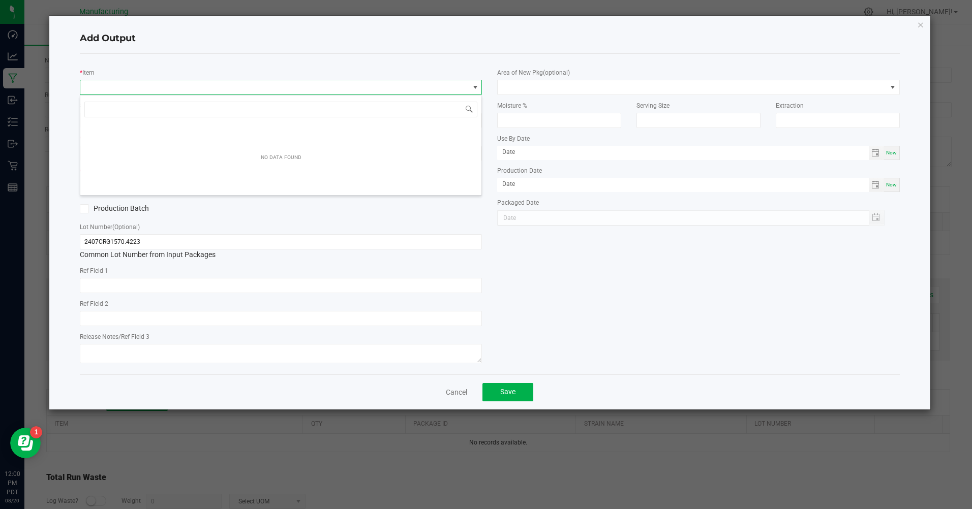
scroll to position [15, 402]
type input "gusher"
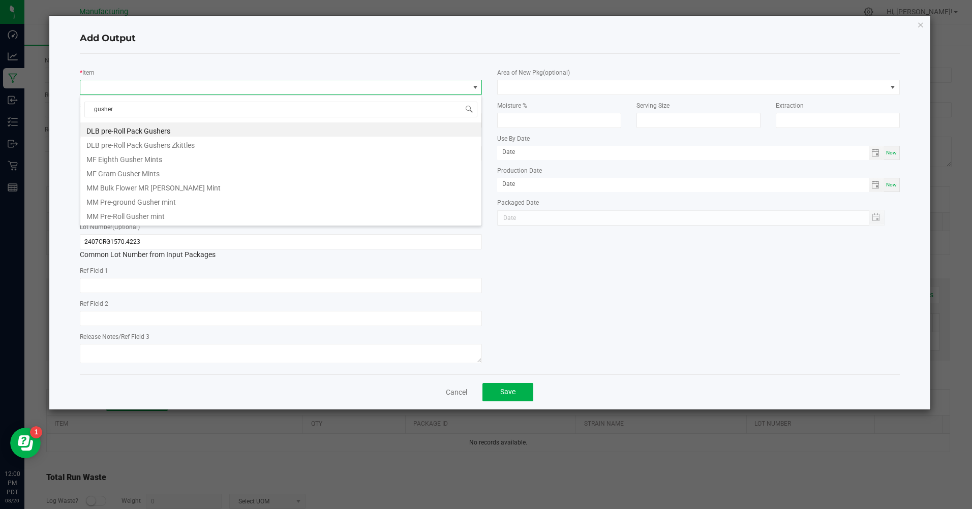
click at [139, 160] on li "MF Eighth Gusher Mints" at bounding box center [280, 158] width 401 height 14
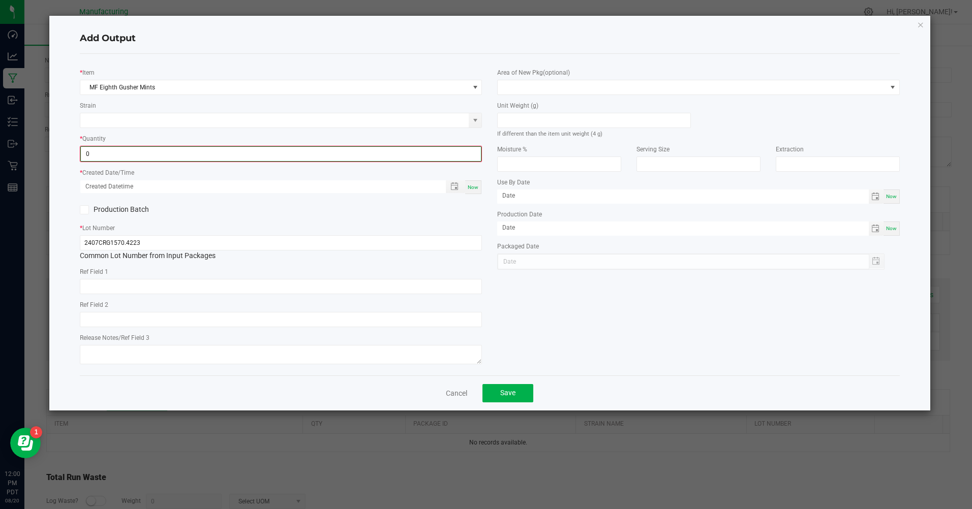
click at [88, 153] on input "0" at bounding box center [281, 154] width 400 height 14
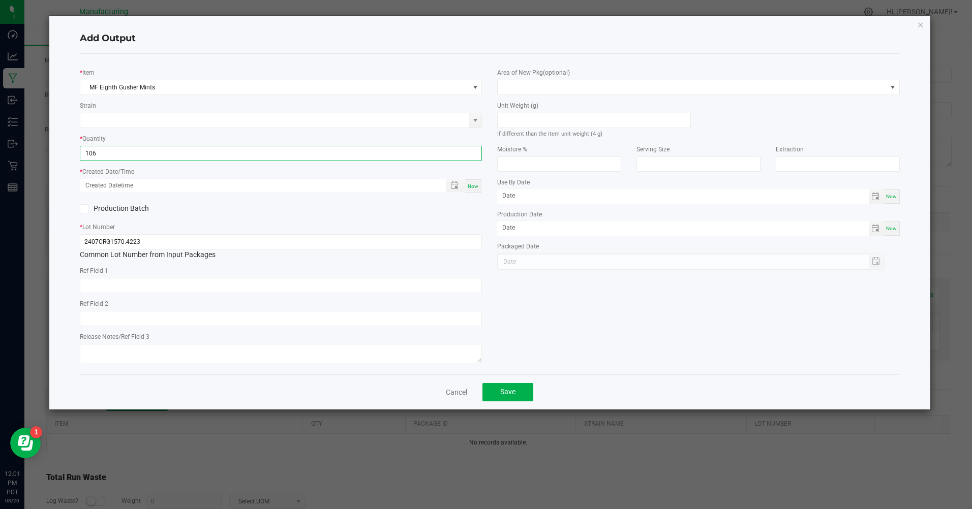
type input "106 ea"
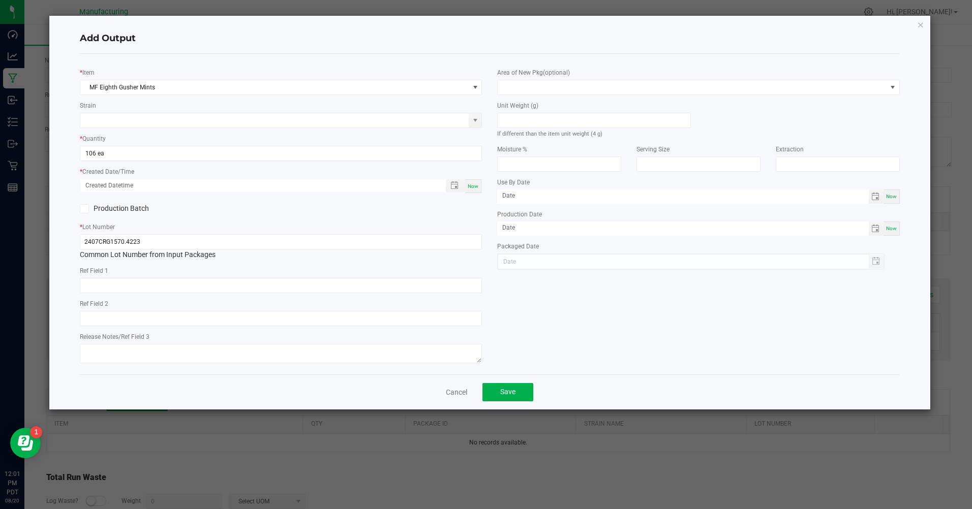
click at [474, 189] on span "Now" at bounding box center [472, 186] width 11 height 6
type input "08/20/2025 12:01 PM"
type input "[DATE]"
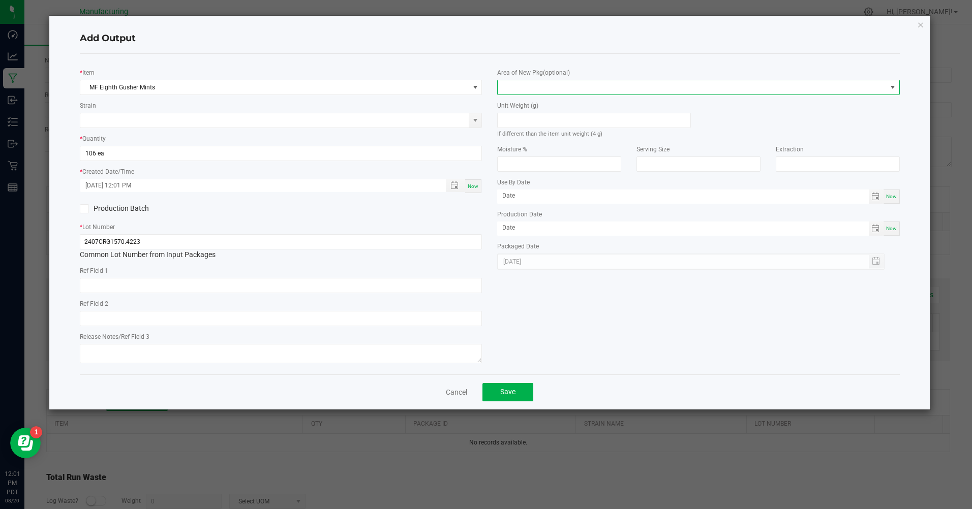
click at [503, 86] on span at bounding box center [691, 87] width 388 height 14
click at [521, 212] on li "Inventory Room" at bounding box center [698, 217] width 401 height 17
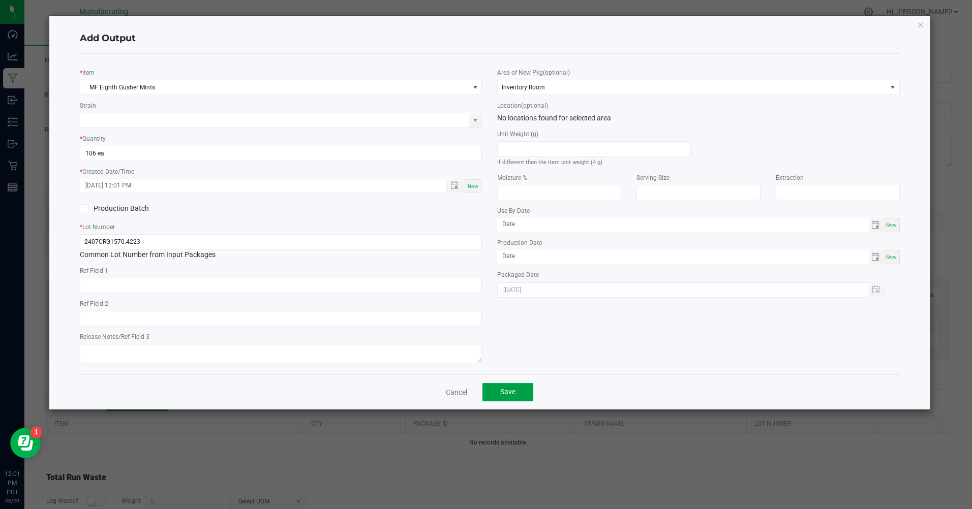
click at [516, 392] on button "Save" at bounding box center [507, 392] width 51 height 18
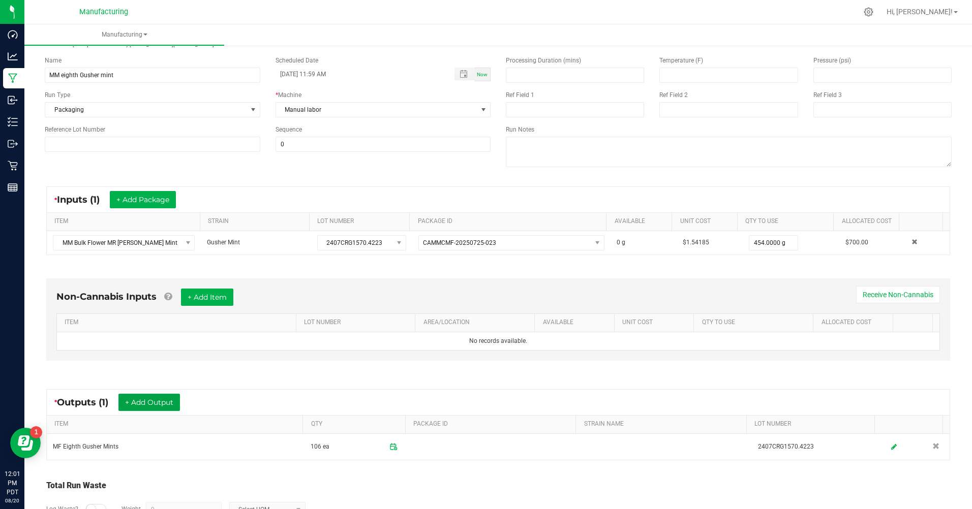
click at [173, 401] on button "+ Add Output" at bounding box center [148, 402] width 61 height 17
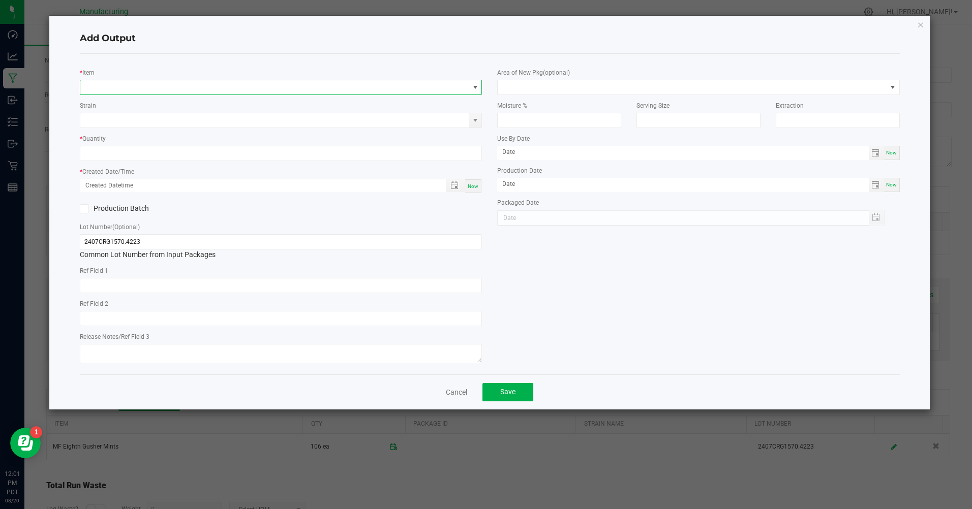
click at [116, 89] on span "NO DATA FOUND" at bounding box center [274, 87] width 388 height 14
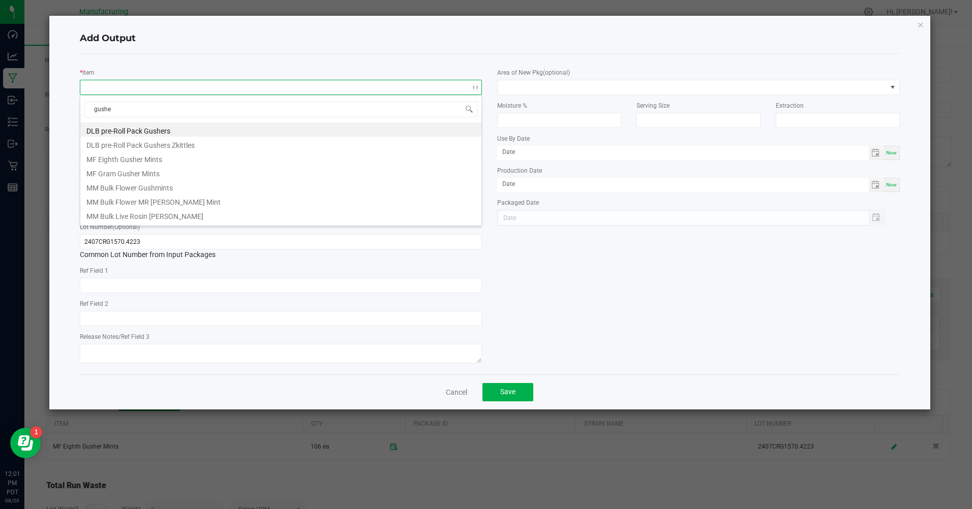
type input "gusher"
click at [107, 172] on li "MF Gram Gusher Mints" at bounding box center [280, 172] width 401 height 14
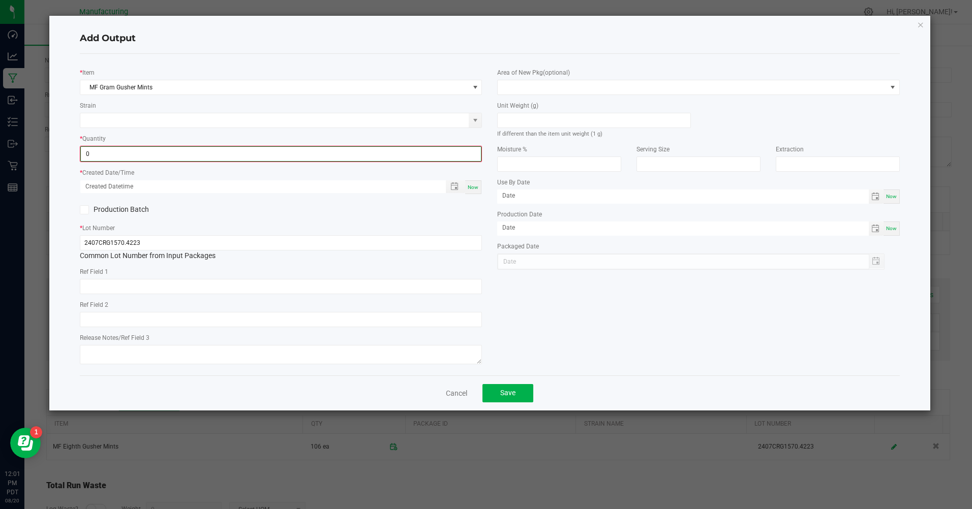
click at [89, 153] on input "0" at bounding box center [281, 154] width 400 height 14
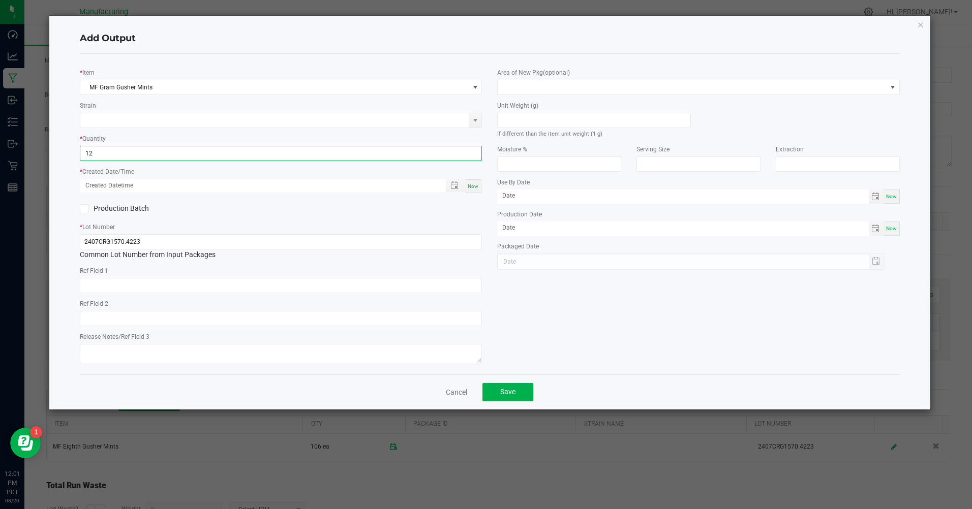
type input "12 ea"
click at [470, 189] on span "Now" at bounding box center [472, 186] width 11 height 6
type input "08/20/2025 12:01 PM"
type input "[DATE]"
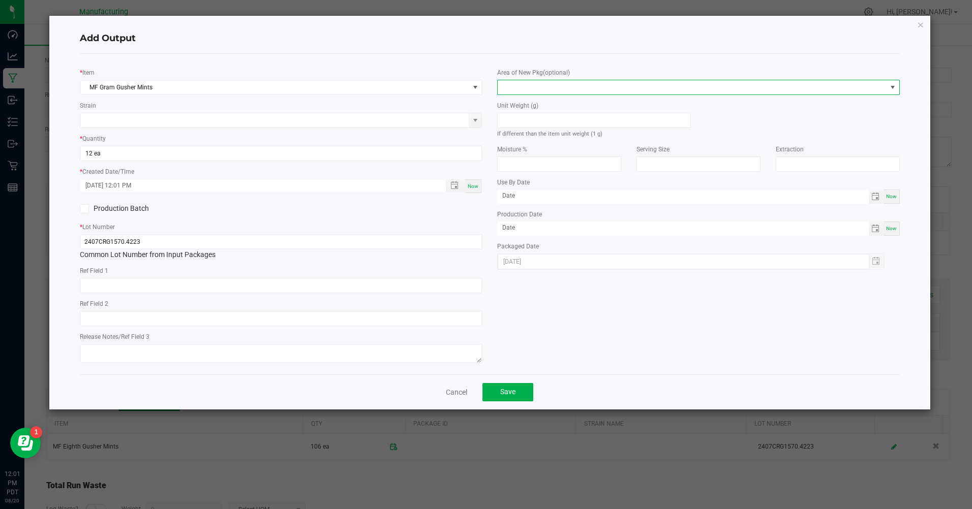
click at [508, 81] on span at bounding box center [691, 87] width 388 height 14
click at [514, 221] on li "Inventory Room" at bounding box center [698, 217] width 401 height 17
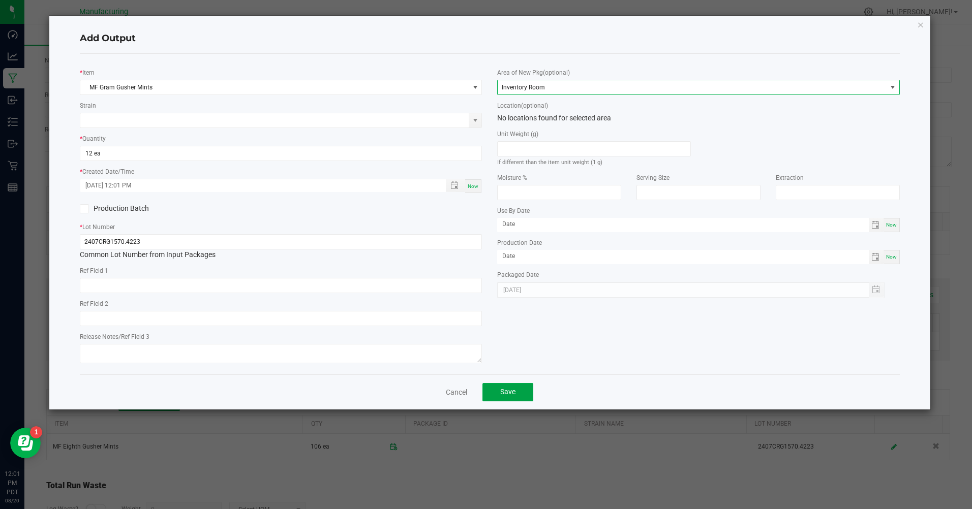
click at [505, 394] on span "Save" at bounding box center [507, 392] width 15 height 8
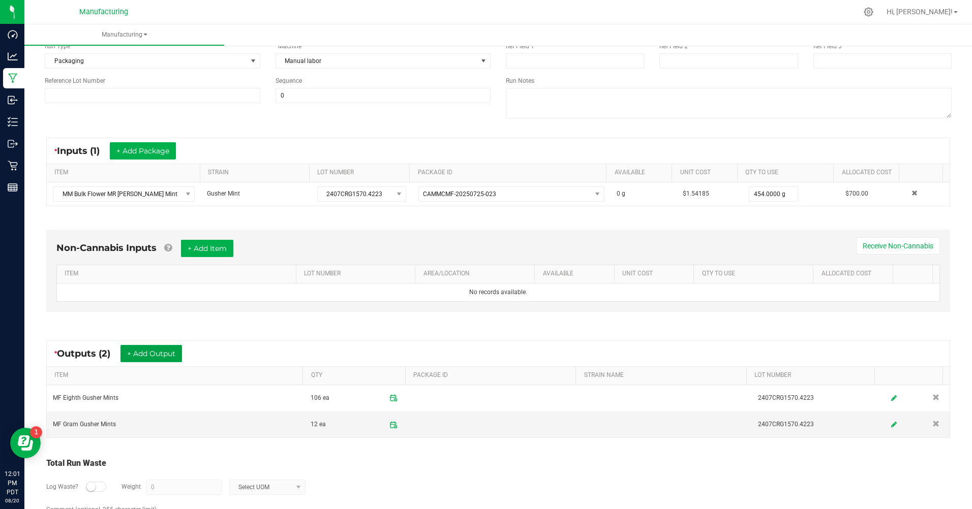
scroll to position [144, 0]
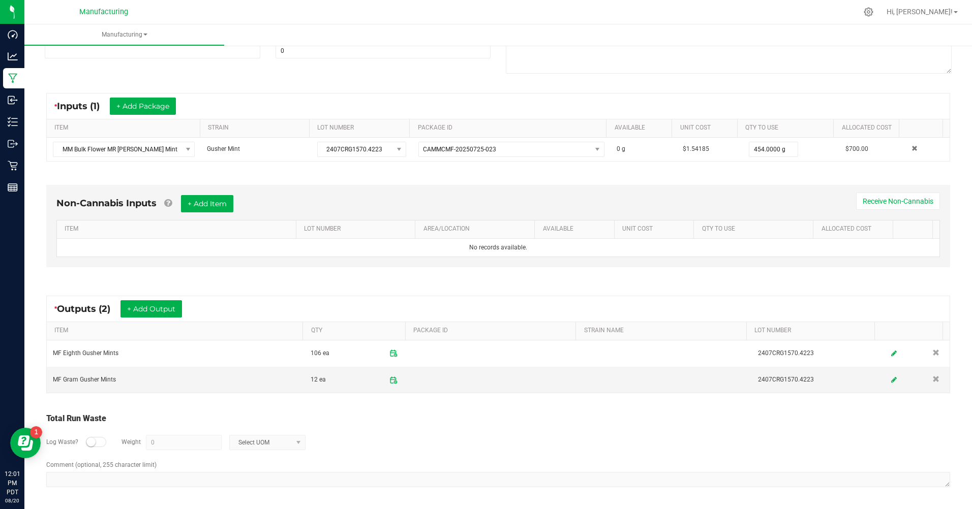
click at [99, 445] on div at bounding box center [96, 442] width 20 height 10
click at [157, 438] on input "0" at bounding box center [183, 442] width 75 height 14
click at [261, 439] on span "Select UOM" at bounding box center [261, 442] width 62 height 14
click at [249, 355] on li "Gram" at bounding box center [265, 355] width 75 height 14
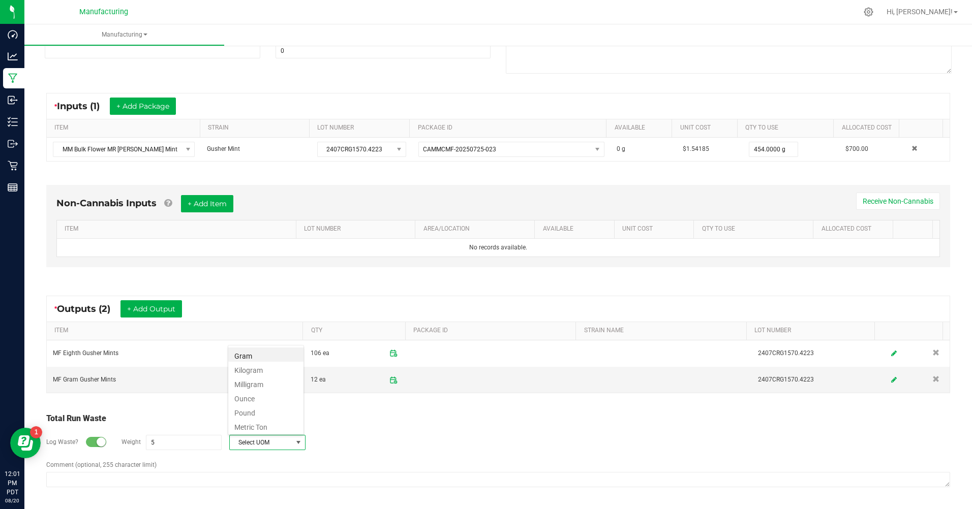
type input "5 g"
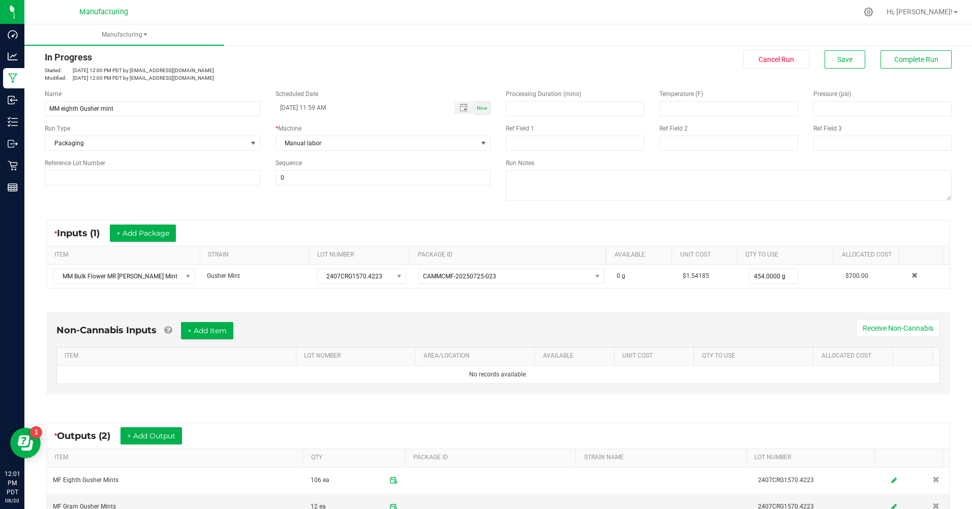
scroll to position [0, 0]
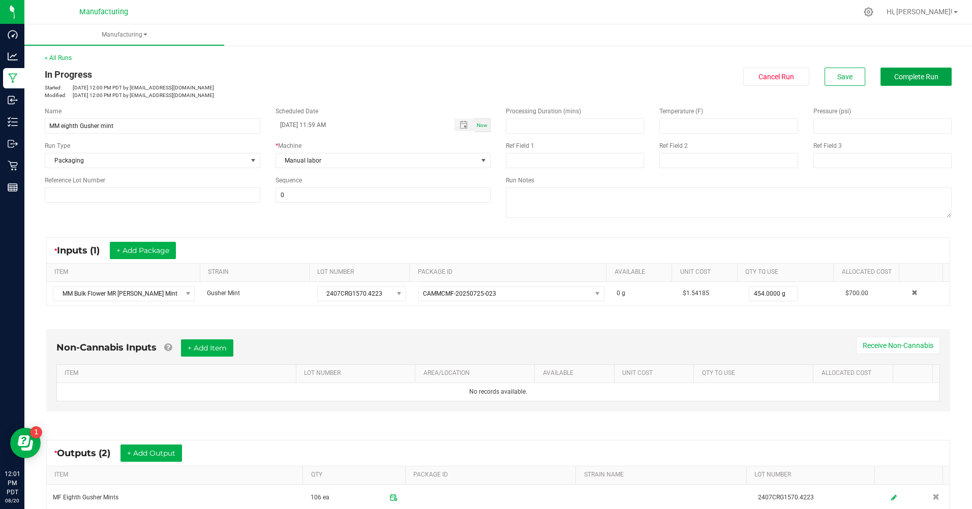
click at [926, 76] on span "Complete Run" at bounding box center [916, 77] width 44 height 8
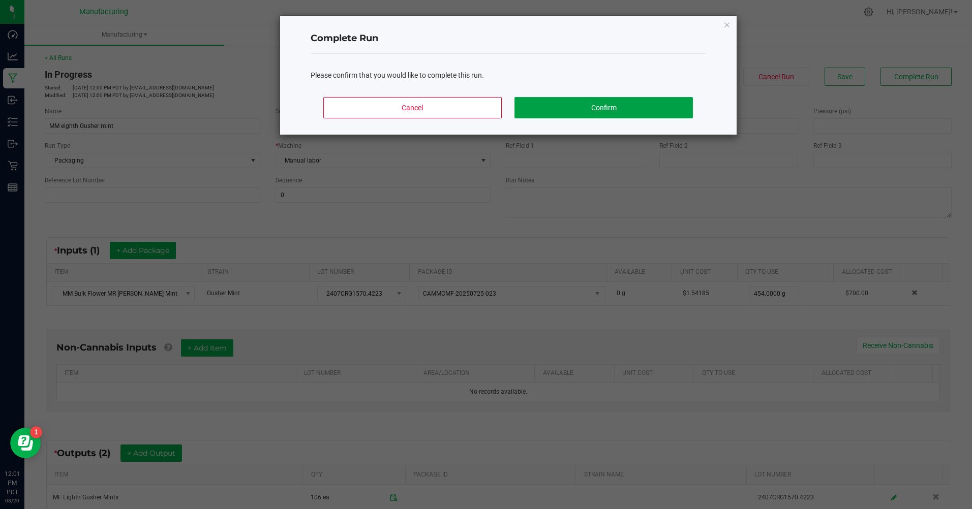
click at [652, 114] on button "Confirm" at bounding box center [603, 107] width 178 height 21
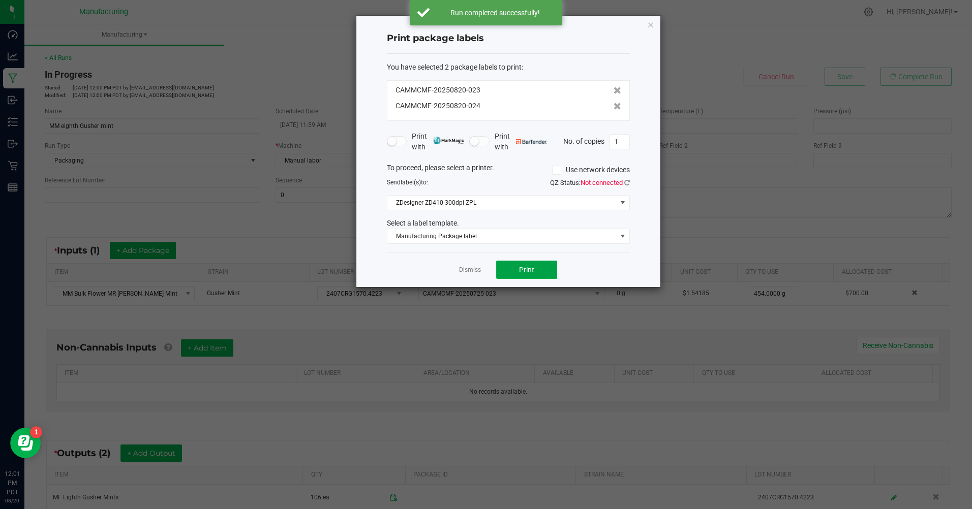
click at [534, 274] on button "Print" at bounding box center [526, 270] width 61 height 18
click at [469, 269] on link "Dismiss" at bounding box center [470, 270] width 22 height 9
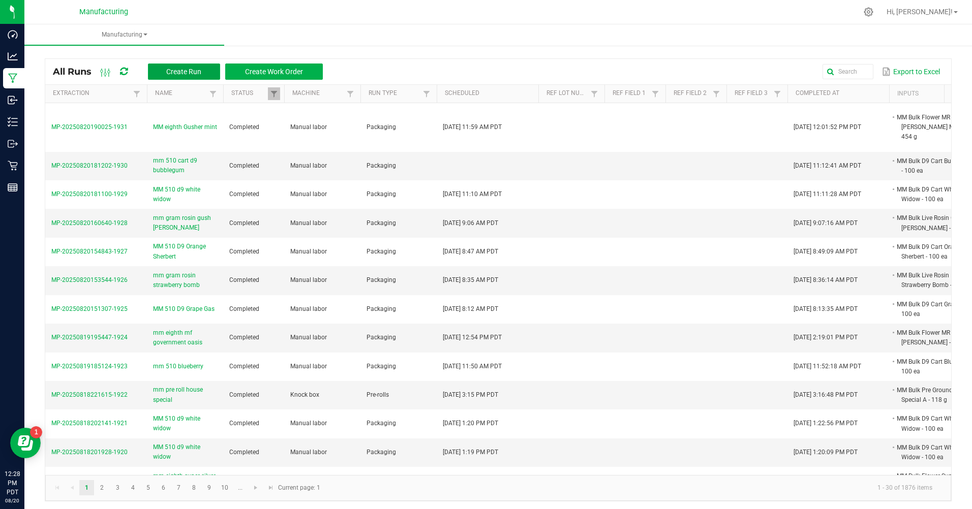
click at [194, 71] on span "Create Run" at bounding box center [183, 72] width 35 height 8
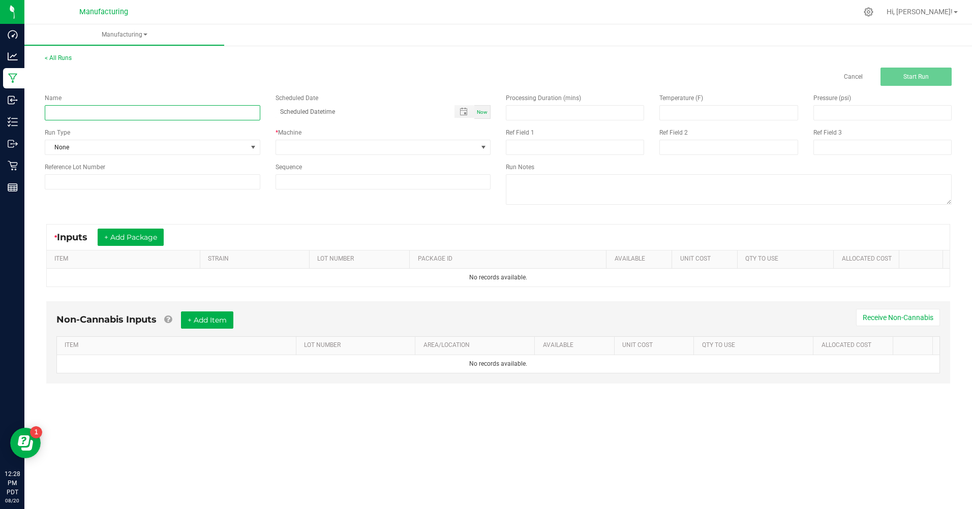
click at [123, 118] on input at bounding box center [152, 112] width 215 height 15
type input "MM 510 D9 Limoncello"
click at [488, 111] on div "Now" at bounding box center [482, 112] width 16 height 14
type input "08/20/2025 12:29 PM"
click at [102, 161] on div "Name MM 510 D9 Limoncello Scheduled Date 08/20/2025 12:29 PM Now Run Type None …" at bounding box center [267, 141] width 461 height 111
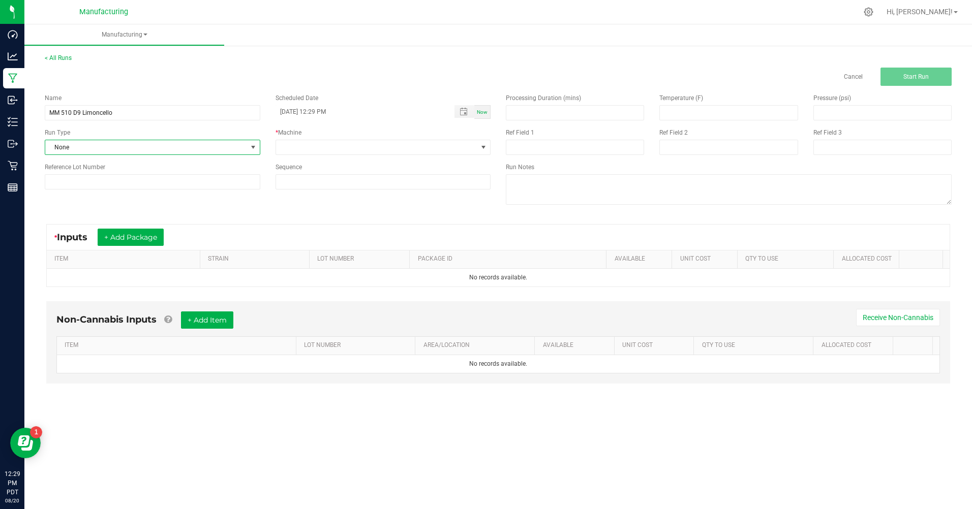
click at [101, 149] on span "None" at bounding box center [146, 147] width 202 height 14
drag, startPoint x: 78, startPoint y: 236, endPoint x: 335, endPoint y: 126, distance: 280.2
click at [78, 235] on span "Packaging" at bounding box center [65, 236] width 29 height 10
click at [363, 142] on span at bounding box center [377, 147] width 202 height 14
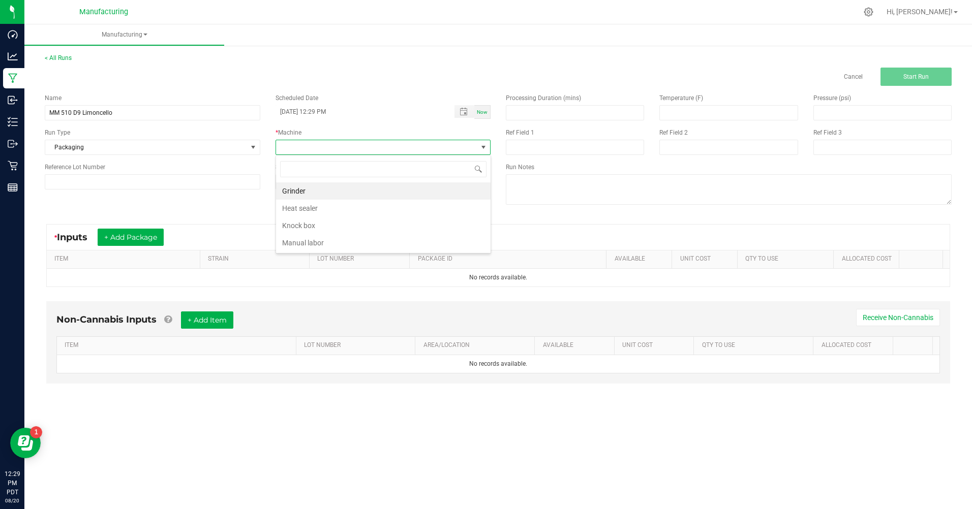
click at [293, 245] on li "Manual labor" at bounding box center [383, 242] width 214 height 17
click at [157, 244] on button "+ Add Package" at bounding box center [131, 237] width 66 height 17
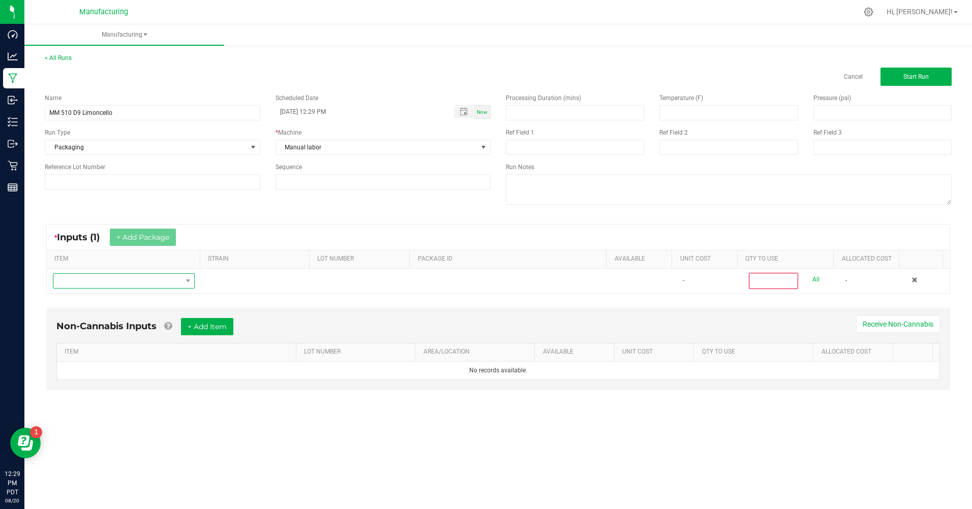
click at [128, 283] on span "NO DATA FOUND" at bounding box center [117, 281] width 128 height 14
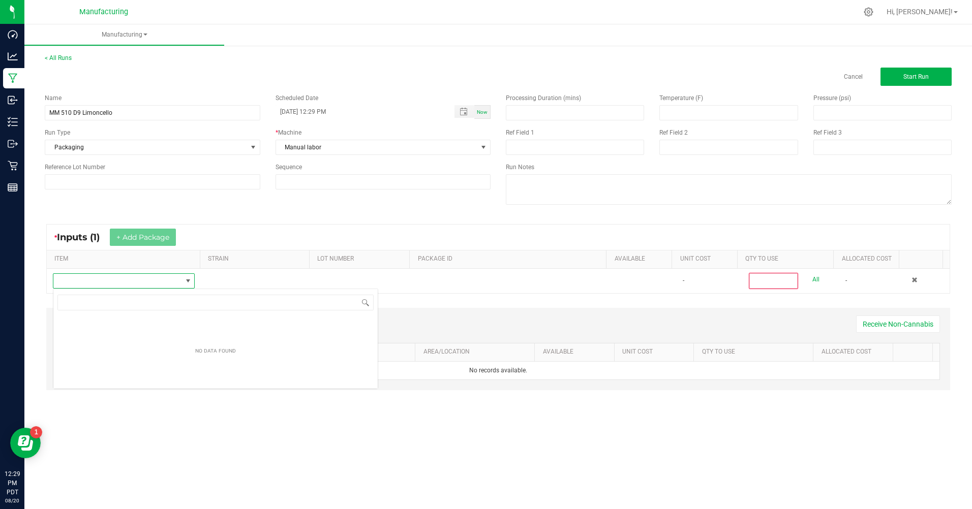
scroll to position [15, 141]
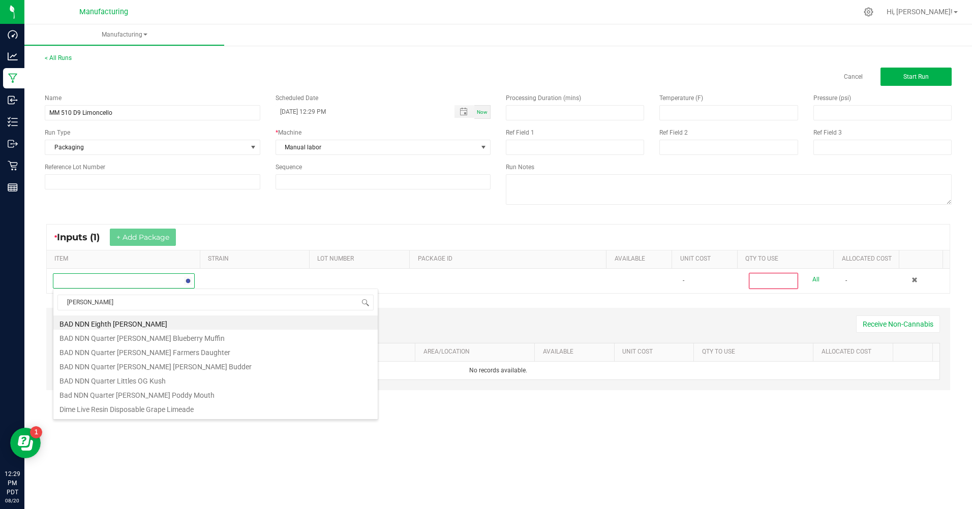
type input "limonc"
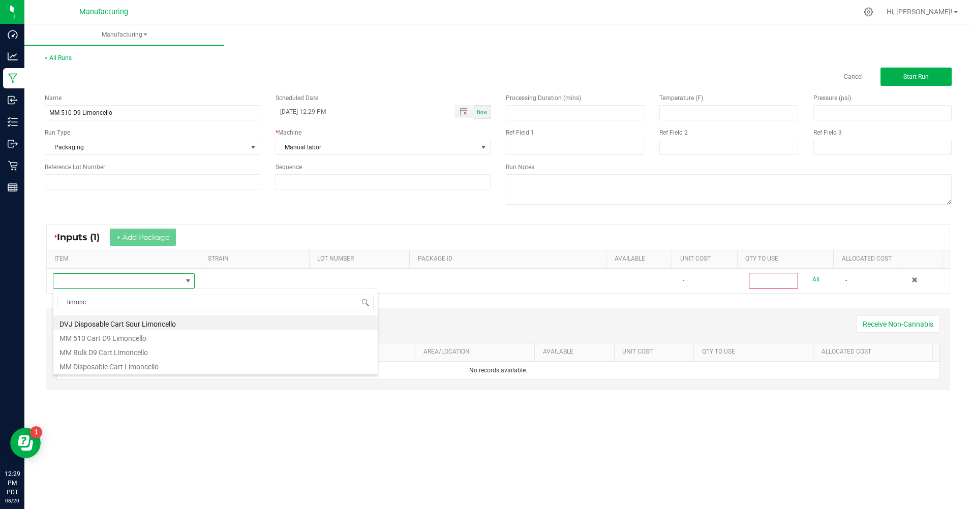
click at [134, 355] on li "MM Bulk D9 Cart Limoncello" at bounding box center [215, 351] width 324 height 14
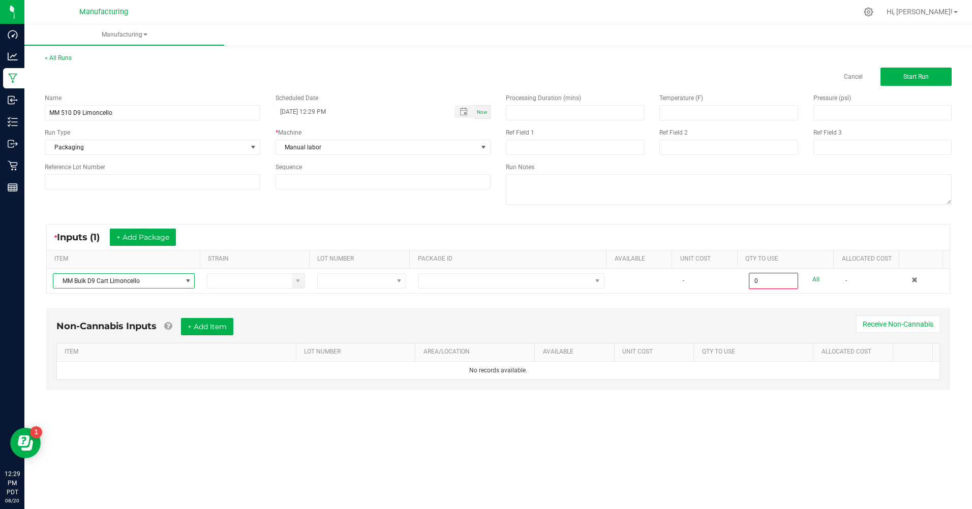
click at [432, 272] on td at bounding box center [511, 281] width 198 height 24
click at [465, 271] on td at bounding box center [511, 281] width 198 height 24
click at [467, 283] on span at bounding box center [505, 281] width 172 height 14
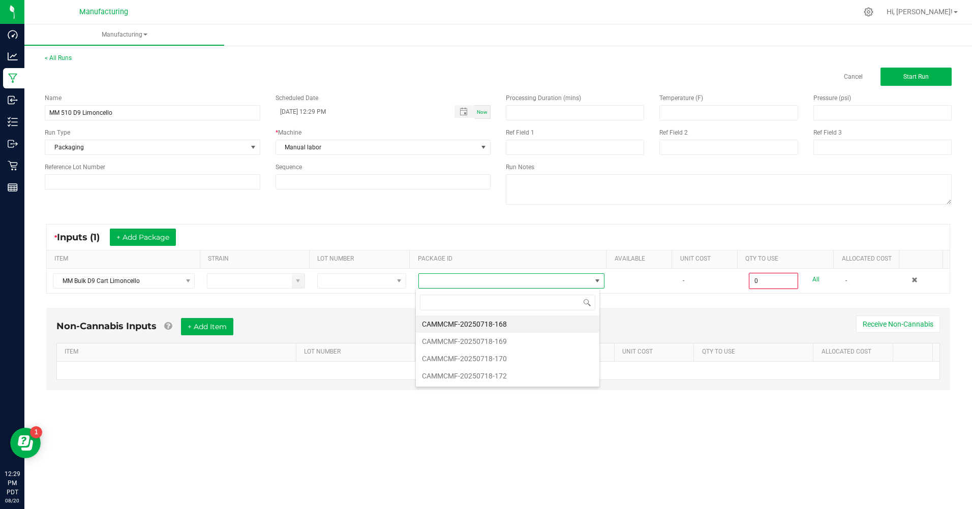
scroll to position [15, 184]
click at [493, 379] on li "CAMMCMF-20250718-172" at bounding box center [507, 375] width 183 height 17
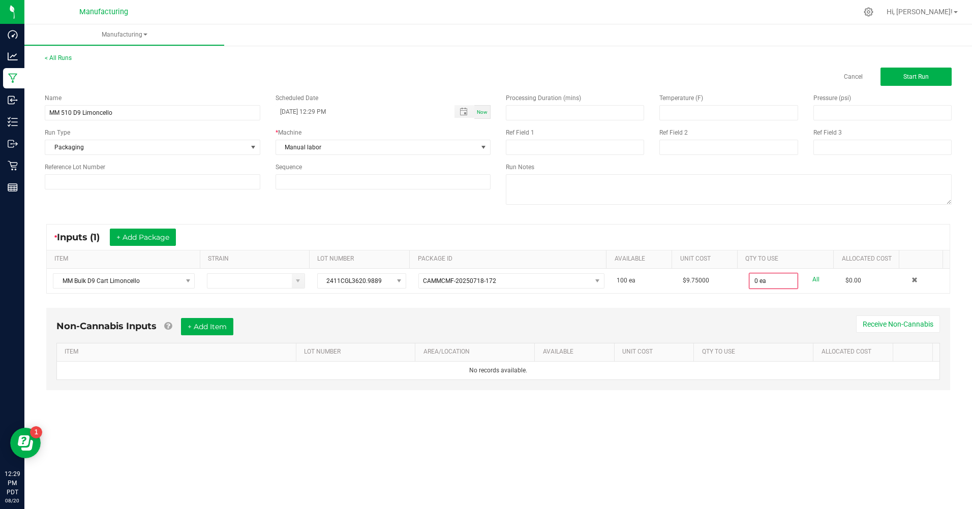
click at [812, 281] on link "All" at bounding box center [815, 280] width 7 height 14
type input "100 ea"
click at [923, 73] on button "Start Run" at bounding box center [915, 77] width 71 height 18
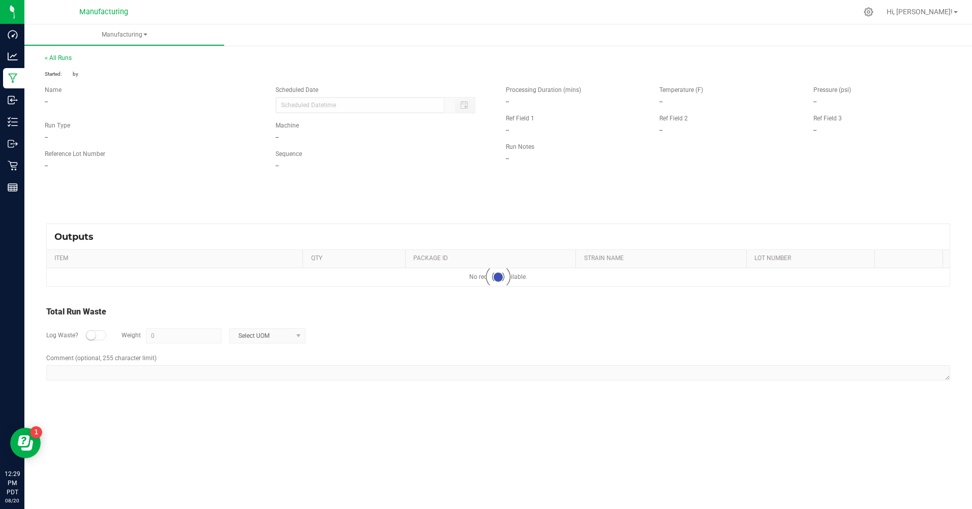
type input "08/20/2025 12:29 PM"
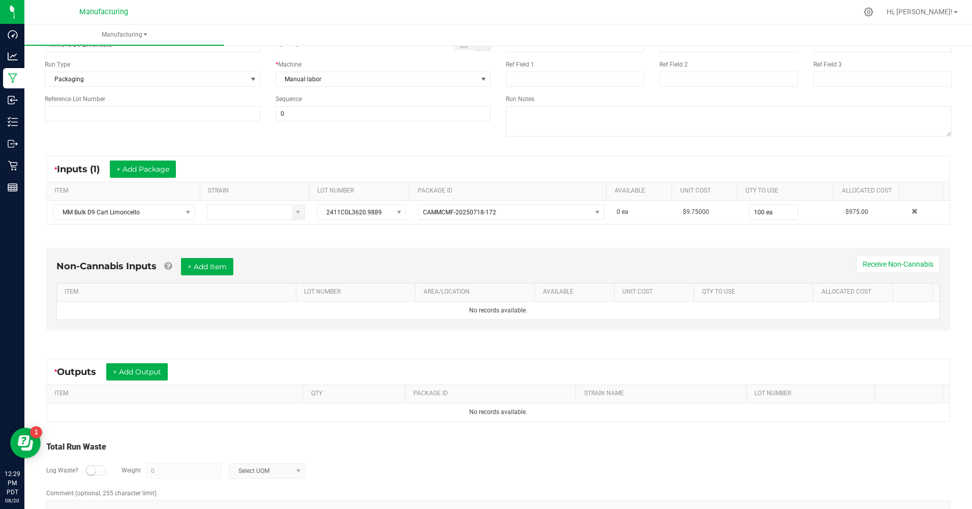
scroll to position [110, 0]
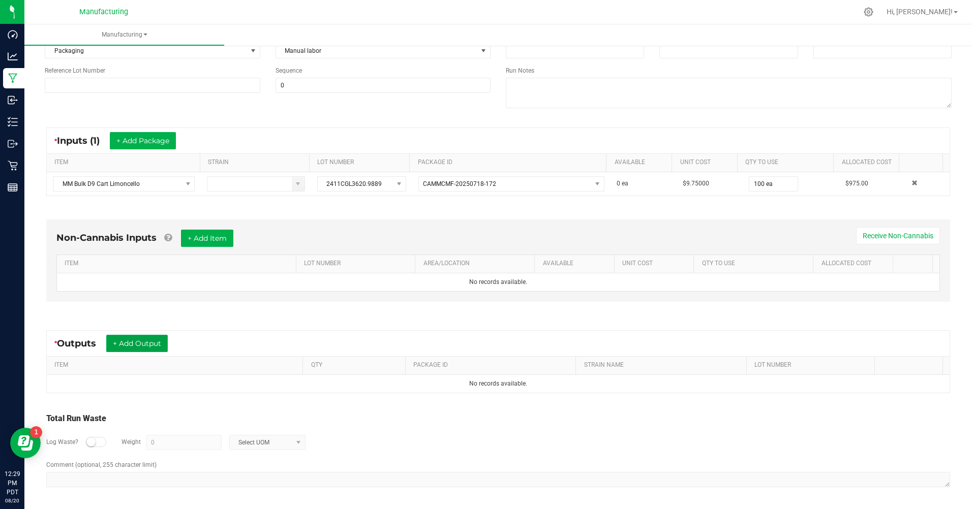
click at [146, 341] on button "+ Add Output" at bounding box center [136, 343] width 61 height 17
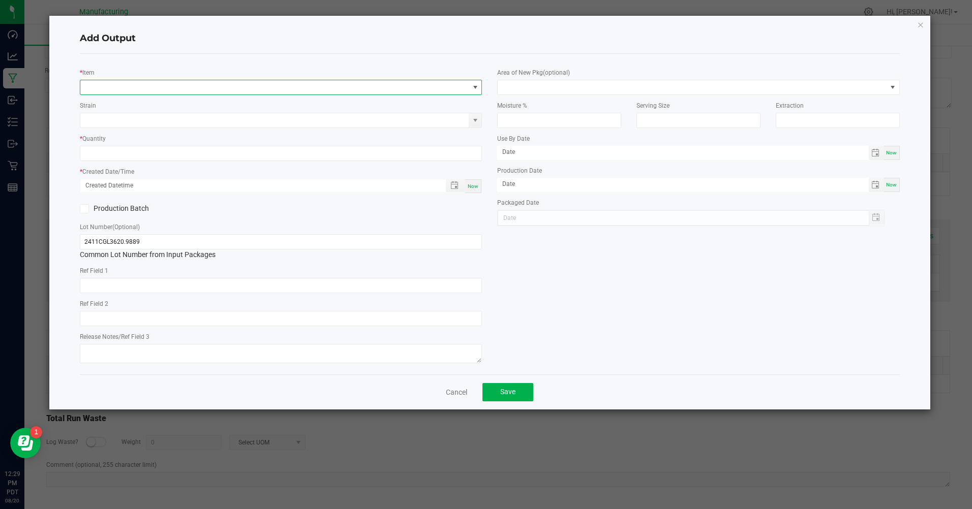
click at [158, 86] on span "NO DATA FOUND" at bounding box center [274, 87] width 388 height 14
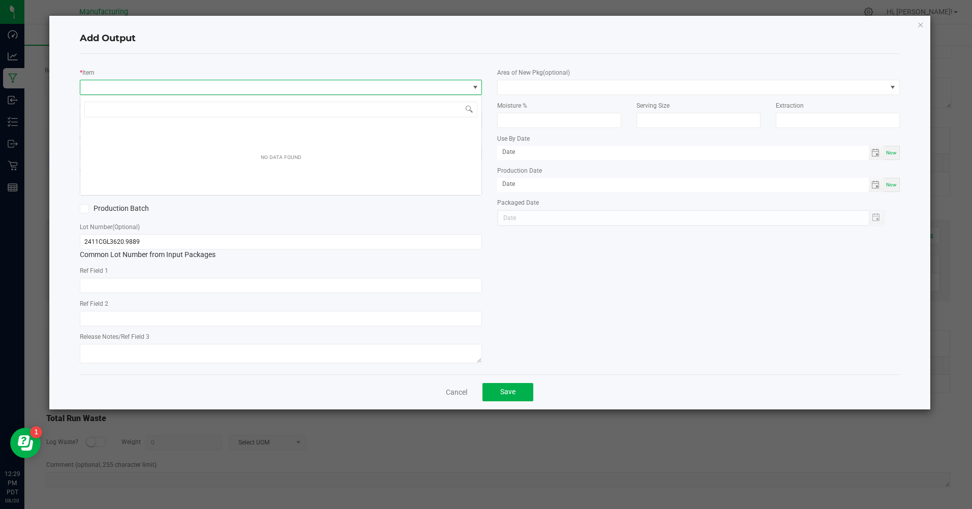
scroll to position [15, 402]
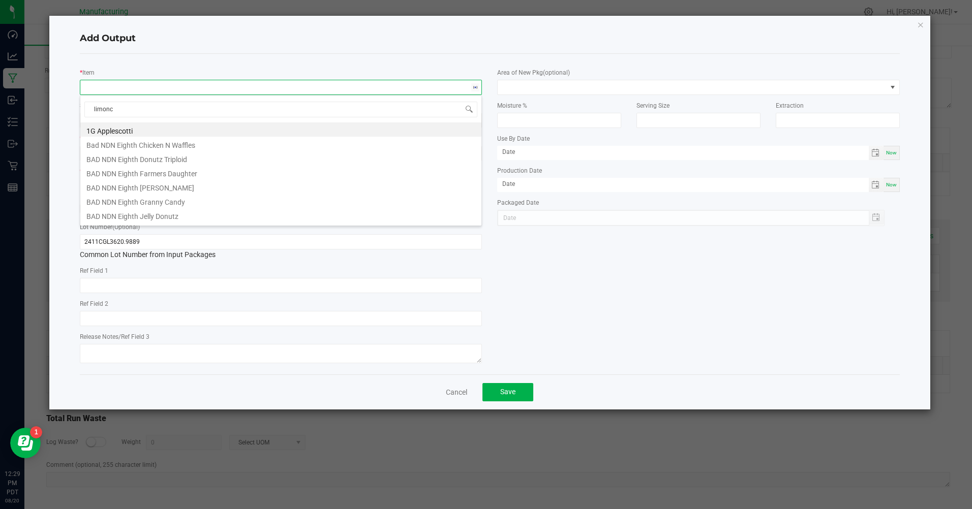
type input "limonce"
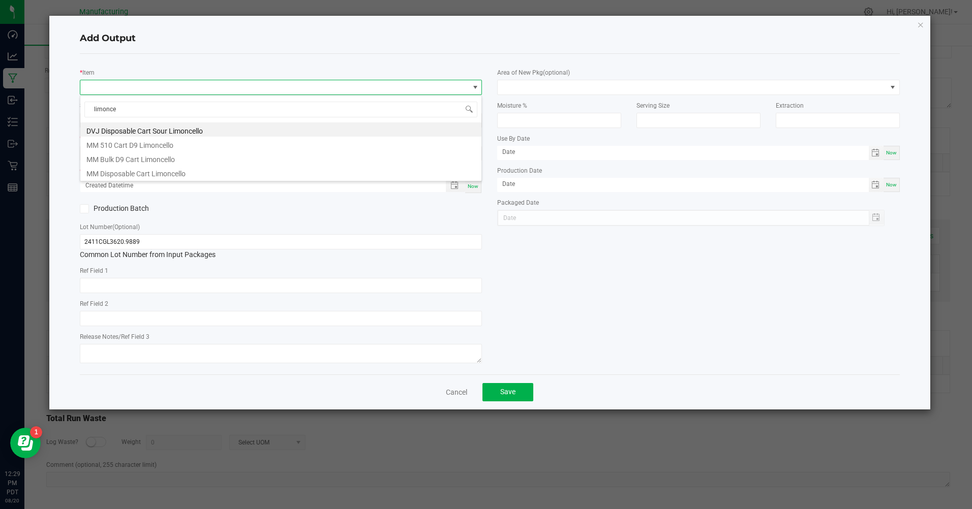
click at [135, 140] on li "MM 510 Cart D9 Limoncello" at bounding box center [280, 144] width 401 height 14
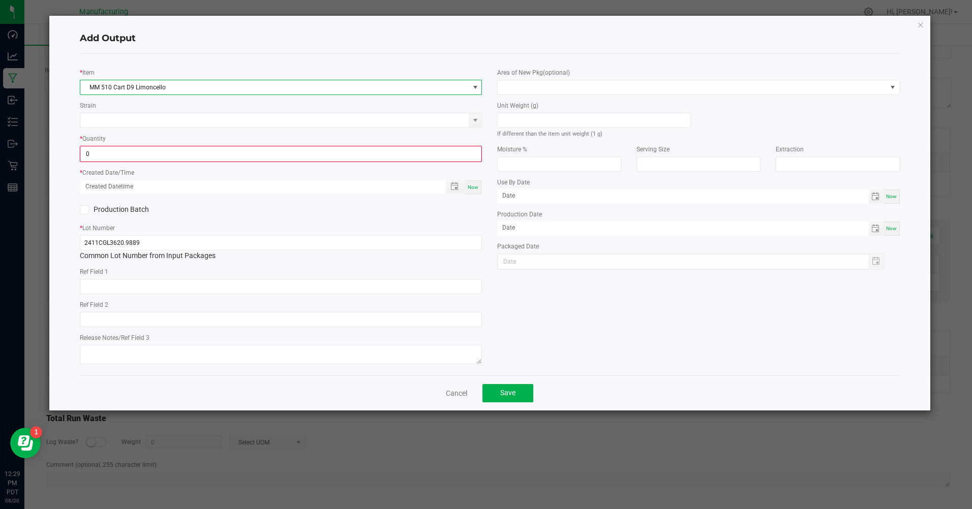
click at [120, 147] on input "0" at bounding box center [281, 154] width 400 height 14
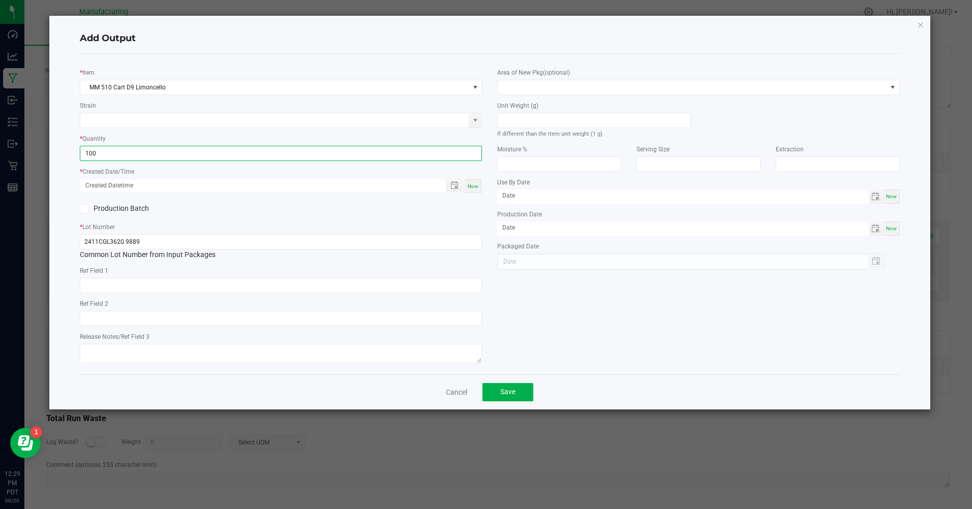
type input "100 ea"
click at [472, 195] on div "* Item MM 510 Cart D9 Limoncello Strain * Quantity 100 ea * Created Date/Time N…" at bounding box center [280, 214] width 417 height 304
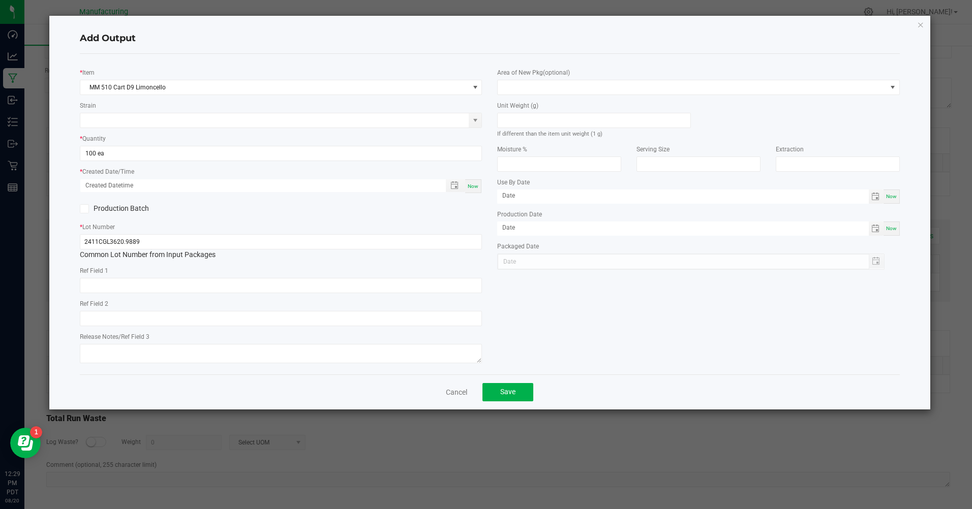
click at [472, 192] on div "Now" at bounding box center [473, 186] width 16 height 14
type input "08/20/2025 12:29 PM"
type input "[DATE]"
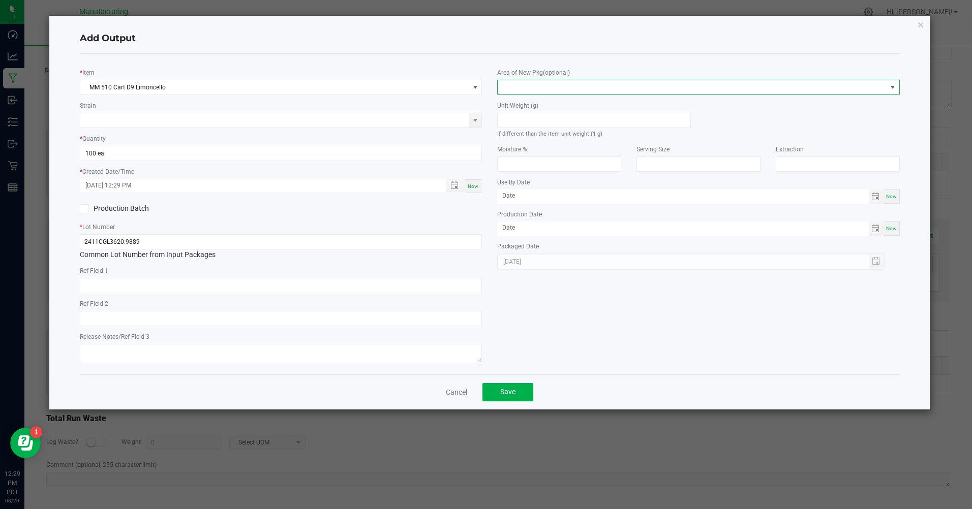
click at [533, 80] on span at bounding box center [698, 87] width 402 height 15
click at [536, 221] on li "Inventory Room" at bounding box center [698, 217] width 401 height 17
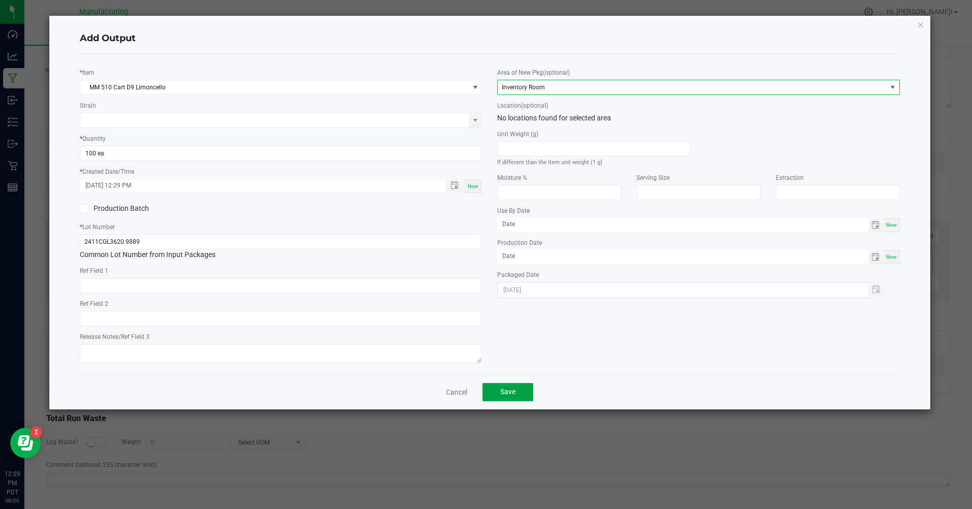
click at [512, 389] on button "Save" at bounding box center [507, 392] width 51 height 18
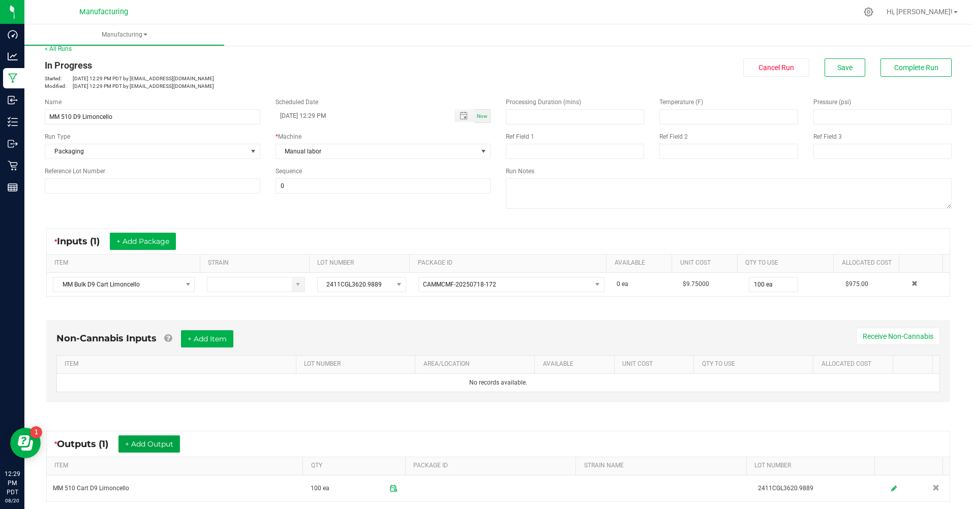
scroll to position [0, 0]
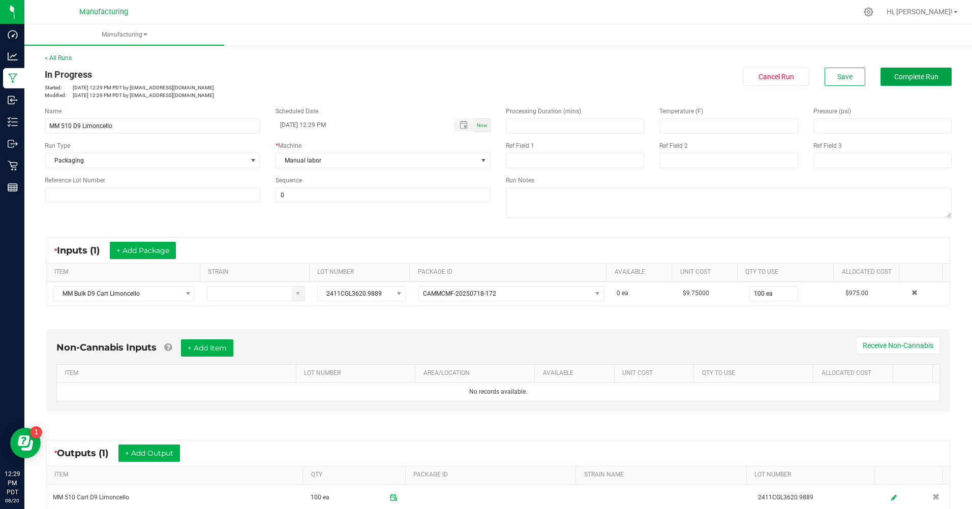
click at [898, 73] on span "Complete Run" at bounding box center [916, 77] width 44 height 8
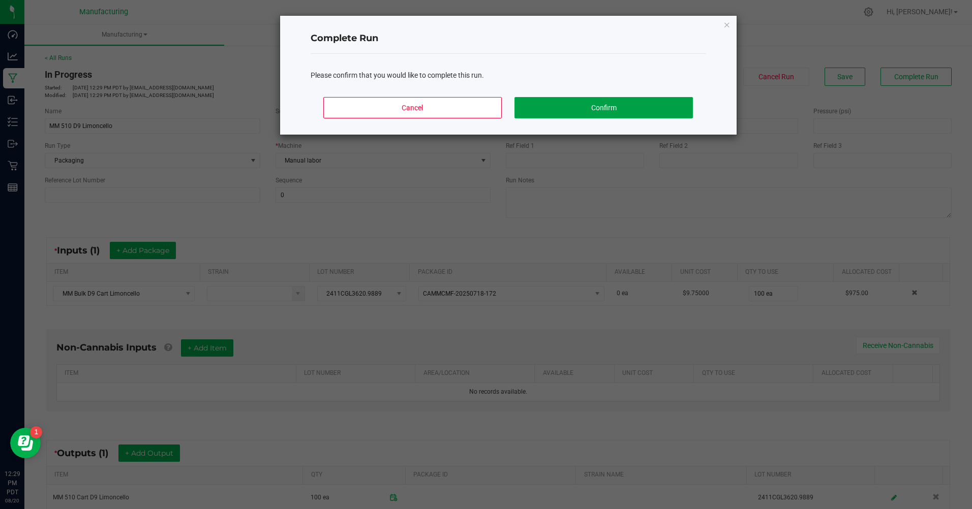
click at [536, 107] on button "Confirm" at bounding box center [603, 107] width 178 height 21
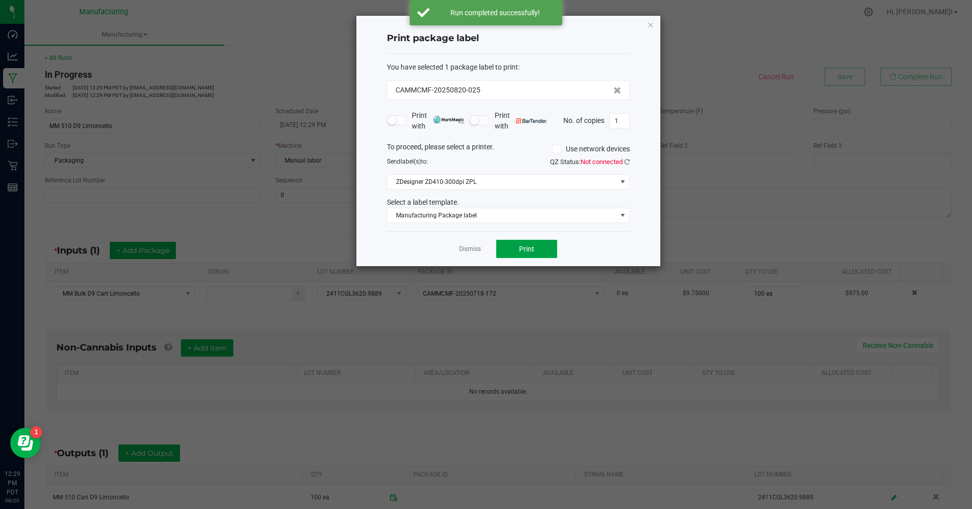
click at [528, 255] on button "Print" at bounding box center [526, 249] width 61 height 18
click at [460, 253] on link "Dismiss" at bounding box center [470, 249] width 22 height 9
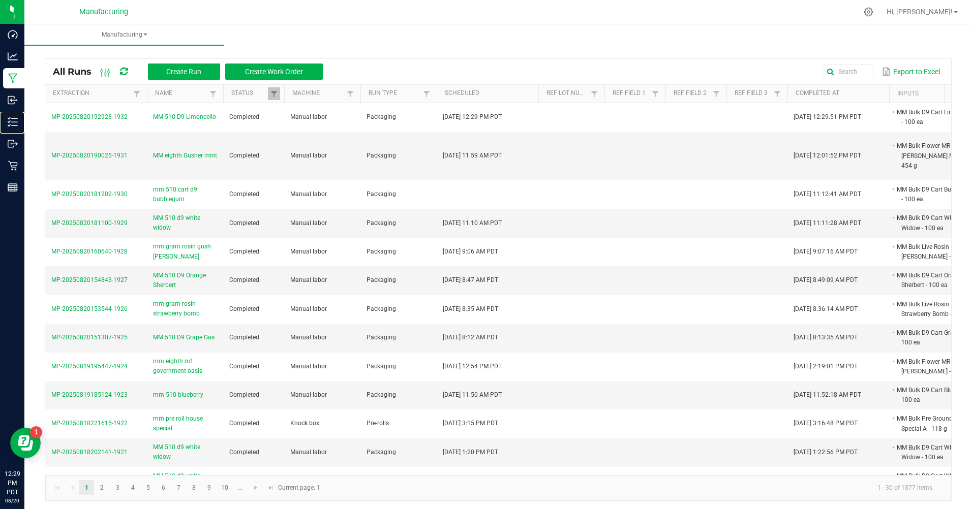
click at [18, 112] on div "Inventory" at bounding box center [13, 122] width 21 height 20
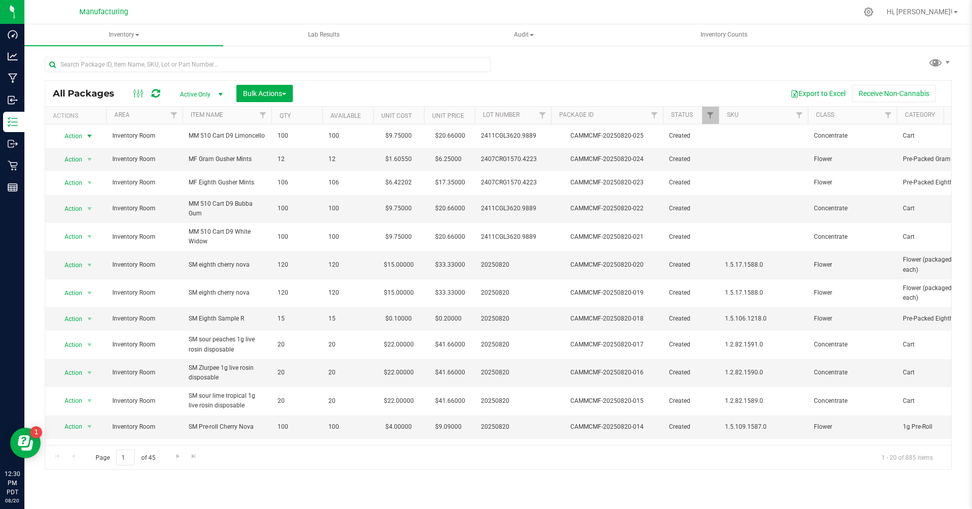
click at [88, 136] on span "select" at bounding box center [89, 136] width 8 height 8
click at [101, 242] on li "Print package label" at bounding box center [88, 243] width 65 height 15
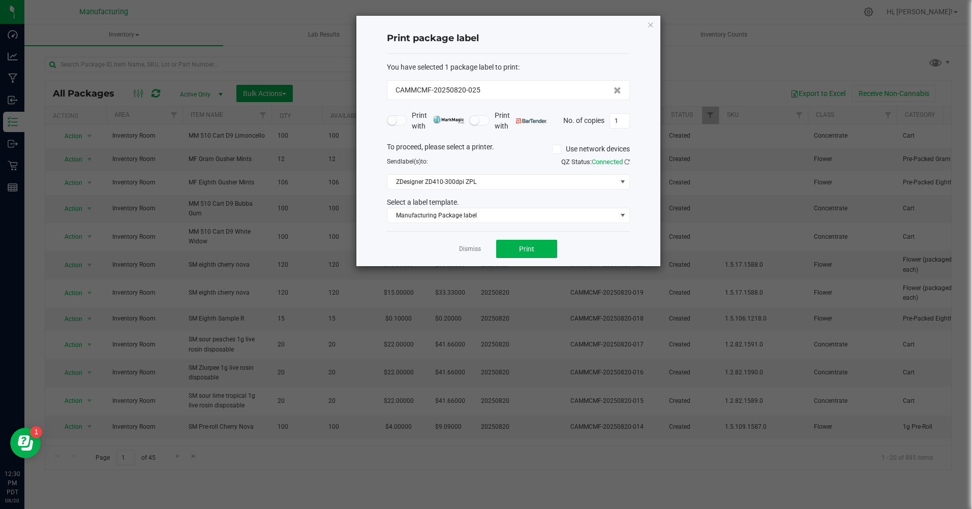
click at [511, 225] on div "You have selected 1 package label to print : CAMMCMF-20250820-025 Print with Pr…" at bounding box center [508, 143] width 243 height 178
click at [500, 216] on span "Manufacturing Package label" at bounding box center [501, 215] width 229 height 14
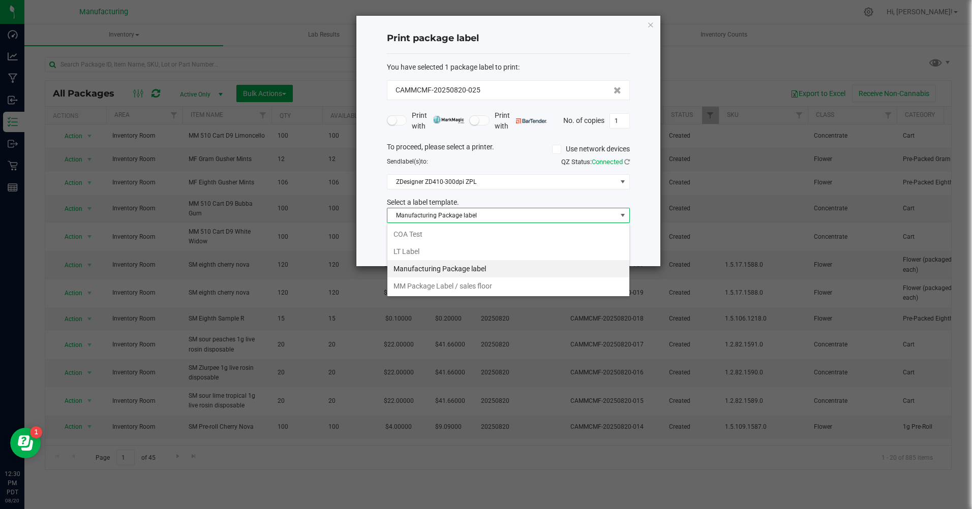
scroll to position [15, 243]
click at [452, 287] on li "MM Package Label / sales floor" at bounding box center [508, 285] width 242 height 17
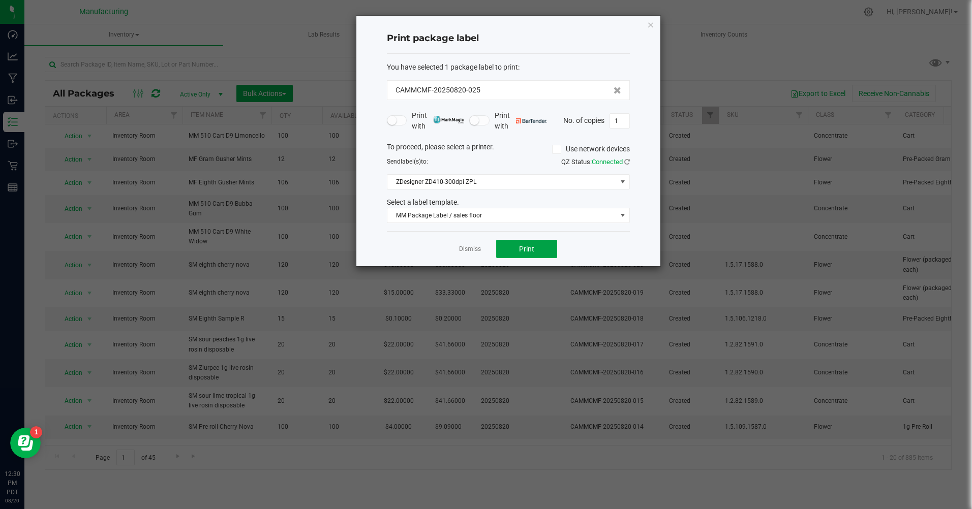
click at [546, 244] on button "Print" at bounding box center [526, 249] width 61 height 18
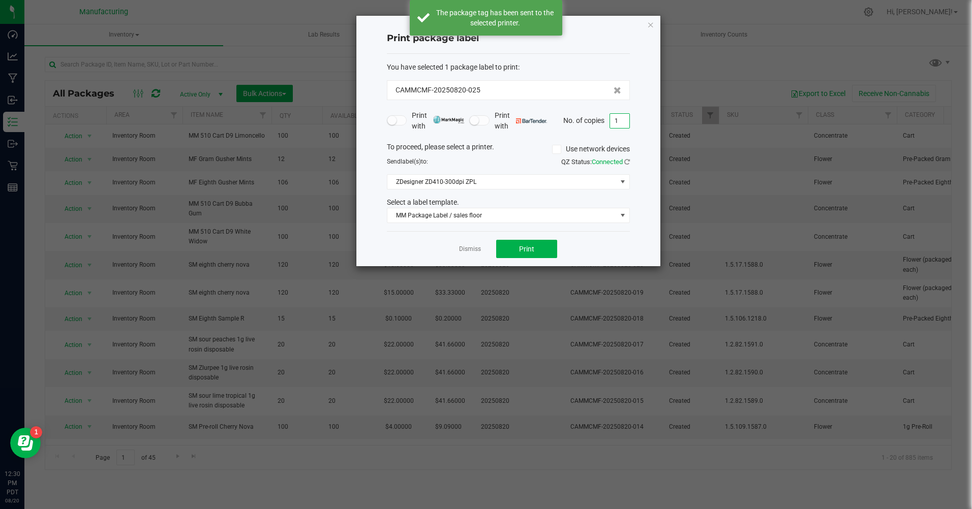
click at [623, 123] on input "1" at bounding box center [619, 121] width 19 height 14
type input "100"
click at [547, 245] on button "Print" at bounding box center [526, 249] width 61 height 18
click at [650, 24] on icon "button" at bounding box center [650, 24] width 7 height 12
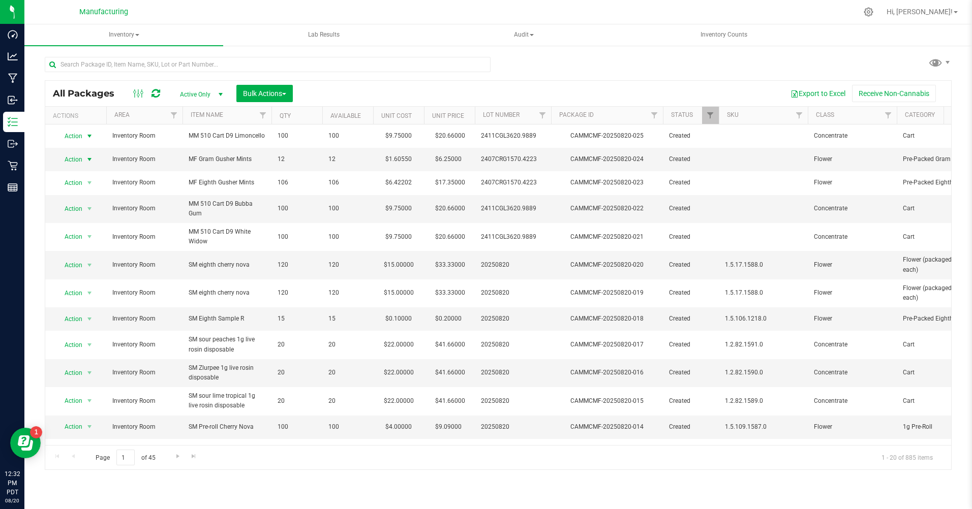
click at [73, 160] on span "Action" at bounding box center [68, 159] width 27 height 14
click at [83, 266] on li "Print package label" at bounding box center [88, 267] width 65 height 15
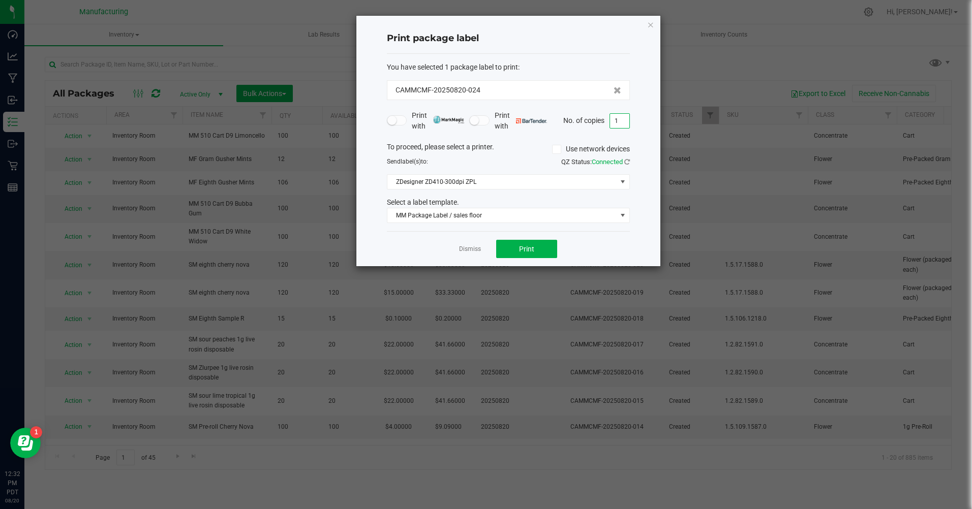
click at [621, 120] on input "1" at bounding box center [619, 121] width 19 height 14
type input "12"
click at [541, 245] on button "Print" at bounding box center [526, 249] width 61 height 18
click at [648, 25] on icon "button" at bounding box center [650, 24] width 7 height 12
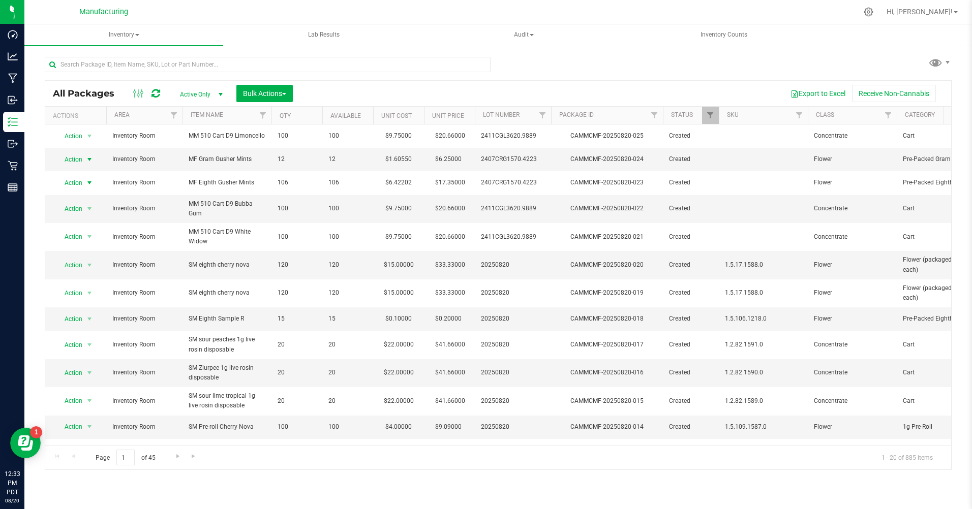
click at [73, 182] on span "Action" at bounding box center [68, 183] width 27 height 14
click at [73, 288] on li "Print package label" at bounding box center [88, 290] width 65 height 15
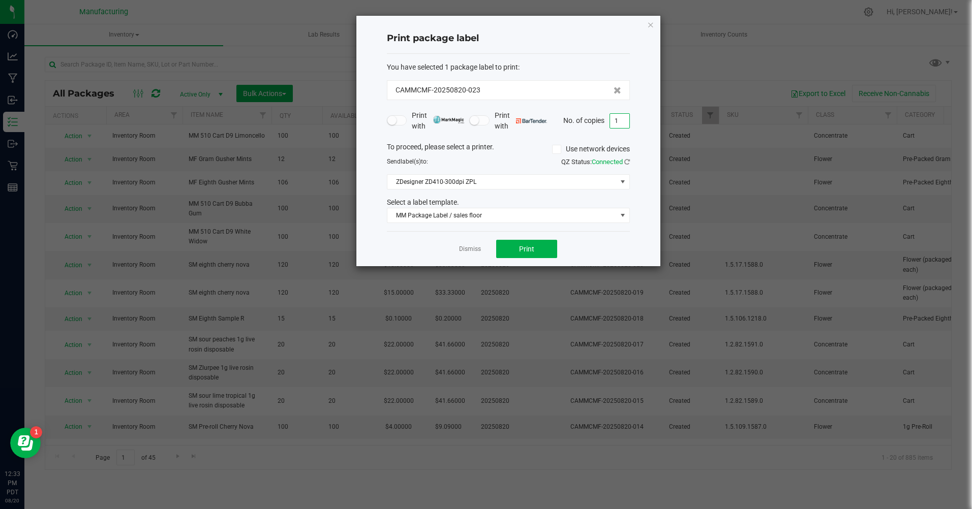
click at [622, 115] on input "1" at bounding box center [619, 121] width 19 height 14
type input "106"
click at [523, 248] on span "Print" at bounding box center [526, 249] width 15 height 8
click at [470, 249] on link "Dismiss" at bounding box center [470, 249] width 22 height 9
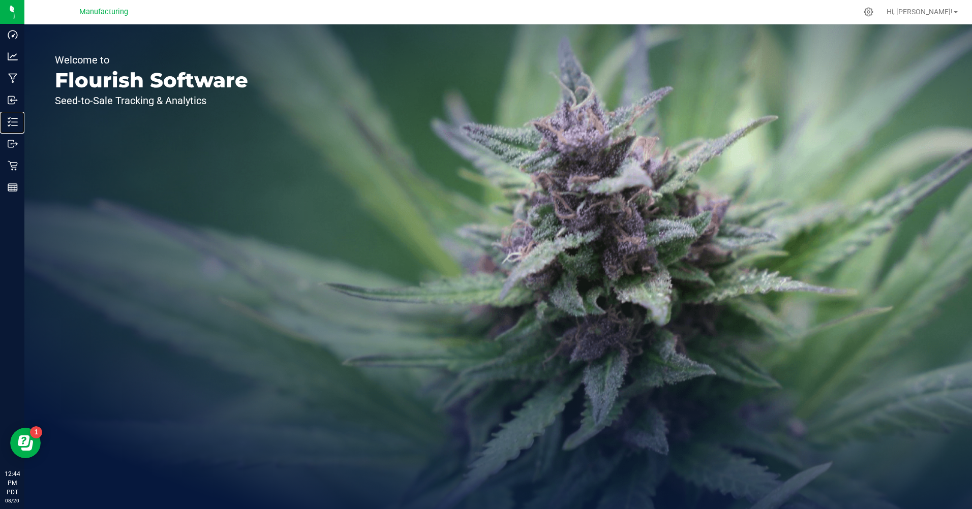
click at [0, 0] on p "Inventory" at bounding box center [0, 0] width 0 height 0
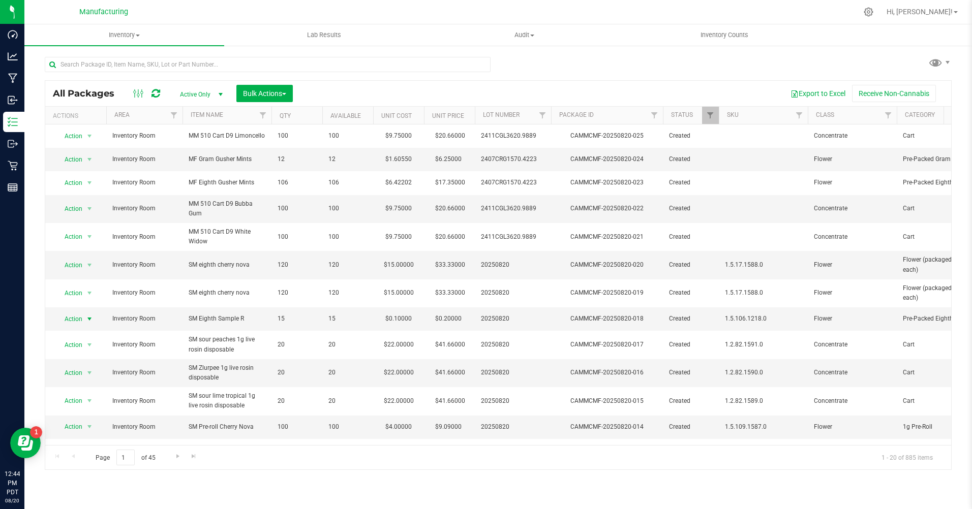
click at [84, 318] on span "select" at bounding box center [89, 319] width 13 height 14
click at [86, 430] on li "Print package label" at bounding box center [88, 426] width 65 height 15
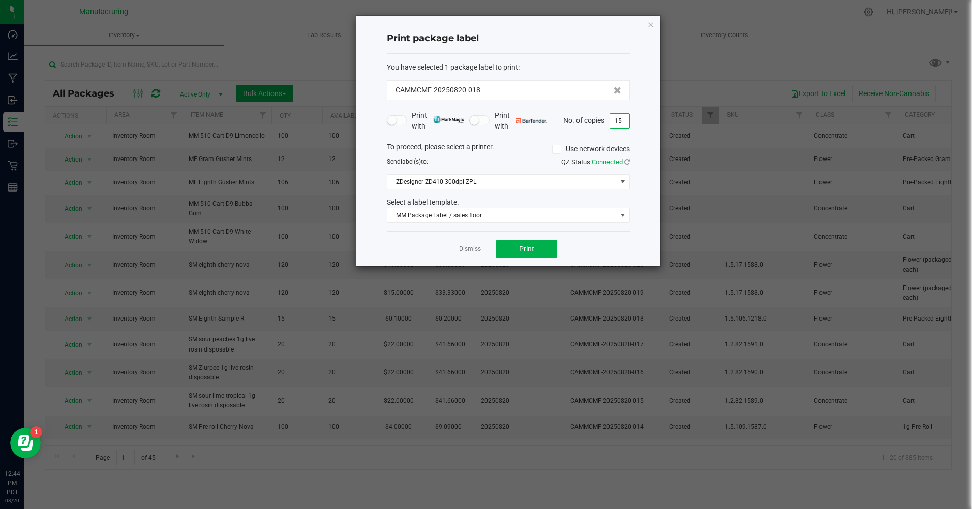
type input "15"
click at [526, 247] on span "Print" at bounding box center [526, 249] width 15 height 8
click at [468, 254] on link "Dismiss" at bounding box center [470, 249] width 22 height 9
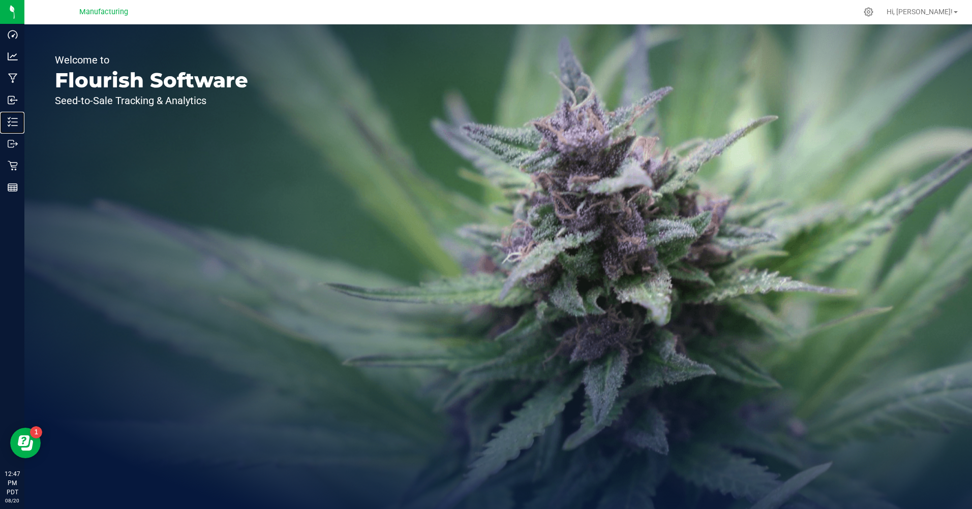
click at [0, 0] on p "Inventory" at bounding box center [0, 0] width 0 height 0
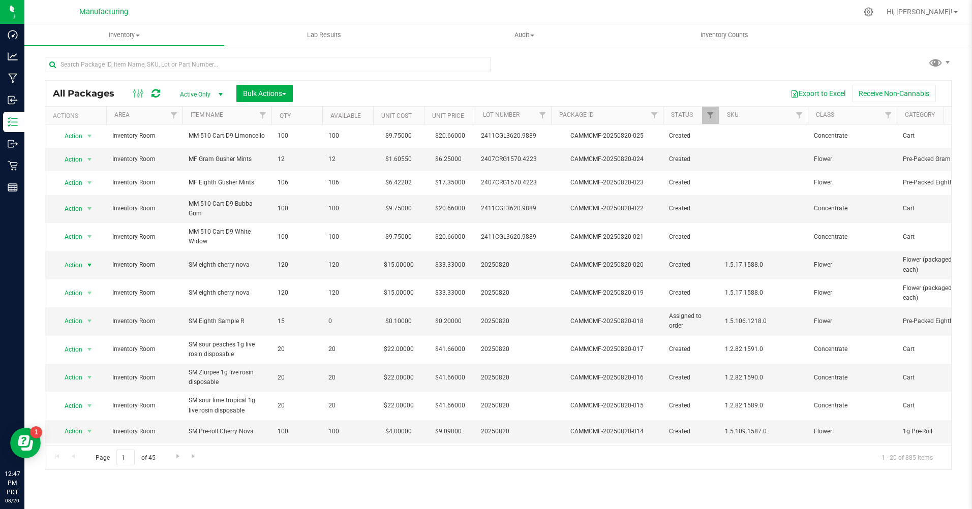
click at [80, 267] on span "Action" at bounding box center [68, 265] width 27 height 14
click at [98, 252] on td "Action Action Adjust qty Create package Edit attributes Global inventory Locate…" at bounding box center [75, 265] width 61 height 28
click at [72, 296] on span "Action" at bounding box center [68, 293] width 27 height 14
click at [88, 399] on li "Print package label" at bounding box center [88, 400] width 65 height 15
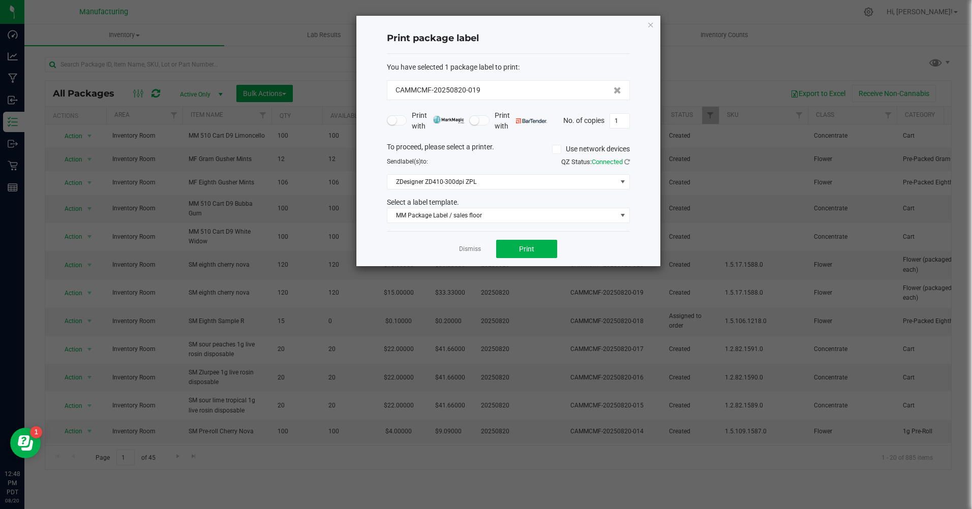
click at [623, 121] on input "1" at bounding box center [619, 121] width 19 height 14
type input "120"
click at [510, 251] on button "Print" at bounding box center [526, 249] width 61 height 18
click at [473, 250] on link "Dismiss" at bounding box center [470, 249] width 22 height 9
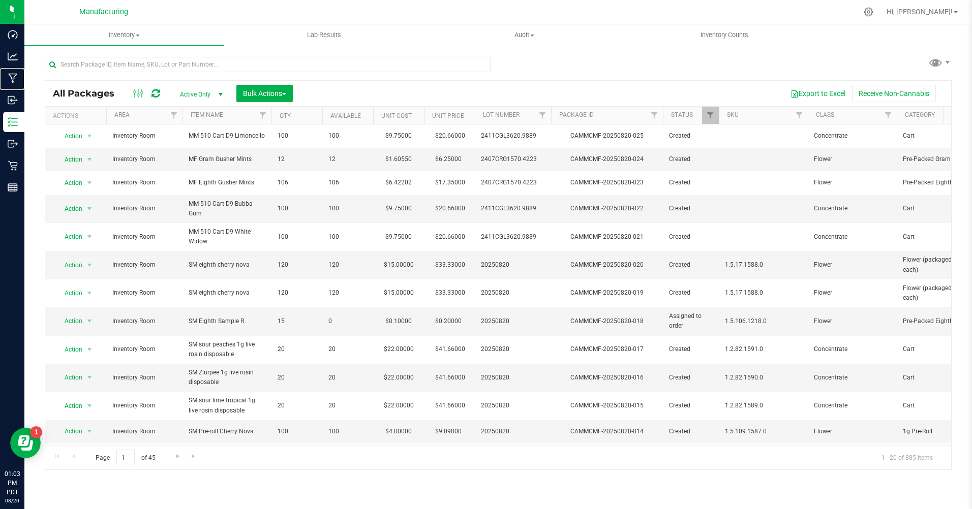
click at [0, 0] on p "Manufacturing" at bounding box center [0, 0] width 0 height 0
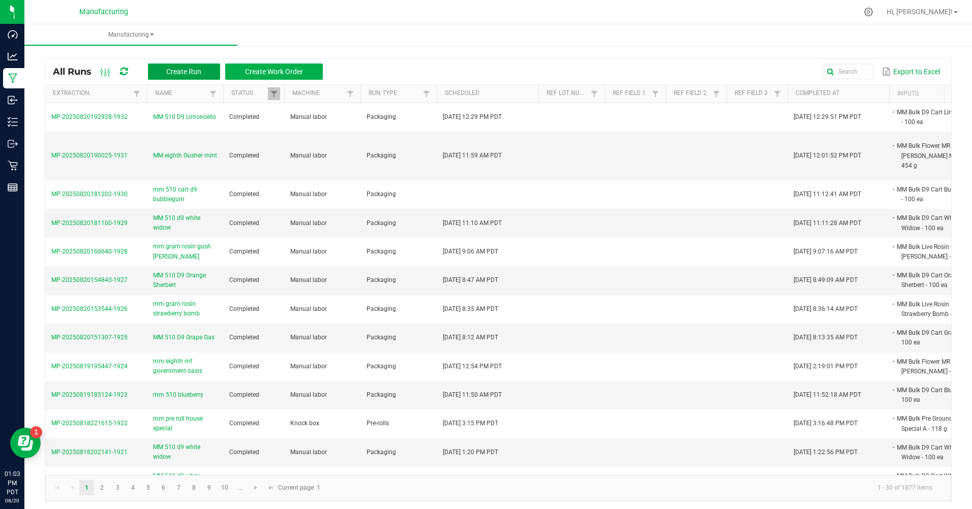
click at [184, 72] on span "Create Run" at bounding box center [183, 72] width 35 height 8
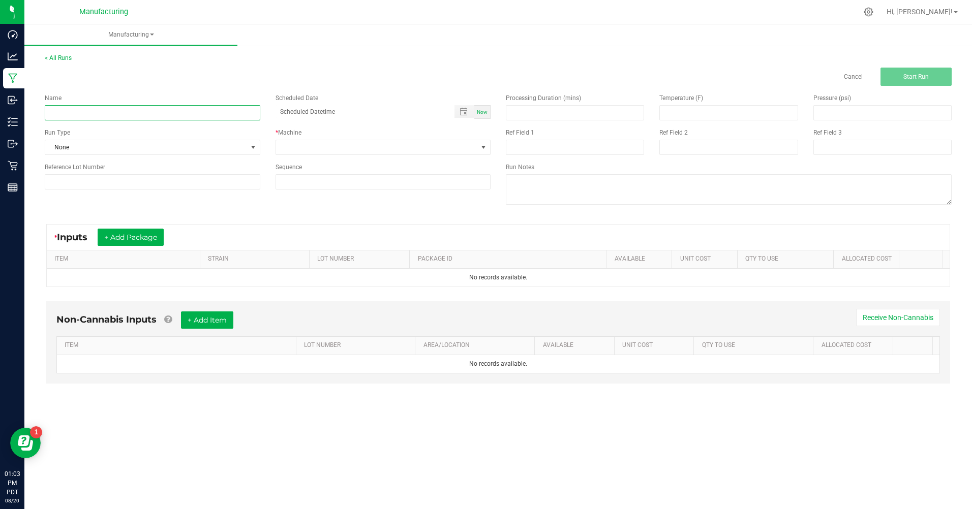
click at [110, 116] on input at bounding box center [152, 112] width 215 height 15
type input "MM 510 D9 Green Crack"
click at [487, 113] on div "Now" at bounding box center [482, 112] width 16 height 14
type input "[DATE] 1:03 PM"
click at [170, 151] on span "None" at bounding box center [146, 147] width 202 height 14
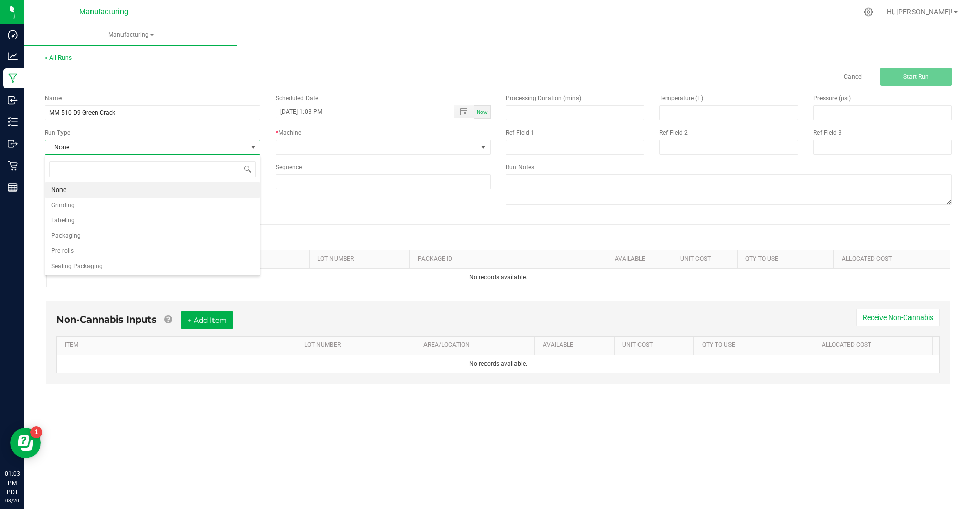
scroll to position [15, 215]
click at [93, 233] on li "Packaging" at bounding box center [152, 235] width 214 height 15
click at [389, 156] on div "Name MM 510 D9 Green Crack Scheduled Date [DATE] 1:03 PM Now Run Type Packaging…" at bounding box center [267, 141] width 461 height 111
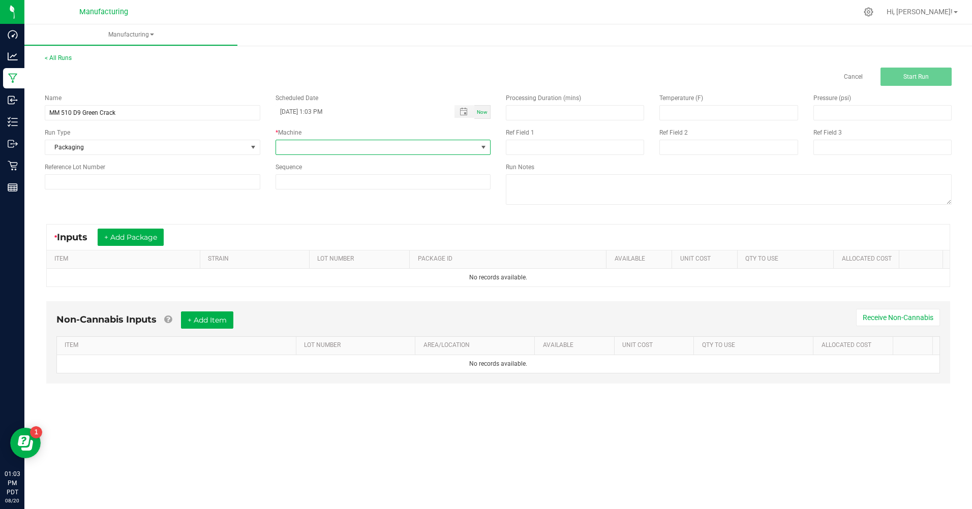
click at [370, 151] on span at bounding box center [377, 147] width 202 height 14
click at [333, 246] on li "Manual labor" at bounding box center [383, 242] width 214 height 17
click at [121, 241] on button "+ Add Package" at bounding box center [131, 237] width 66 height 17
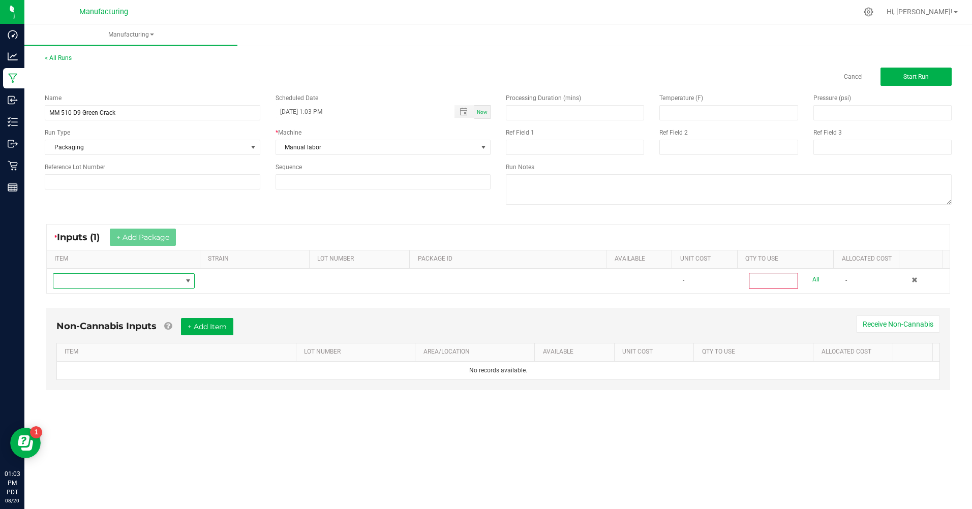
click at [134, 278] on span "NO DATA FOUND" at bounding box center [117, 281] width 128 height 14
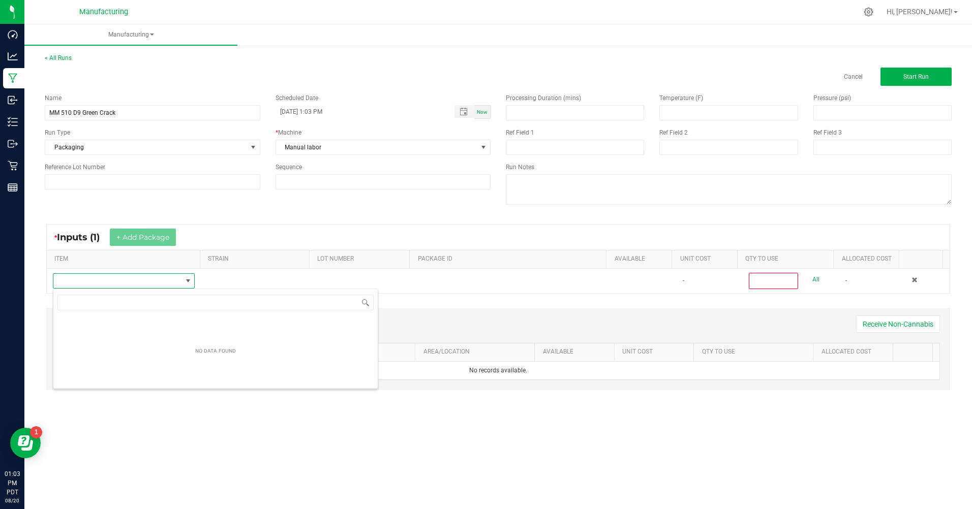
scroll to position [15, 141]
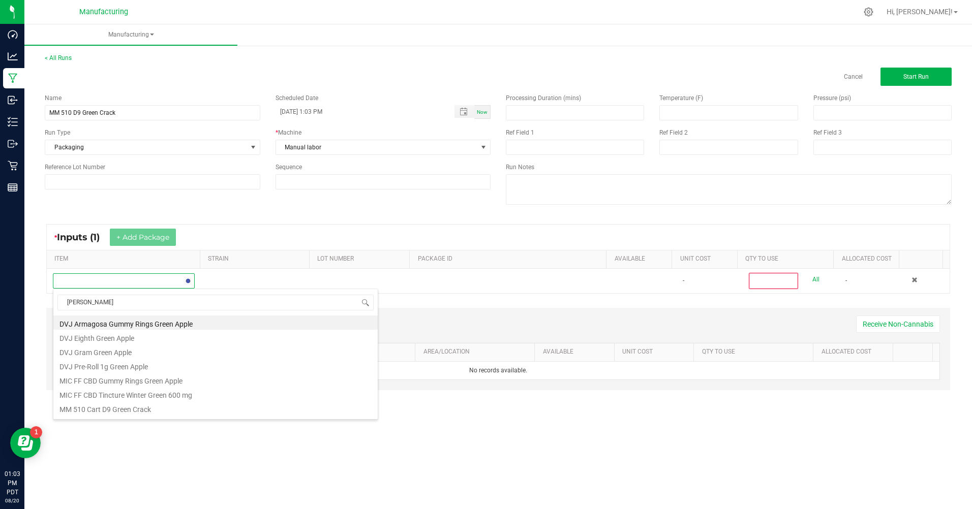
type input "green cra"
click at [130, 337] on li "MM Bulk D9 Cart Green Crack" at bounding box center [215, 337] width 324 height 14
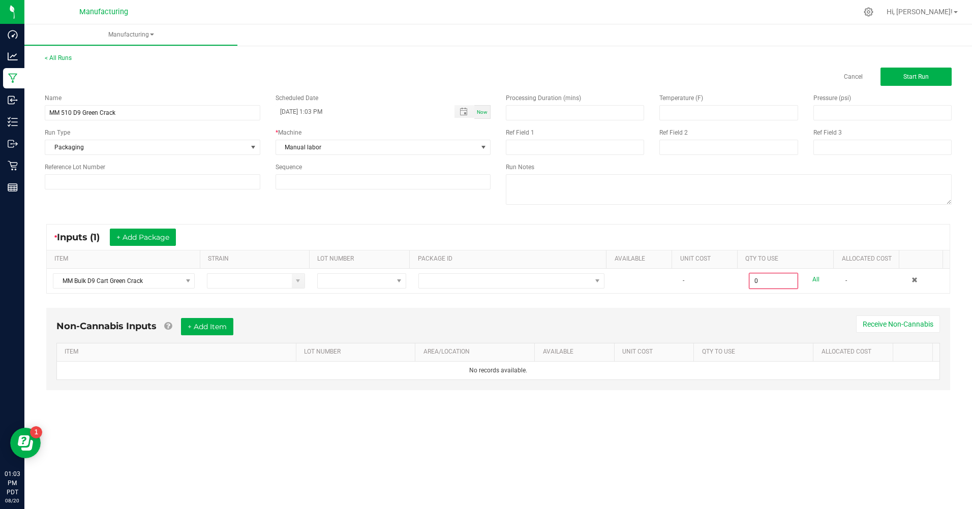
click at [493, 272] on td at bounding box center [511, 281] width 198 height 24
click at [500, 284] on span at bounding box center [505, 281] width 172 height 14
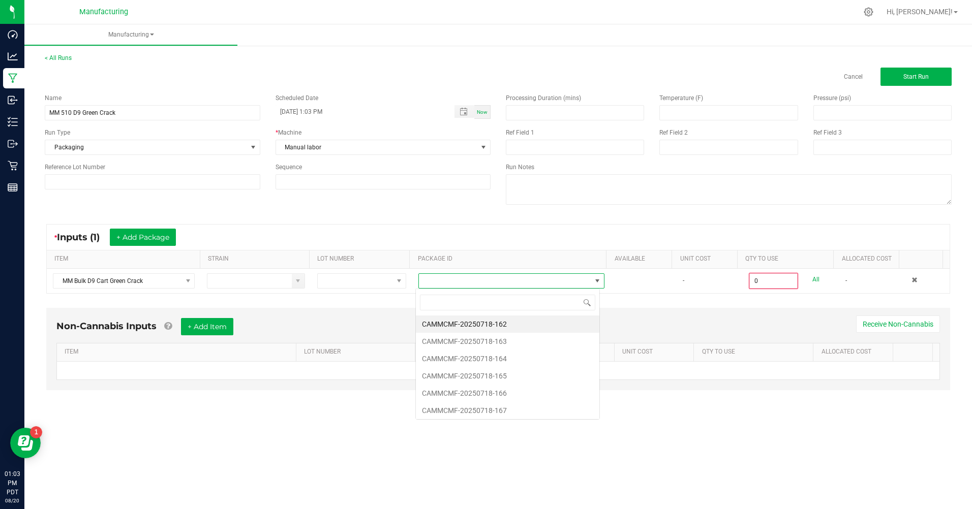
scroll to position [15, 184]
click at [494, 406] on li "CAMMCMF-20250718-167" at bounding box center [507, 410] width 183 height 17
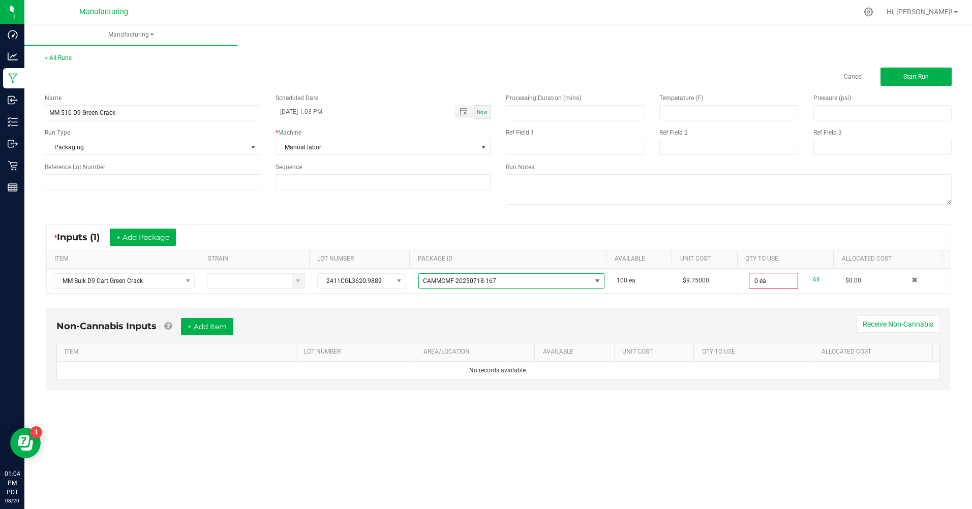
click at [812, 277] on link "All" at bounding box center [815, 280] width 7 height 14
type input "100 ea"
click at [891, 80] on button "Start Run" at bounding box center [915, 77] width 71 height 18
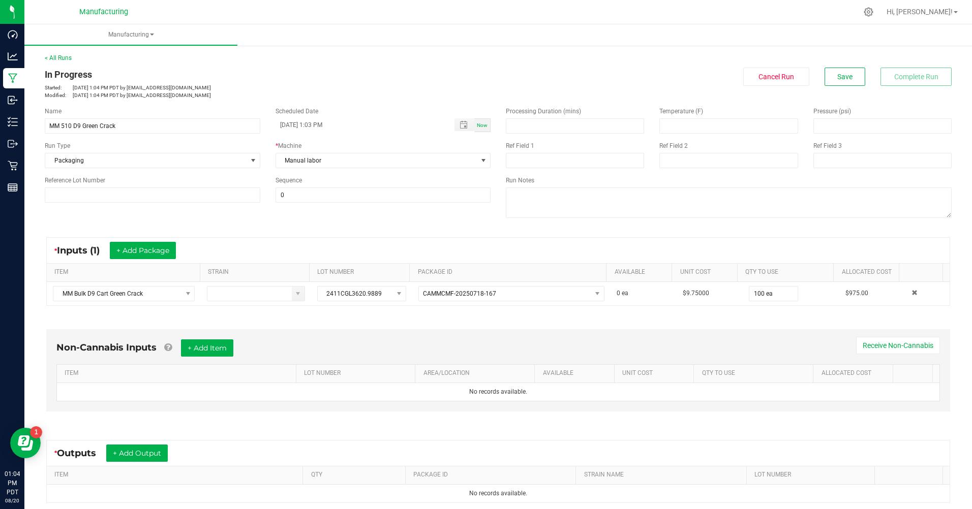
scroll to position [110, 0]
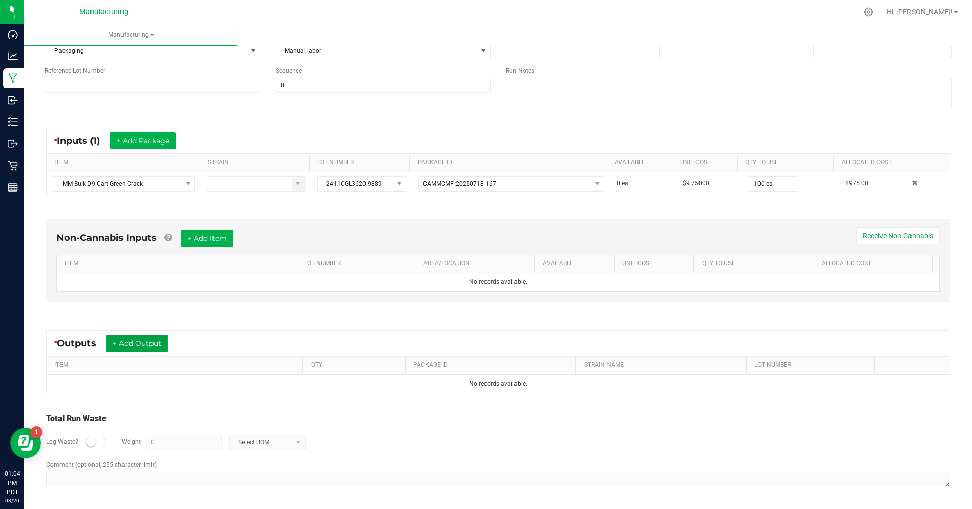
click at [129, 346] on button "+ Add Output" at bounding box center [136, 343] width 61 height 17
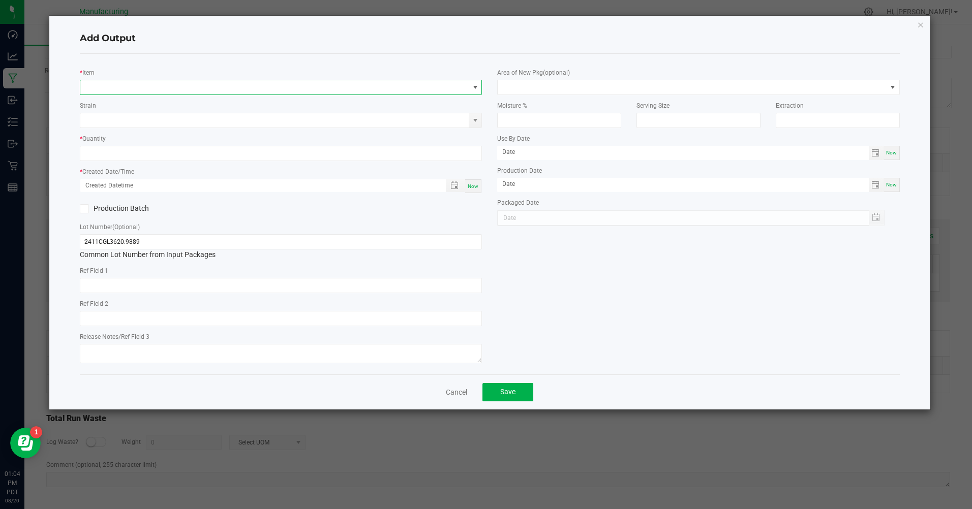
click at [133, 89] on span "NO DATA FOUND" at bounding box center [274, 87] width 388 height 14
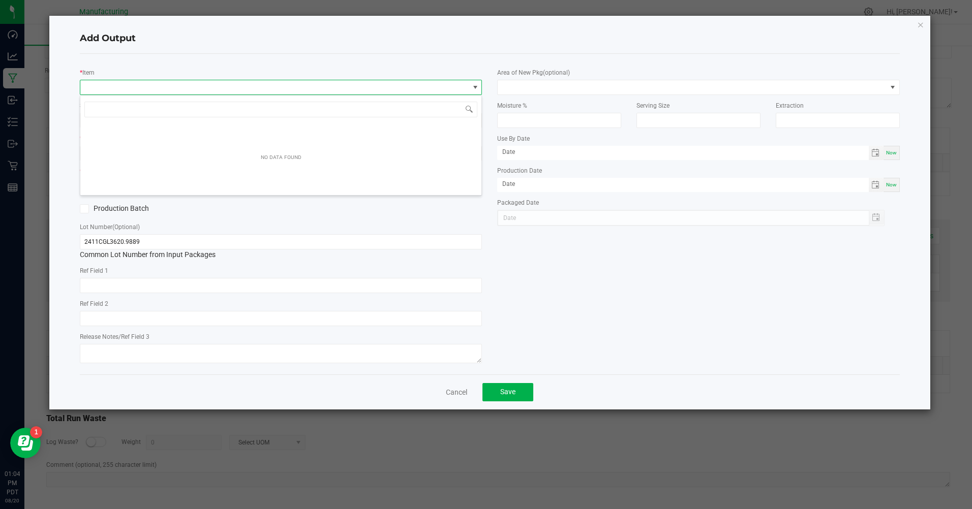
scroll to position [15, 402]
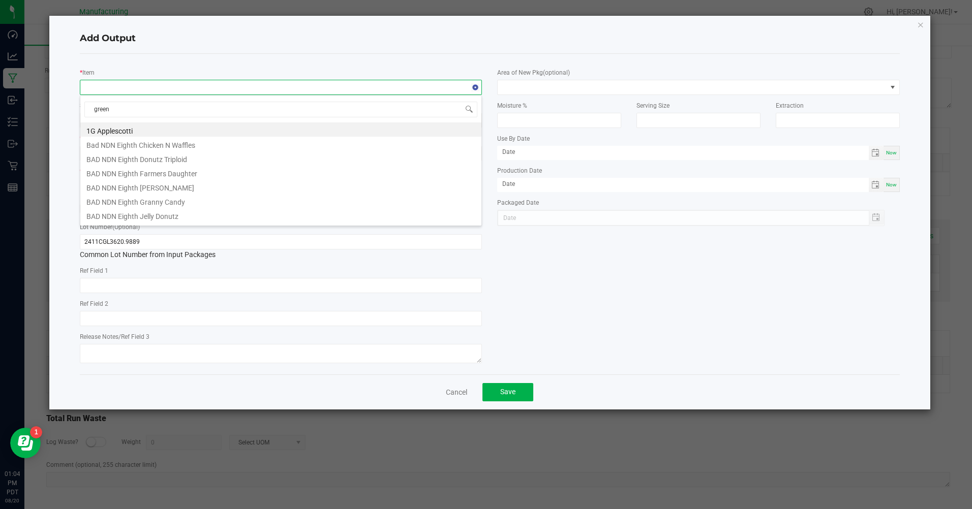
type input "green c"
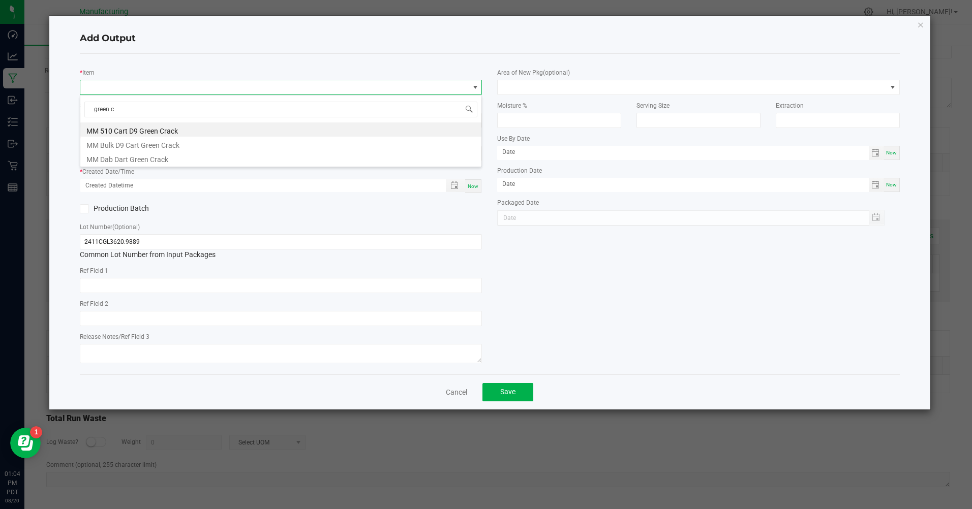
click at [130, 133] on li "MM 510 Cart D9 Green Crack" at bounding box center [280, 129] width 401 height 14
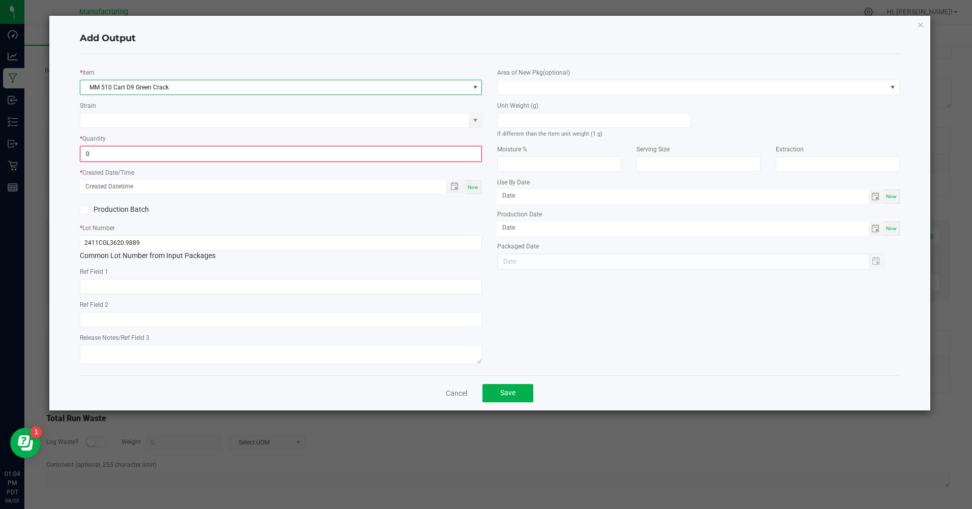
click at [105, 158] on input "0" at bounding box center [281, 154] width 400 height 14
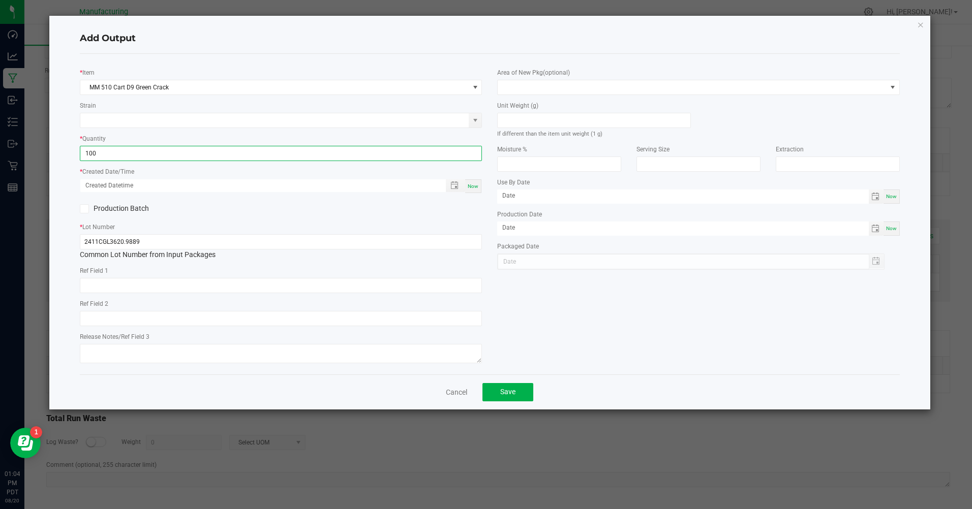
type input "100 ea"
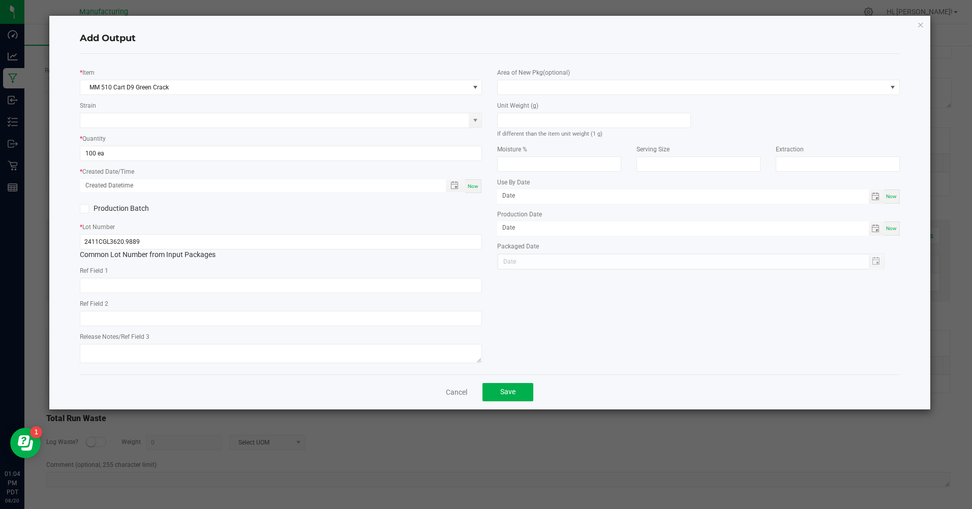
click at [481, 182] on div "Now" at bounding box center [473, 186] width 16 height 14
type input "[DATE] 1:04 PM"
type input "[DATE]"
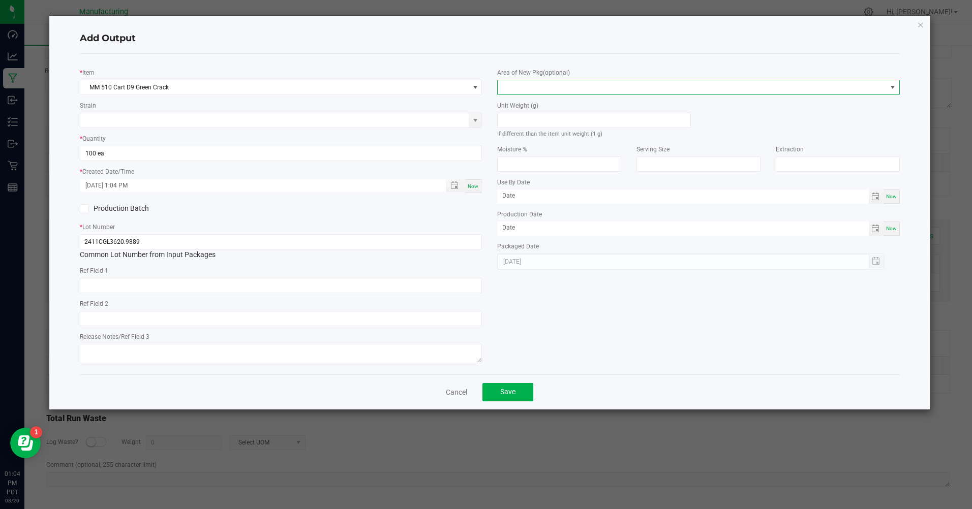
click at [523, 85] on span at bounding box center [691, 87] width 388 height 14
click at [533, 215] on li "Inventory Room" at bounding box center [698, 217] width 401 height 17
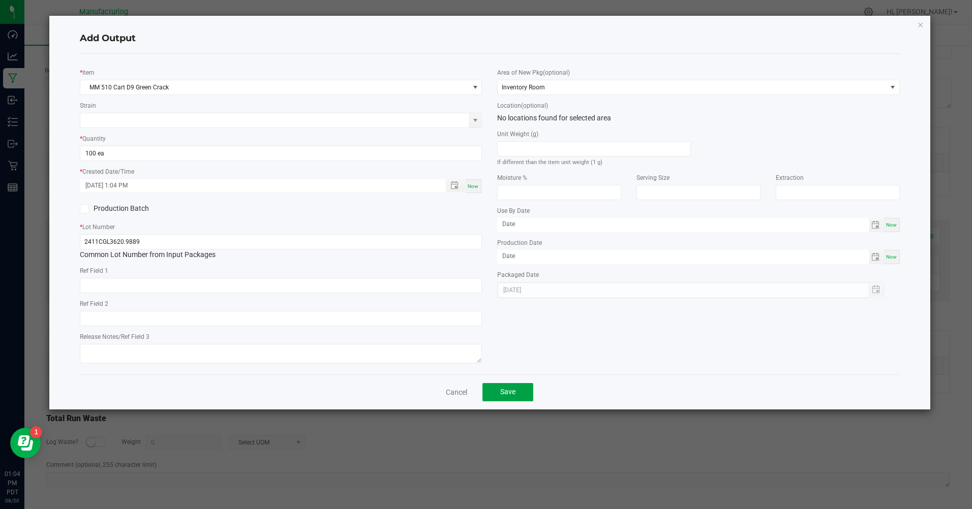
click at [492, 393] on button "Save" at bounding box center [507, 392] width 51 height 18
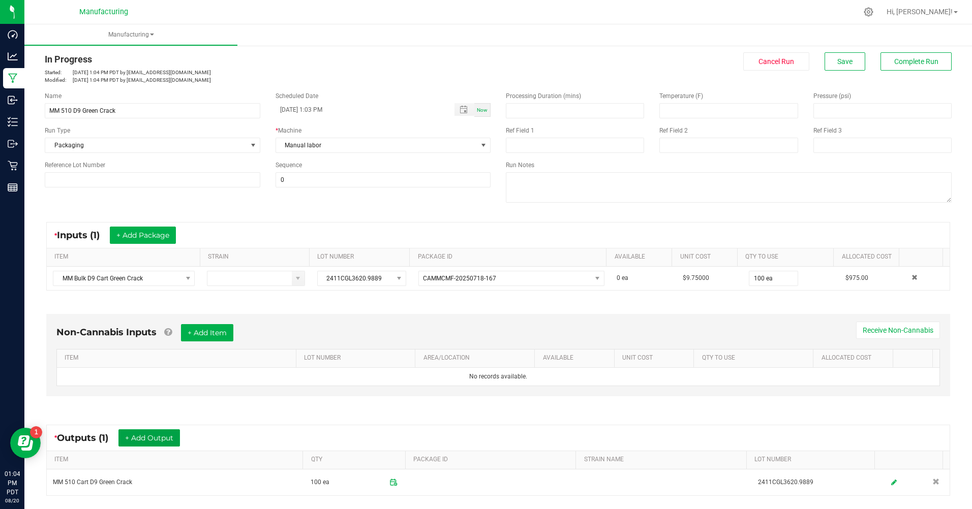
scroll to position [0, 0]
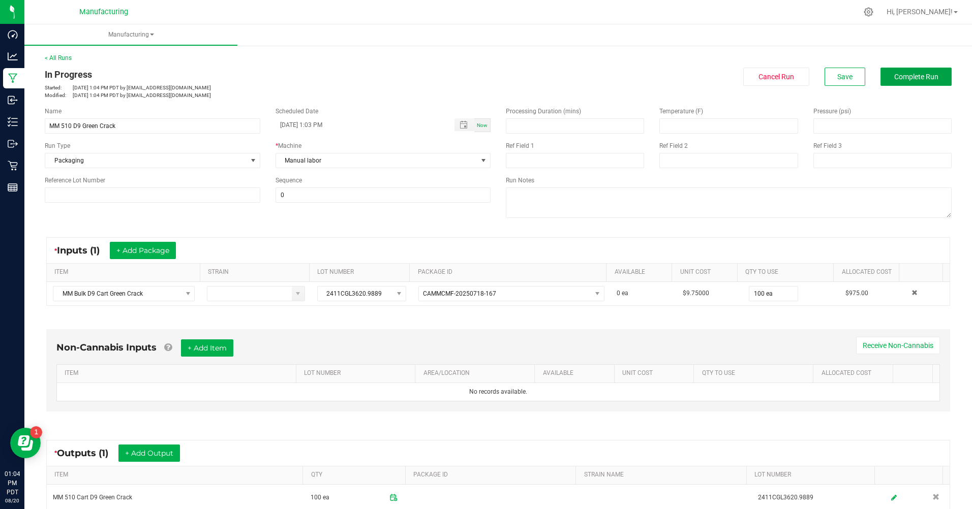
click at [894, 78] on span "Complete Run" at bounding box center [916, 77] width 44 height 8
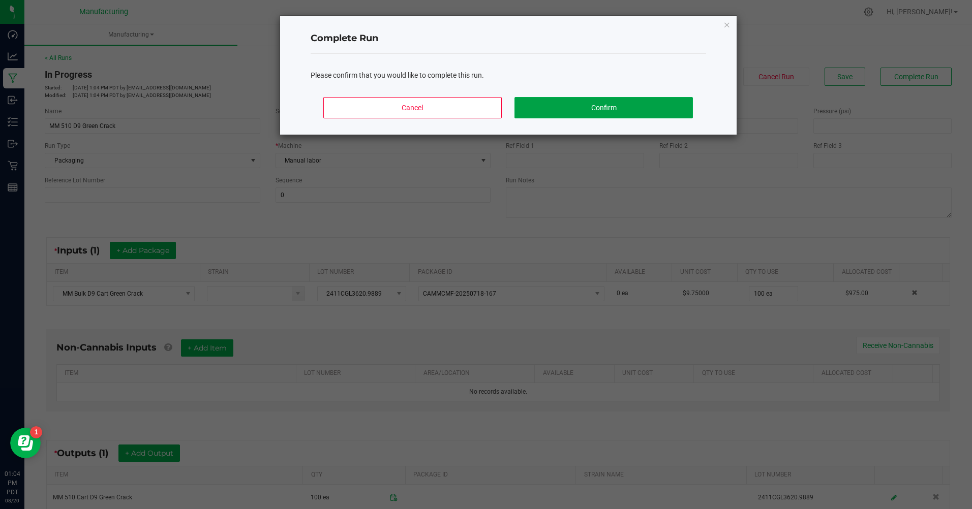
click at [588, 107] on button "Confirm" at bounding box center [603, 107] width 178 height 21
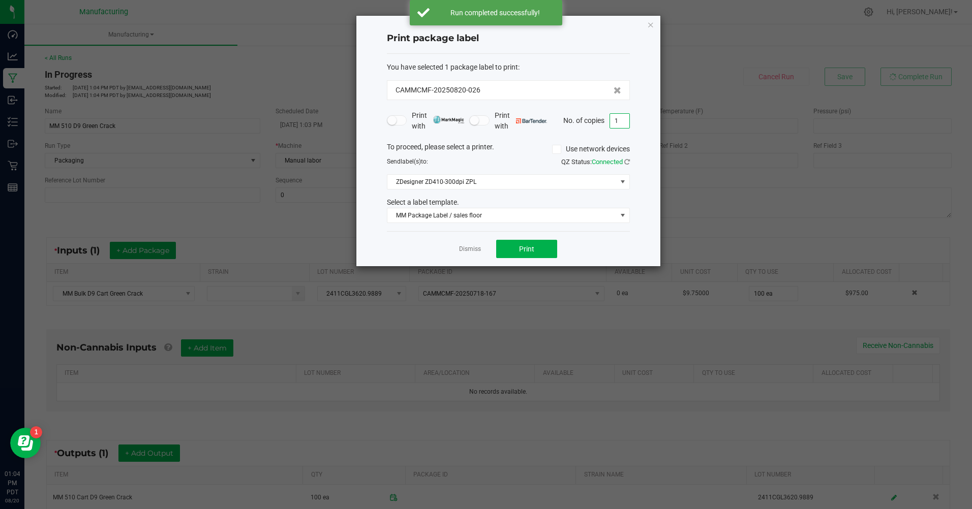
click at [624, 122] on input "1" at bounding box center [619, 121] width 19 height 14
type input "100"
click at [528, 249] on span "Print" at bounding box center [526, 249] width 15 height 8
click at [478, 248] on link "Dismiss" at bounding box center [470, 249] width 22 height 9
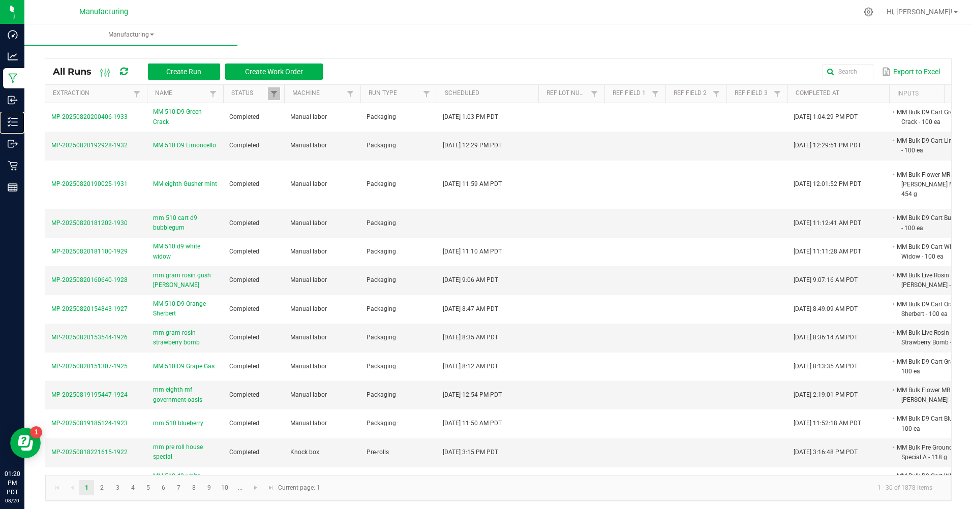
click at [0, 0] on p "Inventory" at bounding box center [0, 0] width 0 height 0
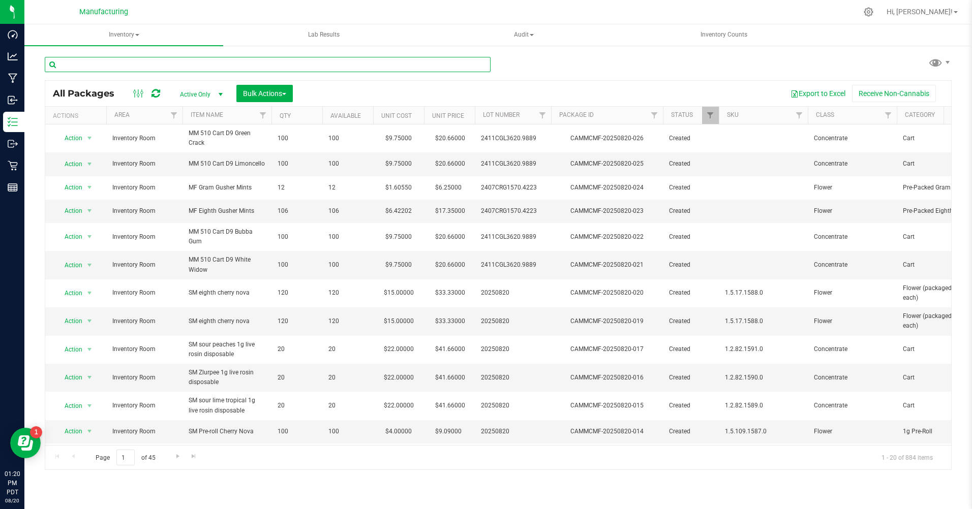
click at [118, 65] on input "text" at bounding box center [268, 64] width 446 height 15
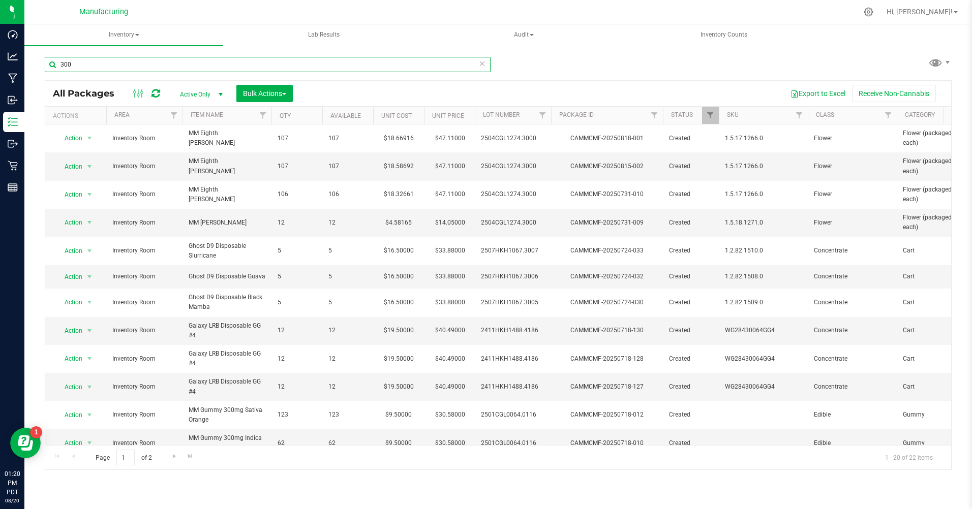
scroll to position [152, 0]
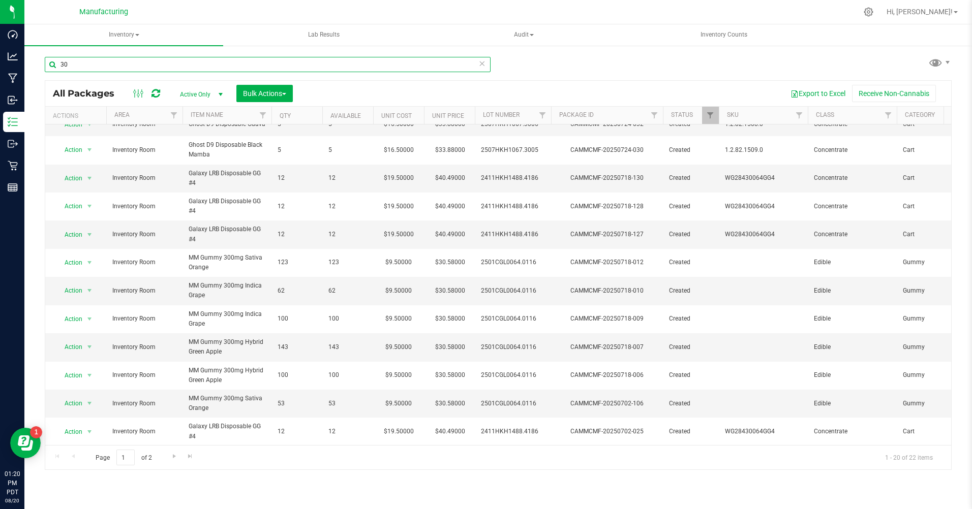
type input "3"
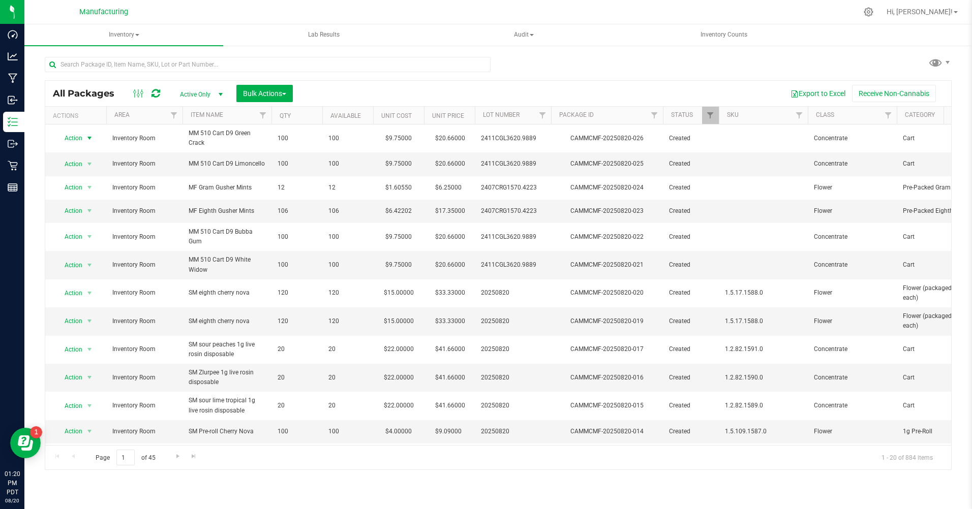
click at [90, 136] on span "select" at bounding box center [89, 138] width 8 height 8
click at [96, 247] on li "Print package label" at bounding box center [88, 245] width 65 height 15
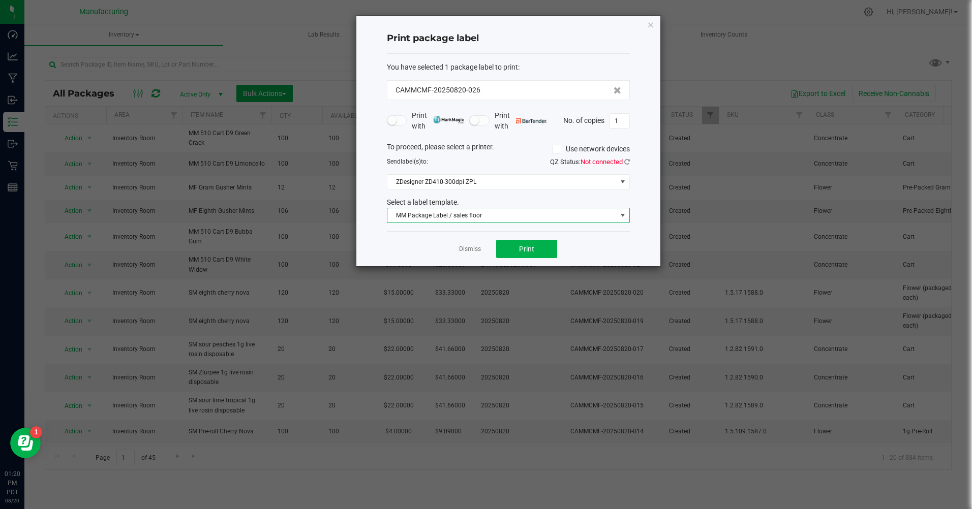
click at [465, 214] on span "MM Package Label / sales floor" at bounding box center [501, 215] width 229 height 14
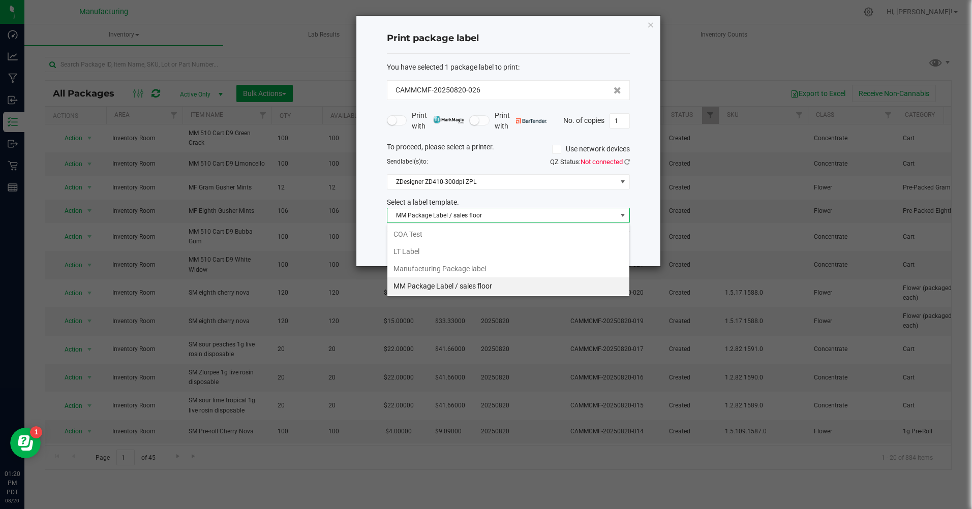
scroll to position [15, 243]
click at [443, 268] on li "Manufacturing Package label" at bounding box center [508, 268] width 242 height 17
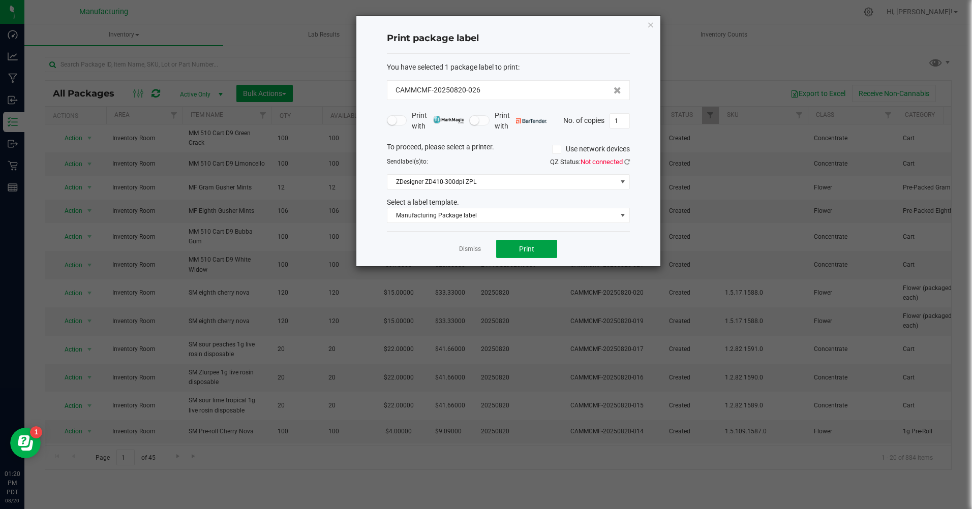
click at [536, 253] on button "Print" at bounding box center [526, 249] width 61 height 18
click at [537, 247] on button "Print" at bounding box center [526, 249] width 61 height 18
click at [648, 24] on icon "button" at bounding box center [650, 24] width 7 height 12
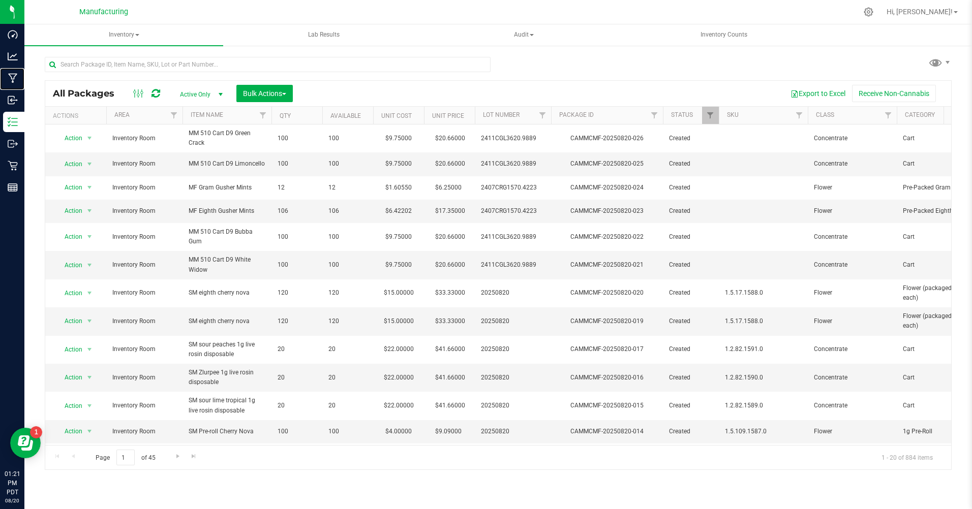
click at [0, 0] on p "Manufacturing" at bounding box center [0, 0] width 0 height 0
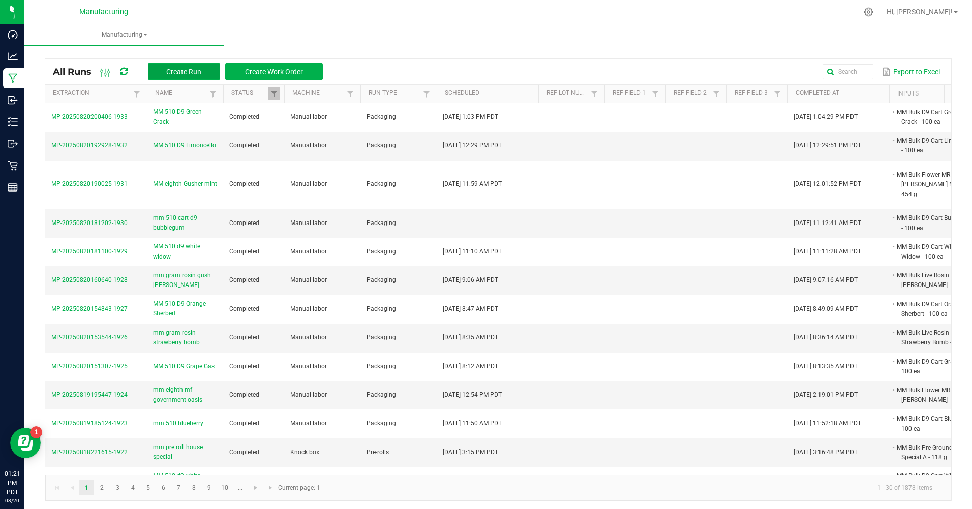
click at [193, 72] on span "Create Run" at bounding box center [183, 72] width 35 height 8
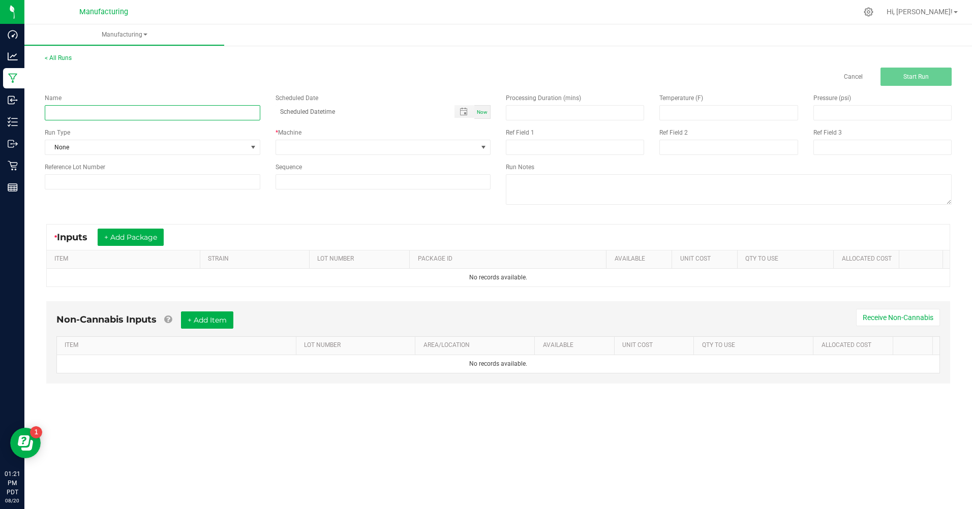
click at [107, 107] on input at bounding box center [152, 112] width 215 height 15
type input "mm eighth pc-34"
click at [82, 148] on span "None" at bounding box center [146, 147] width 202 height 14
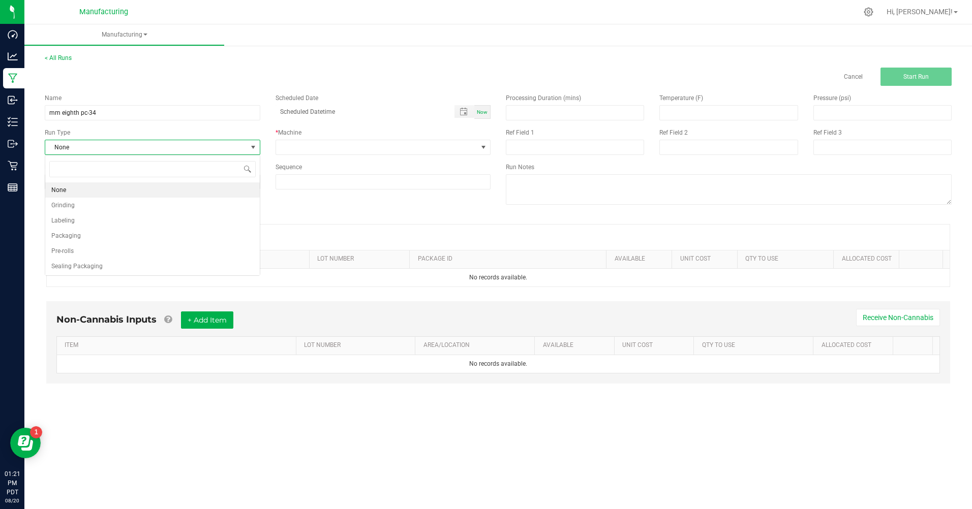
scroll to position [15, 215]
click at [75, 234] on span "Packaging" at bounding box center [65, 236] width 29 height 10
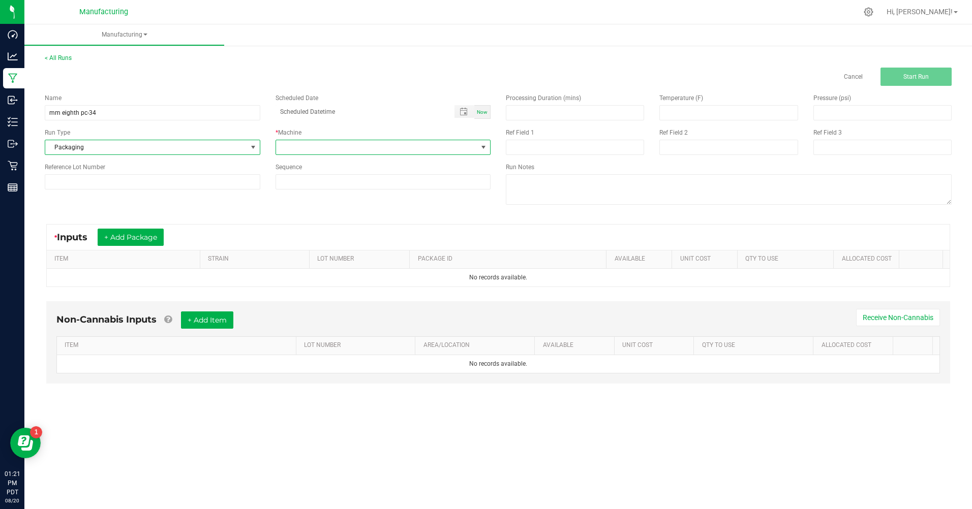
click at [347, 149] on span at bounding box center [377, 147] width 202 height 14
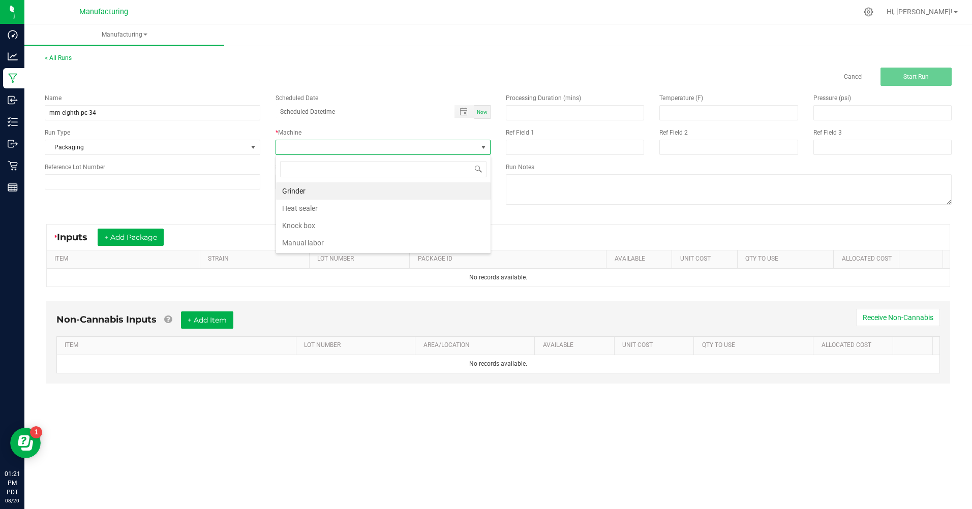
click at [309, 241] on li "Manual labor" at bounding box center [383, 242] width 214 height 17
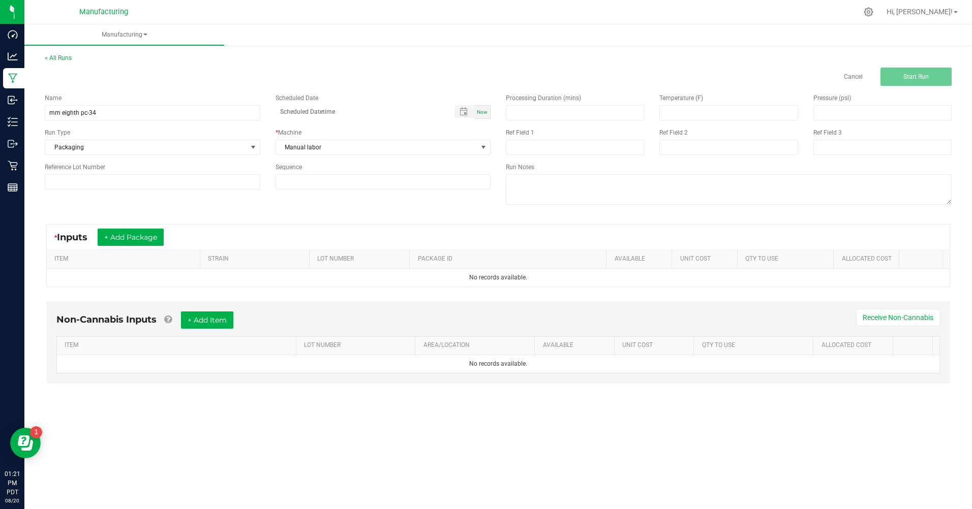
click at [479, 110] on span "Now" at bounding box center [482, 112] width 11 height 6
type input "[DATE] 1:21 PM"
click at [155, 237] on button "+ Add Package" at bounding box center [131, 237] width 66 height 17
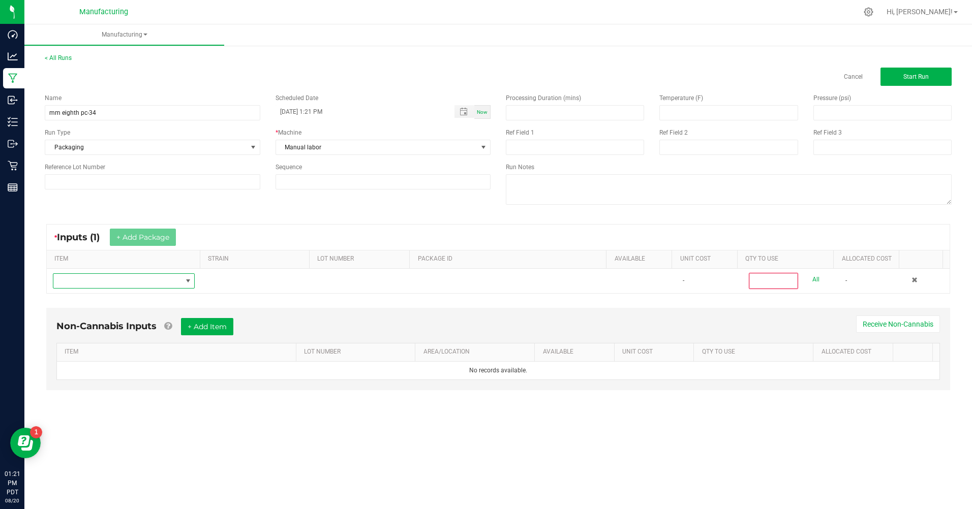
click at [94, 284] on span "NO DATA FOUND" at bounding box center [117, 281] width 128 height 14
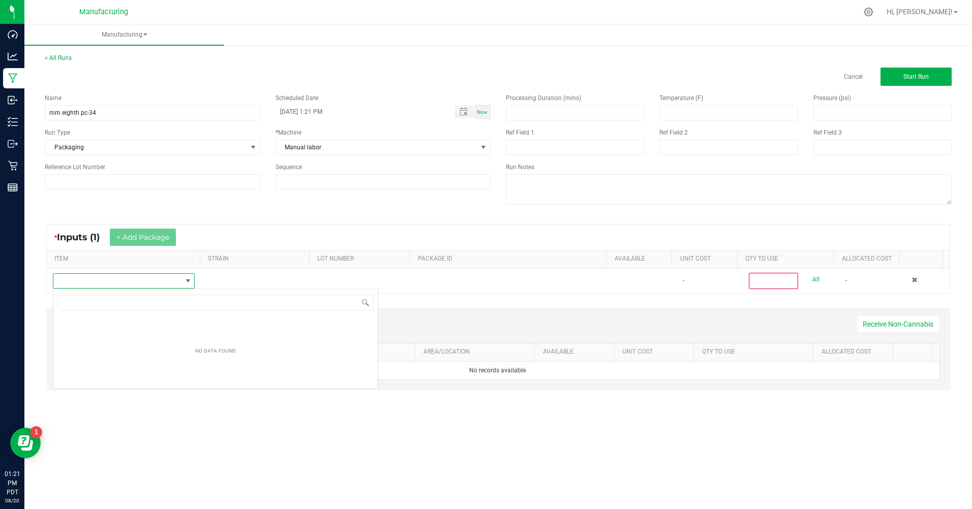
scroll to position [15, 141]
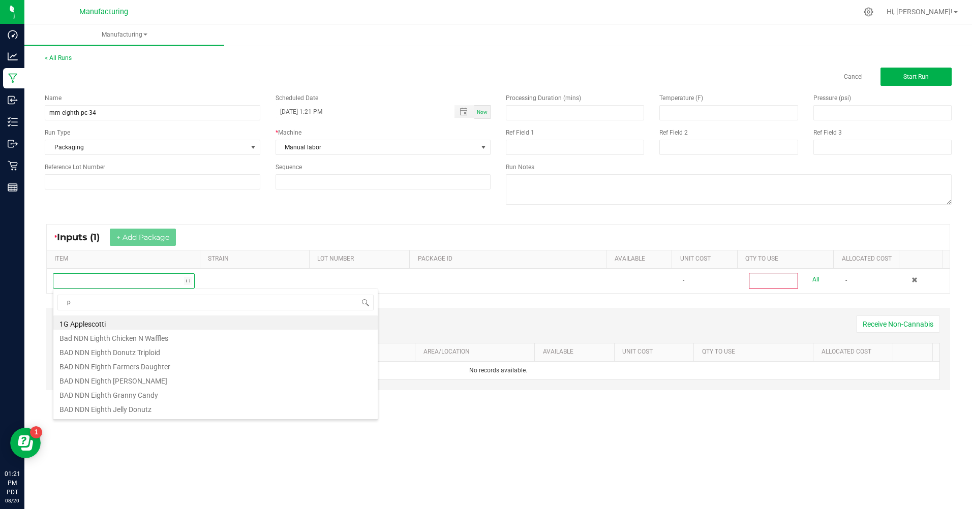
type input "pc"
click at [103, 323] on li "MM Bulk Flower MR PC-34" at bounding box center [215, 323] width 324 height 14
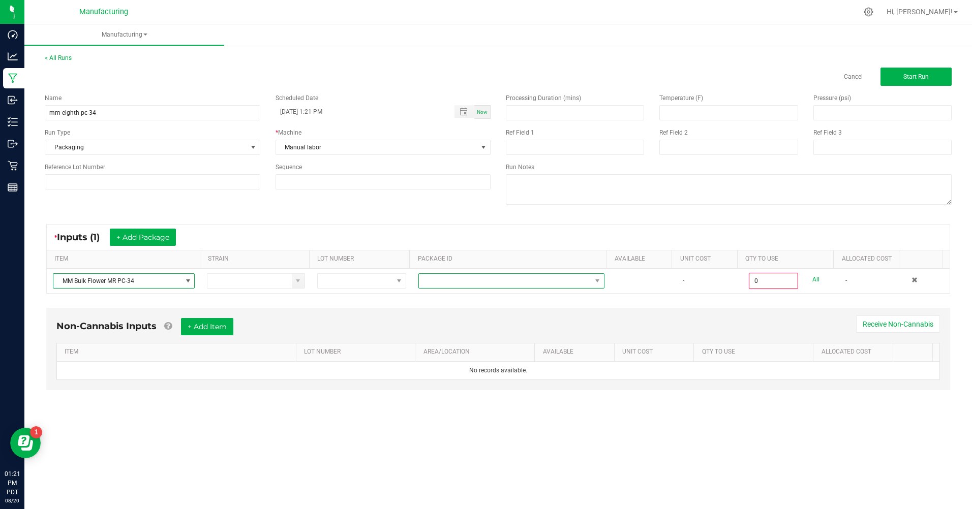
click at [480, 280] on span at bounding box center [505, 281] width 172 height 14
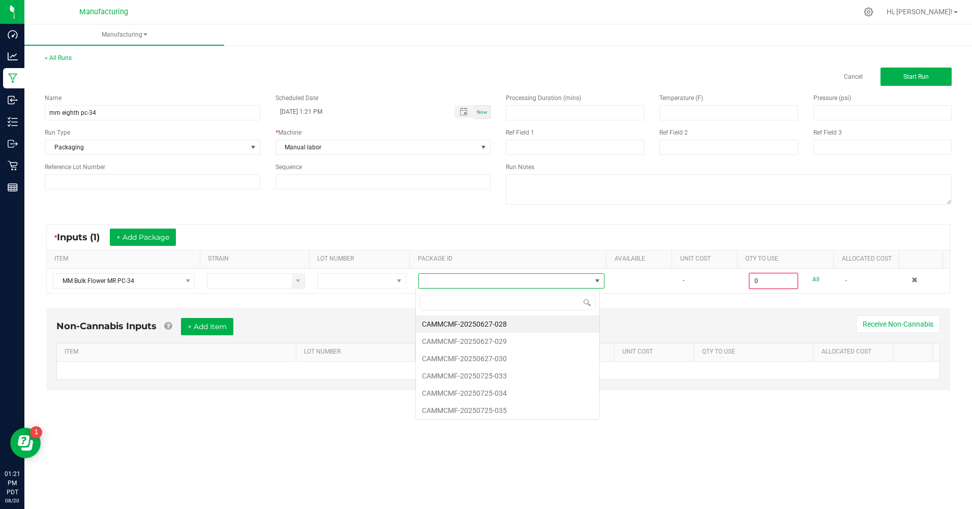
scroll to position [15, 184]
click at [471, 408] on li "CAMMCMF-20250725-035" at bounding box center [507, 410] width 183 height 17
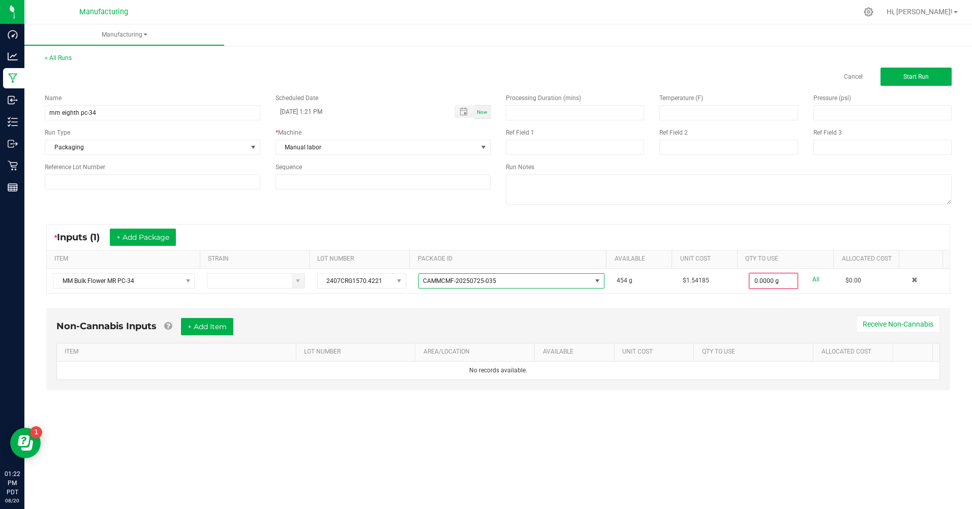
click at [812, 283] on link "All" at bounding box center [815, 280] width 7 height 14
type input "454.0000 g"
click at [931, 81] on button "Start Run" at bounding box center [915, 77] width 71 height 18
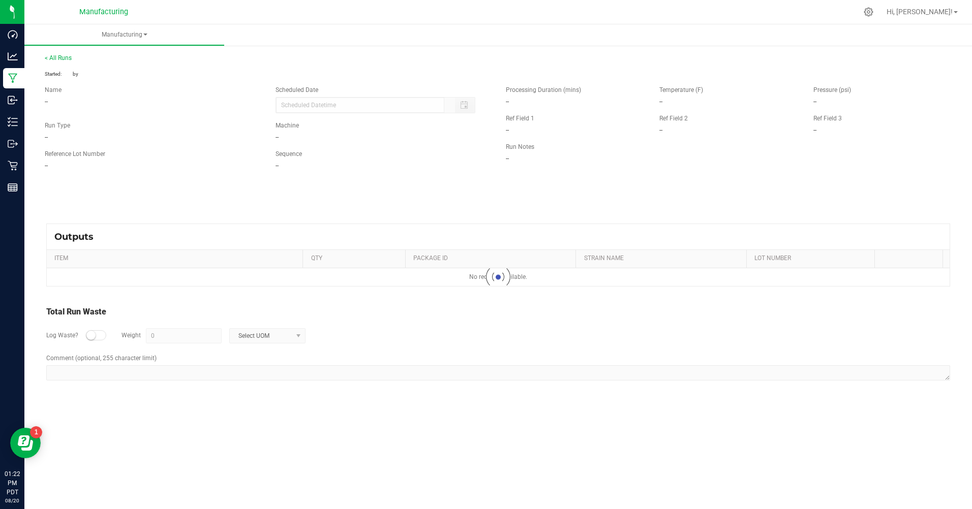
type input "[DATE] 1:21 PM"
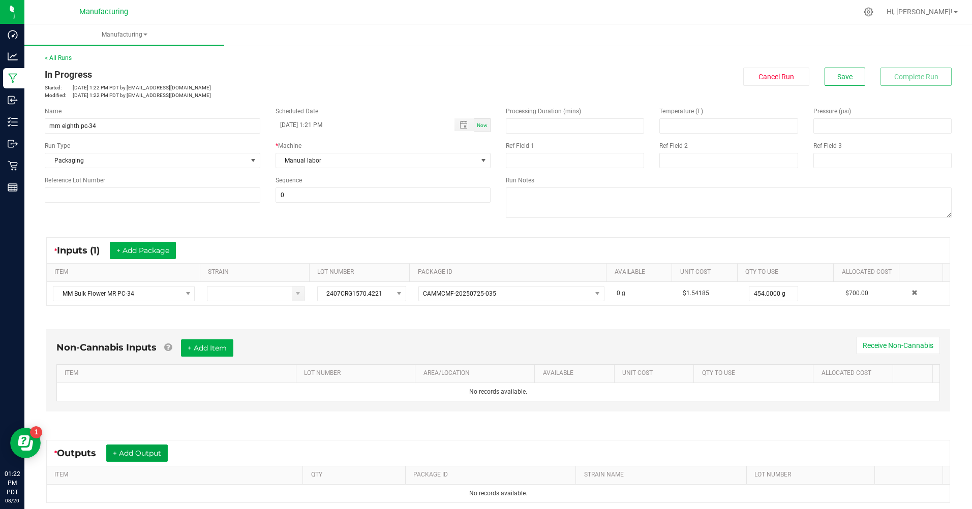
click at [156, 455] on button "+ Add Output" at bounding box center [136, 453] width 61 height 17
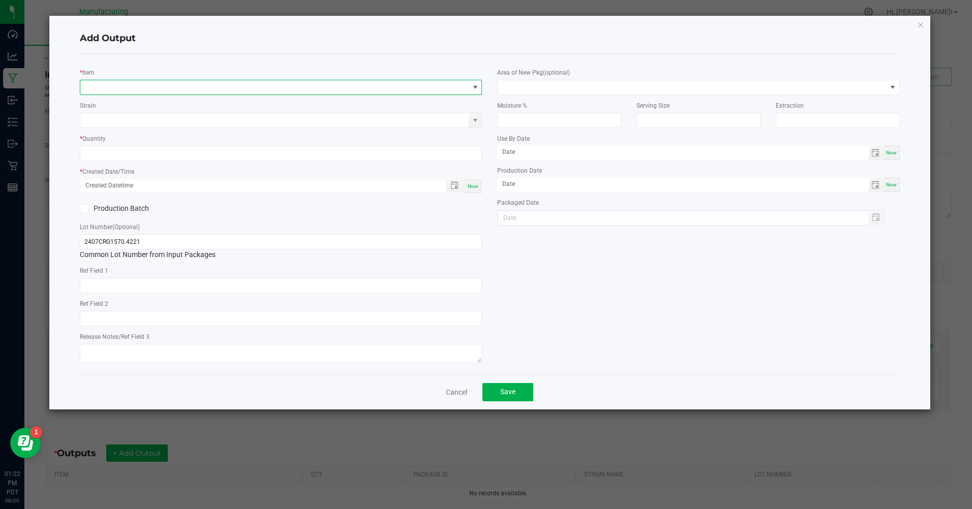
click at [122, 89] on span "NO DATA FOUND" at bounding box center [274, 87] width 388 height 14
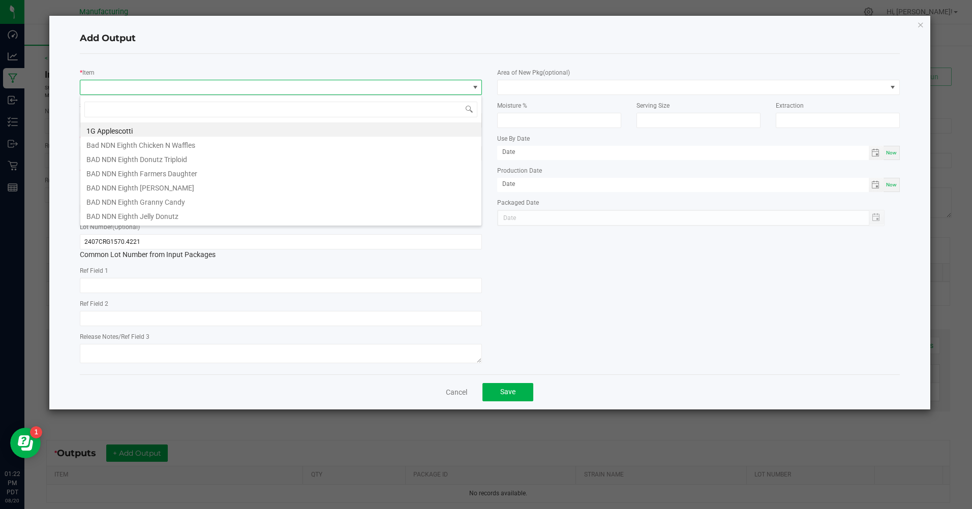
scroll to position [15, 402]
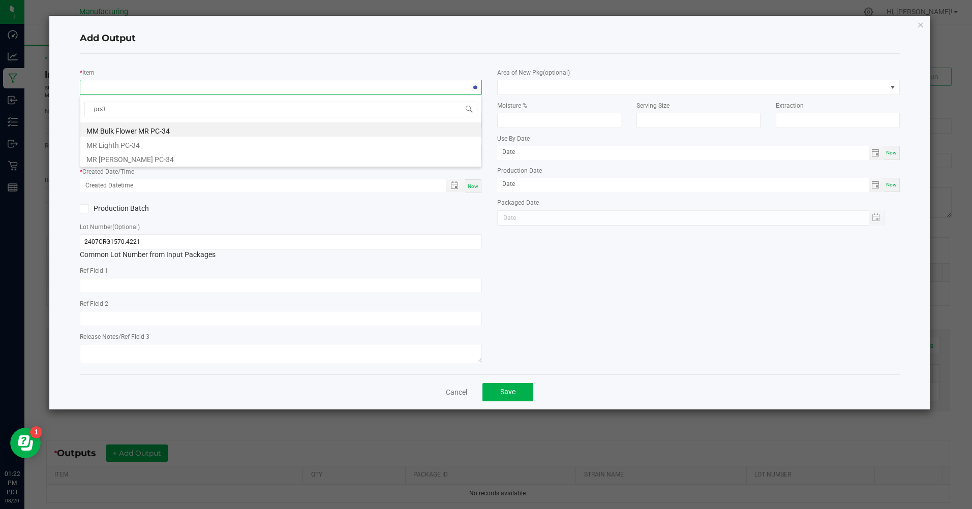
type input "pc-34"
click at [100, 144] on li "MR Eighth PC-34" at bounding box center [280, 144] width 401 height 14
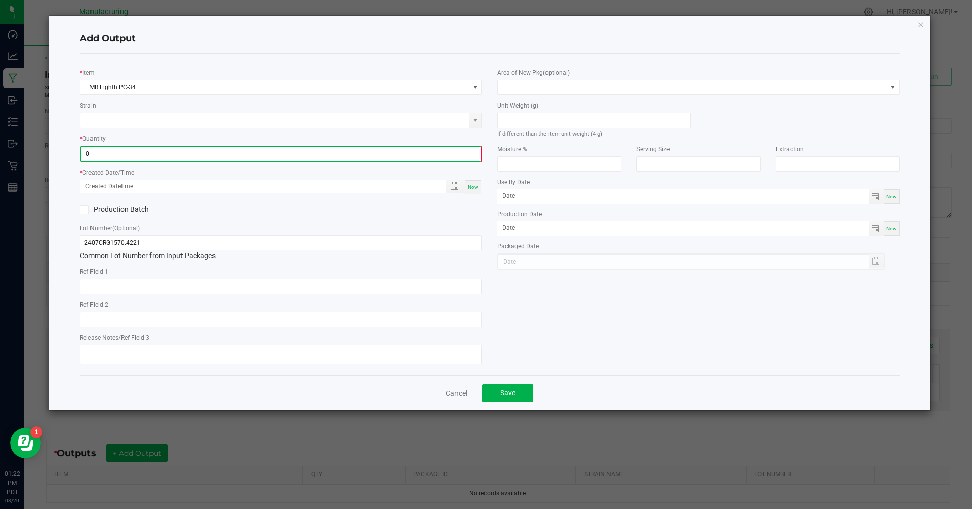
click at [92, 153] on input "0" at bounding box center [281, 154] width 400 height 14
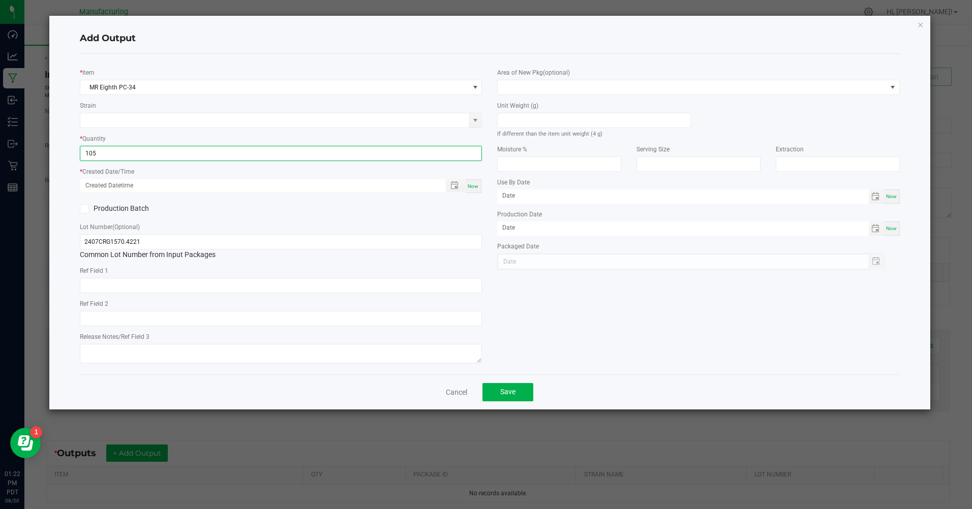
type input "105 ea"
click at [477, 188] on span "Now" at bounding box center [472, 186] width 11 height 6
type input "[DATE] 1:22 PM"
type input "[DATE]"
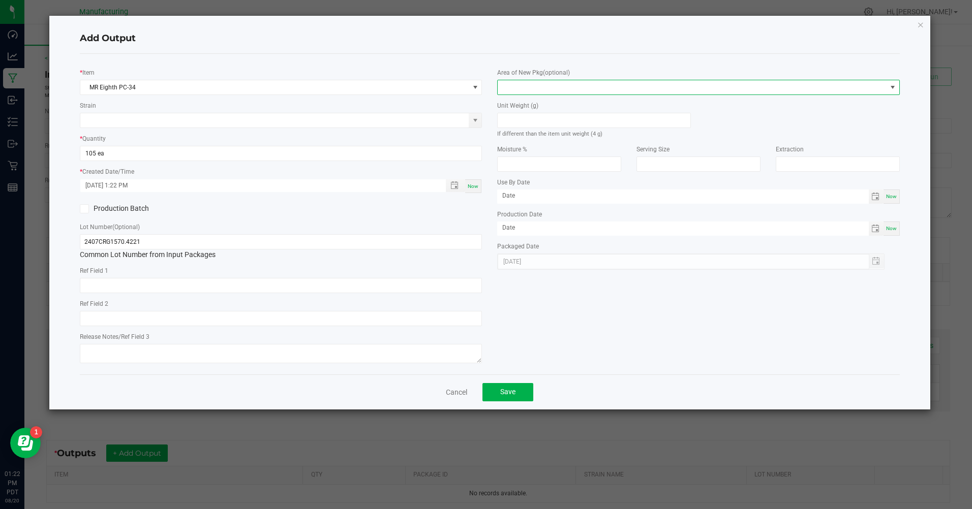
click at [531, 87] on span at bounding box center [691, 87] width 388 height 14
click at [525, 220] on li "Inventory Room" at bounding box center [698, 217] width 401 height 17
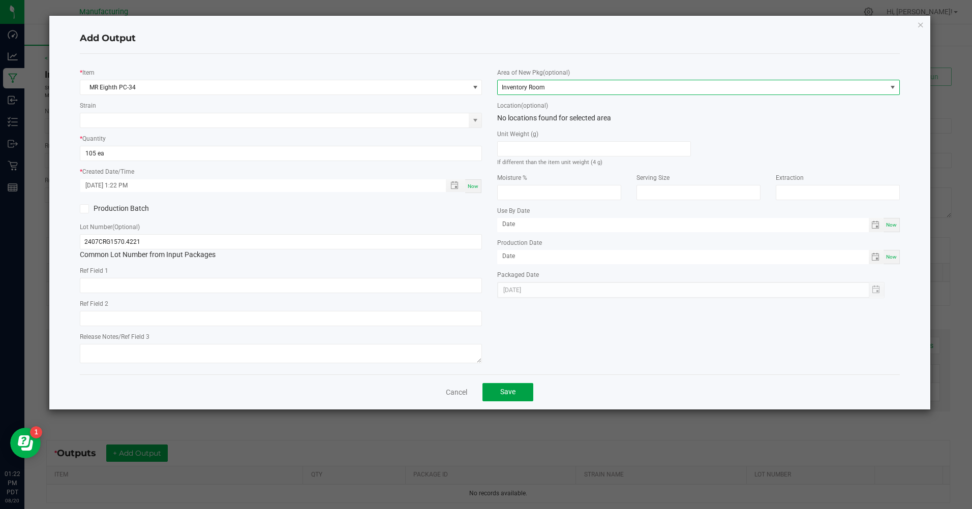
click at [509, 394] on span "Save" at bounding box center [507, 392] width 15 height 8
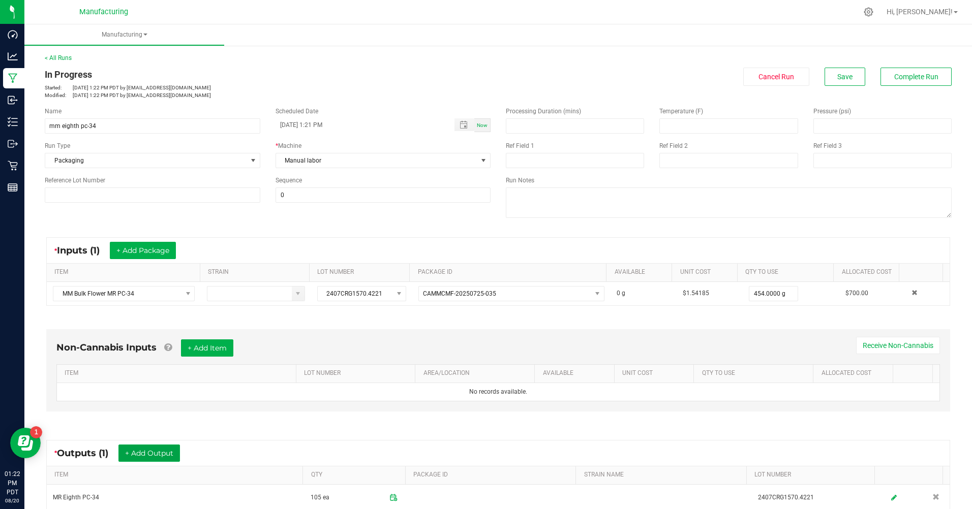
click at [150, 459] on button "+ Add Output" at bounding box center [148, 453] width 61 height 17
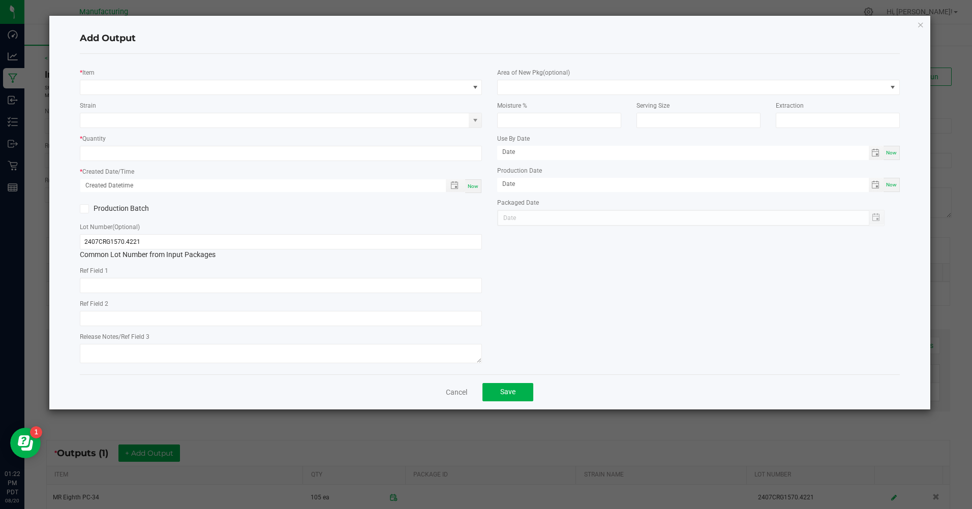
drag, startPoint x: 132, startPoint y: 80, endPoint x: 131, endPoint y: 103, distance: 22.9
click at [132, 81] on div "* Item" at bounding box center [281, 81] width 402 height 28
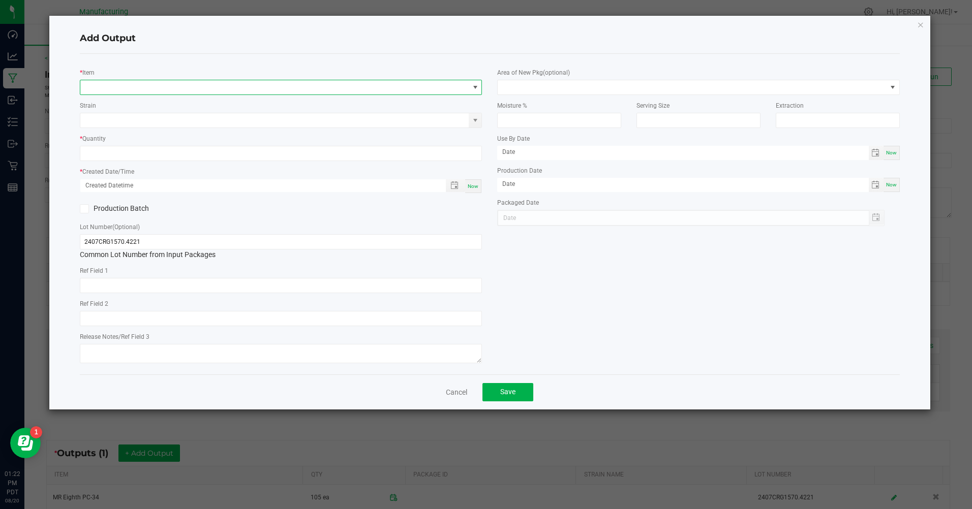
click at [126, 81] on span "NO DATA FOUND" at bounding box center [274, 87] width 388 height 14
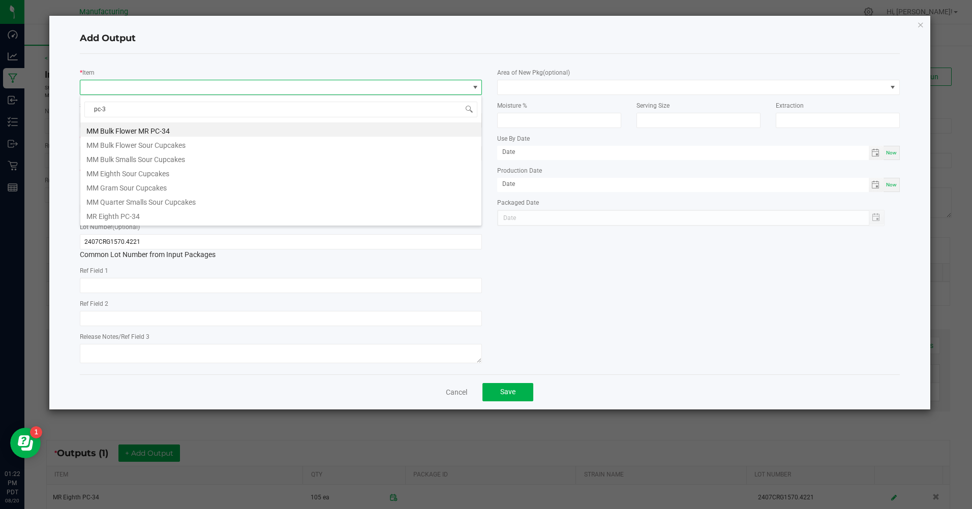
type input "pc-34"
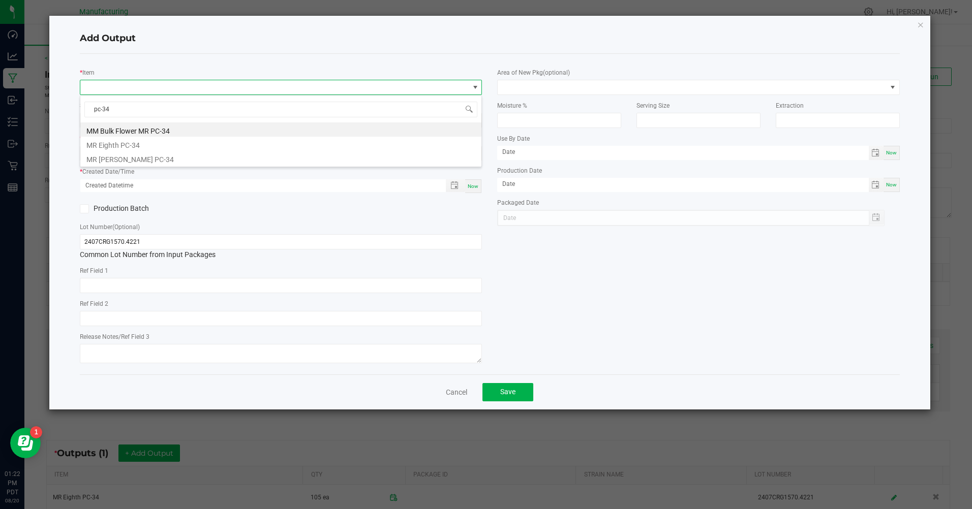
click at [114, 154] on li "MR [PERSON_NAME] PC-34" at bounding box center [280, 158] width 401 height 14
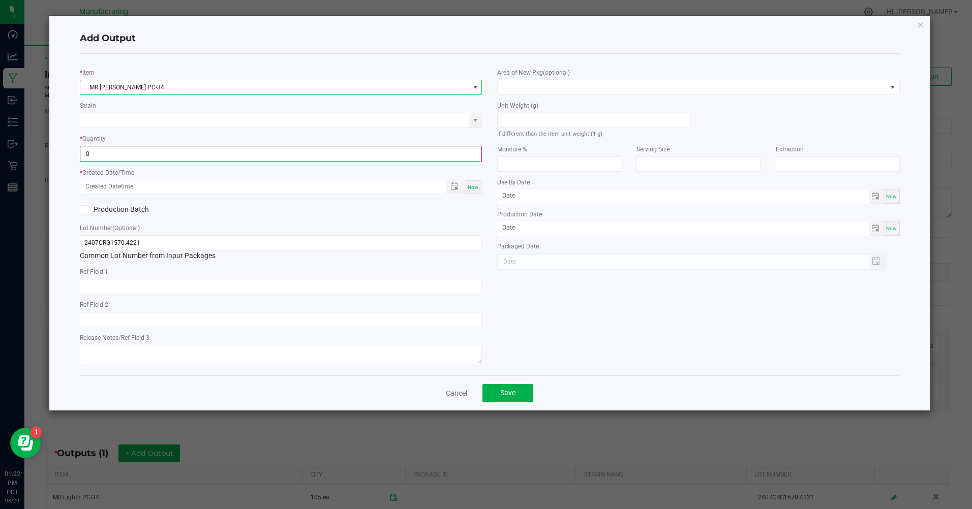
click at [87, 153] on input "0" at bounding box center [281, 154] width 400 height 14
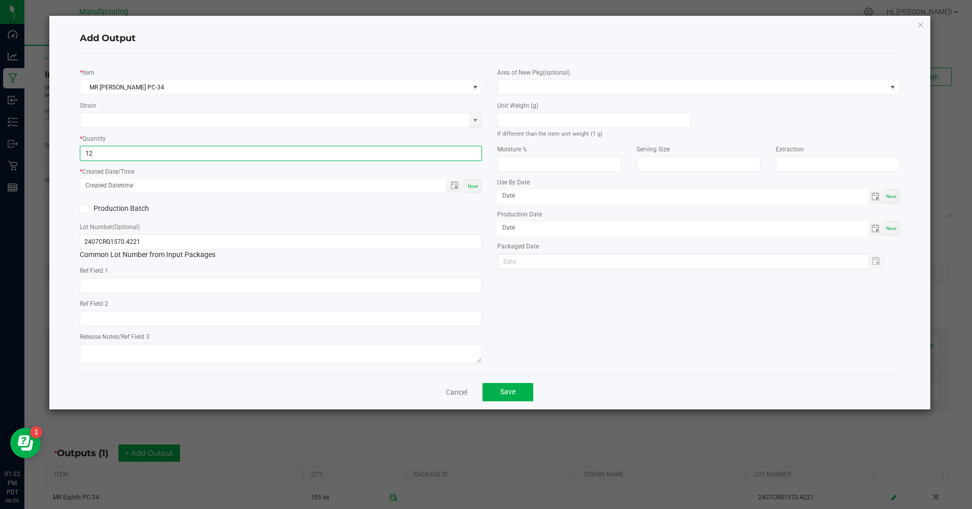
type input "12 ea"
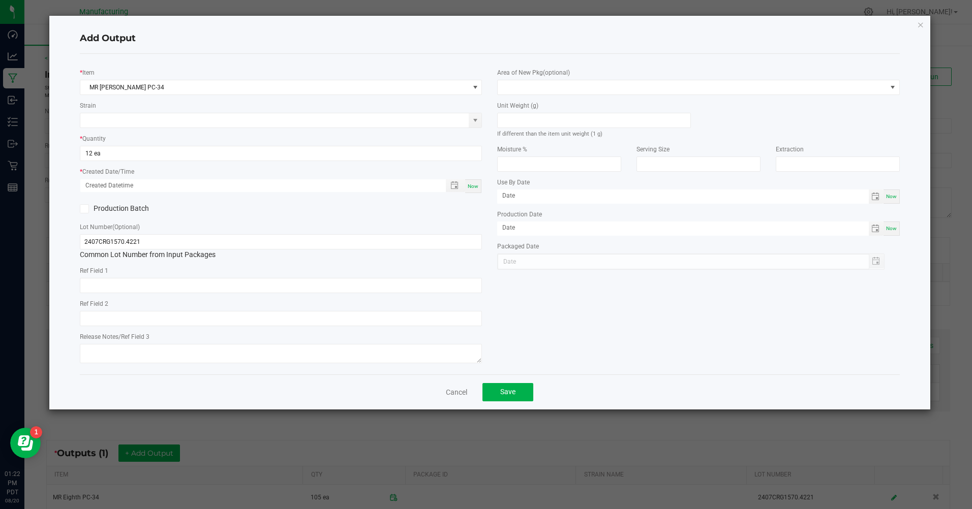
click at [475, 187] on span "Now" at bounding box center [472, 186] width 11 height 6
type input "[DATE] 1:22 PM"
type input "[DATE]"
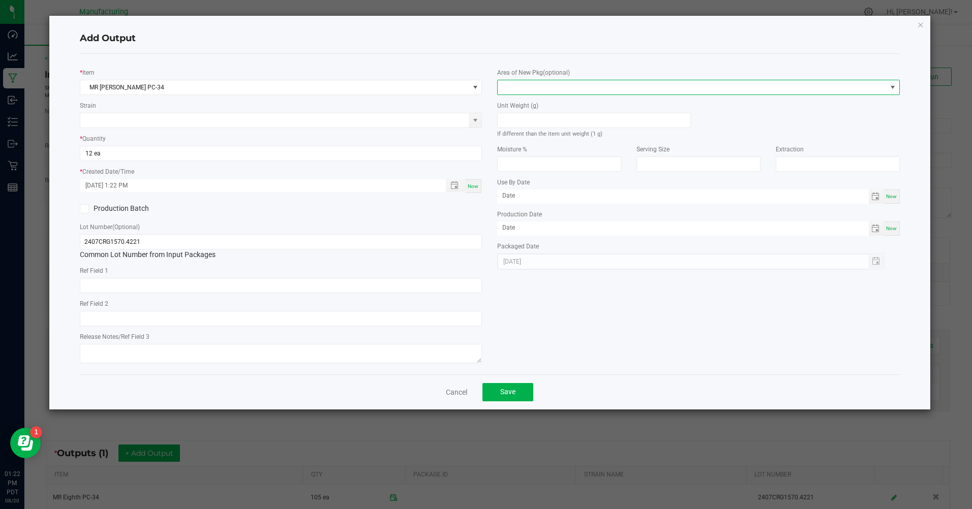
click at [534, 93] on span at bounding box center [691, 87] width 388 height 14
click at [524, 222] on li "Inventory Room" at bounding box center [698, 217] width 401 height 17
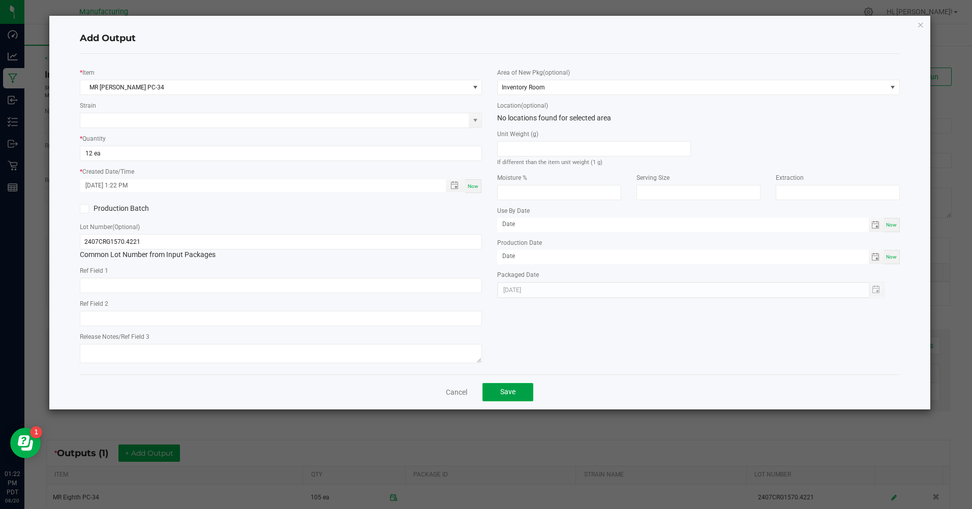
click at [510, 392] on span "Save" at bounding box center [507, 392] width 15 height 8
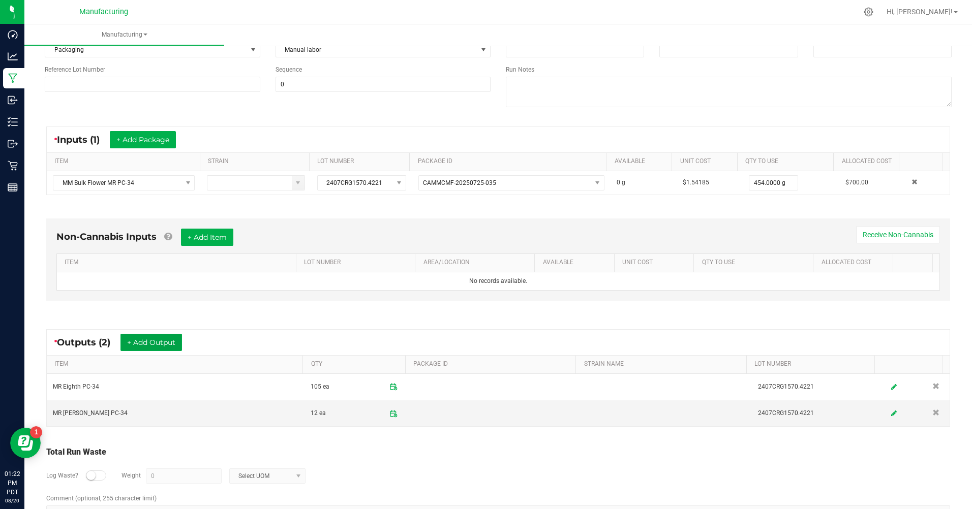
scroll to position [144, 0]
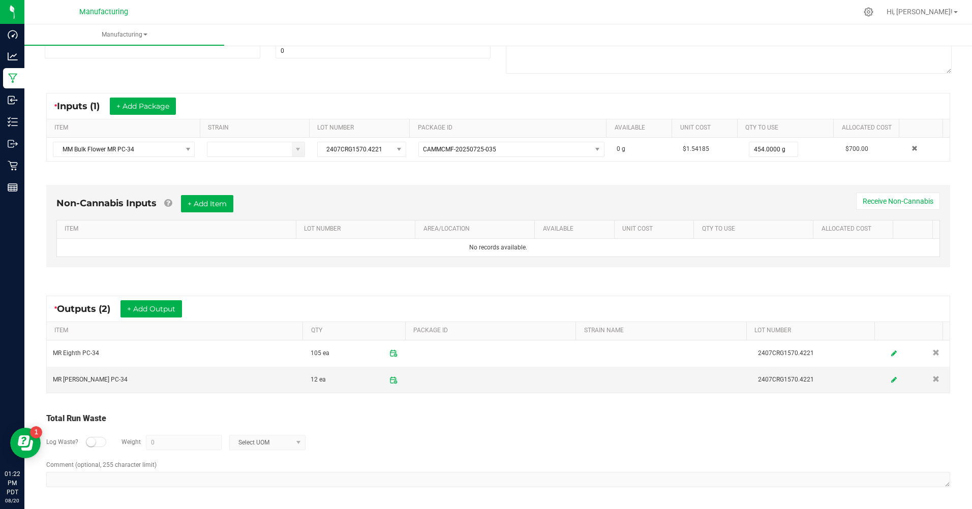
click at [97, 440] on div at bounding box center [96, 442] width 20 height 10
click at [174, 442] on input "0" at bounding box center [183, 442] width 75 height 14
click at [242, 447] on span "Select UOM" at bounding box center [261, 442] width 62 height 14
click at [245, 355] on li "Gram" at bounding box center [265, 355] width 75 height 14
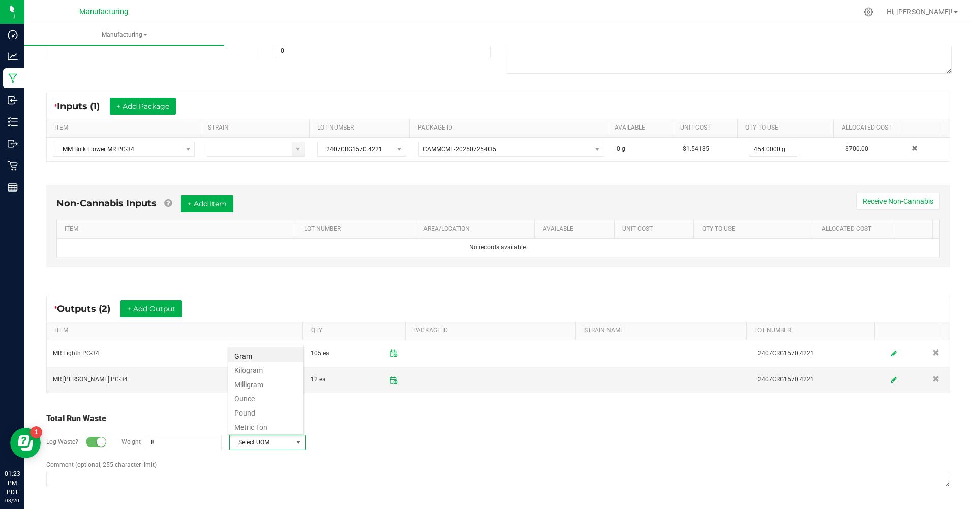
type input "8 g"
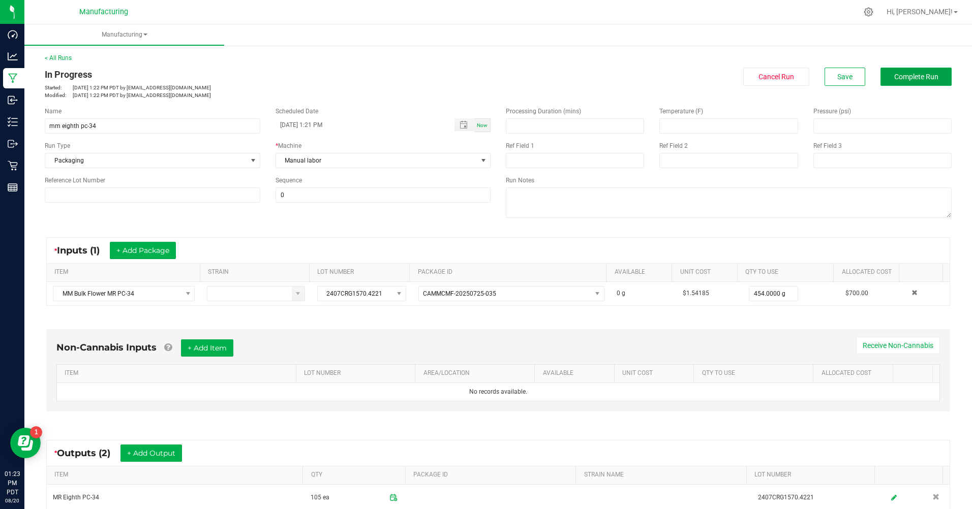
click at [918, 75] on span "Complete Run" at bounding box center [916, 77] width 44 height 8
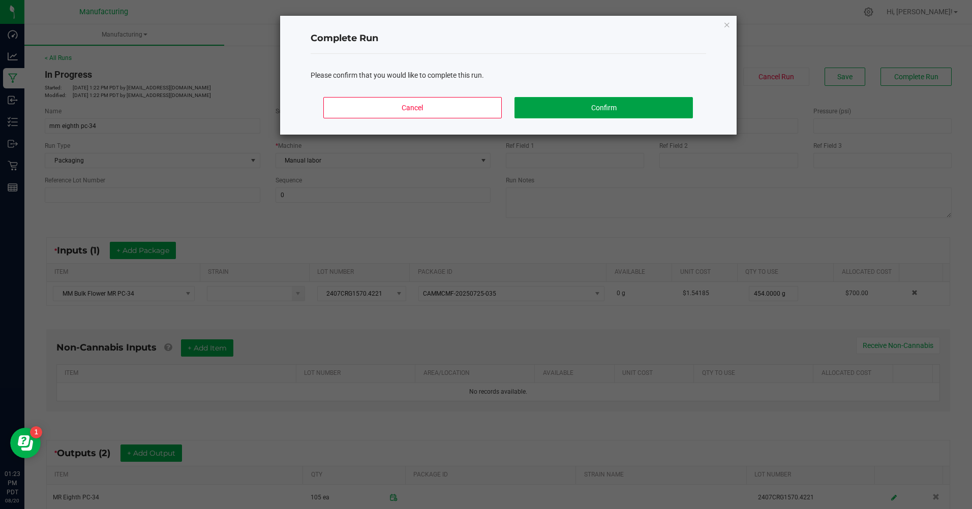
drag, startPoint x: 632, startPoint y: 113, endPoint x: 615, endPoint y: 118, distance: 17.0
click at [630, 113] on button "Confirm" at bounding box center [603, 107] width 178 height 21
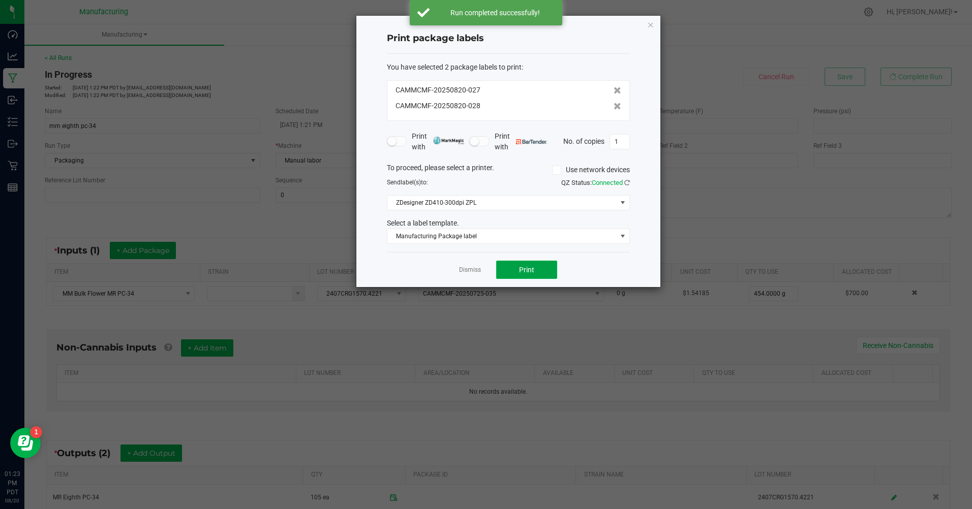
click at [505, 272] on button "Print" at bounding box center [526, 270] width 61 height 18
click at [455, 269] on div "Dismiss Print" at bounding box center [508, 269] width 243 height 35
click at [462, 271] on link "Dismiss" at bounding box center [470, 270] width 22 height 9
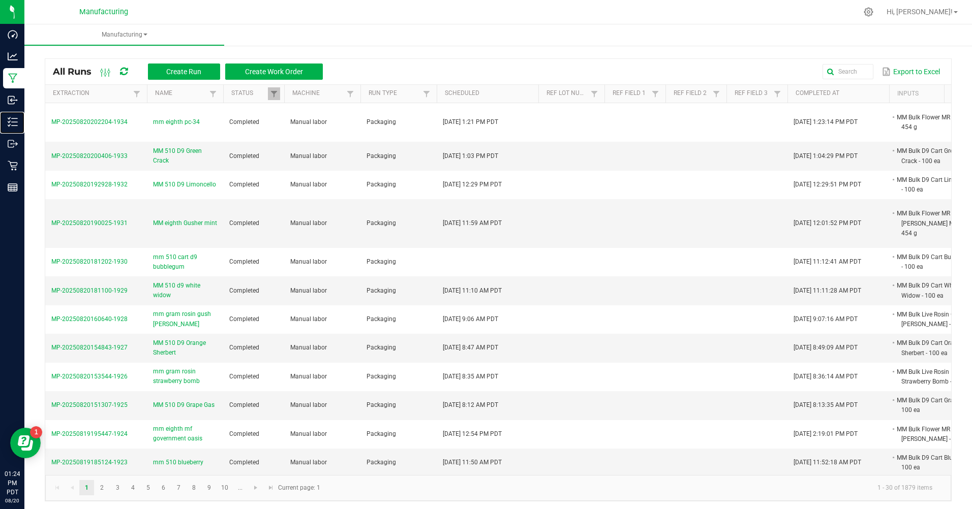
click at [0, 0] on p "Inventory" at bounding box center [0, 0] width 0 height 0
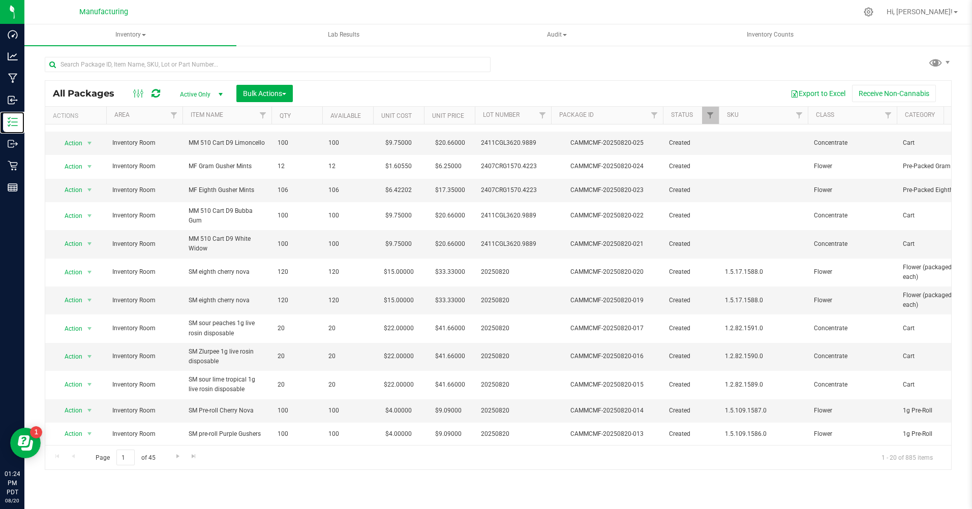
scroll to position [22, 0]
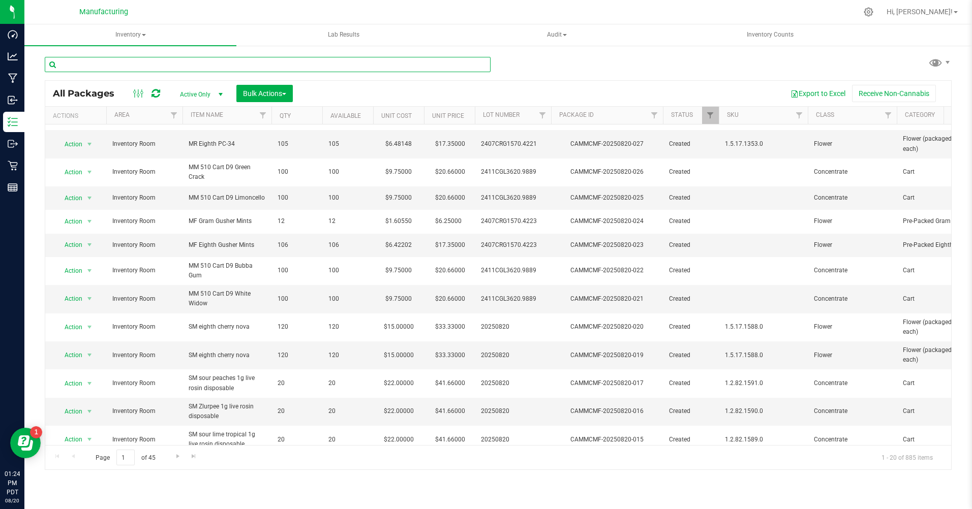
click at [138, 71] on input "text" at bounding box center [268, 64] width 446 height 15
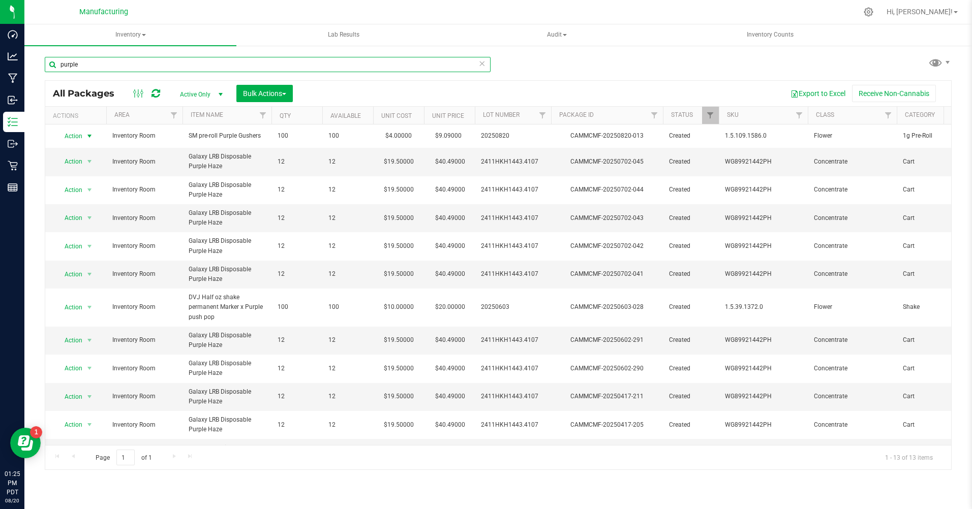
type input "purple"
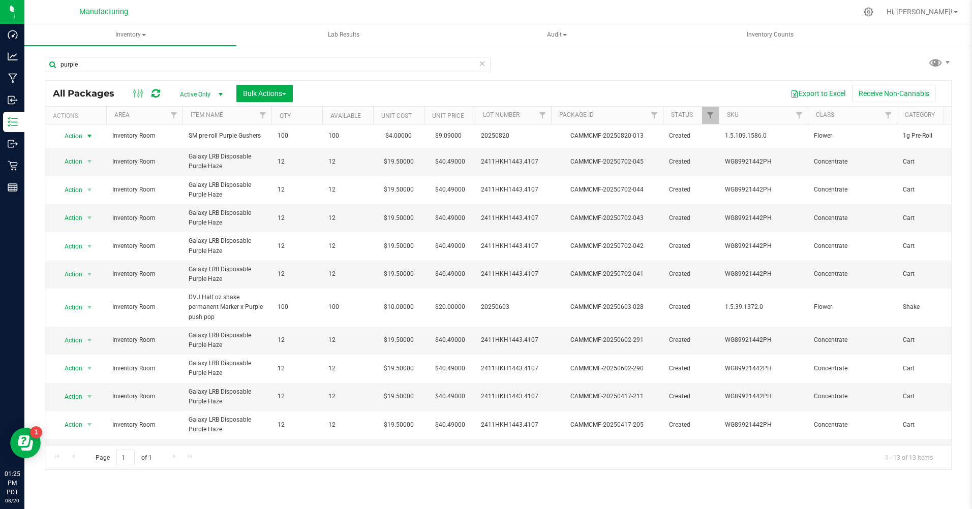
click at [88, 136] on span "select" at bounding box center [89, 136] width 8 height 8
click at [102, 247] on li "Print package label" at bounding box center [88, 243] width 65 height 15
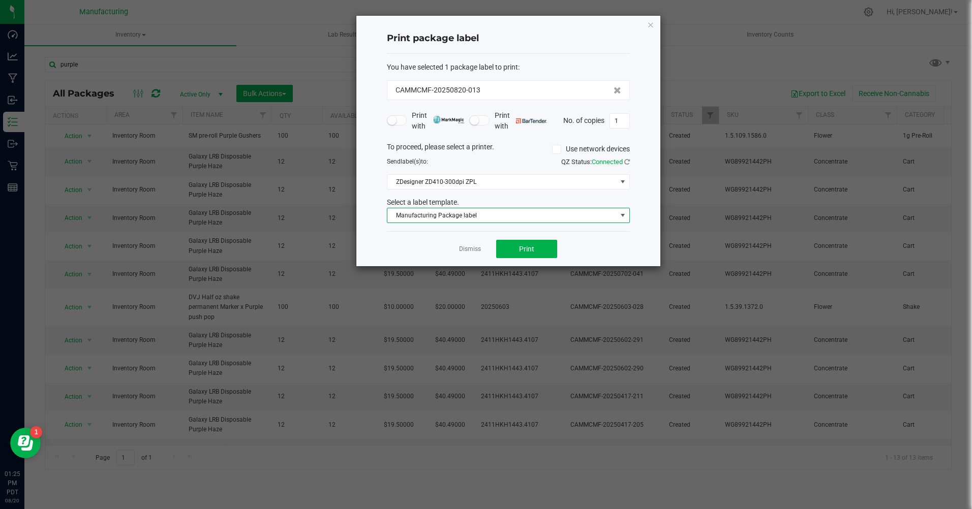
click at [500, 215] on span "Manufacturing Package label" at bounding box center [501, 215] width 229 height 14
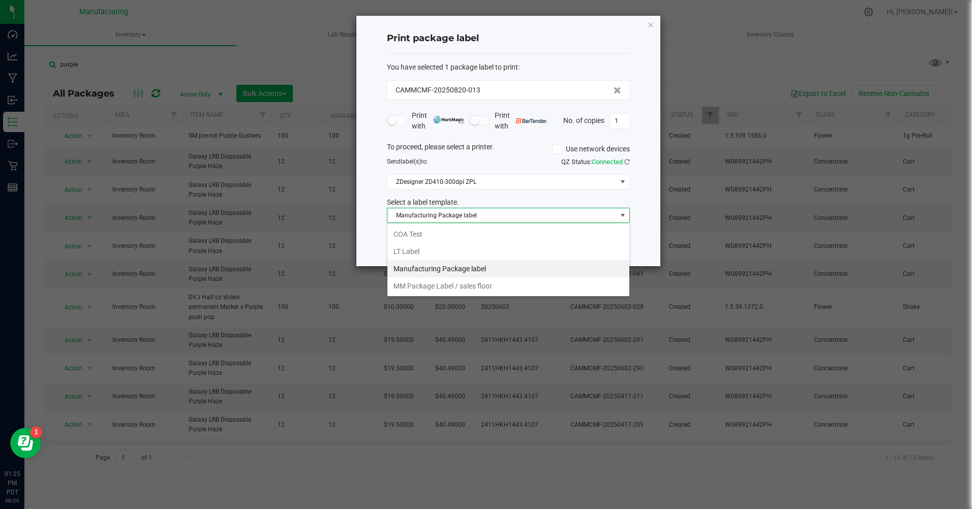
scroll to position [15, 243]
click at [437, 282] on li "MM Package Label / sales floor" at bounding box center [508, 285] width 242 height 17
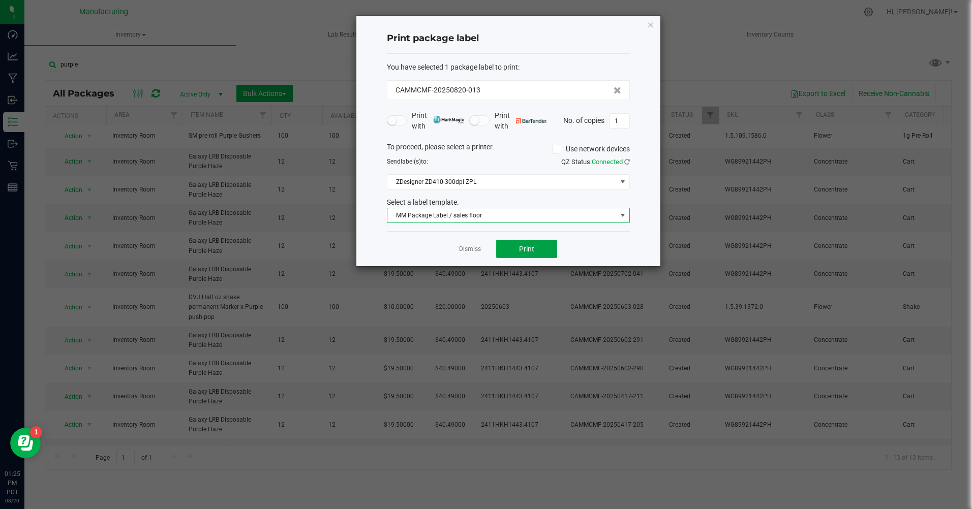
click at [514, 252] on button "Print" at bounding box center [526, 249] width 61 height 18
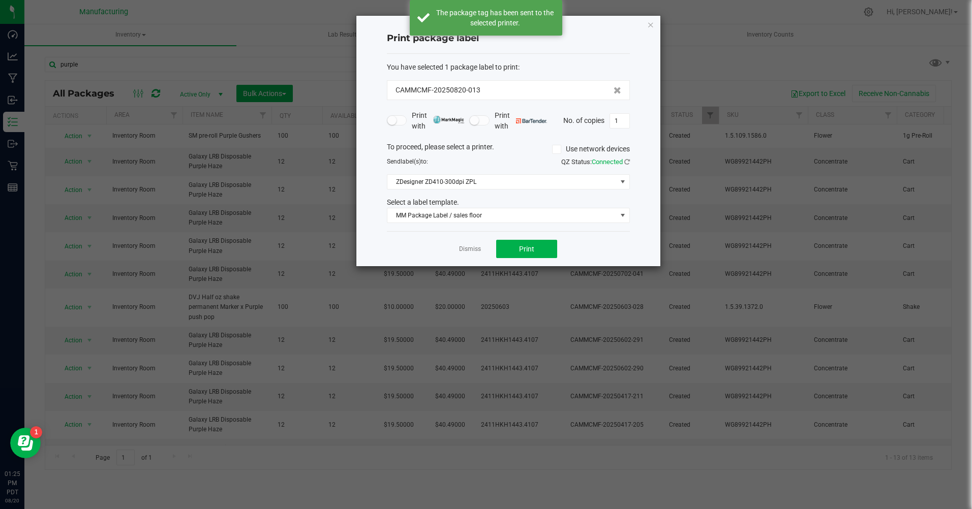
click at [619, 126] on input "1" at bounding box center [619, 121] width 19 height 14
type input "100"
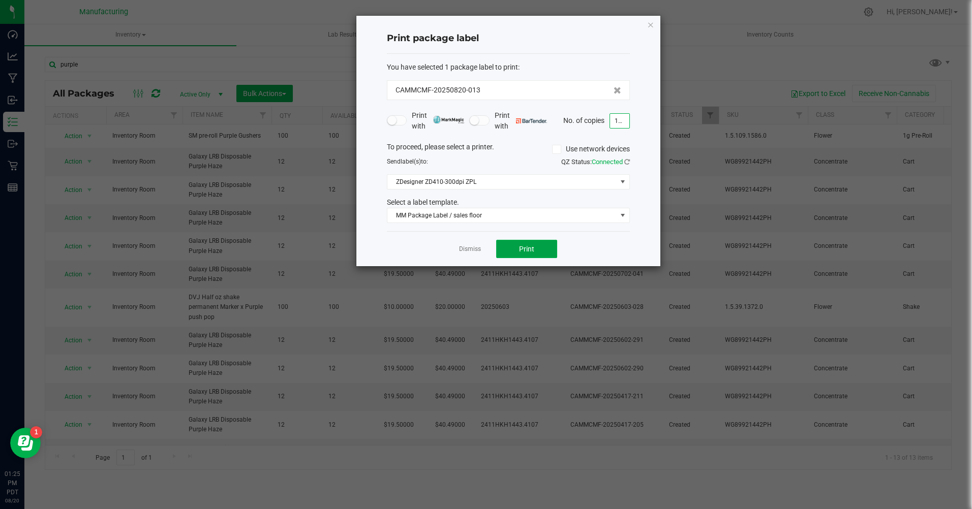
click at [531, 250] on span "Print" at bounding box center [526, 249] width 15 height 8
click at [476, 248] on link "Dismiss" at bounding box center [470, 249] width 22 height 9
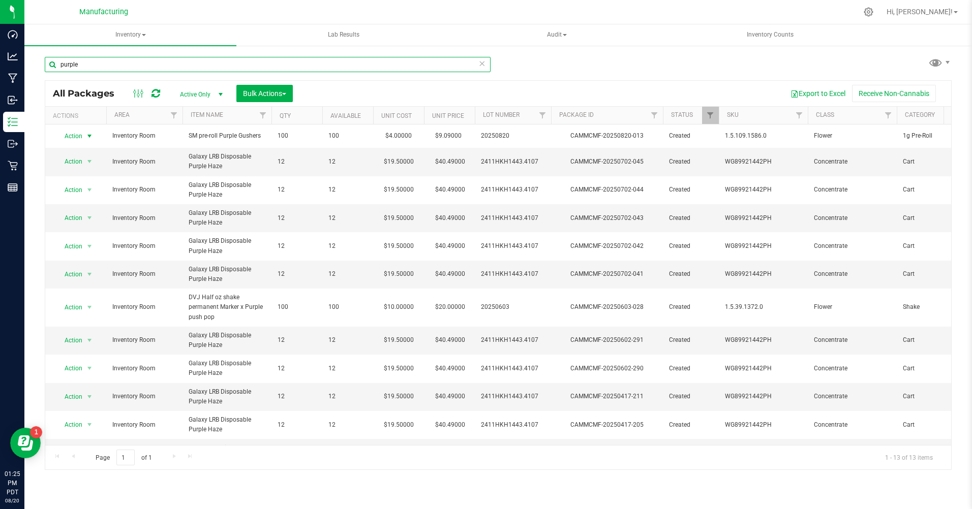
click at [127, 69] on input "purple" at bounding box center [268, 64] width 446 height 15
type input "p"
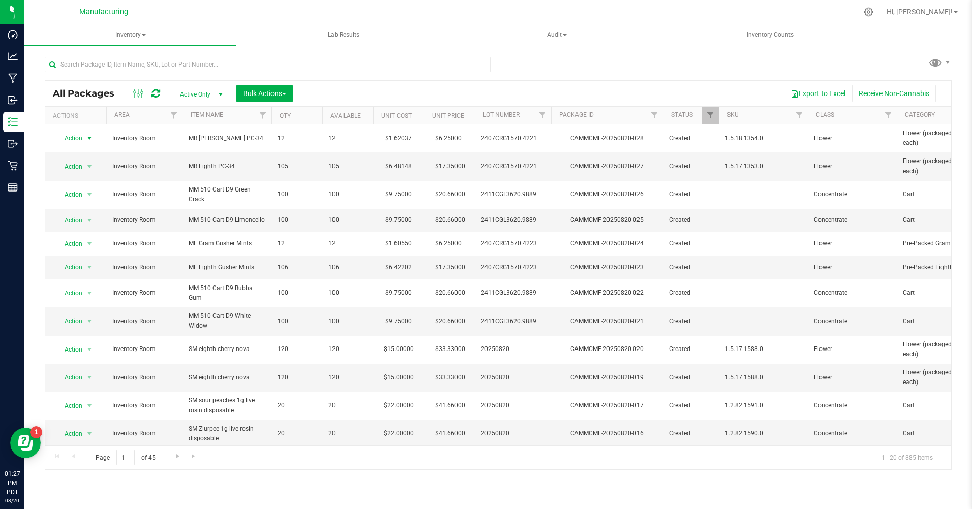
click at [70, 141] on span "Action" at bounding box center [68, 138] width 27 height 14
click at [78, 246] on li "Print package label" at bounding box center [88, 245] width 65 height 15
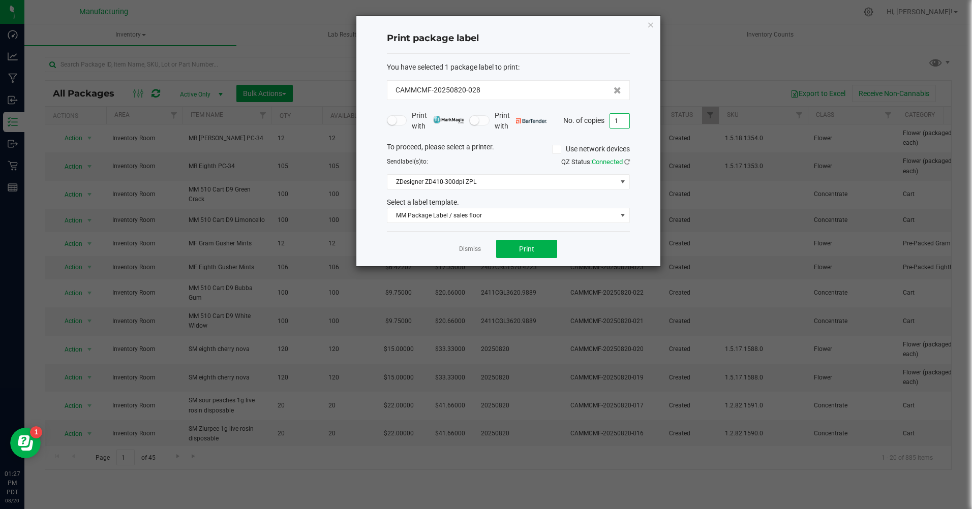
click at [618, 120] on input "1" at bounding box center [619, 121] width 19 height 14
type input "12"
click at [536, 245] on button "Print" at bounding box center [526, 249] width 61 height 18
click at [650, 26] on icon "button" at bounding box center [650, 24] width 7 height 12
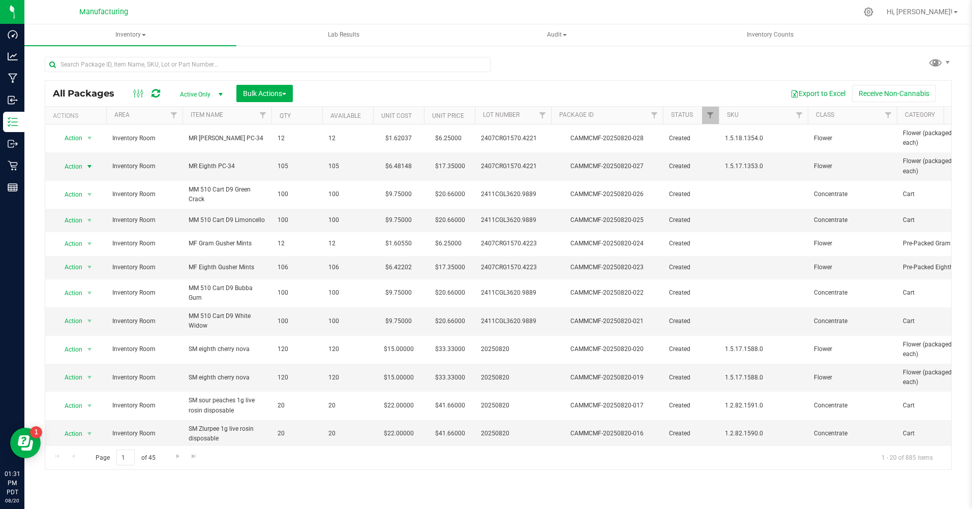
click at [70, 166] on span "Action" at bounding box center [68, 167] width 27 height 14
click at [81, 273] on li "Print package label" at bounding box center [88, 273] width 65 height 15
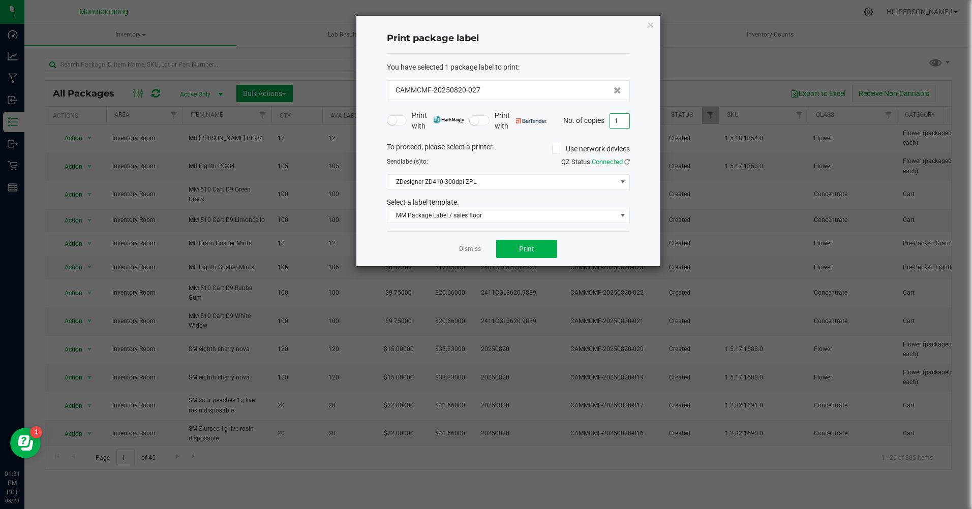
click at [617, 119] on input "1" at bounding box center [619, 121] width 19 height 14
type input "105"
click at [531, 254] on button "Print" at bounding box center [526, 249] width 61 height 18
click at [468, 252] on link "Dismiss" at bounding box center [470, 249] width 22 height 9
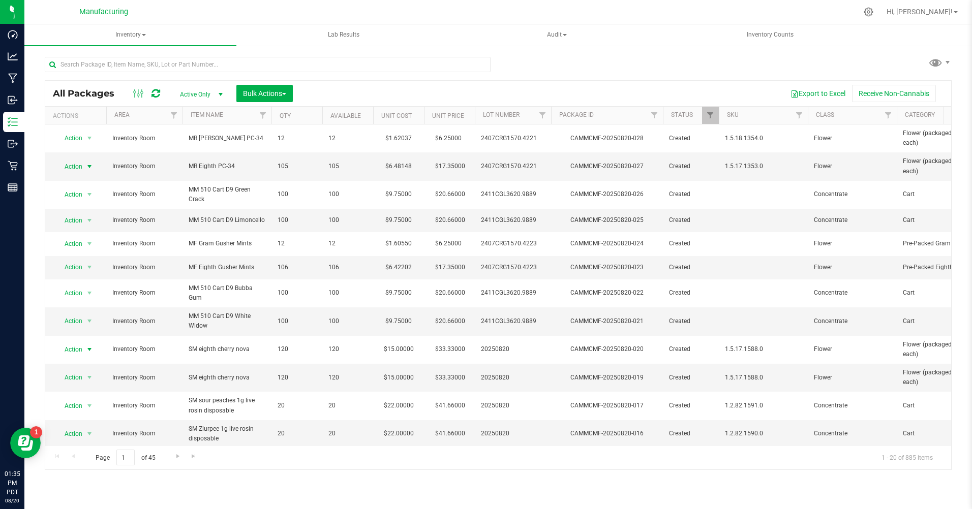
click at [75, 350] on span "Action" at bounding box center [68, 349] width 27 height 14
click at [89, 274] on li "Print package label" at bounding box center [88, 272] width 65 height 15
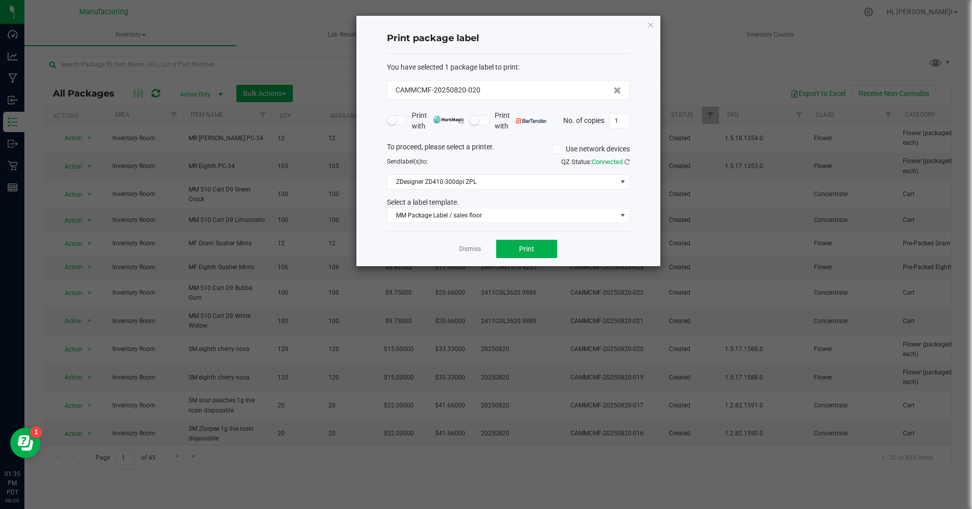
click at [620, 123] on input "1" at bounding box center [619, 121] width 19 height 14
type input "120"
click at [536, 254] on button "Print" at bounding box center [526, 249] width 61 height 18
click at [460, 248] on link "Dismiss" at bounding box center [470, 249] width 22 height 9
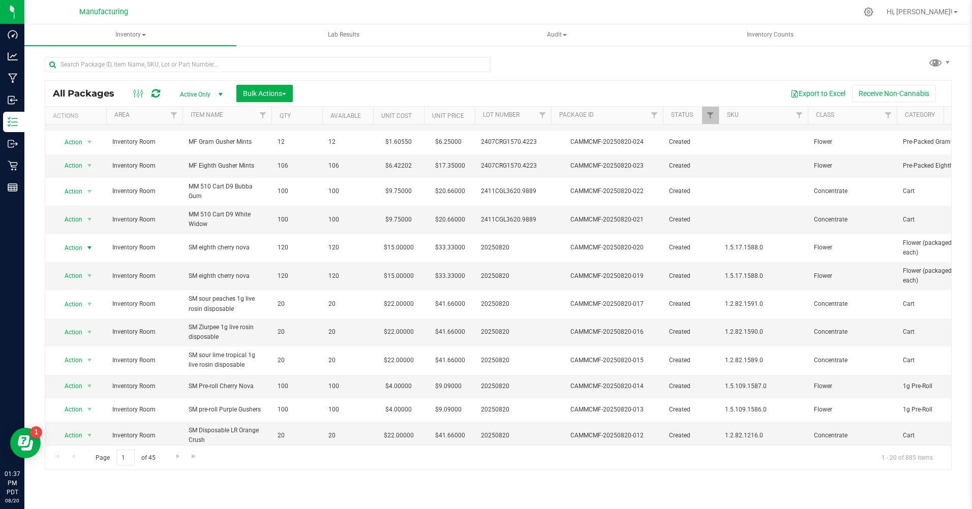
scroll to position [226, 0]
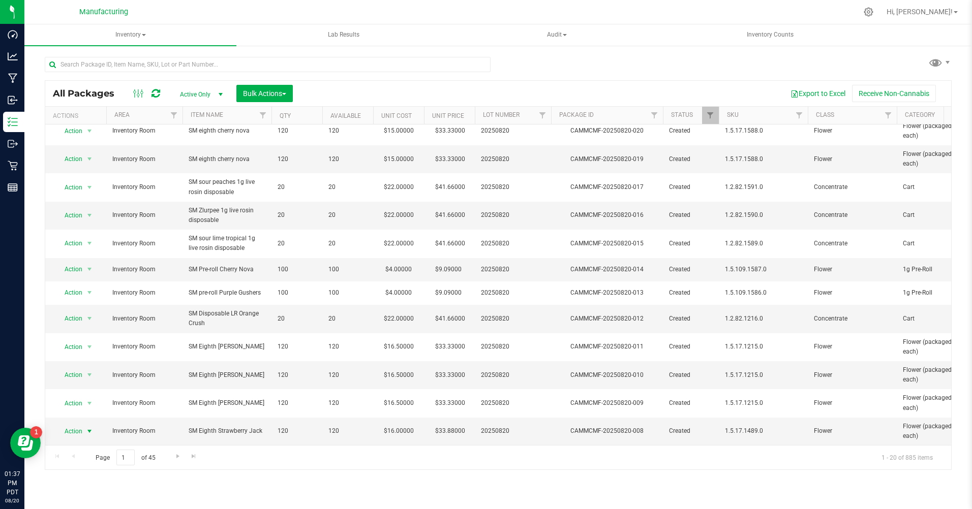
click at [76, 424] on span "Action" at bounding box center [68, 431] width 27 height 14
click at [93, 349] on li "Print package label" at bounding box center [88, 346] width 65 height 15
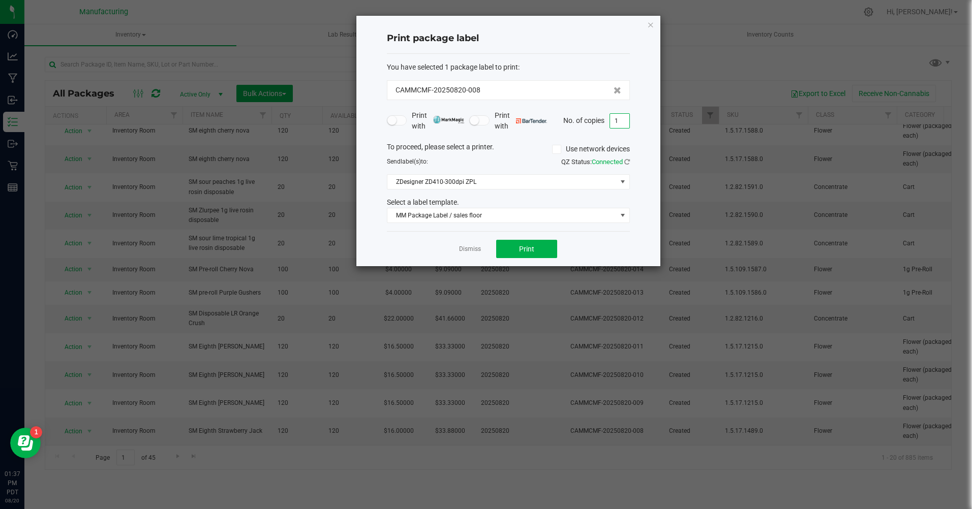
click at [622, 115] on input "1" at bounding box center [619, 121] width 19 height 14
type input "120"
click at [539, 255] on button "Print" at bounding box center [526, 249] width 61 height 18
click at [468, 251] on link "Dismiss" at bounding box center [470, 249] width 22 height 9
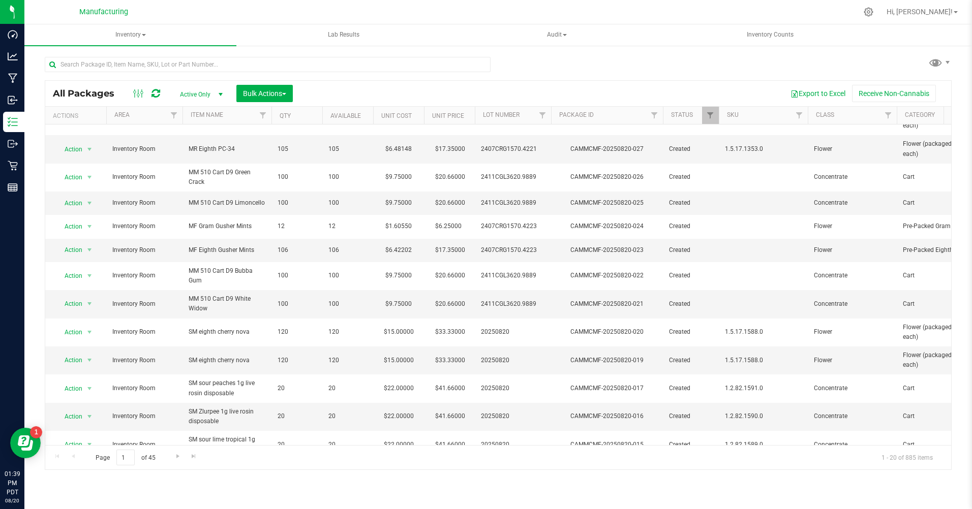
scroll to position [0, 0]
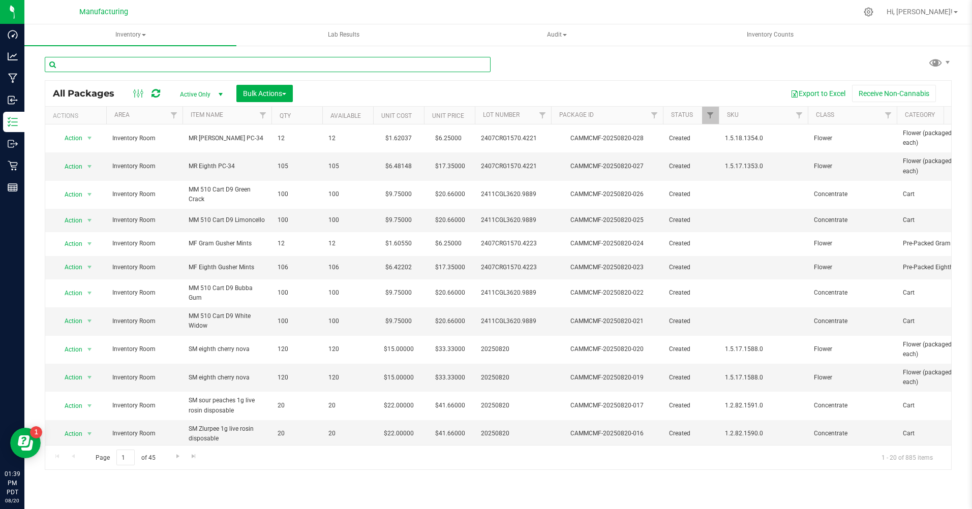
click at [127, 60] on input "text" at bounding box center [268, 64] width 446 height 15
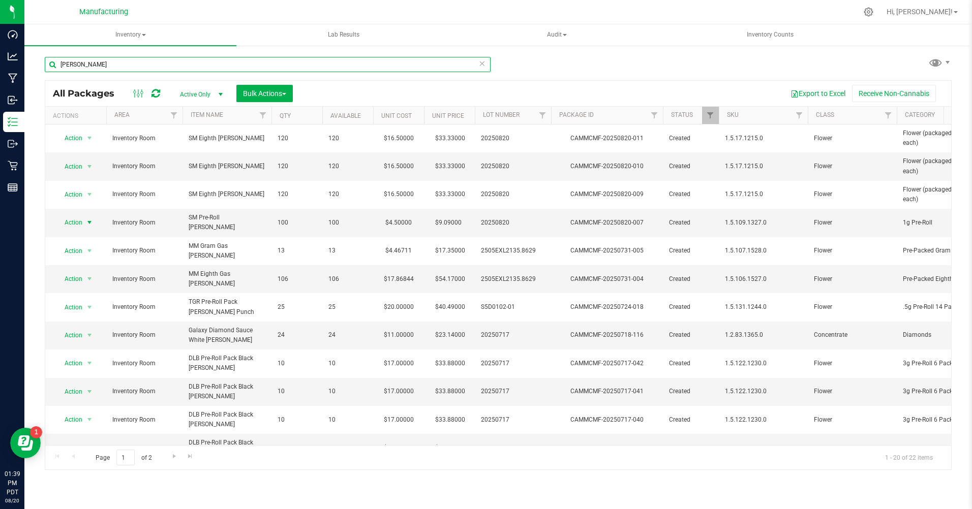
type input "[PERSON_NAME]"
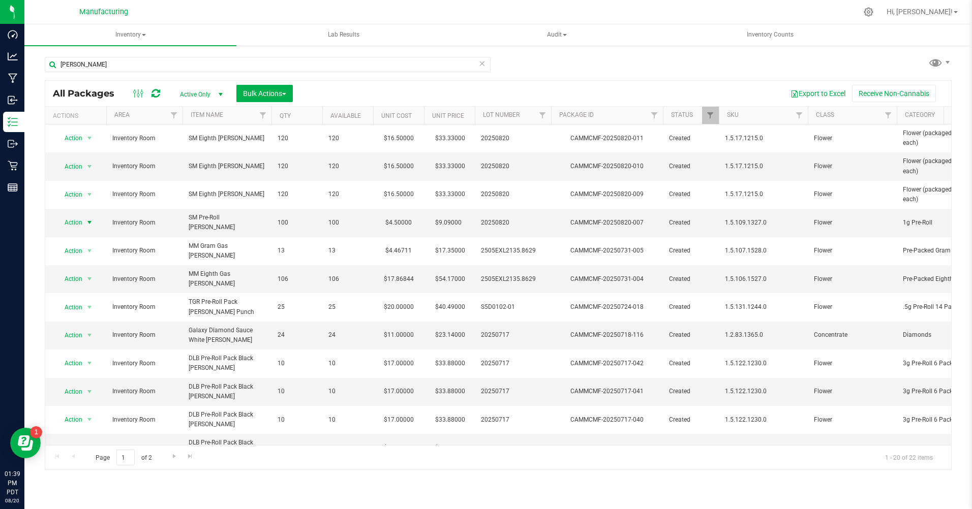
click at [90, 221] on span "select" at bounding box center [89, 222] width 8 height 8
click at [92, 329] on li "Print package label" at bounding box center [88, 328] width 65 height 15
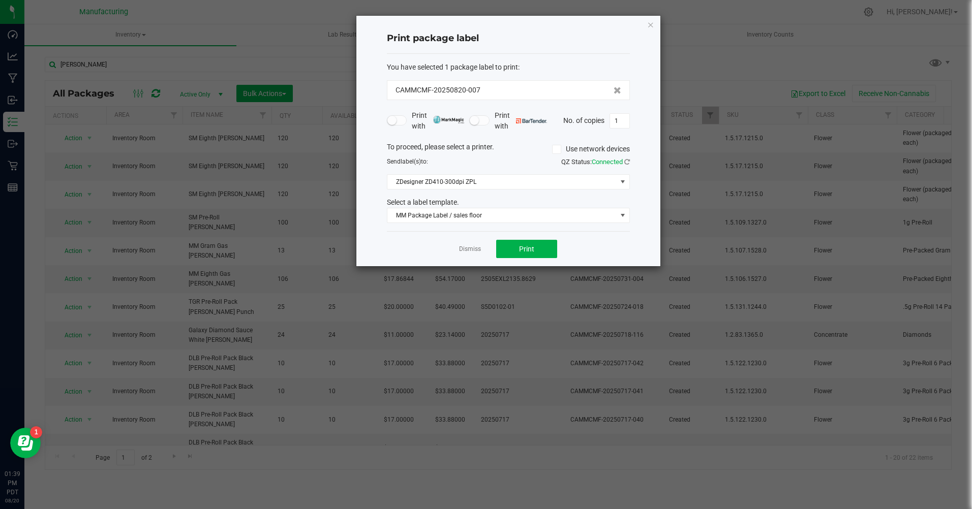
click at [616, 122] on input "1" at bounding box center [619, 121] width 19 height 14
type input "100"
click at [535, 244] on button "Print" at bounding box center [526, 249] width 61 height 18
click at [637, 24] on div "Print package label You have selected 1 package label to print : CAMMCMF-202508…" at bounding box center [508, 141] width 304 height 250
click at [650, 25] on icon "button" at bounding box center [650, 24] width 7 height 12
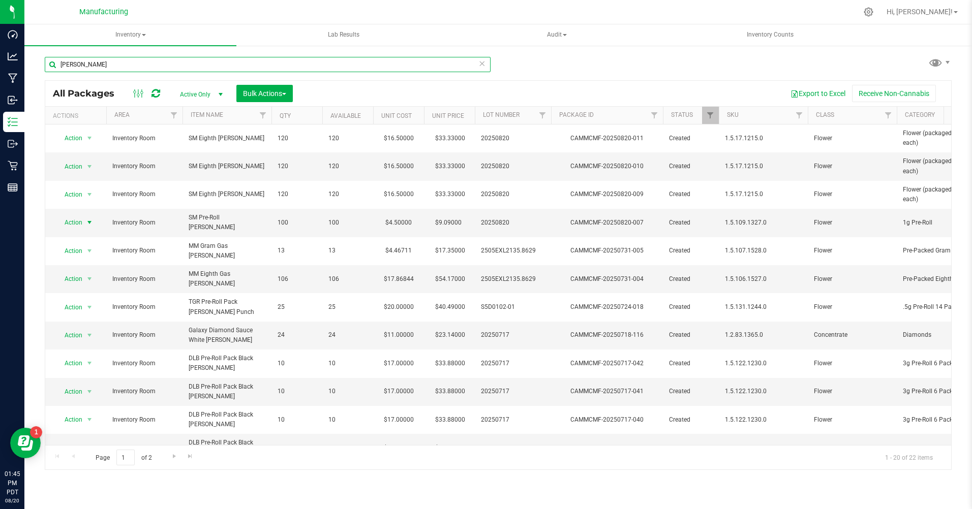
click at [101, 62] on input "[PERSON_NAME]" at bounding box center [268, 64] width 446 height 15
type input "r"
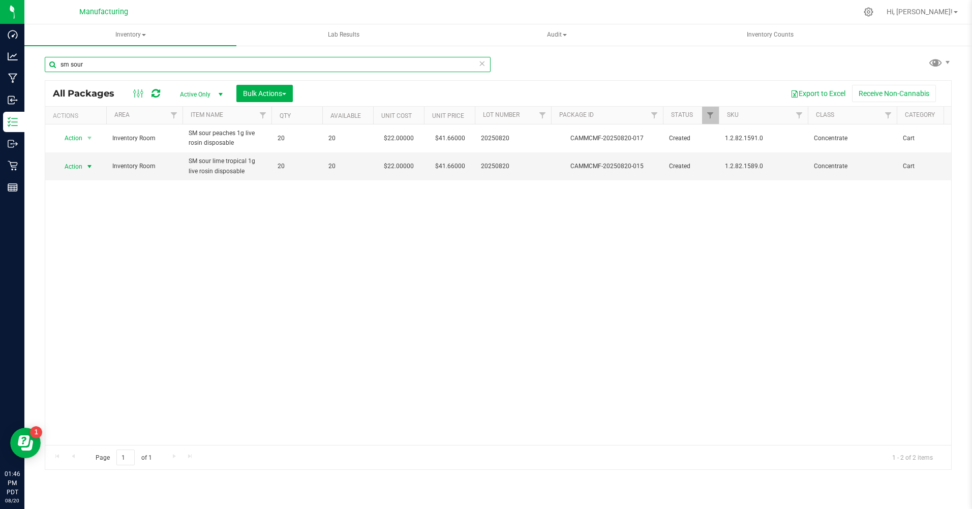
type input "sm sour"
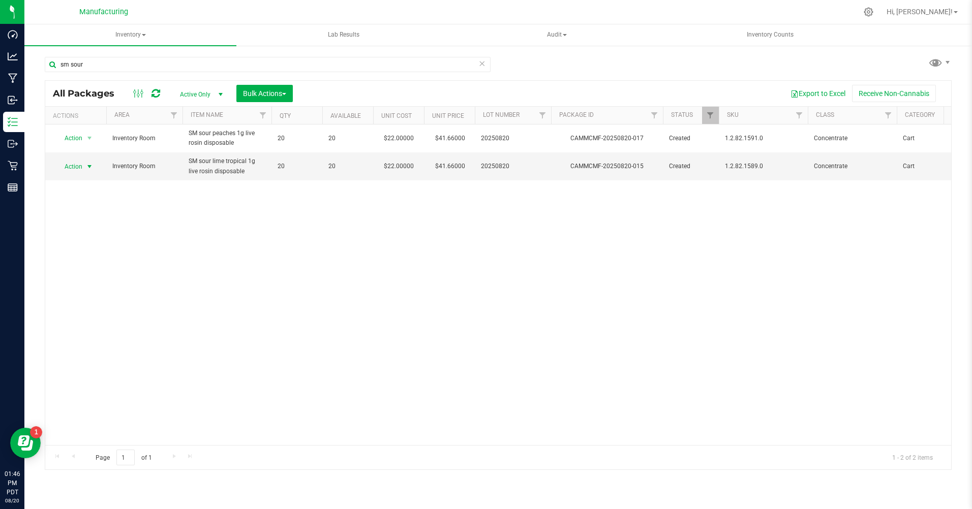
click at [70, 166] on span "Action" at bounding box center [68, 167] width 27 height 14
click at [91, 276] on li "Print package label" at bounding box center [88, 273] width 65 height 15
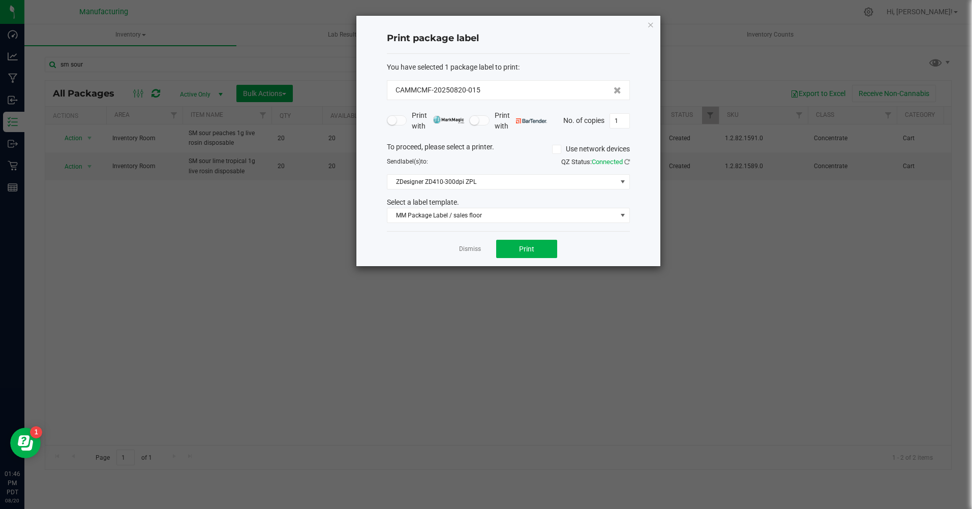
click at [622, 121] on input "1" at bounding box center [619, 121] width 19 height 14
type input "20"
click at [549, 243] on button "Print" at bounding box center [526, 249] width 61 height 18
click at [621, 118] on input "20" at bounding box center [619, 121] width 19 height 14
type input "3"
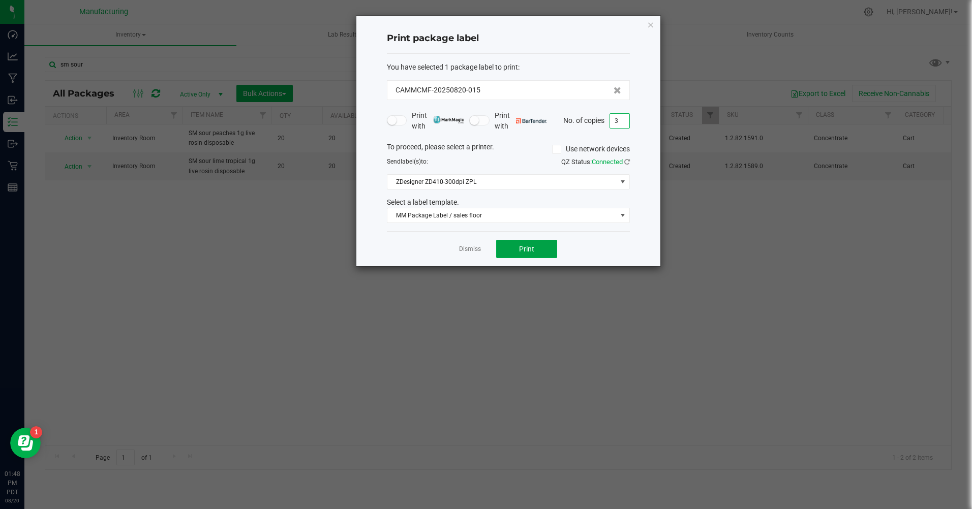
click at [549, 250] on button "Print" at bounding box center [526, 249] width 61 height 18
click at [468, 250] on link "Dismiss" at bounding box center [470, 249] width 22 height 9
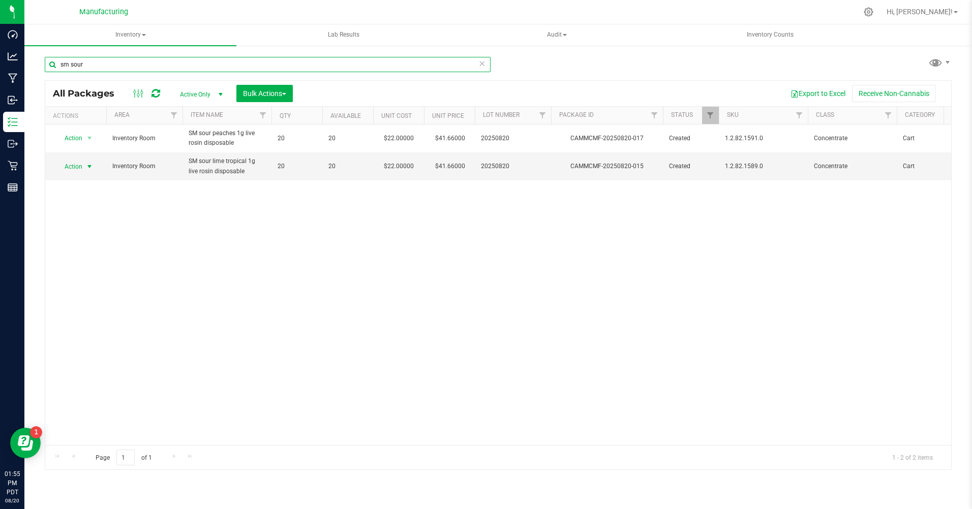
drag, startPoint x: 101, startPoint y: 63, endPoint x: 6, endPoint y: 54, distance: 95.5
click at [10, 53] on div "Dashboard Analytics Manufacturing Inbound Inventory Outbound Retail Reports 01:…" at bounding box center [486, 254] width 972 height 509
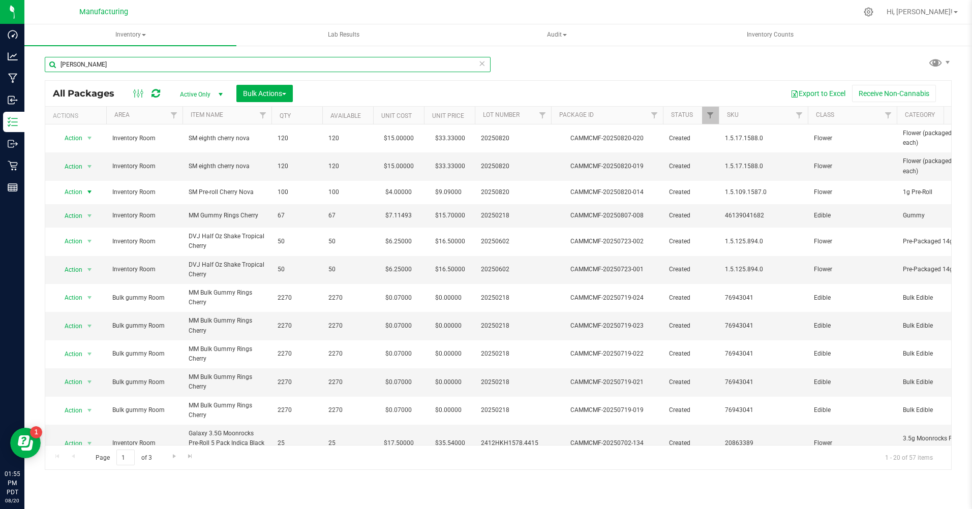
type input "[PERSON_NAME]"
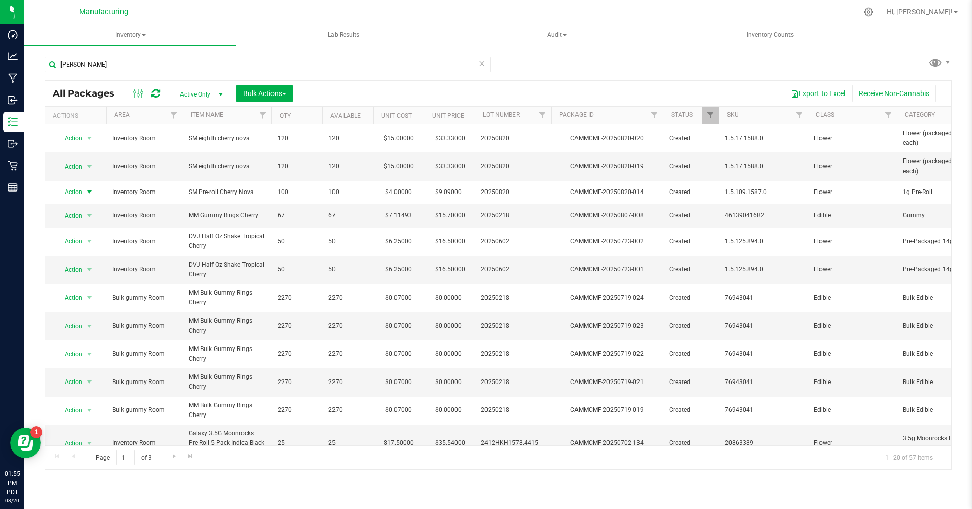
click at [90, 194] on span "select" at bounding box center [89, 192] width 8 height 8
click at [99, 296] on li "Print package label" at bounding box center [88, 299] width 65 height 15
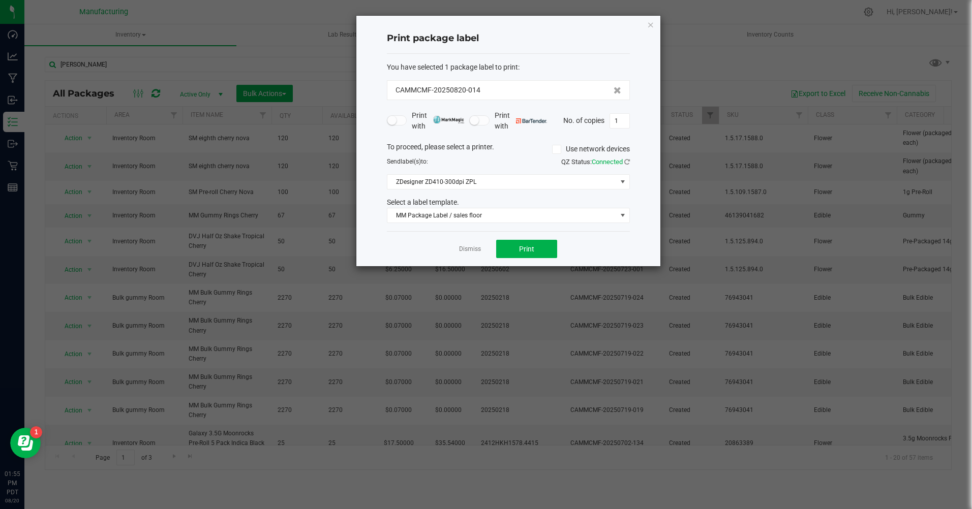
click at [618, 121] on input "1" at bounding box center [619, 121] width 19 height 14
type input "100"
click at [527, 245] on span "Print" at bounding box center [526, 249] width 15 height 8
click at [653, 22] on icon "button" at bounding box center [650, 24] width 7 height 12
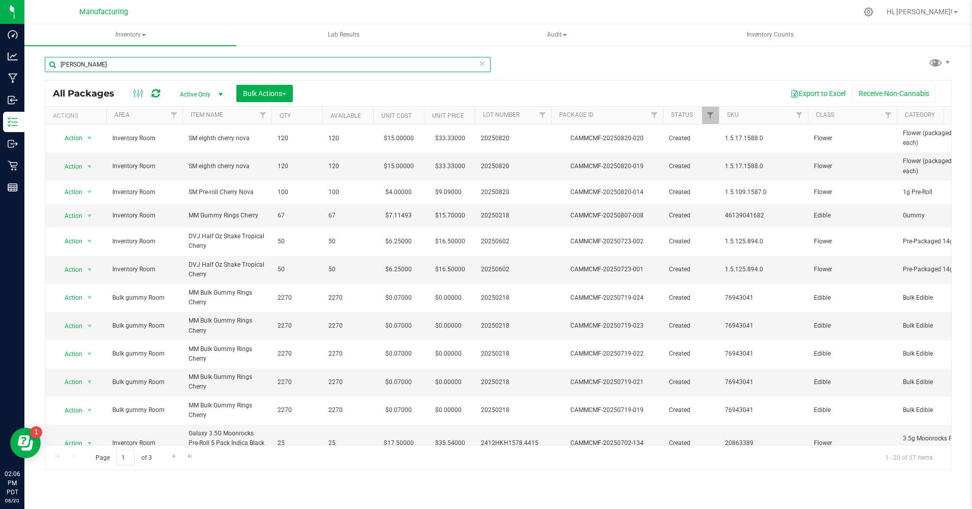
click at [87, 66] on input "[PERSON_NAME]" at bounding box center [268, 64] width 446 height 15
type input "c"
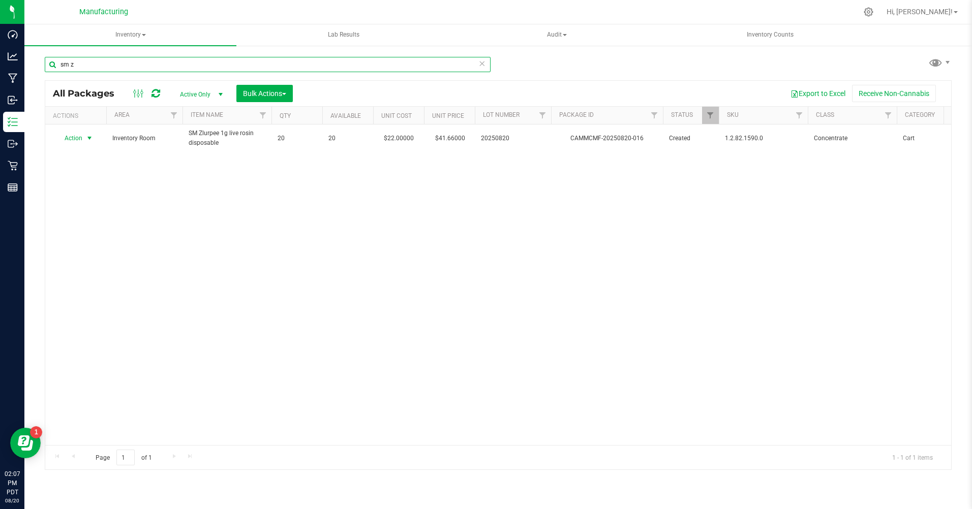
type input "sm z"
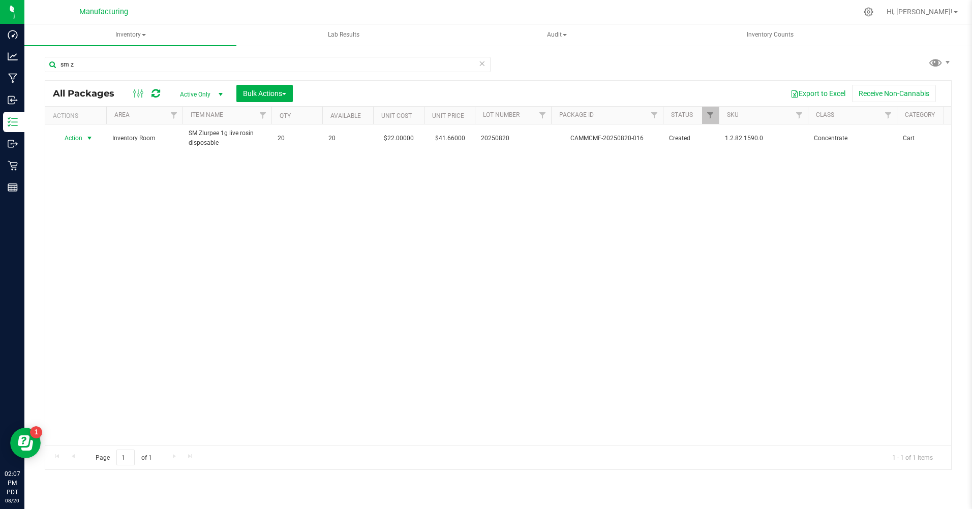
click at [71, 139] on span "Action" at bounding box center [68, 138] width 27 height 14
click at [88, 248] on li "Print package label" at bounding box center [88, 245] width 65 height 15
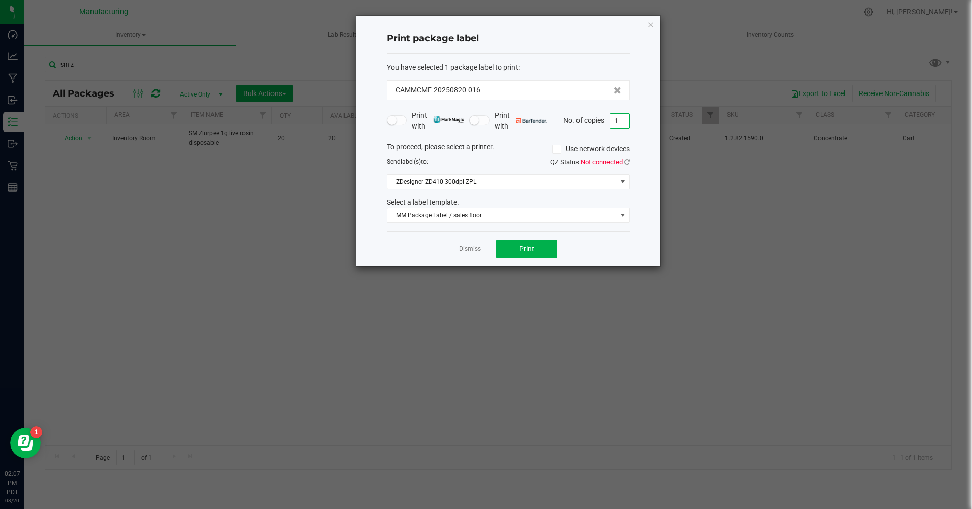
click at [617, 122] on input "1" at bounding box center [619, 121] width 19 height 14
type input "20"
click at [535, 253] on button "Print" at bounding box center [526, 249] width 61 height 18
click at [652, 26] on icon "button" at bounding box center [650, 24] width 7 height 12
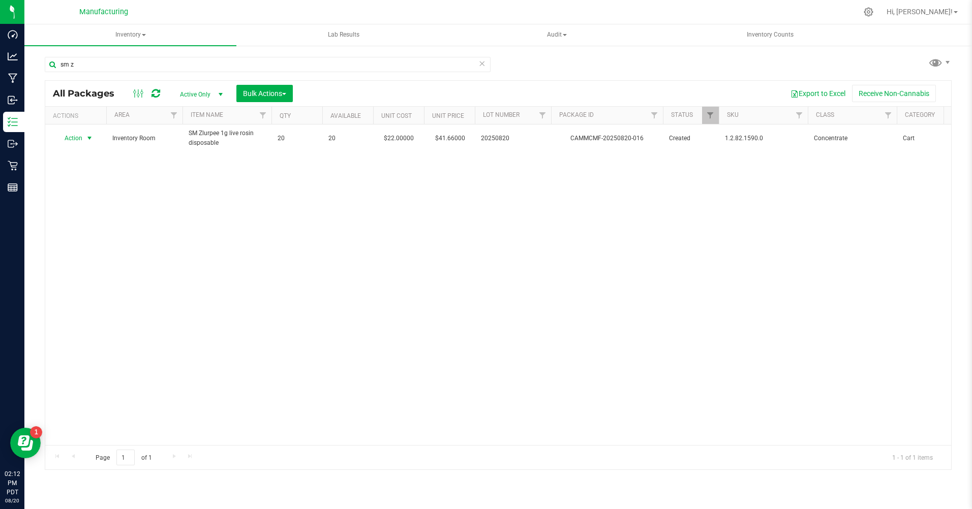
click at [74, 137] on span "Action" at bounding box center [68, 138] width 27 height 14
click at [68, 245] on li "Print package label" at bounding box center [88, 245] width 65 height 15
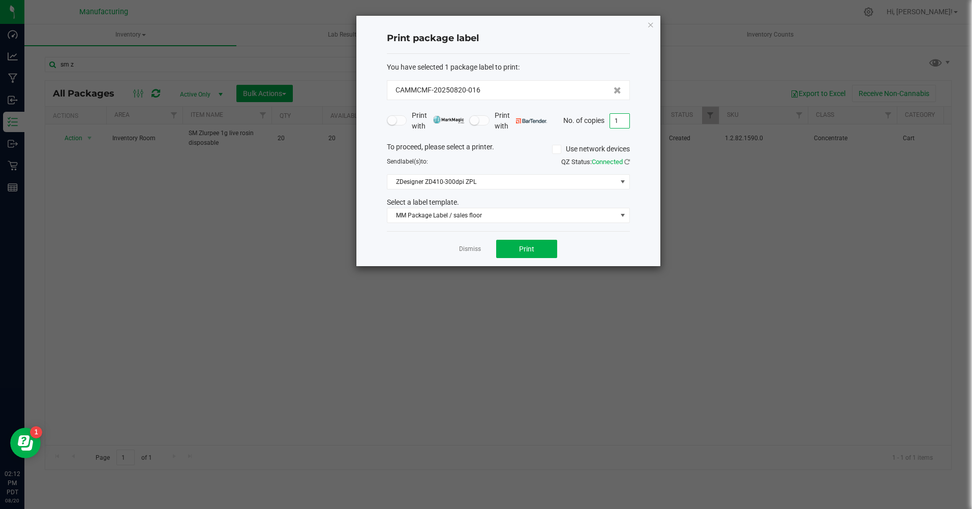
click at [619, 121] on input "1" at bounding box center [619, 121] width 19 height 14
type input "20"
click at [541, 245] on button "Print" at bounding box center [526, 249] width 61 height 18
click at [650, 25] on icon "button" at bounding box center [650, 24] width 7 height 12
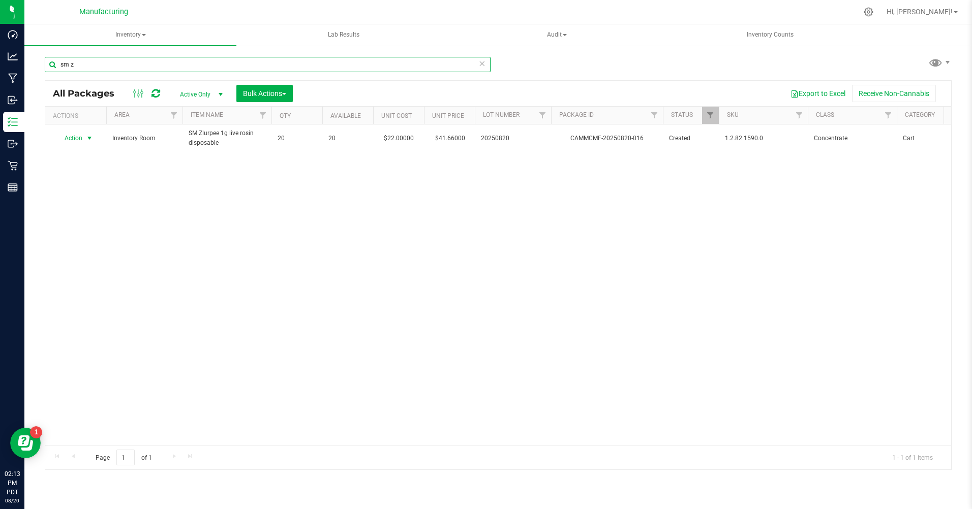
click at [80, 65] on input "sm z" at bounding box center [268, 64] width 446 height 15
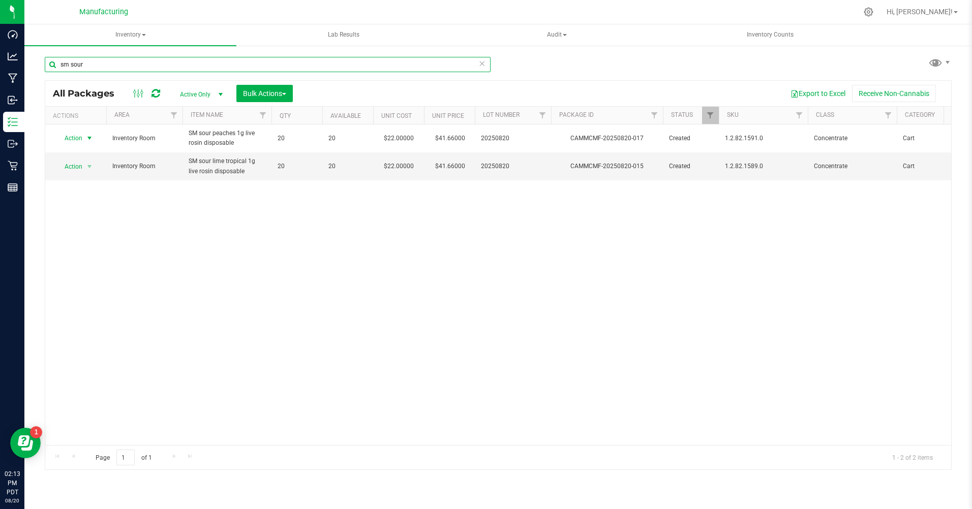
type input "sm sour"
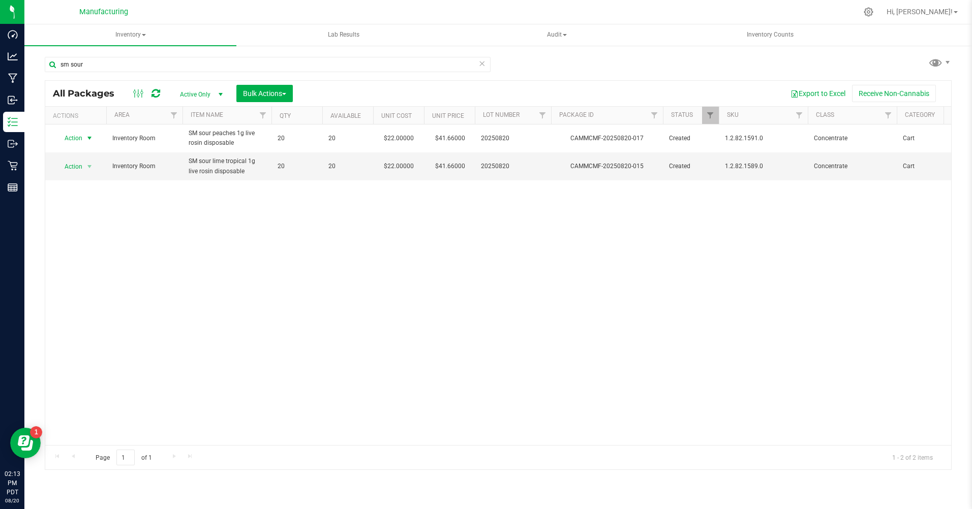
click at [80, 138] on span "Action" at bounding box center [68, 138] width 27 height 14
click at [73, 247] on li "Print package label" at bounding box center [88, 245] width 65 height 15
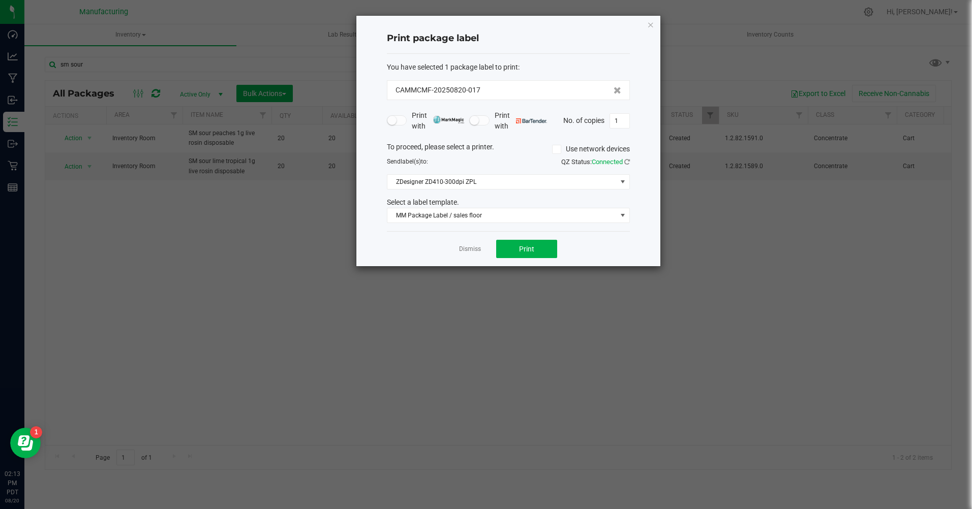
click at [619, 122] on input "1" at bounding box center [619, 121] width 19 height 14
type input "20"
click at [529, 253] on span "Print" at bounding box center [526, 249] width 15 height 8
click at [647, 24] on icon "button" at bounding box center [650, 24] width 7 height 12
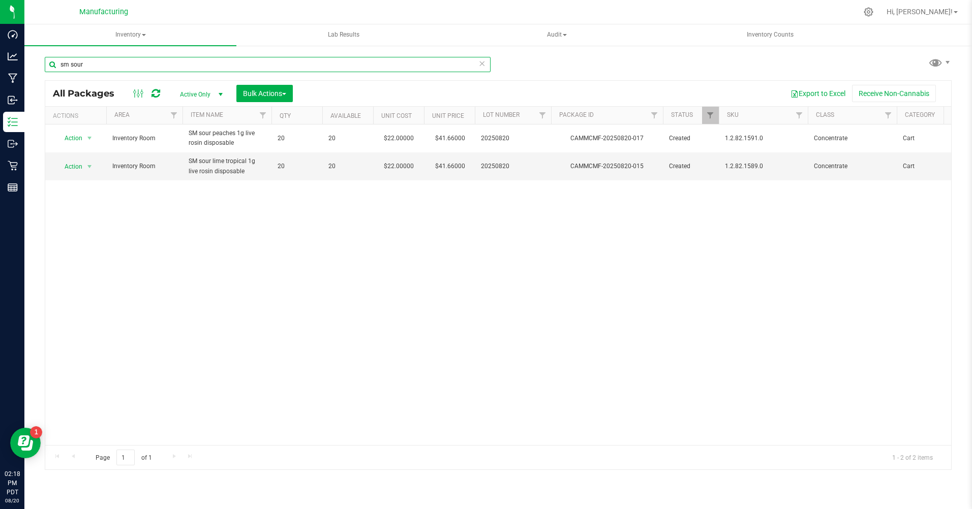
click at [93, 60] on input "sm sour" at bounding box center [268, 64] width 446 height 15
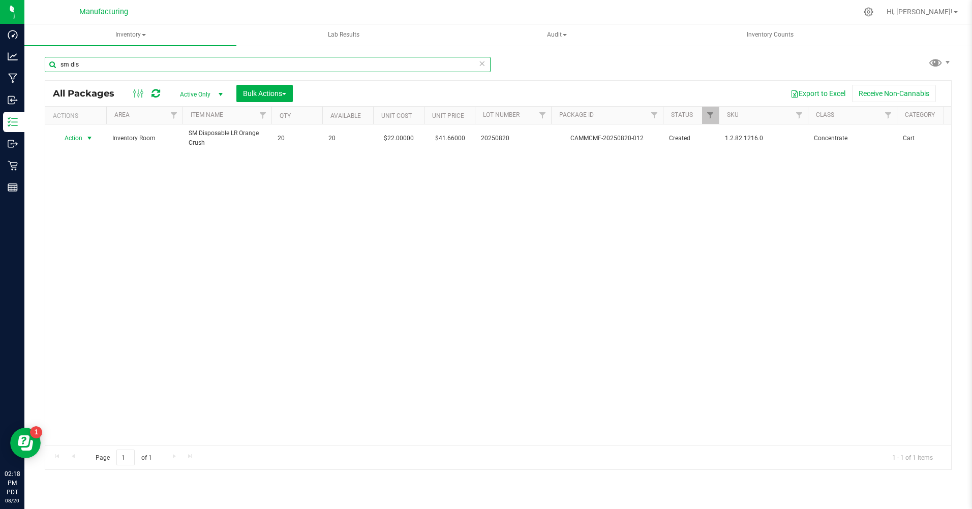
type input "sm dis"
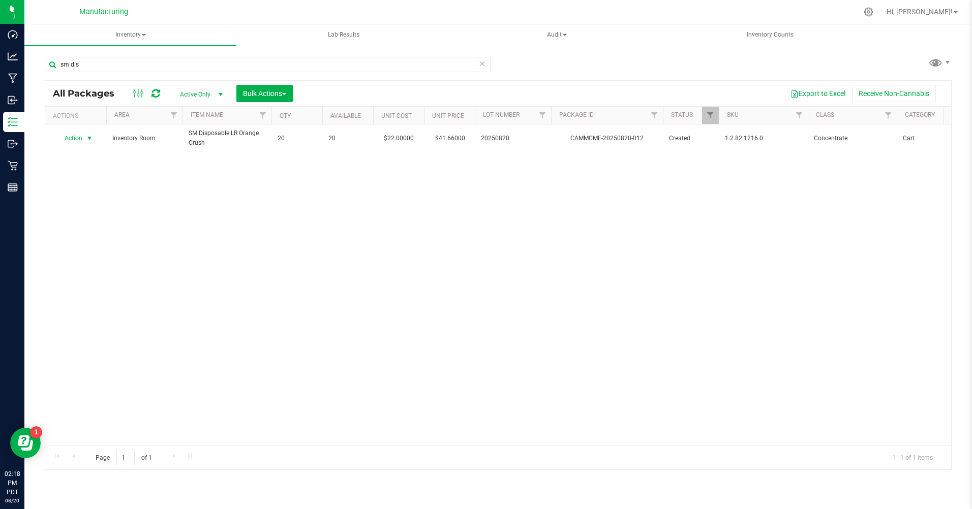
click at [72, 137] on span "Action" at bounding box center [68, 138] width 27 height 14
click at [96, 249] on li "Print package label" at bounding box center [88, 245] width 65 height 15
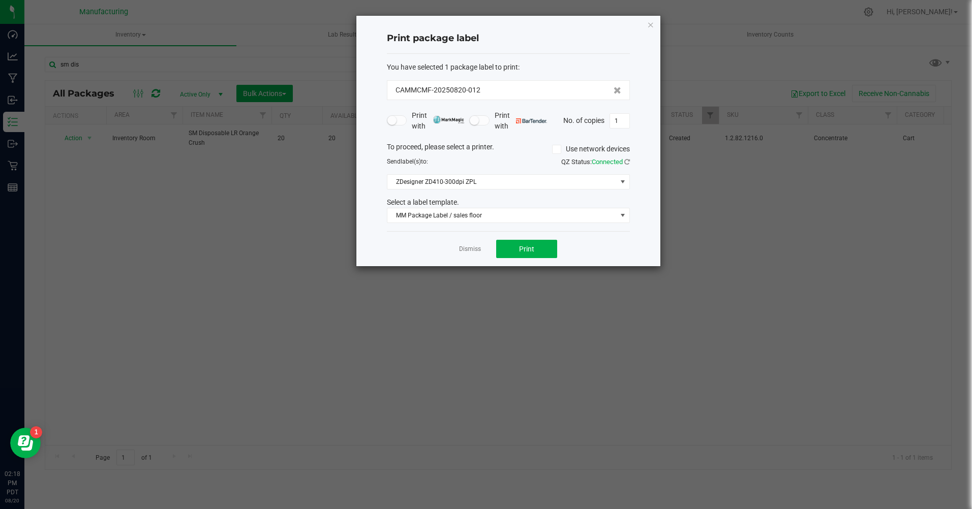
click at [619, 123] on input "1" at bounding box center [619, 121] width 19 height 14
type input "20"
click at [536, 254] on button "Print" at bounding box center [526, 249] width 61 height 18
click at [650, 21] on icon "button" at bounding box center [650, 24] width 7 height 12
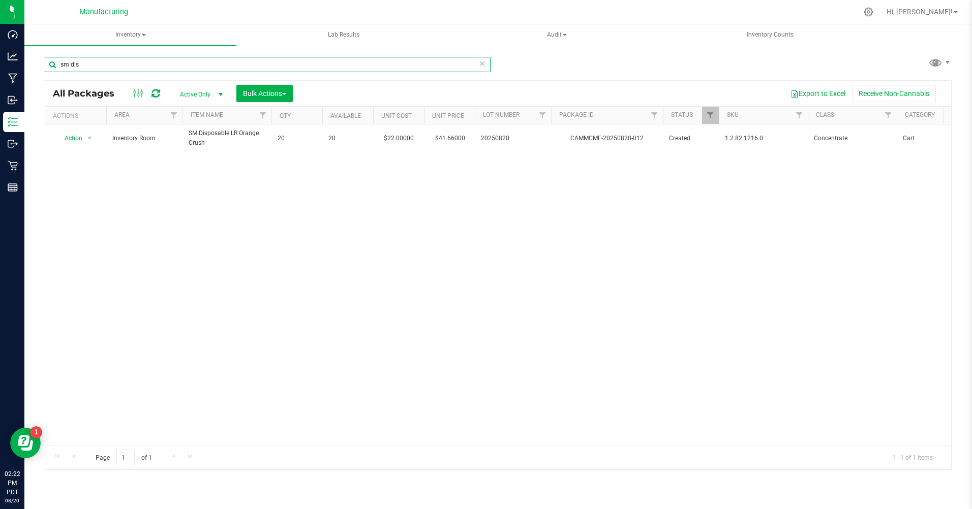
click at [87, 66] on input "sm dis" at bounding box center [268, 64] width 446 height 15
type input "s"
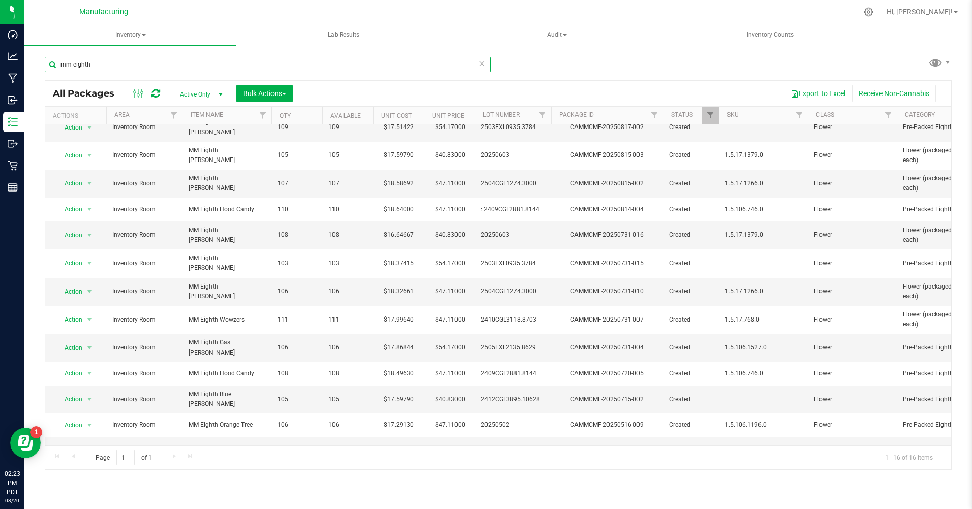
scroll to position [51, 0]
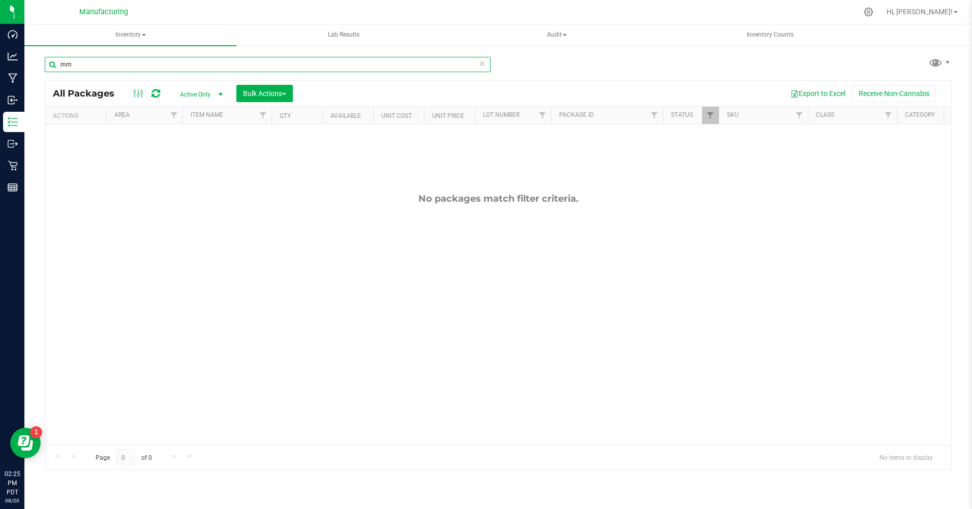
type input "m"
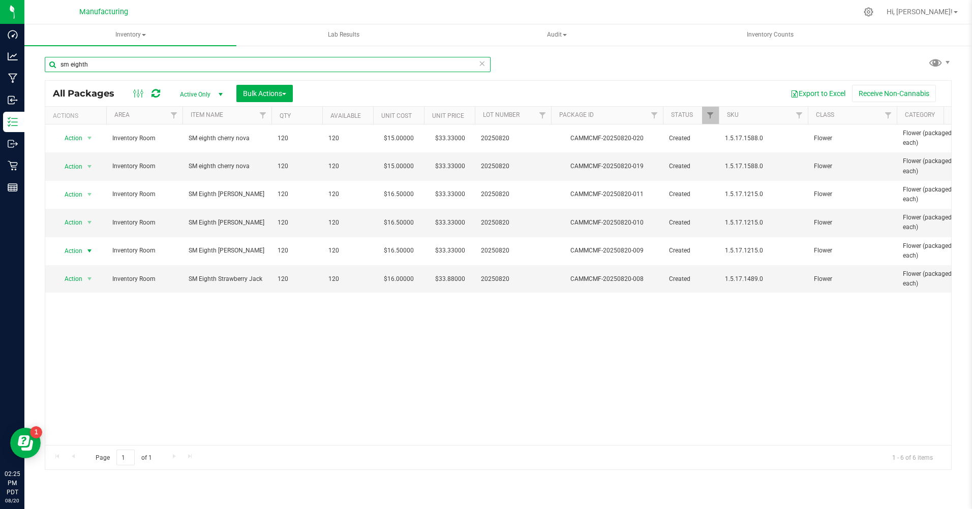
type input "sm eighth"
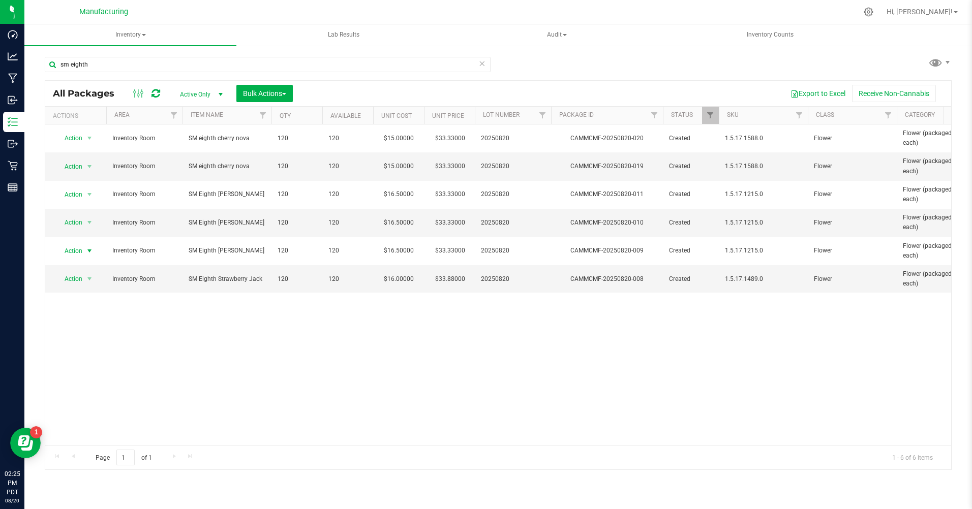
click at [73, 248] on span "Action" at bounding box center [68, 251] width 27 height 14
click at [72, 363] on li "Print package label" at bounding box center [88, 358] width 65 height 15
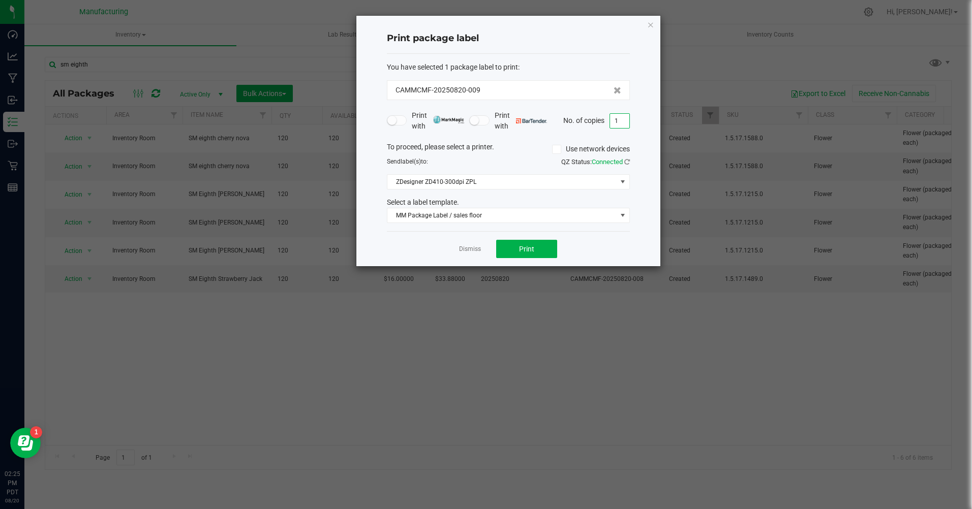
click at [621, 125] on input "1" at bounding box center [619, 121] width 19 height 14
type input "120"
click at [534, 245] on span "Print" at bounding box center [526, 249] width 15 height 8
click at [472, 252] on link "Dismiss" at bounding box center [470, 249] width 22 height 9
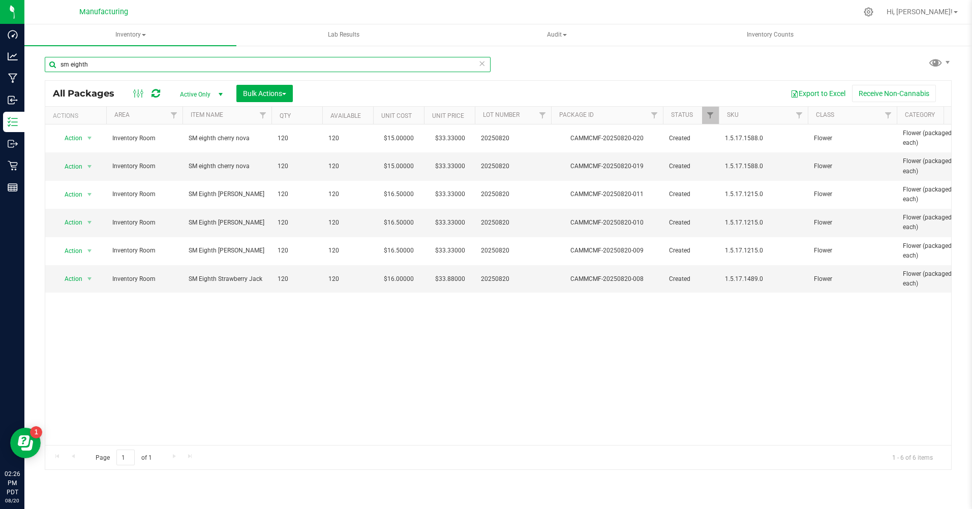
click at [163, 60] on input "sm eighth" at bounding box center [268, 64] width 446 height 15
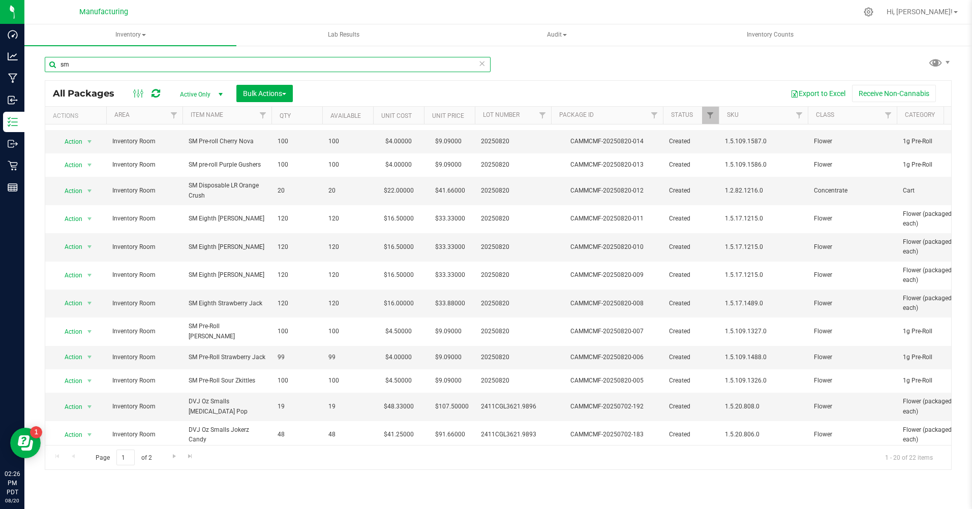
scroll to position [152, 0]
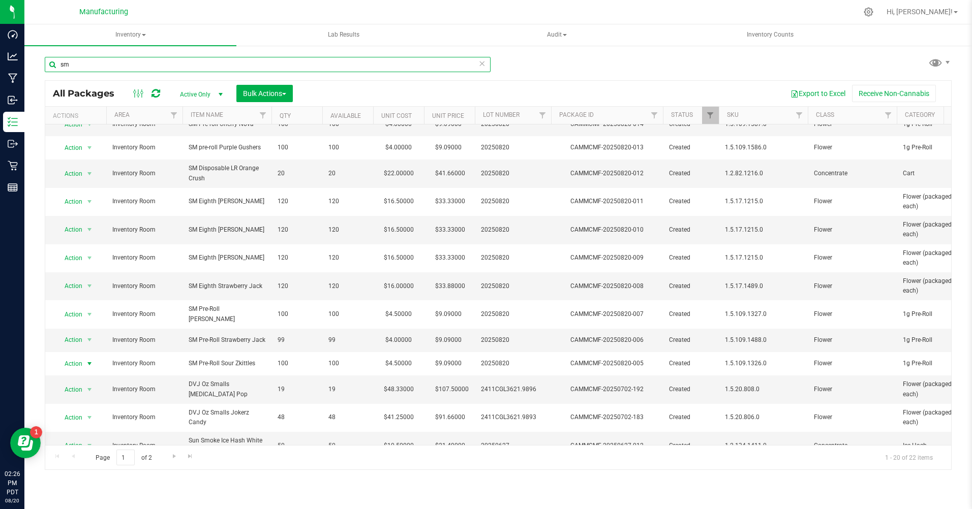
type input "sm"
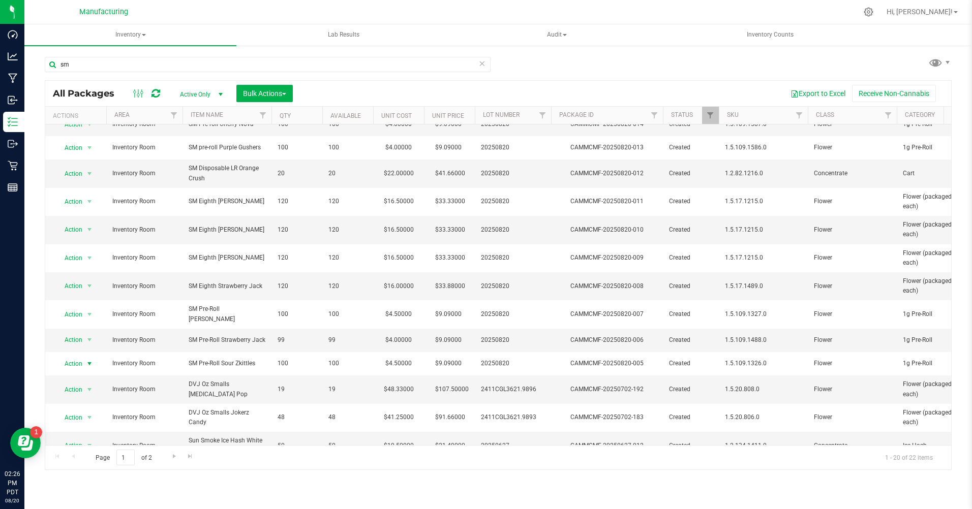
click at [90, 362] on span "select" at bounding box center [89, 364] width 8 height 8
click at [85, 281] on li "Print package label" at bounding box center [88, 281] width 65 height 15
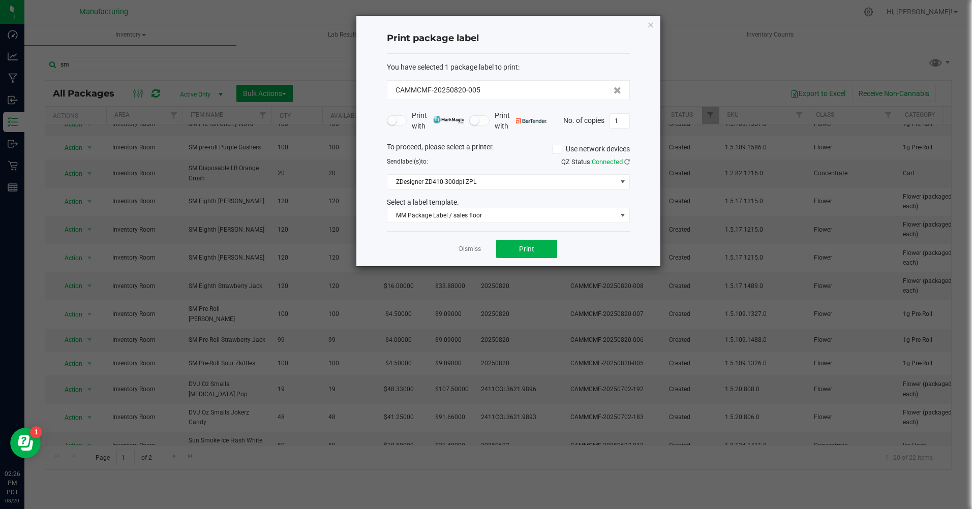
click at [622, 124] on input "1" at bounding box center [619, 121] width 19 height 14
type input "100"
click at [531, 252] on span "Print" at bounding box center [526, 249] width 15 height 8
click at [462, 254] on link "Dismiss" at bounding box center [470, 249] width 22 height 9
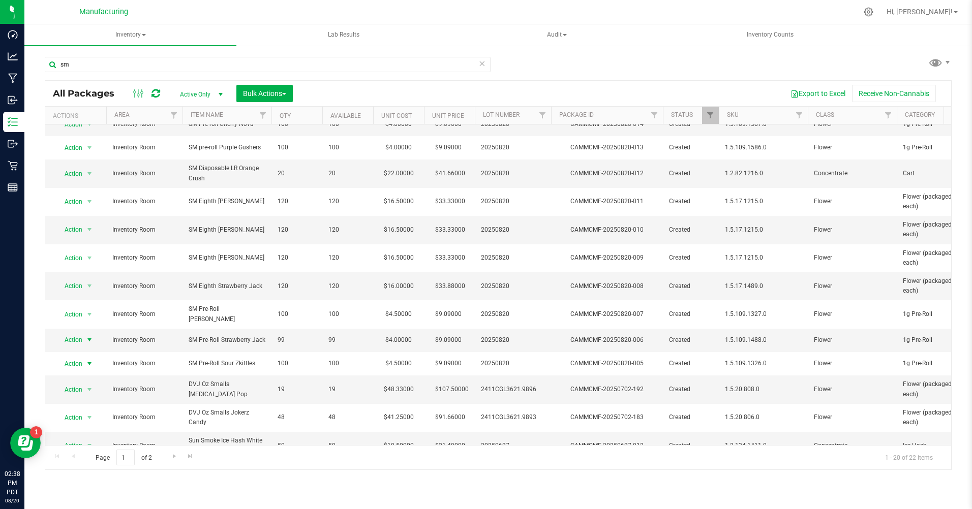
click at [91, 338] on span "select" at bounding box center [89, 340] width 8 height 8
click at [90, 257] on li "Print package label" at bounding box center [88, 257] width 65 height 15
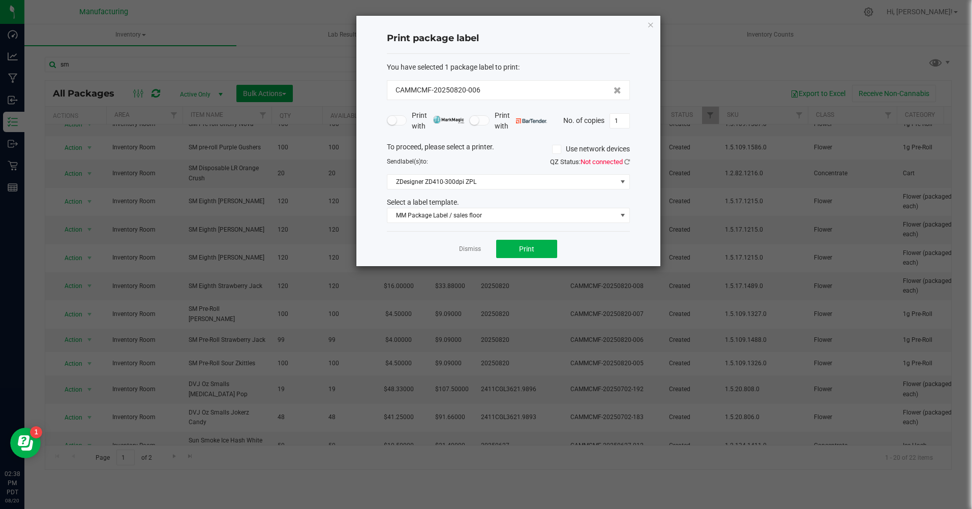
click at [626, 119] on input "1" at bounding box center [619, 121] width 19 height 14
type input "99"
click at [524, 248] on span "Print" at bounding box center [526, 249] width 15 height 8
click at [538, 252] on button "Print" at bounding box center [526, 249] width 61 height 18
click at [621, 125] on input "99" at bounding box center [619, 121] width 19 height 14
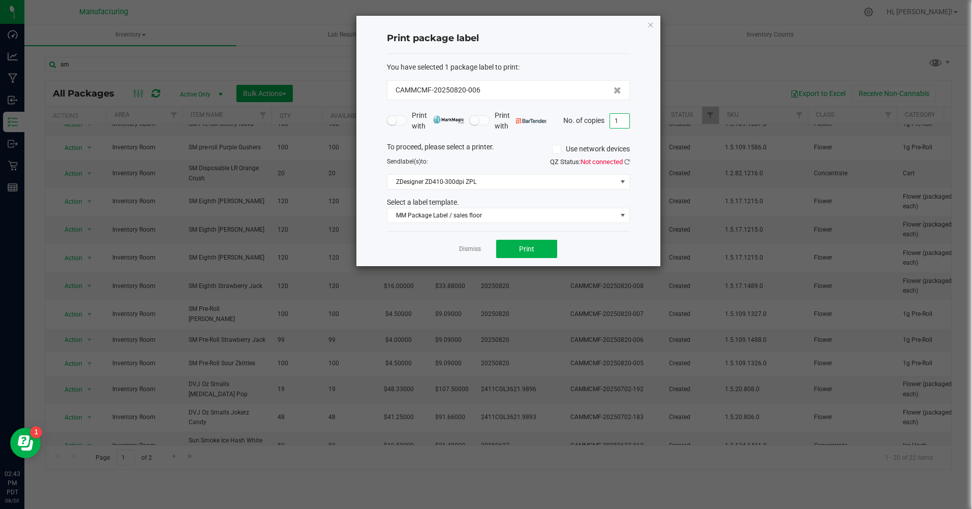
type input "1"
click at [474, 215] on span "MM Package Label / sales floor" at bounding box center [501, 215] width 229 height 14
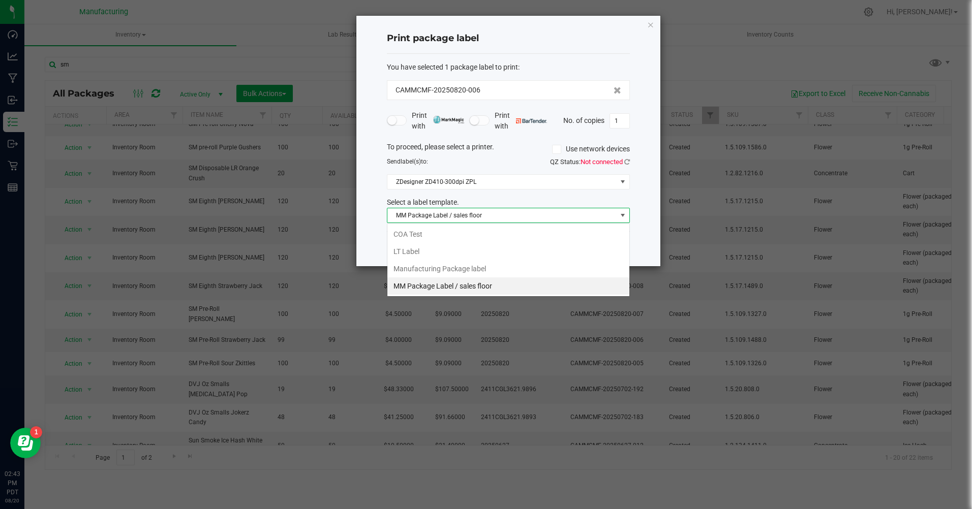
scroll to position [15, 243]
click at [452, 268] on li "Manufacturing Package label" at bounding box center [508, 268] width 242 height 17
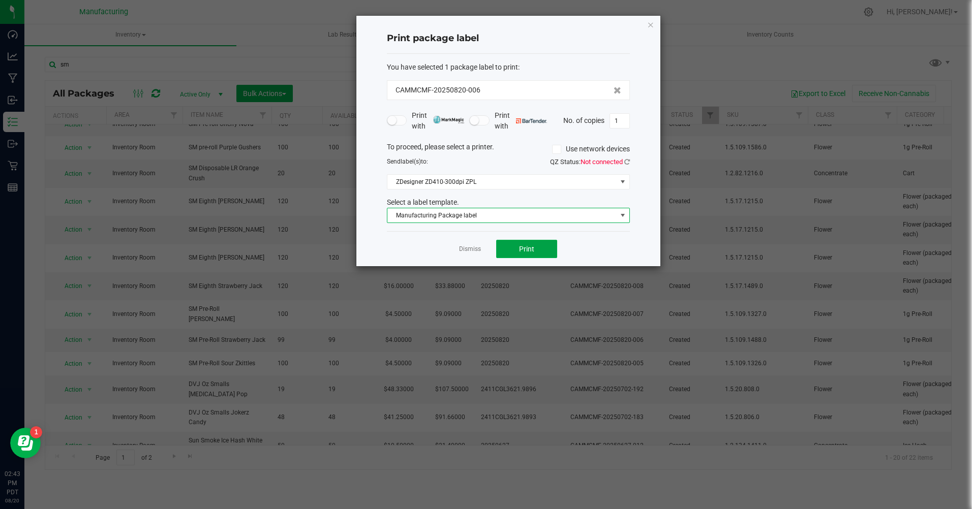
click at [529, 254] on button "Print" at bounding box center [526, 249] width 61 height 18
click at [653, 26] on icon "button" at bounding box center [650, 24] width 7 height 12
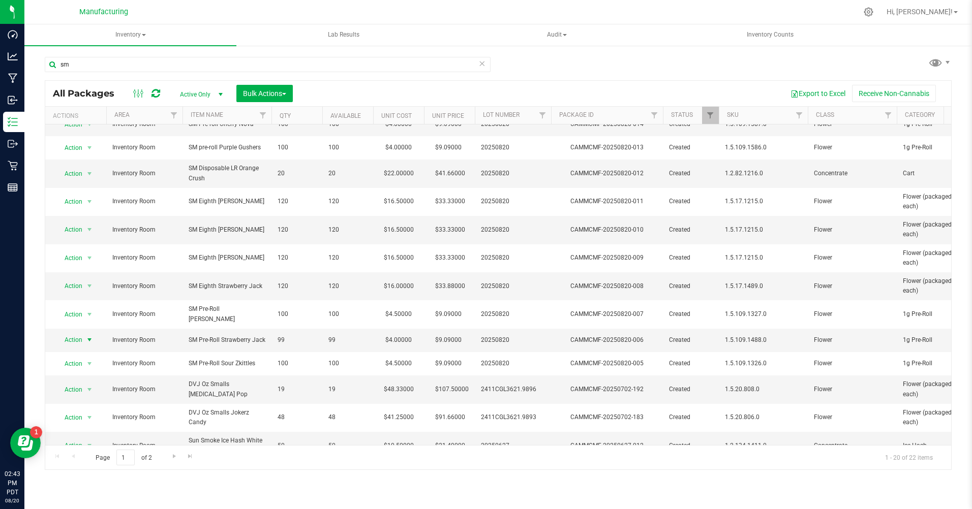
scroll to position [0, 0]
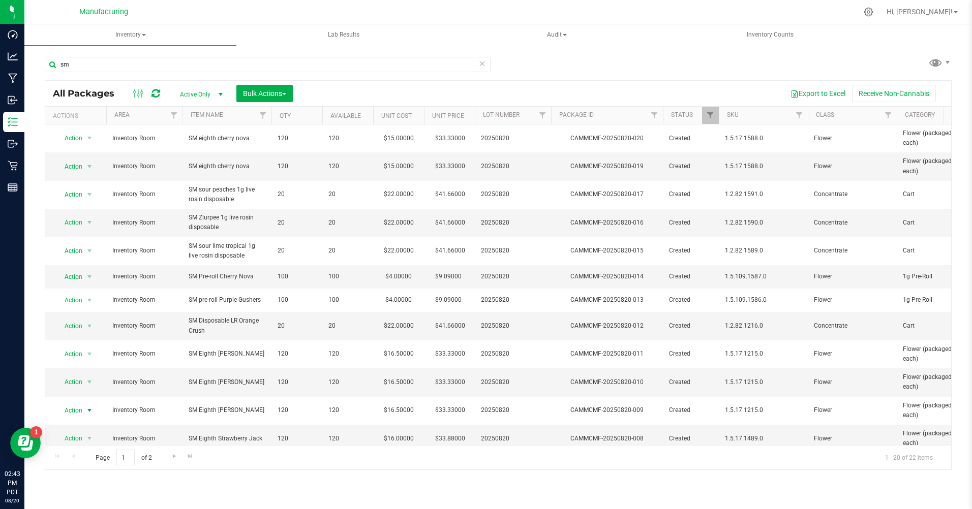
click at [74, 411] on span "Action" at bounding box center [68, 410] width 27 height 14
click at [75, 333] on li "Print package label" at bounding box center [88, 333] width 65 height 15
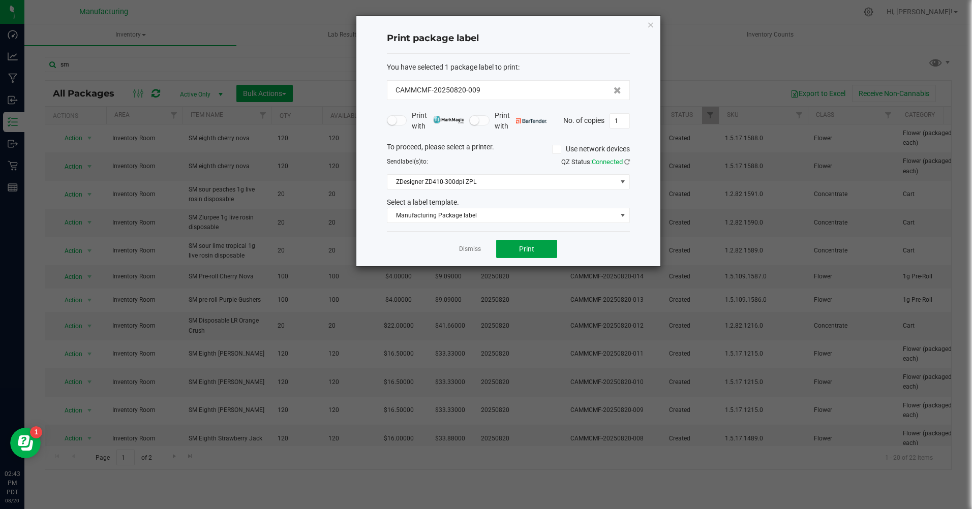
click at [519, 249] on span "Print" at bounding box center [526, 249] width 15 height 8
click at [649, 23] on icon "button" at bounding box center [650, 24] width 7 height 12
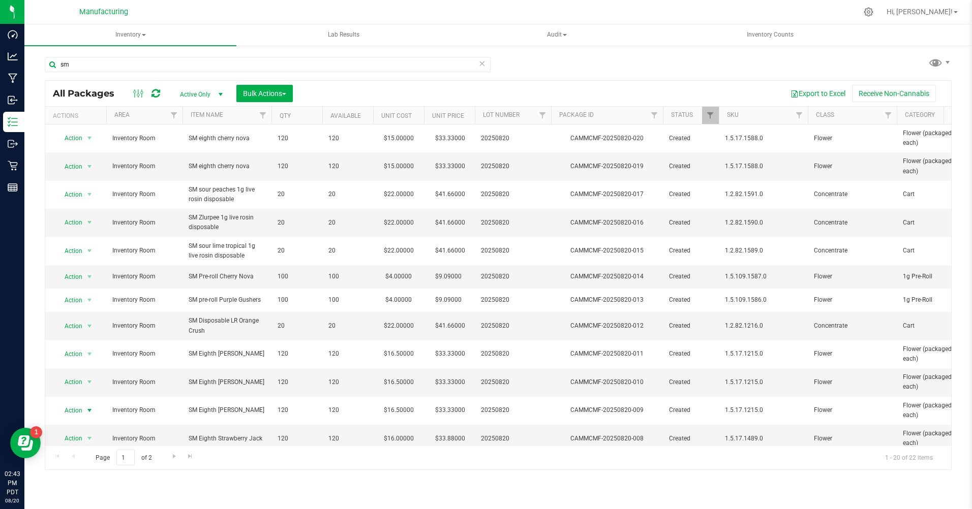
click at [70, 411] on span "Action" at bounding box center [68, 410] width 27 height 14
click at [78, 244] on li "Adjust qty" at bounding box center [88, 242] width 65 height 15
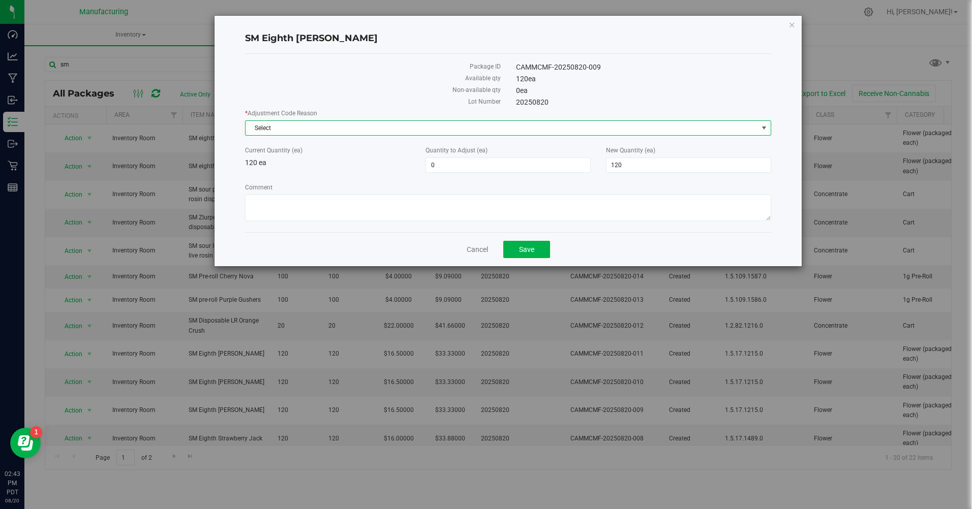
click at [283, 129] on span "Select" at bounding box center [501, 128] width 512 height 14
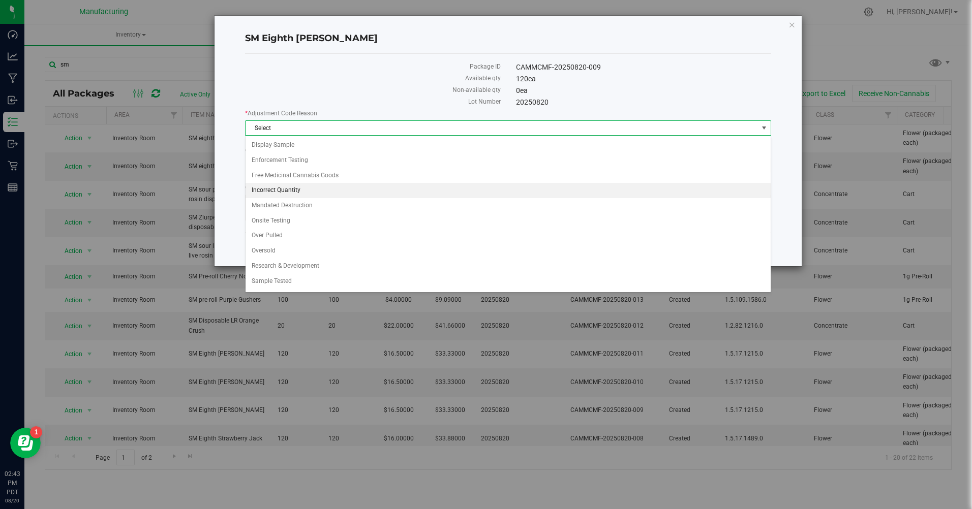
click at [285, 187] on li "Incorrect Quantity" at bounding box center [507, 190] width 524 height 15
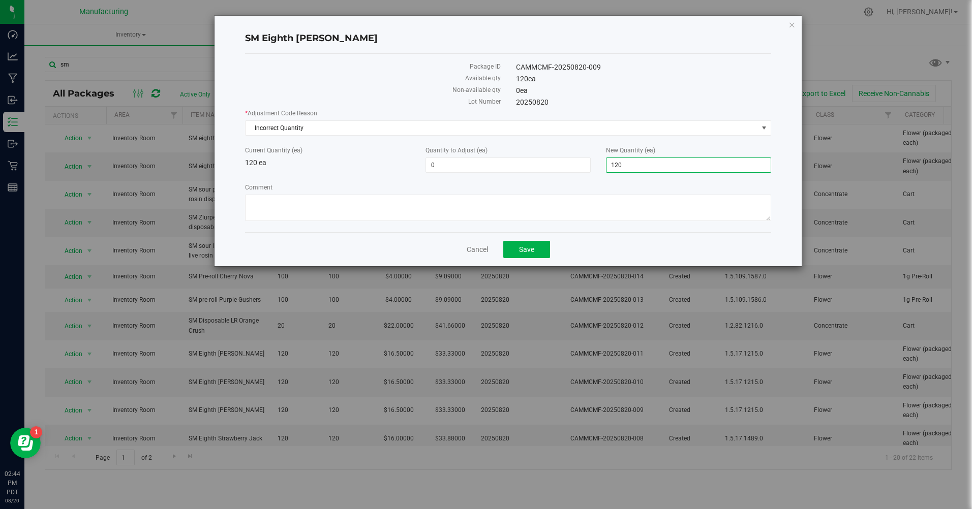
click at [640, 166] on span "120 120" at bounding box center [688, 165] width 165 height 15
type input "117"
type input "-3"
type input "117"
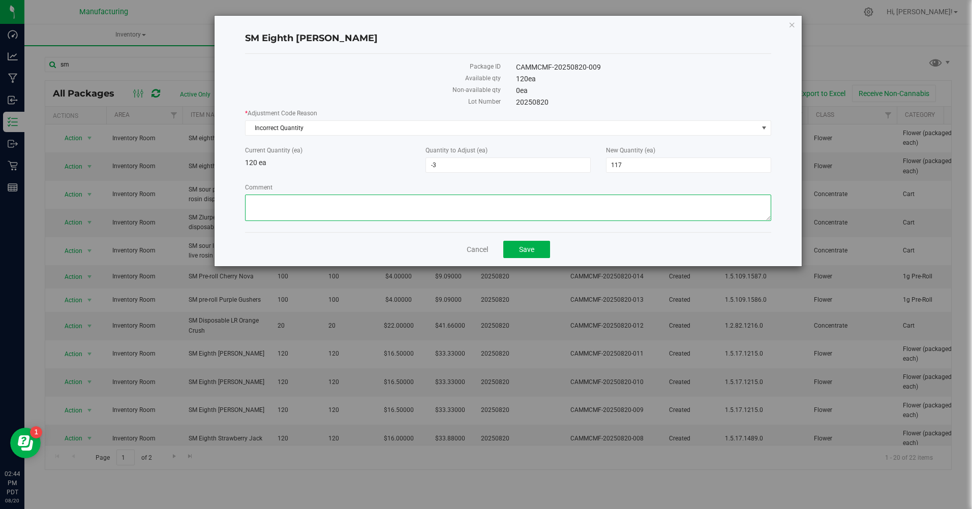
click at [286, 200] on textarea "Comment" at bounding box center [507, 208] width 525 height 26
type textarea "sunny mountain shorted us 3 eighths"
click at [538, 246] on button "Save" at bounding box center [526, 249] width 47 height 17
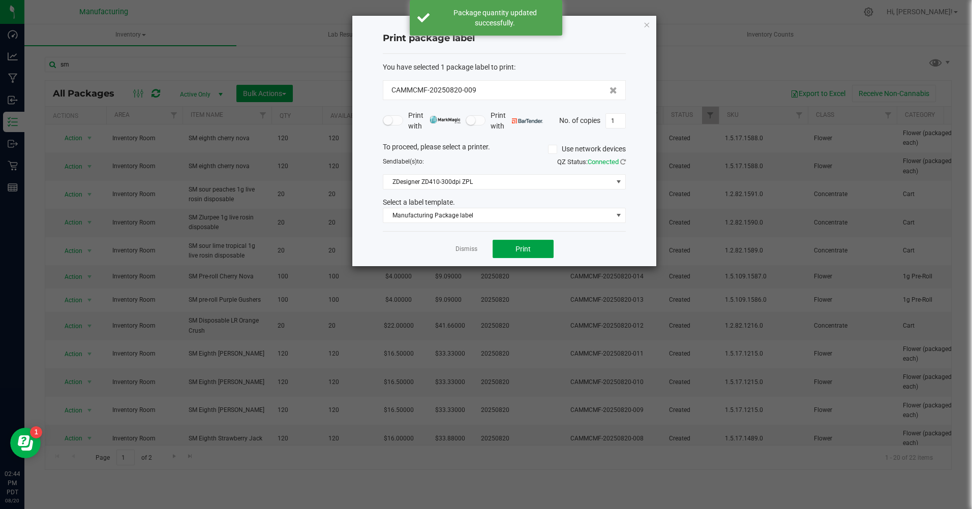
click at [521, 246] on span "Print" at bounding box center [522, 249] width 15 height 8
click at [646, 24] on icon "button" at bounding box center [646, 24] width 7 height 12
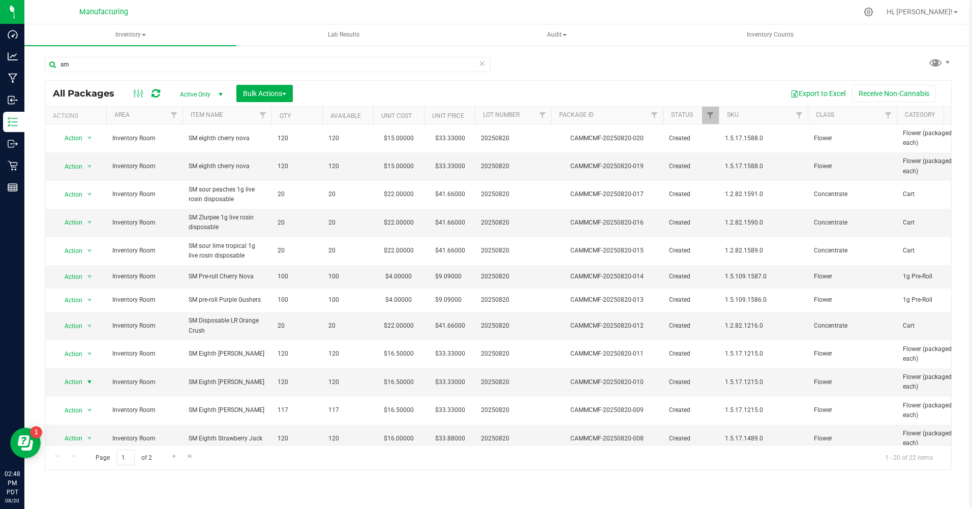
click at [67, 384] on span "Action" at bounding box center [68, 382] width 27 height 14
click at [78, 299] on li "Print package label" at bounding box center [88, 304] width 65 height 15
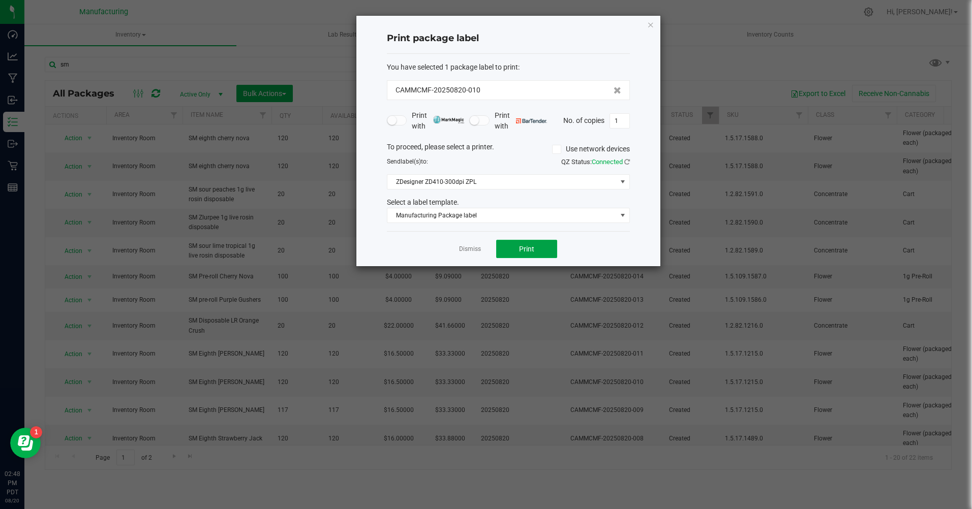
click at [518, 247] on button "Print" at bounding box center [526, 249] width 61 height 18
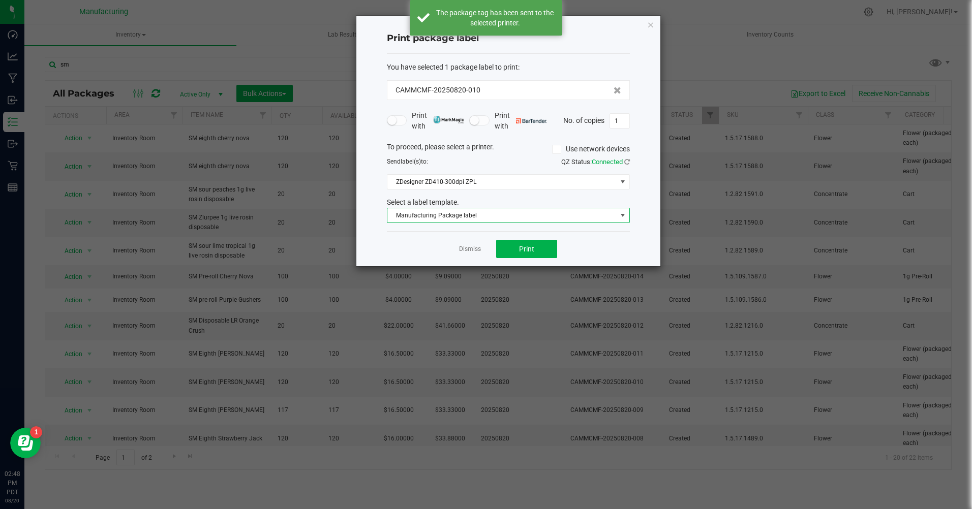
click at [486, 216] on span "Manufacturing Package label" at bounding box center [501, 215] width 229 height 14
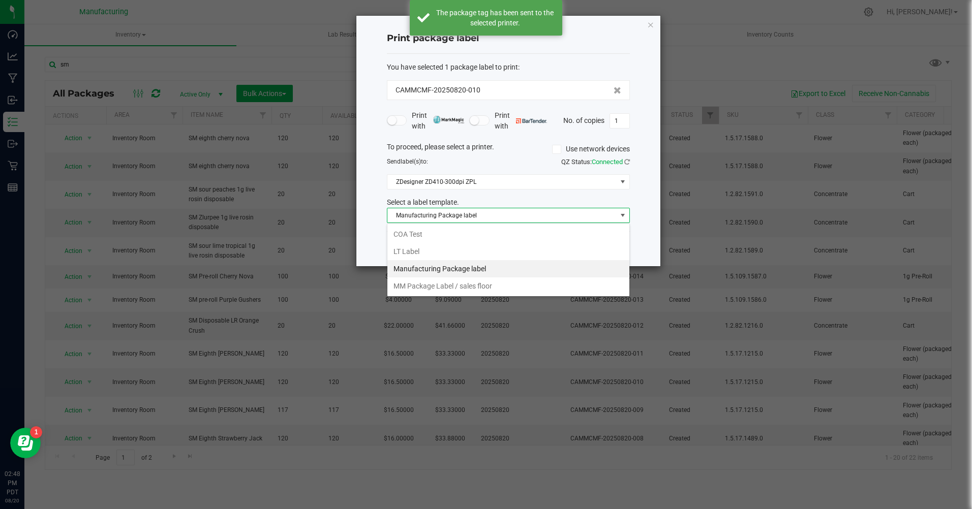
scroll to position [15, 243]
click at [471, 286] on li "MM Package Label / sales floor" at bounding box center [508, 285] width 242 height 17
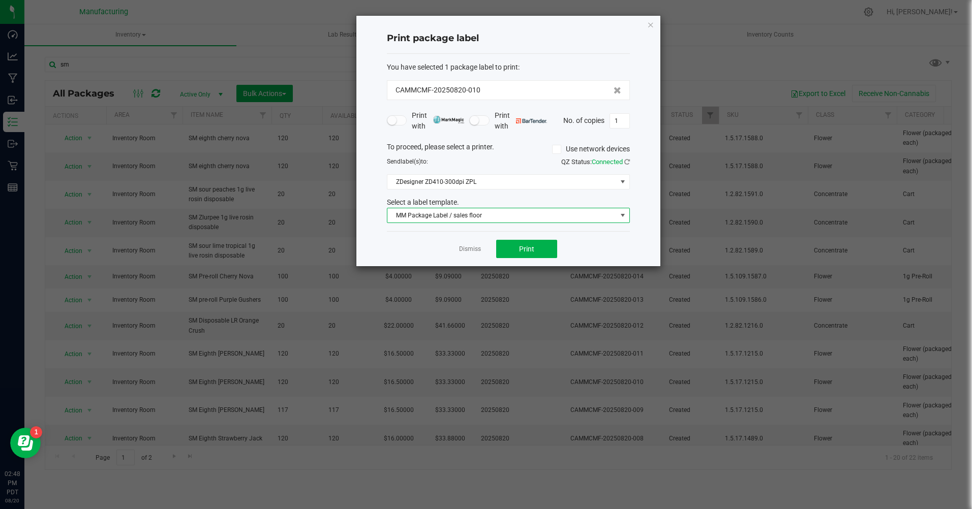
click at [620, 122] on input "1" at bounding box center [619, 121] width 19 height 14
type input "120"
click at [545, 249] on button "Print" at bounding box center [526, 249] width 61 height 18
click at [651, 24] on icon "button" at bounding box center [650, 24] width 7 height 12
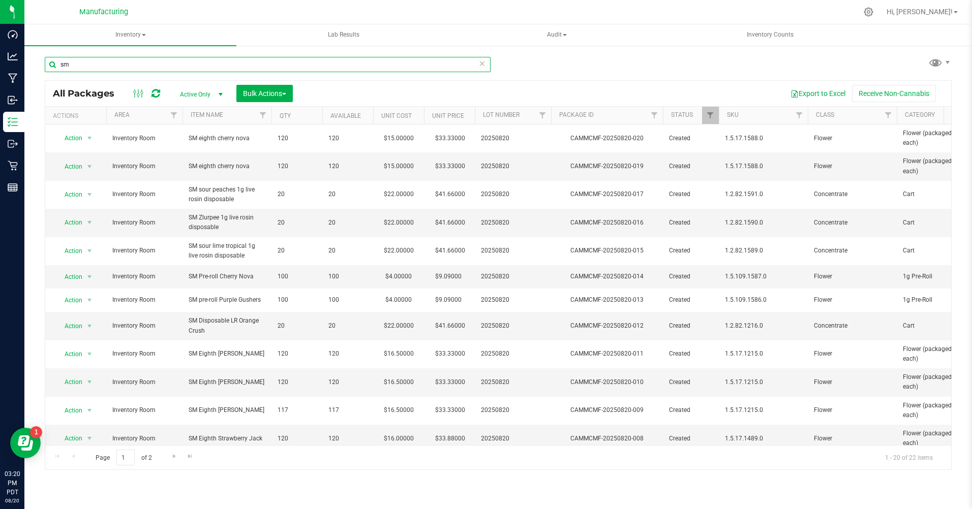
click at [75, 66] on input "sm" at bounding box center [268, 64] width 446 height 15
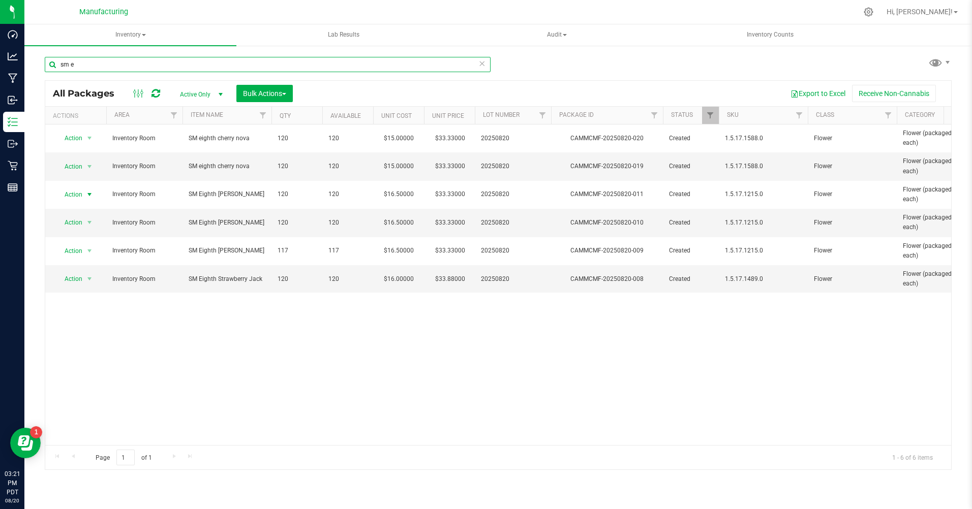
type input "sm e"
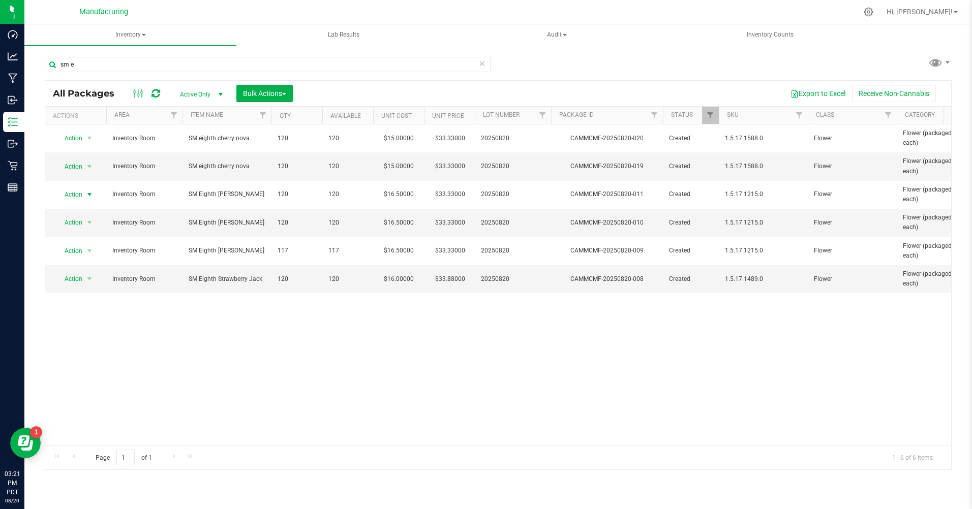
click at [65, 196] on span "Action" at bounding box center [68, 194] width 27 height 14
click at [85, 300] on li "Print package label" at bounding box center [88, 302] width 65 height 15
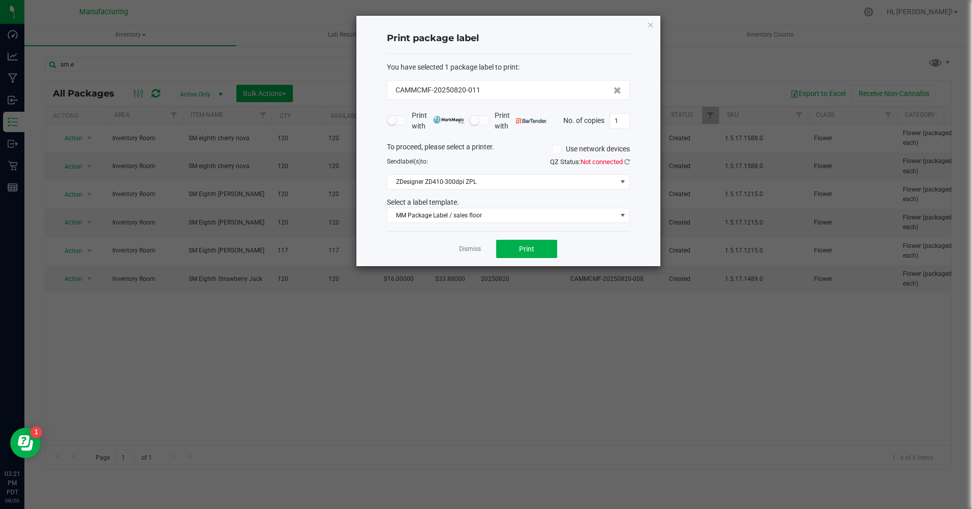
click at [621, 120] on input "1" at bounding box center [619, 121] width 19 height 14
type input "120"
click at [530, 251] on span "Print" at bounding box center [526, 249] width 15 height 8
